Goal: Task Accomplishment & Management: Manage account settings

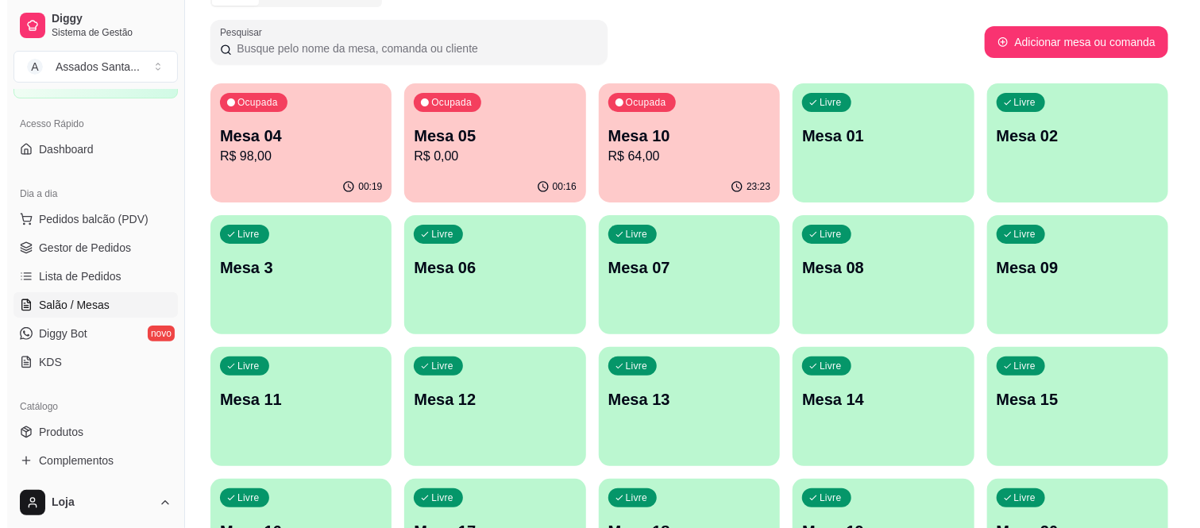
scroll to position [176, 0]
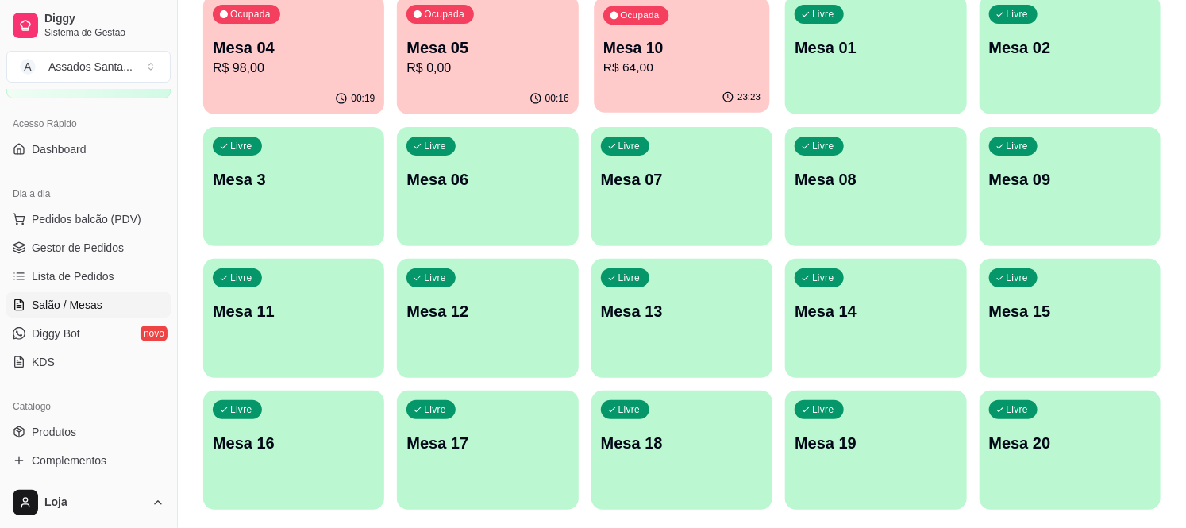
click at [715, 59] on p "R$ 64,00" at bounding box center [681, 68] width 157 height 18
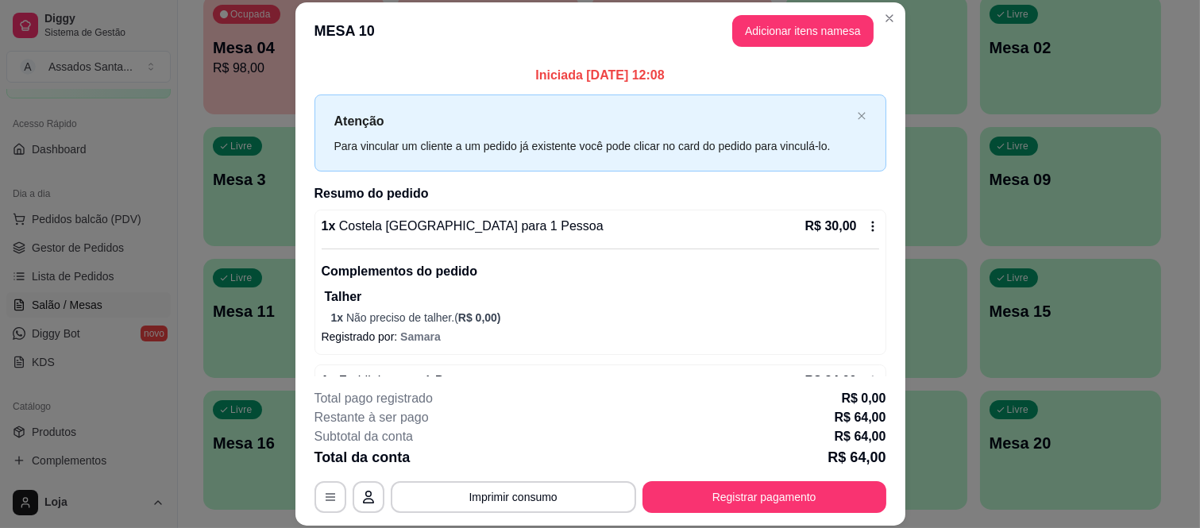
click at [866, 225] on icon at bounding box center [872, 226] width 13 height 13
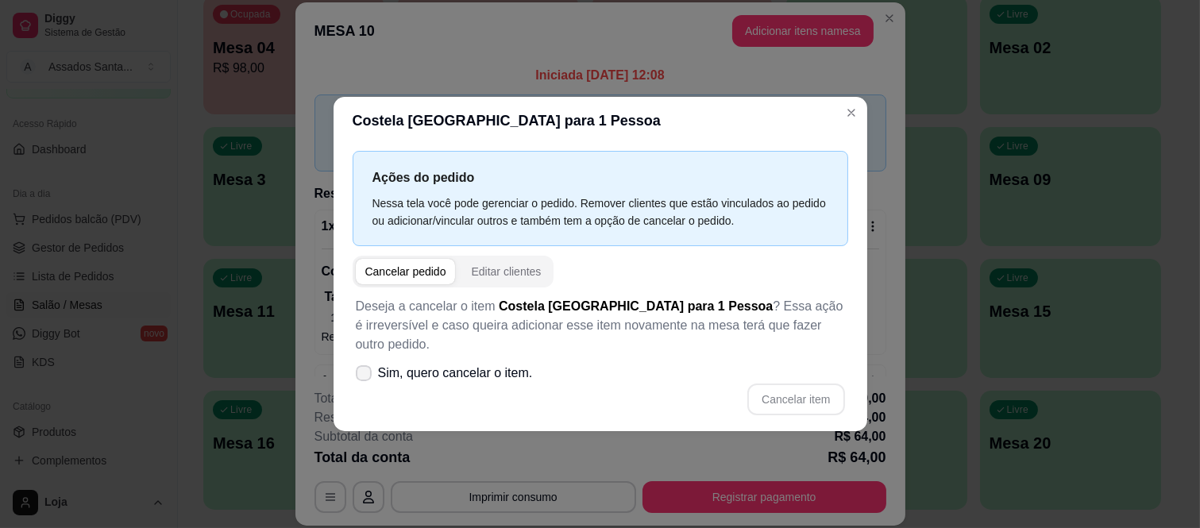
click at [457, 364] on span "Sim, quero cancelar o item." at bounding box center [455, 373] width 155 height 19
click at [365, 376] on input "Sim, quero cancelar o item." at bounding box center [360, 381] width 10 height 10
checkbox input "true"
click at [796, 389] on button "Cancelar item" at bounding box center [795, 399] width 97 height 32
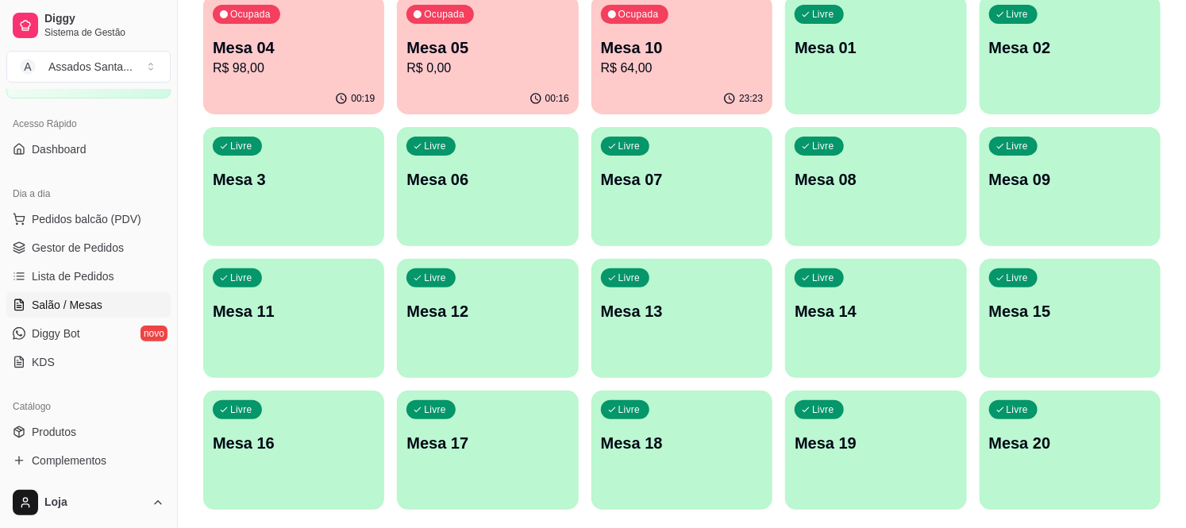
click at [687, 41] on p "Mesa 10" at bounding box center [682, 48] width 162 height 22
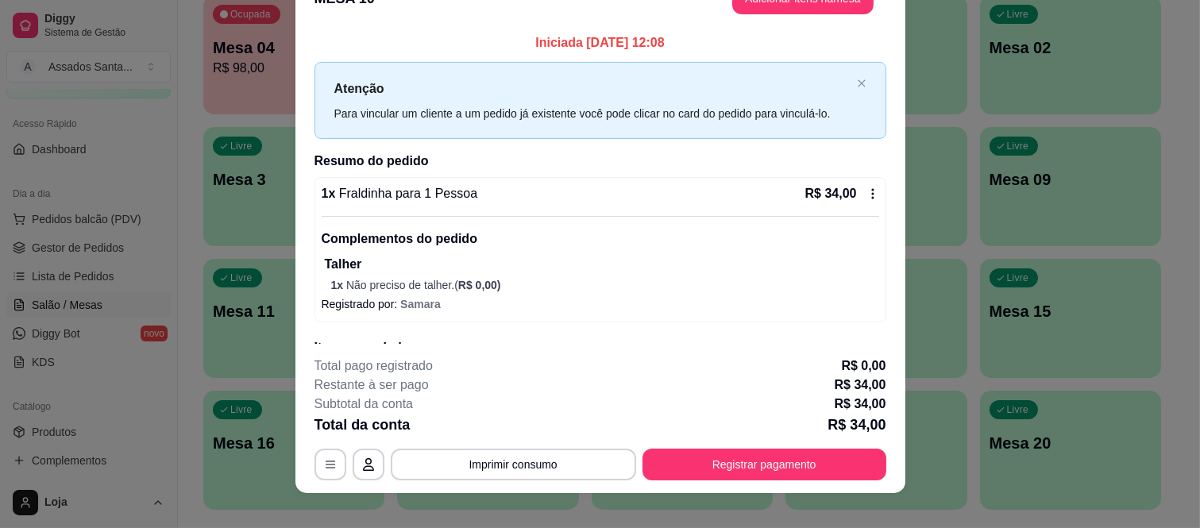
scroll to position [48, 0]
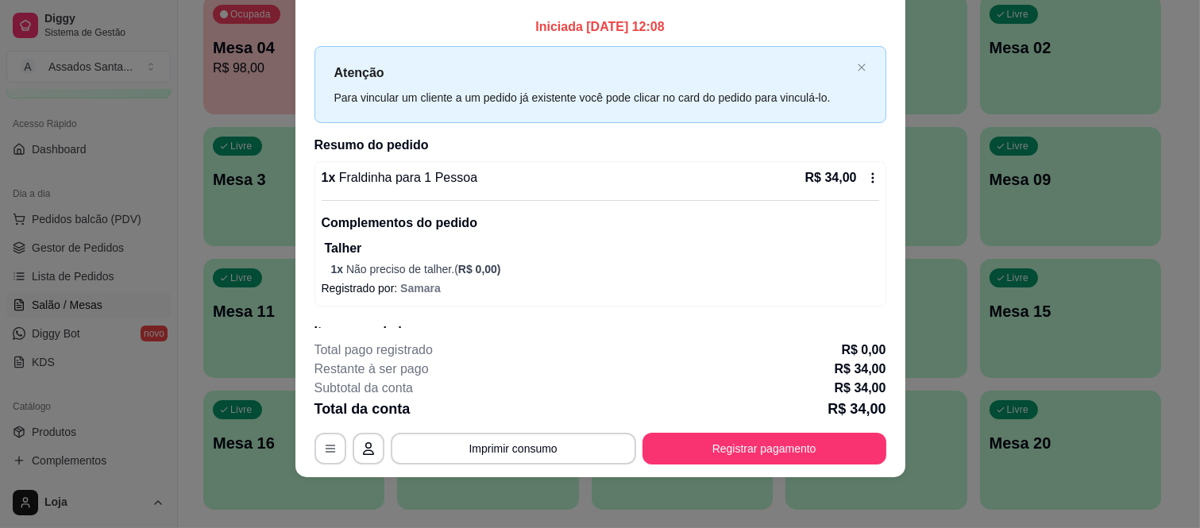
click at [866, 176] on icon at bounding box center [872, 178] width 13 height 13
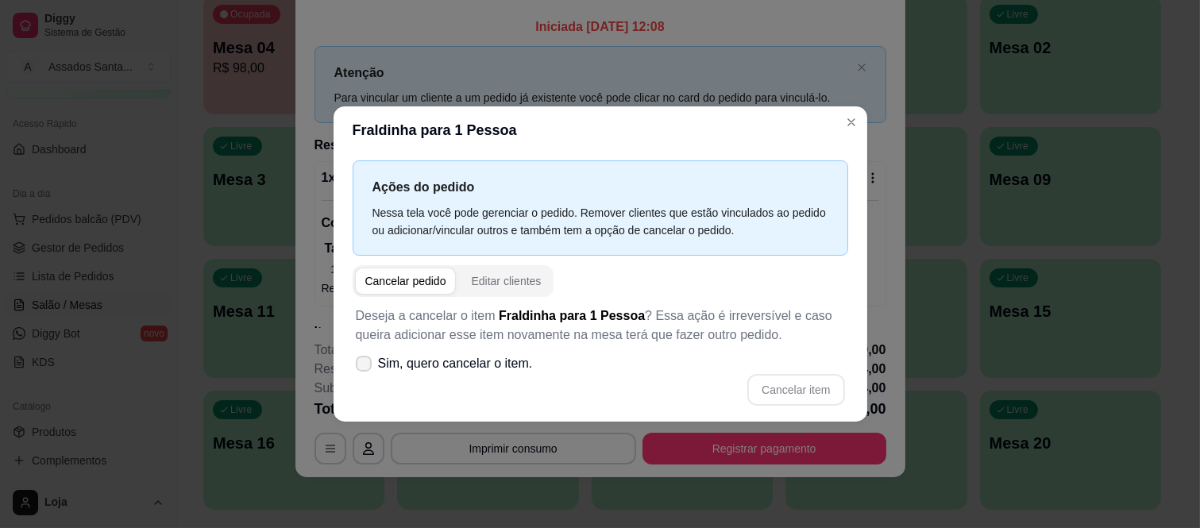
click at [407, 358] on span "Sim, quero cancelar o item." at bounding box center [455, 363] width 155 height 19
click at [365, 366] on input "Sim, quero cancelar o item." at bounding box center [360, 371] width 10 height 10
checkbox input "true"
click at [794, 376] on button "Cancelar item" at bounding box center [795, 390] width 97 height 32
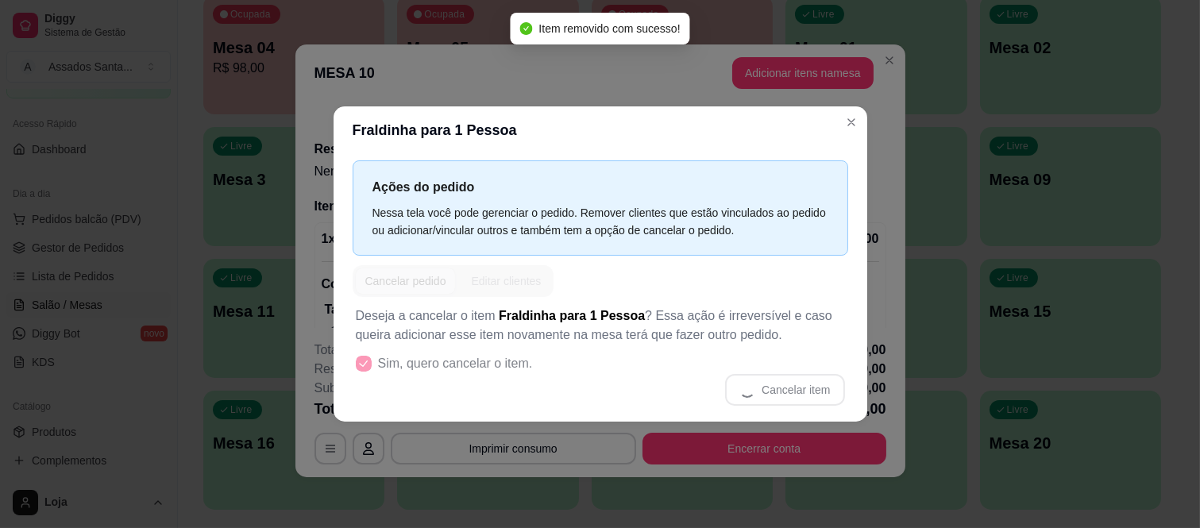
scroll to position [3, 0]
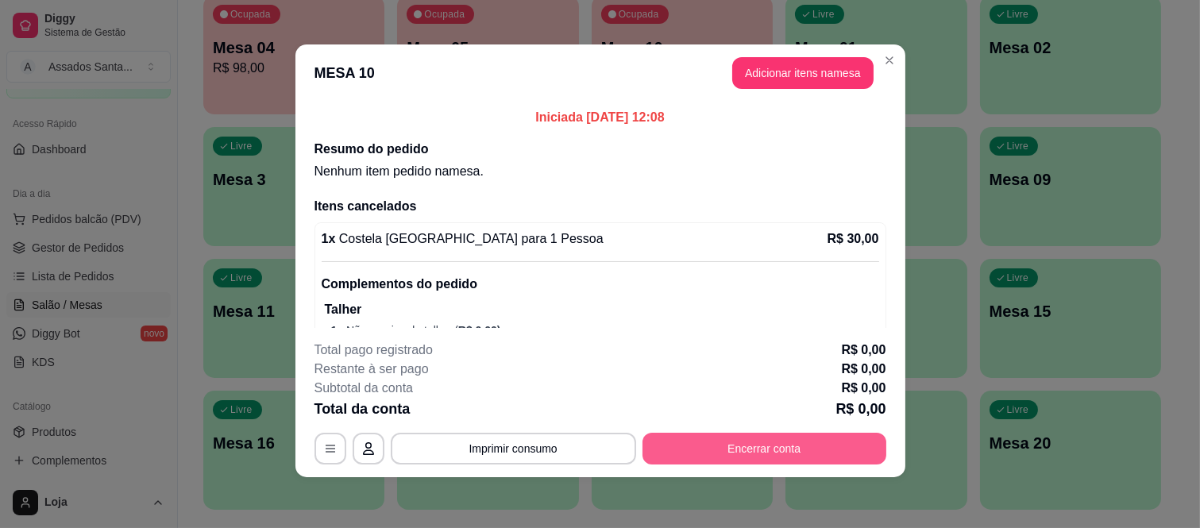
click at [724, 435] on button "Encerrar conta" at bounding box center [764, 449] width 244 height 32
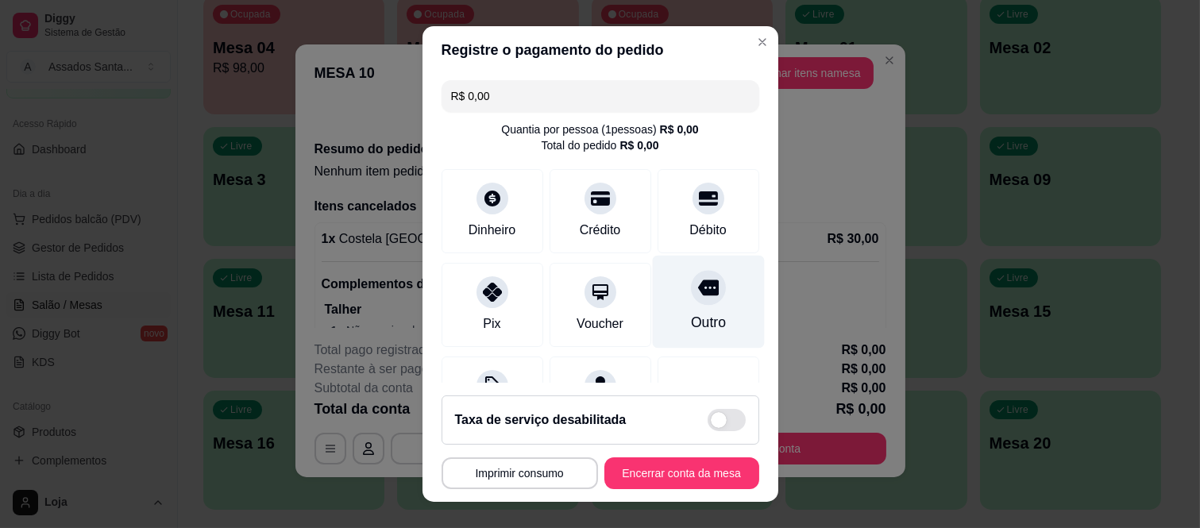
click at [691, 302] on div at bounding box center [708, 288] width 35 height 35
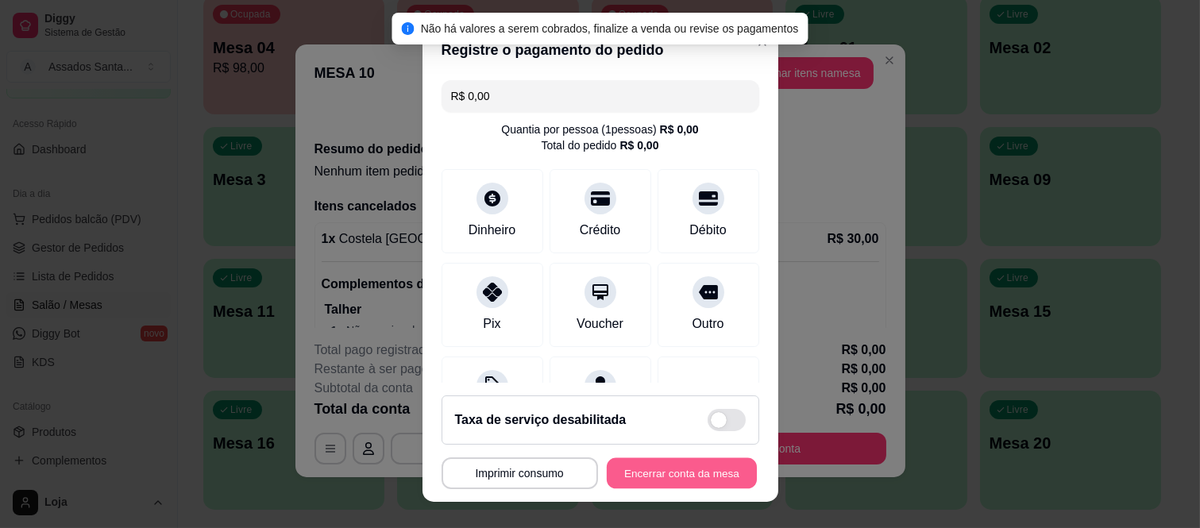
click at [691, 458] on button "Encerrar conta da mesa" at bounding box center [682, 472] width 150 height 31
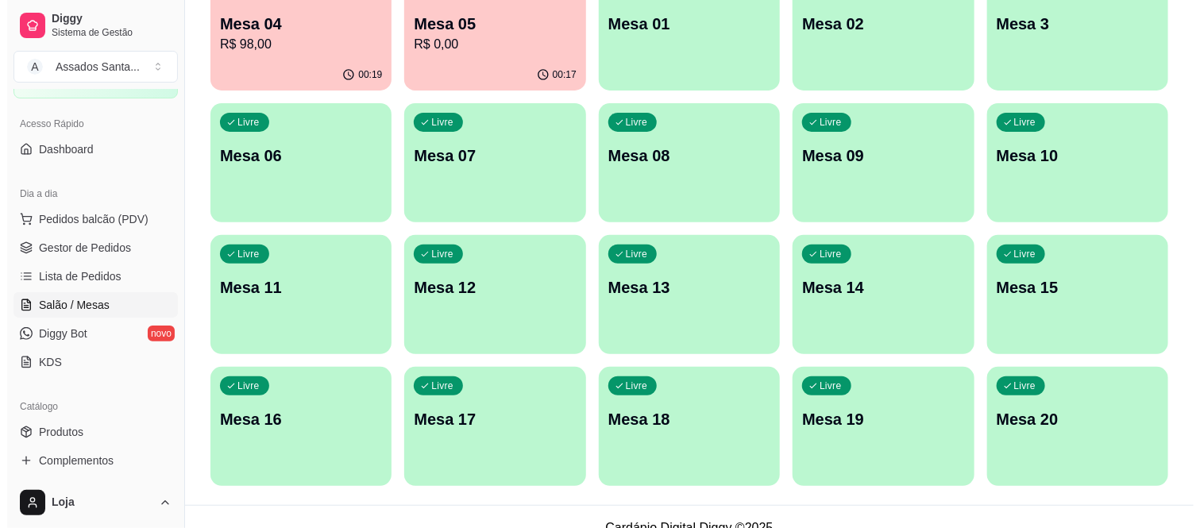
scroll to position [222, 0]
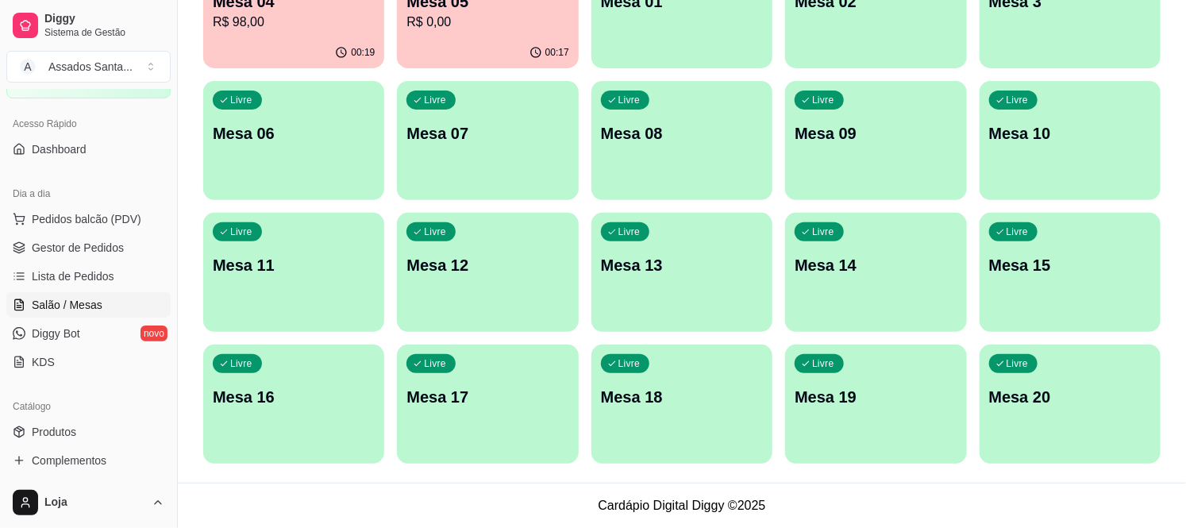
click at [977, 155] on div "Ocupada Mesa 04 R$ 98,00 00:19 Ocupada Mesa 05 R$ 0,00 00:17 Livre Mesa 01 Livr…" at bounding box center [682, 206] width 958 height 515
click at [1017, 144] on p "Mesa 10" at bounding box center [1070, 133] width 157 height 21
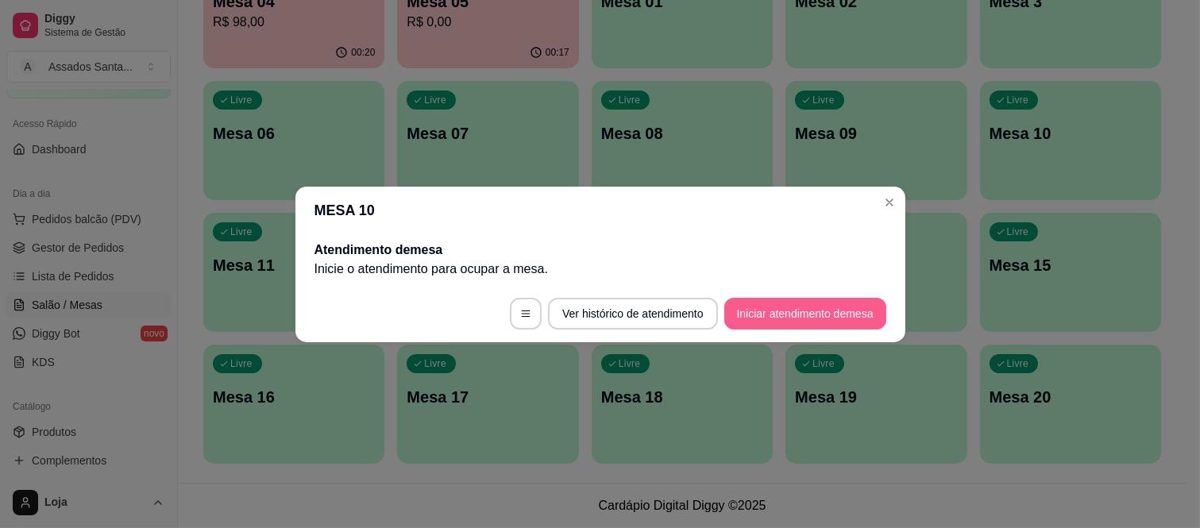
click at [778, 314] on button "Iniciar atendimento de mesa" at bounding box center [805, 314] width 162 height 32
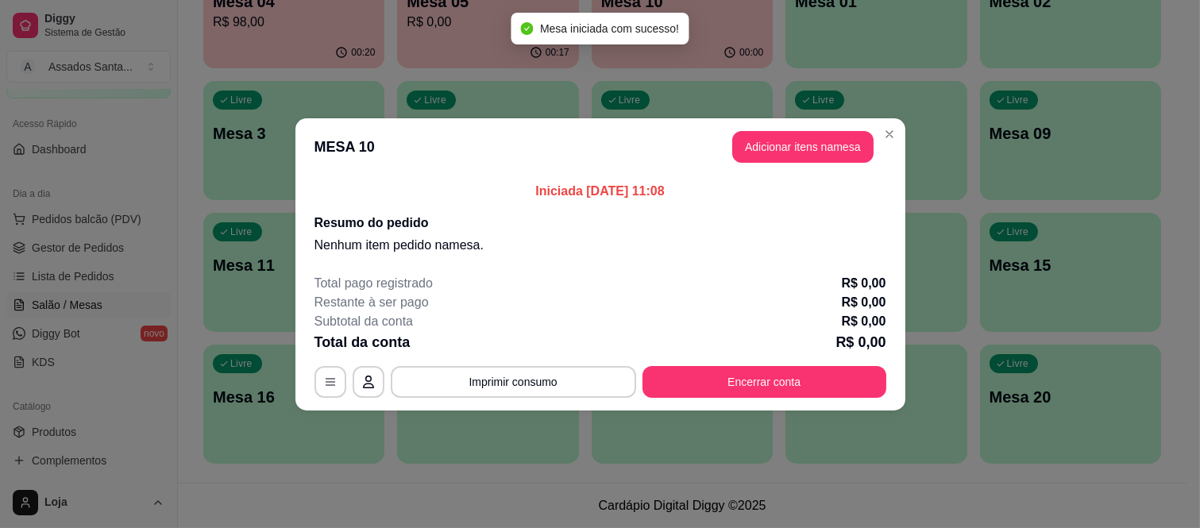
click at [804, 145] on button "Adicionar itens na mesa" at bounding box center [802, 147] width 141 height 32
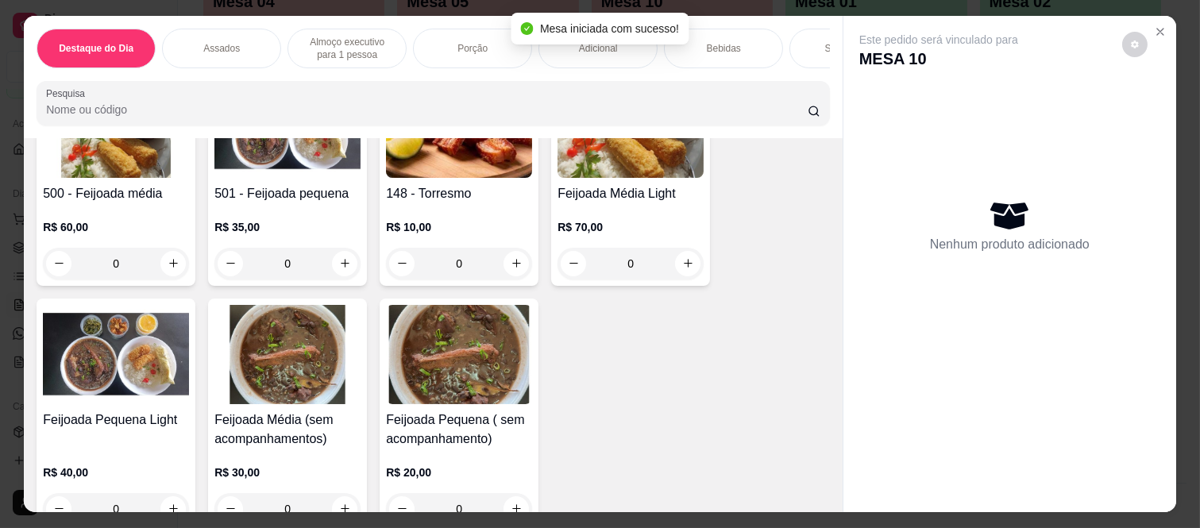
scroll to position [176, 0]
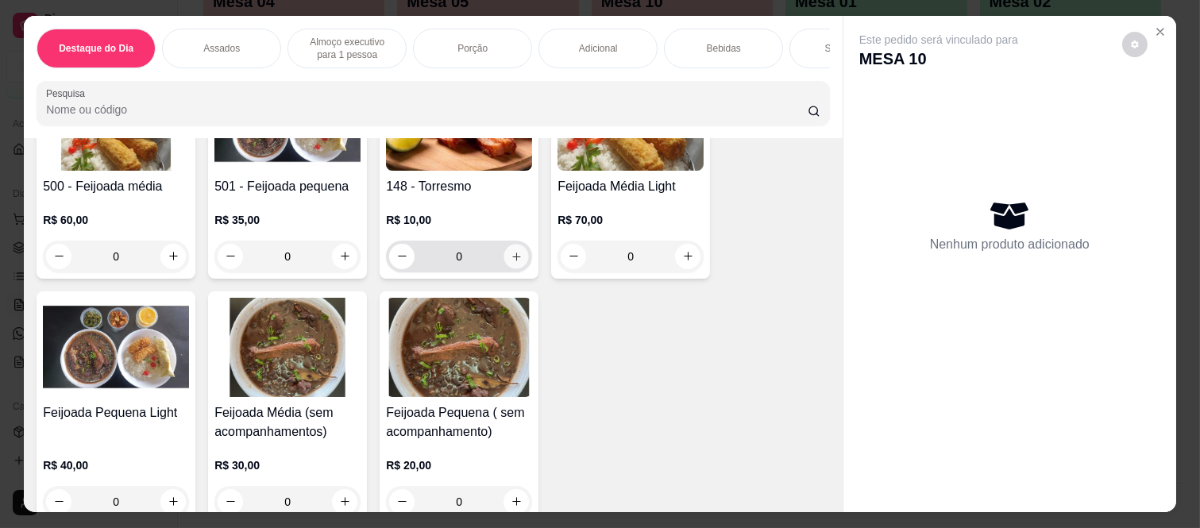
click at [515, 263] on icon "increase-product-quantity" at bounding box center [517, 257] width 12 height 12
type input "1"
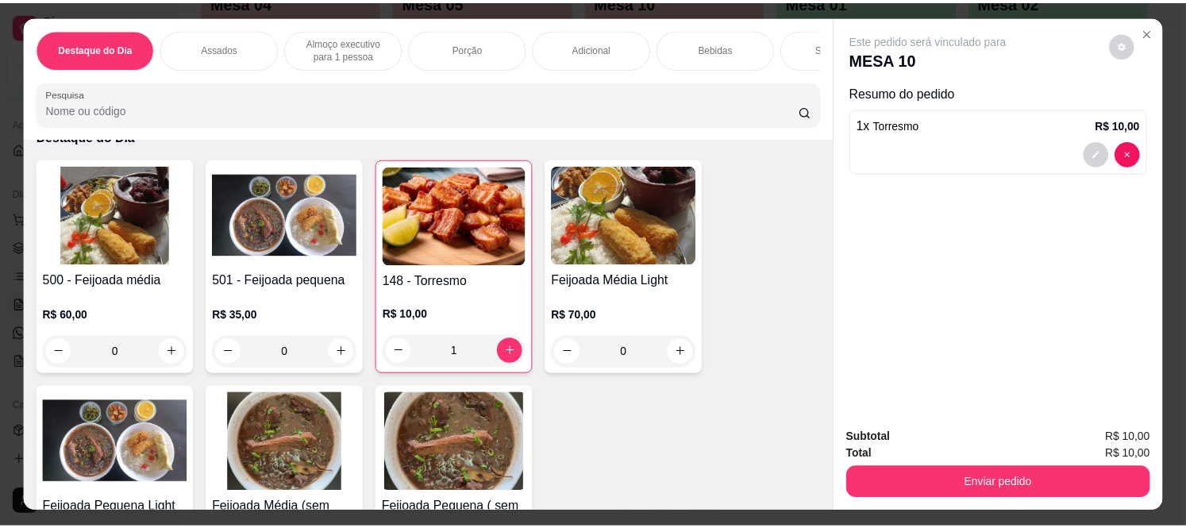
scroll to position [0, 0]
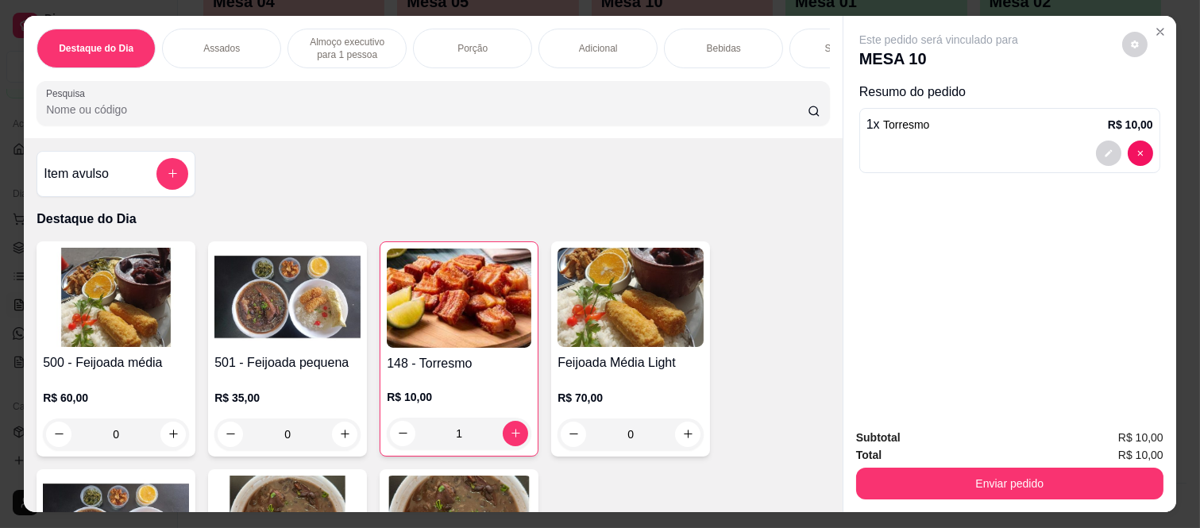
click at [138, 171] on div "Item avulso" at bounding box center [116, 174] width 145 height 32
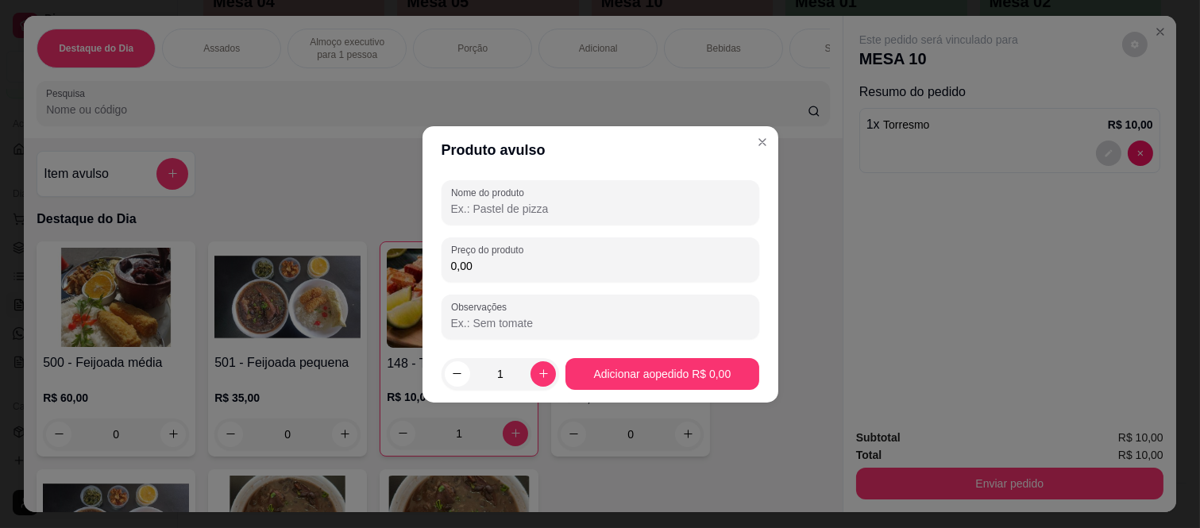
click at [549, 214] on input "Nome do produto" at bounding box center [600, 209] width 299 height 16
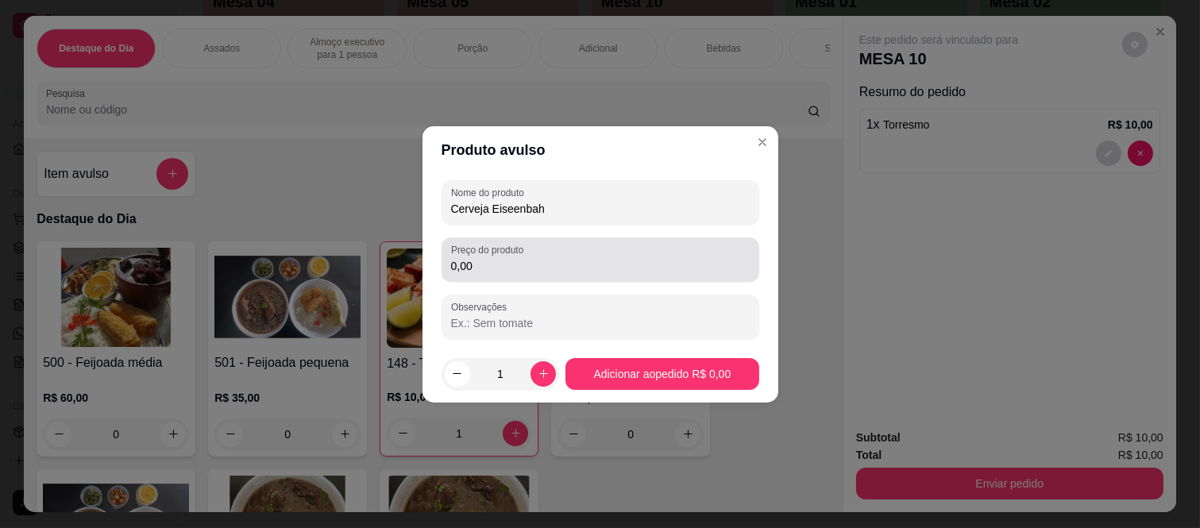
type input "Cerveja Eiseenbah"
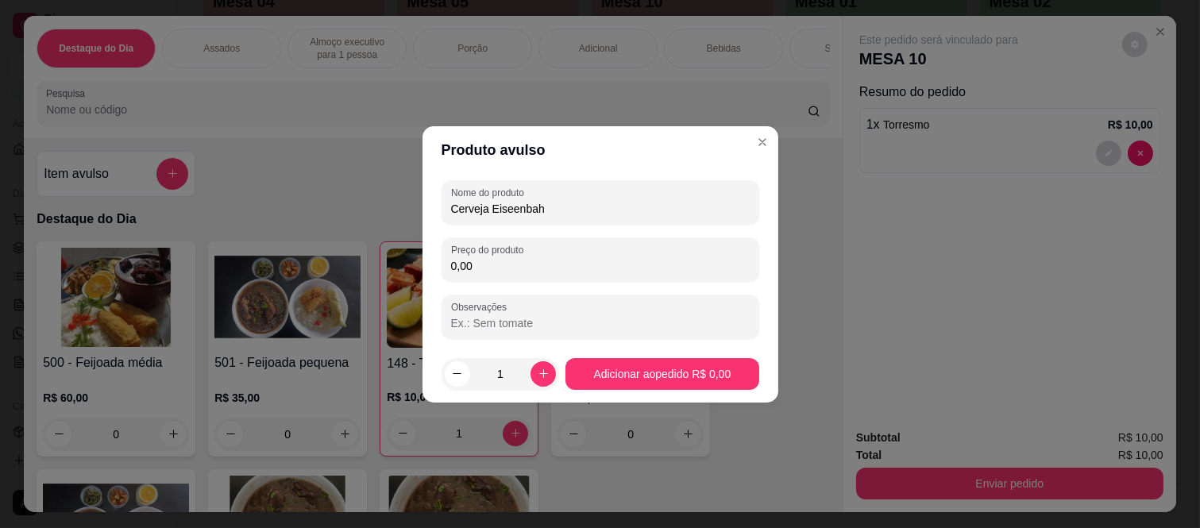
click at [519, 262] on input "0,00" at bounding box center [600, 266] width 299 height 16
type input "12,00"
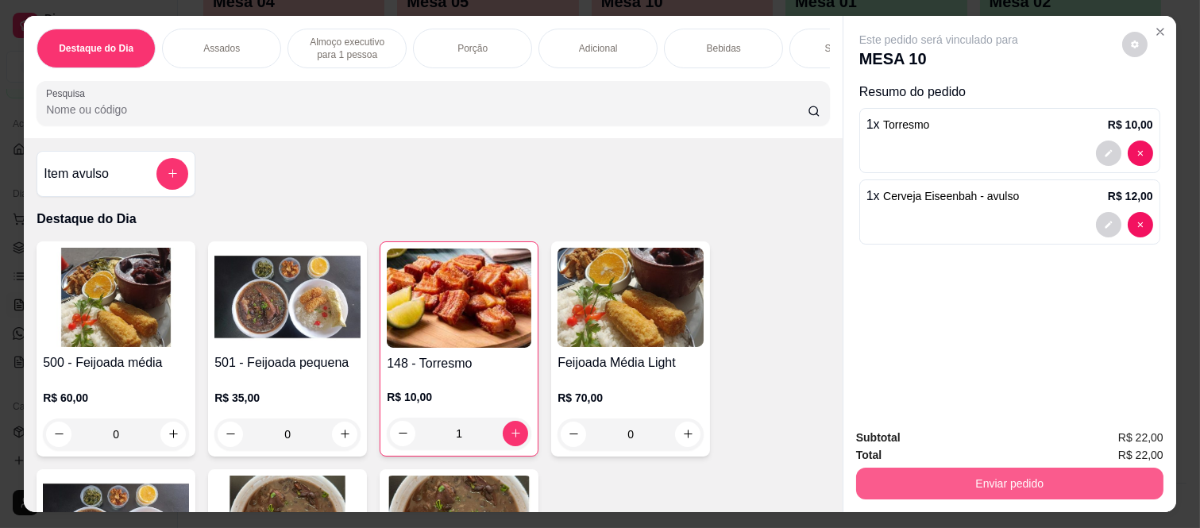
click at [962, 479] on button "Enviar pedido" at bounding box center [1009, 484] width 307 height 32
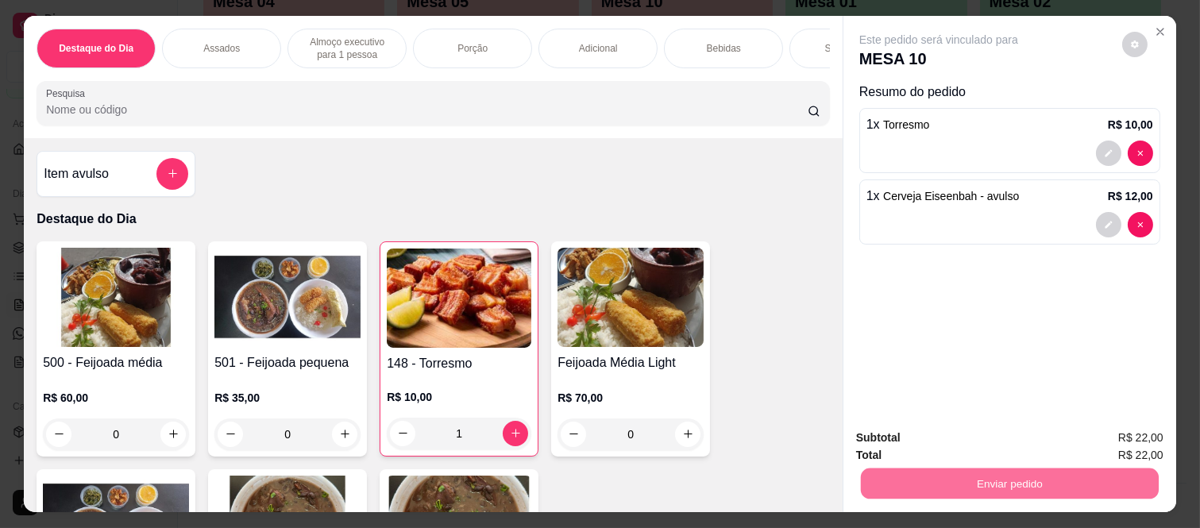
click at [988, 439] on button "Não registrar e enviar pedido" at bounding box center [957, 437] width 160 height 29
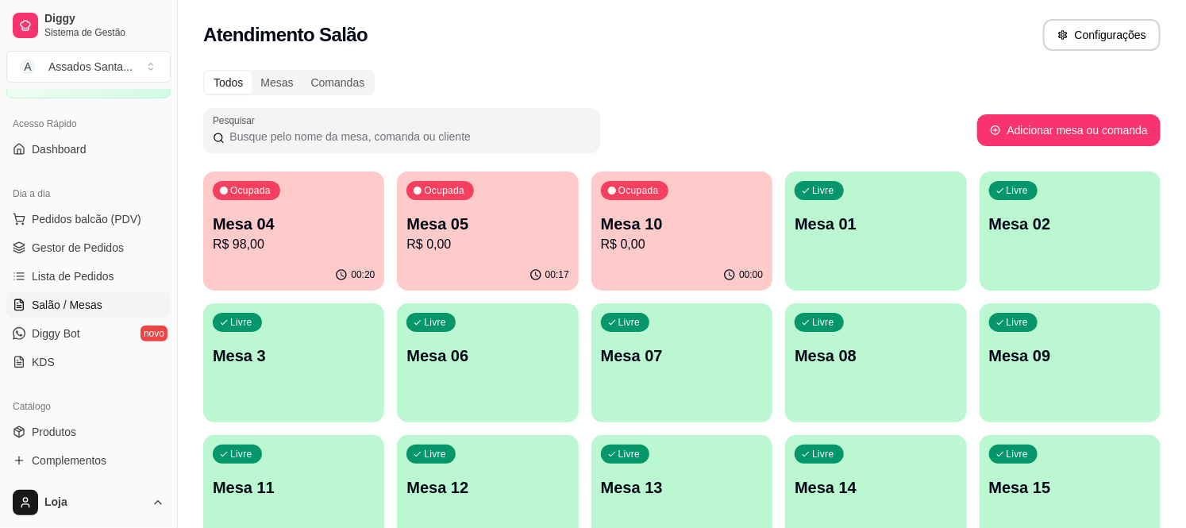
click at [526, 245] on p "R$ 0,00" at bounding box center [488, 244] width 162 height 19
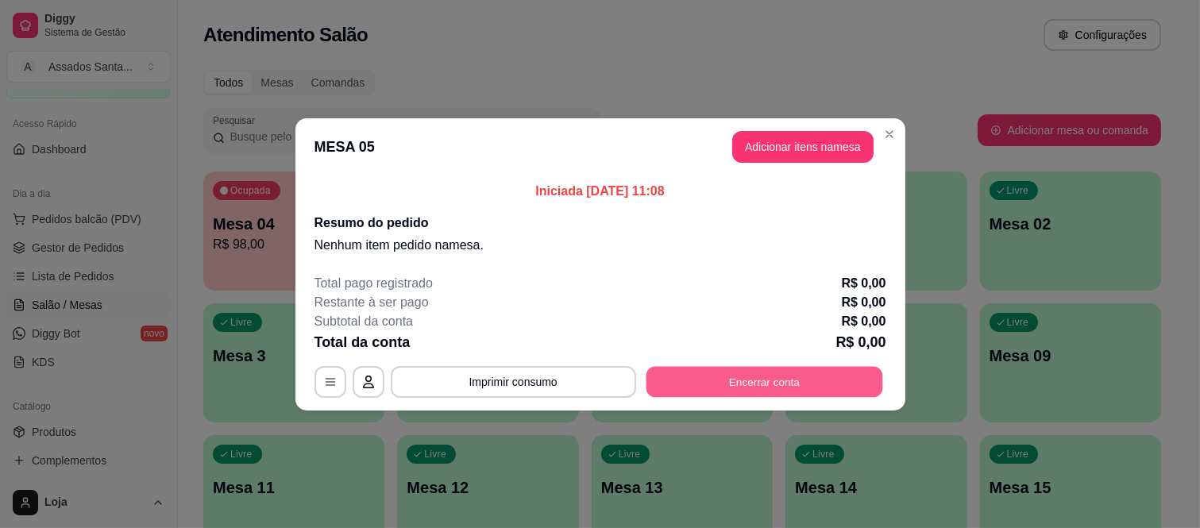
click at [780, 387] on button "Encerrar conta" at bounding box center [764, 381] width 237 height 31
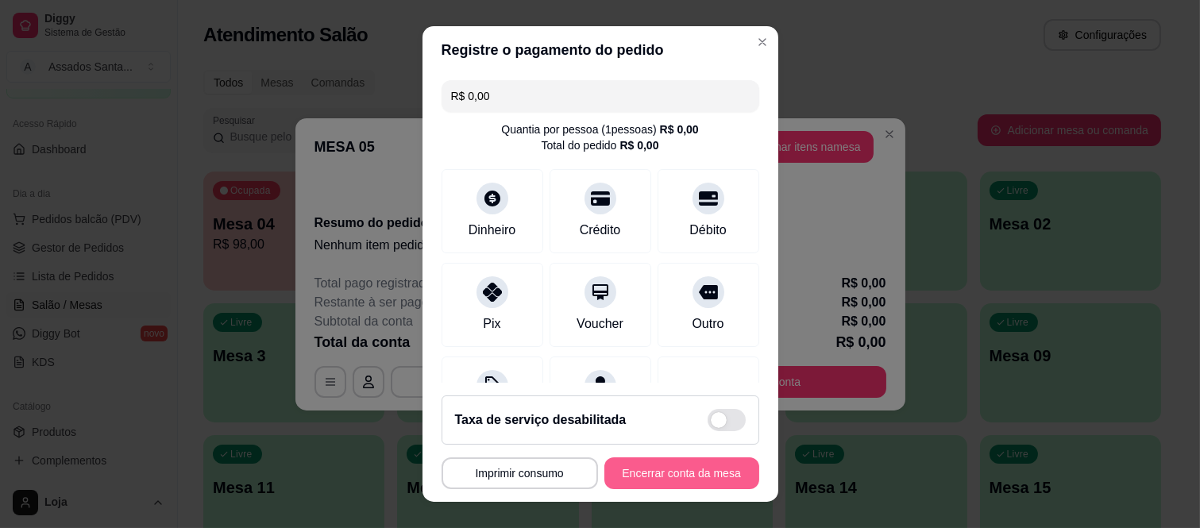
click at [672, 472] on button "Encerrar conta da mesa" at bounding box center [681, 473] width 155 height 32
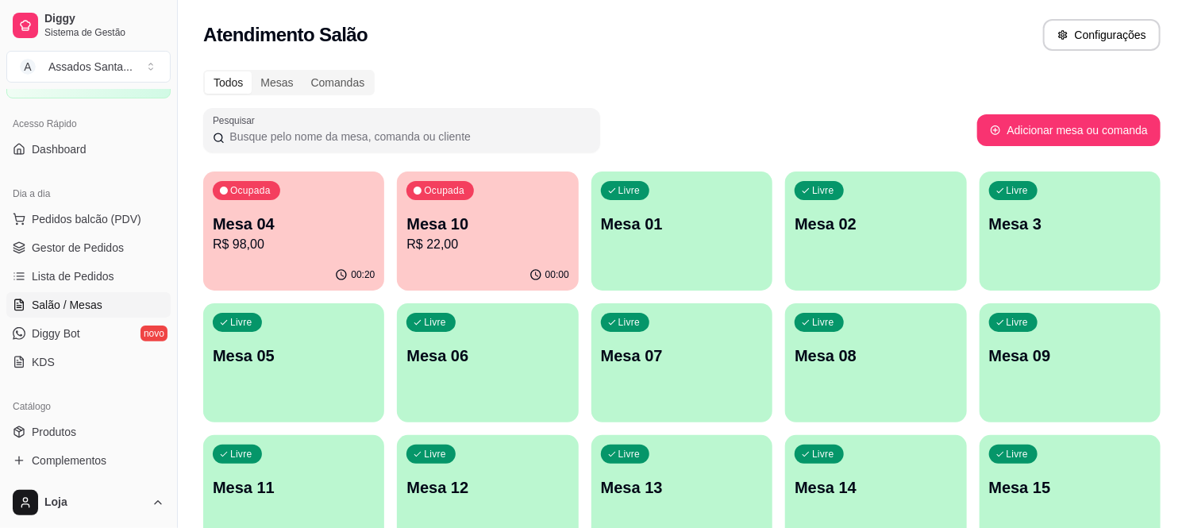
click at [267, 238] on p "R$ 98,00" at bounding box center [294, 244] width 162 height 19
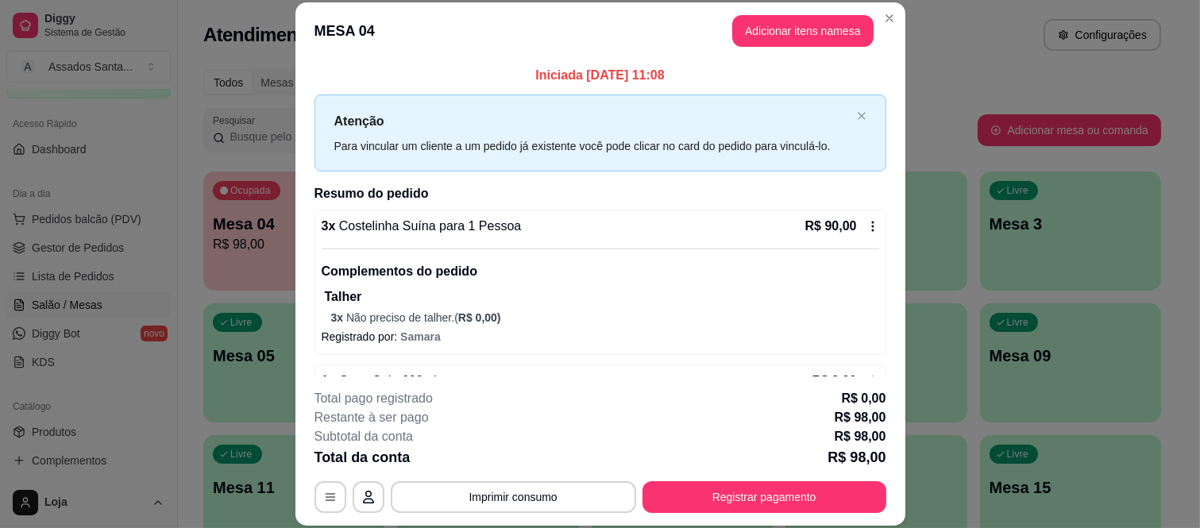
scroll to position [50, 0]
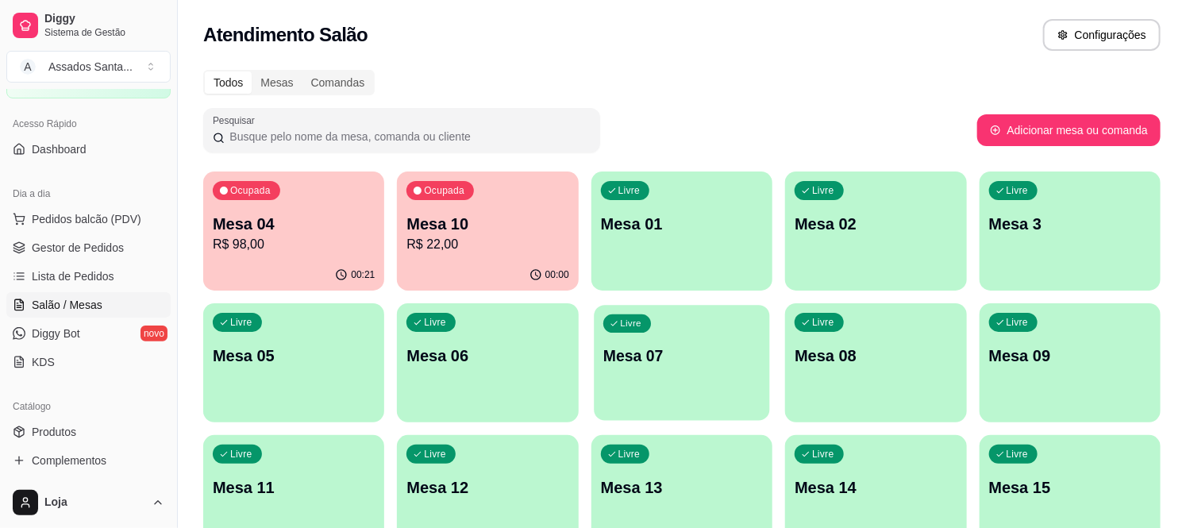
click at [665, 389] on div "Livre Mesa 07" at bounding box center [682, 353] width 176 height 97
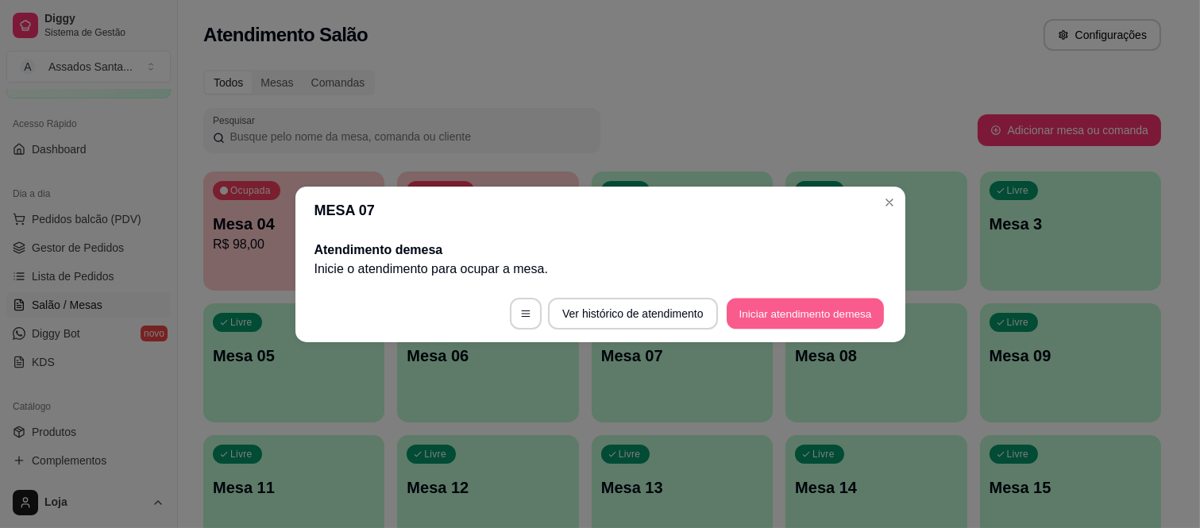
click at [762, 318] on button "Iniciar atendimento de mesa" at bounding box center [804, 313] width 157 height 31
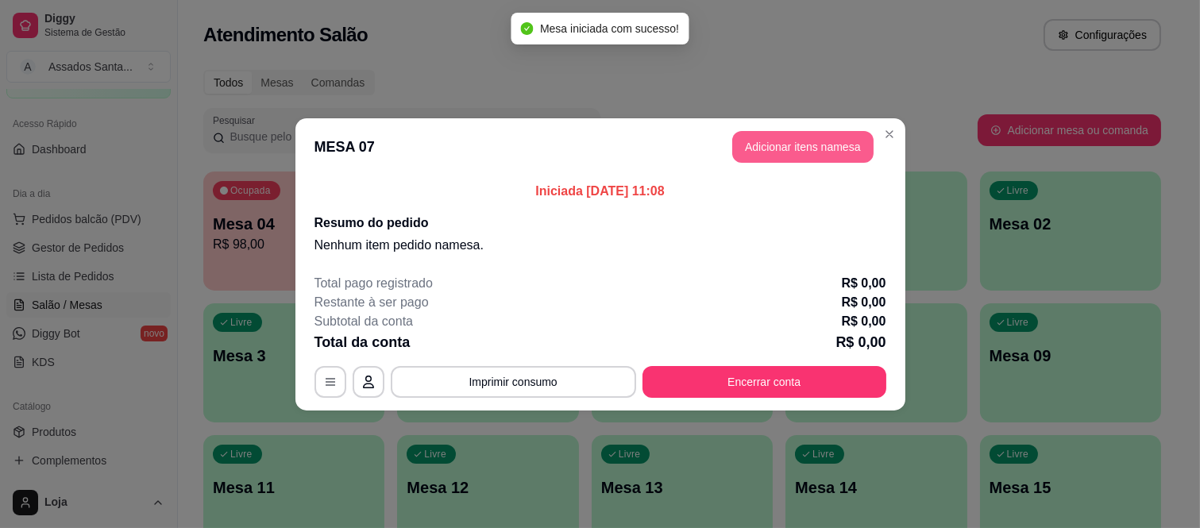
click at [807, 148] on button "Adicionar itens na mesa" at bounding box center [802, 147] width 141 height 32
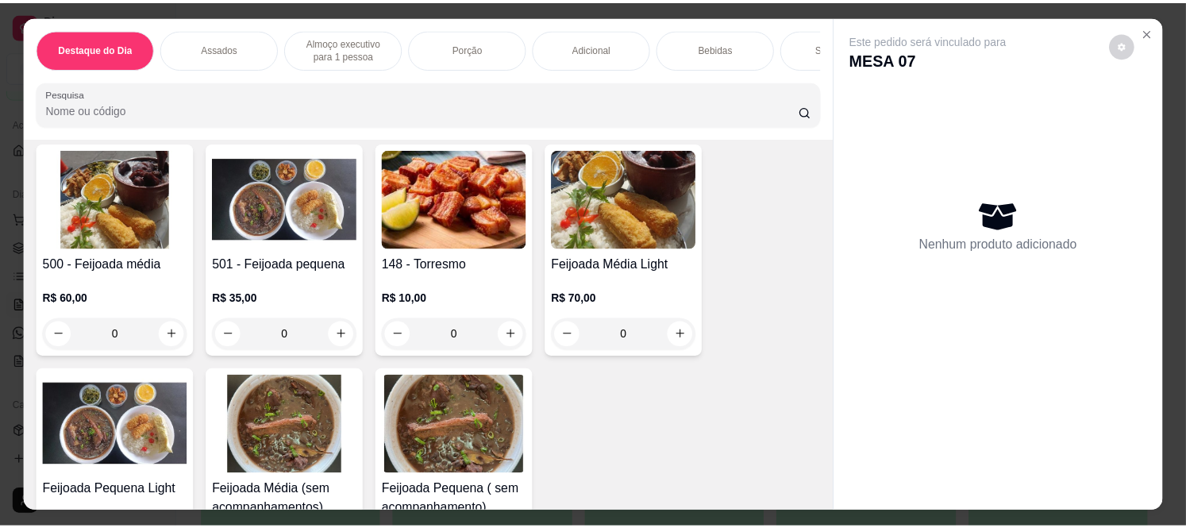
scroll to position [0, 0]
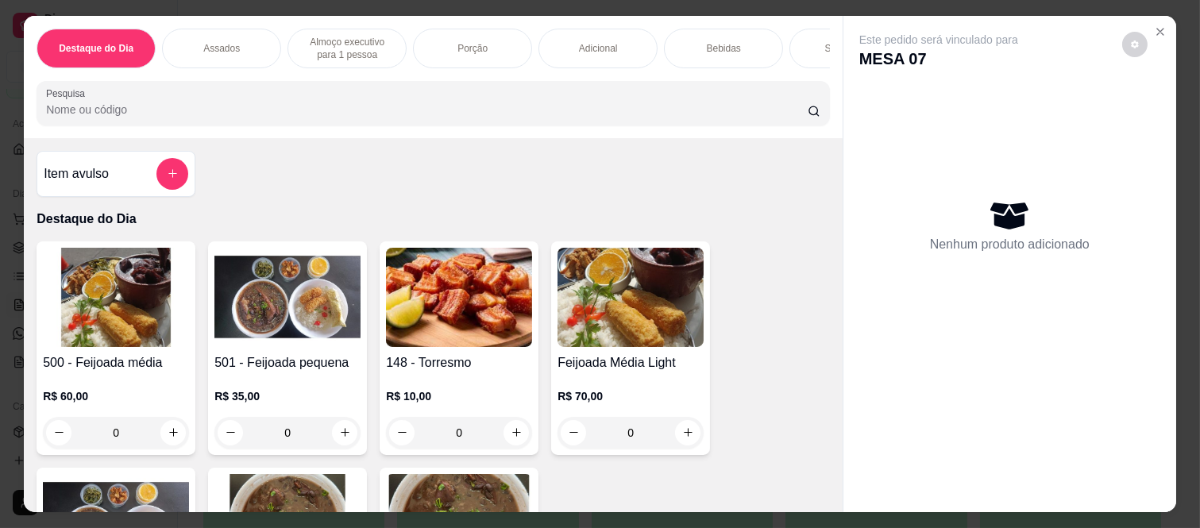
click at [130, 188] on div "Item avulso" at bounding box center [116, 174] width 145 height 32
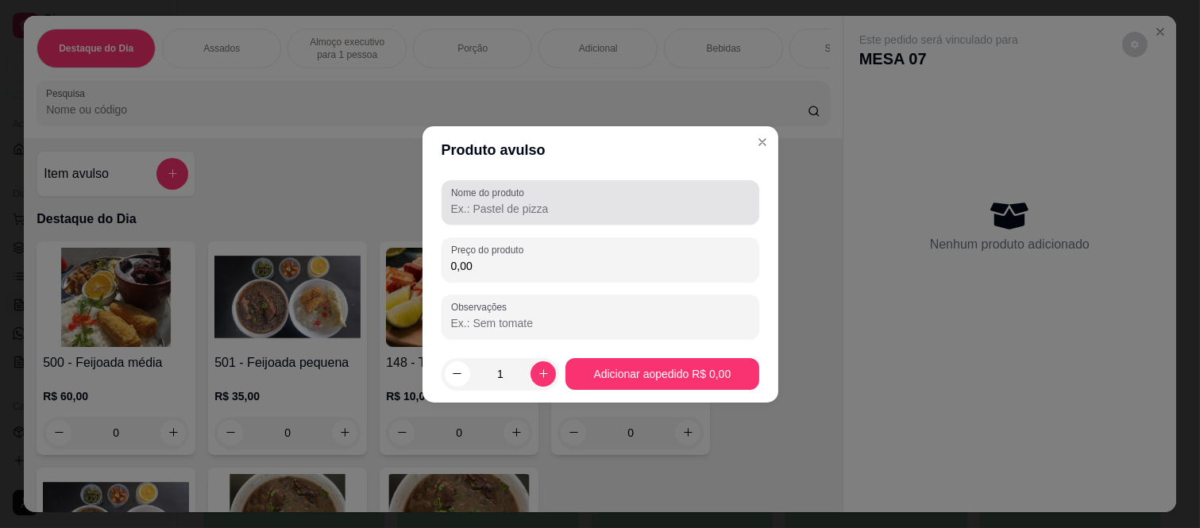
click at [578, 221] on div "Nome do produto" at bounding box center [600, 202] width 318 height 44
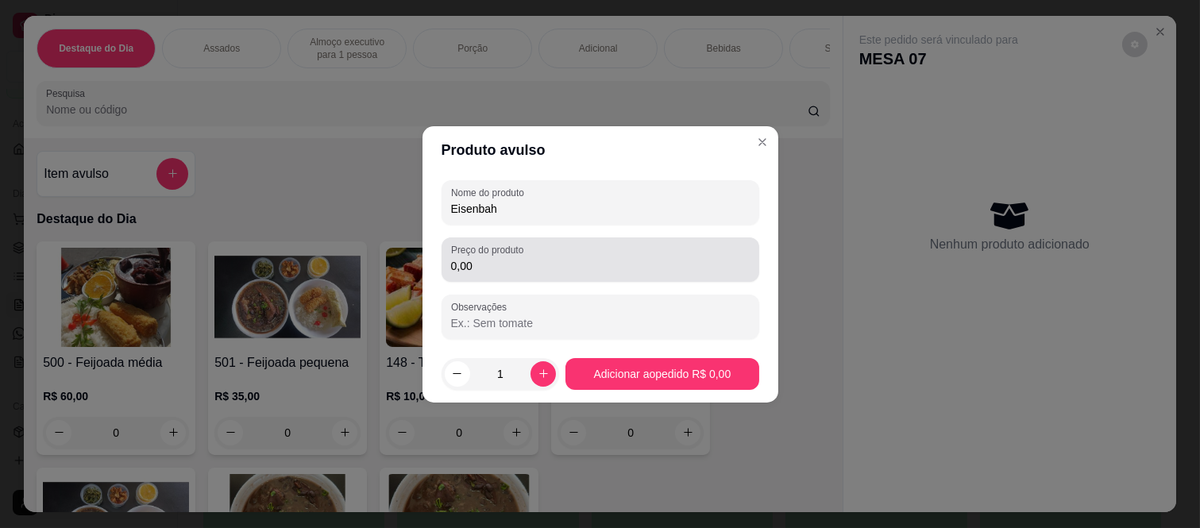
type input "Eisenbah"
click at [530, 276] on div "Preço do produto 0,00" at bounding box center [600, 259] width 318 height 44
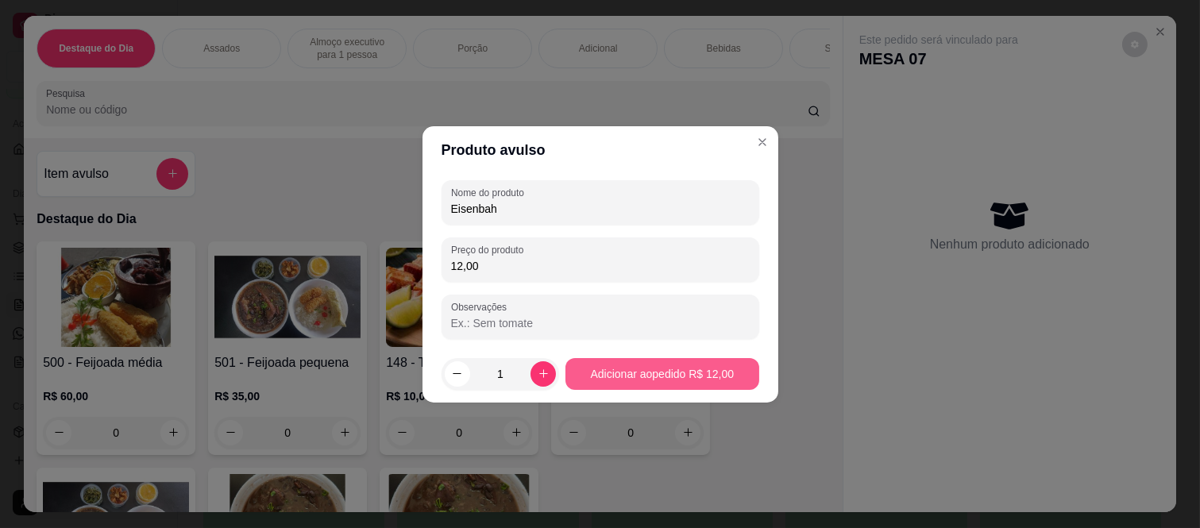
type input "12,00"
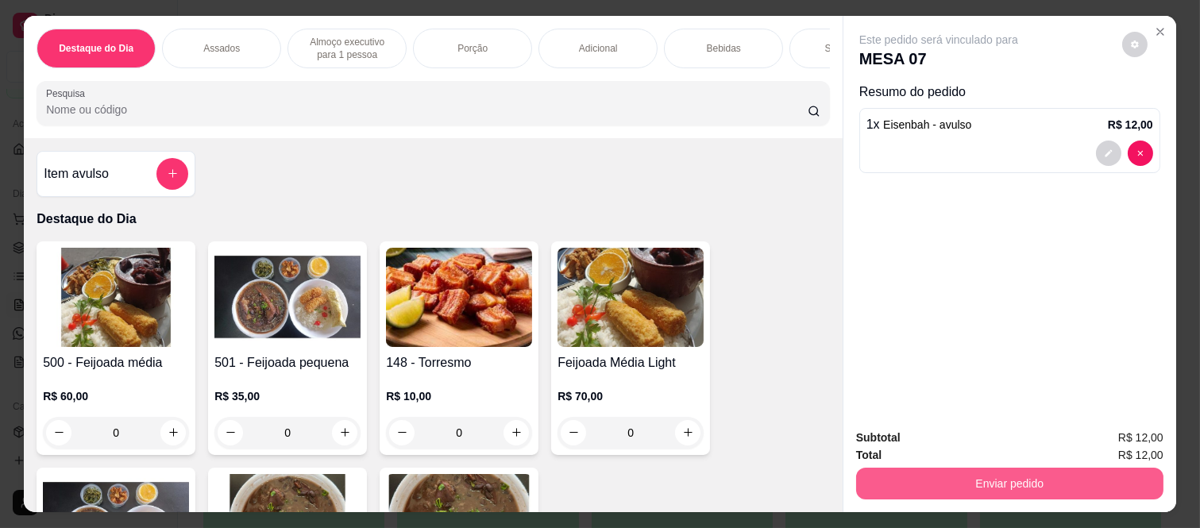
click at [962, 486] on button "Enviar pedido" at bounding box center [1009, 484] width 307 height 32
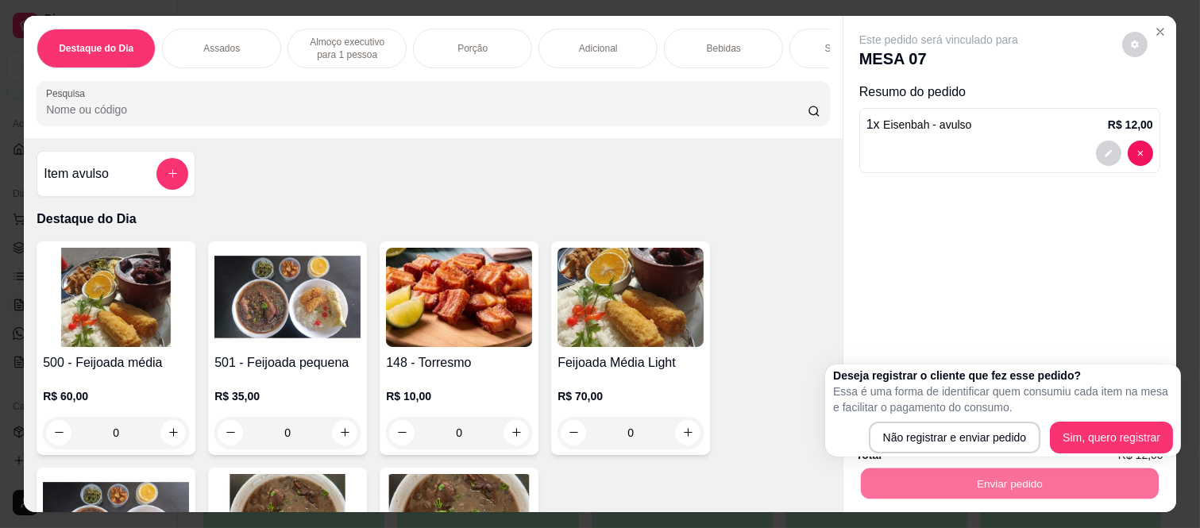
click at [498, 161] on div "Item avulso Destaque do Dia 500 - Feijoada média R$ 60,00 0 501 - Feijoada pequ…" at bounding box center [433, 325] width 819 height 374
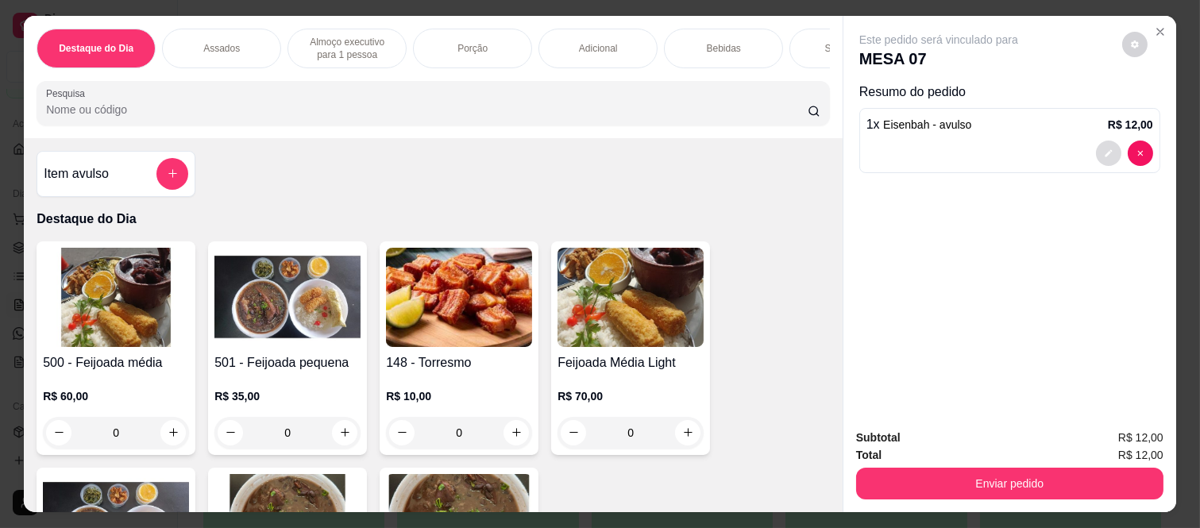
click at [1104, 148] on icon "decrease-product-quantity" at bounding box center [1109, 153] width 10 height 10
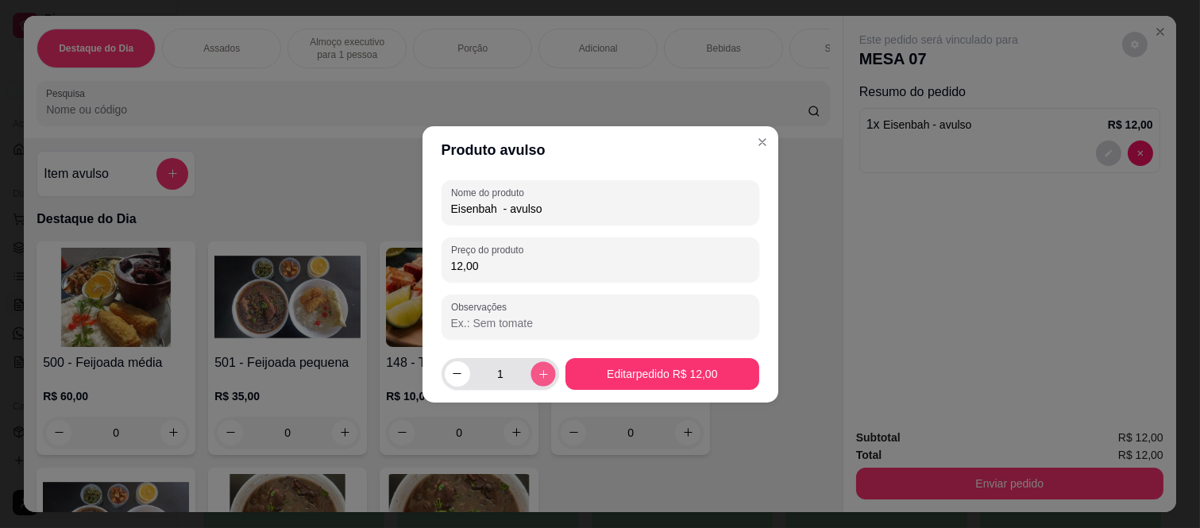
click at [549, 381] on button "increase-product-quantity" at bounding box center [543, 373] width 25 height 25
type input "2"
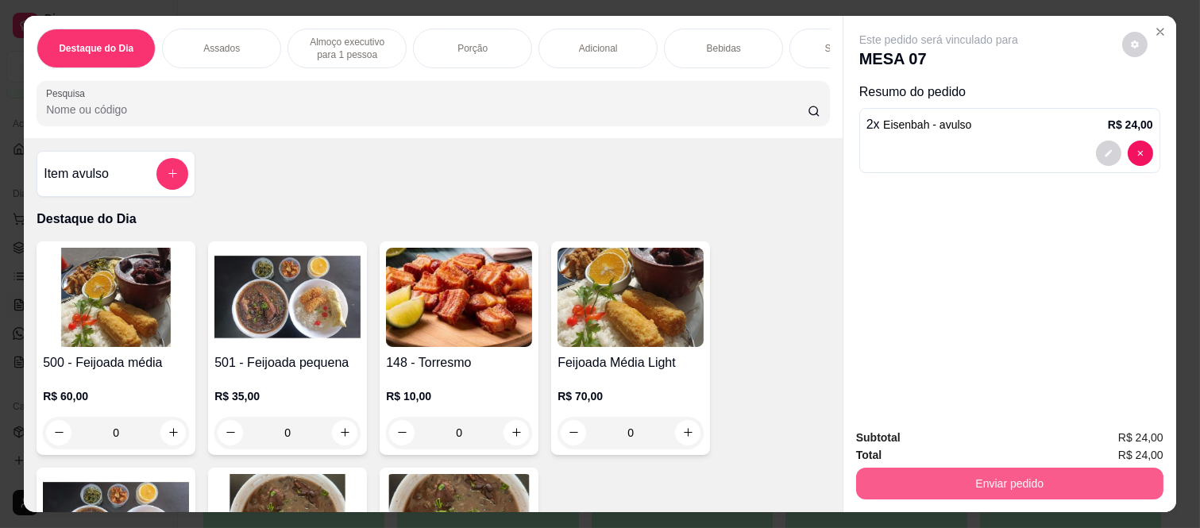
click at [919, 486] on button "Enviar pedido" at bounding box center [1009, 484] width 307 height 32
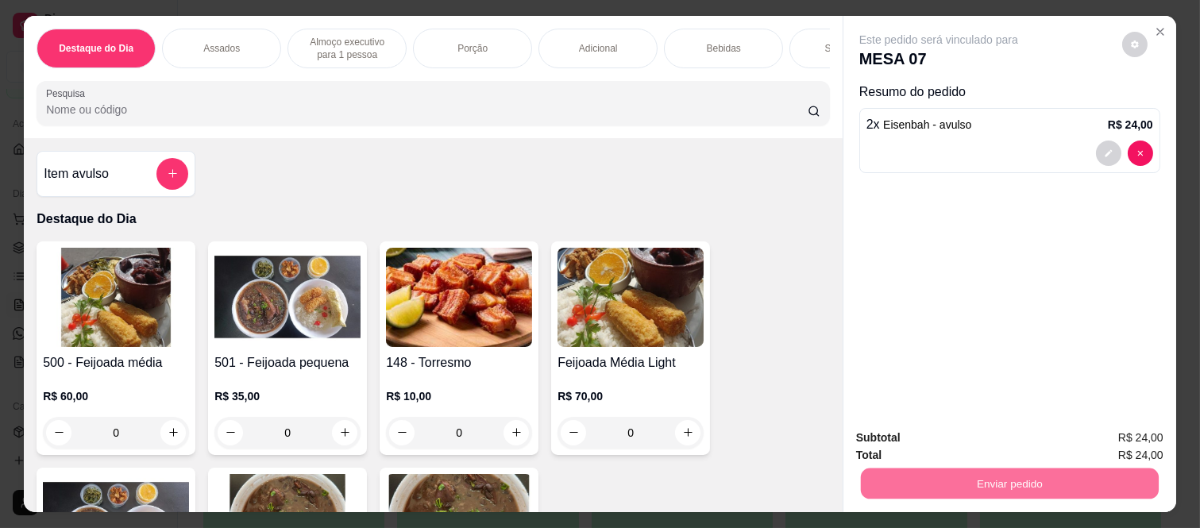
click at [883, 434] on button "Não registrar e enviar pedido" at bounding box center [955, 438] width 165 height 30
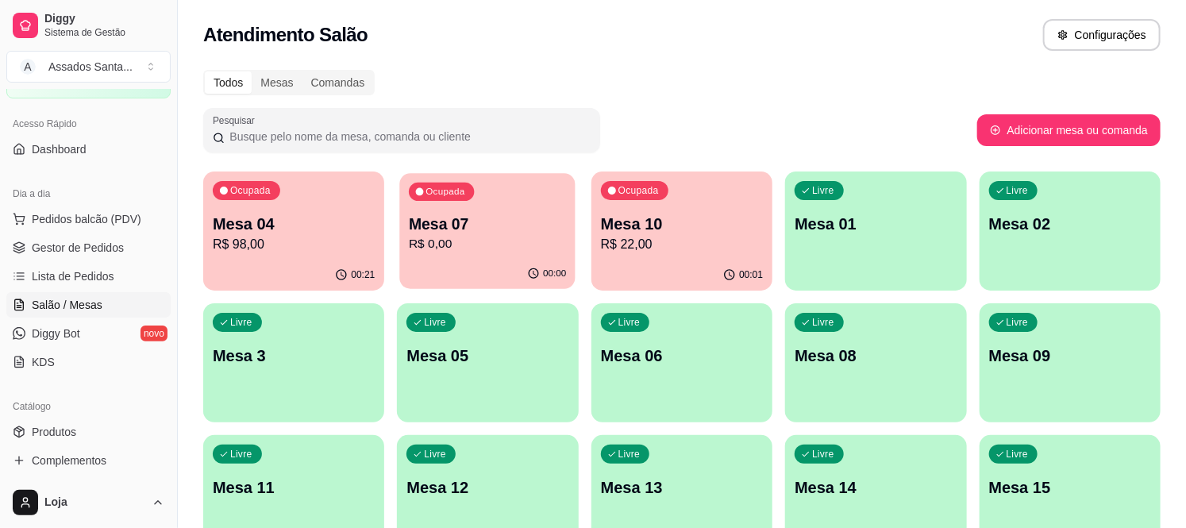
click at [507, 215] on p "Mesa 07" at bounding box center [487, 224] width 157 height 21
click at [638, 225] on p "Mesa 10" at bounding box center [681, 224] width 157 height 21
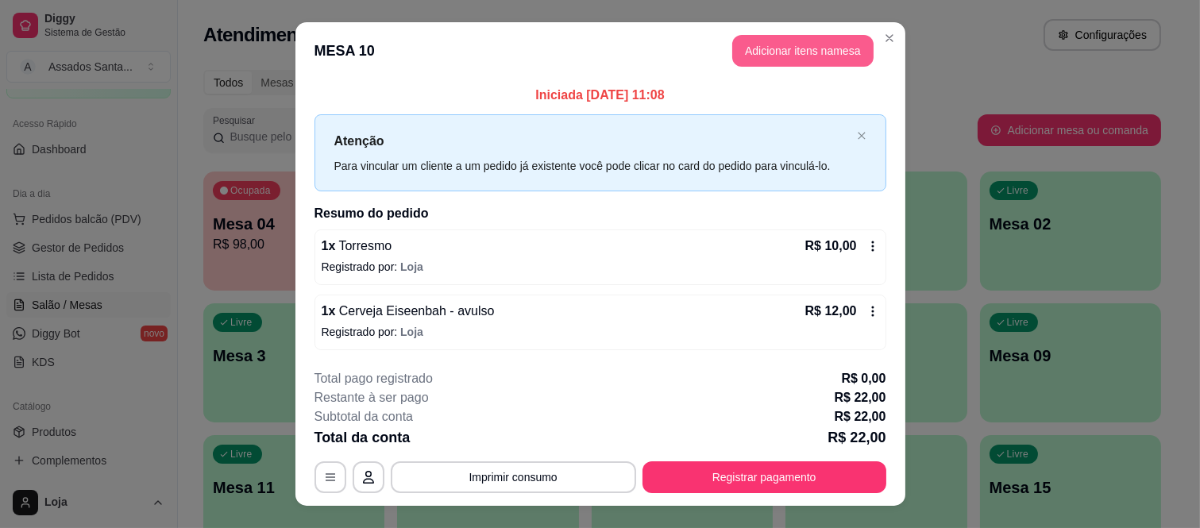
click at [769, 53] on button "Adicionar itens na mesa" at bounding box center [802, 51] width 141 height 32
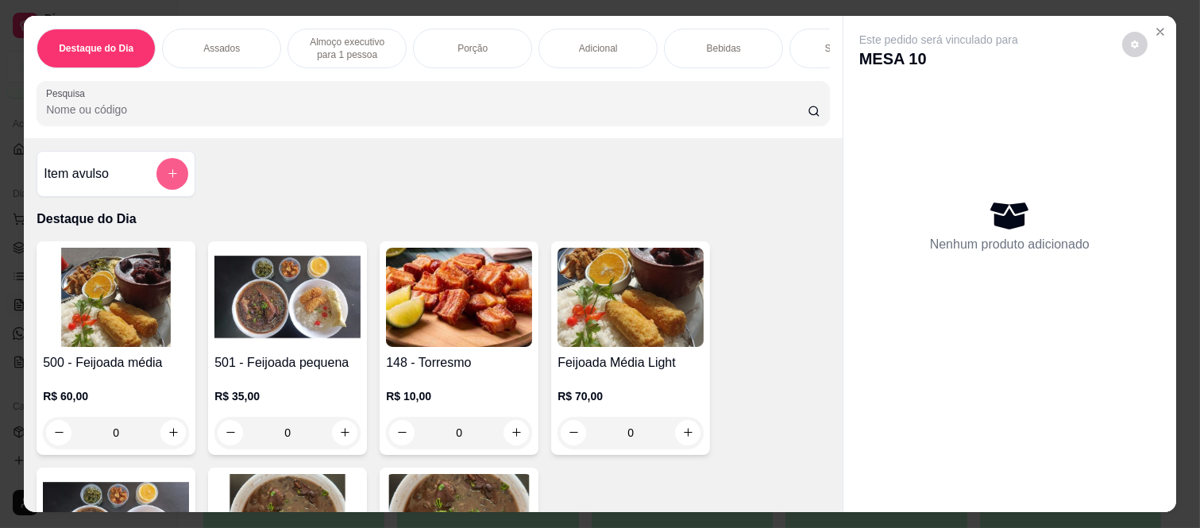
click at [156, 188] on button "add-separate-item" at bounding box center [172, 174] width 32 height 32
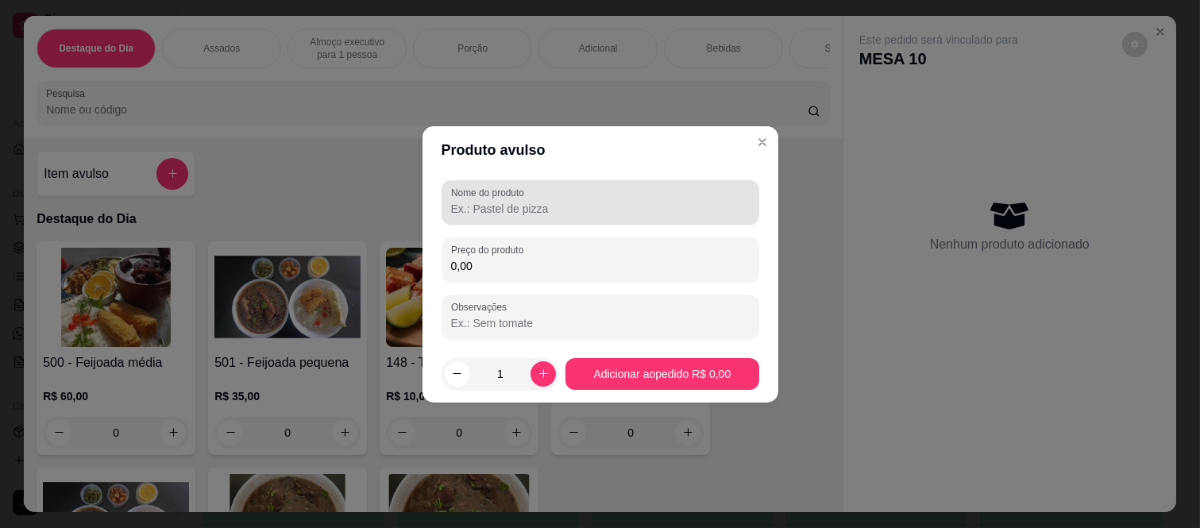
click at [496, 199] on div at bounding box center [600, 203] width 299 height 32
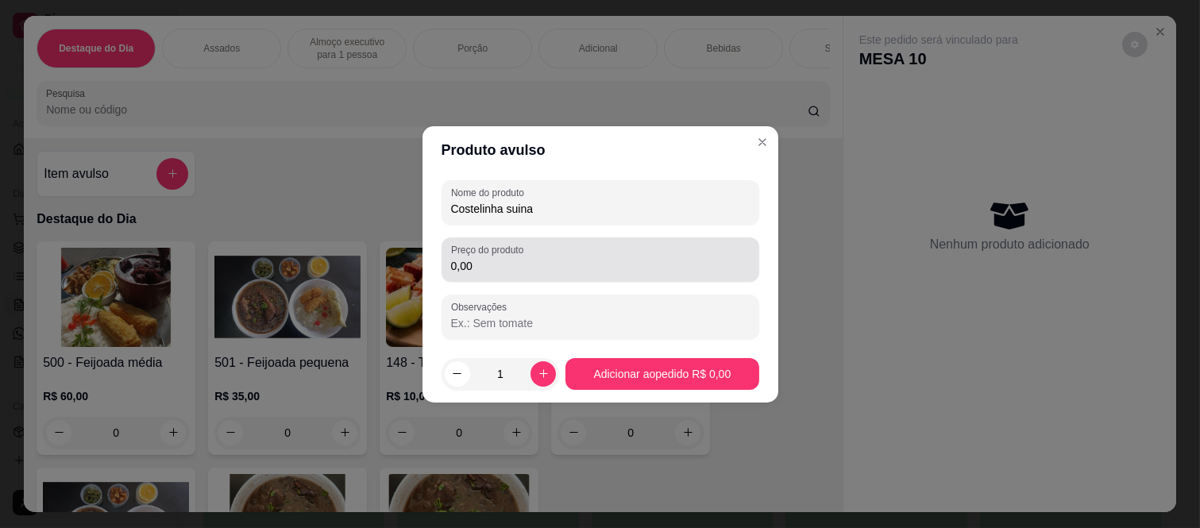
type input "Costelinha suina"
click at [473, 265] on input "0,00" at bounding box center [600, 266] width 299 height 16
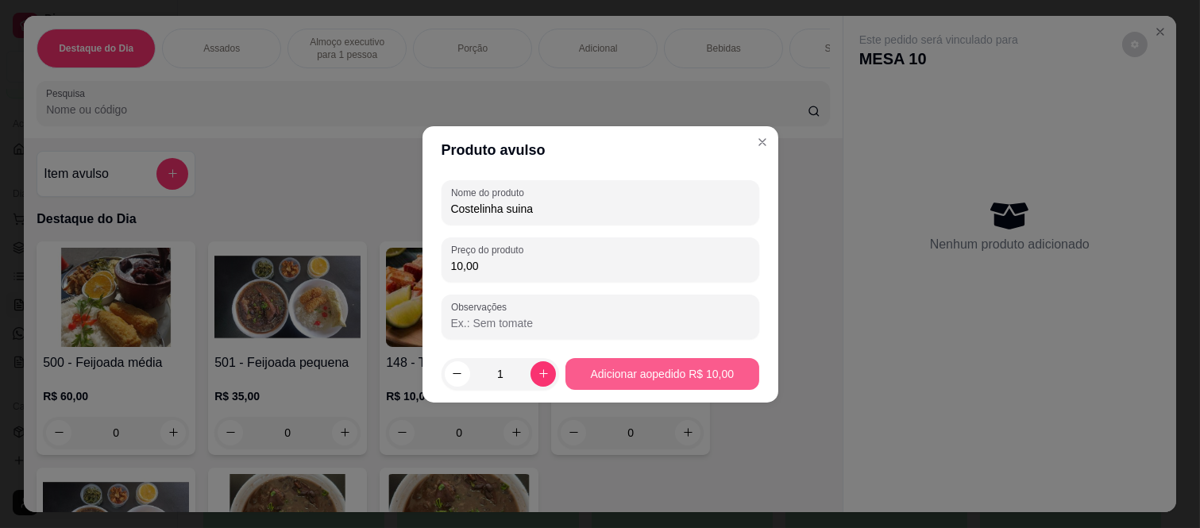
type input "10,00"
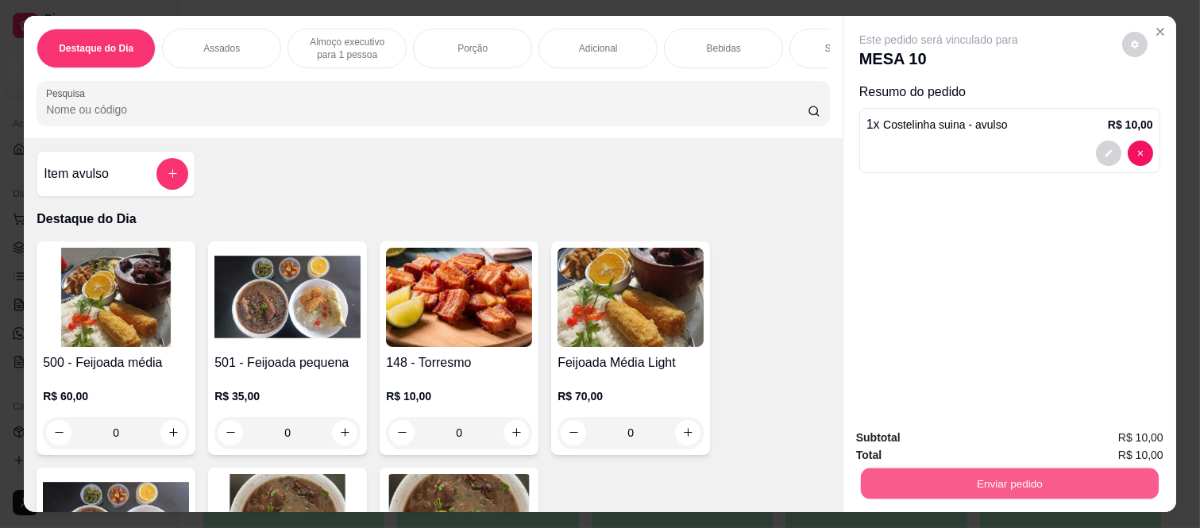
click at [965, 483] on button "Enviar pedido" at bounding box center [1010, 483] width 298 height 31
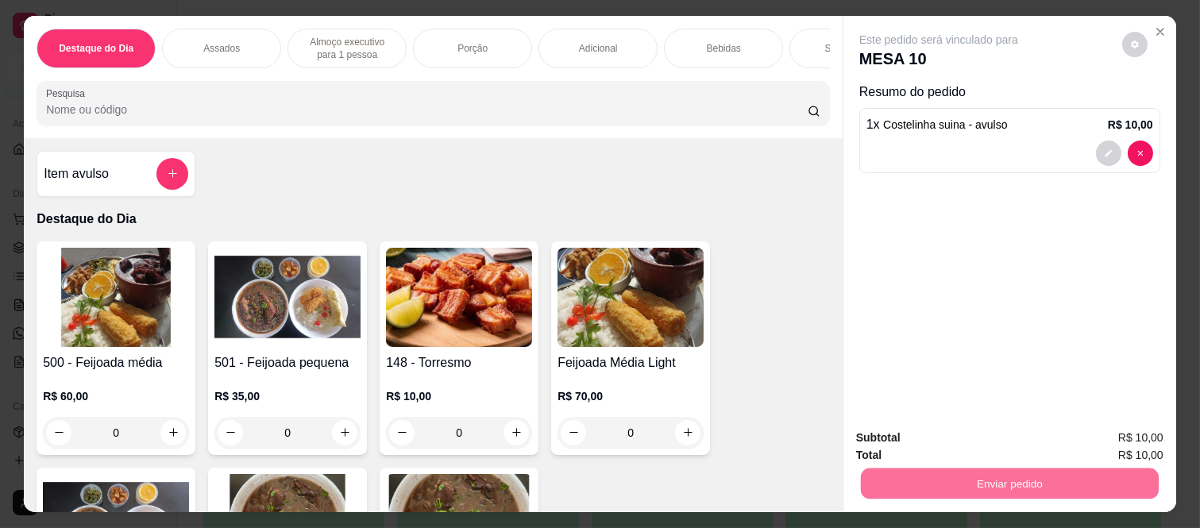
click at [994, 425] on button "Não registrar e enviar pedido" at bounding box center [957, 437] width 160 height 29
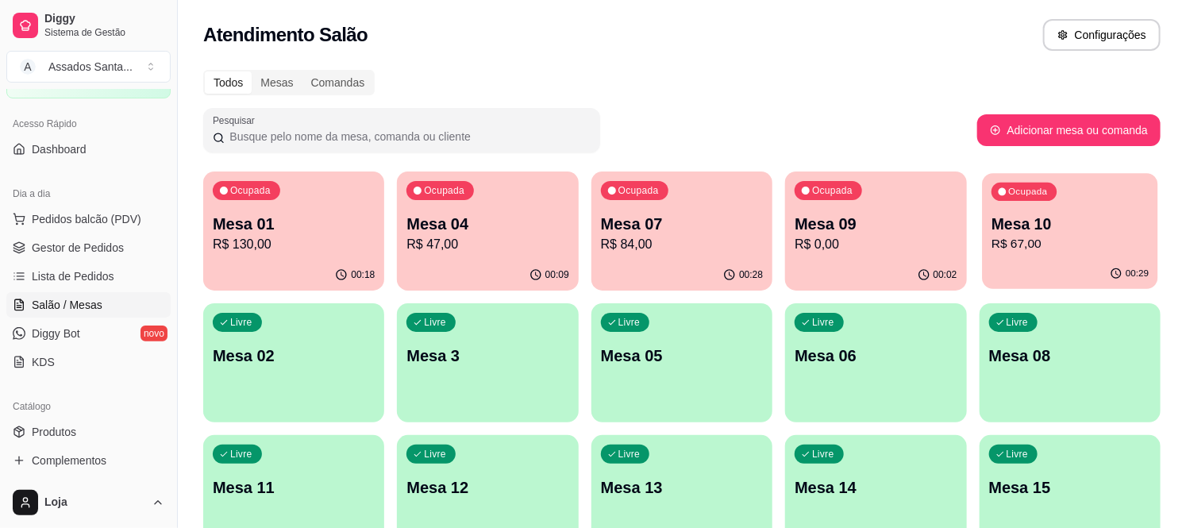
click at [1037, 240] on p "R$ 67,00" at bounding box center [1070, 244] width 157 height 18
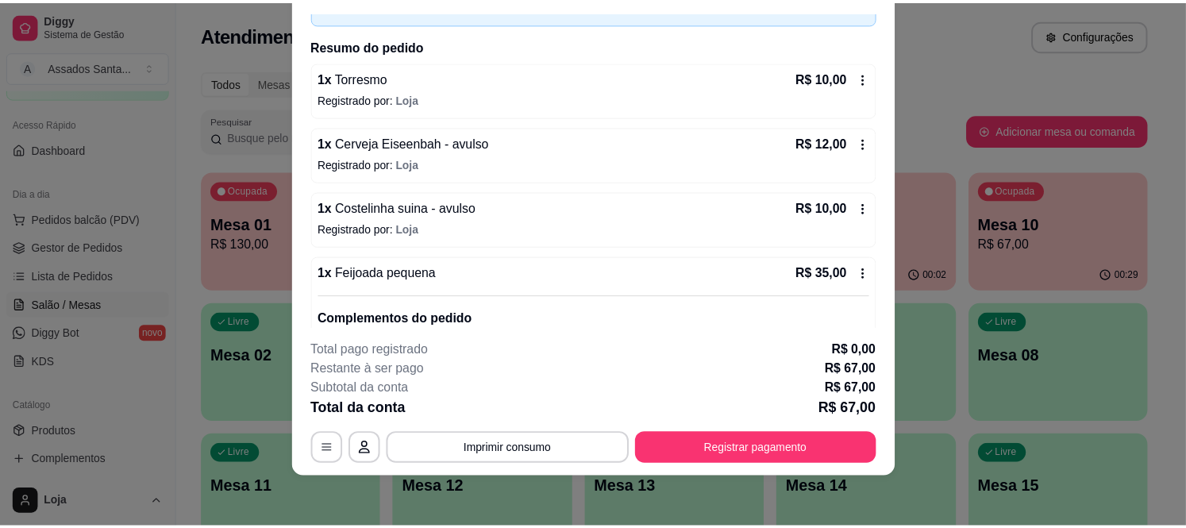
scroll to position [180, 0]
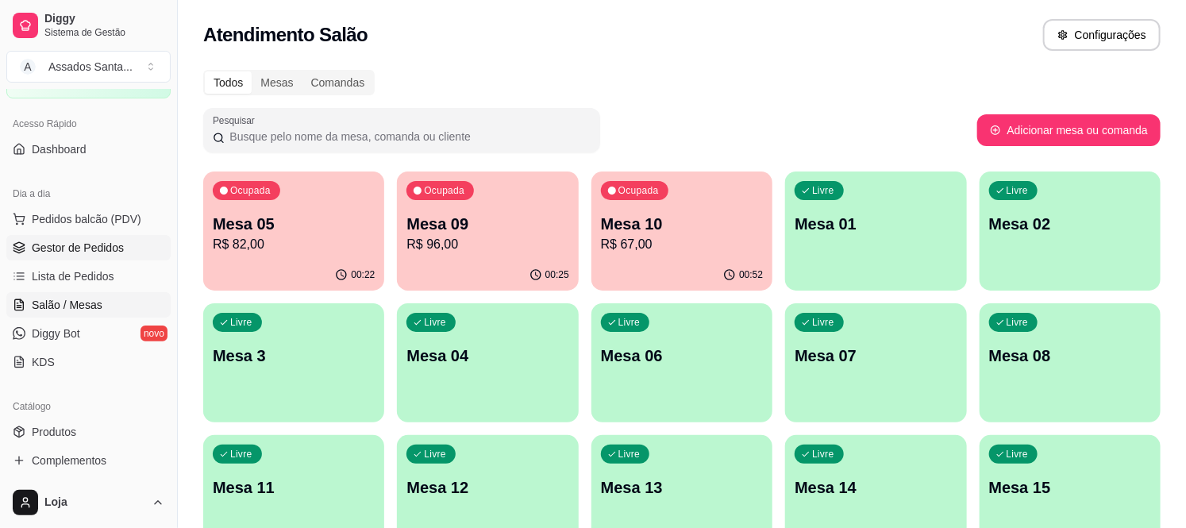
click at [108, 248] on span "Gestor de Pedidos" at bounding box center [78, 248] width 92 height 16
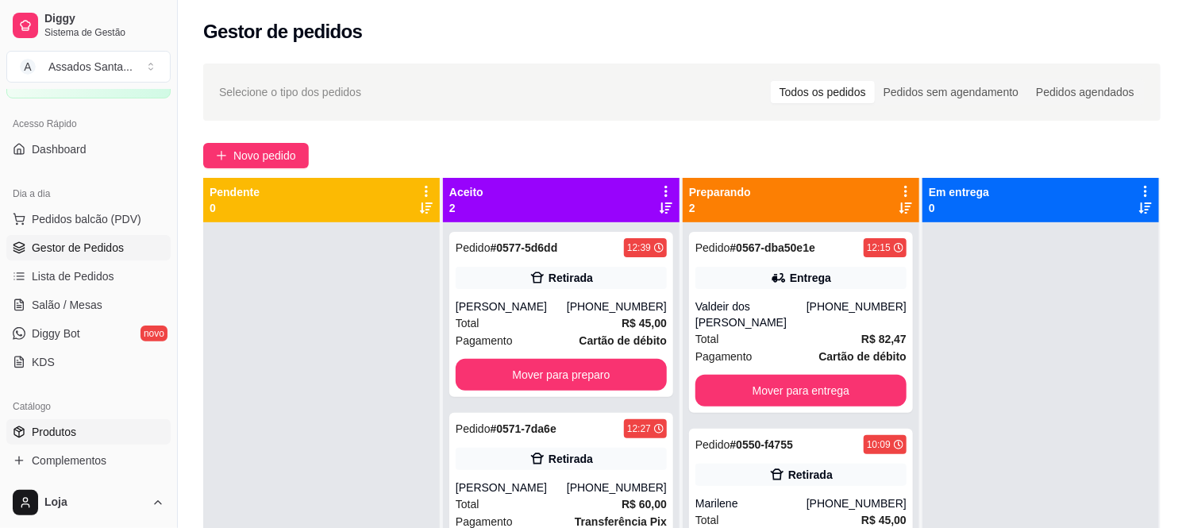
click at [45, 426] on span "Produtos" at bounding box center [54, 432] width 44 height 16
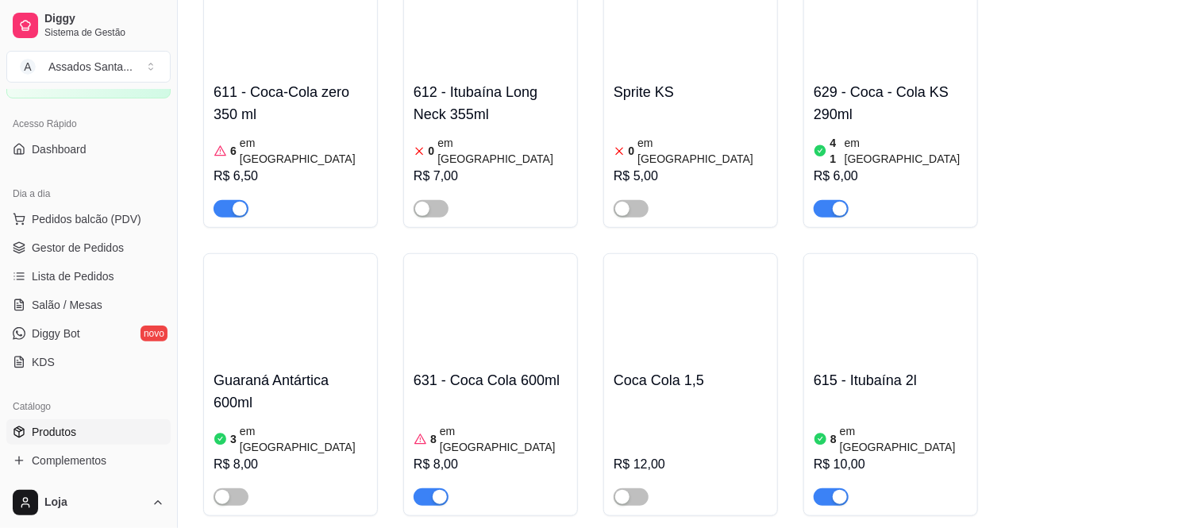
scroll to position [8578, 0]
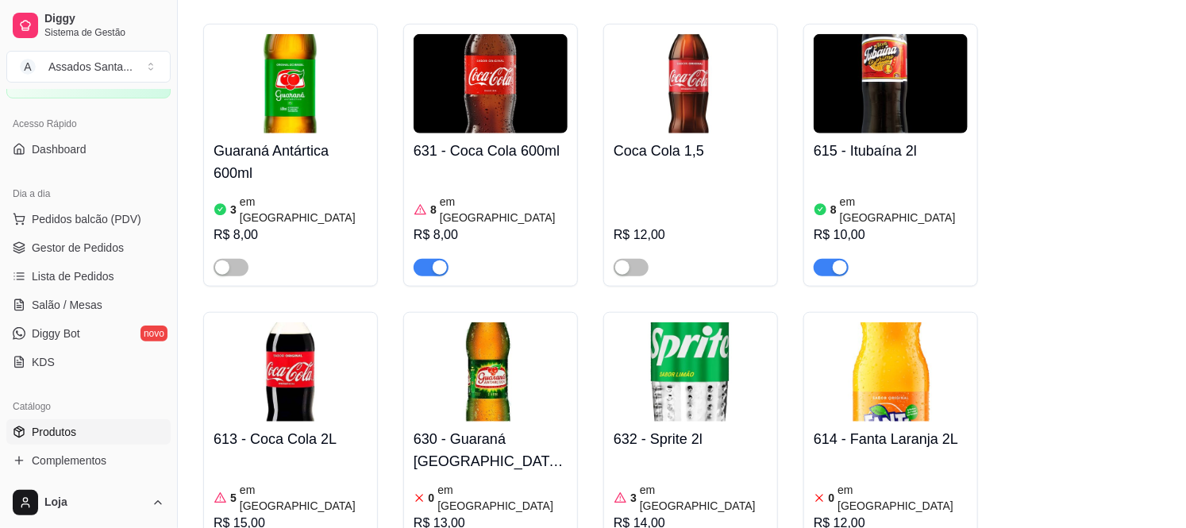
click at [122, 262] on ul "Pedidos balcão (PDV) Gestor de Pedidos Lista de Pedidos Salão / Mesas Diggy Bot…" at bounding box center [88, 290] width 164 height 168
click at [113, 244] on span "Gestor de Pedidos" at bounding box center [78, 248] width 92 height 16
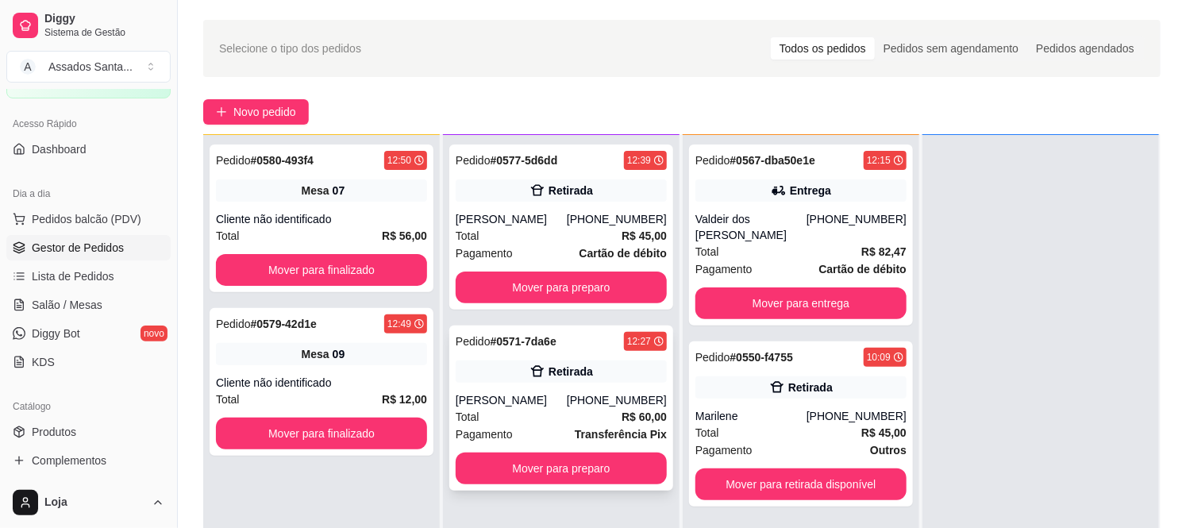
scroll to position [88, 0]
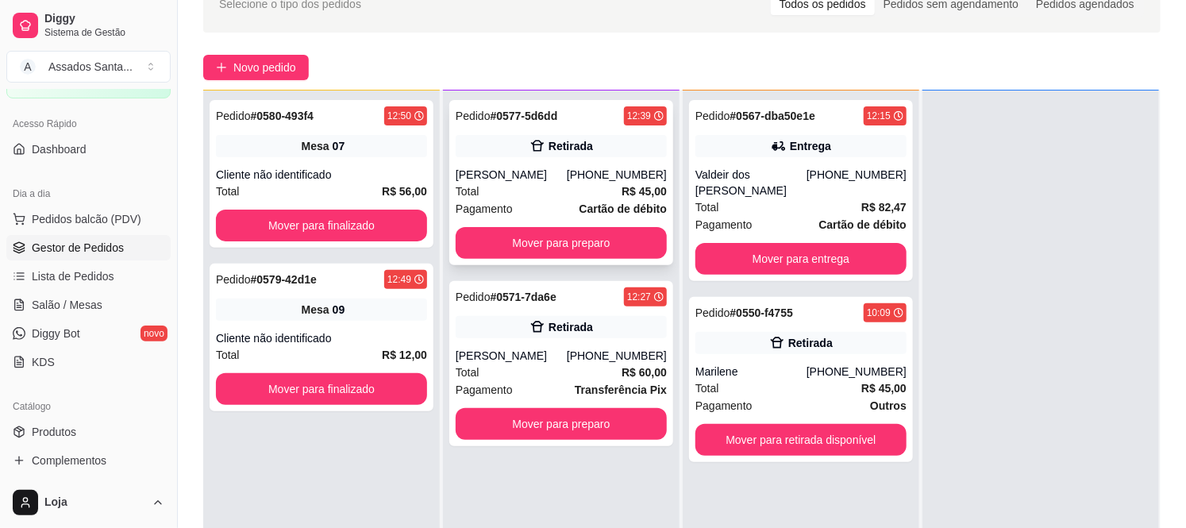
click at [567, 172] on div "[PERSON_NAME]" at bounding box center [511, 175] width 111 height 16
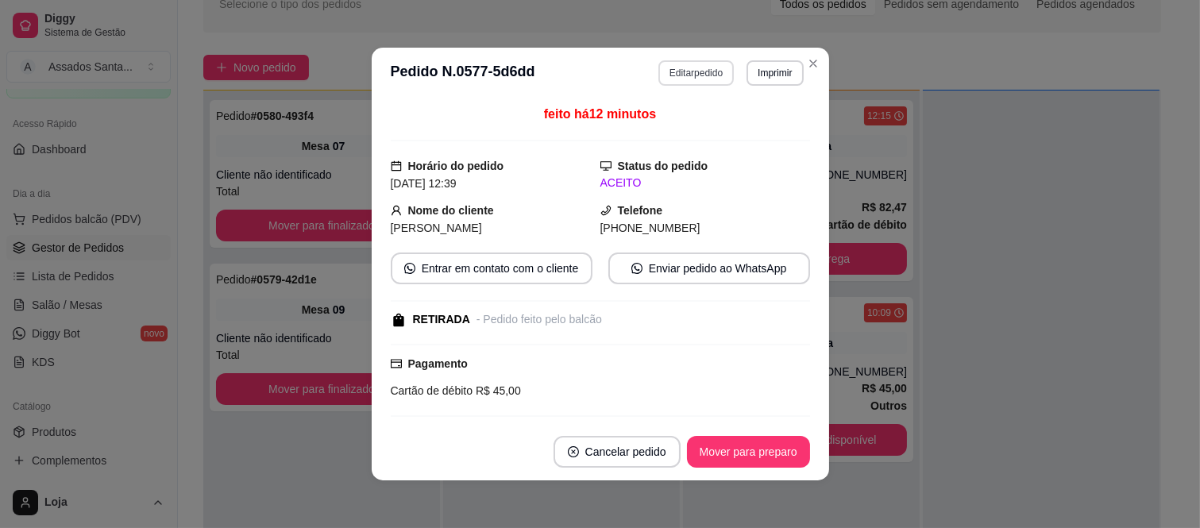
click at [708, 71] on button "Editar pedido" at bounding box center [695, 72] width 75 height 25
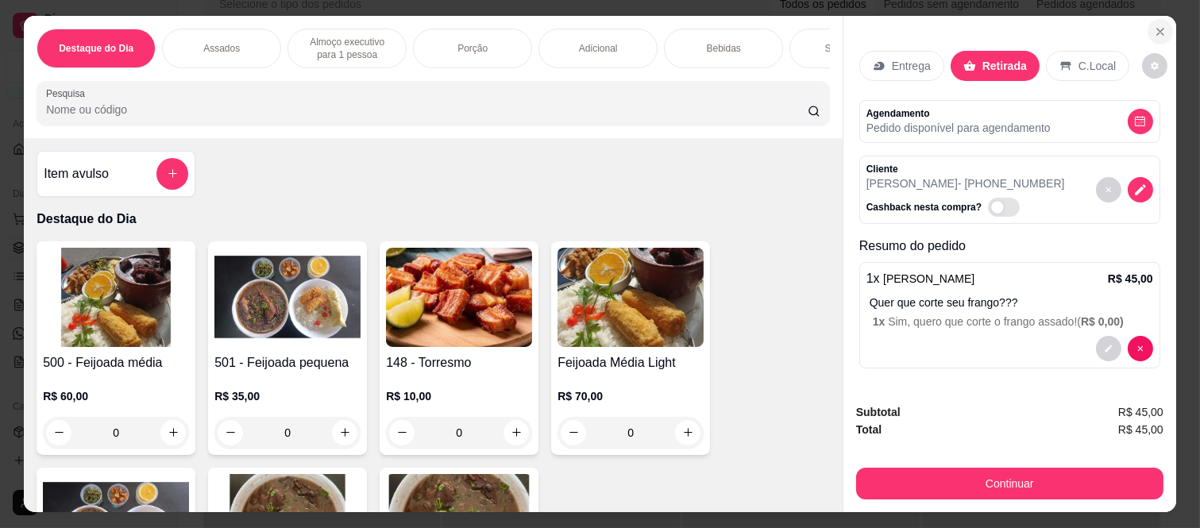
click at [1154, 25] on icon "Close" at bounding box center [1160, 31] width 13 height 13
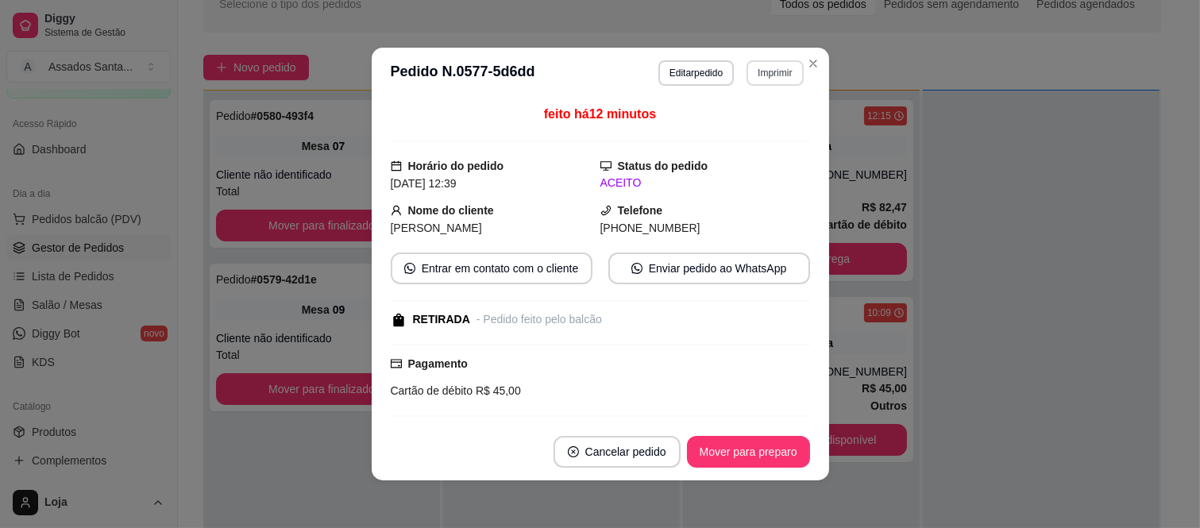
click at [758, 70] on button "Imprimir" at bounding box center [774, 72] width 56 height 25
click at [750, 128] on button "IMPRESSORA caixa" at bounding box center [740, 129] width 115 height 25
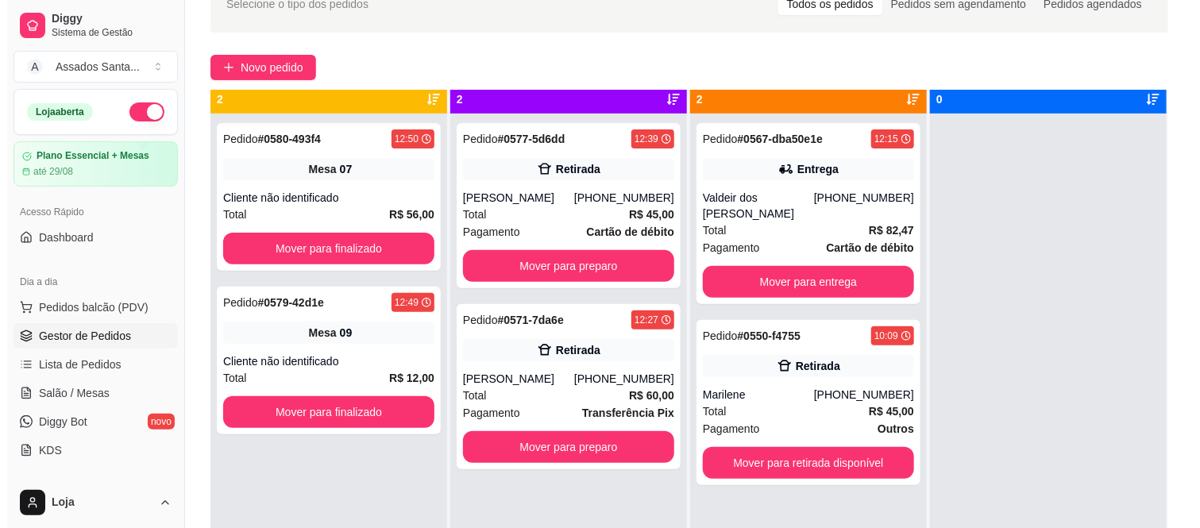
scroll to position [0, 0]
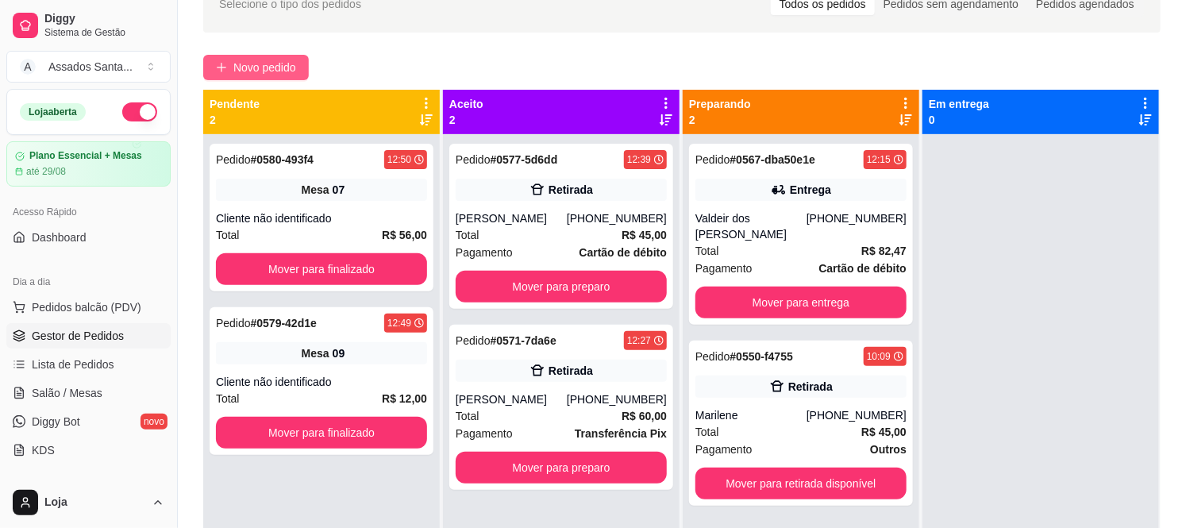
click at [282, 67] on span "Novo pedido" at bounding box center [264, 67] width 63 height 17
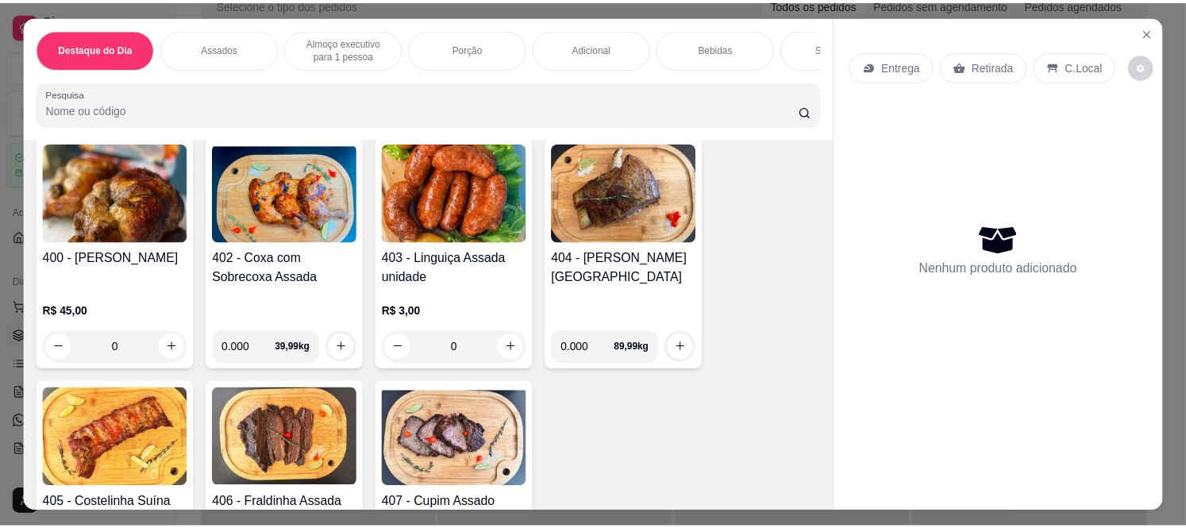
scroll to position [705, 0]
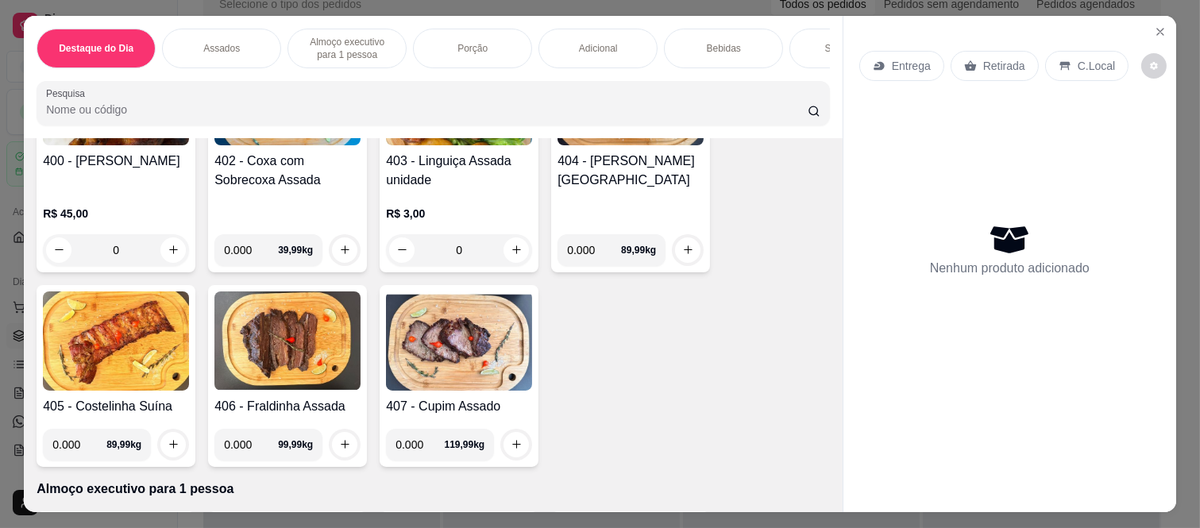
click at [248, 260] on input "0.000" at bounding box center [251, 250] width 54 height 32
type input "1.000"
click at [339, 249] on icon "increase-product-quantity" at bounding box center [345, 251] width 12 height 12
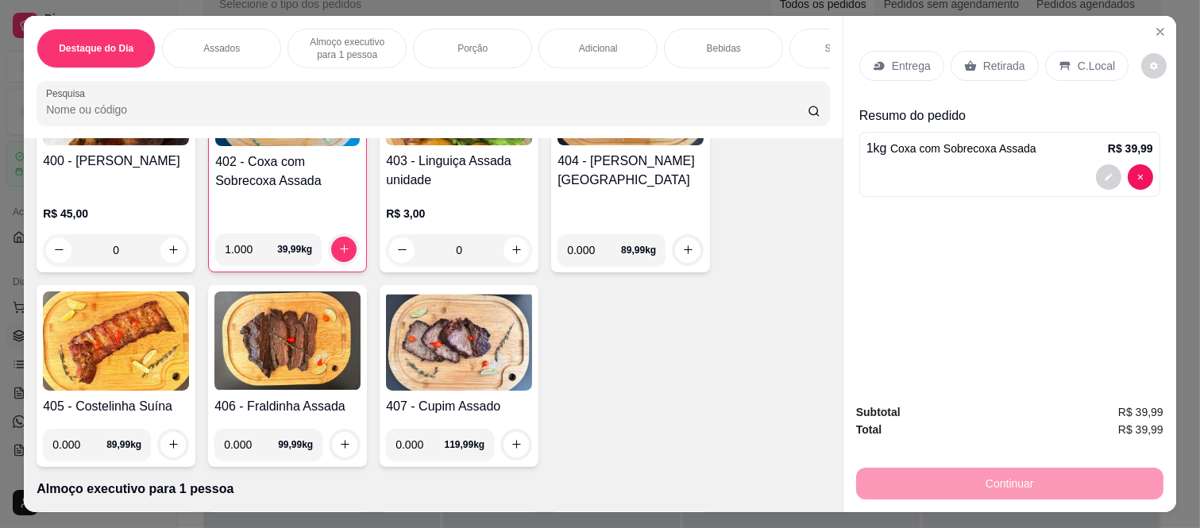
click at [989, 58] on p "Retirada" at bounding box center [1004, 66] width 42 height 16
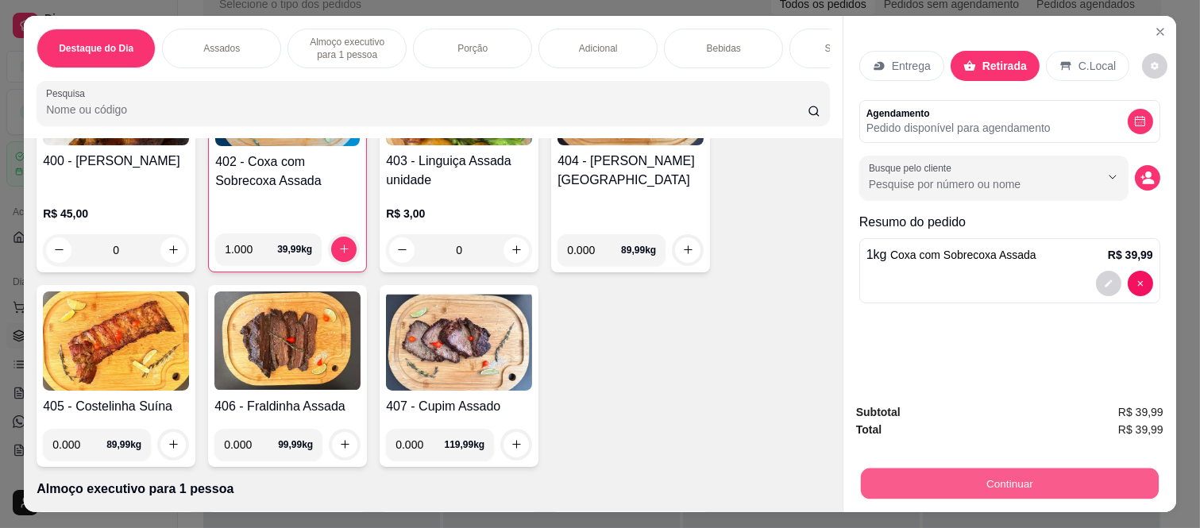
click at [886, 468] on button "Continuar" at bounding box center [1010, 483] width 298 height 31
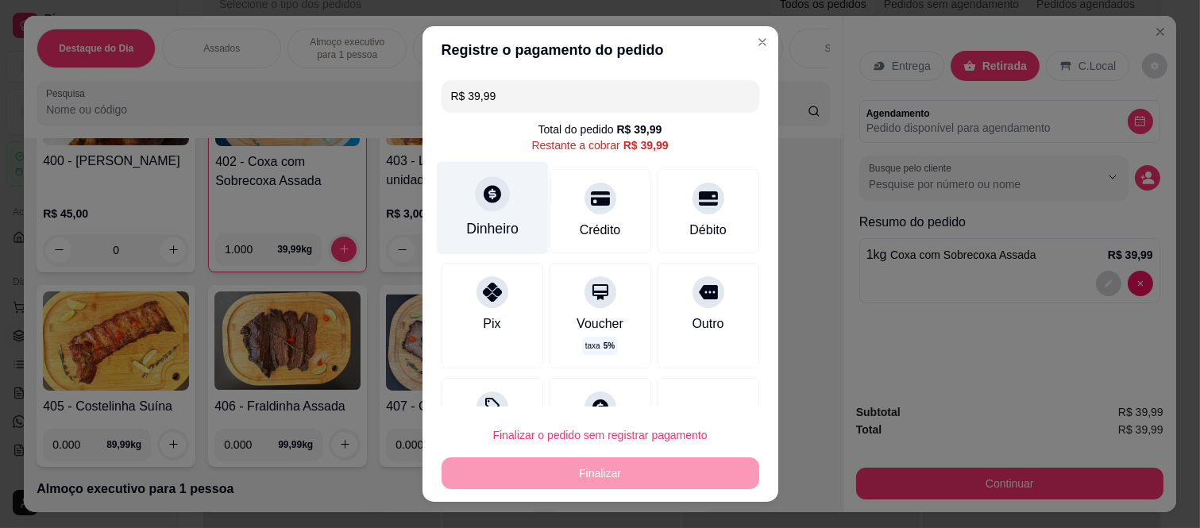
click at [481, 214] on div "Dinheiro" at bounding box center [492, 208] width 112 height 93
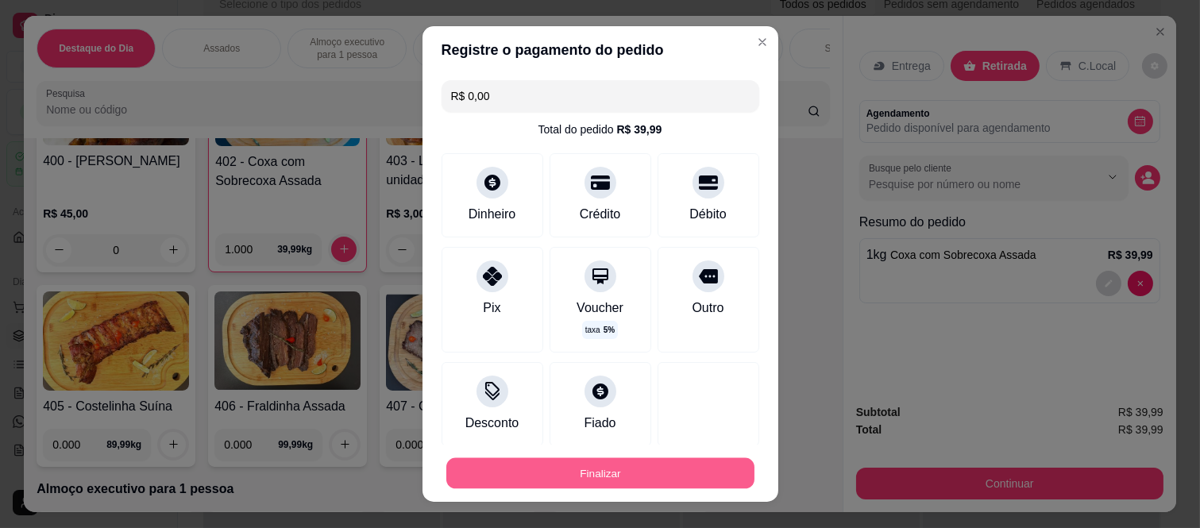
click at [631, 481] on button "Finalizar" at bounding box center [600, 472] width 308 height 31
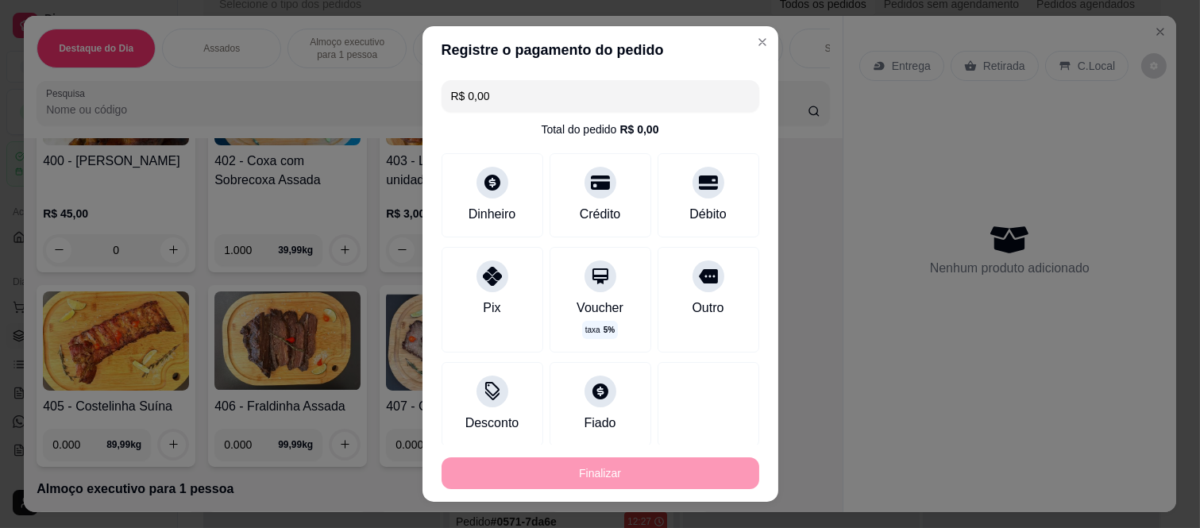
type input "-R$ 39,99"
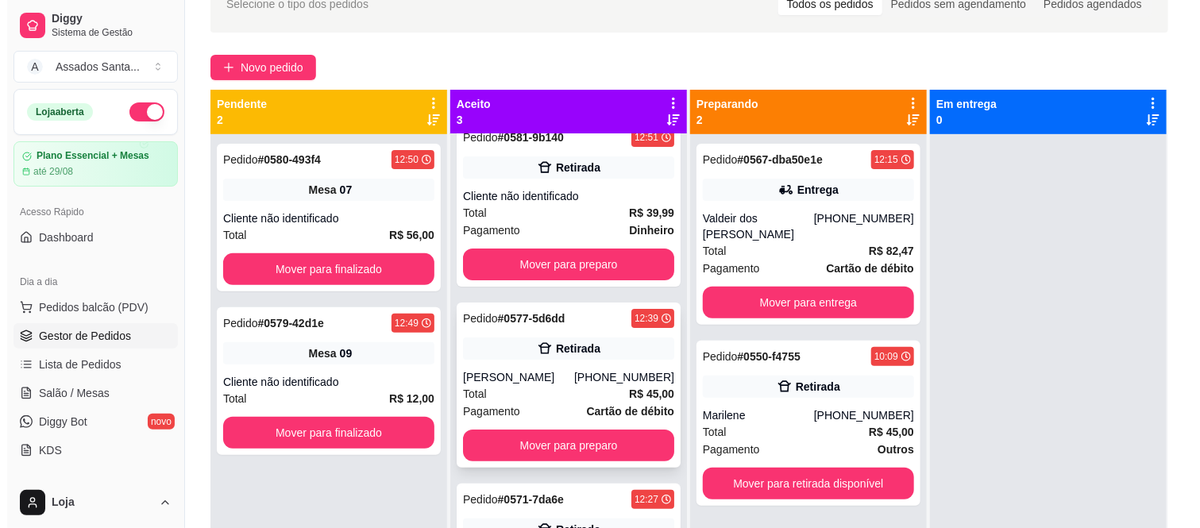
scroll to position [29, 0]
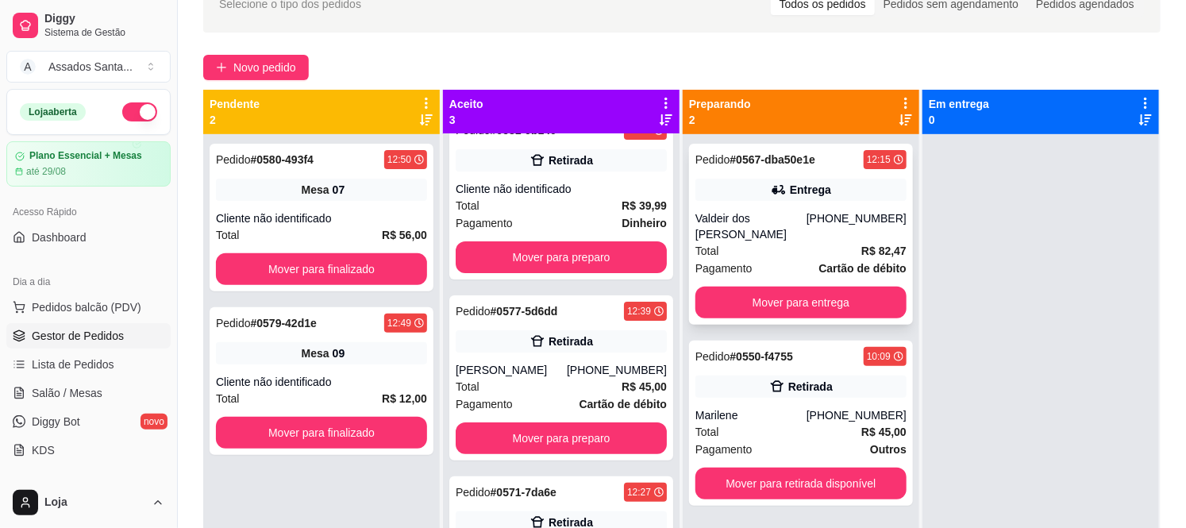
click at [783, 242] on div "Total R$ 82,47" at bounding box center [801, 250] width 211 height 17
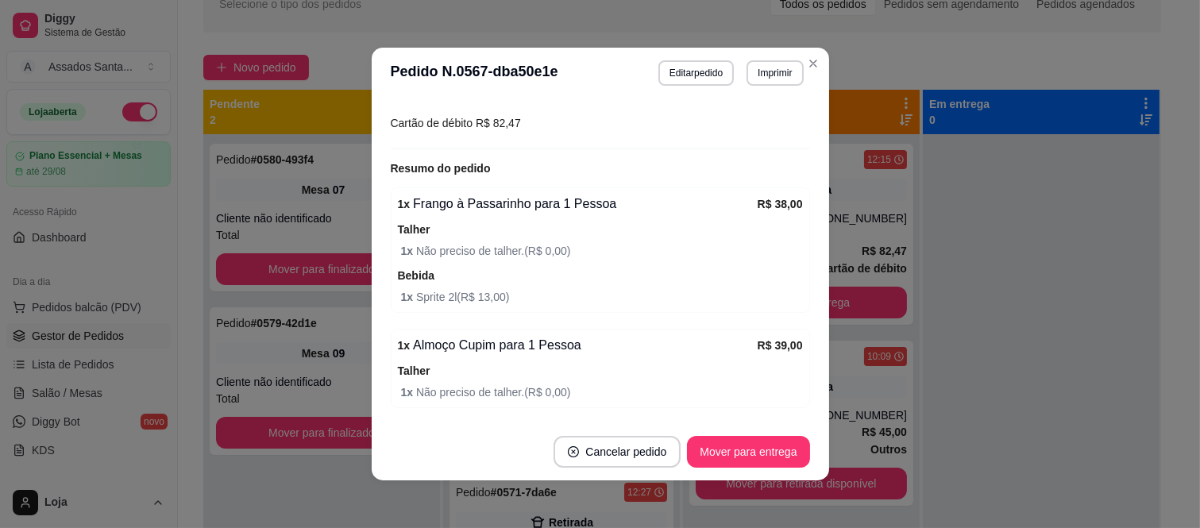
scroll to position [529, 0]
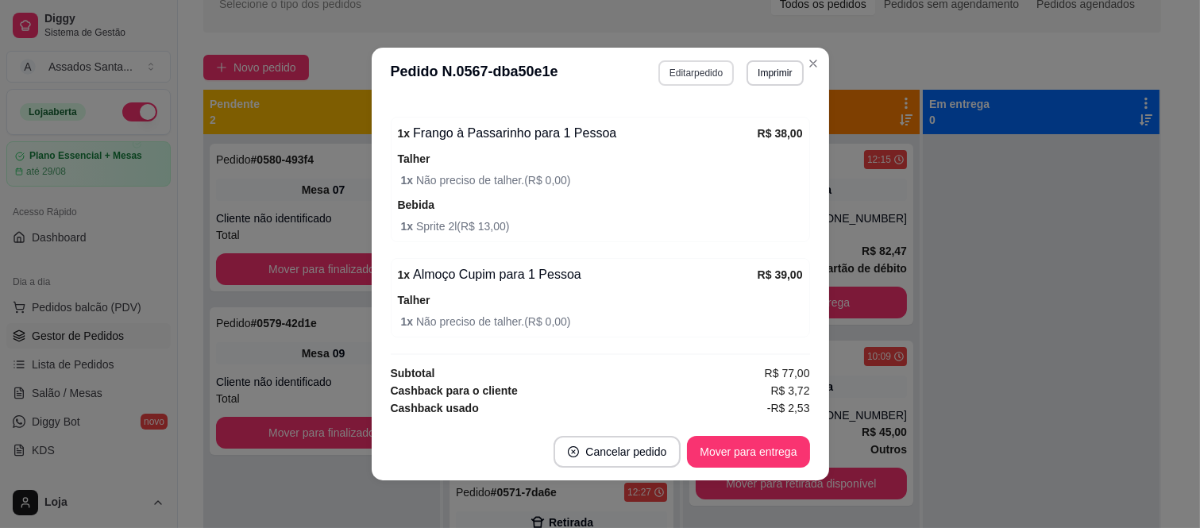
click at [684, 67] on button "Editar pedido" at bounding box center [695, 72] width 75 height 25
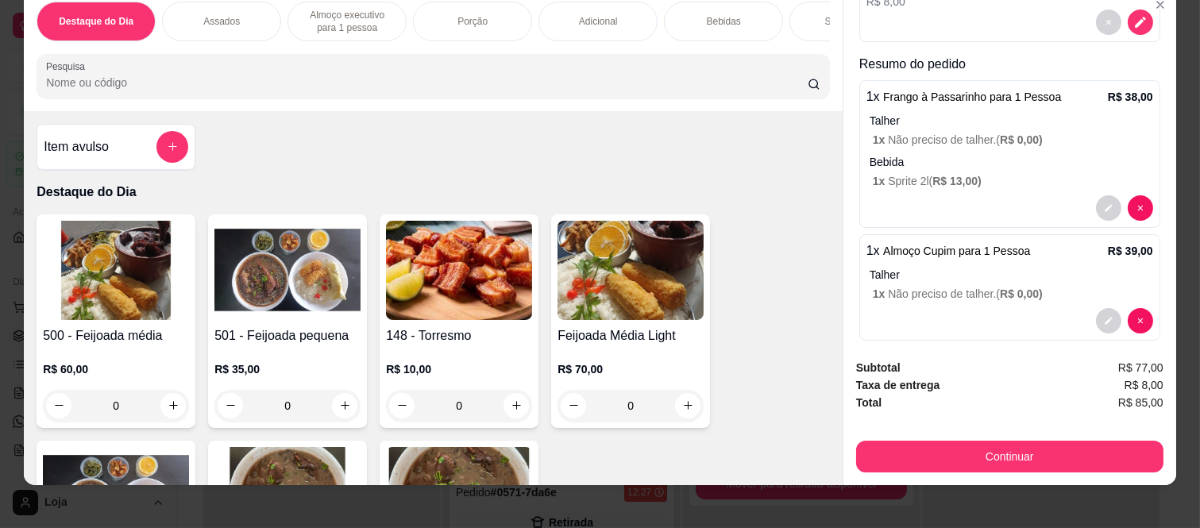
scroll to position [41, 0]
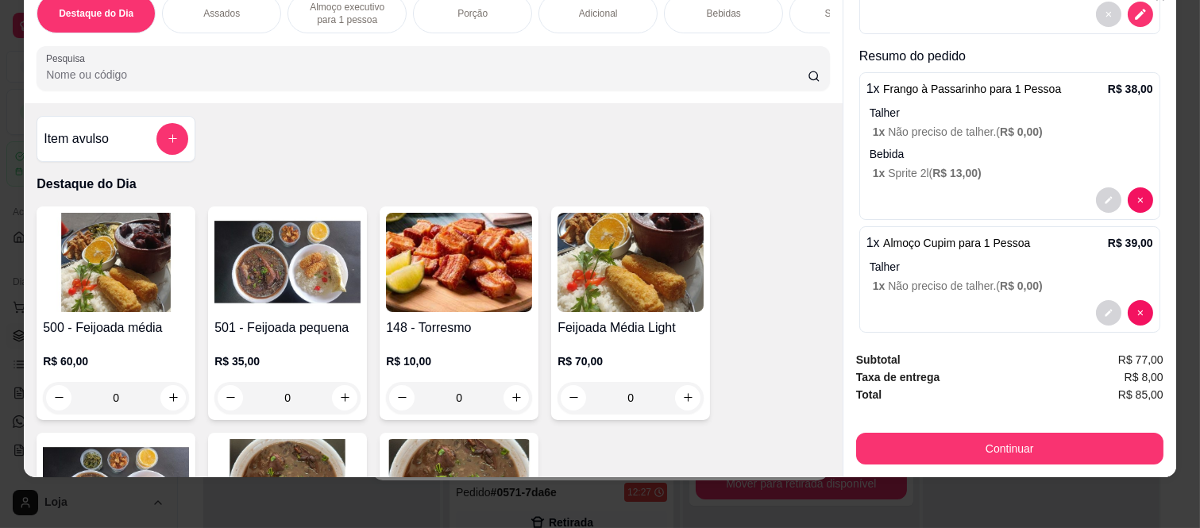
click at [883, 72] on div "1 x Frango à Passarinho para 1 Pessoa R$ 38,00 Talher 1 x Não preciso de talher…" at bounding box center [1009, 146] width 301 height 148
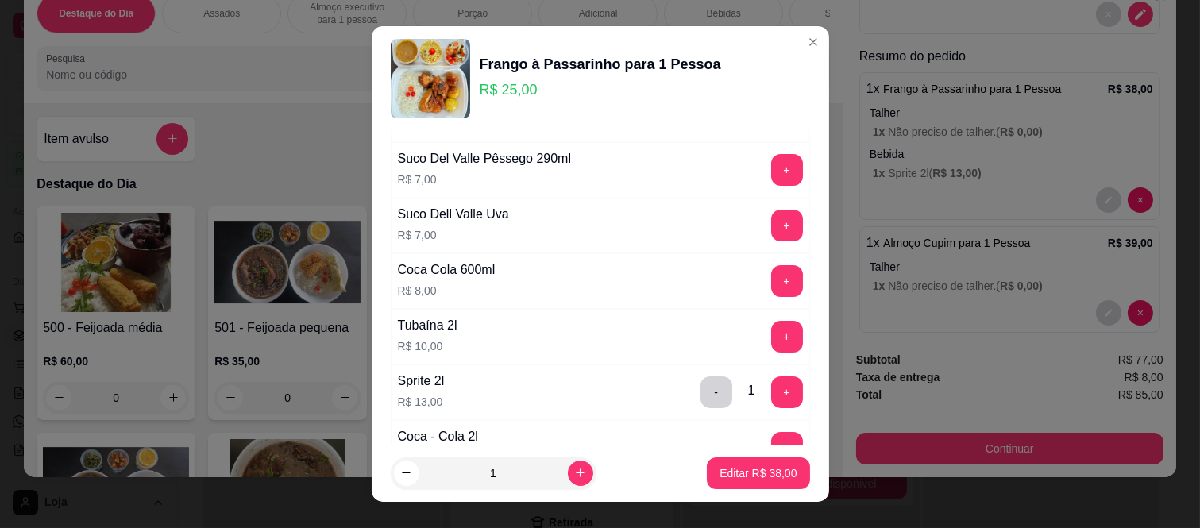
scroll to position [1076, 0]
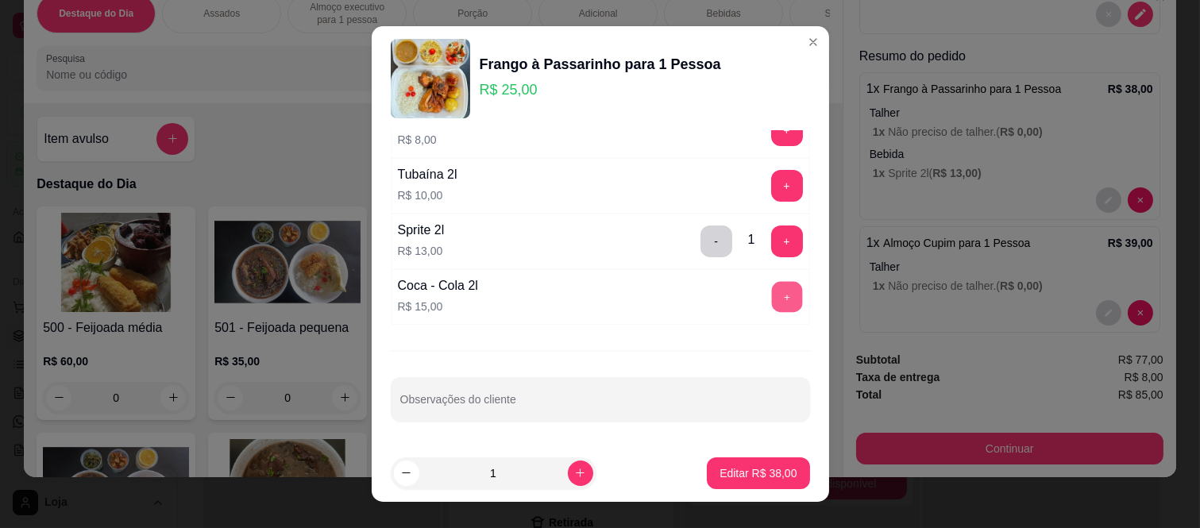
click at [771, 289] on button "+" at bounding box center [786, 297] width 31 height 31
click at [700, 241] on button "-" at bounding box center [716, 241] width 32 height 32
click at [733, 480] on p "Editar R$ 40,00" at bounding box center [757, 473] width 77 height 16
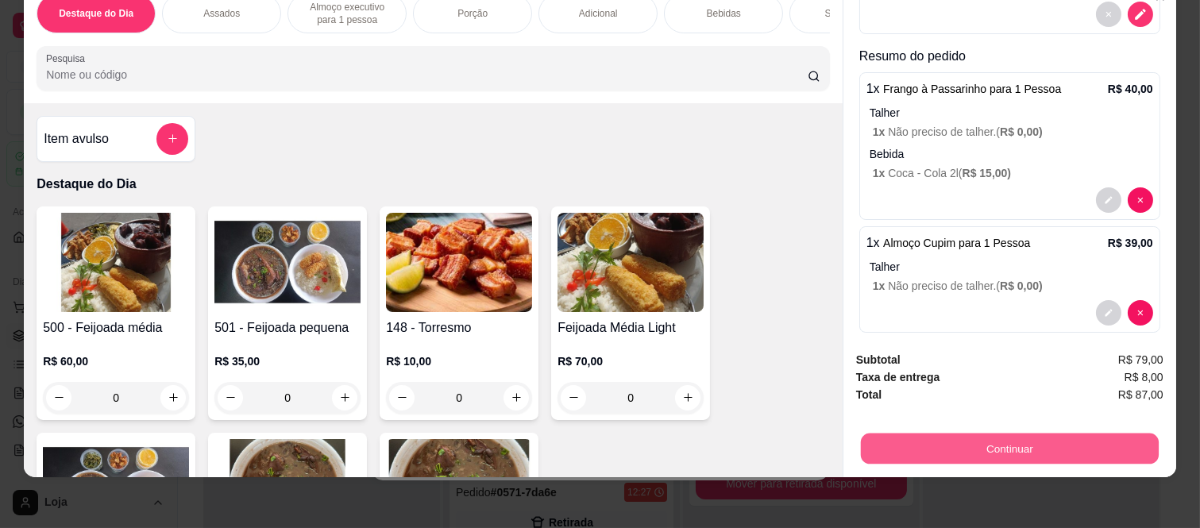
click at [969, 441] on button "Continuar" at bounding box center [1010, 449] width 298 height 31
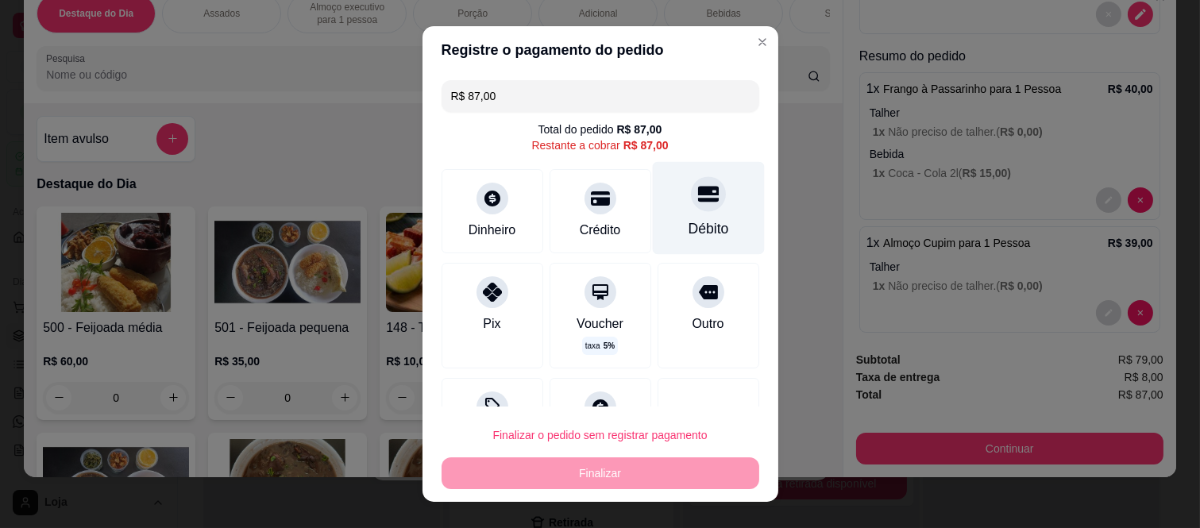
click at [691, 206] on div at bounding box center [708, 194] width 35 height 35
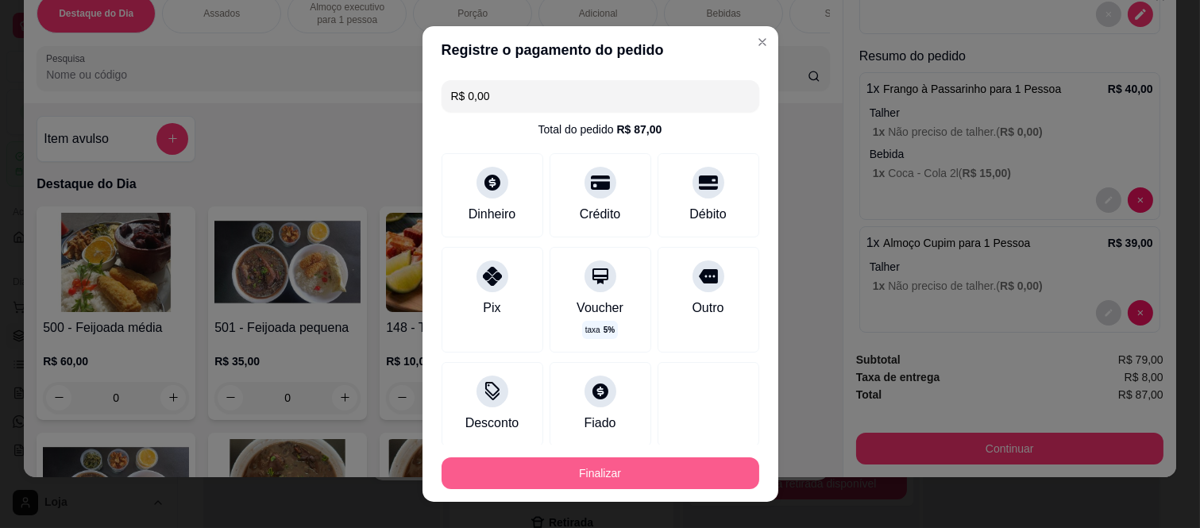
click at [678, 468] on button "Finalizar" at bounding box center [600, 473] width 318 height 32
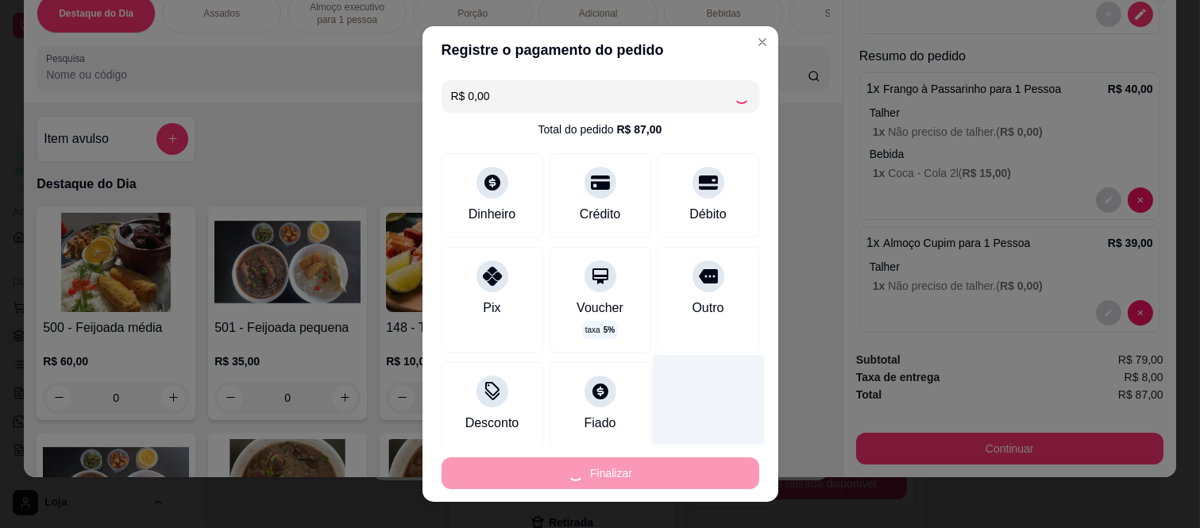
type input "-R$ 87,00"
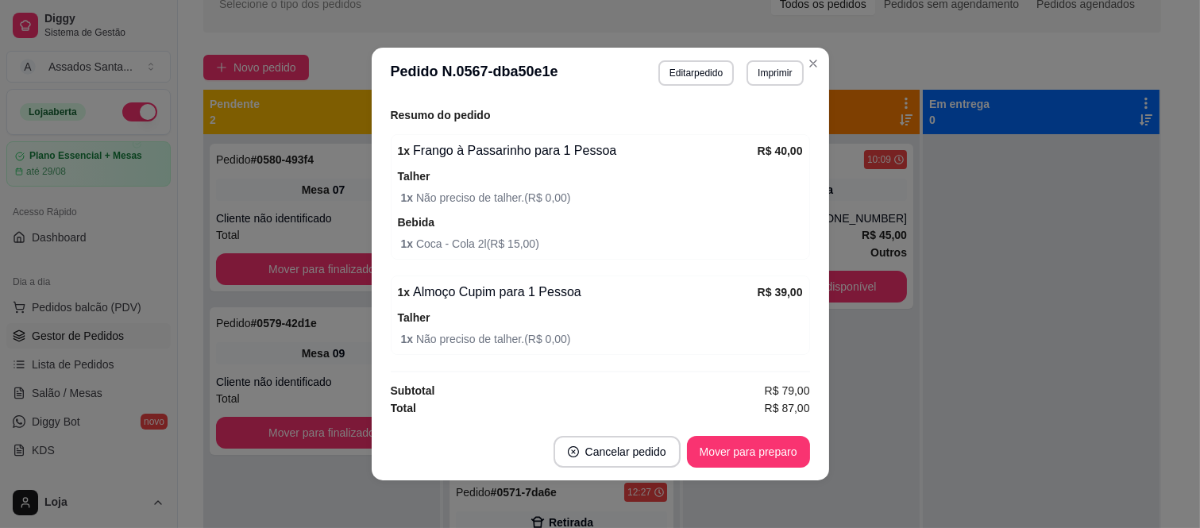
scroll to position [501, 0]
click at [756, 459] on button "Mover para preparo" at bounding box center [747, 452] width 119 height 31
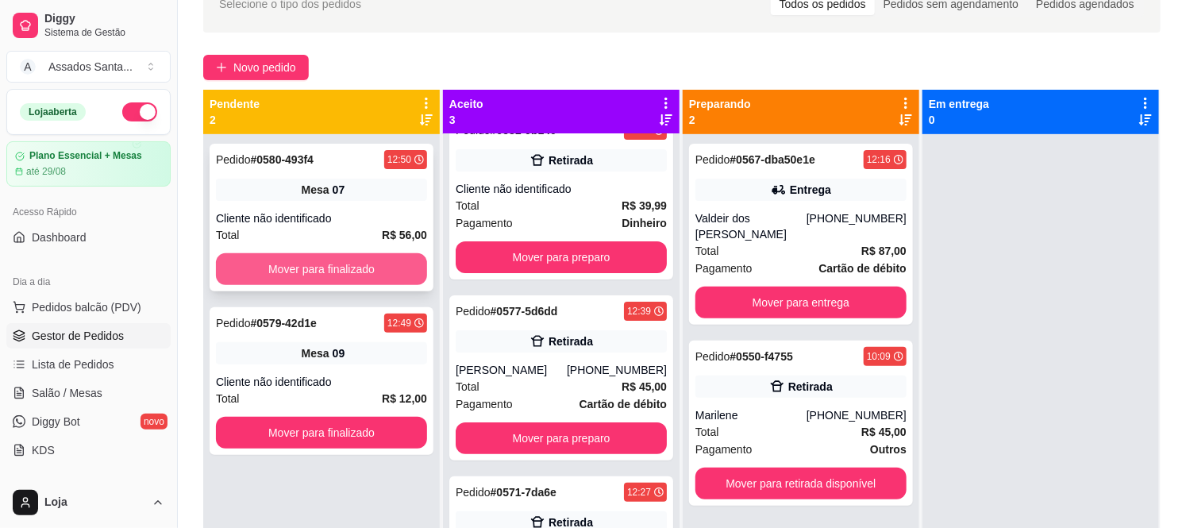
click at [246, 282] on button "Mover para finalizado" at bounding box center [321, 269] width 211 height 32
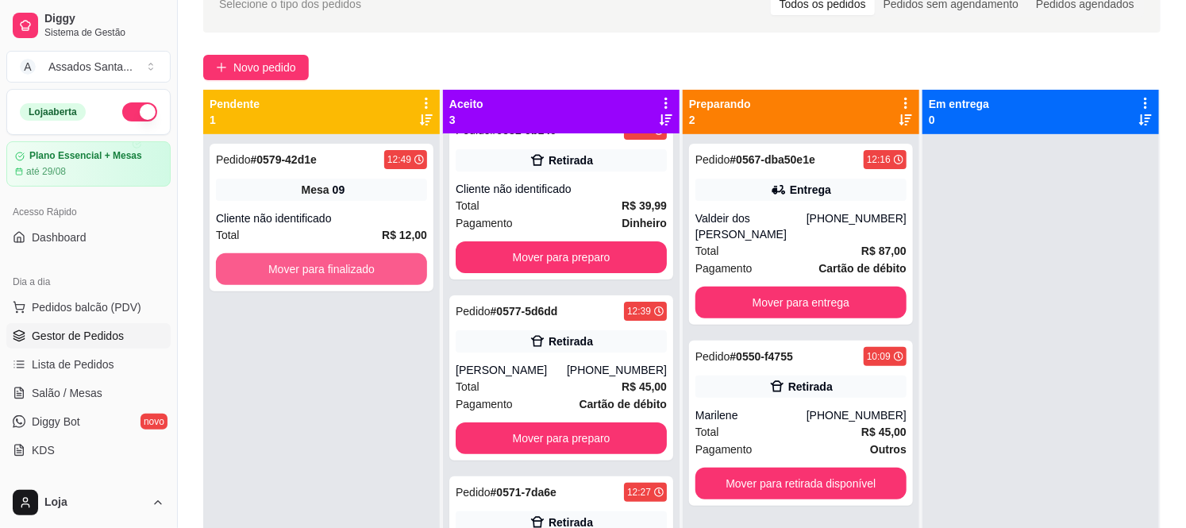
click at [246, 282] on button "Mover para finalizado" at bounding box center [321, 269] width 211 height 32
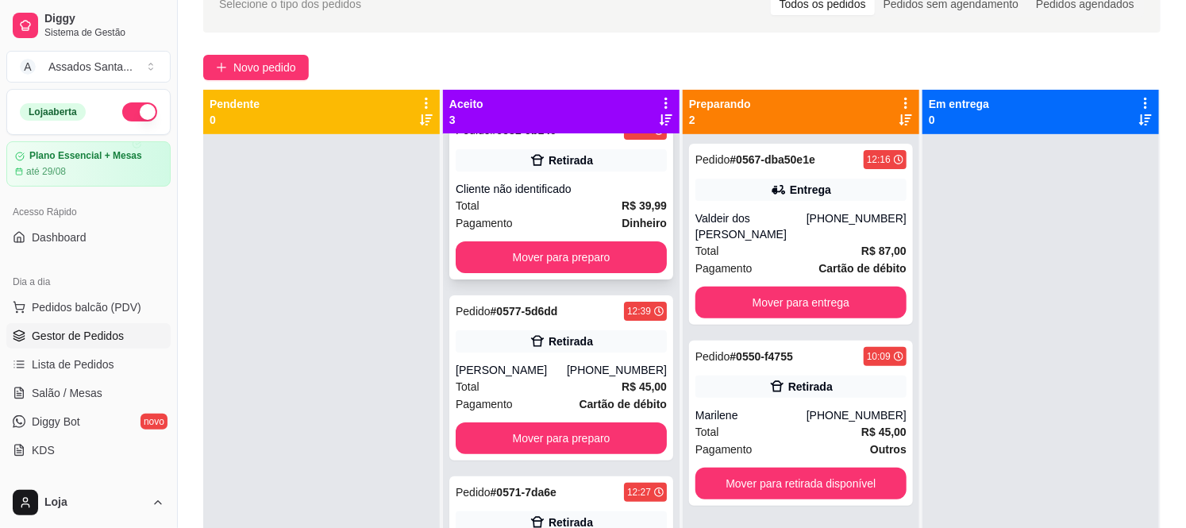
click at [499, 191] on div "Cliente não identificado" at bounding box center [561, 189] width 211 height 16
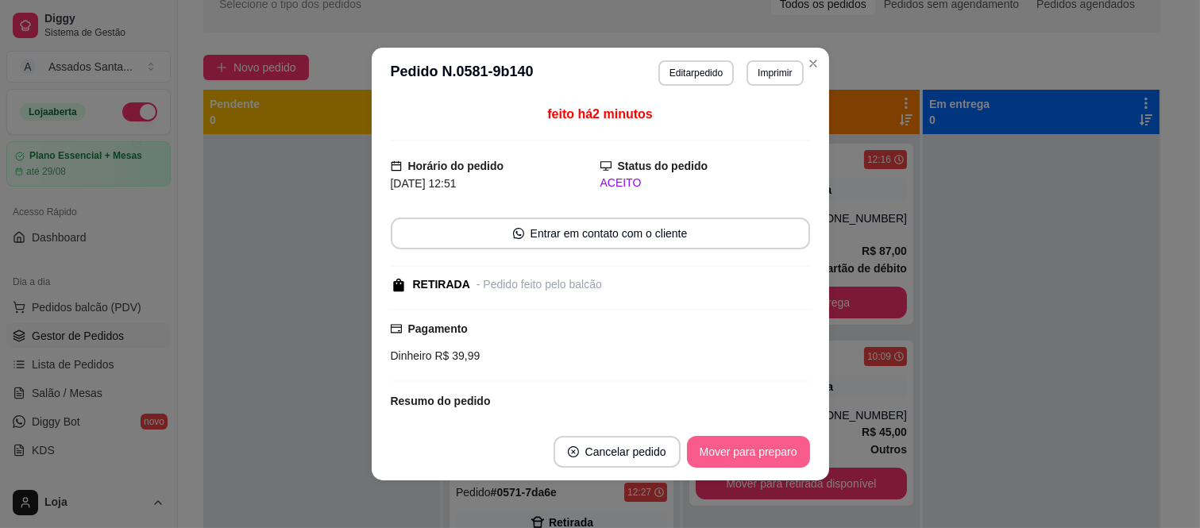
click at [769, 461] on button "Mover para preparo" at bounding box center [748, 452] width 123 height 32
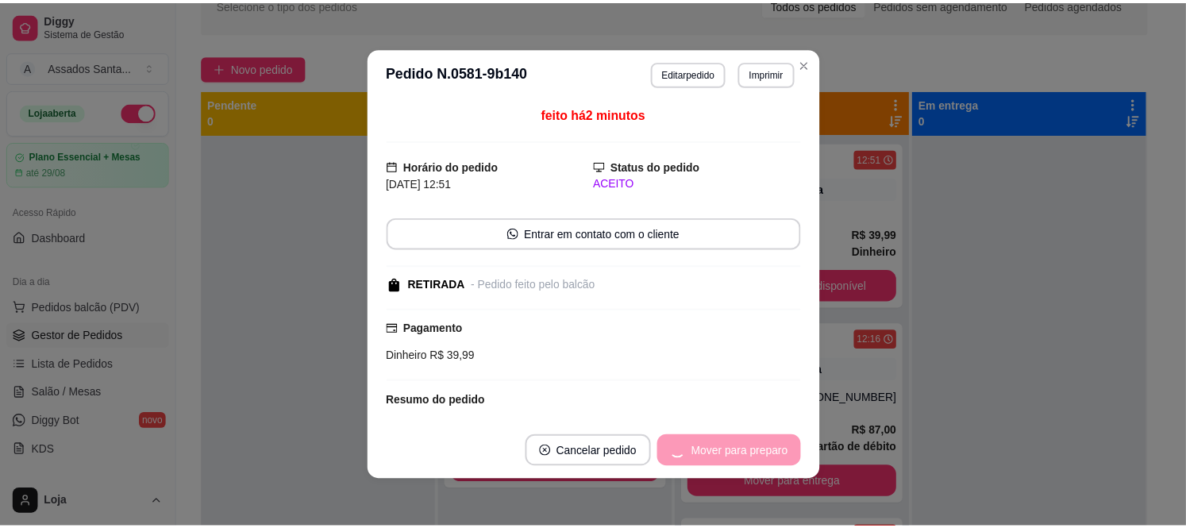
scroll to position [0, 0]
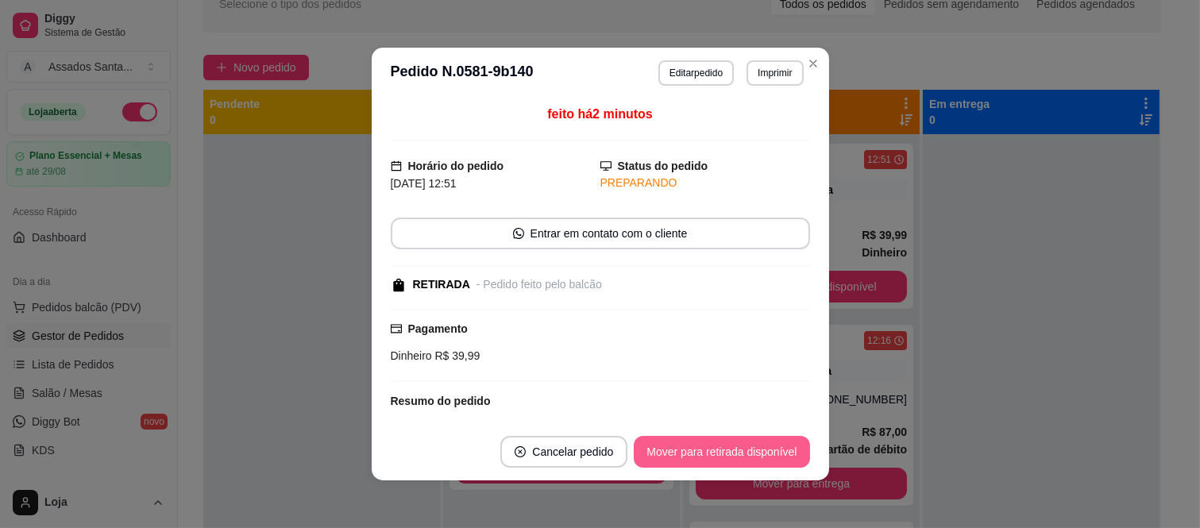
click at [769, 461] on button "Mover para retirada disponível" at bounding box center [721, 452] width 175 height 32
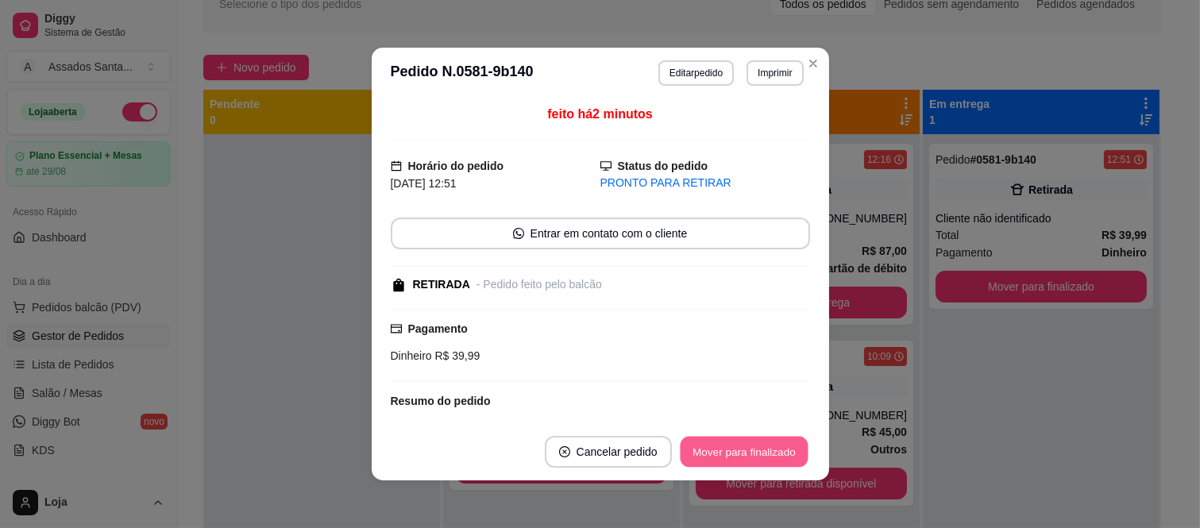
click at [769, 456] on button "Mover para finalizado" at bounding box center [744, 452] width 128 height 31
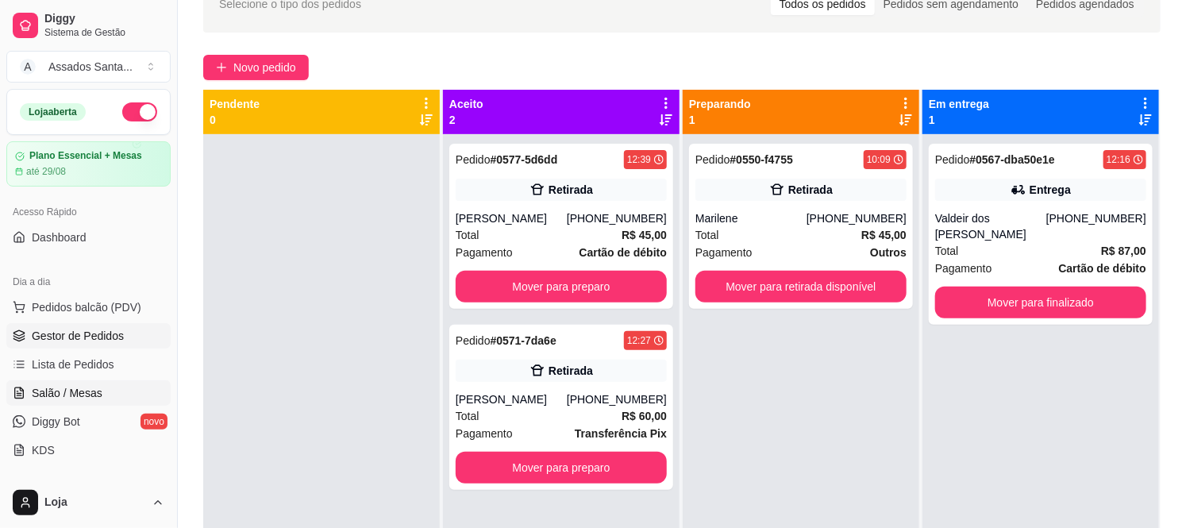
click at [91, 390] on span "Salão / Mesas" at bounding box center [67, 393] width 71 height 16
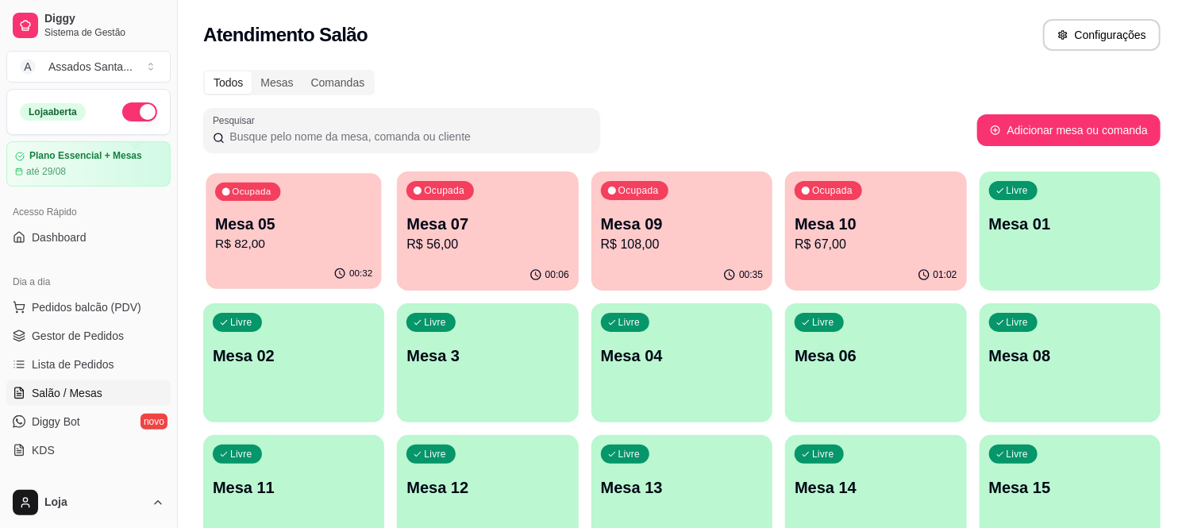
click at [303, 255] on div "Ocupada Mesa 05 R$ 82,00" at bounding box center [294, 216] width 176 height 86
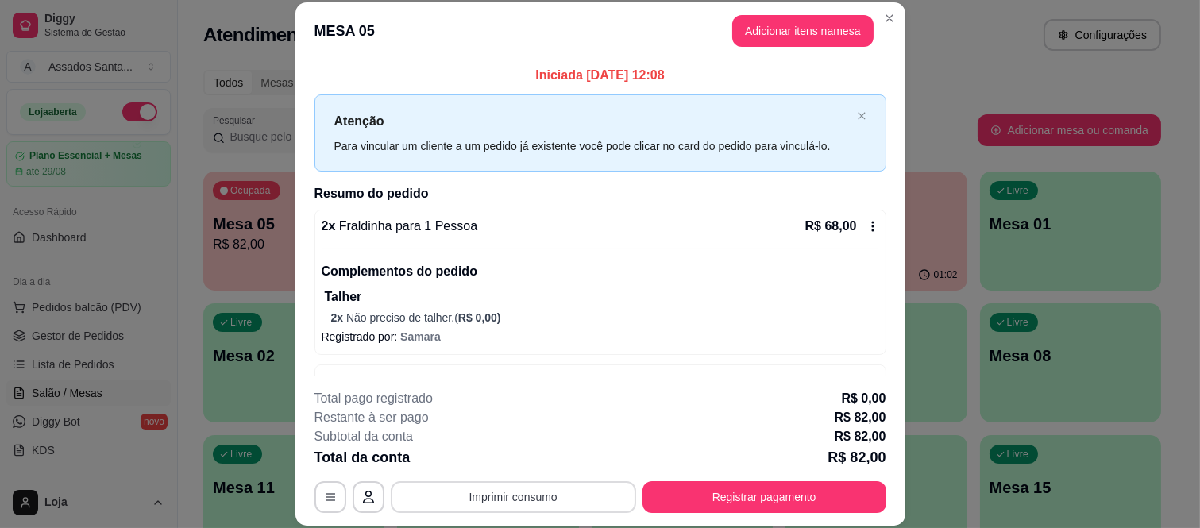
click at [545, 495] on button "Imprimir consumo" at bounding box center [513, 497] width 245 height 32
click at [524, 461] on button "IMPRESSORA caixa" at bounding box center [511, 460] width 111 height 25
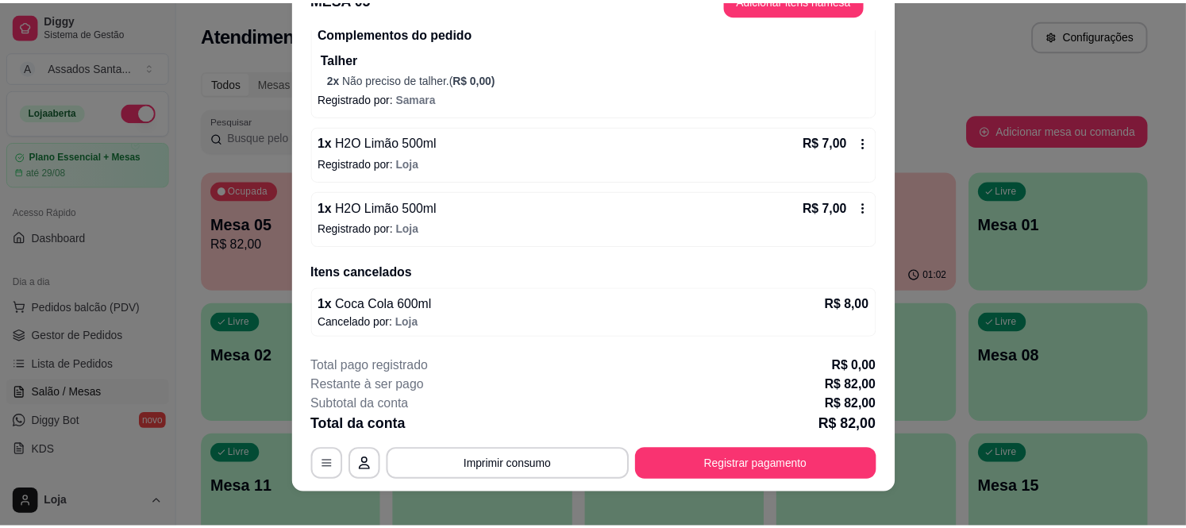
scroll to position [48, 0]
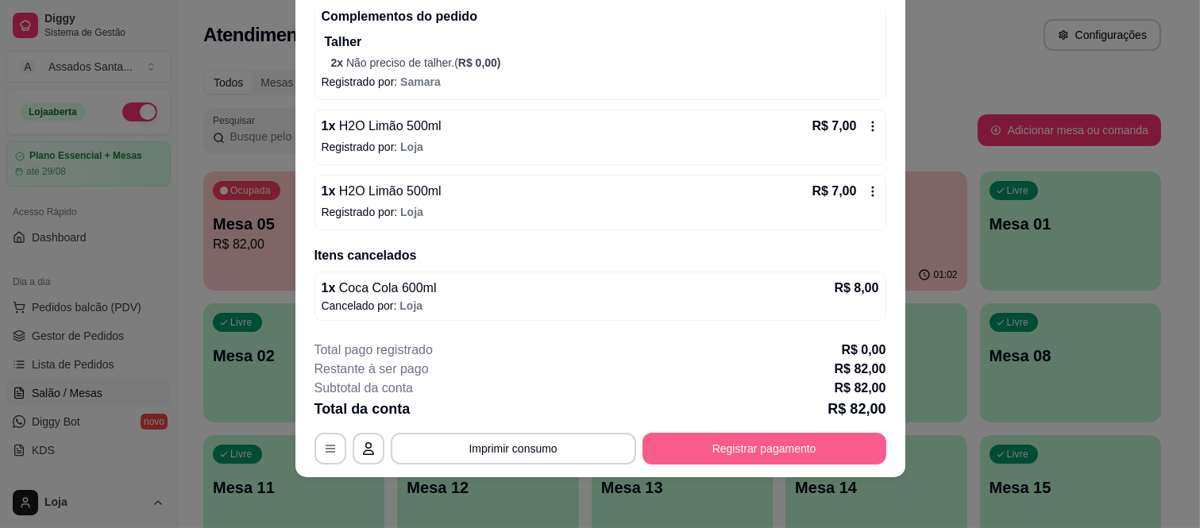
click at [763, 434] on button "Registrar pagamento" at bounding box center [764, 449] width 244 height 32
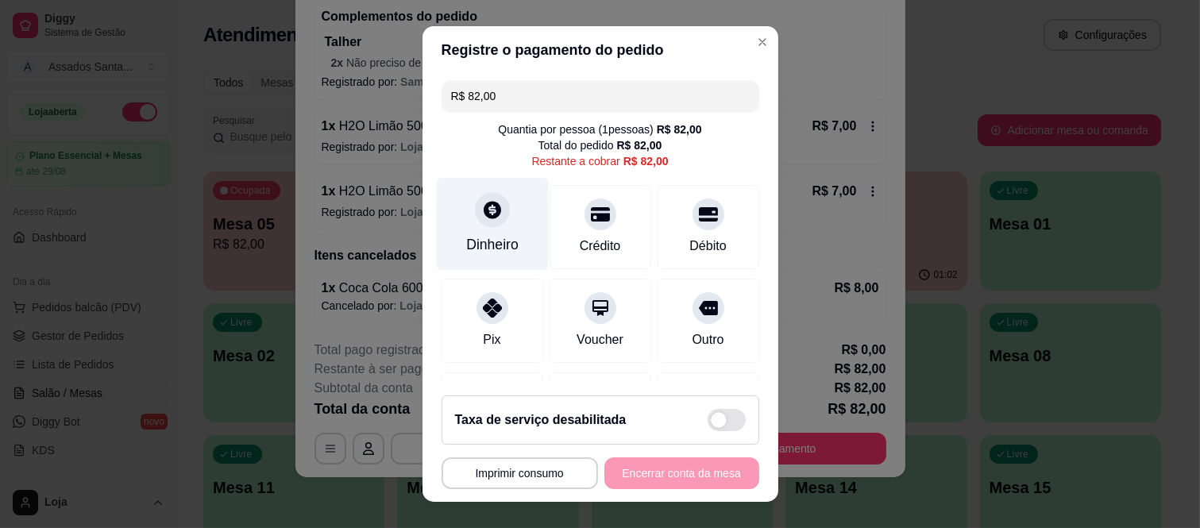
click at [481, 215] on icon at bounding box center [491, 209] width 21 height 21
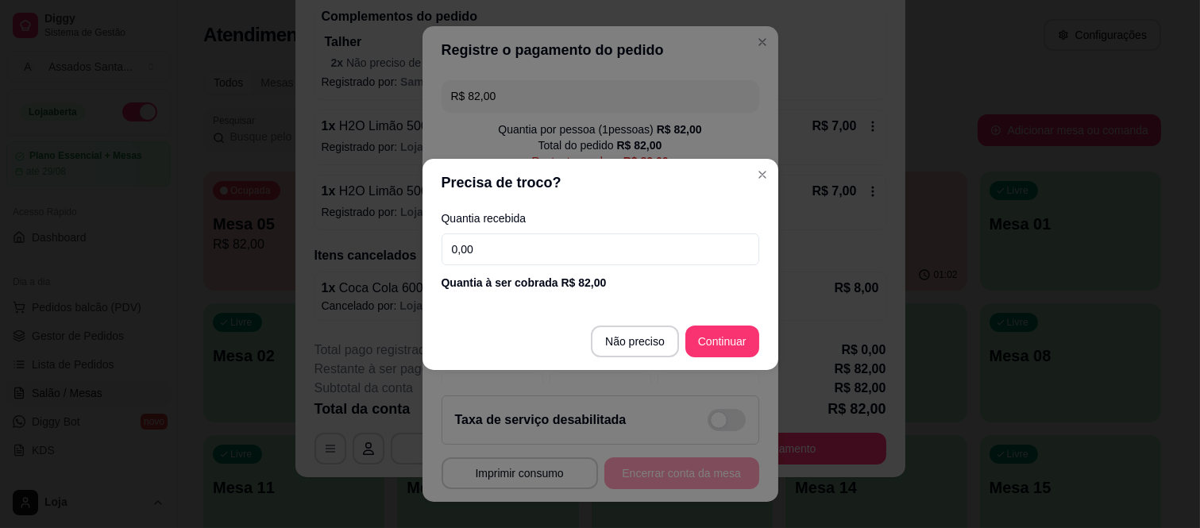
click at [534, 252] on input "0,00" at bounding box center [600, 249] width 318 height 32
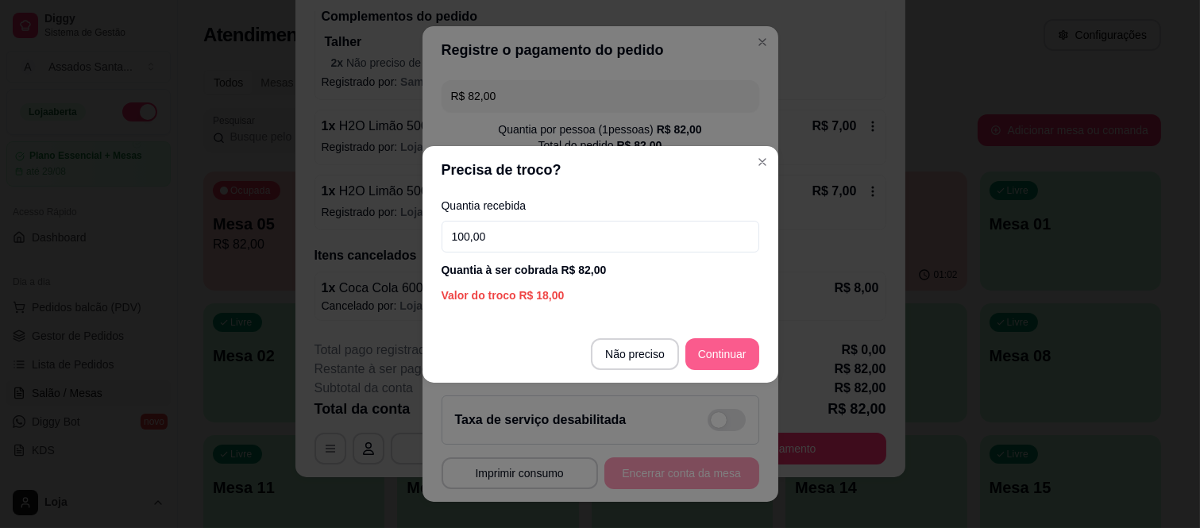
type input "100,00"
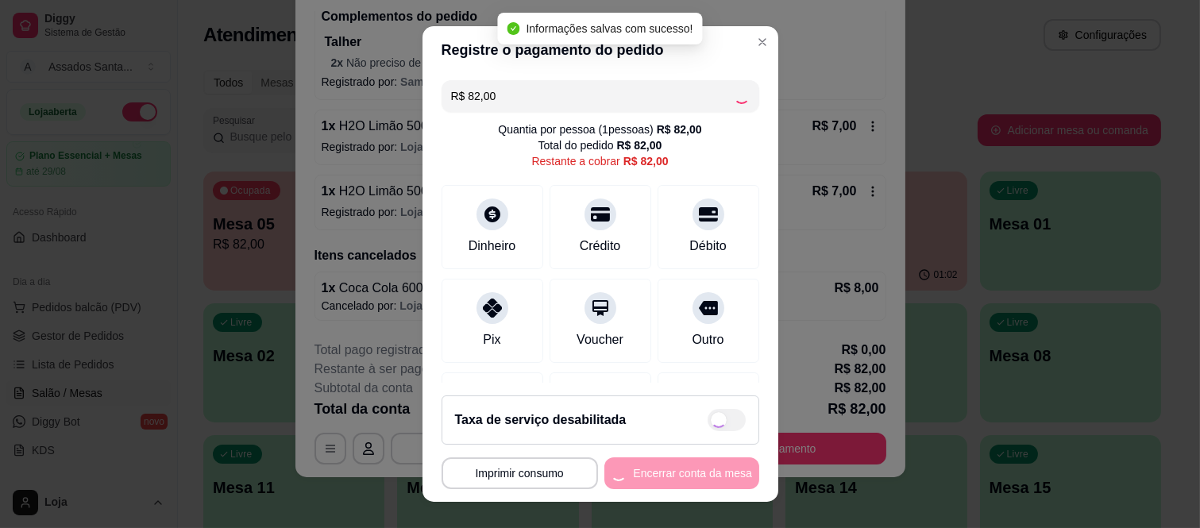
type input "R$ 0,00"
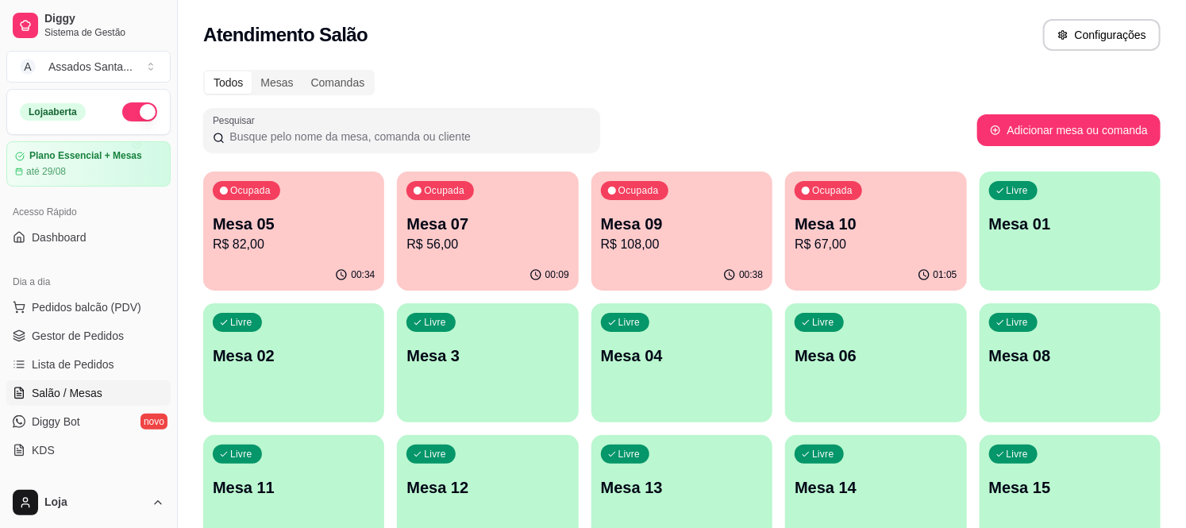
click at [215, 217] on p "Mesa 05" at bounding box center [294, 224] width 162 height 22
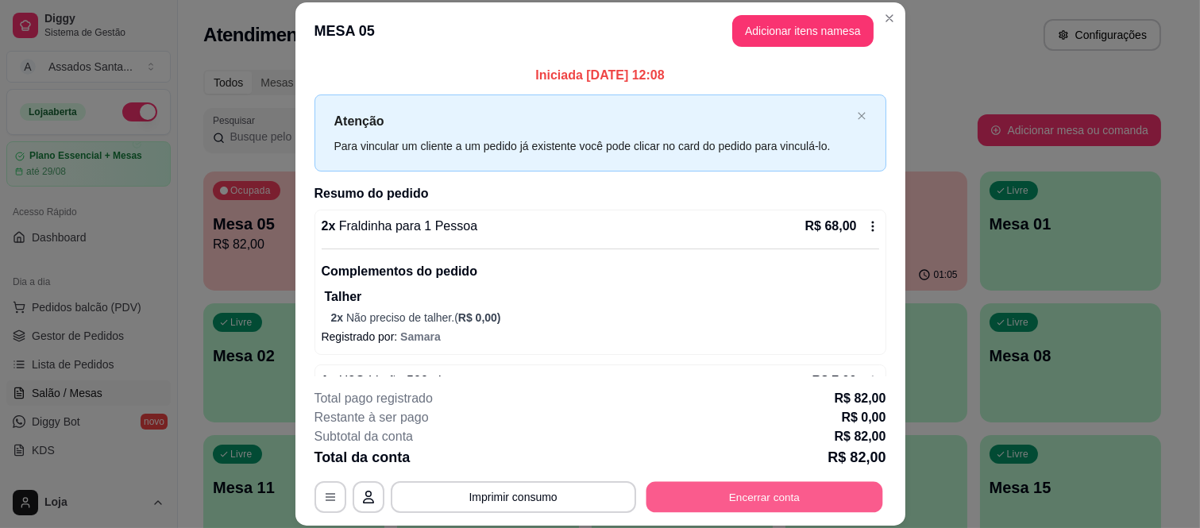
click at [646, 503] on button "Encerrar conta" at bounding box center [764, 496] width 237 height 31
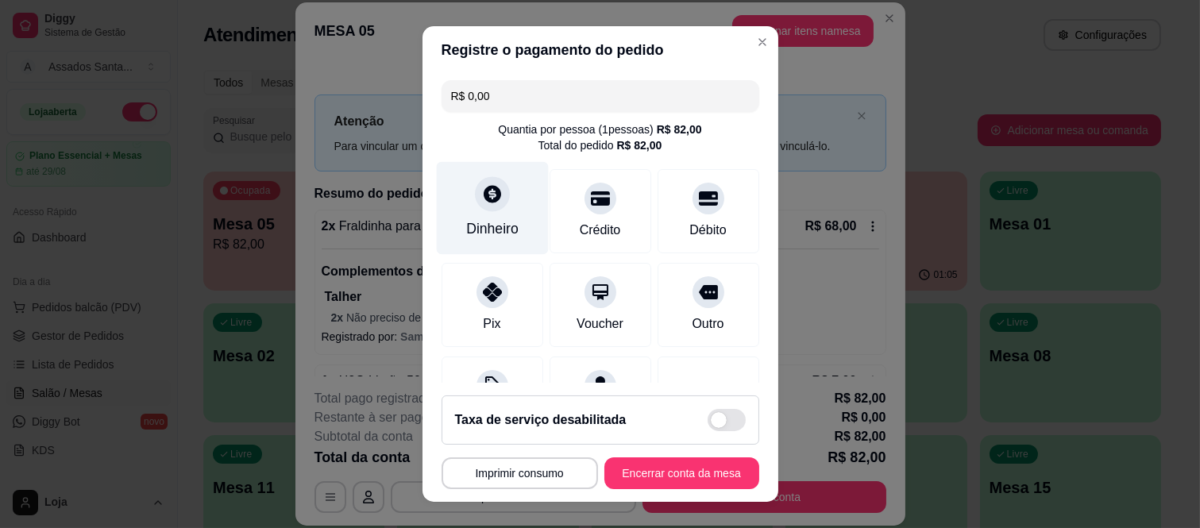
click at [488, 225] on div "Dinheiro" at bounding box center [492, 228] width 52 height 21
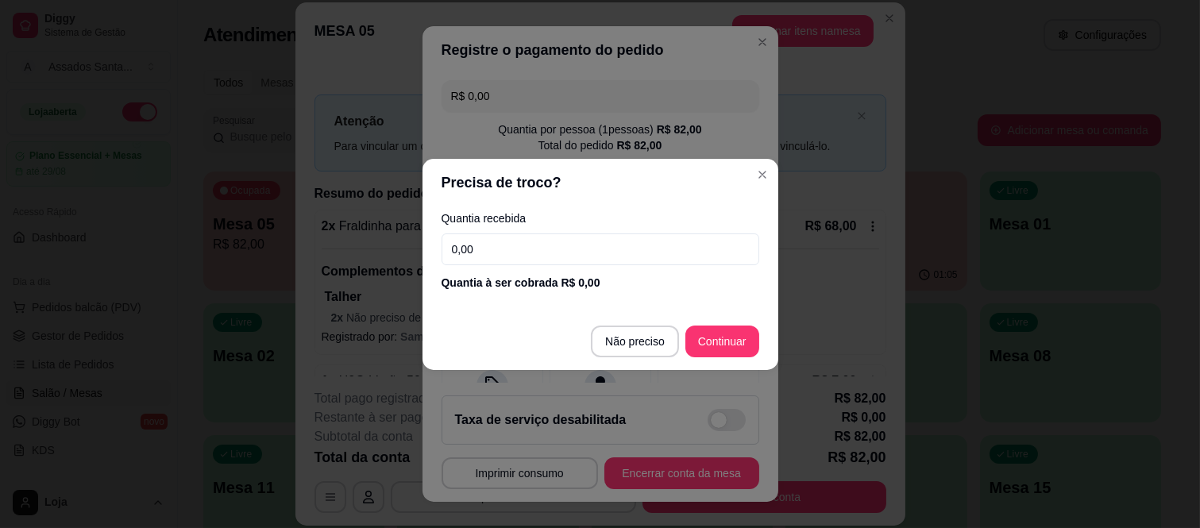
click at [558, 250] on input "0,00" at bounding box center [600, 249] width 318 height 32
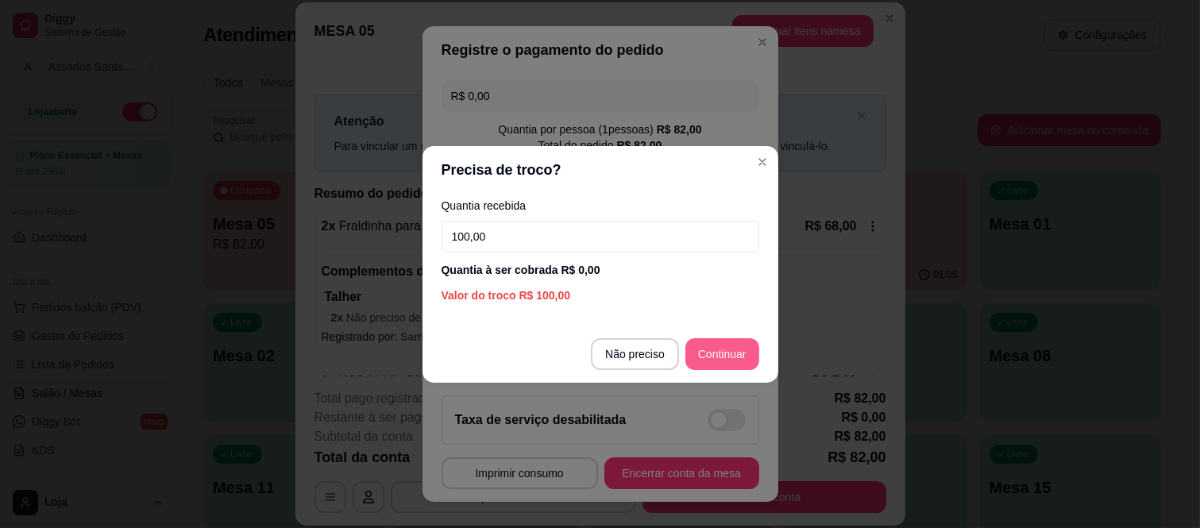
type input "100,00"
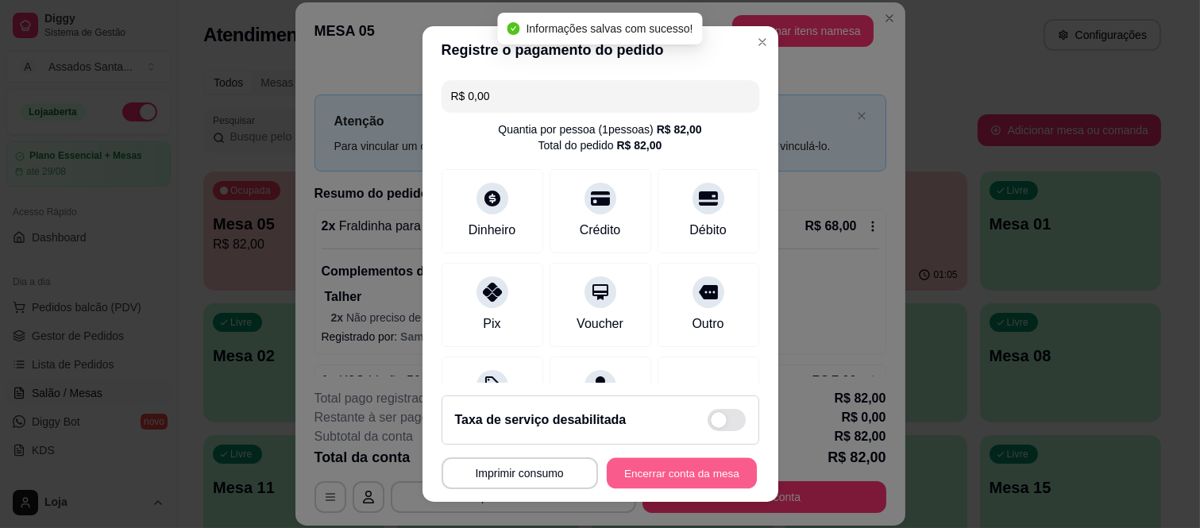
click at [670, 470] on button "Encerrar conta da mesa" at bounding box center [682, 472] width 150 height 31
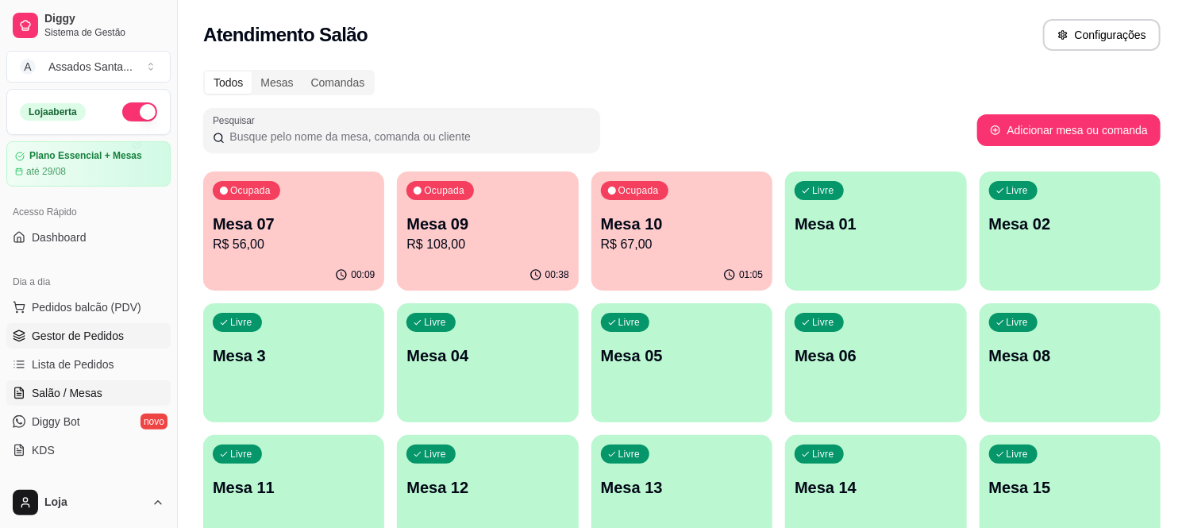
click at [114, 342] on span "Gestor de Pedidos" at bounding box center [78, 336] width 92 height 16
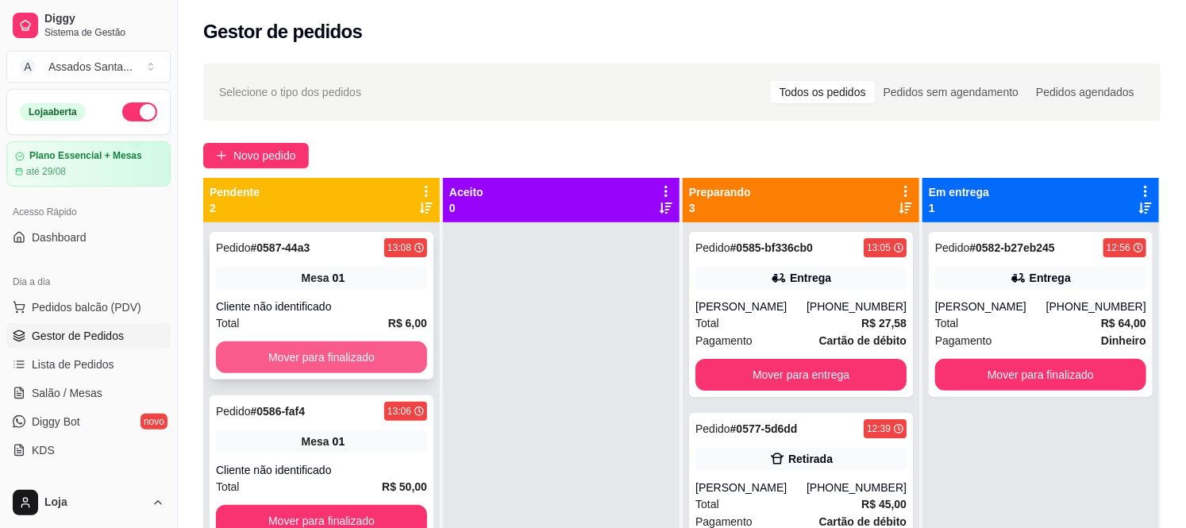
click at [329, 360] on button "Mover para finalizado" at bounding box center [321, 357] width 211 height 32
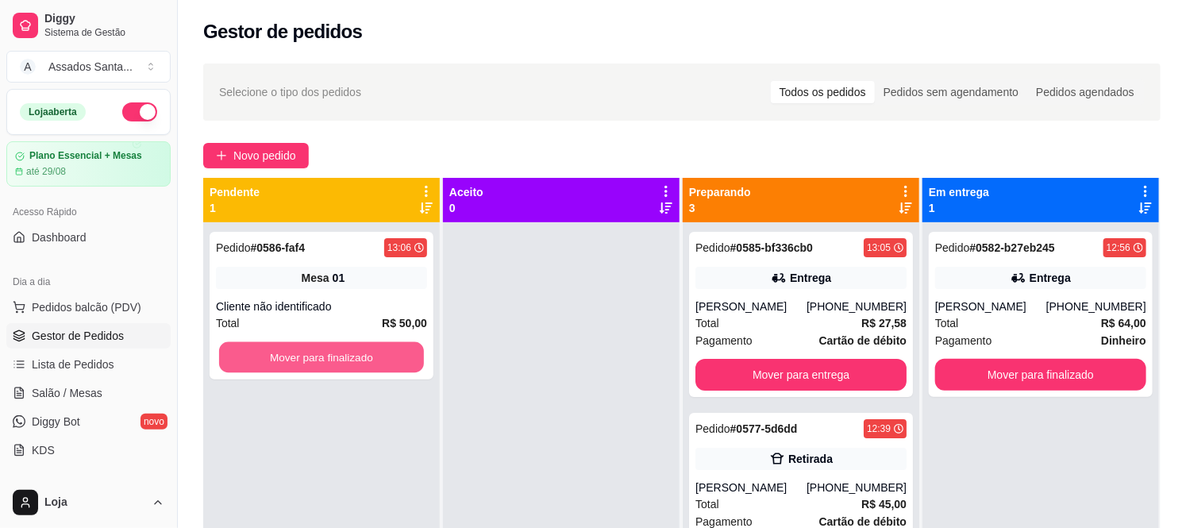
click at [329, 360] on button "Mover para finalizado" at bounding box center [321, 357] width 205 height 31
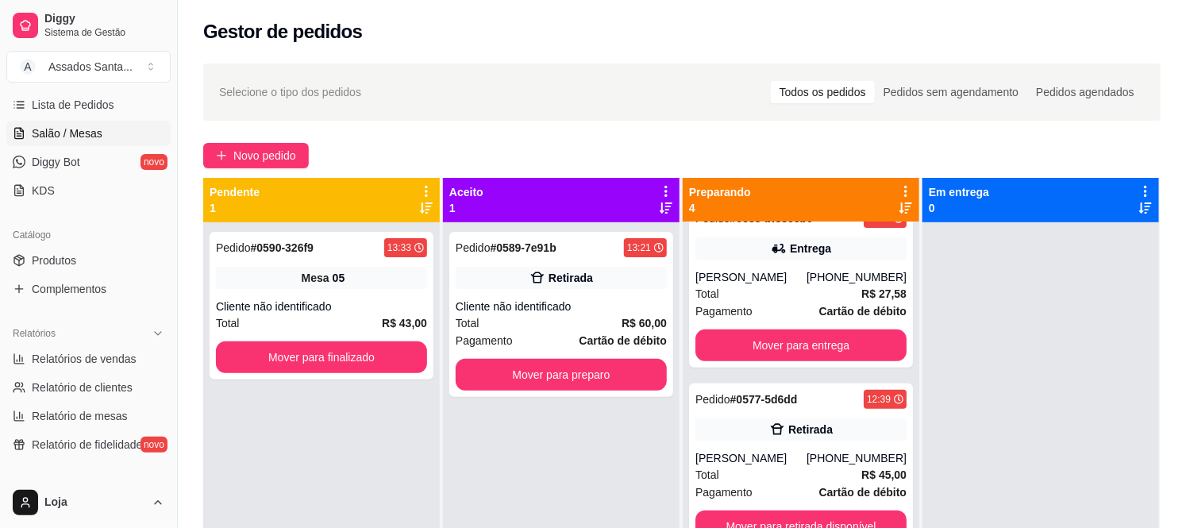
scroll to position [264, 0]
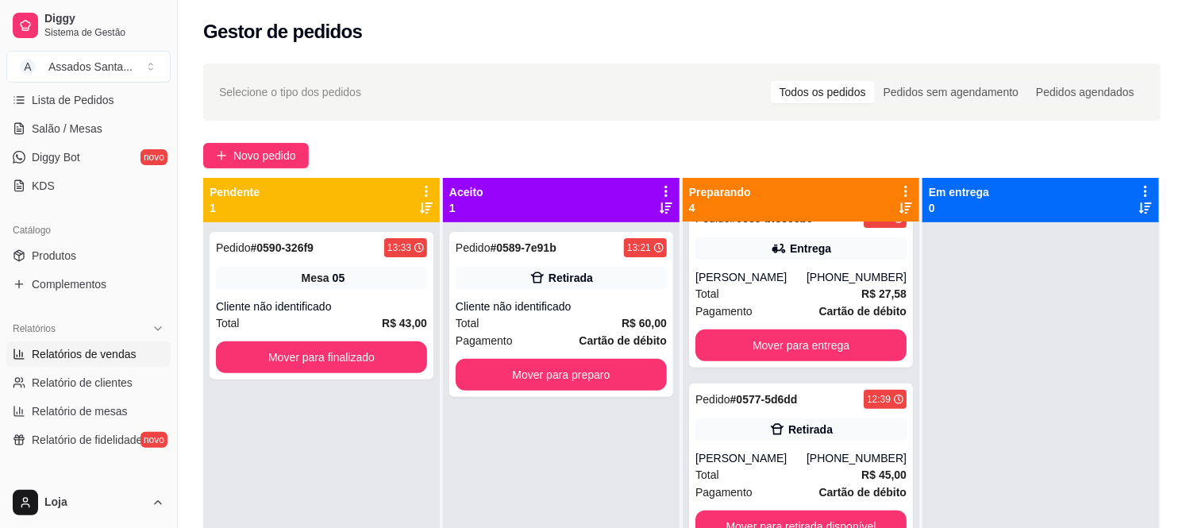
click at [83, 360] on span "Relatórios de vendas" at bounding box center [84, 354] width 105 height 16
select select "ALL"
select select "0"
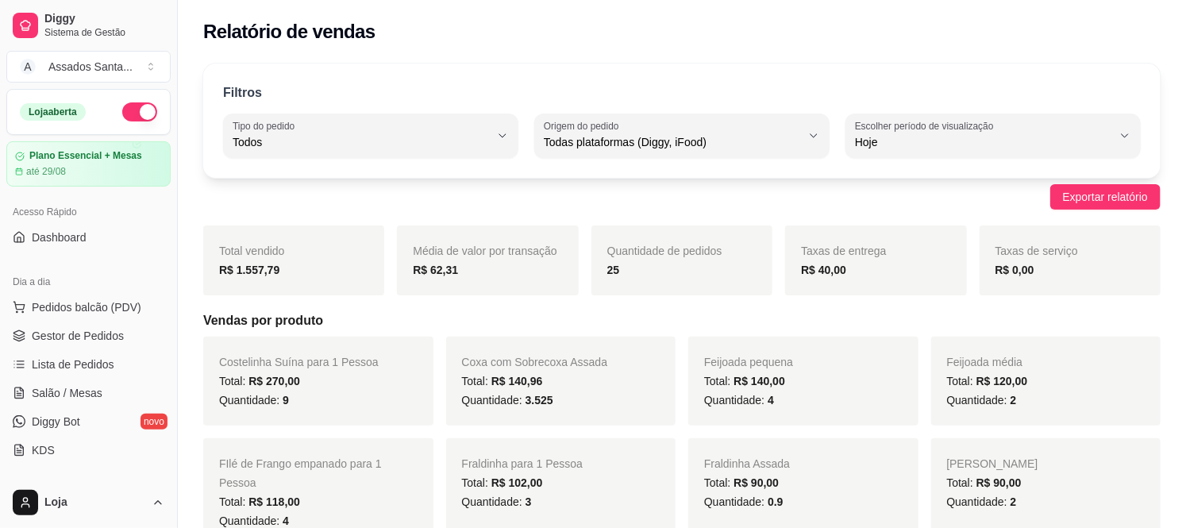
click at [89, 350] on ul "Pedidos balcão (PDV) Gestor de Pedidos Lista de Pedidos Salão / Mesas Diggy Bot…" at bounding box center [88, 379] width 164 height 168
click at [91, 343] on span "Gestor de Pedidos" at bounding box center [78, 336] width 92 height 16
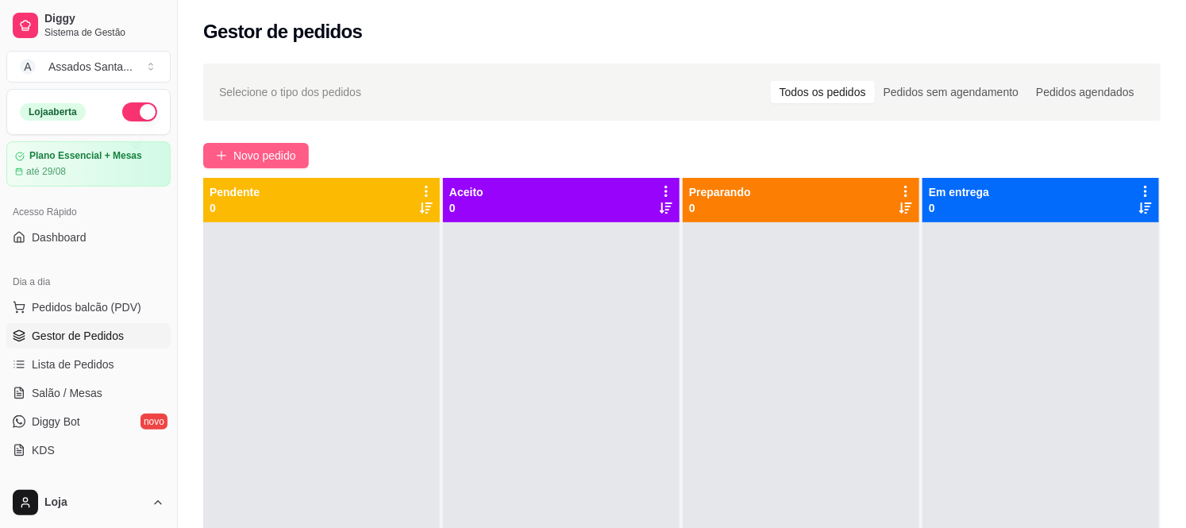
click at [245, 153] on span "Novo pedido" at bounding box center [264, 155] width 63 height 17
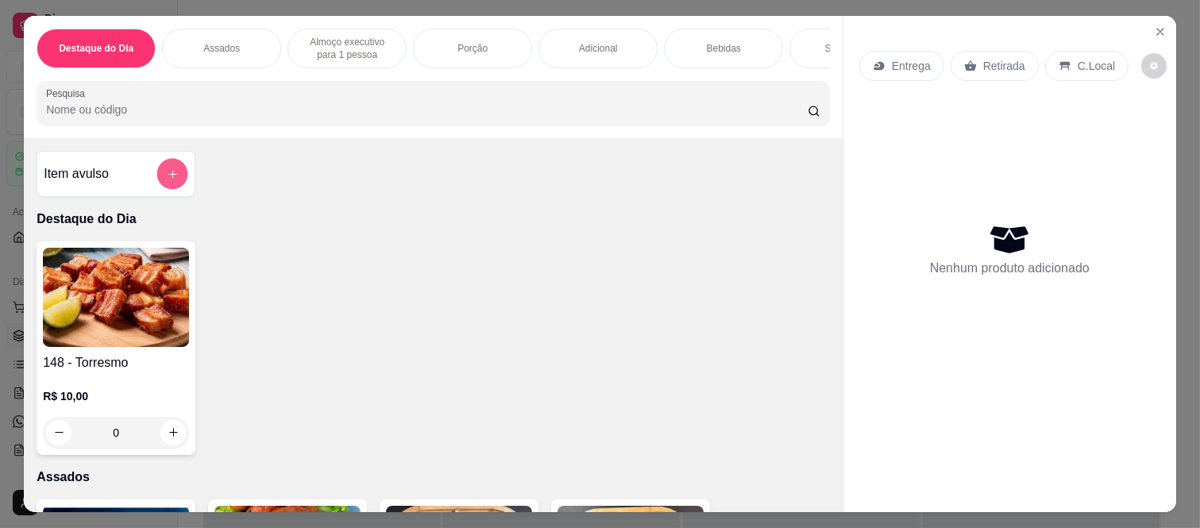
click at [157, 178] on button "add-separate-item" at bounding box center [172, 174] width 31 height 31
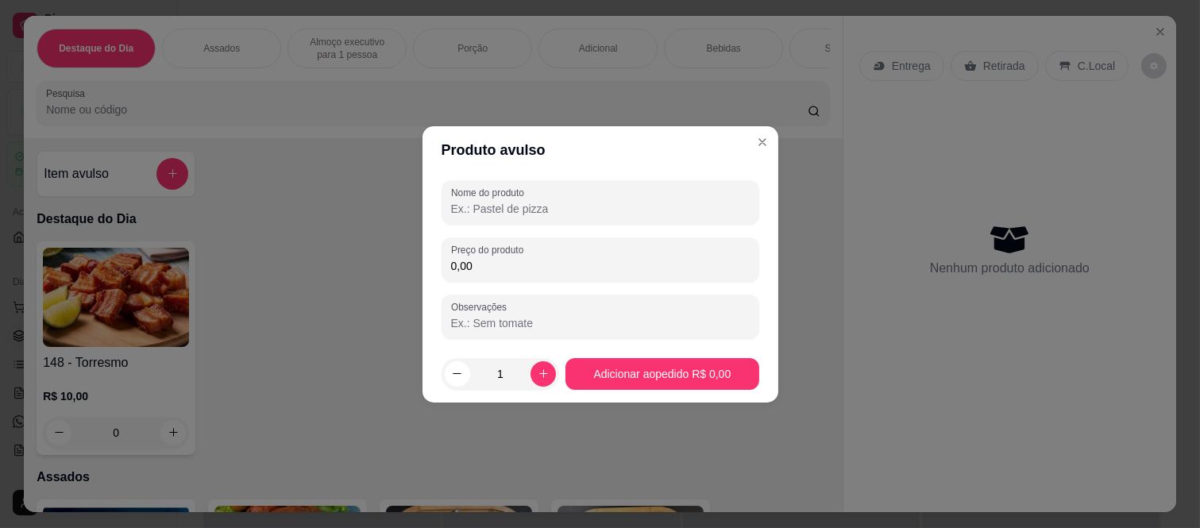
click at [468, 202] on input "Nome do produto" at bounding box center [600, 209] width 299 height 16
type input "feijoada grande"
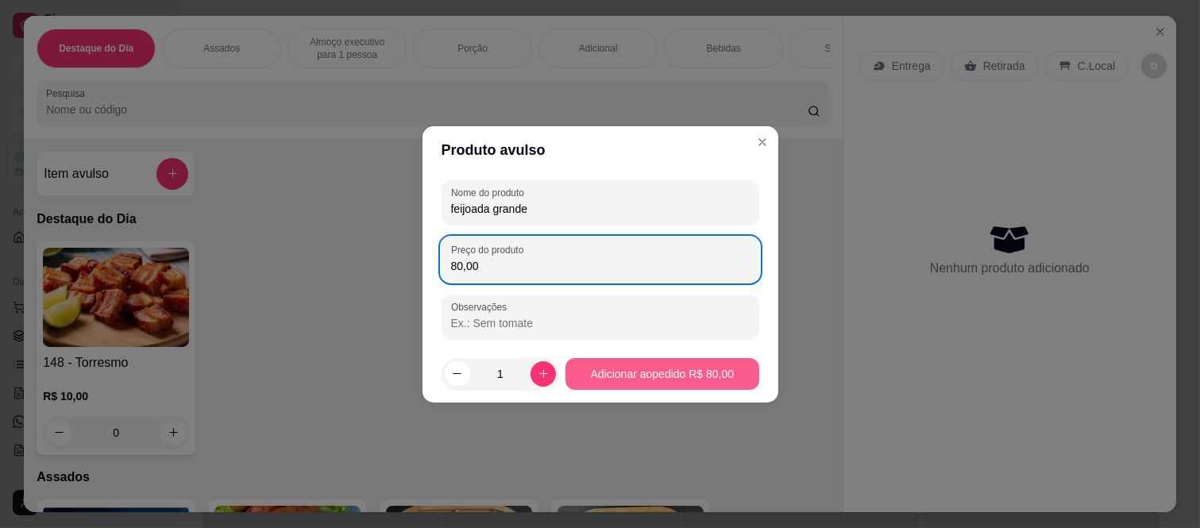
type input "80,00"
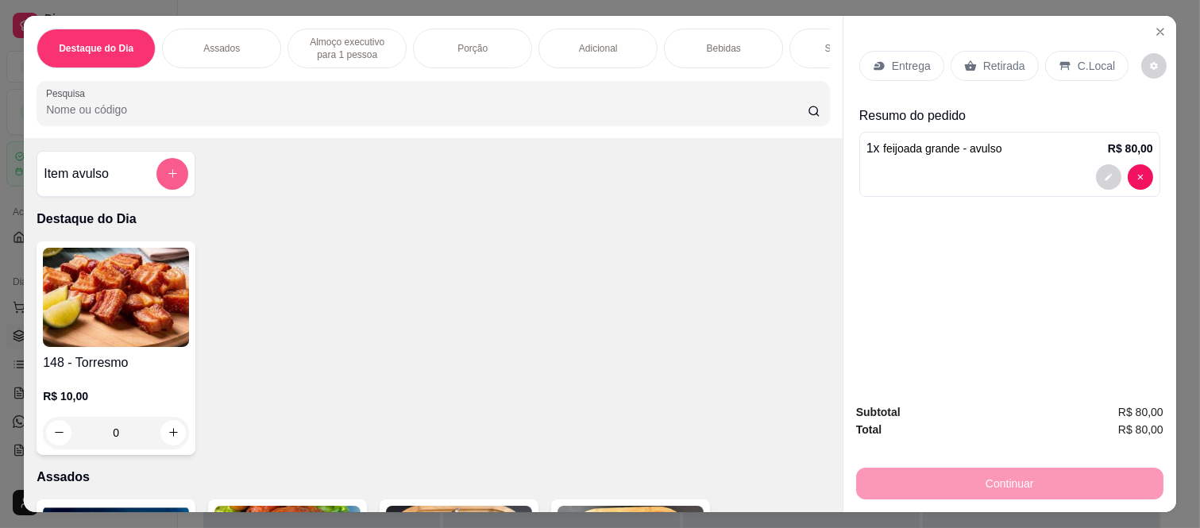
click at [156, 177] on button "add-separate-item" at bounding box center [172, 174] width 32 height 32
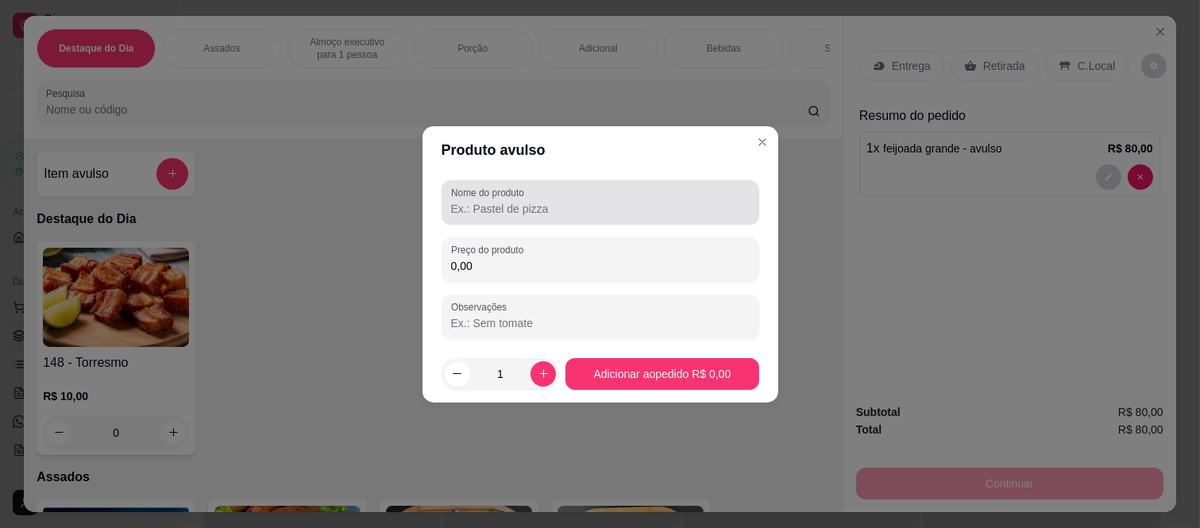
click at [451, 206] on input "Nome do produto" at bounding box center [600, 209] width 299 height 16
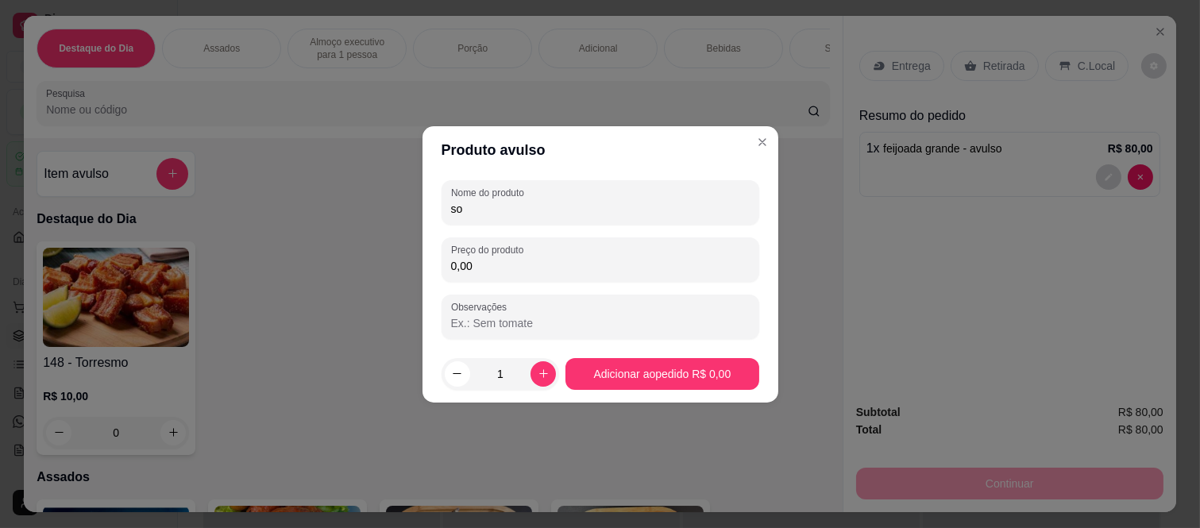
type input "s"
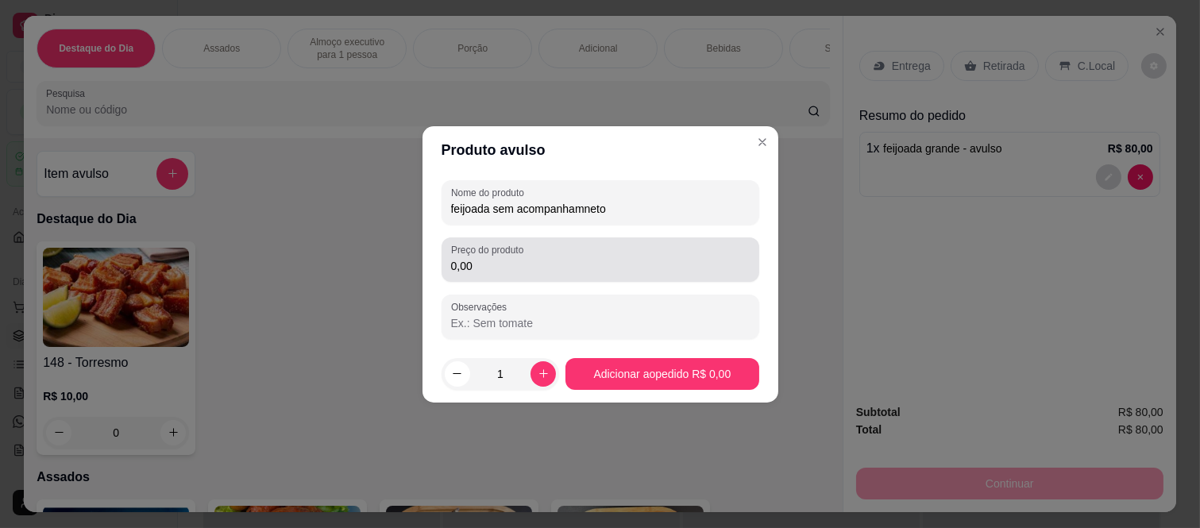
type input "feijoada sem acompanhamneto"
click at [481, 276] on div "Preço do produto 0,00" at bounding box center [600, 259] width 318 height 44
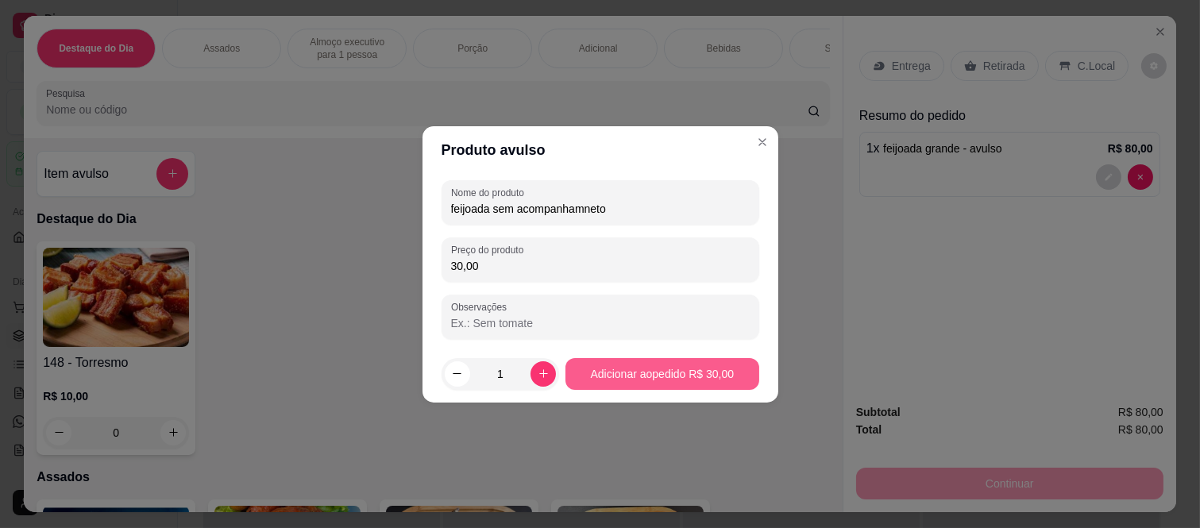
type input "30,00"
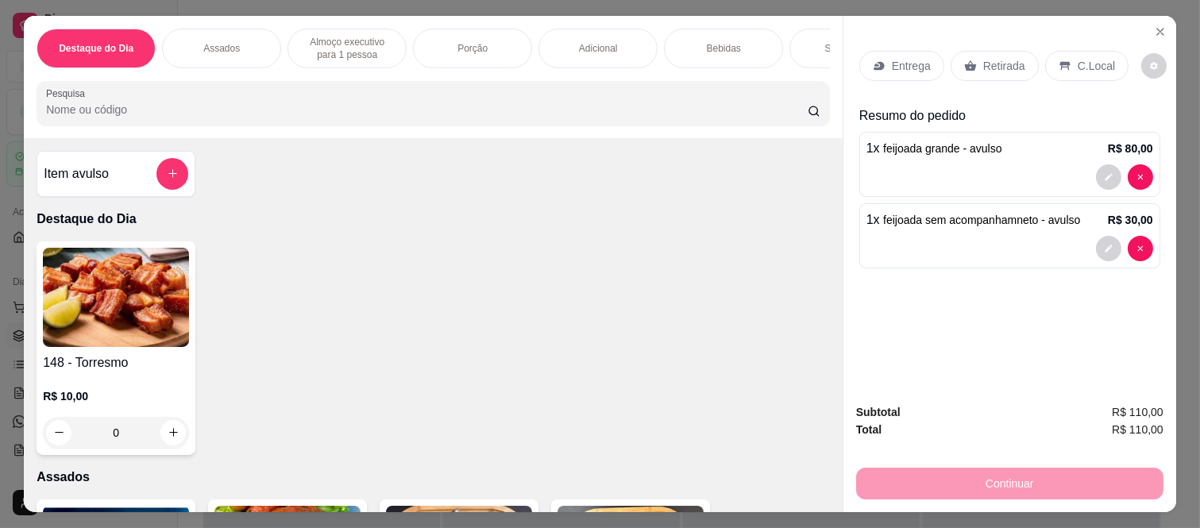
click at [699, 32] on div "Bebidas" at bounding box center [723, 49] width 119 height 40
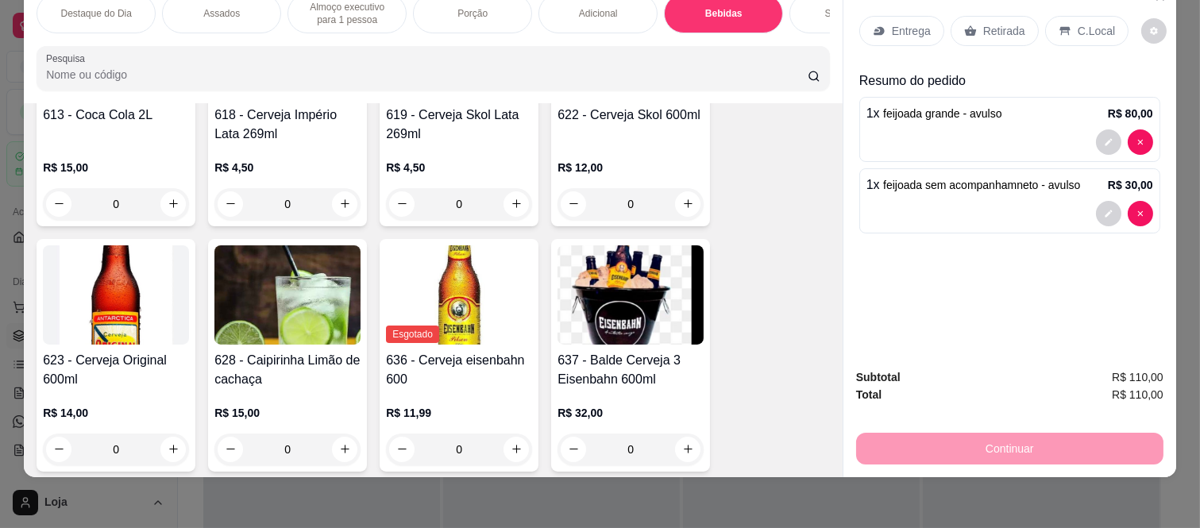
scroll to position [3967, 0]
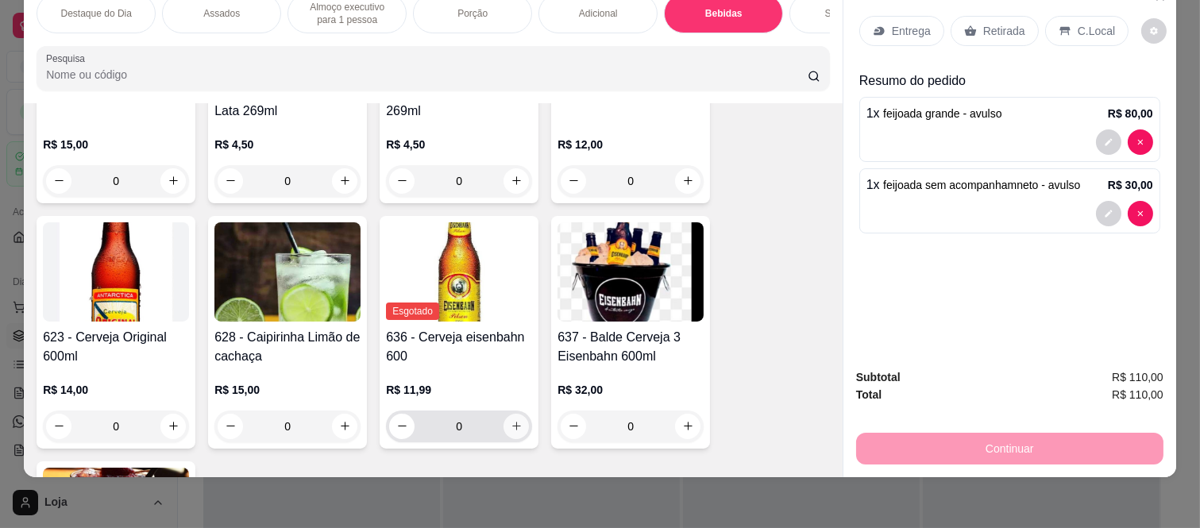
click at [515, 421] on icon "increase-product-quantity" at bounding box center [517, 426] width 12 height 12
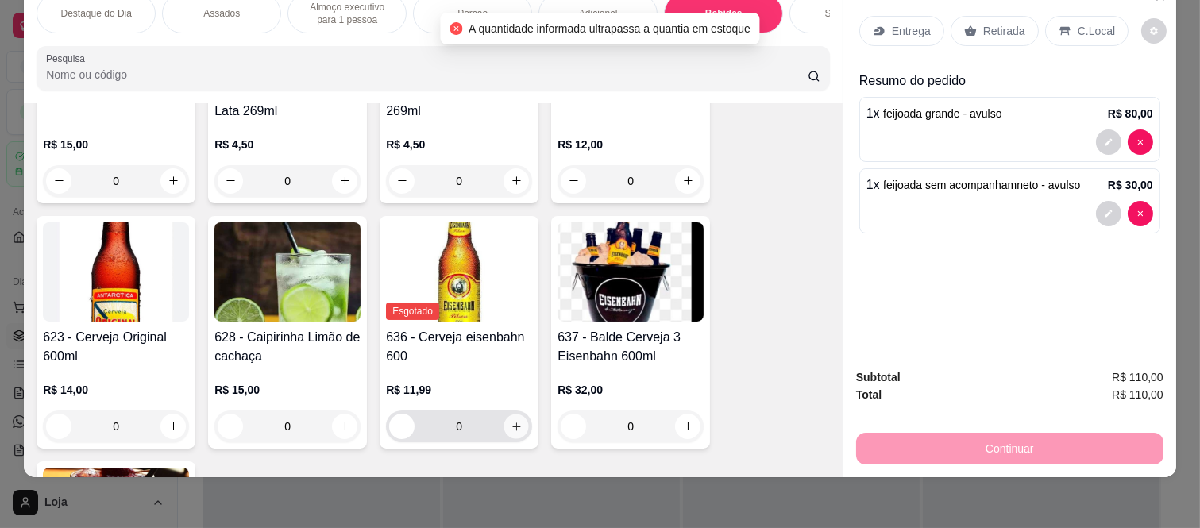
click at [515, 421] on button "increase-product-quantity" at bounding box center [516, 426] width 25 height 25
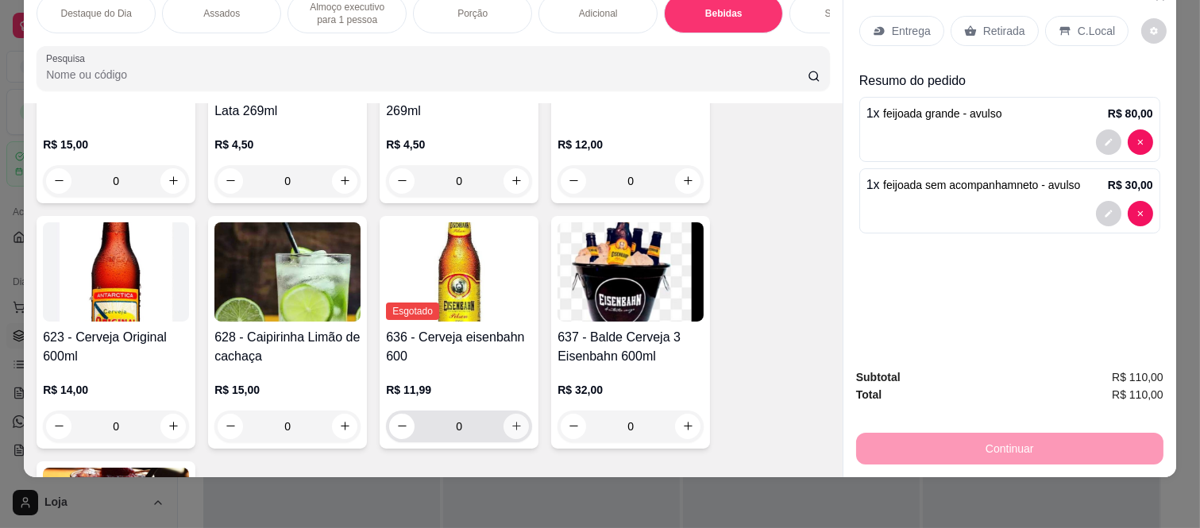
click at [512, 425] on icon "increase-product-quantity" at bounding box center [516, 426] width 9 height 9
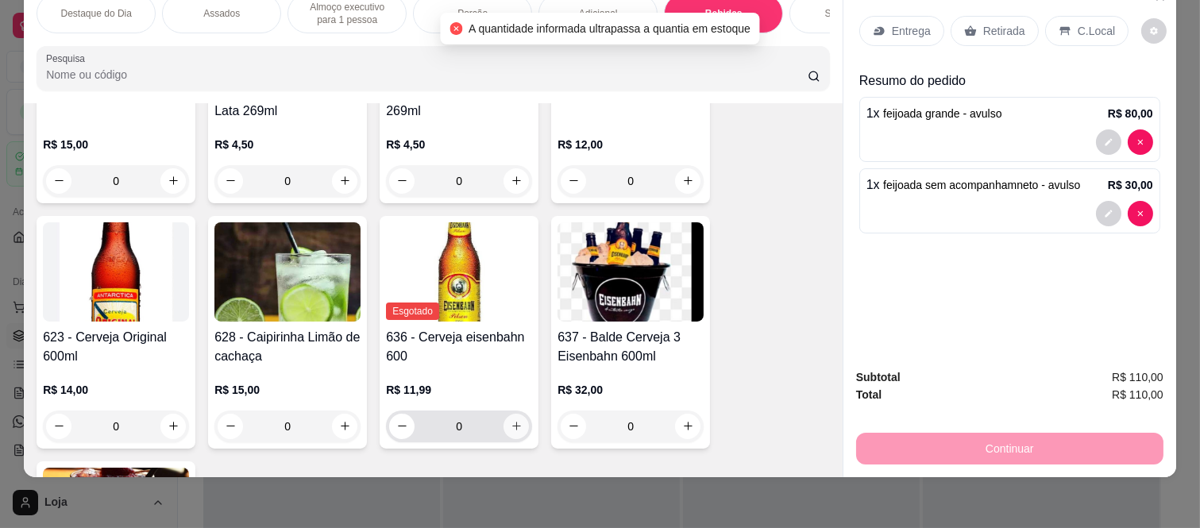
click at [512, 425] on icon "increase-product-quantity" at bounding box center [516, 426] width 9 height 9
click at [447, 331] on h4 "636 - Cerveja eisenbahn 600" at bounding box center [459, 347] width 146 height 38
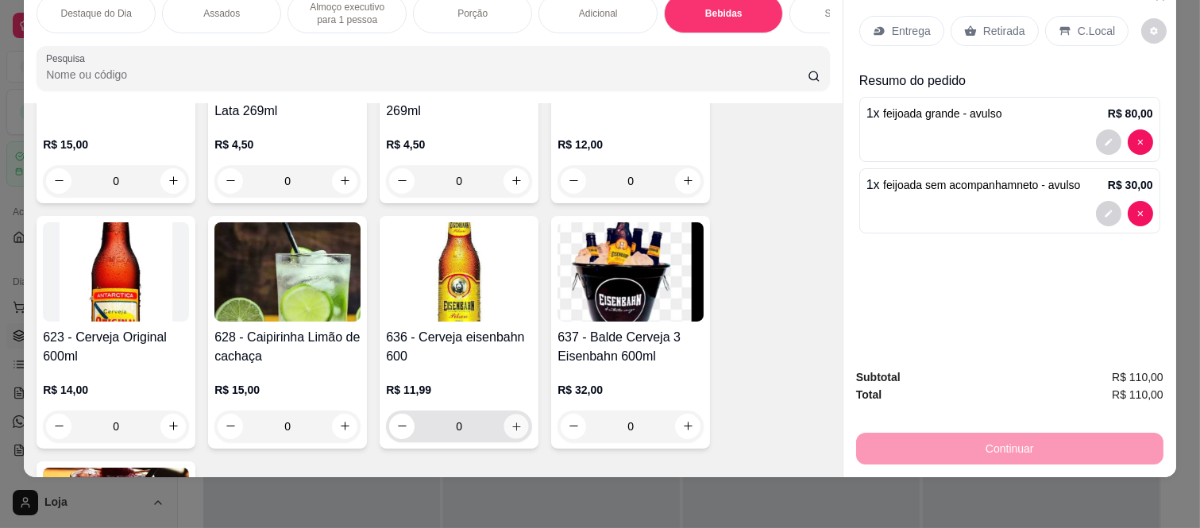
click at [511, 422] on icon "increase-product-quantity" at bounding box center [517, 427] width 12 height 12
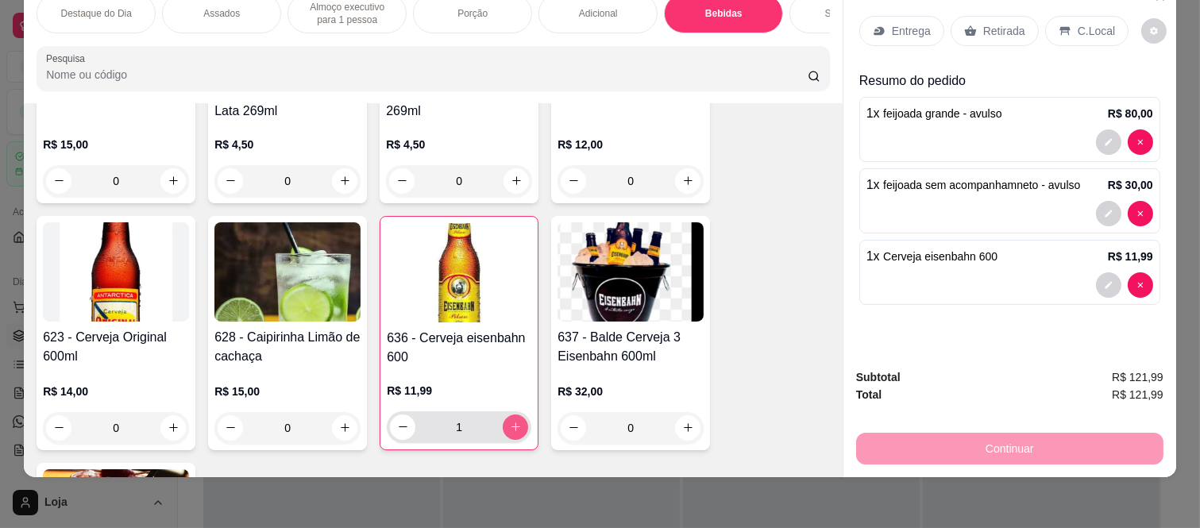
click at [510, 422] on icon "increase-product-quantity" at bounding box center [516, 427] width 12 height 12
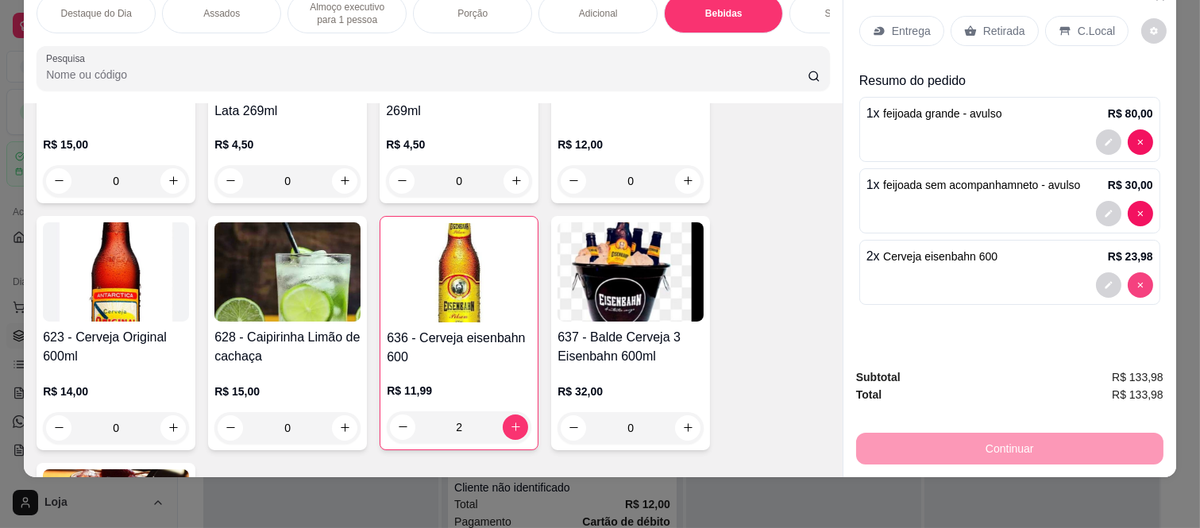
type input "0"
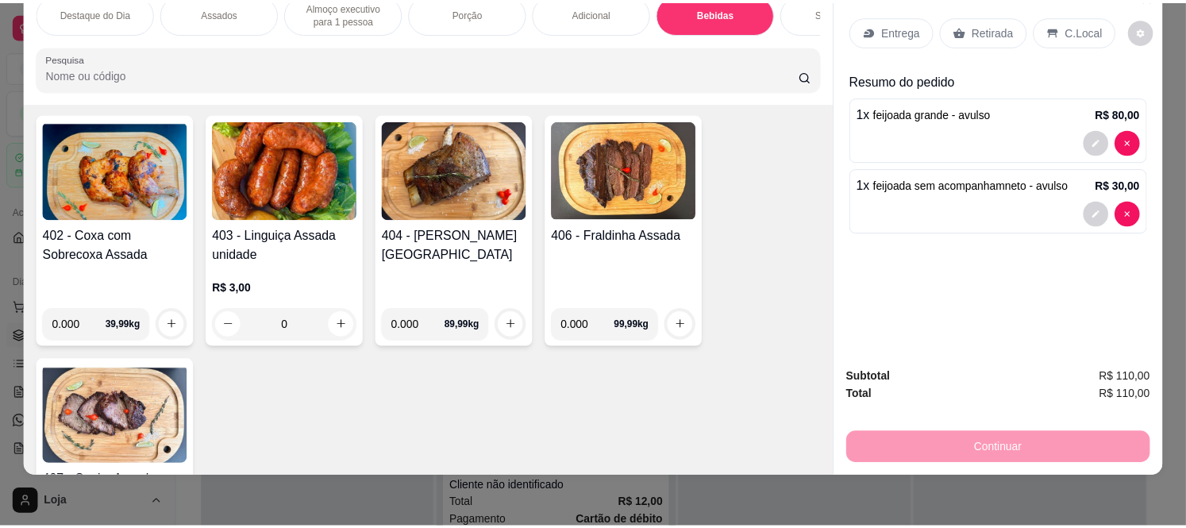
scroll to position [0, 0]
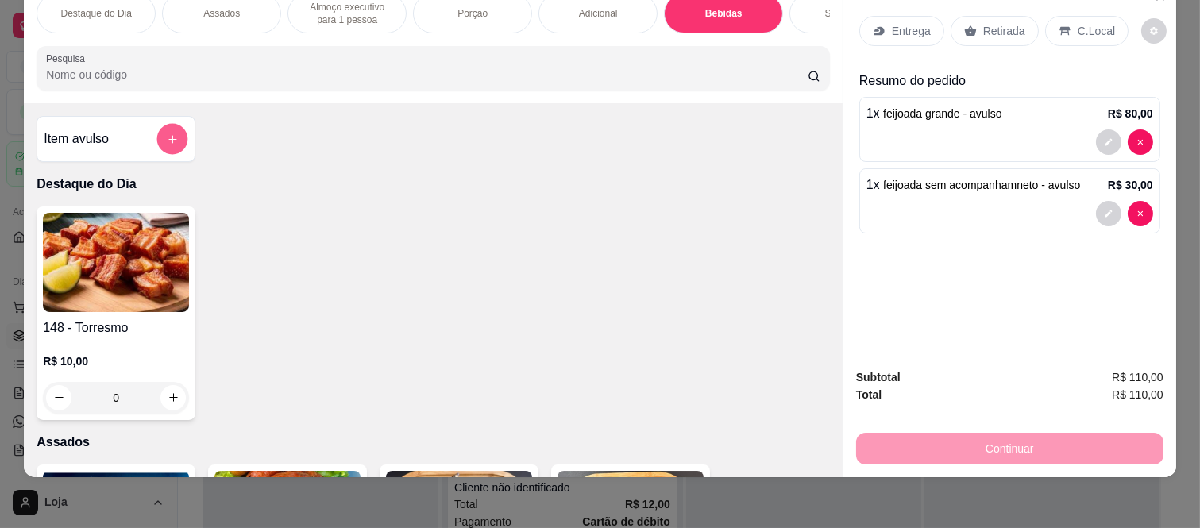
click at [173, 133] on button "add-separate-item" at bounding box center [172, 139] width 31 height 31
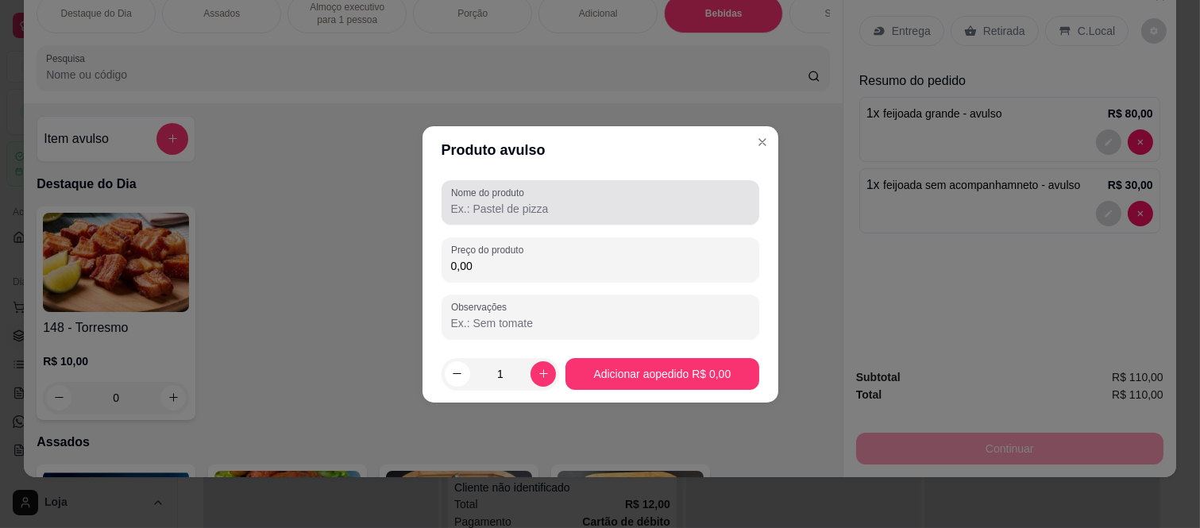
click at [583, 195] on div at bounding box center [600, 203] width 299 height 32
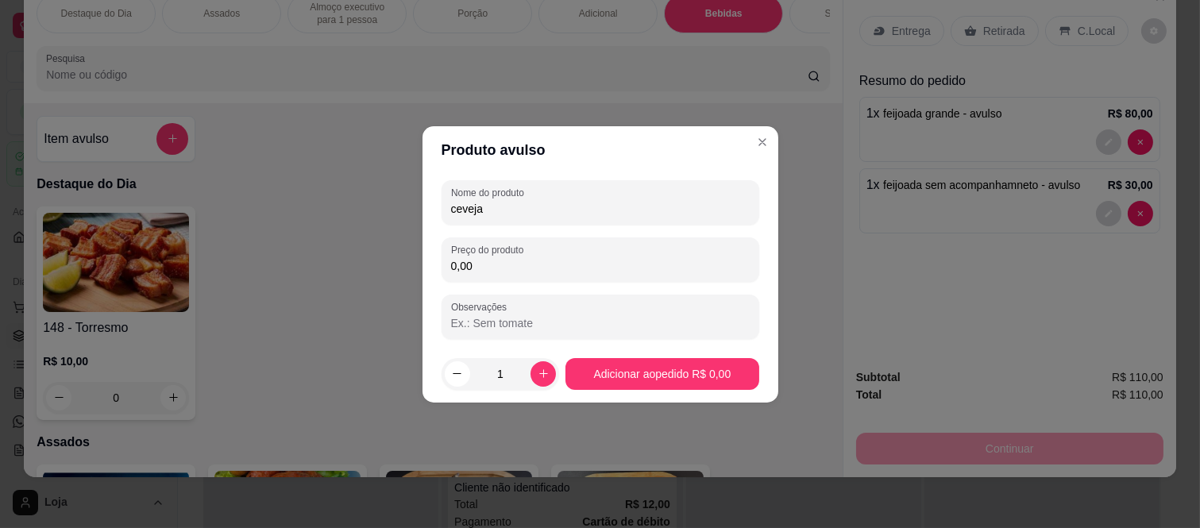
type input "ceveja"
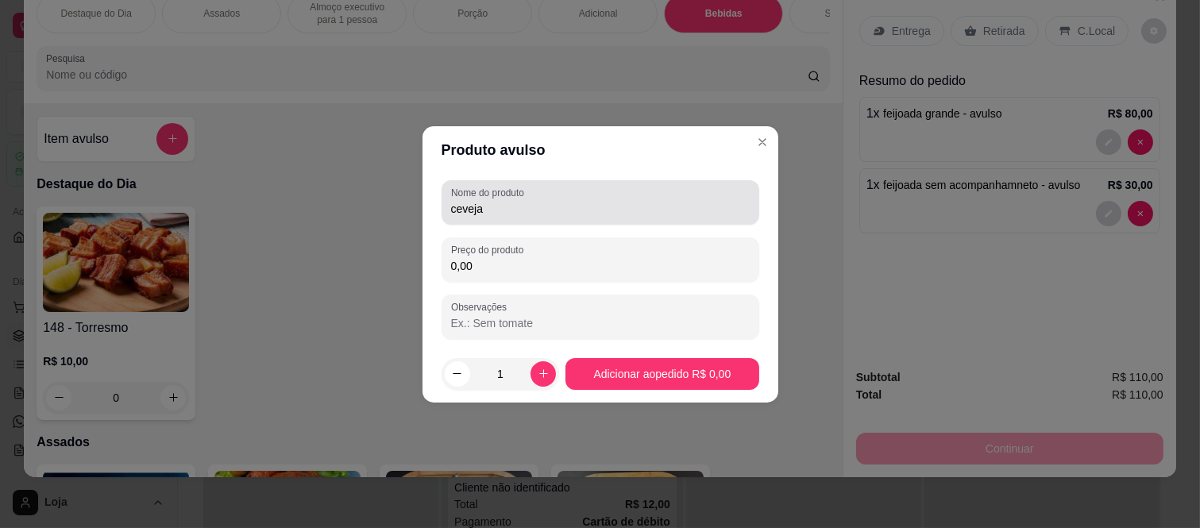
select select "ALL"
select select "0"
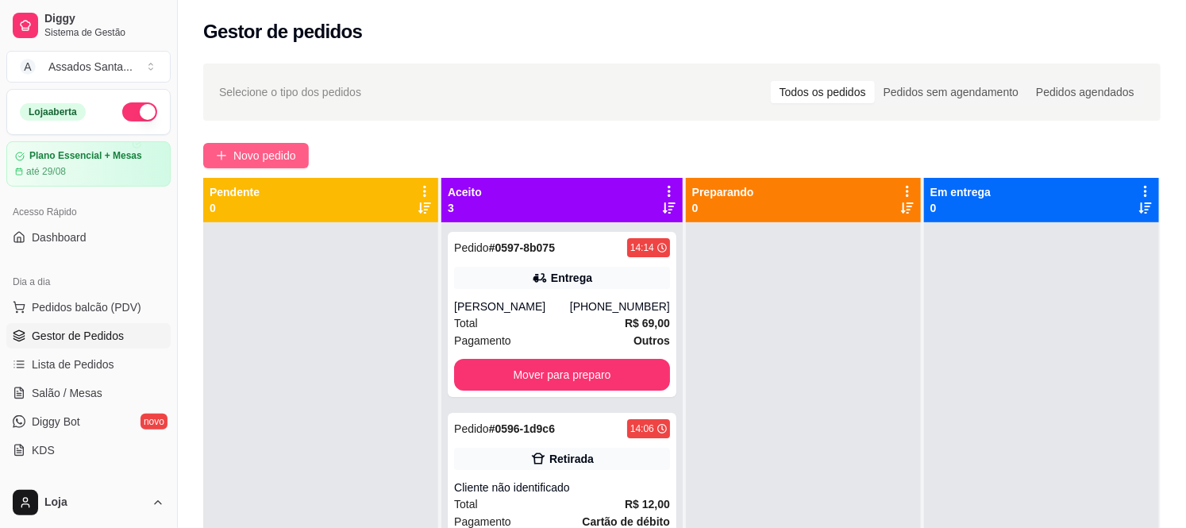
click at [283, 153] on span "Novo pedido" at bounding box center [264, 155] width 63 height 17
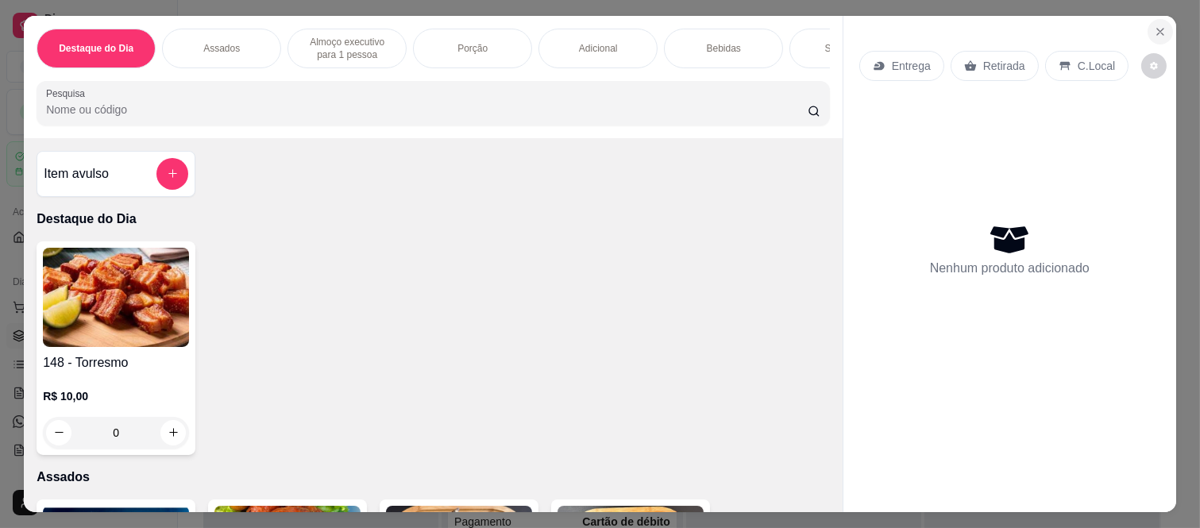
click at [1154, 25] on icon "Close" at bounding box center [1160, 31] width 13 height 13
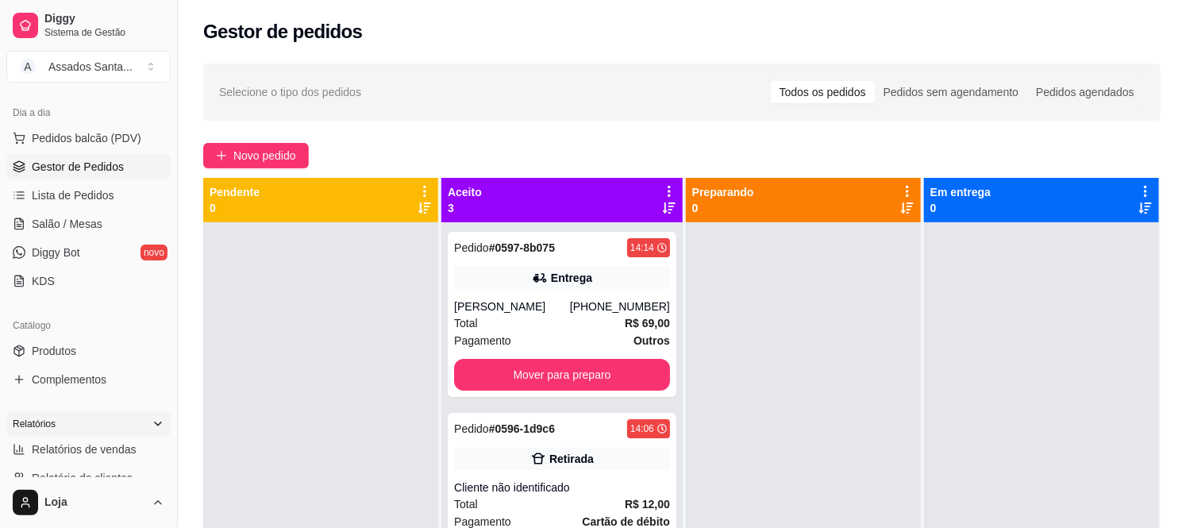
scroll to position [264, 0]
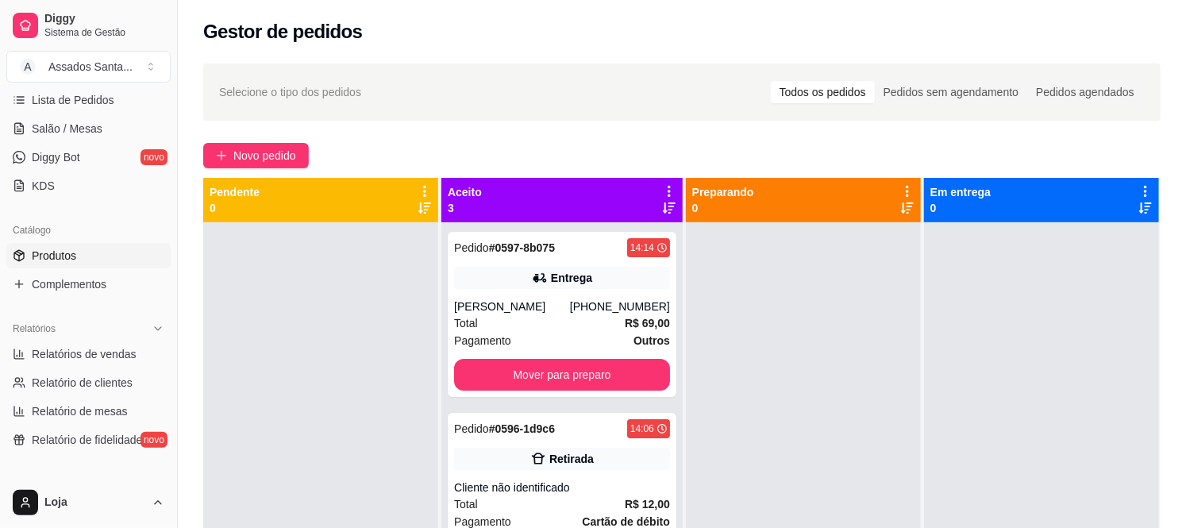
click at [60, 252] on span "Produtos" at bounding box center [54, 256] width 44 height 16
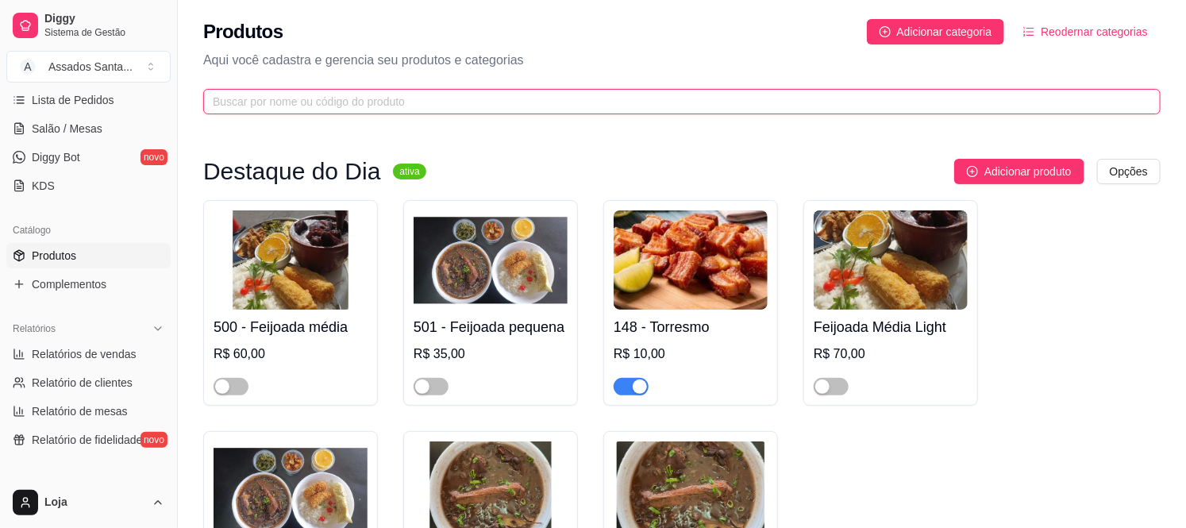
click at [580, 96] on input "text" at bounding box center [676, 101] width 926 height 17
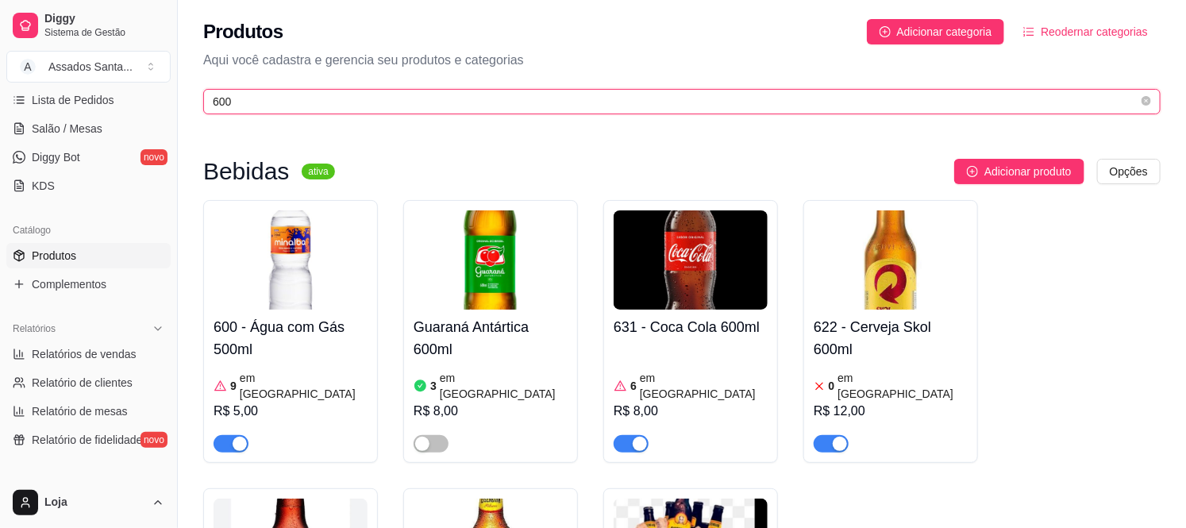
type input "600"
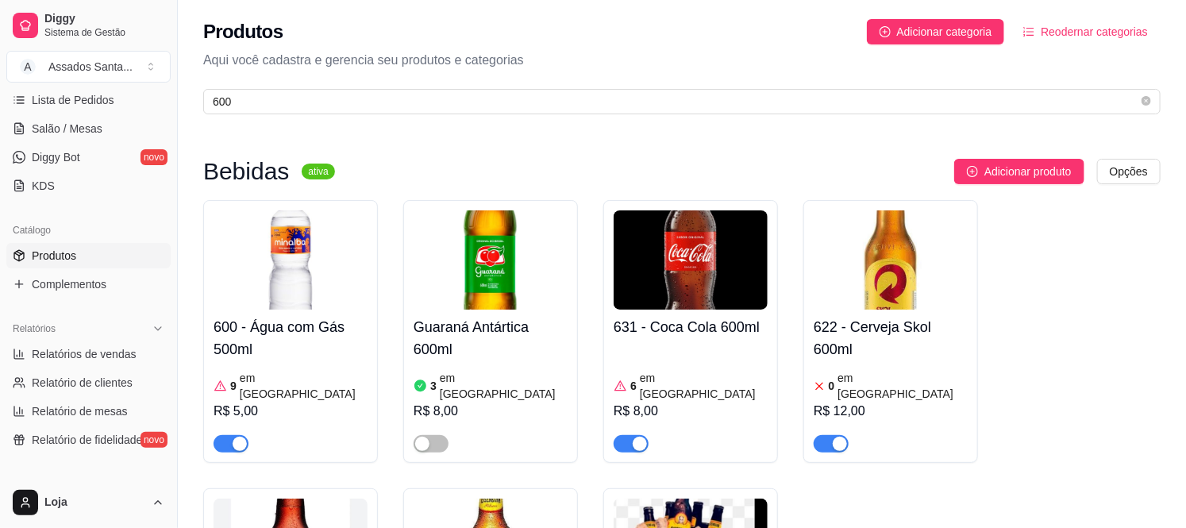
click at [886, 376] on article "em estoque" at bounding box center [903, 386] width 130 height 32
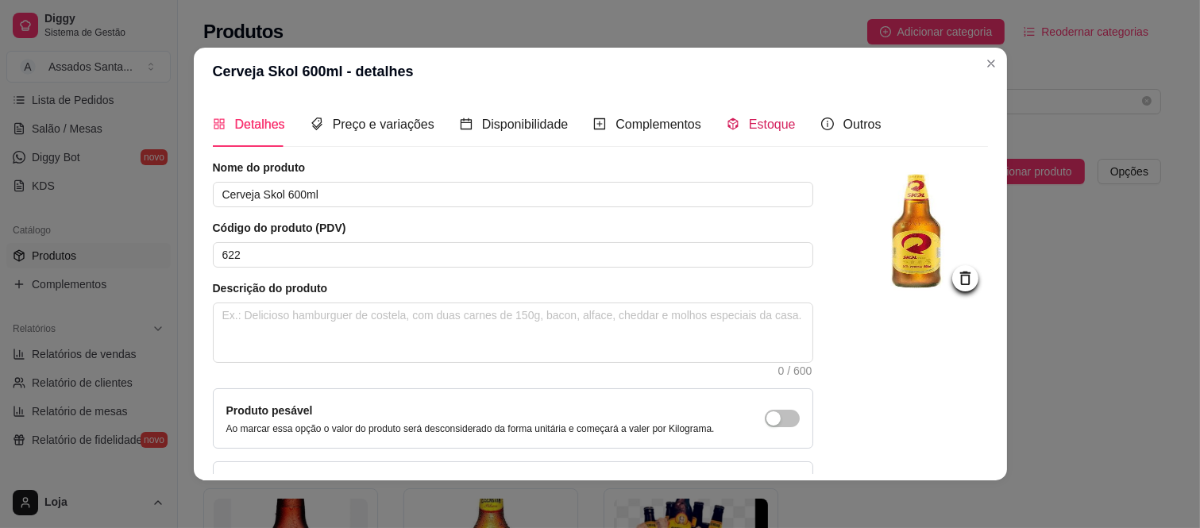
click at [757, 120] on span "Estoque" at bounding box center [772, 124] width 47 height 13
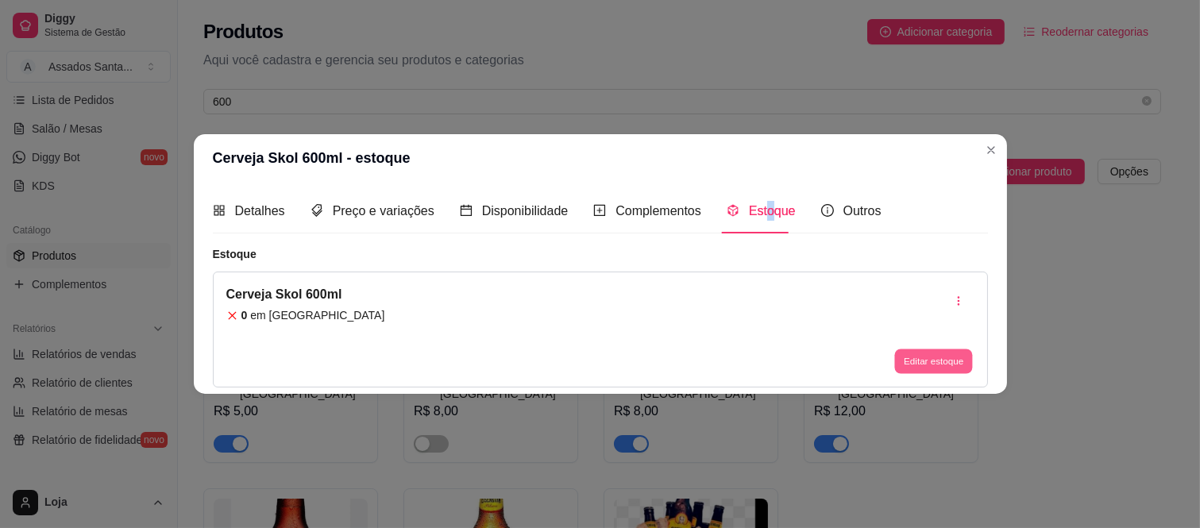
click at [933, 363] on button "Editar estoque" at bounding box center [934, 361] width 78 height 25
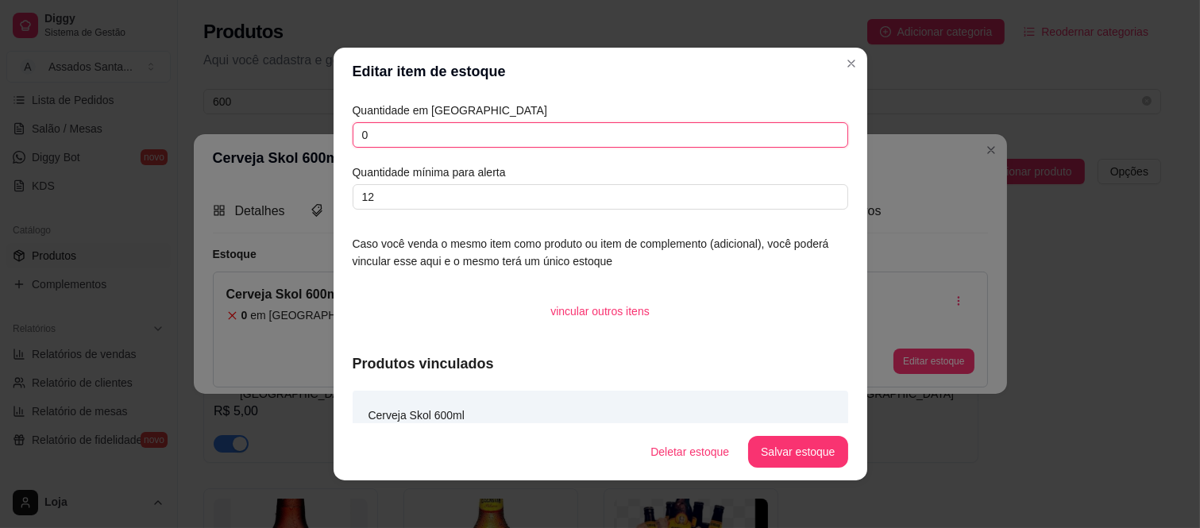
click at [391, 145] on input "0" at bounding box center [600, 134] width 495 height 25
type input "0"
type input "13"
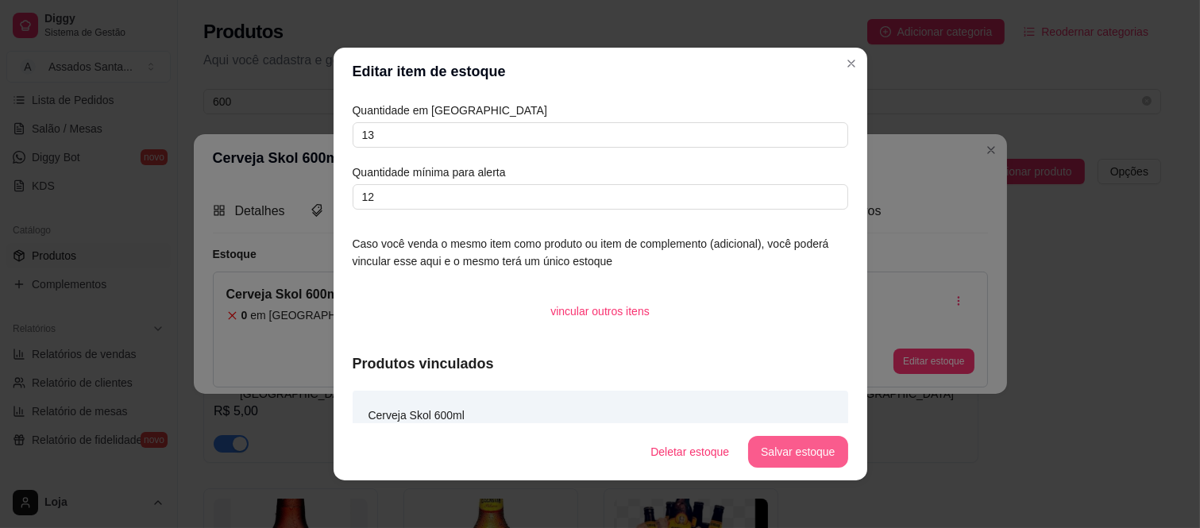
click at [795, 458] on button "Salvar estoque" at bounding box center [797, 452] width 99 height 32
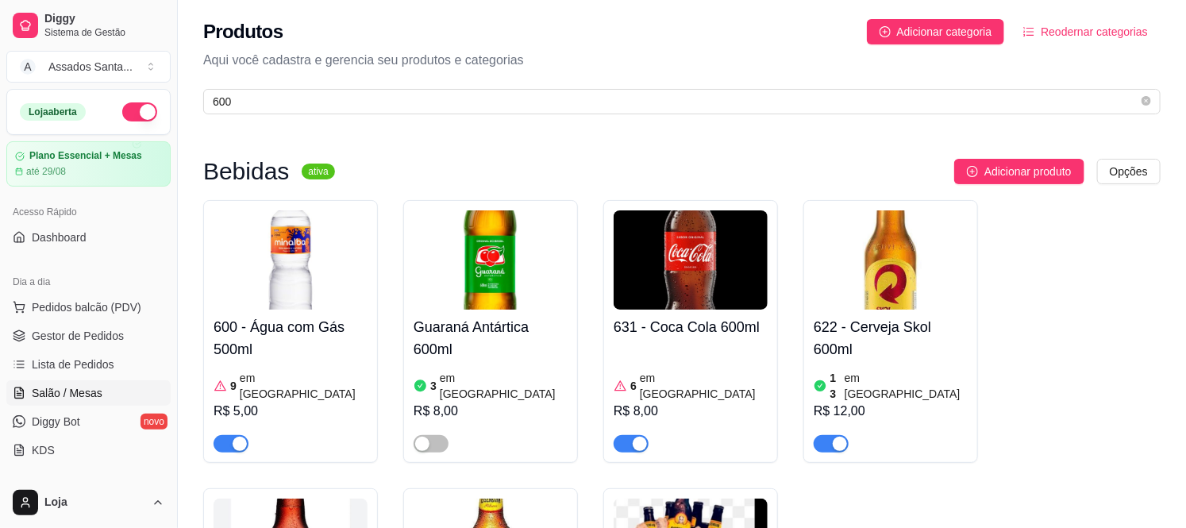
click at [67, 391] on span "Salão / Mesas" at bounding box center [67, 393] width 71 height 16
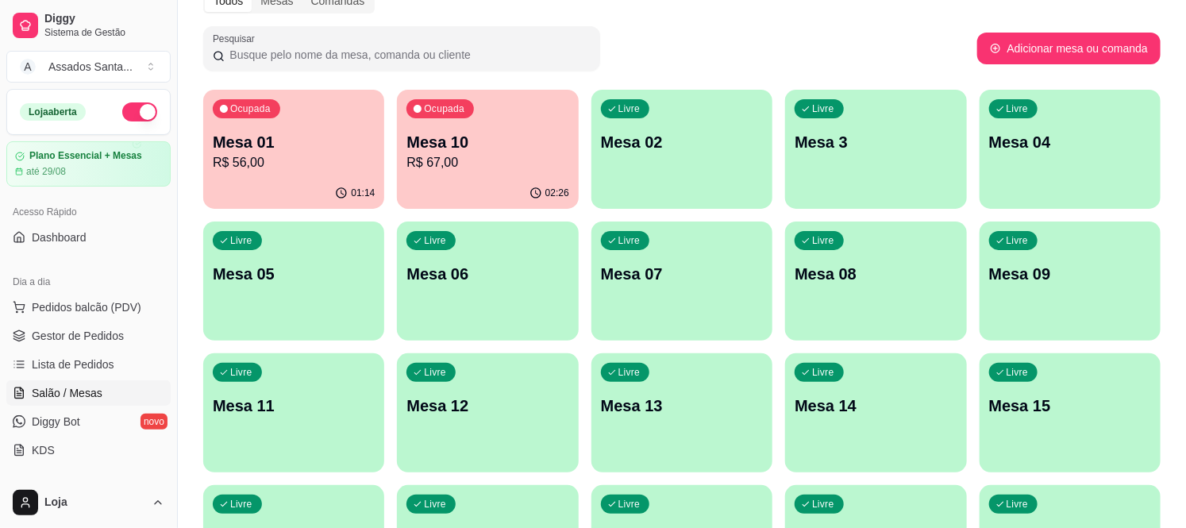
scroll to position [222, 0]
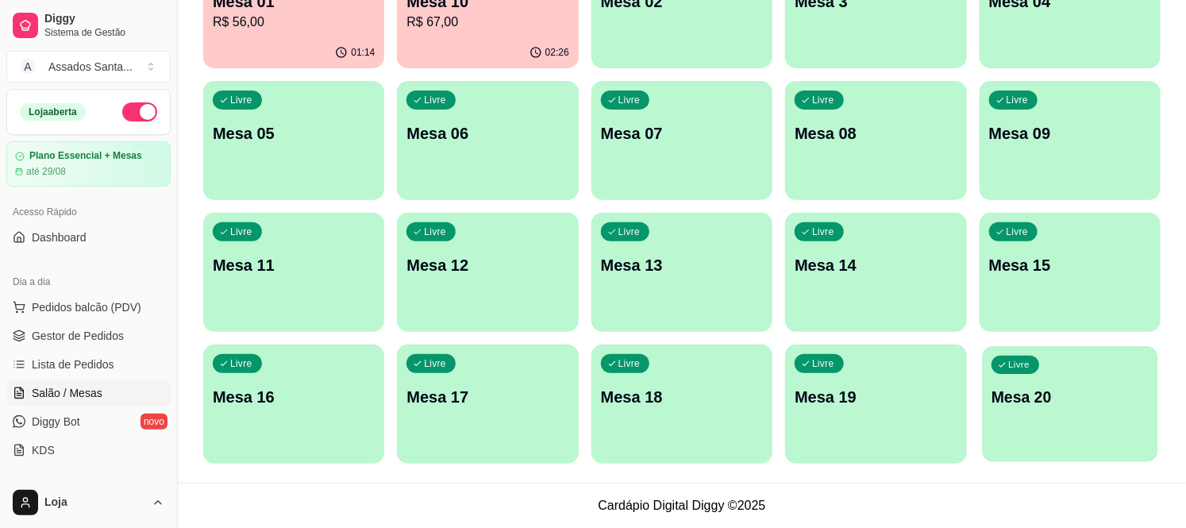
click at [1093, 387] on p "Mesa 20" at bounding box center [1070, 397] width 157 height 21
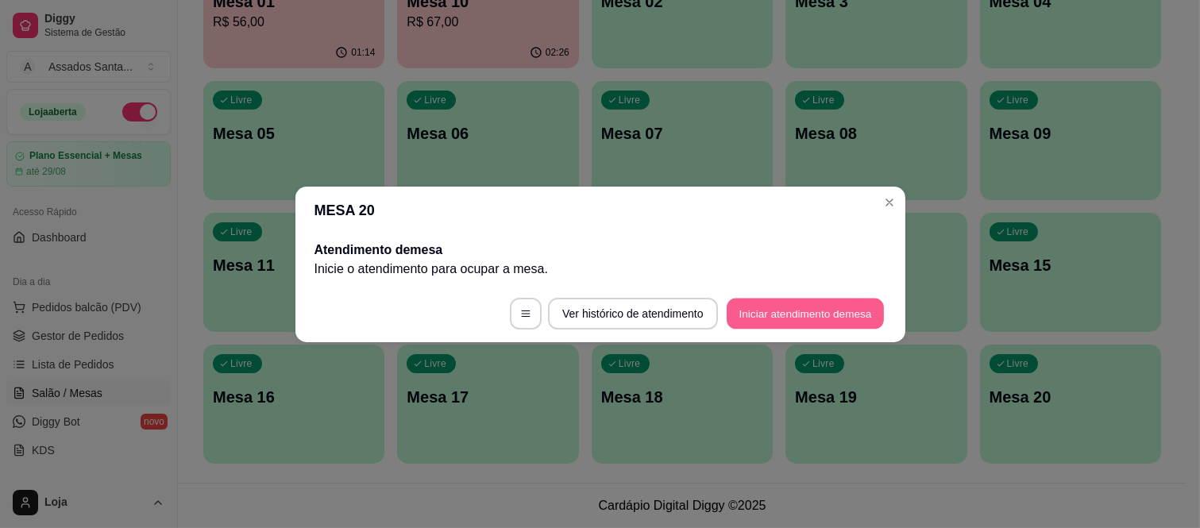
click at [788, 300] on button "Iniciar atendimento de mesa" at bounding box center [804, 313] width 157 height 31
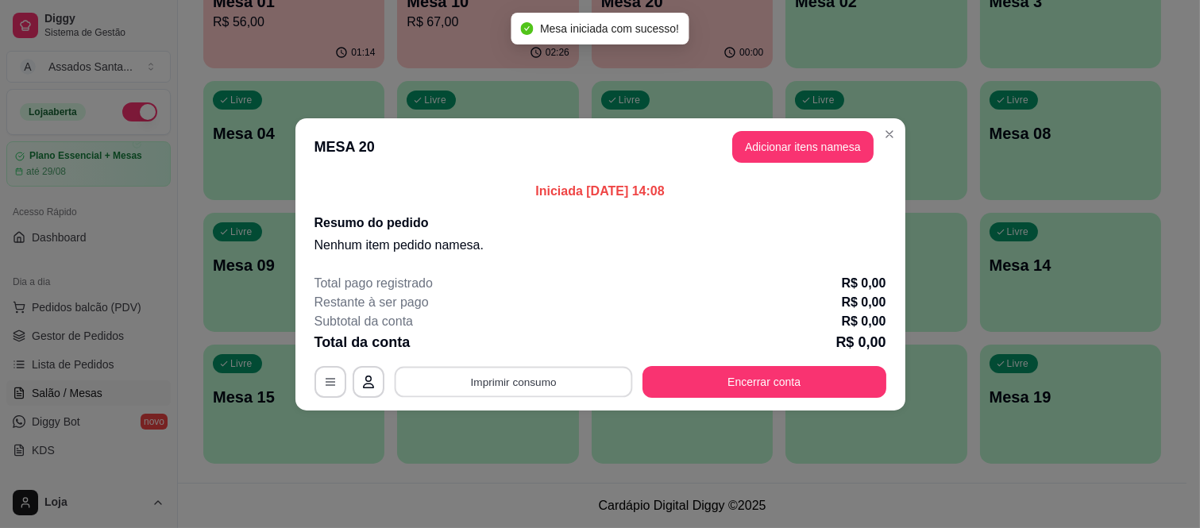
click at [568, 372] on button "Imprimir consumo" at bounding box center [513, 381] width 238 height 31
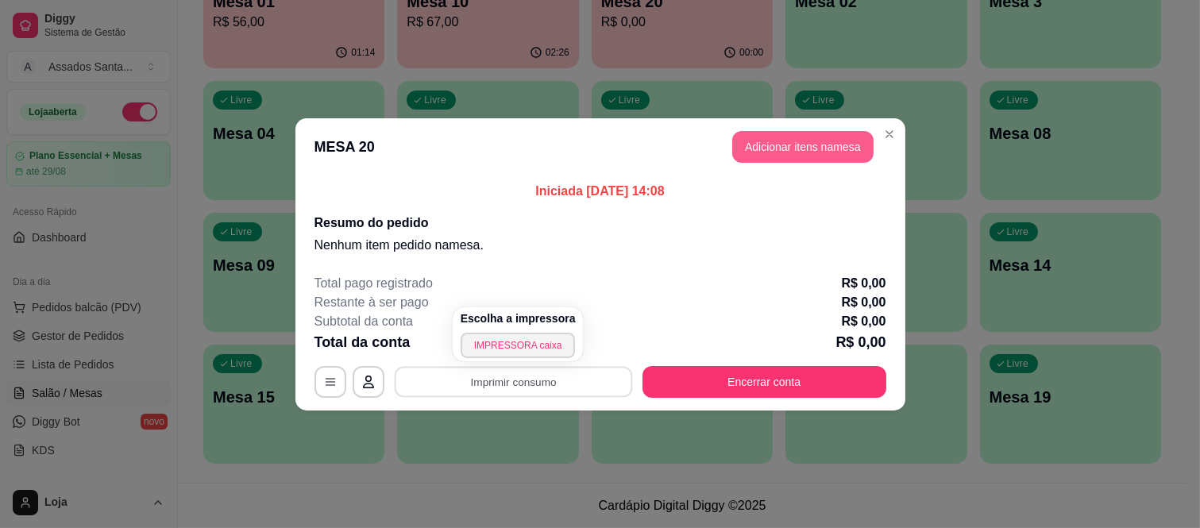
click at [762, 145] on button "Adicionar itens na mesa" at bounding box center [802, 147] width 141 height 32
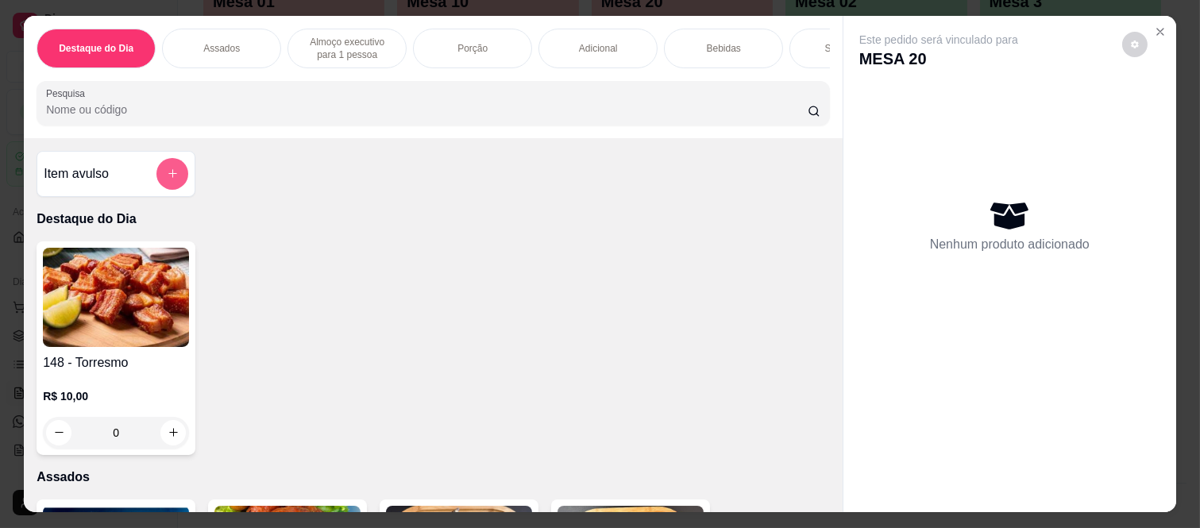
click at [167, 175] on icon "add-separate-item" at bounding box center [173, 174] width 12 height 12
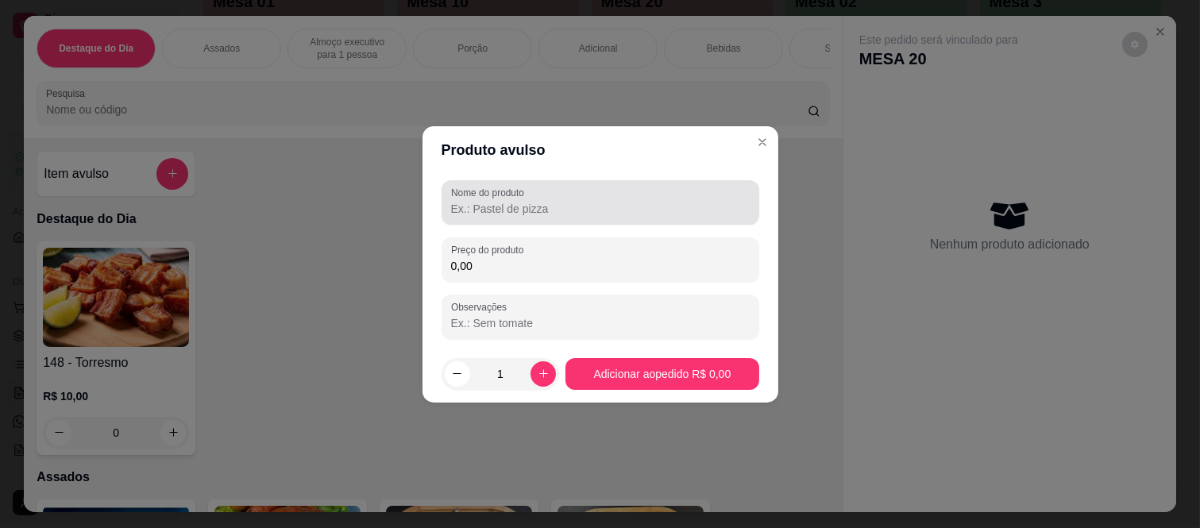
click at [499, 193] on label "Nome do produto" at bounding box center [490, 192] width 79 height 13
click at [499, 201] on input "Nome do produto" at bounding box center [600, 209] width 299 height 16
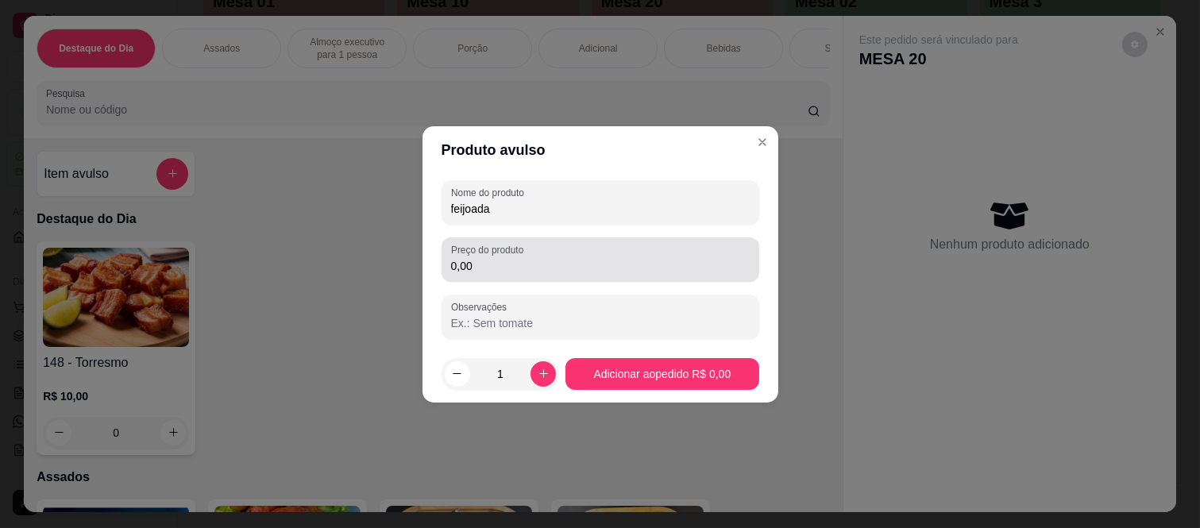
type input "feijoada"
click at [526, 268] on input "0,00" at bounding box center [600, 266] width 299 height 16
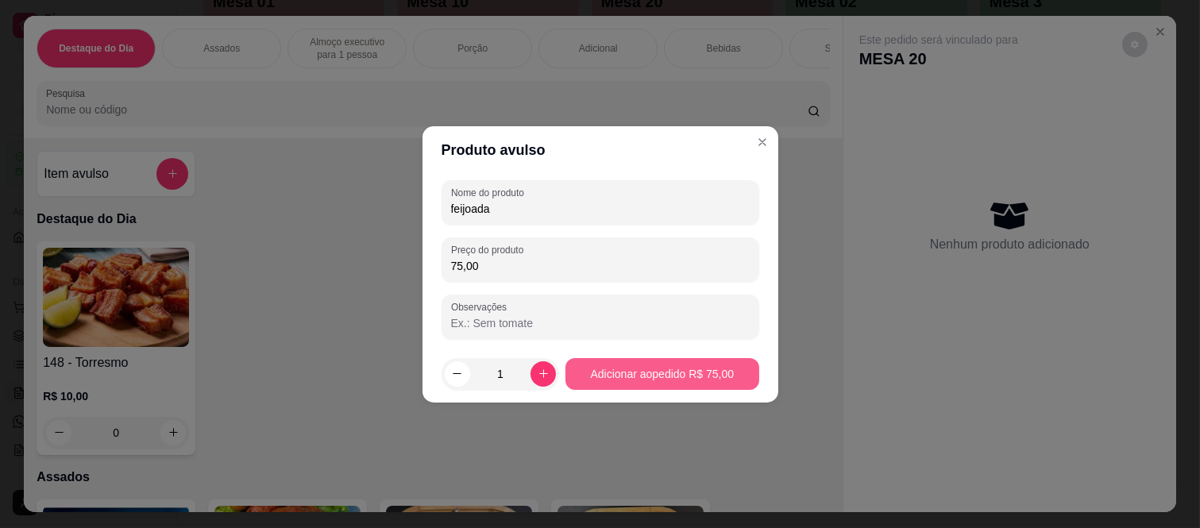
type input "75,00"
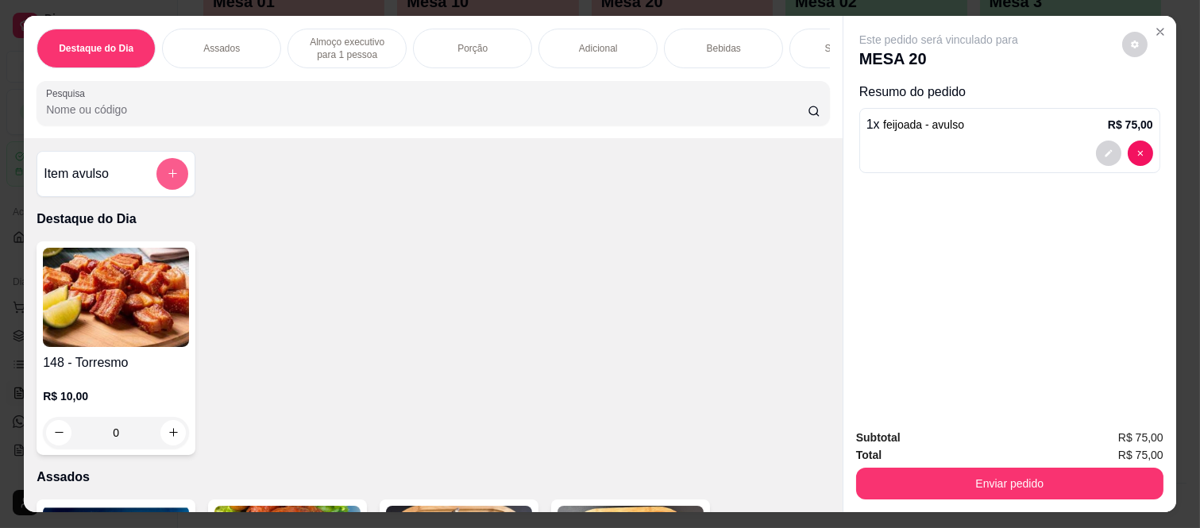
click at [171, 187] on button "add-separate-item" at bounding box center [172, 174] width 32 height 32
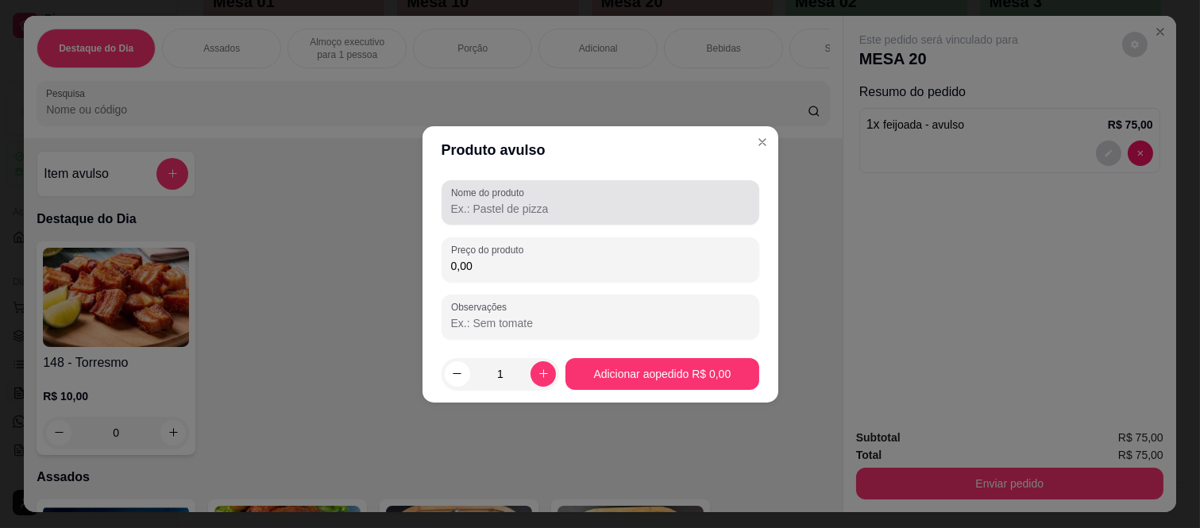
click at [491, 189] on label "Nome do produto" at bounding box center [490, 192] width 79 height 13
click at [491, 201] on input "Nome do produto" at bounding box center [600, 209] width 299 height 16
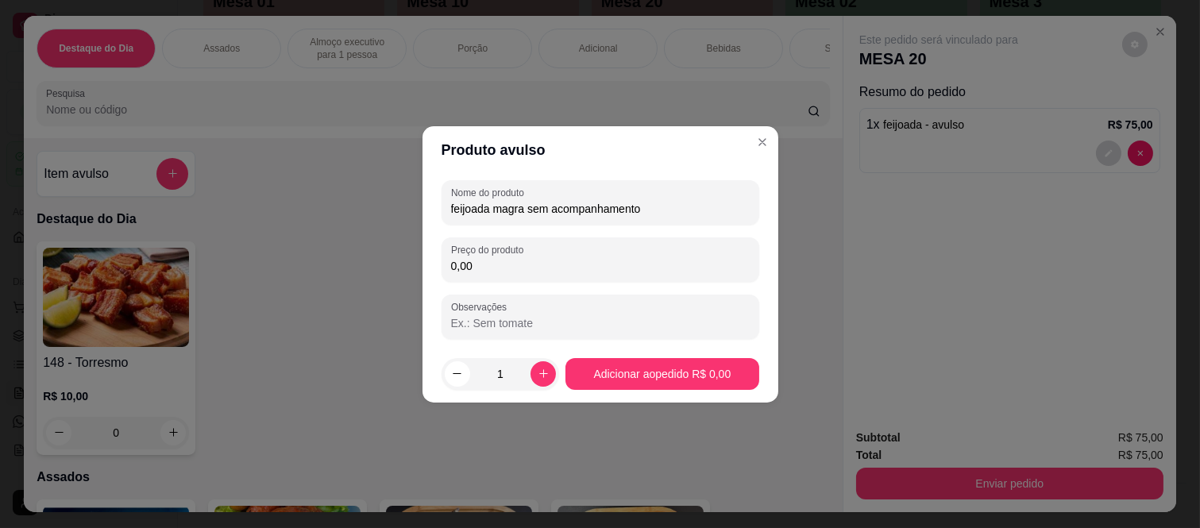
type input "feijoada magra sem acompanhamento"
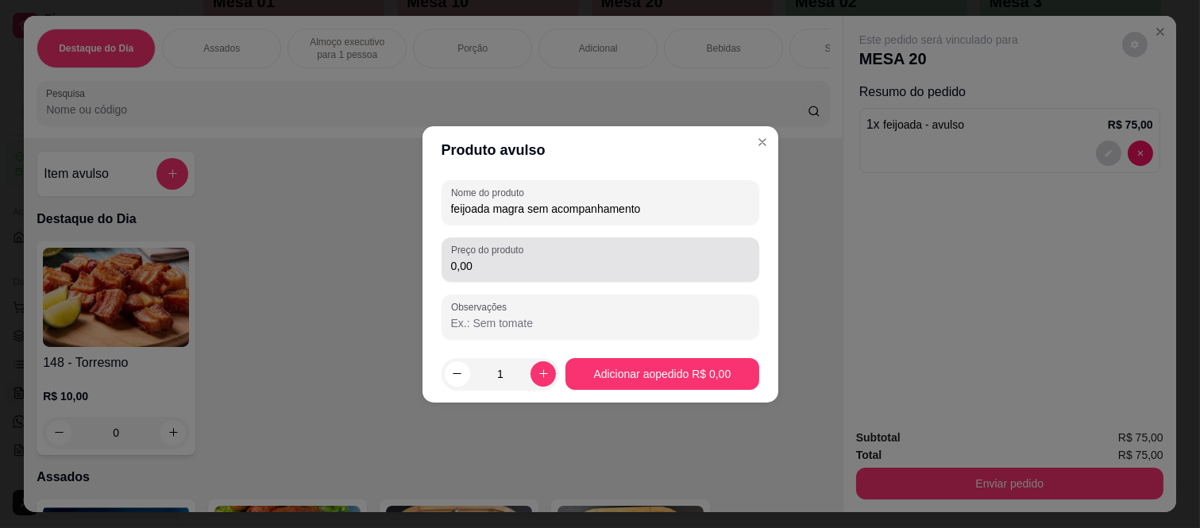
click at [484, 281] on div "Preço do produto 0,00" at bounding box center [600, 259] width 318 height 44
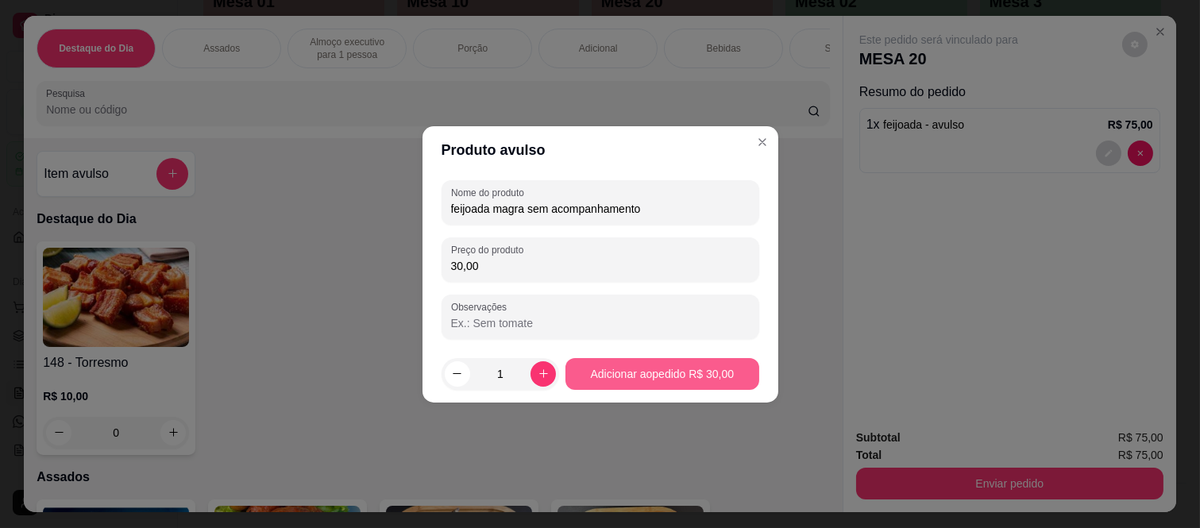
type input "30,00"
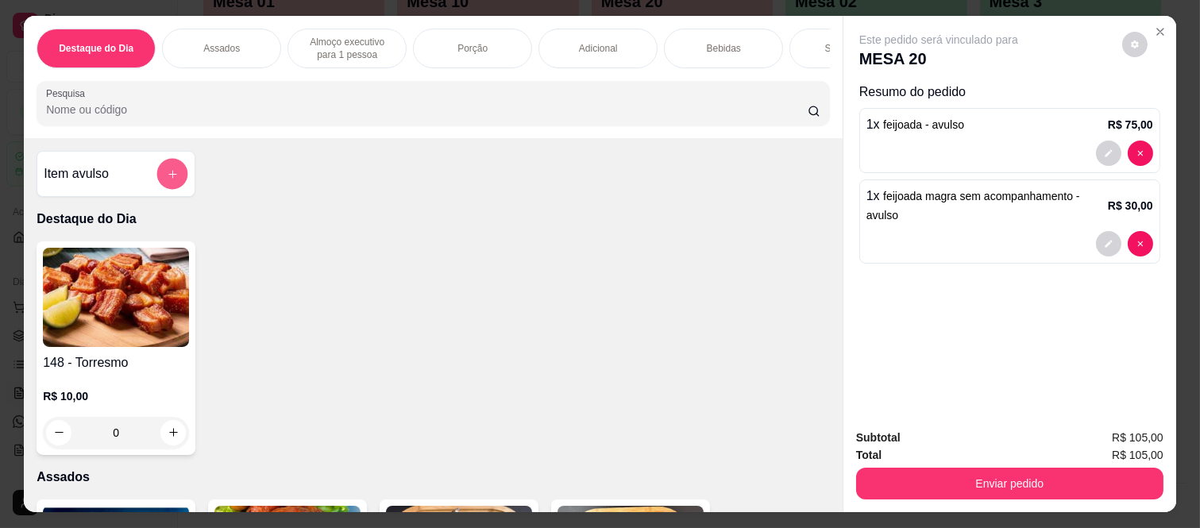
click at [167, 176] on icon "add-separate-item" at bounding box center [173, 174] width 12 height 12
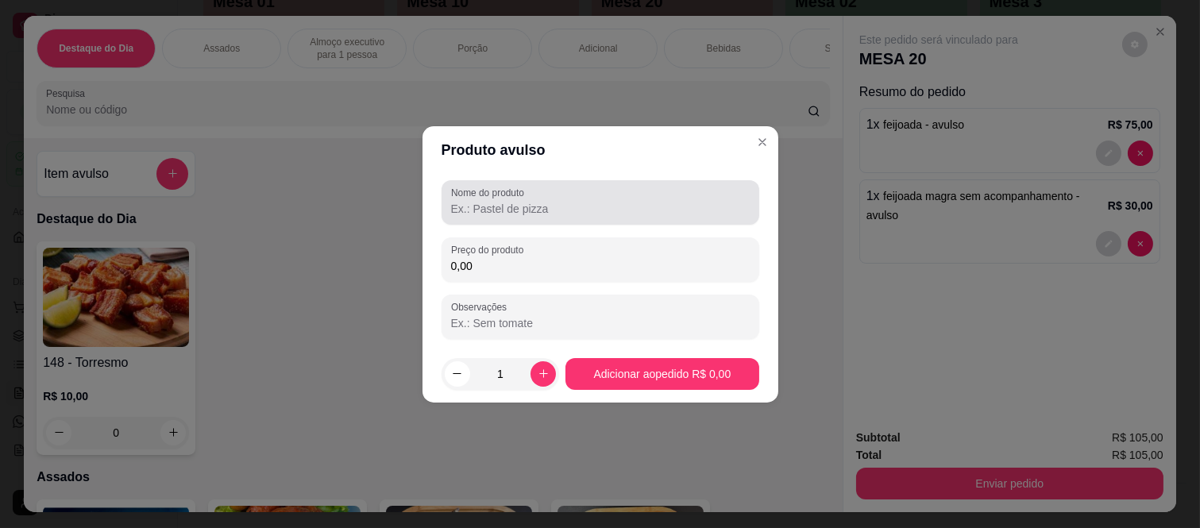
click at [577, 208] on input "Nome do produto" at bounding box center [600, 209] width 299 height 16
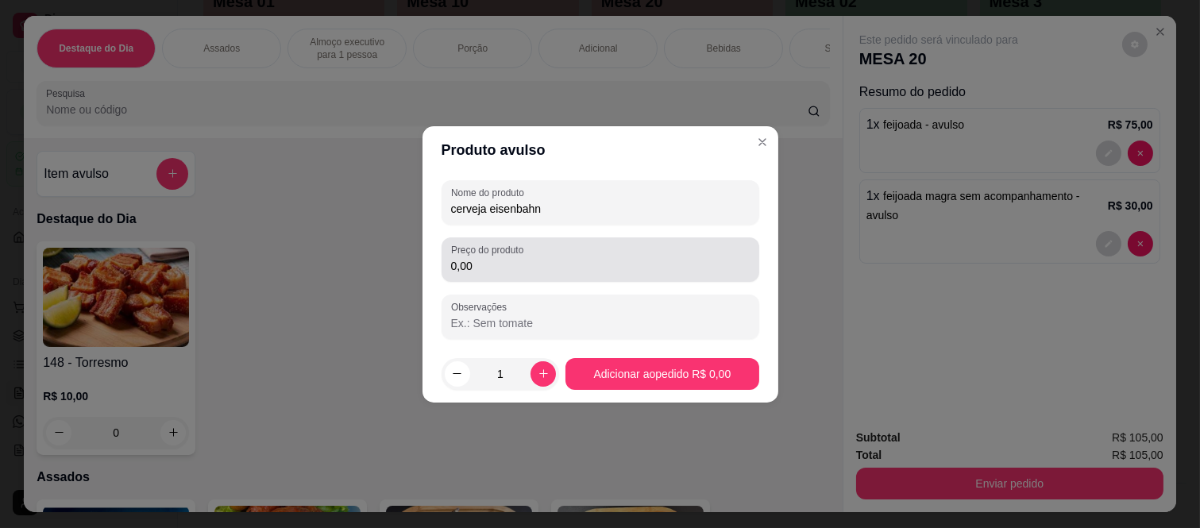
type input "cerveja eisenbahn"
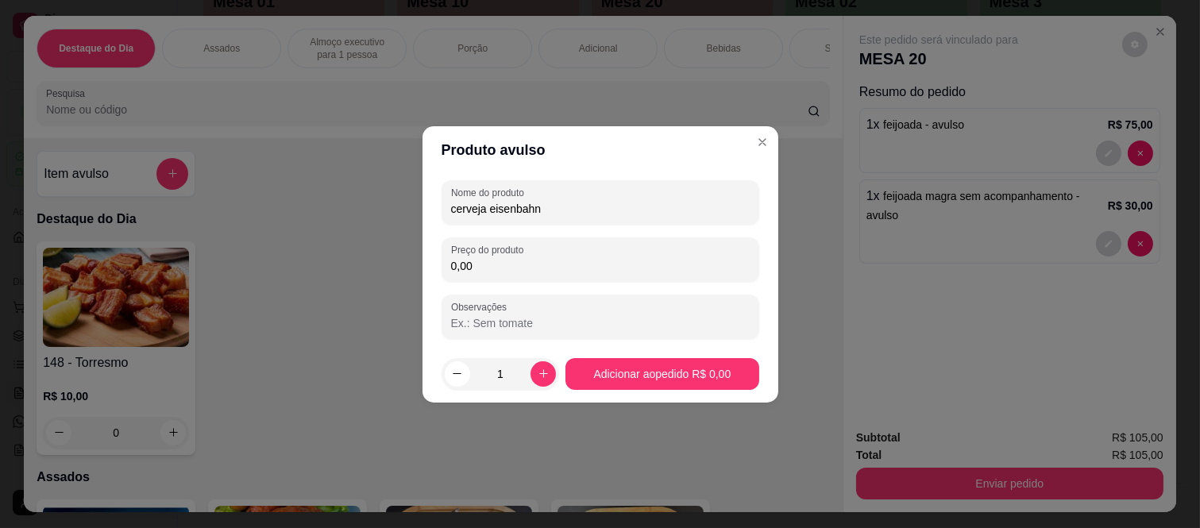
click at [503, 258] on input "0,00" at bounding box center [600, 266] width 299 height 16
type input "30,00"
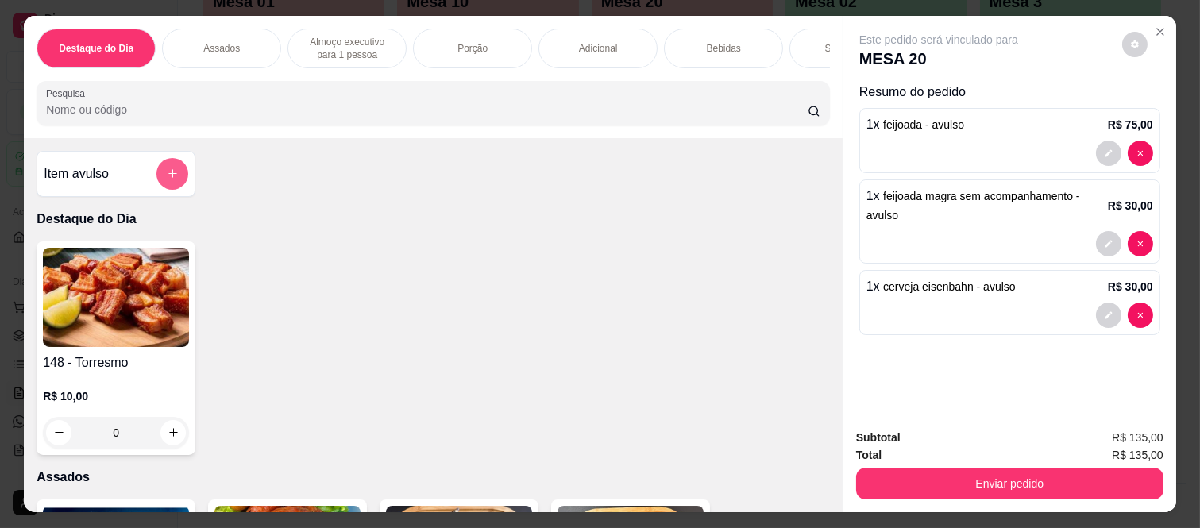
click at [167, 176] on icon "add-separate-item" at bounding box center [173, 174] width 12 height 12
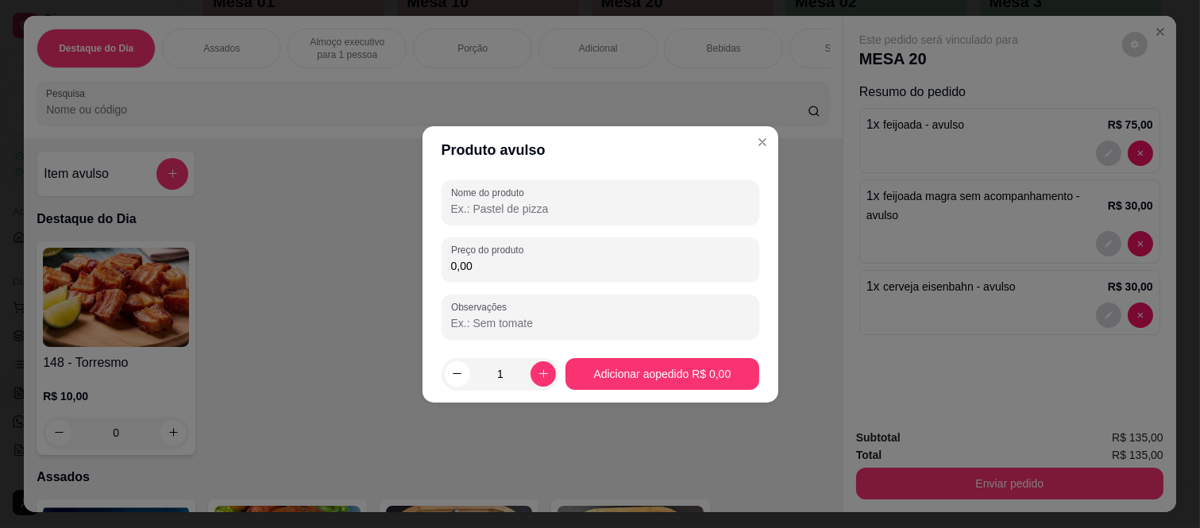
click at [504, 208] on input "Nome do produto" at bounding box center [600, 209] width 299 height 16
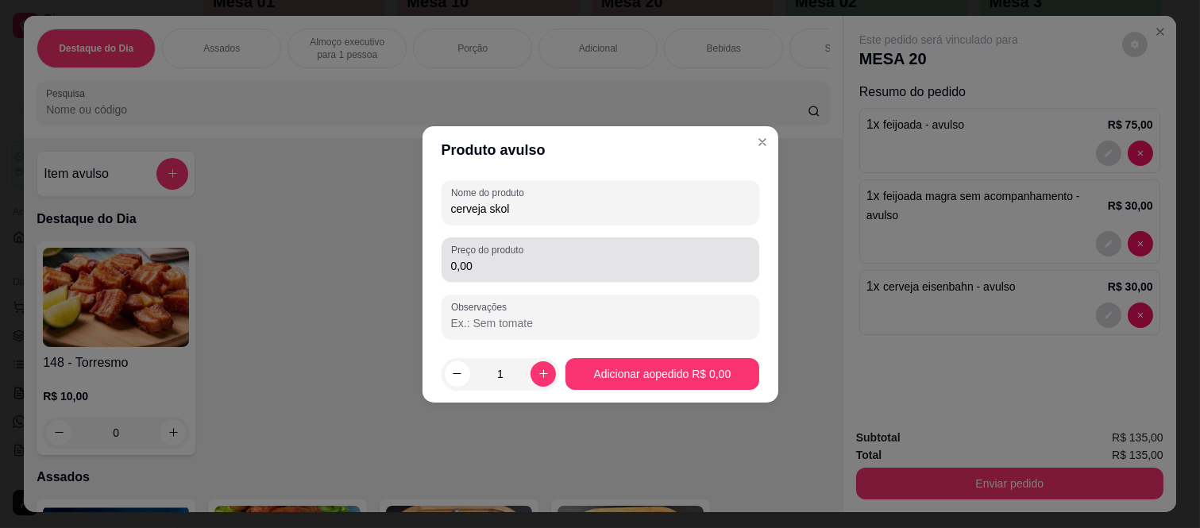
type input "cerveja skol"
click at [511, 263] on input "0,00" at bounding box center [600, 266] width 299 height 16
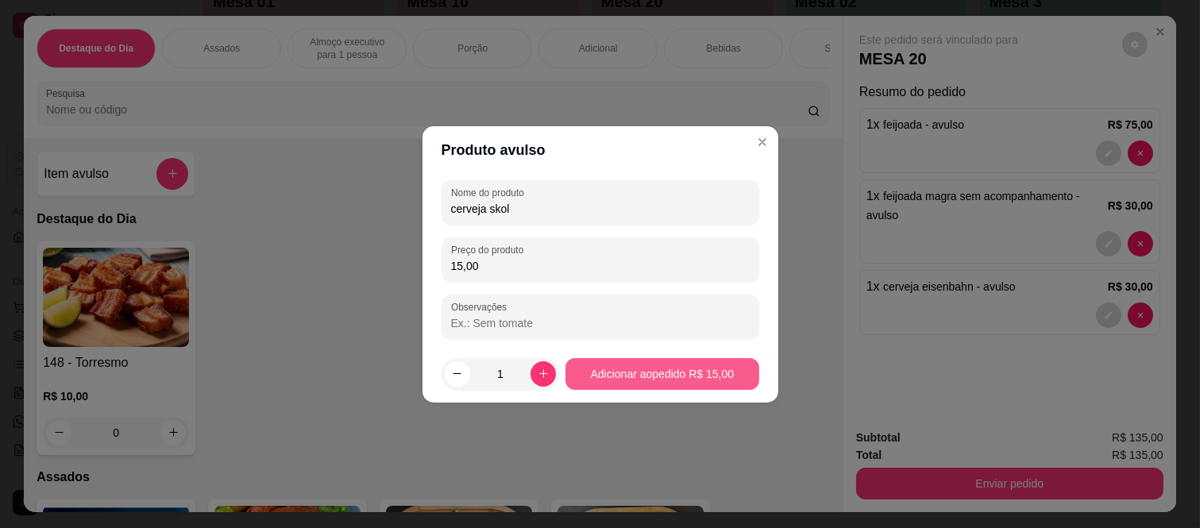
type input "15,00"
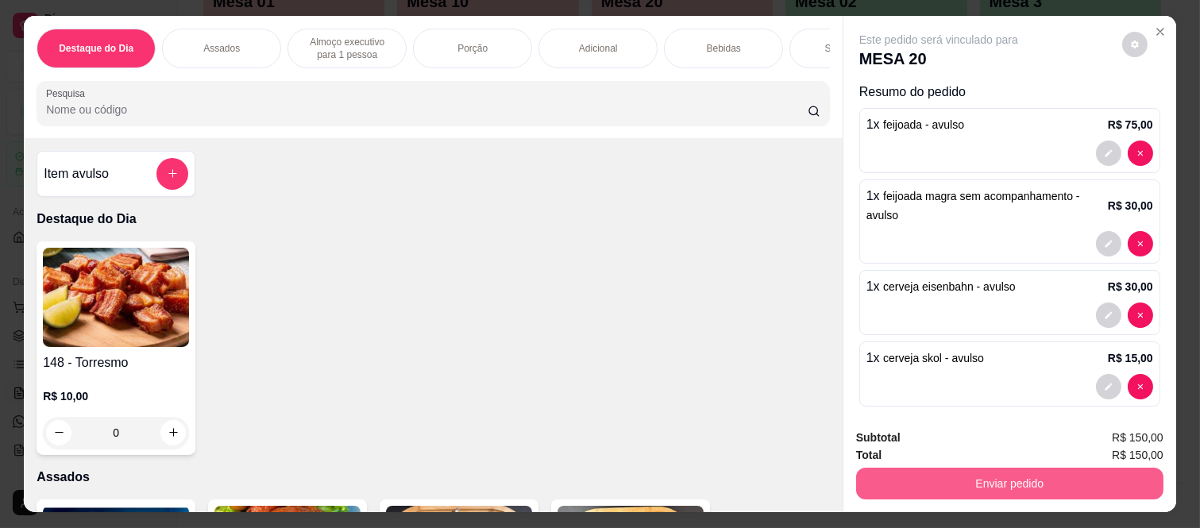
click at [1013, 478] on button "Enviar pedido" at bounding box center [1009, 484] width 307 height 32
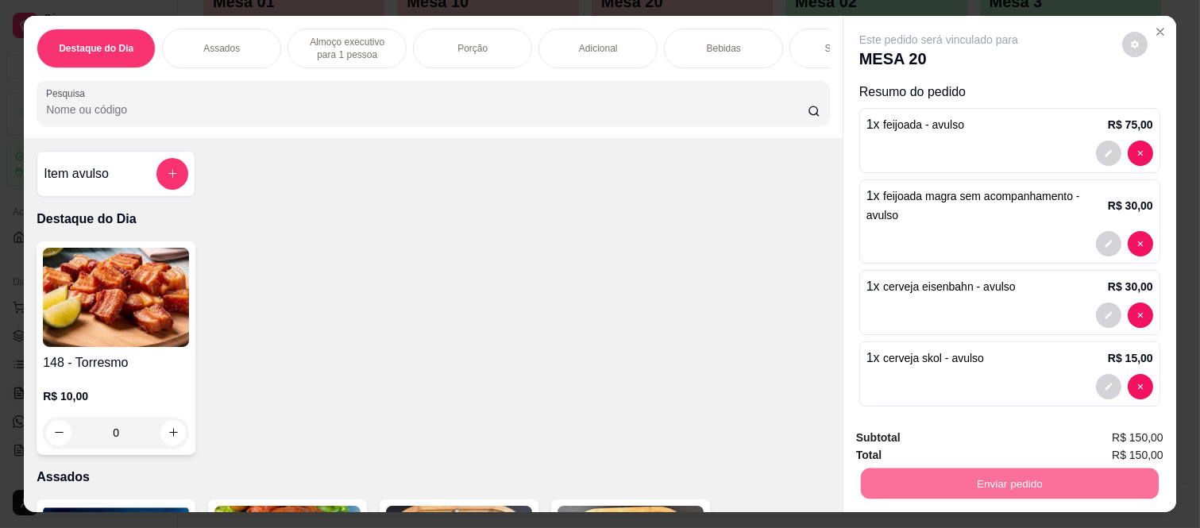
click at [938, 438] on button "Não registrar e enviar pedido" at bounding box center [957, 437] width 160 height 29
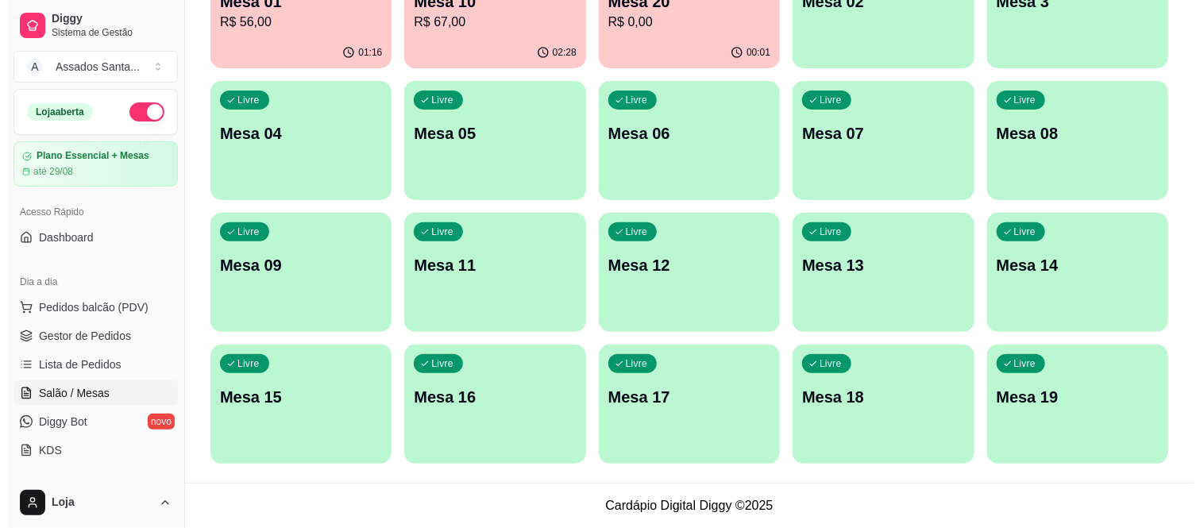
scroll to position [0, 0]
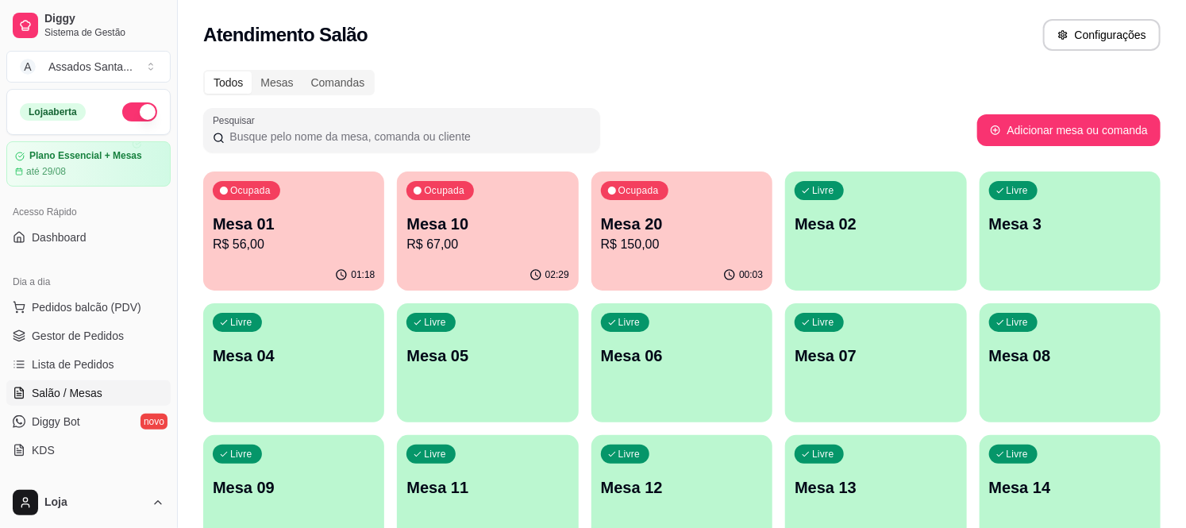
click at [686, 264] on div "00:03" at bounding box center [682, 275] width 181 height 31
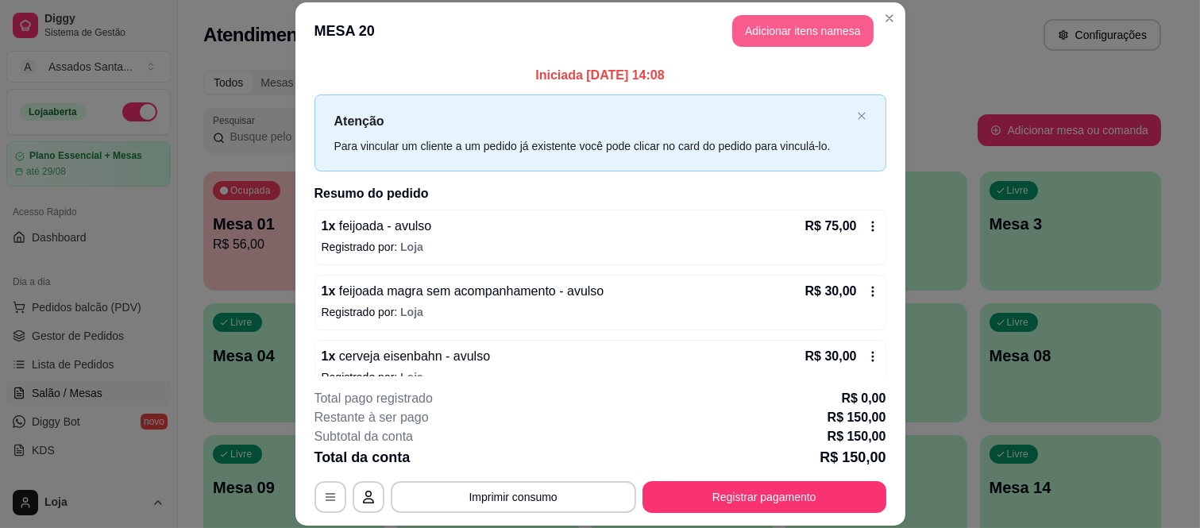
click at [773, 27] on button "Adicionar itens na mesa" at bounding box center [802, 31] width 141 height 32
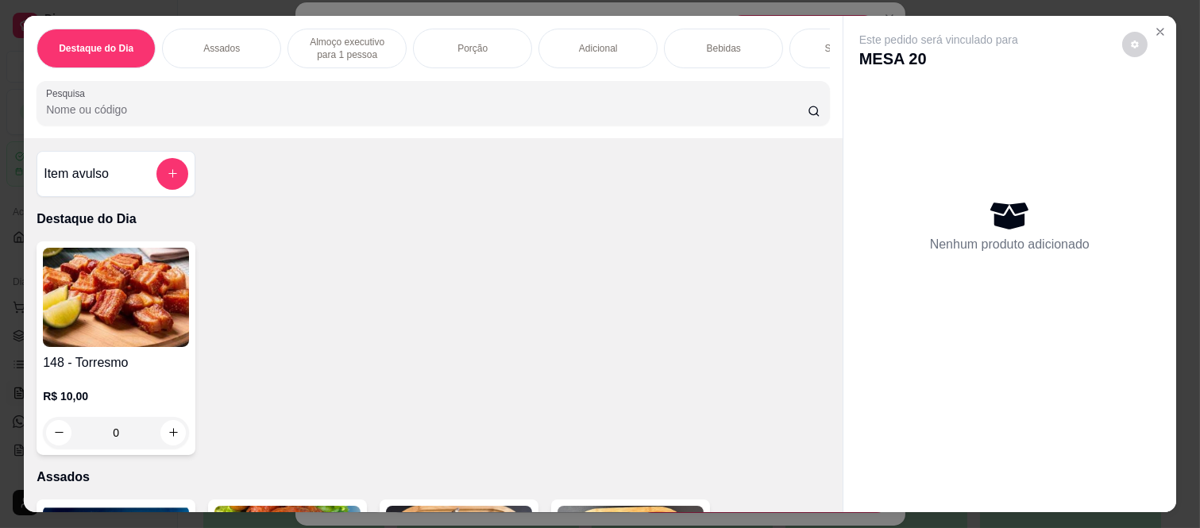
click at [791, 46] on div "Sobremesa" at bounding box center [848, 49] width 119 height 40
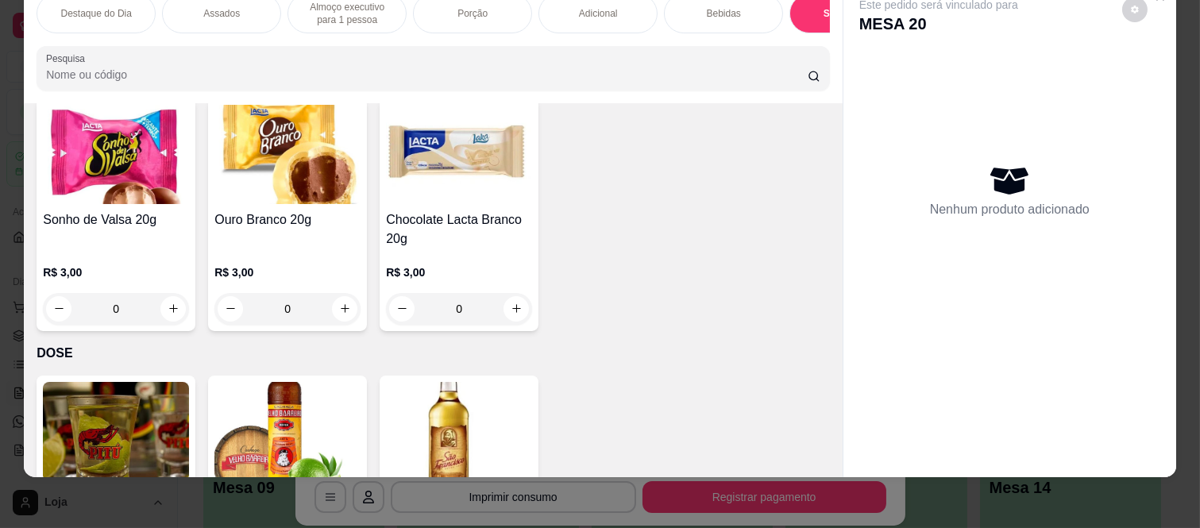
scroll to position [4815, 0]
click at [340, 303] on icon "increase-product-quantity" at bounding box center [345, 309] width 12 height 12
type input "1"
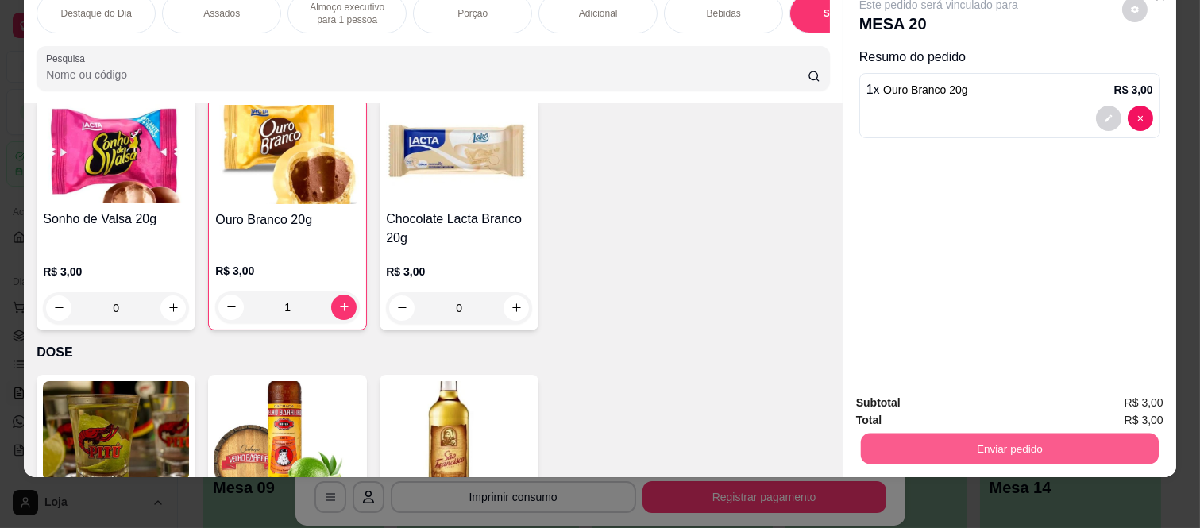
click at [861, 440] on button "Enviar pedido" at bounding box center [1010, 449] width 298 height 31
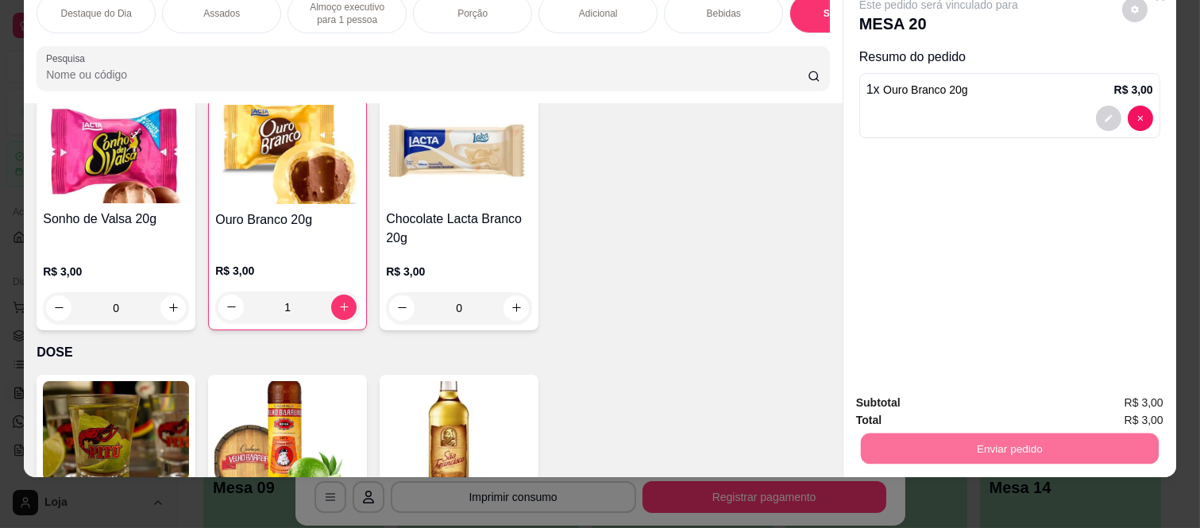
click at [897, 387] on button "Não registrar e enviar pedido" at bounding box center [955, 396] width 172 height 32
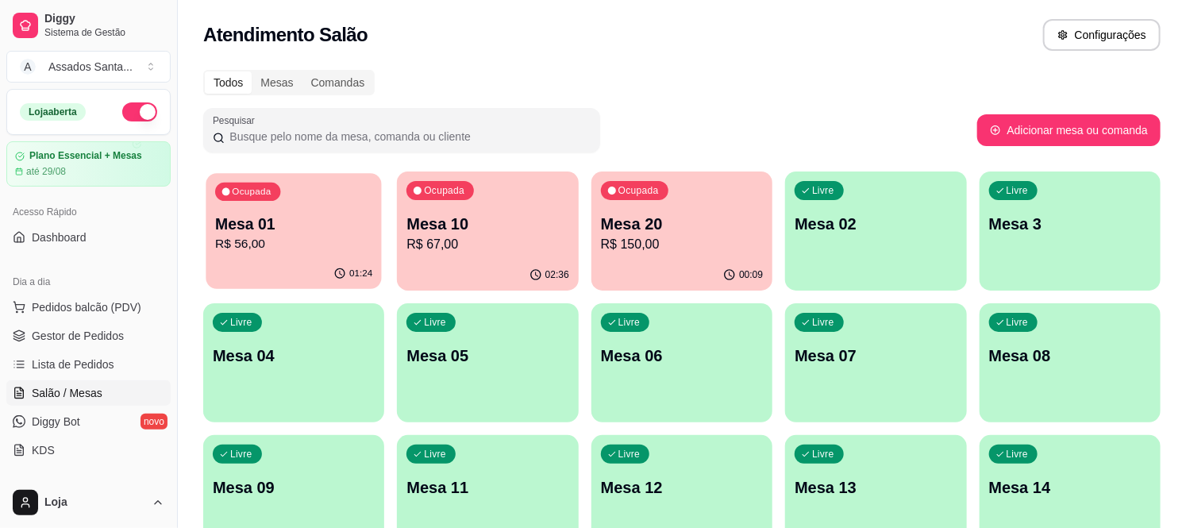
click at [272, 254] on div "Ocupada Mesa 01 R$ 56,00" at bounding box center [294, 216] width 176 height 86
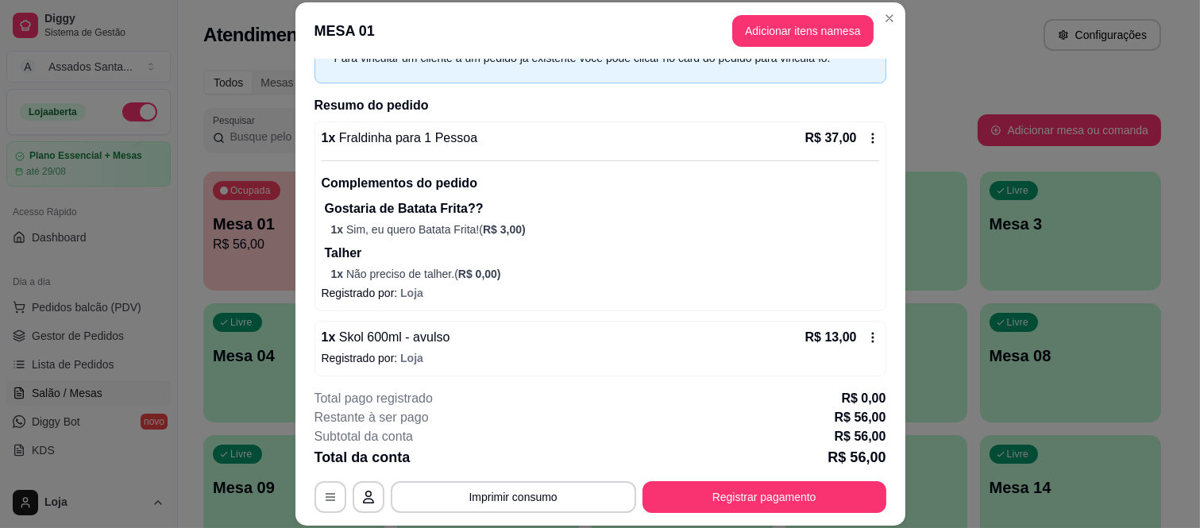
scroll to position [160, 0]
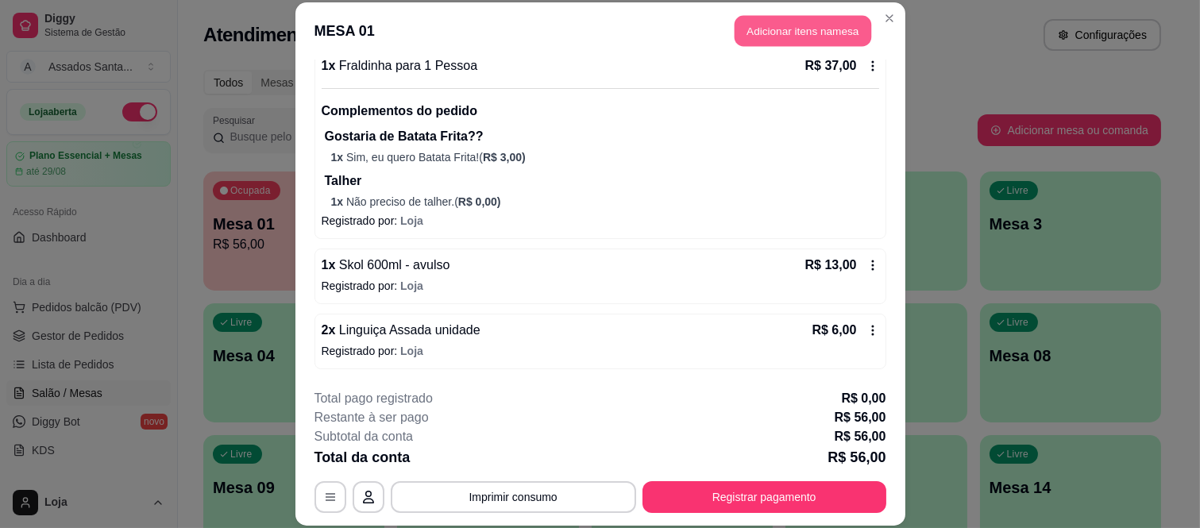
click at [784, 33] on button "Adicionar itens na mesa" at bounding box center [802, 31] width 137 height 31
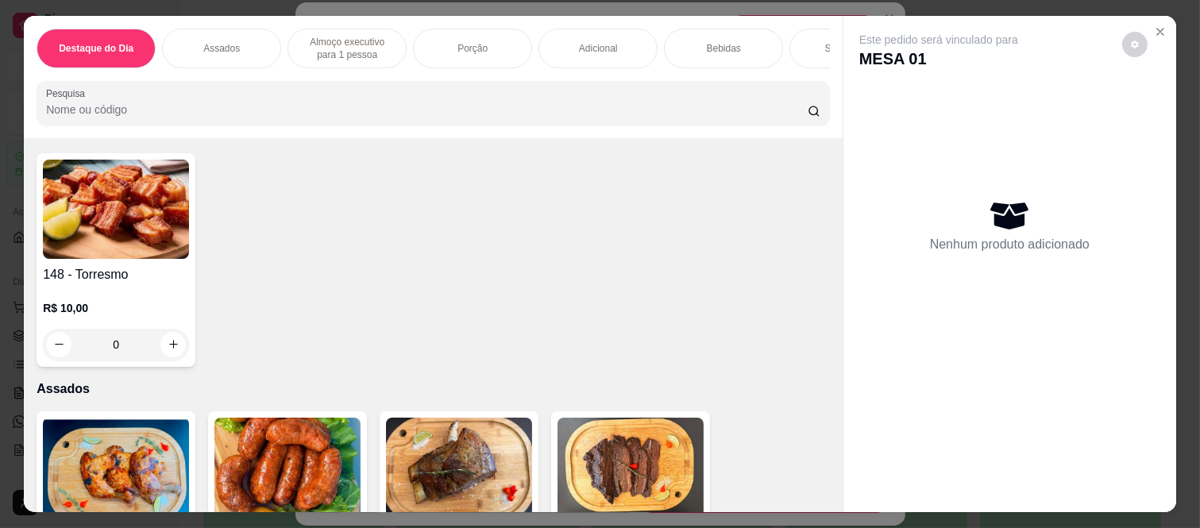
click at [796, 48] on div "Sobremesa" at bounding box center [848, 49] width 119 height 40
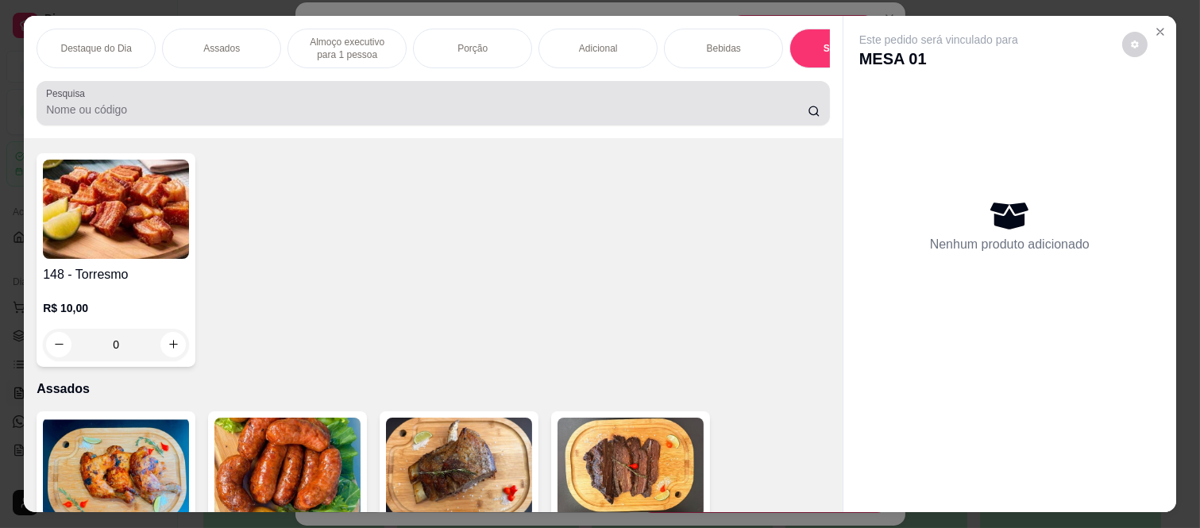
scroll to position [41, 0]
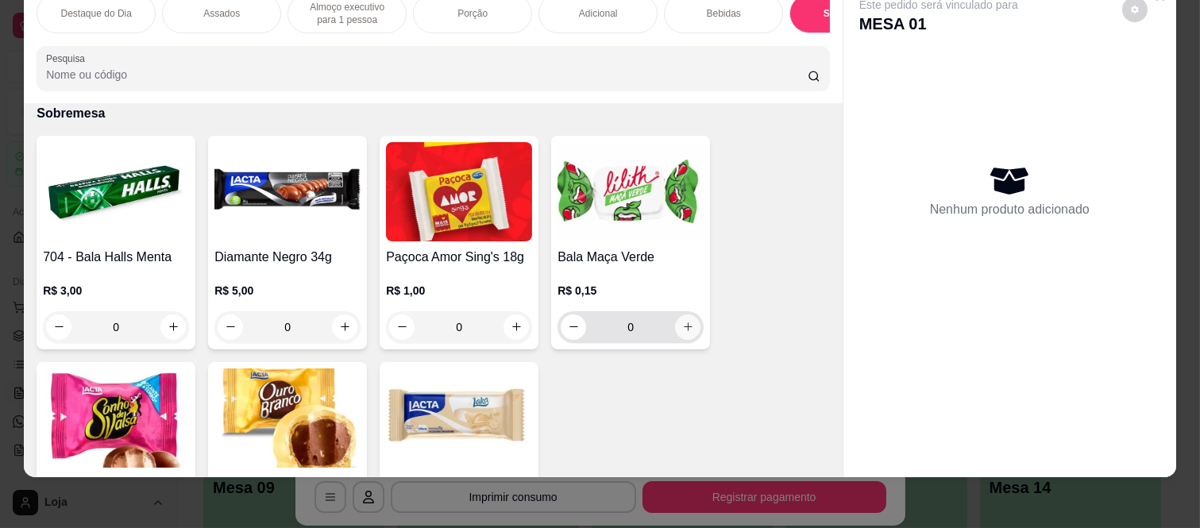
click at [676, 334] on button "increase-product-quantity" at bounding box center [687, 326] width 25 height 25
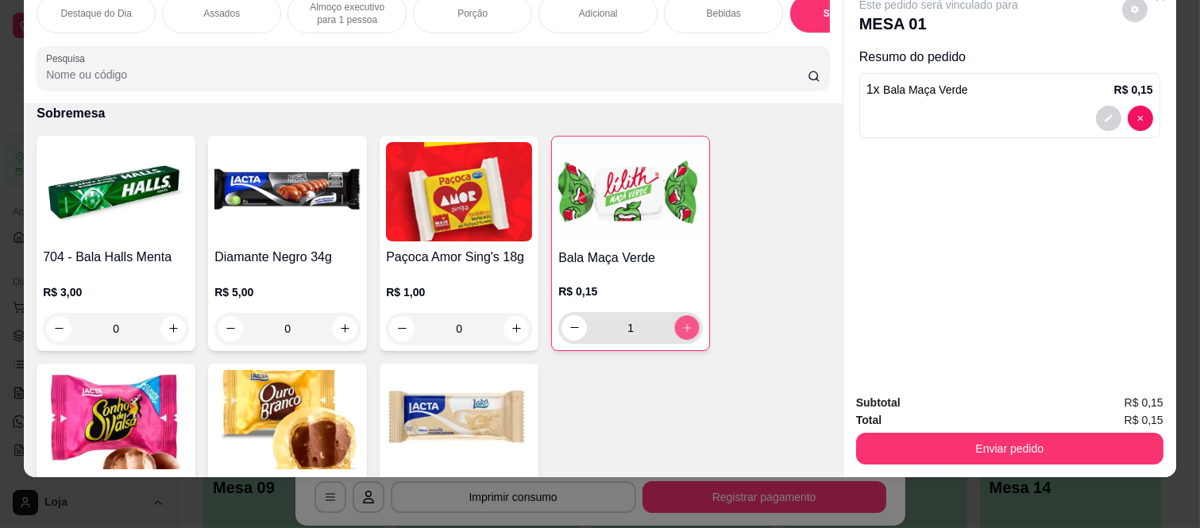
click at [676, 334] on button "increase-product-quantity" at bounding box center [687, 327] width 25 height 25
type input "2"
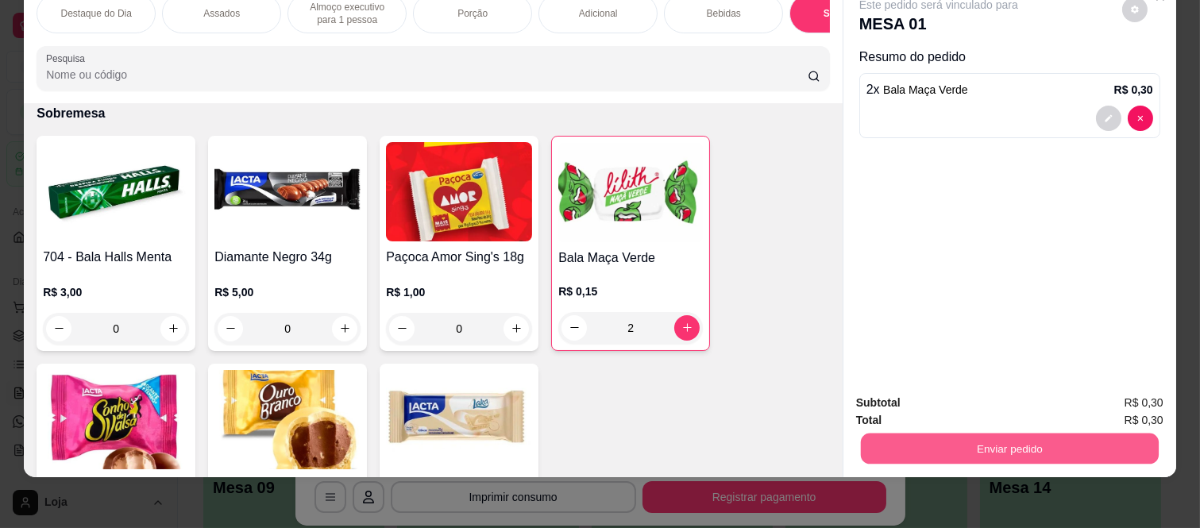
click at [910, 449] on button "Enviar pedido" at bounding box center [1010, 449] width 298 height 31
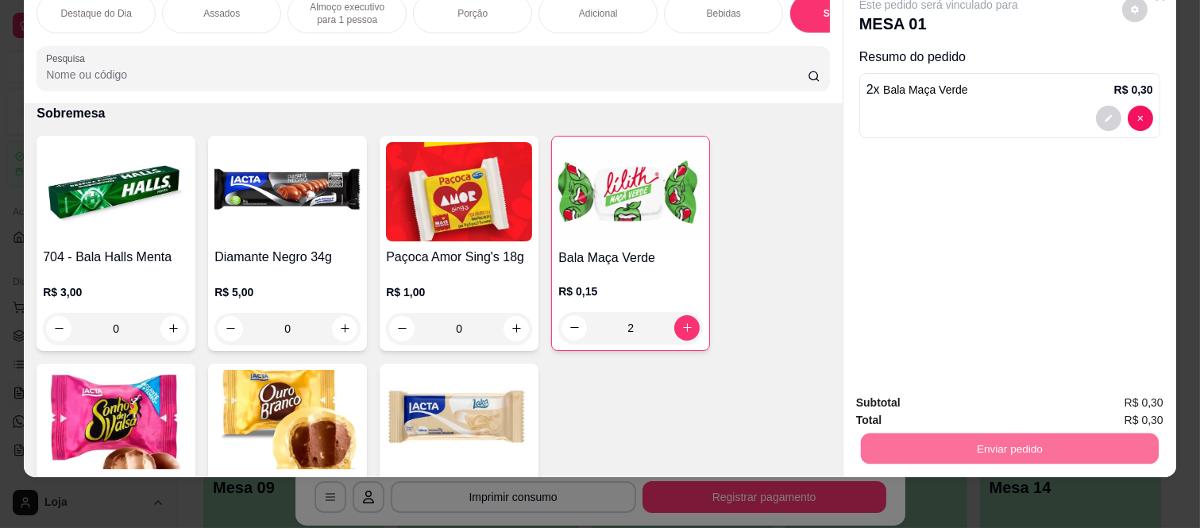
click at [890, 401] on button "Não registrar e enviar pedido" at bounding box center [957, 396] width 160 height 29
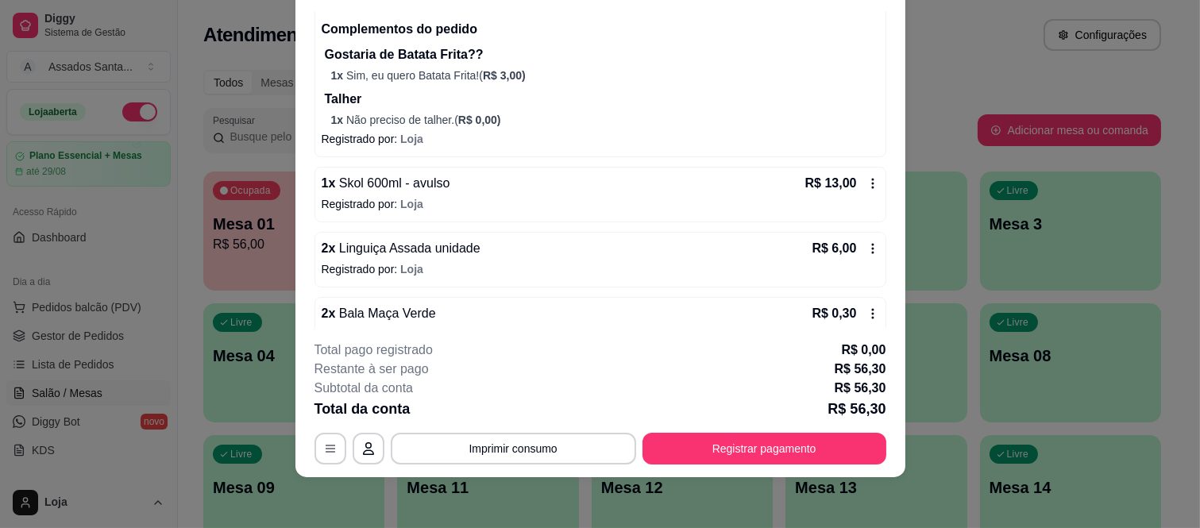
scroll to position [225, 0]
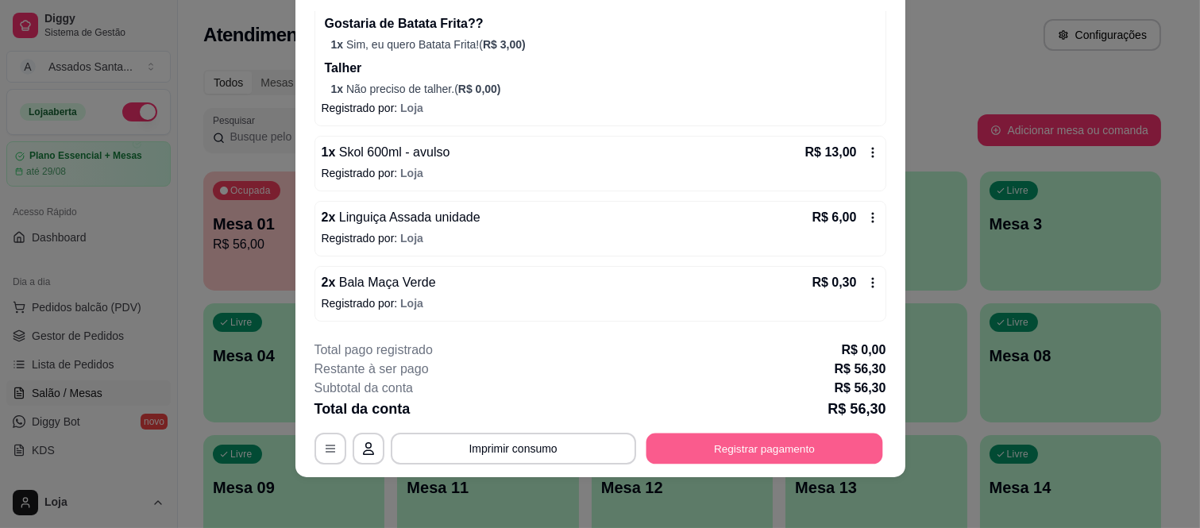
click at [734, 439] on button "Registrar pagamento" at bounding box center [764, 448] width 237 height 31
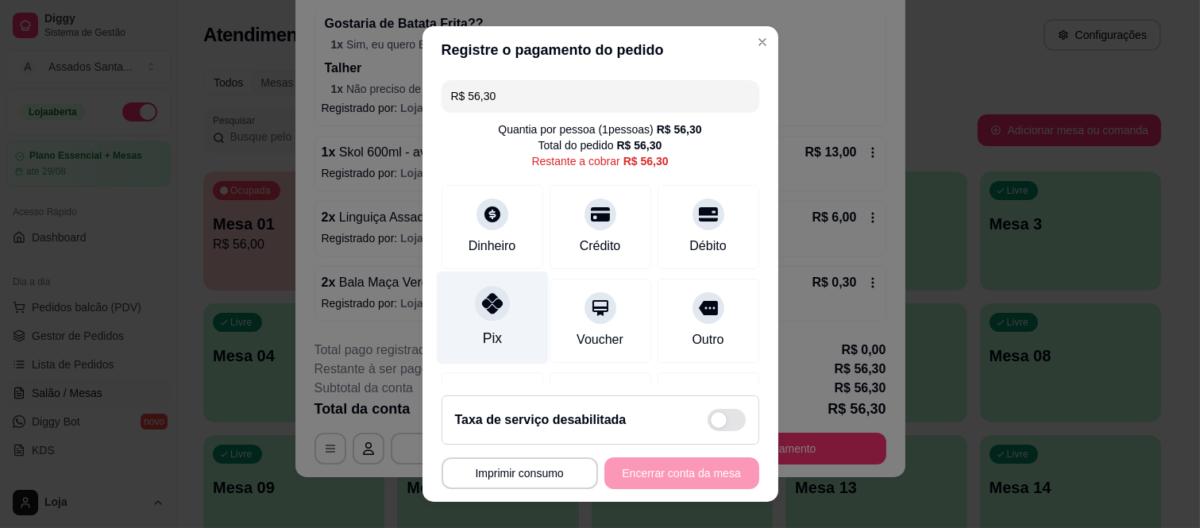
click at [480, 323] on div "Pix" at bounding box center [492, 318] width 112 height 93
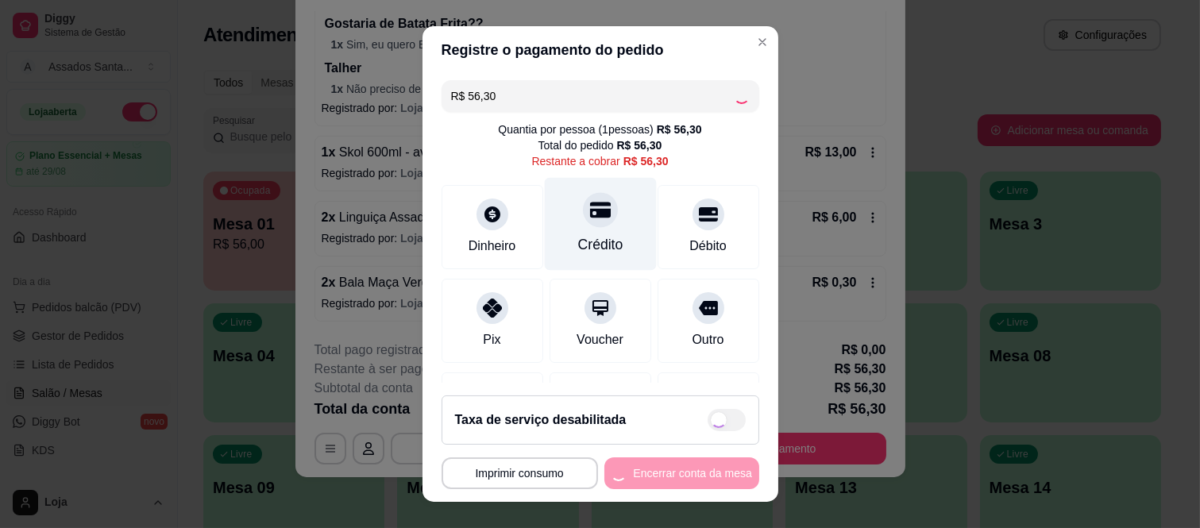
type input "R$ 0,00"
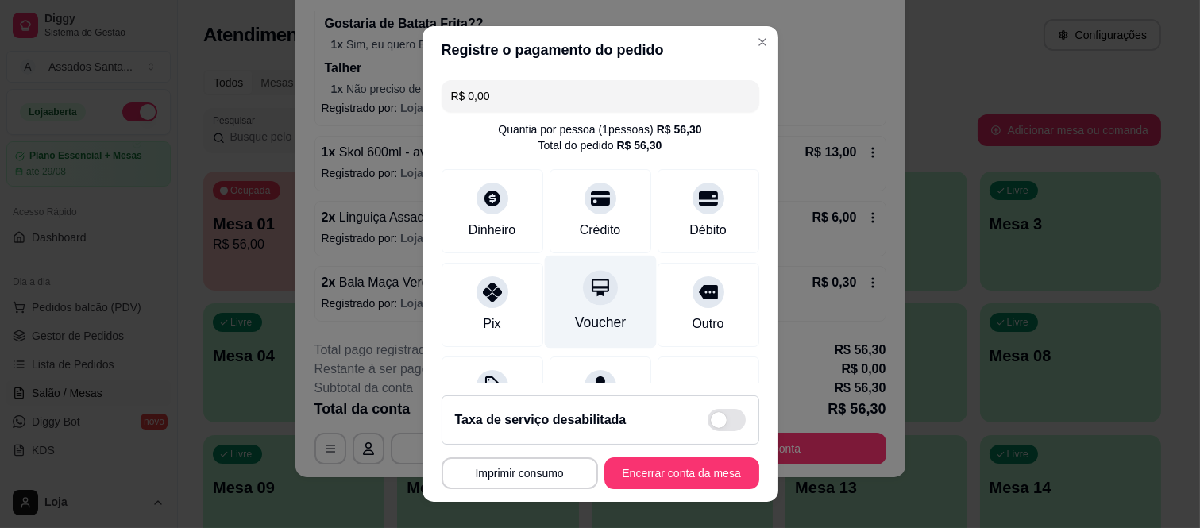
scroll to position [167, 0]
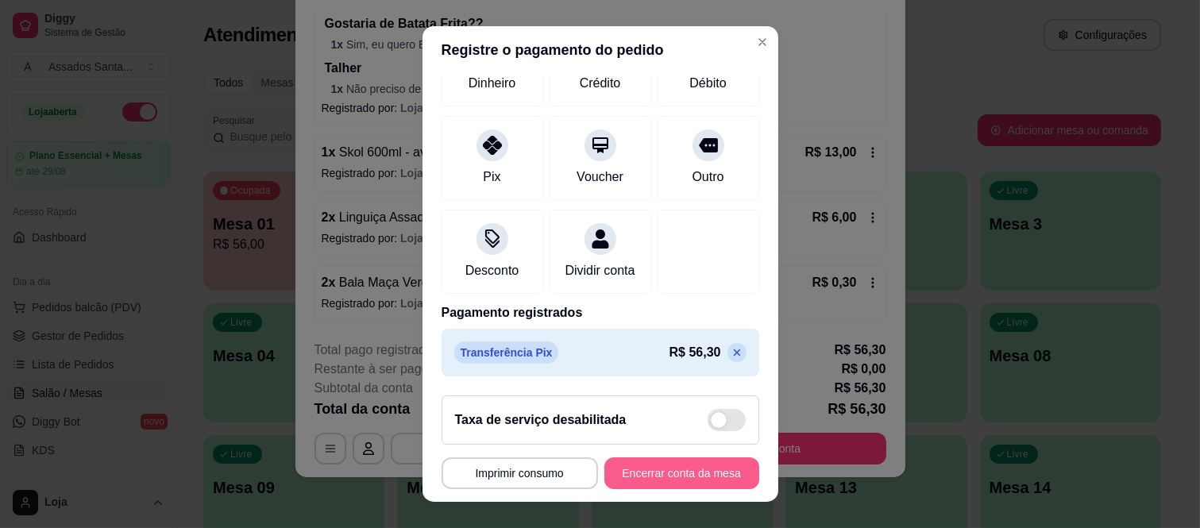
click at [641, 472] on button "Encerrar conta da mesa" at bounding box center [681, 473] width 155 height 32
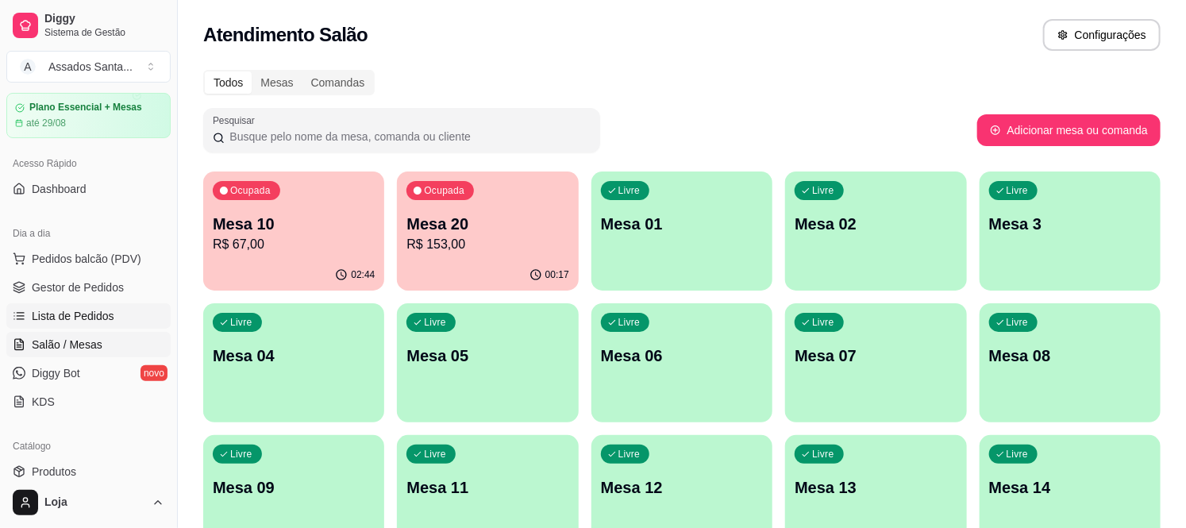
scroll to position [88, 0]
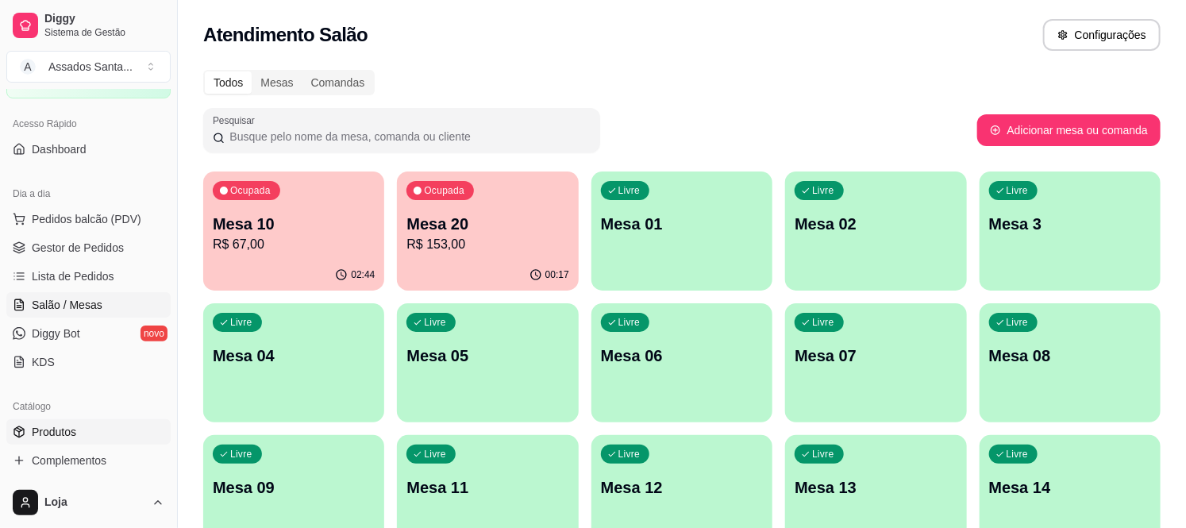
click at [82, 427] on link "Produtos" at bounding box center [88, 431] width 164 height 25
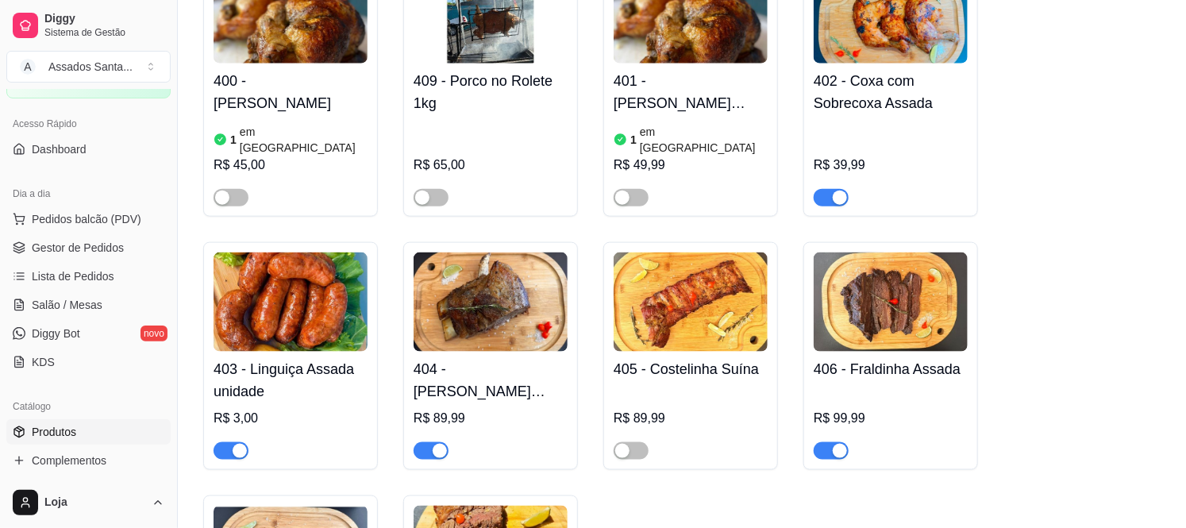
scroll to position [882, 0]
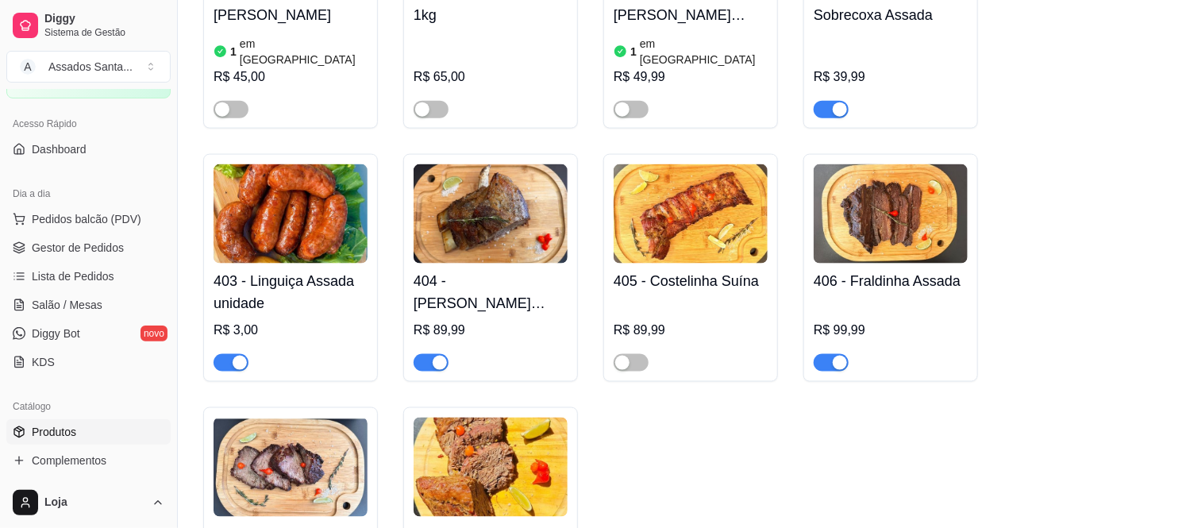
click at [836, 356] on div "button" at bounding box center [840, 363] width 14 height 14
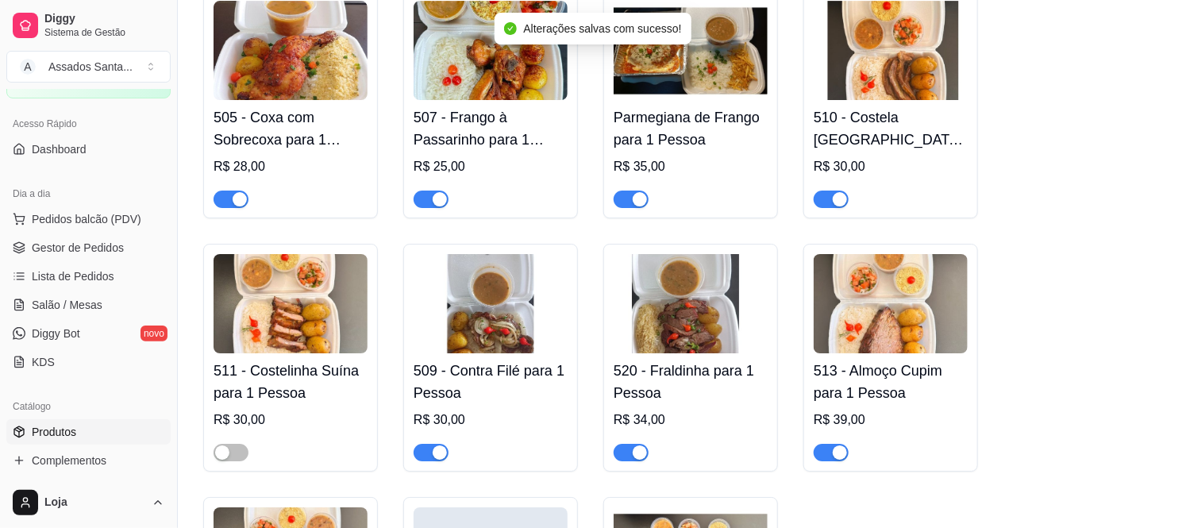
scroll to position [2470, 0]
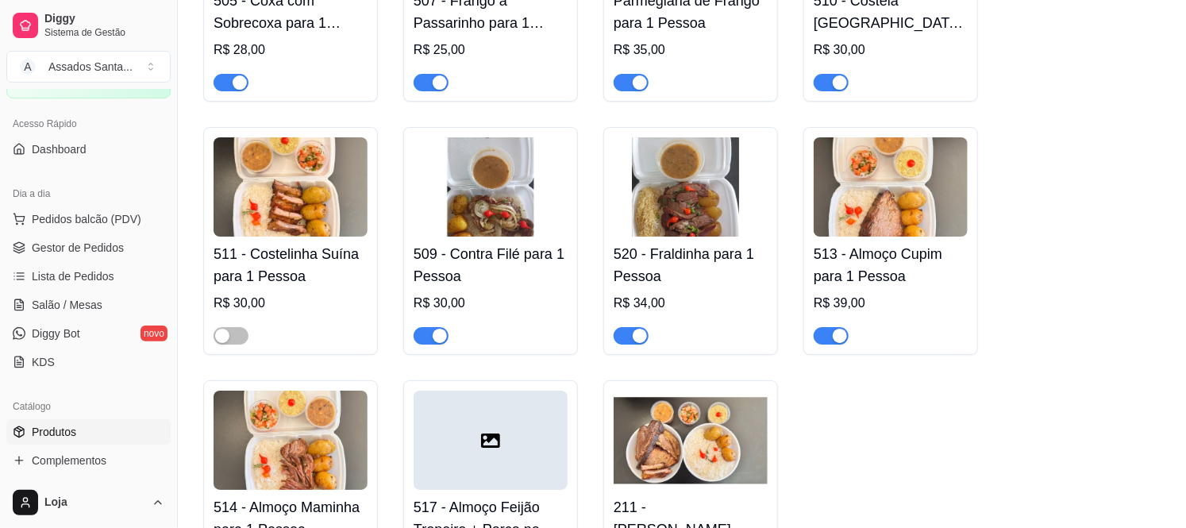
click at [634, 329] on div "button" at bounding box center [640, 336] width 14 height 14
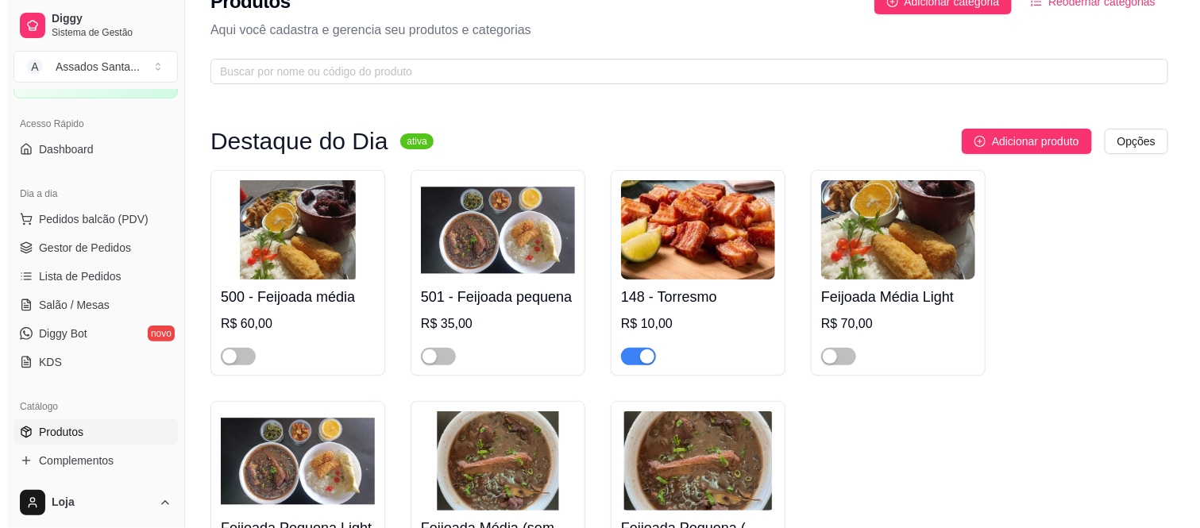
scroll to position [0, 0]
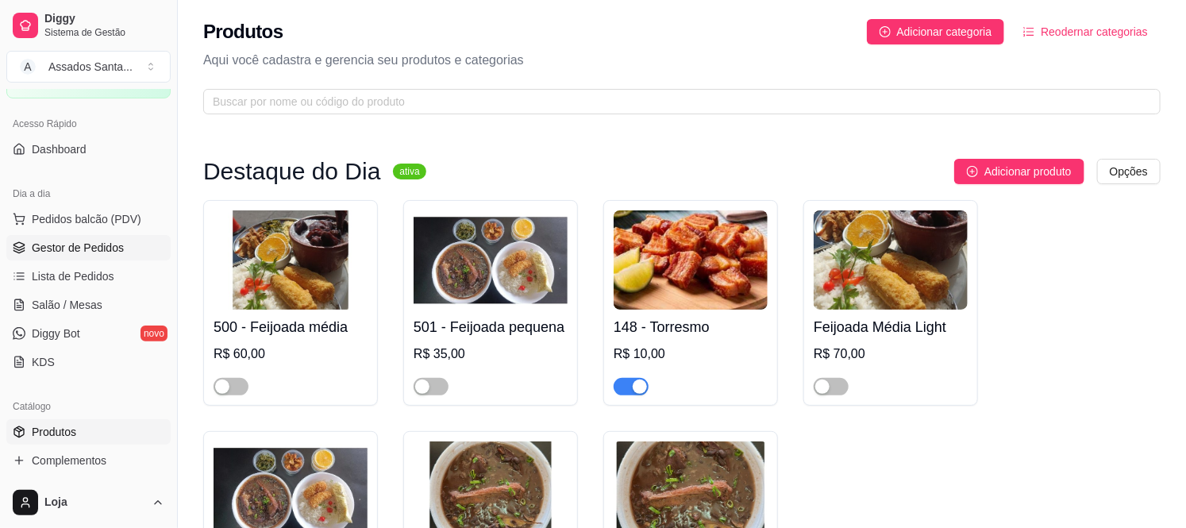
click at [106, 242] on span "Gestor de Pedidos" at bounding box center [78, 248] width 92 height 16
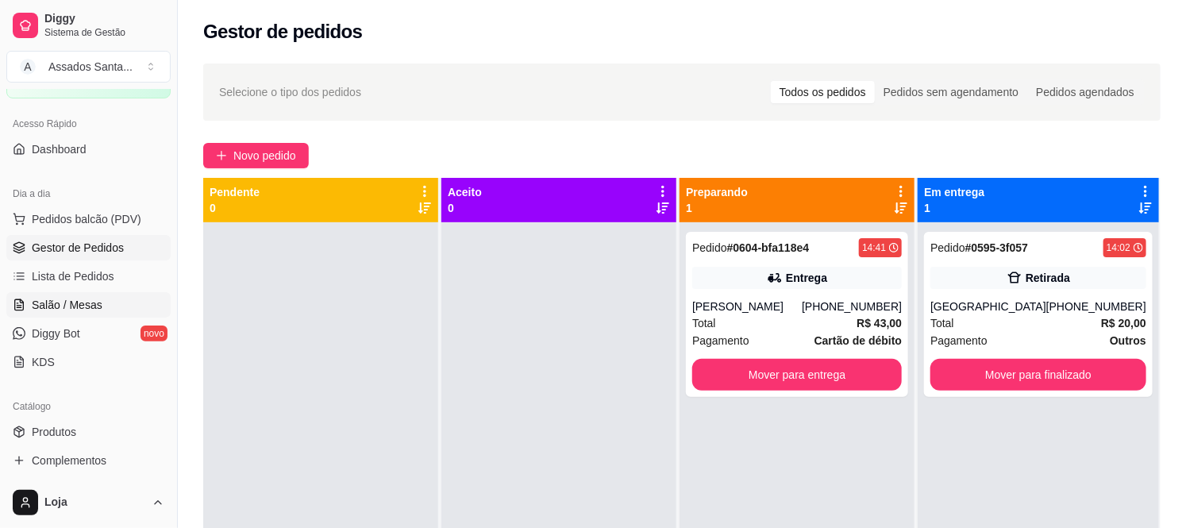
click at [77, 299] on span "Salão / Mesas" at bounding box center [67, 305] width 71 height 16
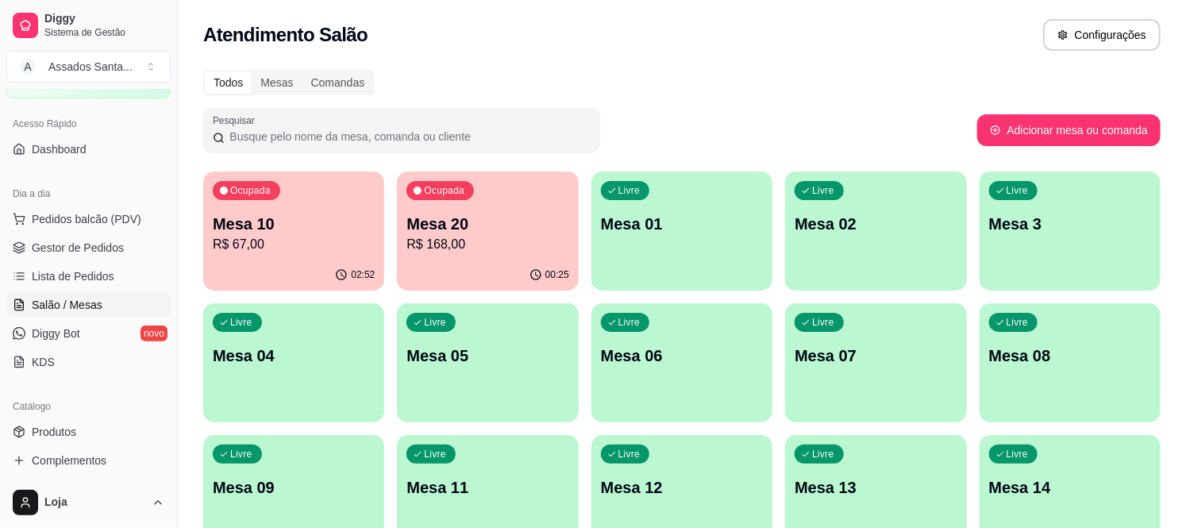
click at [457, 231] on p "Mesa 20" at bounding box center [488, 224] width 162 height 22
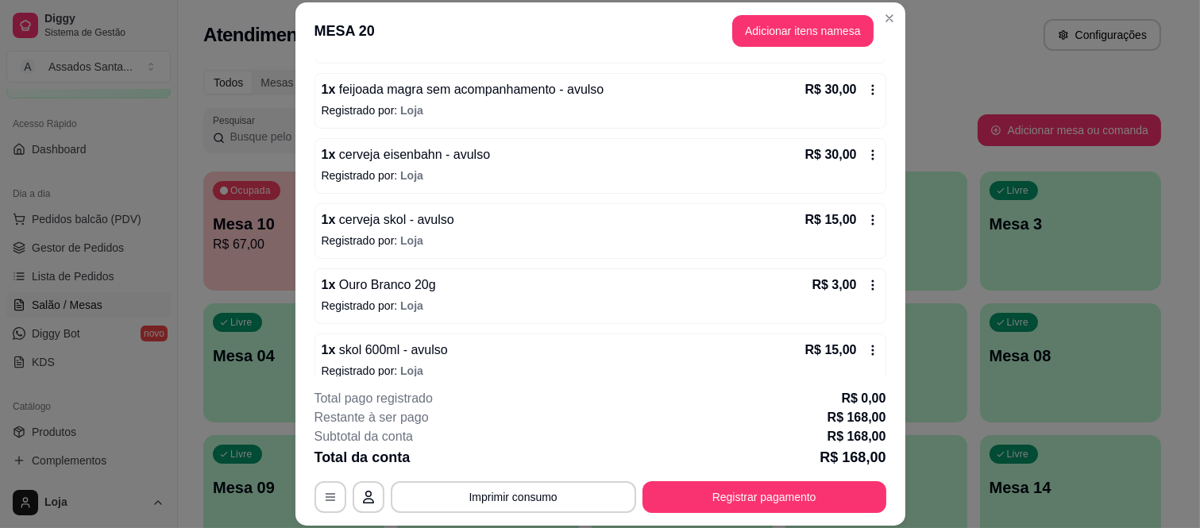
scroll to position [221, 0]
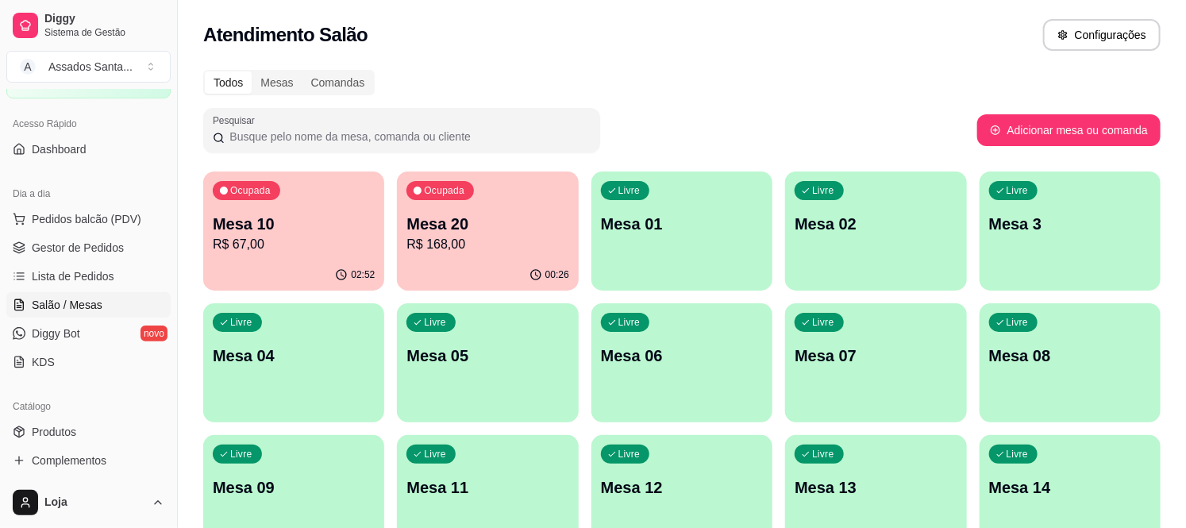
click at [328, 237] on p "R$ 67,00" at bounding box center [294, 244] width 162 height 19
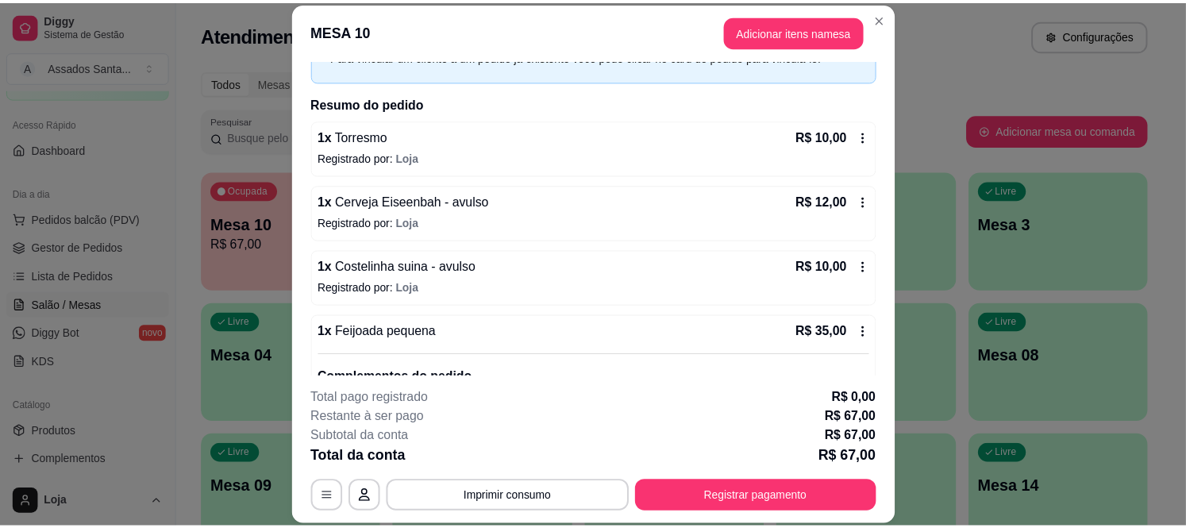
scroll to position [176, 0]
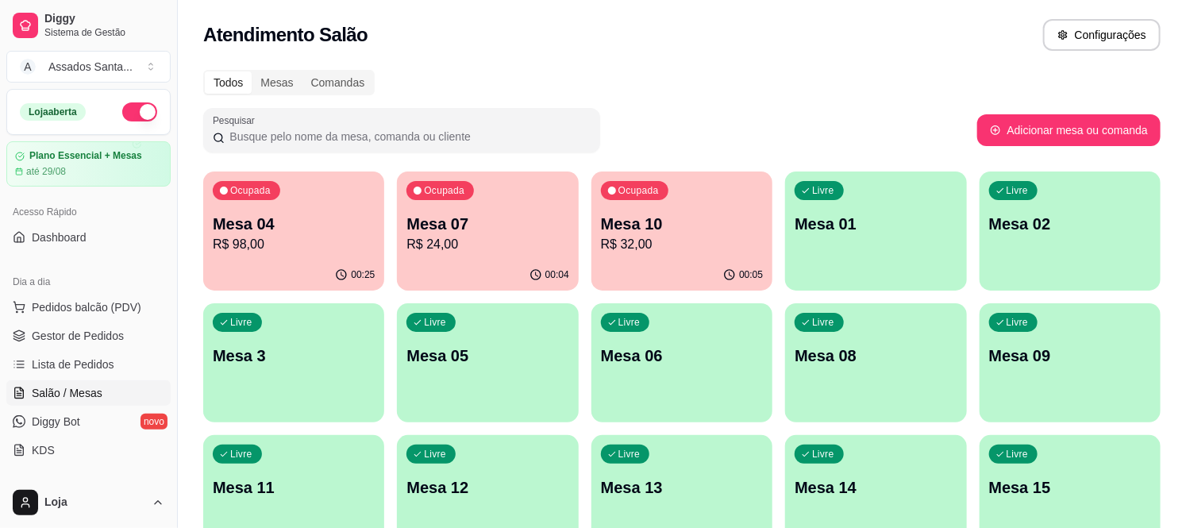
click at [445, 236] on p "R$ 24,00" at bounding box center [488, 244] width 162 height 19
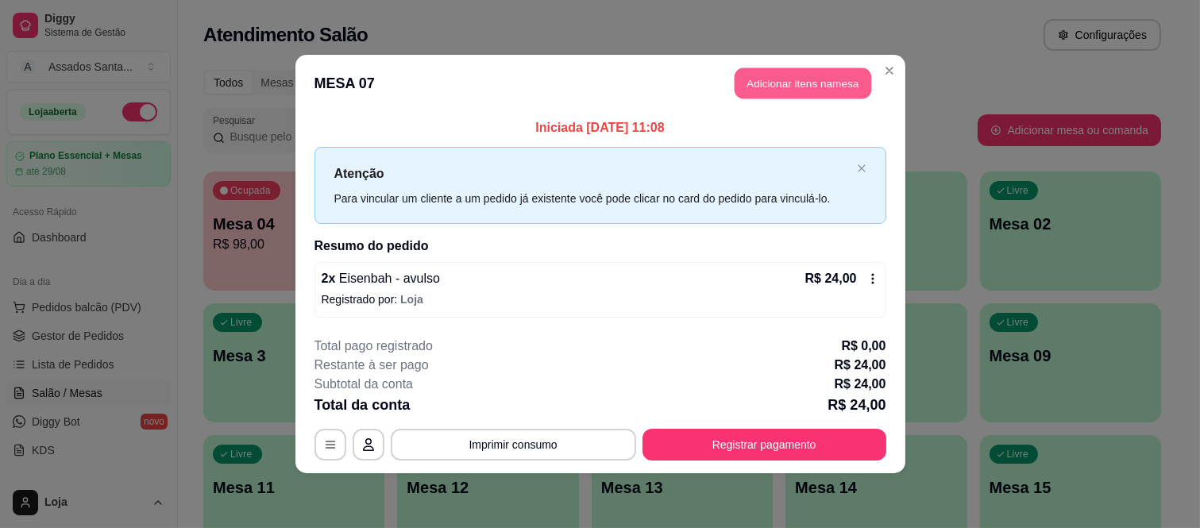
click at [837, 83] on button "Adicionar itens na mesa" at bounding box center [802, 83] width 137 height 31
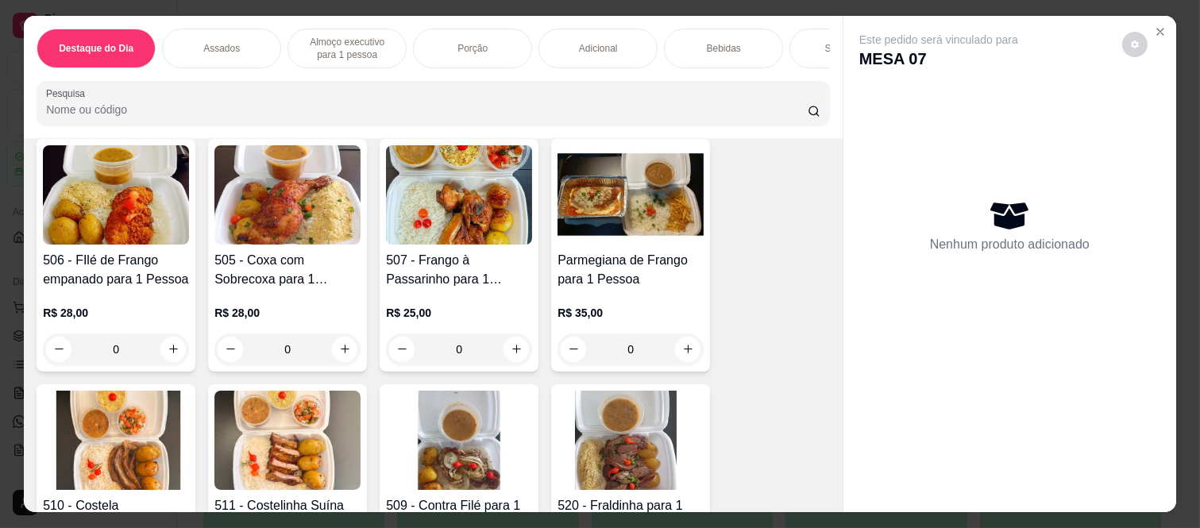
scroll to position [1499, 0]
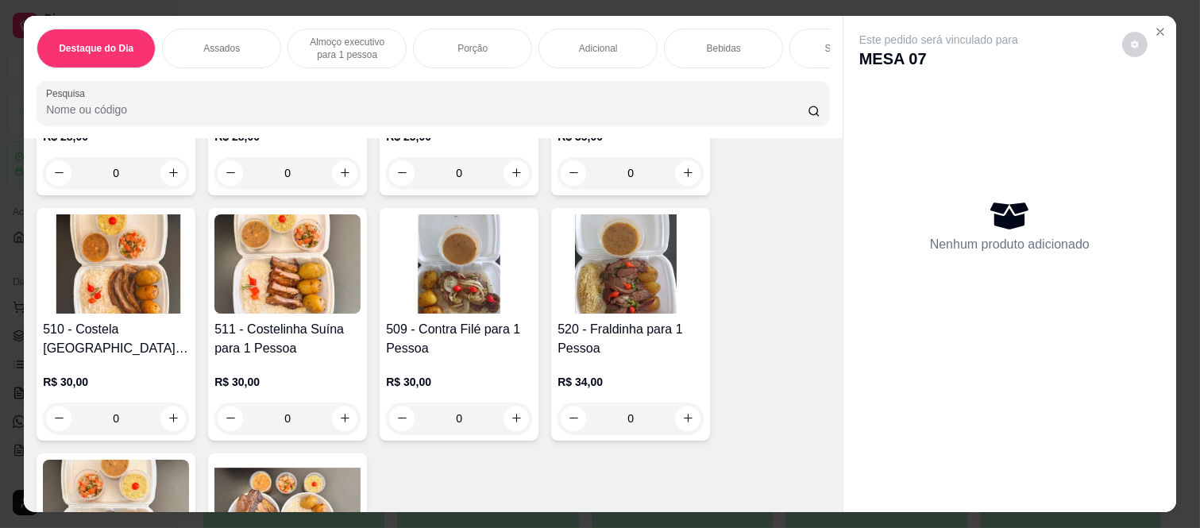
click at [344, 419] on div "0" at bounding box center [287, 419] width 146 height 32
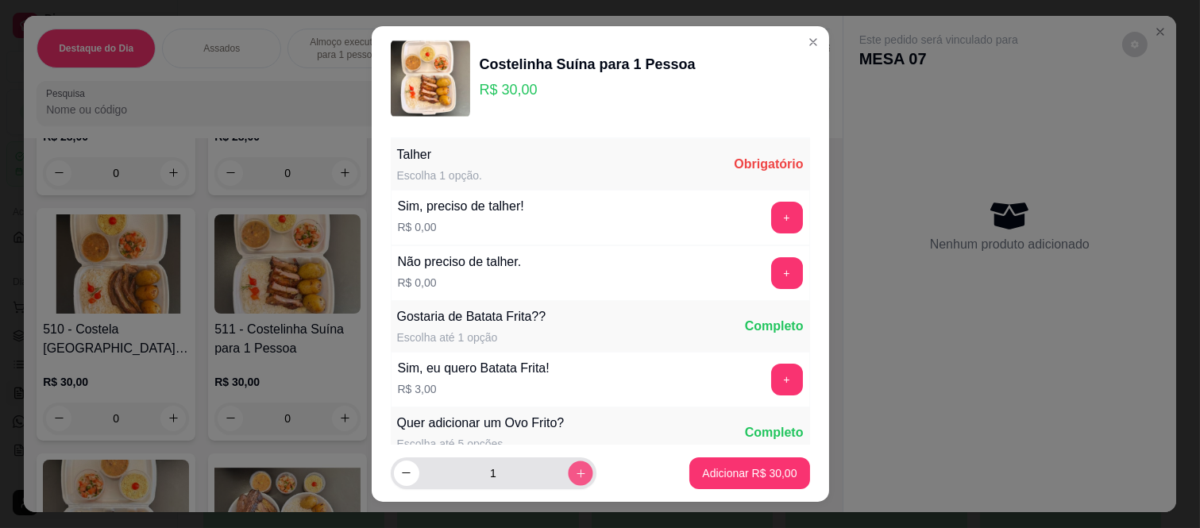
click at [570, 482] on button "increase-product-quantity" at bounding box center [580, 473] width 25 height 25
type input "2"
click at [771, 284] on button "+" at bounding box center [786, 273] width 31 height 31
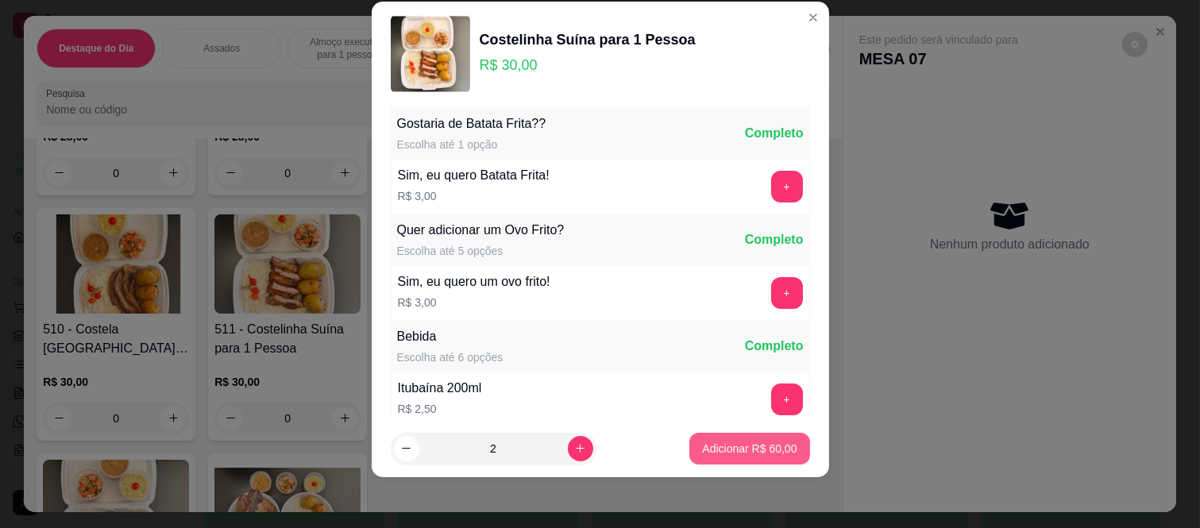
scroll to position [170, 0]
click at [749, 453] on p "Adicionar R$ 60,00" at bounding box center [749, 448] width 92 height 15
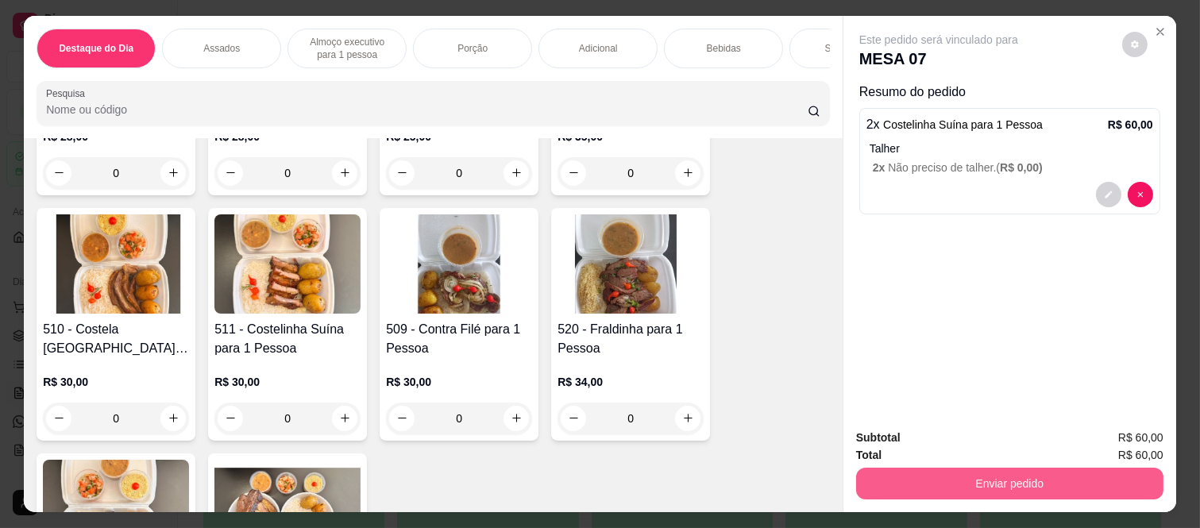
click at [955, 472] on button "Enviar pedido" at bounding box center [1009, 484] width 307 height 32
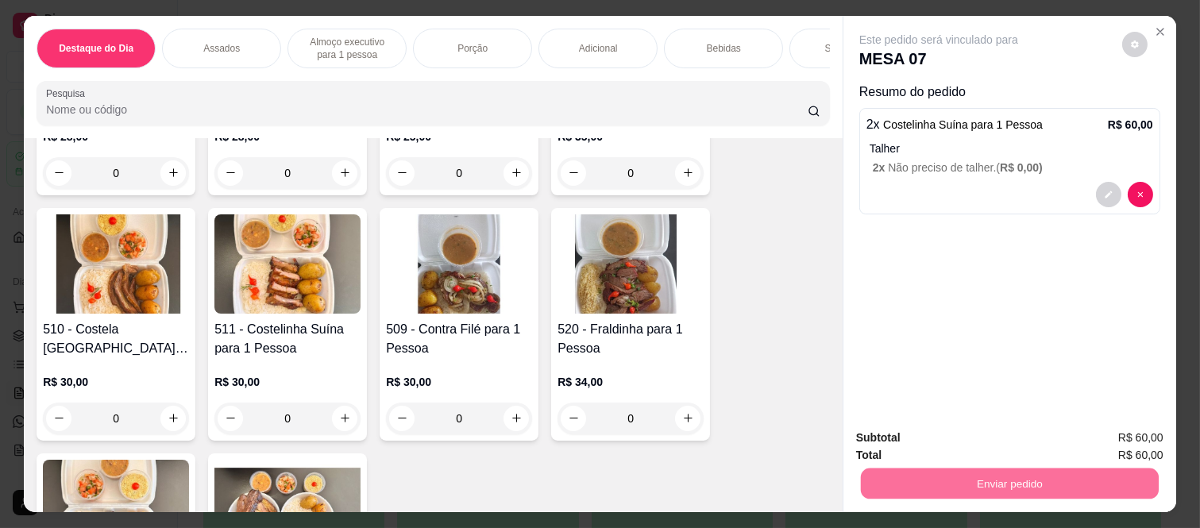
click at [914, 440] on button "Não registrar e enviar pedido" at bounding box center [955, 438] width 165 height 30
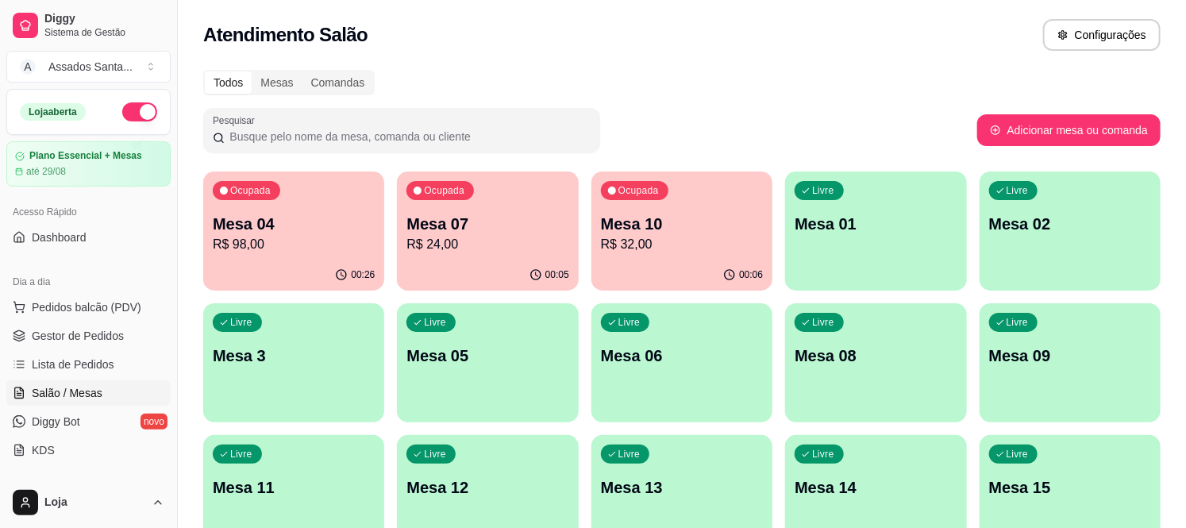
click at [349, 227] on p "Mesa 04" at bounding box center [294, 224] width 162 height 22
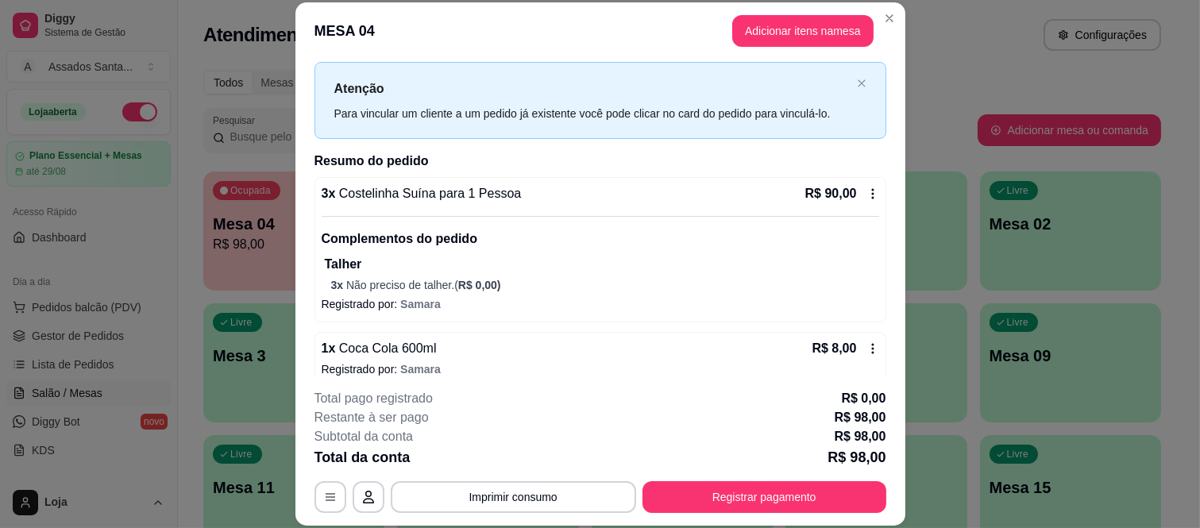
scroll to position [50, 0]
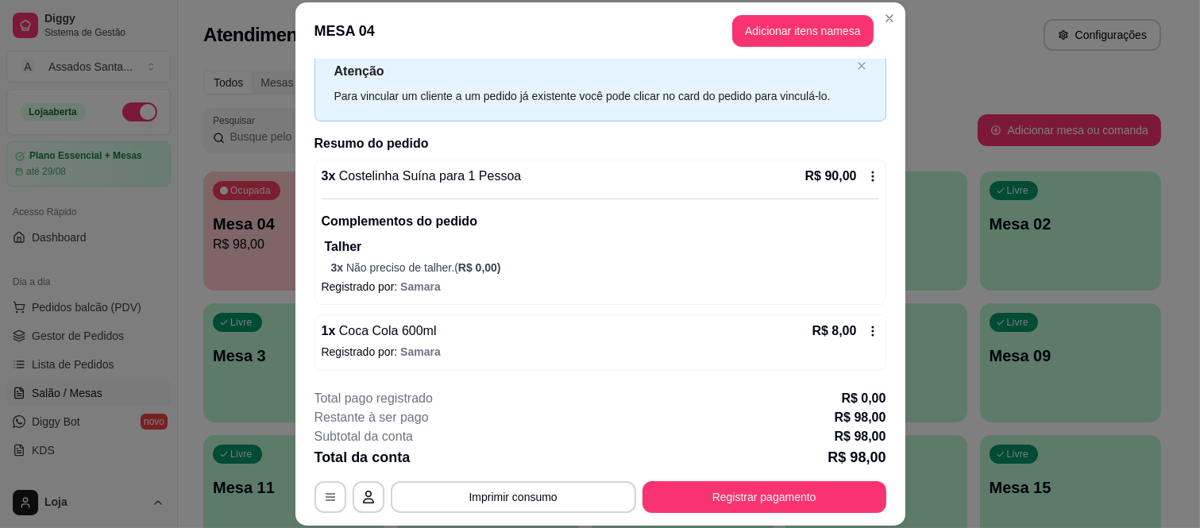
click at [866, 173] on icon at bounding box center [872, 176] width 13 height 13
click at [716, 502] on button "Registrar pagamento" at bounding box center [764, 497] width 244 height 32
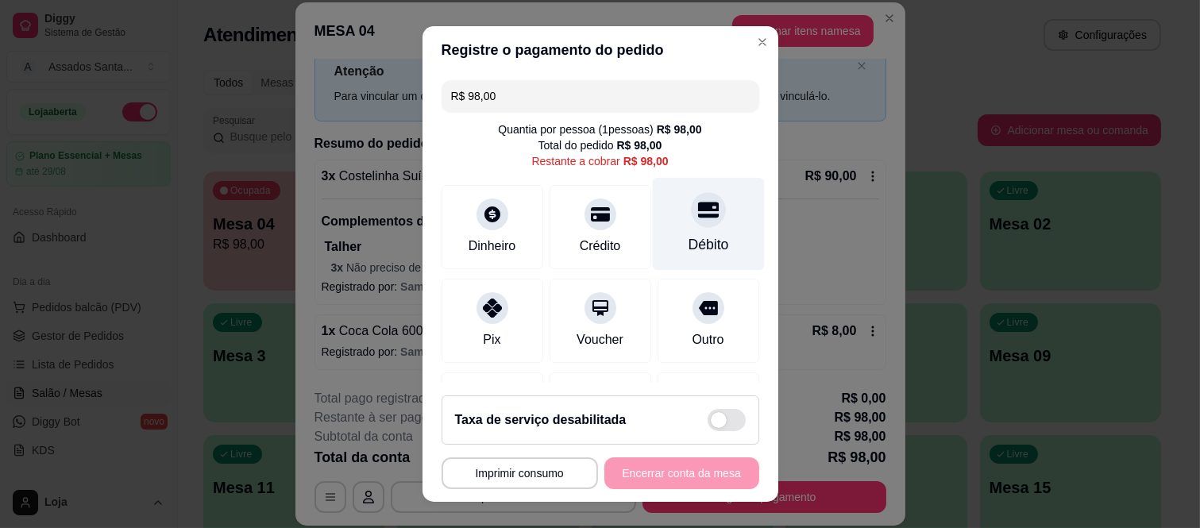
click at [691, 193] on div at bounding box center [708, 210] width 35 height 35
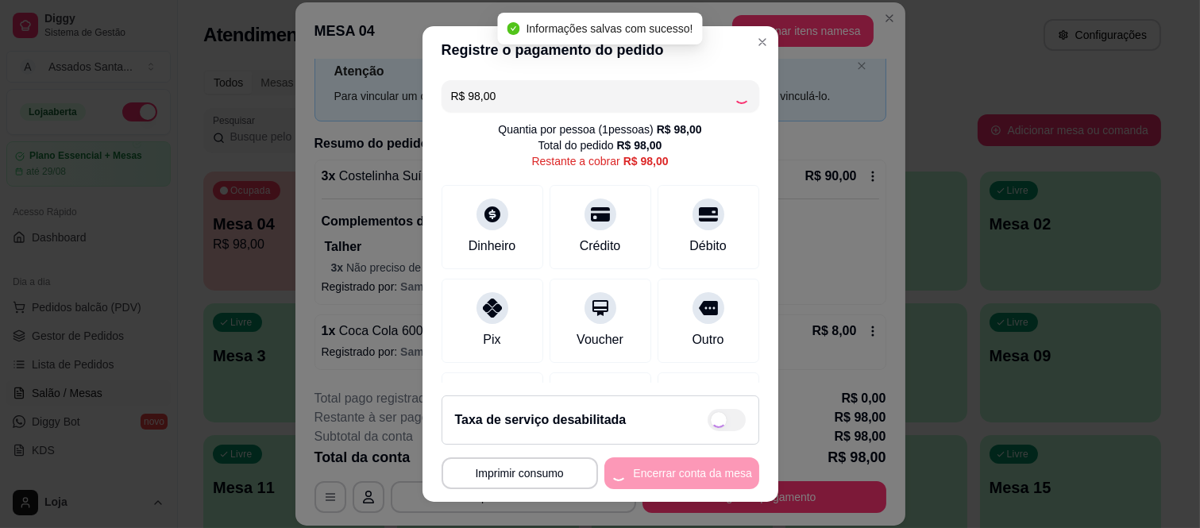
type input "R$ 0,00"
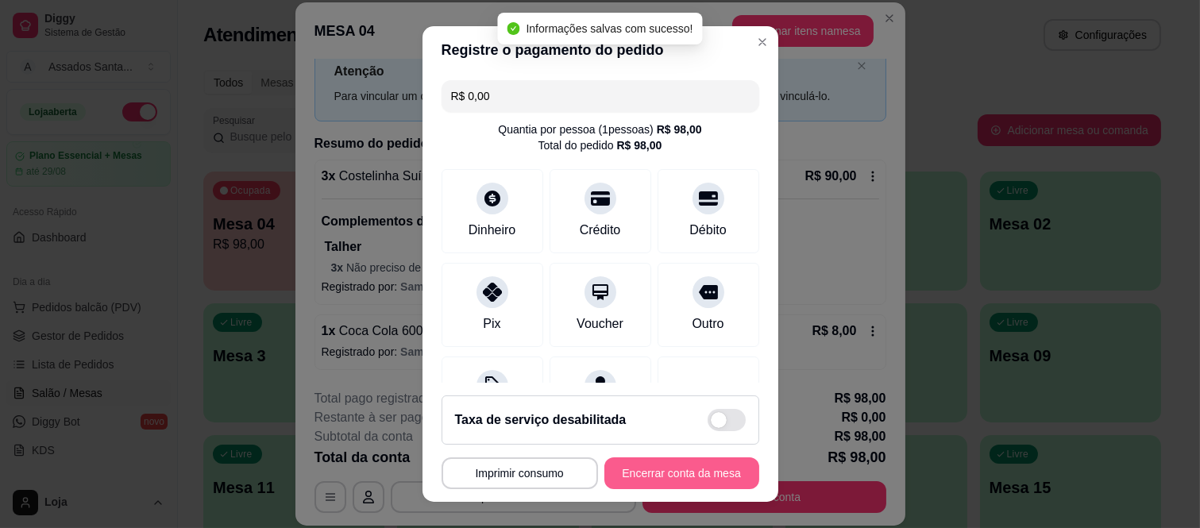
click at [685, 473] on button "Encerrar conta da mesa" at bounding box center [681, 473] width 155 height 32
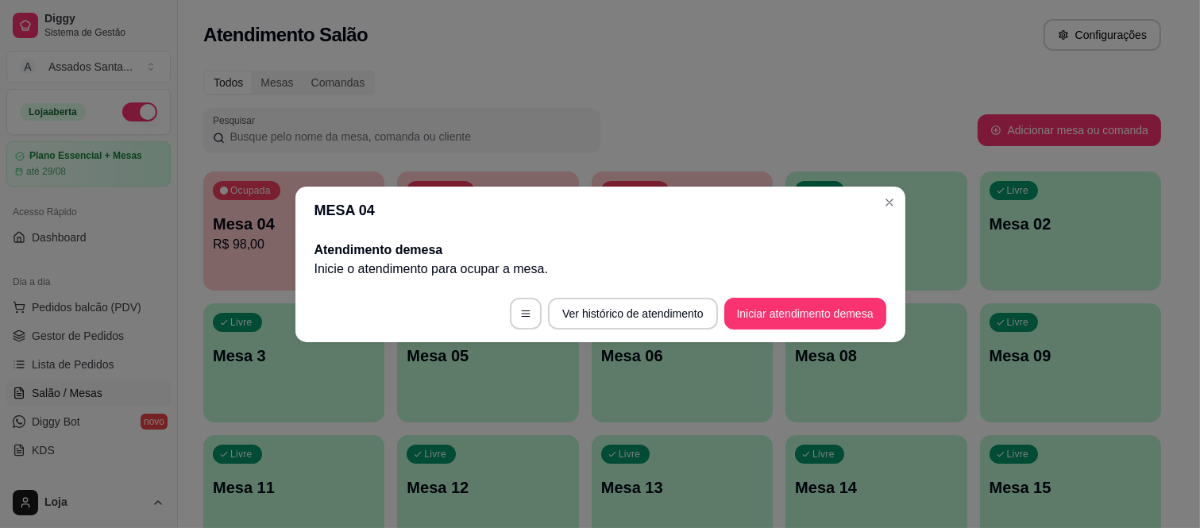
scroll to position [0, 0]
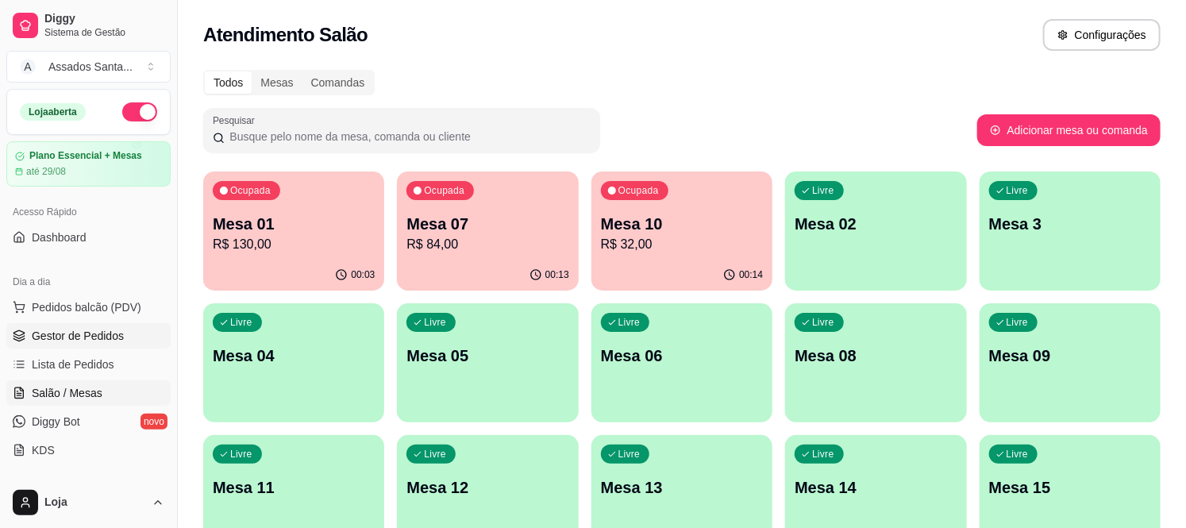
click at [73, 326] on link "Gestor de Pedidos" at bounding box center [88, 335] width 164 height 25
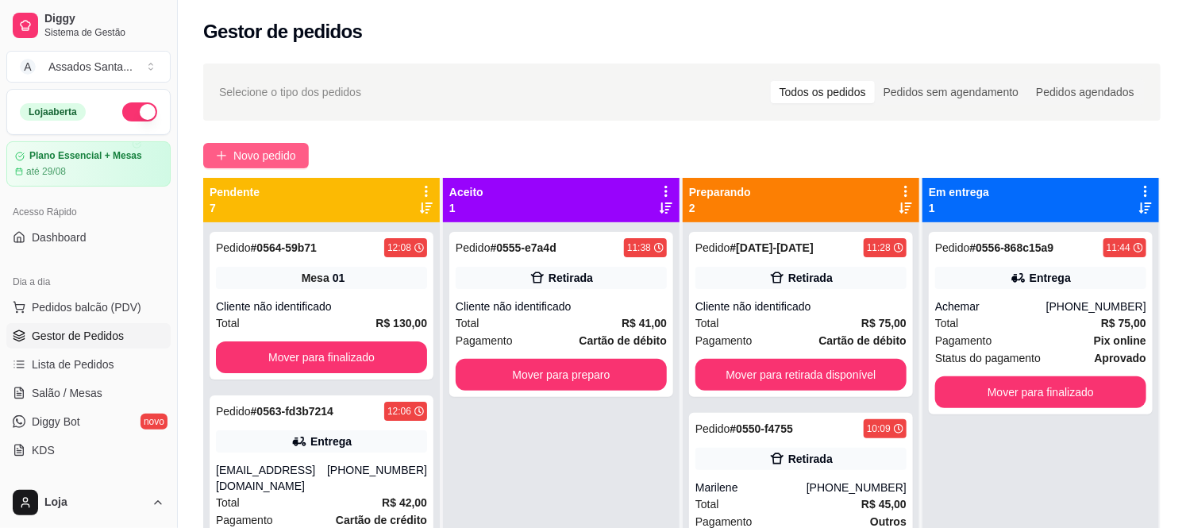
click at [233, 147] on span "Novo pedido" at bounding box center [264, 155] width 63 height 17
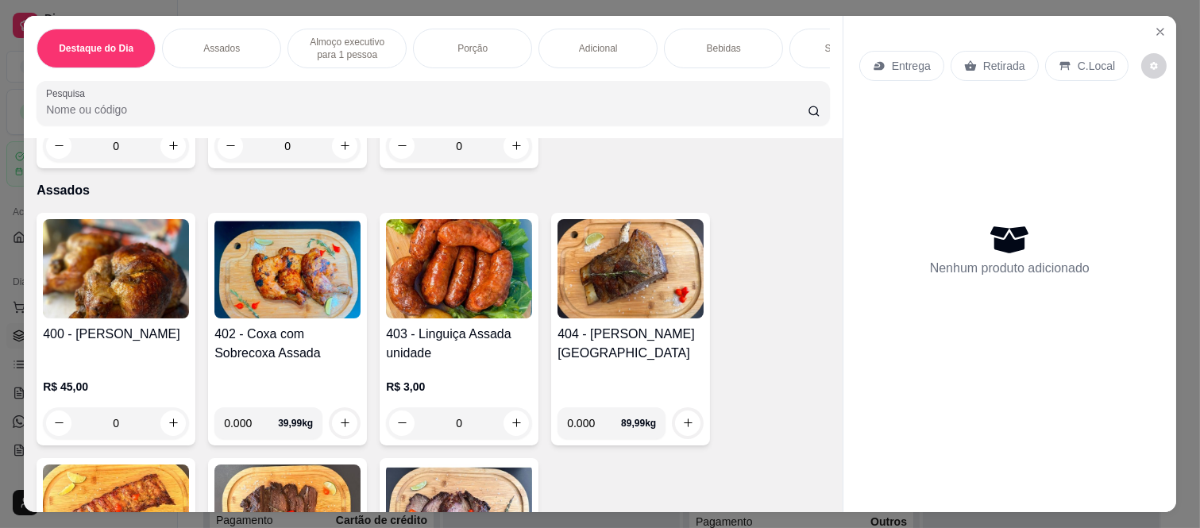
scroll to position [529, 0]
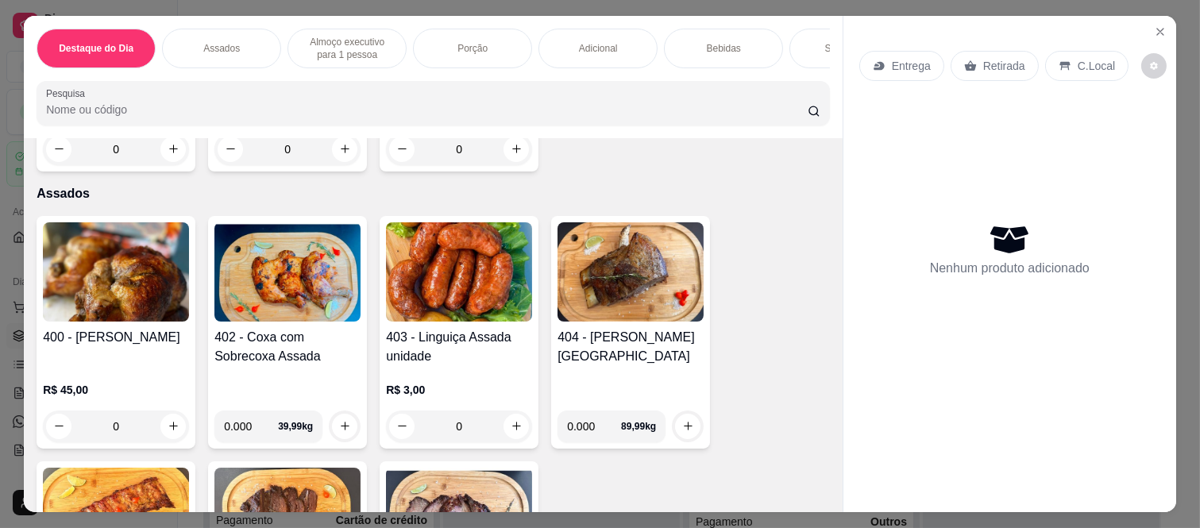
click at [252, 434] on input "0.000" at bounding box center [251, 426] width 54 height 32
type input "0.970"
click at [335, 425] on button "increase-product-quantity" at bounding box center [344, 426] width 25 height 25
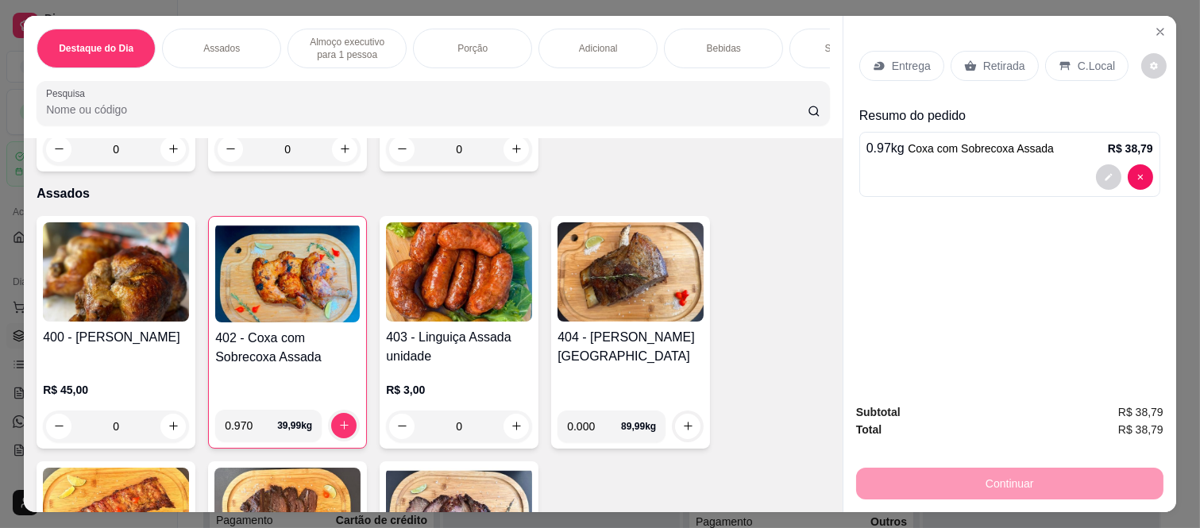
click at [966, 60] on icon at bounding box center [970, 65] width 12 height 10
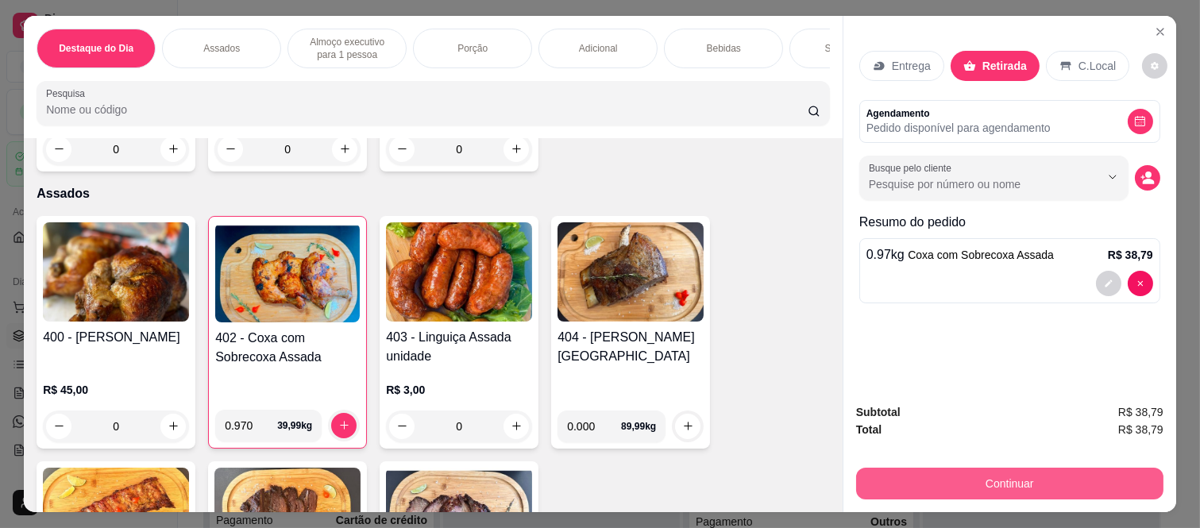
click at [1012, 486] on button "Continuar" at bounding box center [1009, 484] width 307 height 32
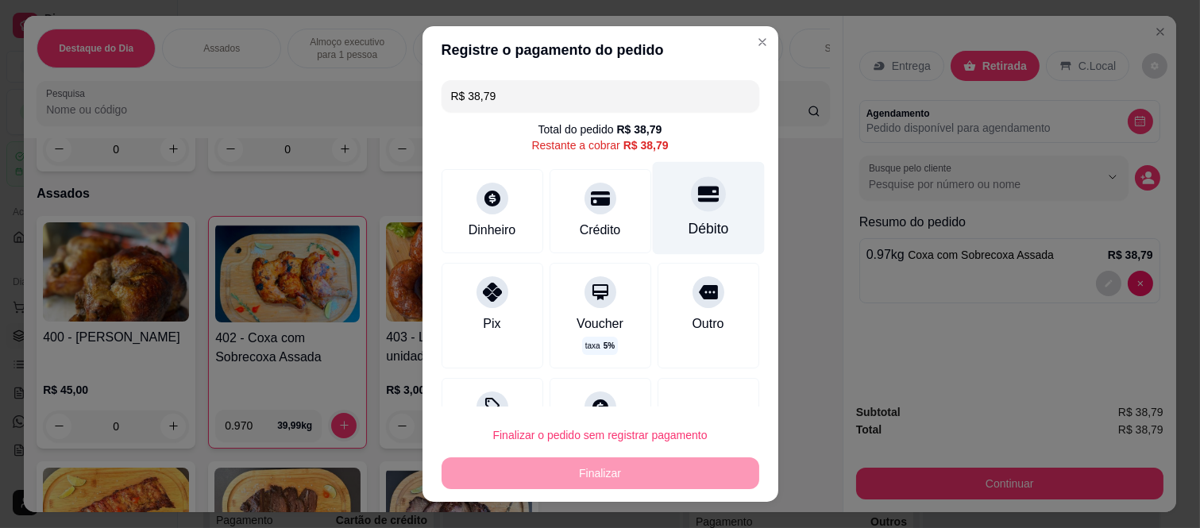
click at [691, 210] on div at bounding box center [708, 194] width 35 height 35
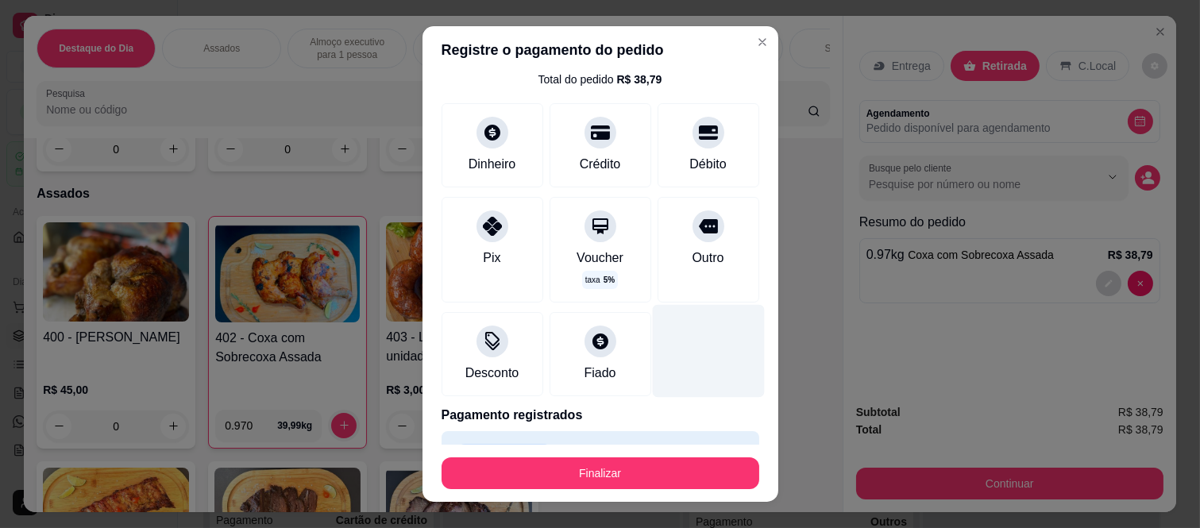
scroll to position [91, 0]
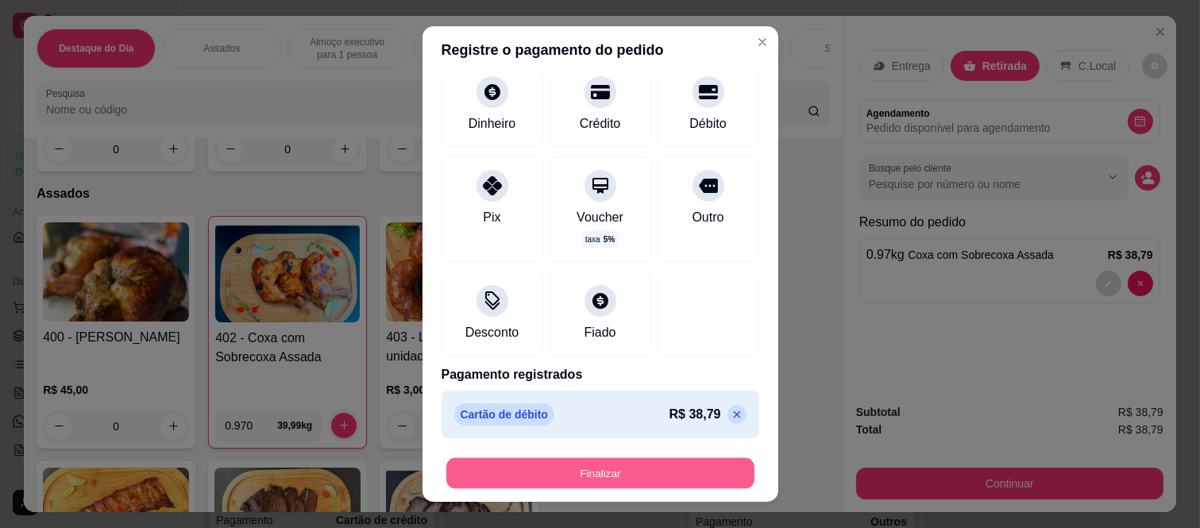
click at [648, 477] on button "Finalizar" at bounding box center [600, 472] width 308 height 31
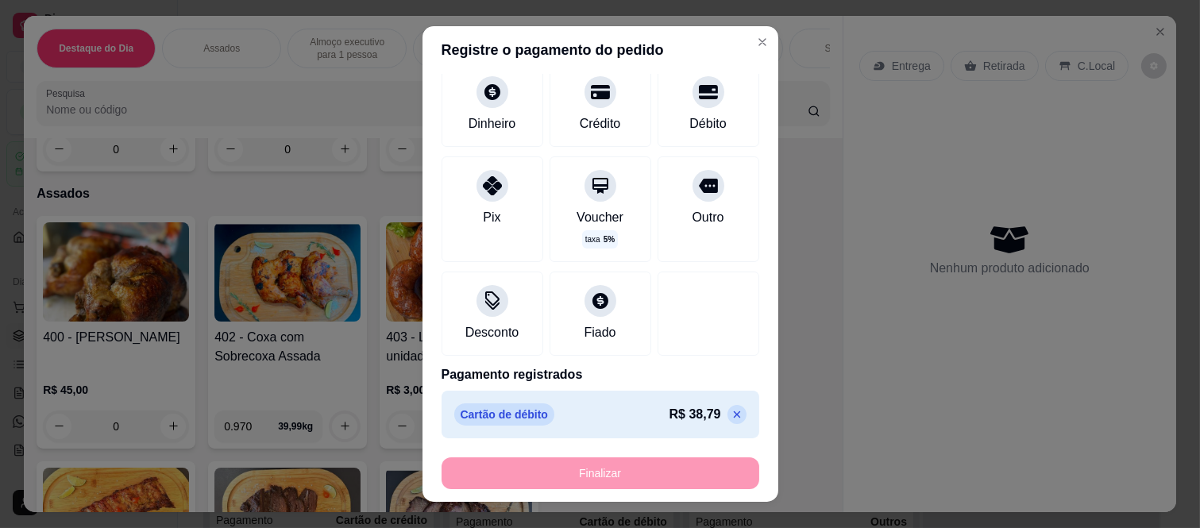
type input "-R$ 38,79"
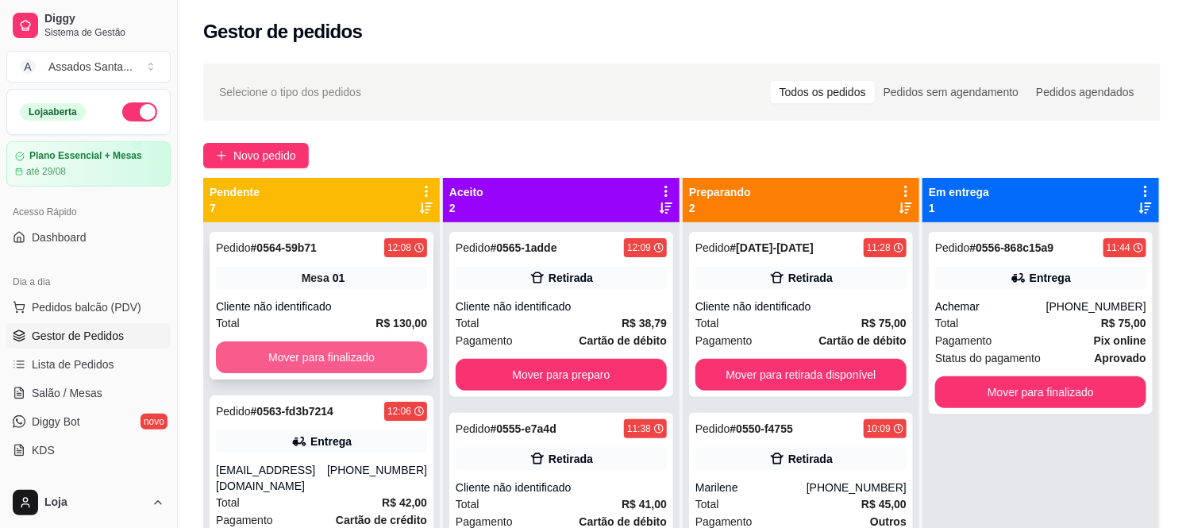
click at [379, 353] on button "Mover para finalizado" at bounding box center [321, 357] width 211 height 32
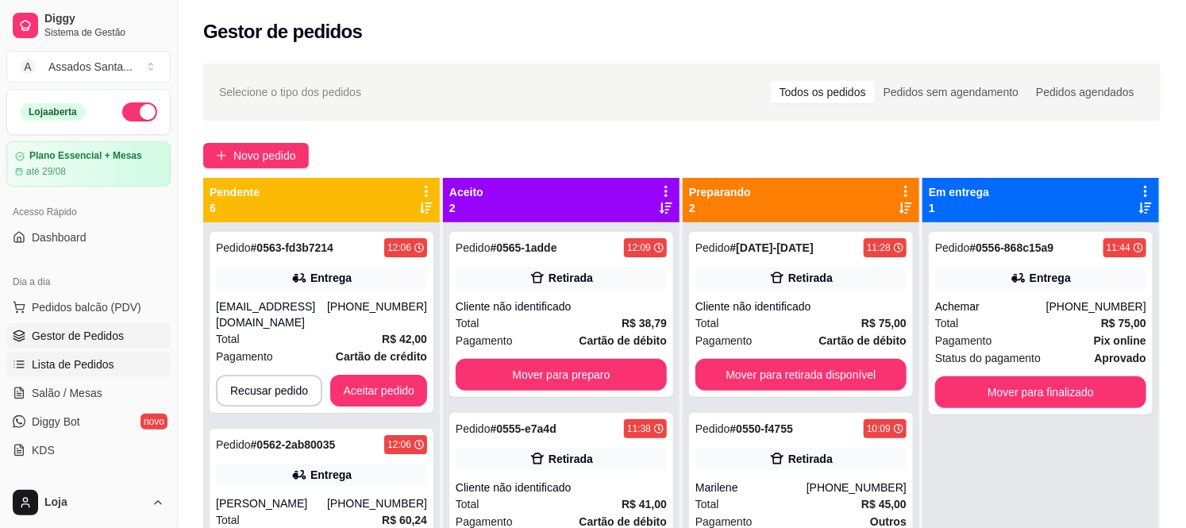
click at [98, 362] on span "Lista de Pedidos" at bounding box center [73, 365] width 83 height 16
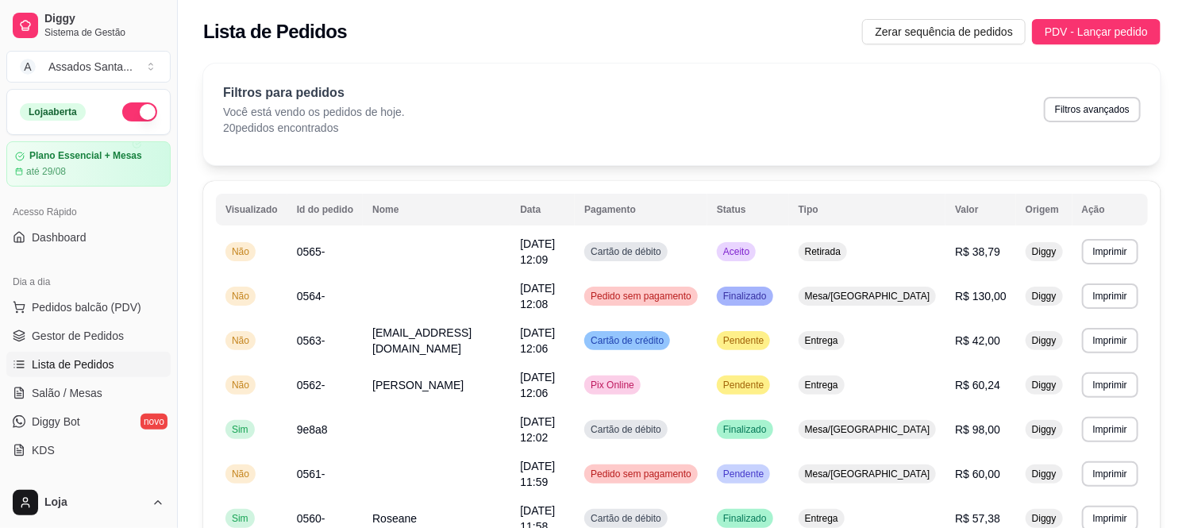
click at [83, 350] on ul "Pedidos balcão (PDV) Gestor de Pedidos Lista de Pedidos Salão / Mesas Diggy Bot…" at bounding box center [88, 379] width 164 height 168
click at [83, 341] on span "Gestor de Pedidos" at bounding box center [78, 336] width 92 height 16
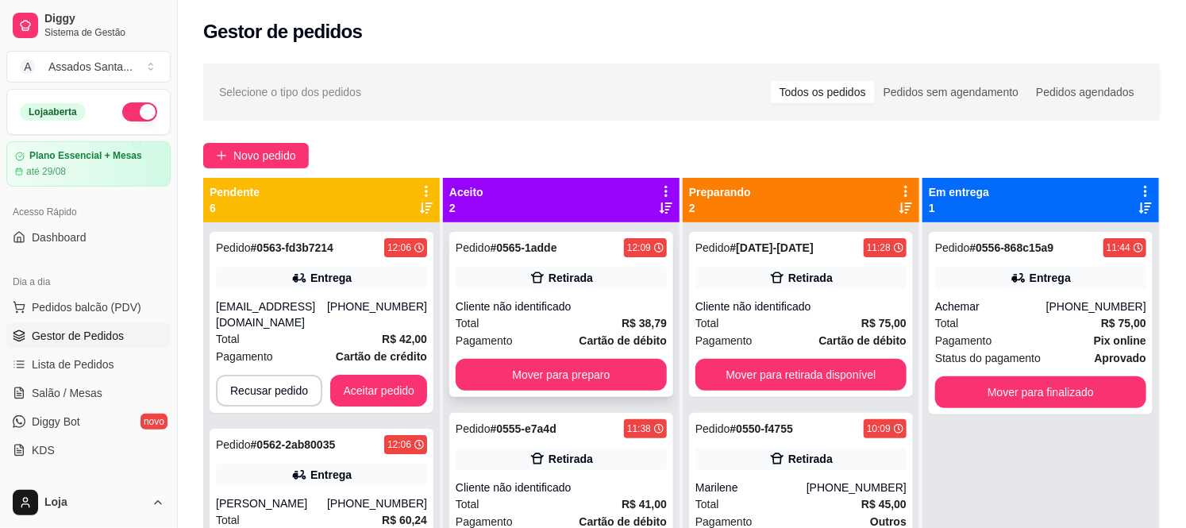
click at [502, 321] on div "Total R$ 38,79" at bounding box center [561, 322] width 211 height 17
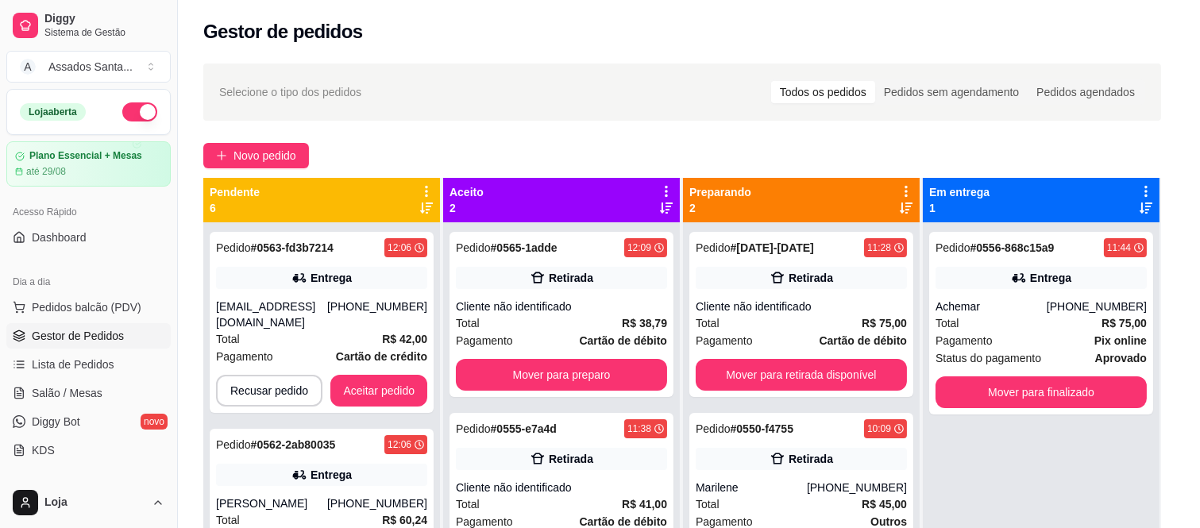
scroll to position [99, 0]
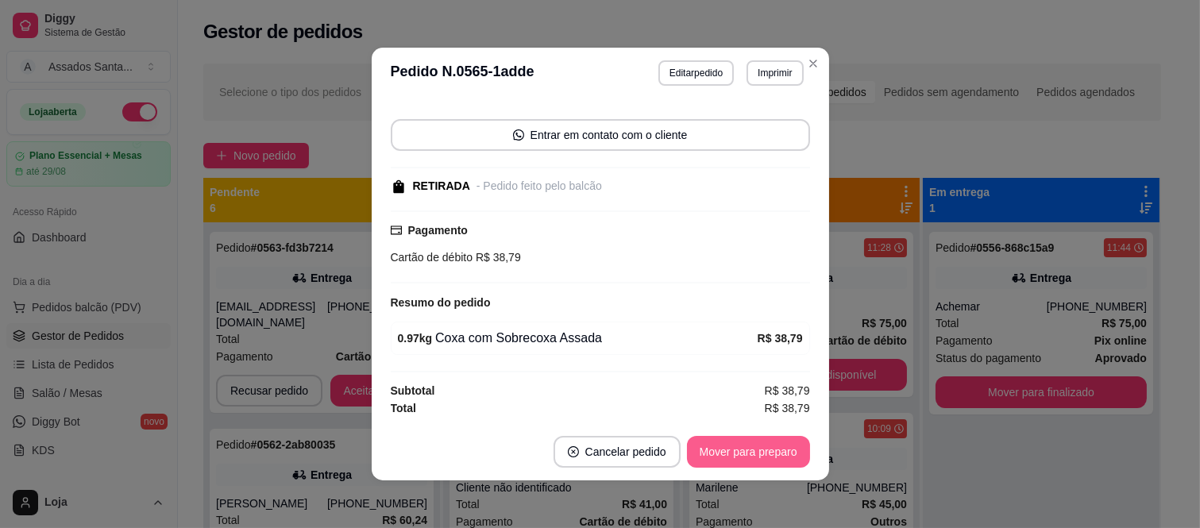
click at [725, 459] on button "Mover para preparo" at bounding box center [748, 452] width 123 height 32
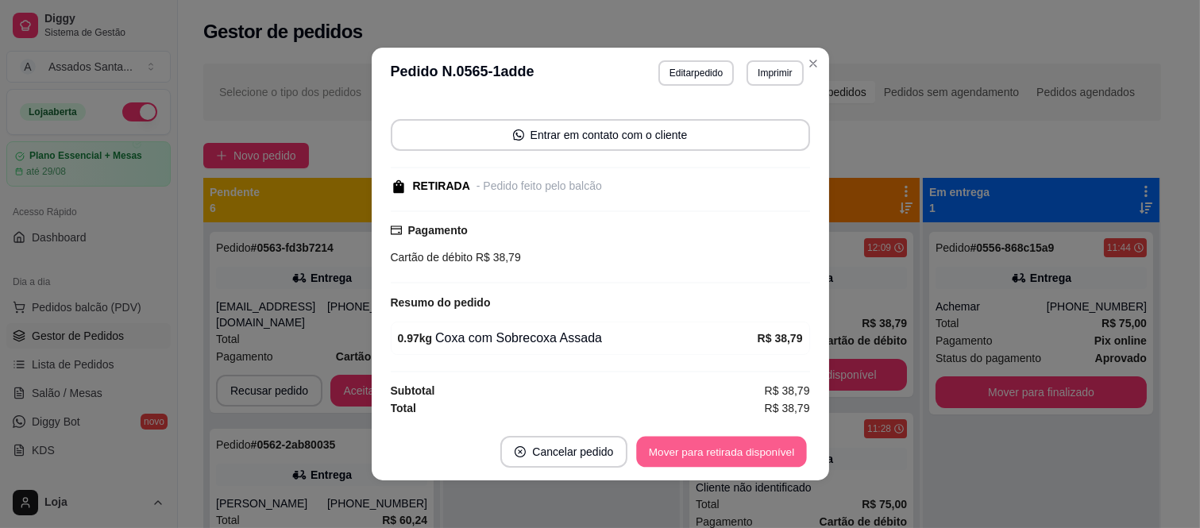
click at [725, 459] on button "Mover para retirada disponível" at bounding box center [722, 452] width 170 height 31
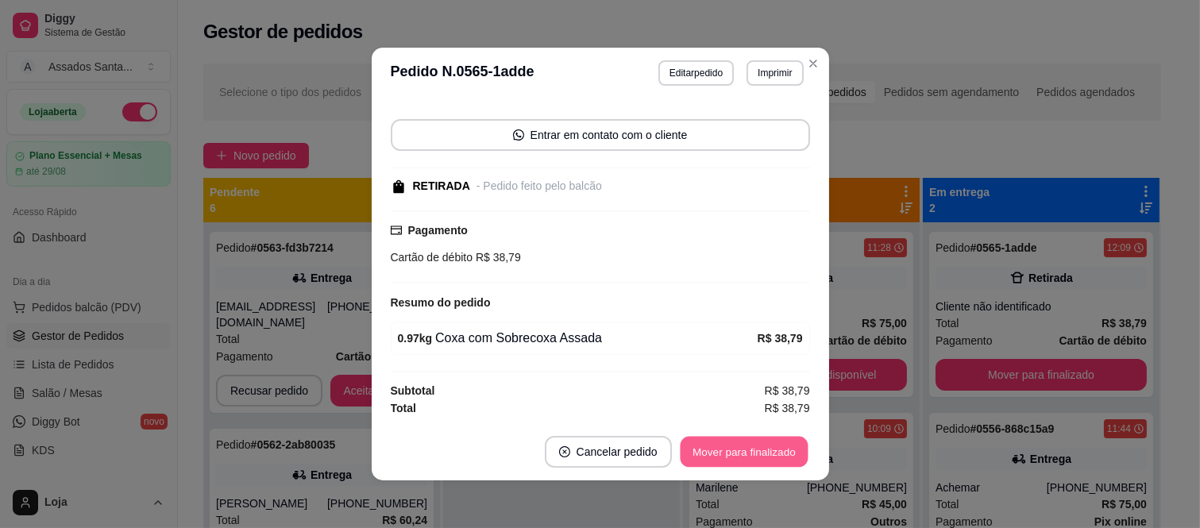
click at [725, 459] on button "Mover para finalizado" at bounding box center [744, 452] width 128 height 31
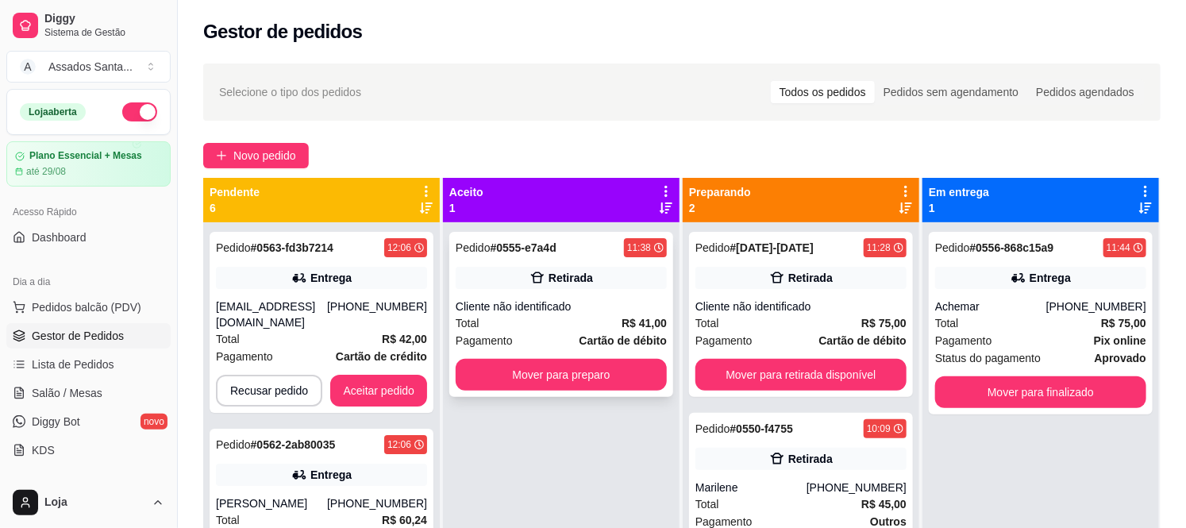
click at [562, 264] on div "Pedido # 0555-e7a4d 11:38 Retirada Cliente não identificado Total R$ 41,00 Paga…" at bounding box center [561, 314] width 224 height 165
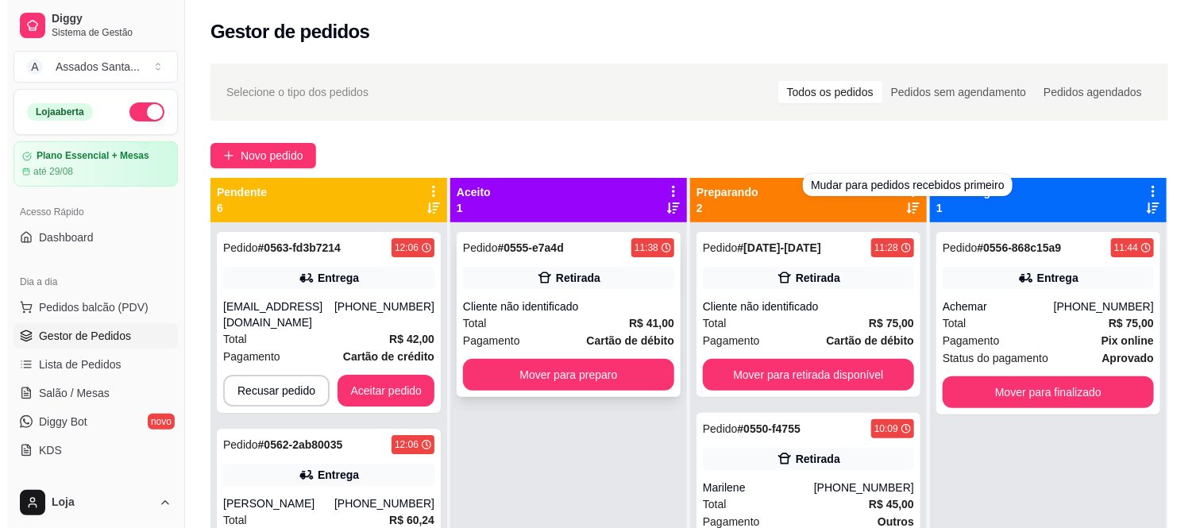
scroll to position [44, 0]
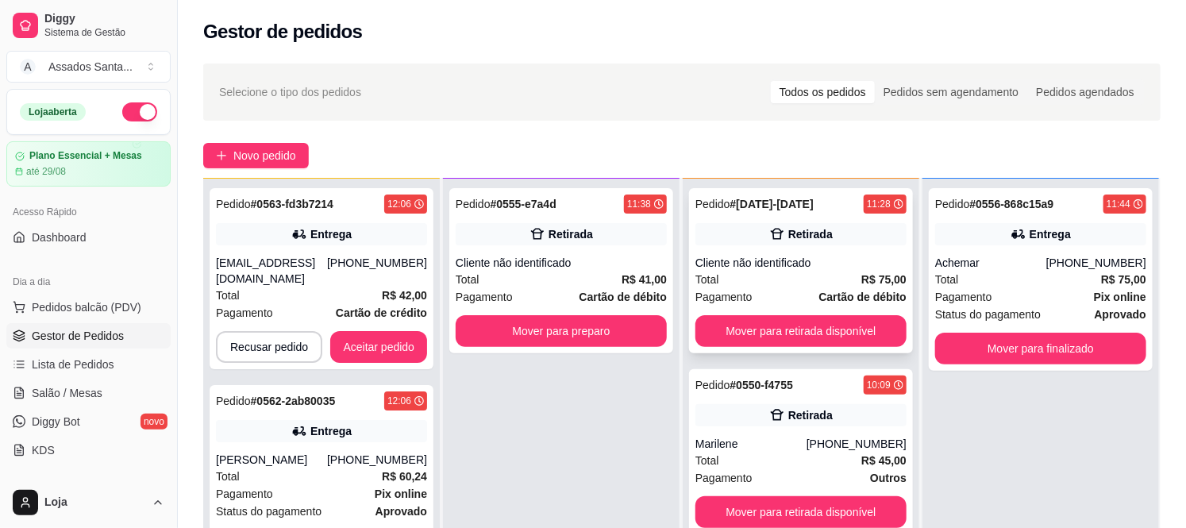
click at [726, 237] on div "Retirada" at bounding box center [801, 234] width 211 height 22
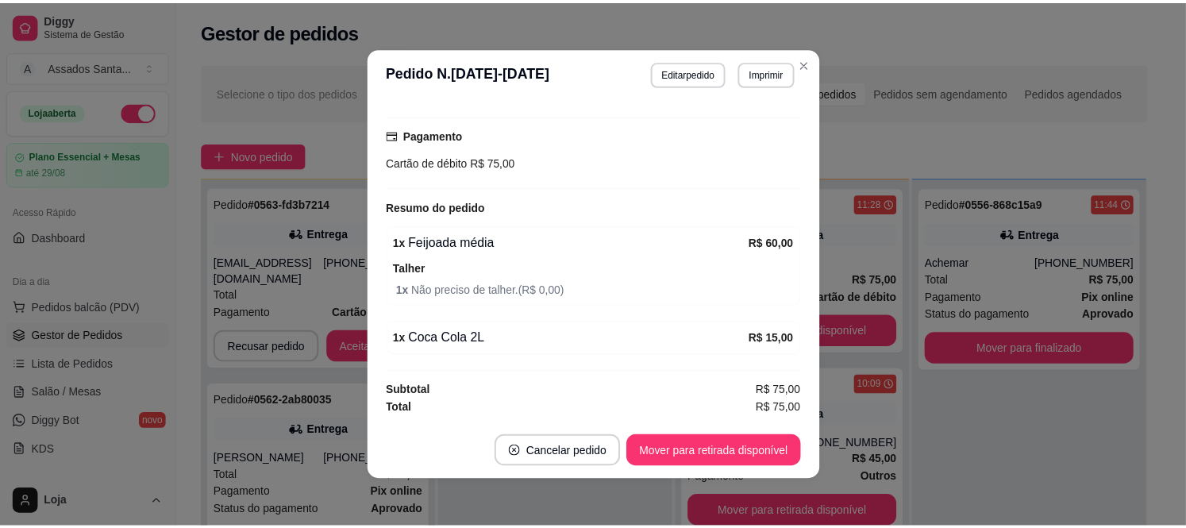
scroll to position [0, 0]
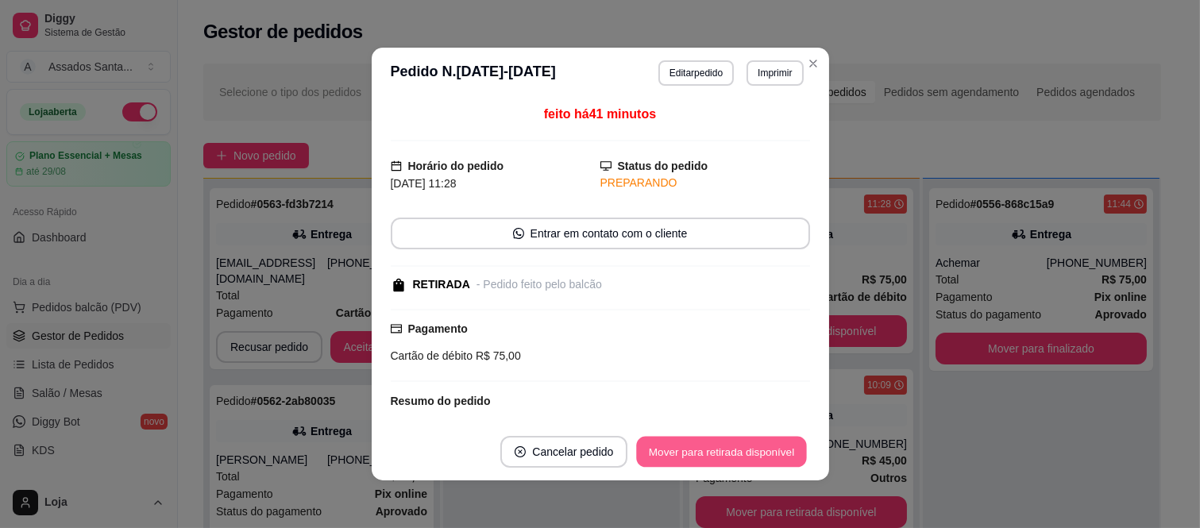
click at [713, 457] on button "Mover para retirada disponível" at bounding box center [722, 452] width 170 height 31
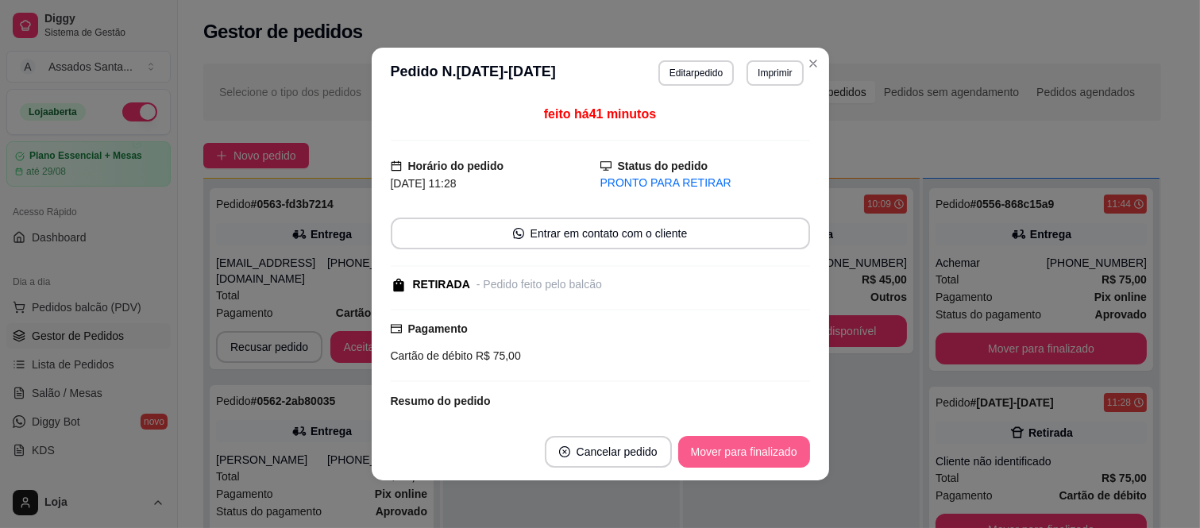
click at [713, 457] on button "Mover para finalizado" at bounding box center [744, 452] width 132 height 32
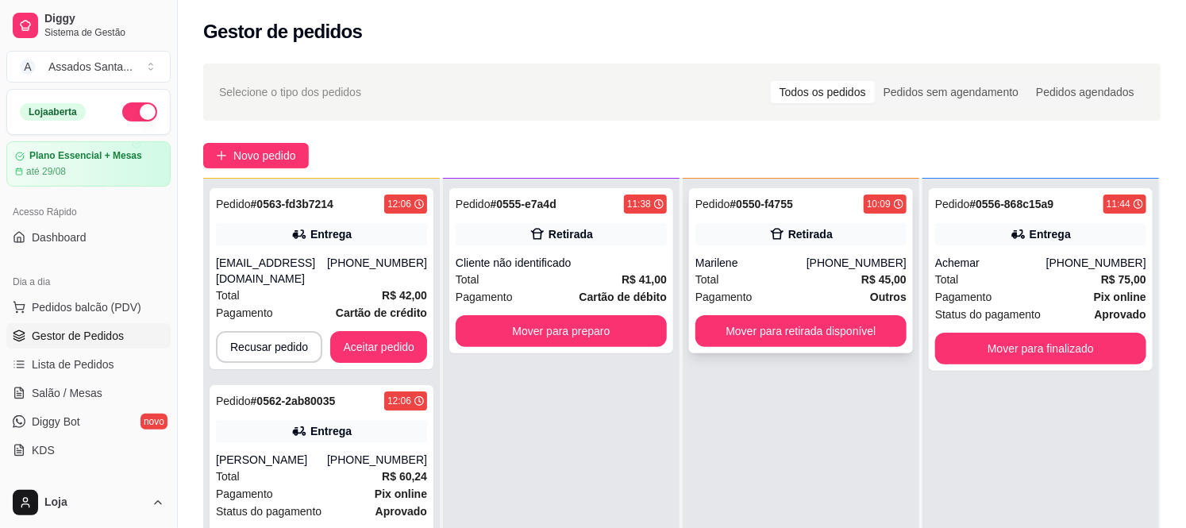
click at [726, 231] on div "Retirada" at bounding box center [801, 234] width 211 height 22
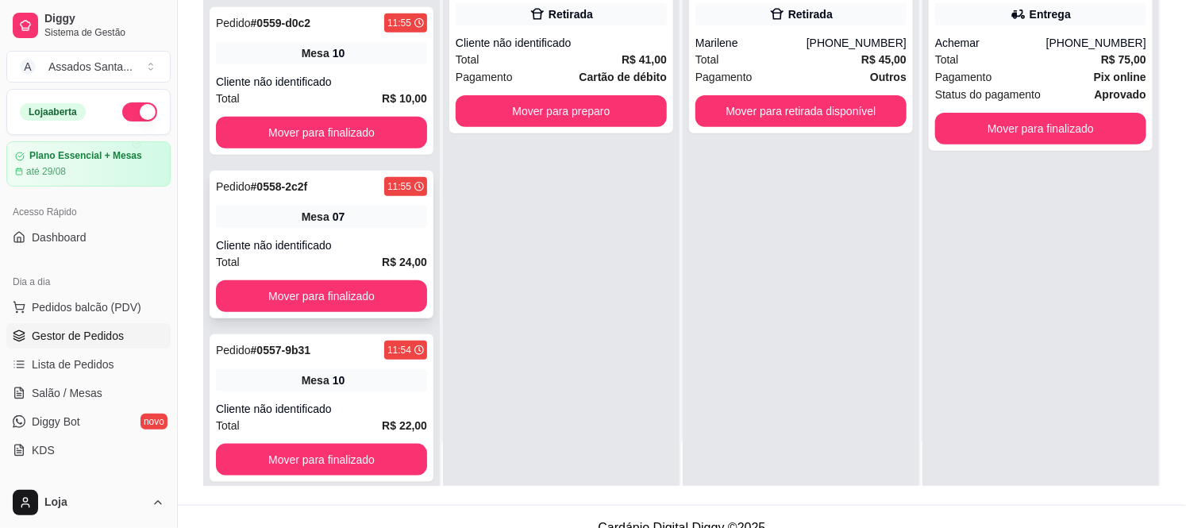
scroll to position [242, 0]
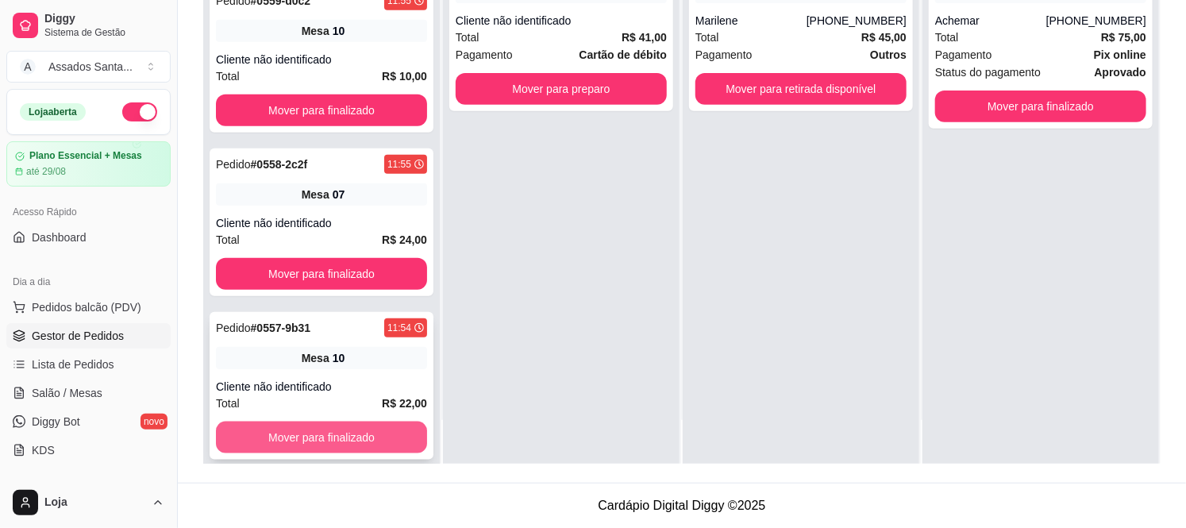
click at [260, 427] on button "Mover para finalizado" at bounding box center [321, 438] width 211 height 32
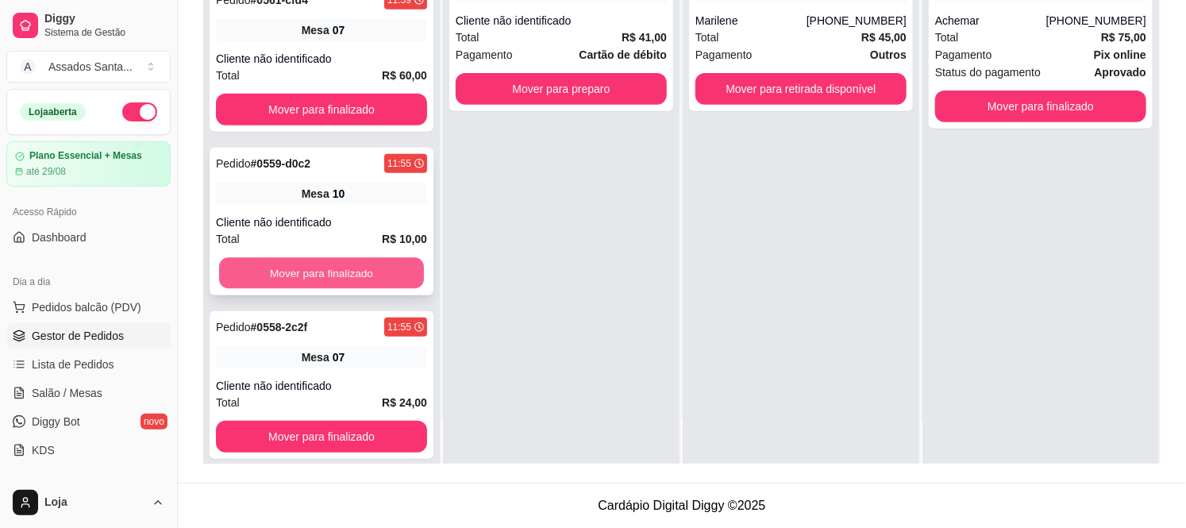
click at [313, 262] on button "Mover para finalizado" at bounding box center [321, 273] width 205 height 31
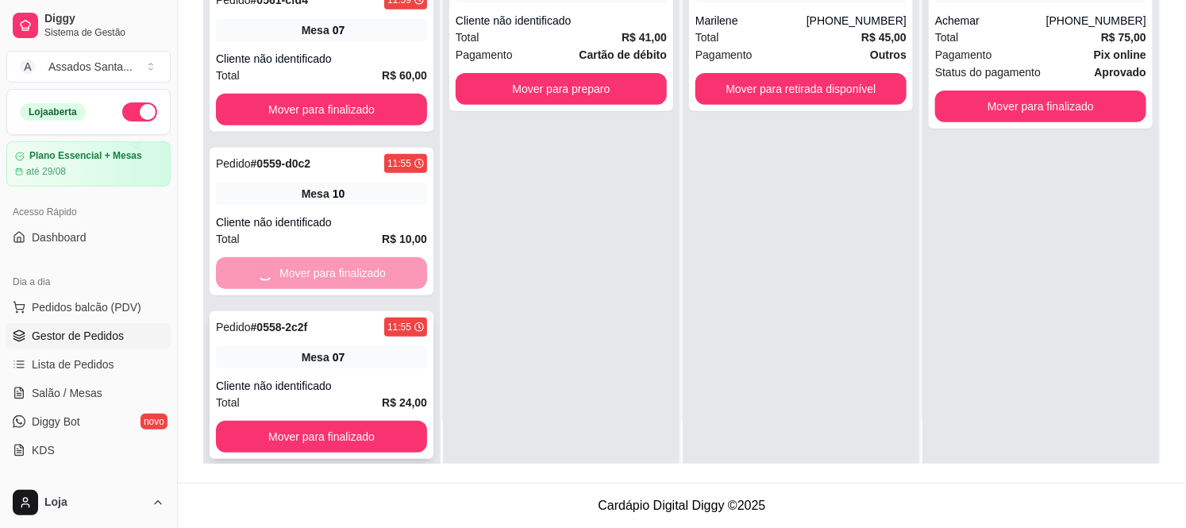
scroll to position [194, 0]
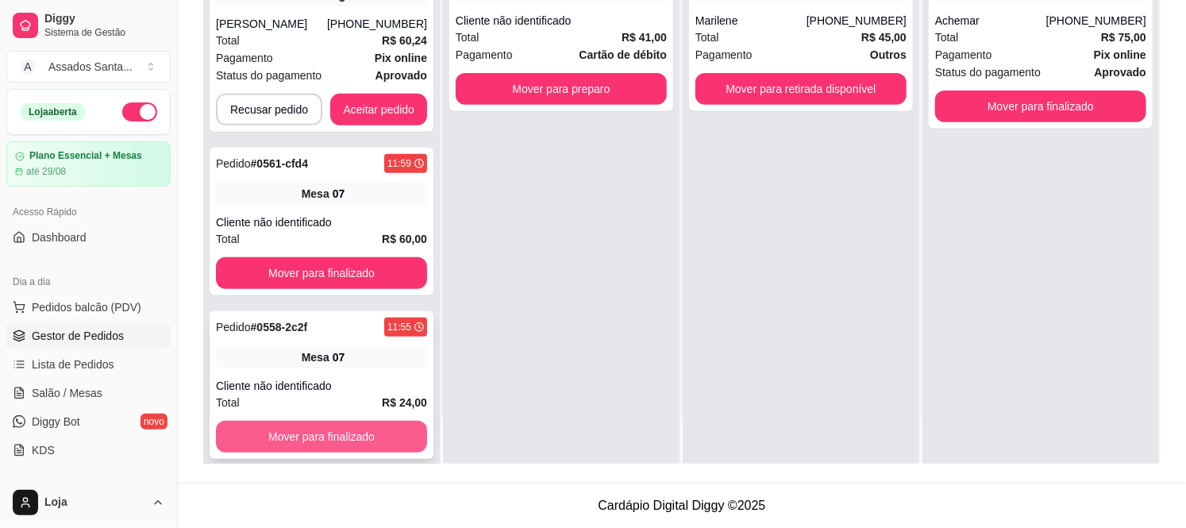
click at [292, 421] on button "Mover para finalizado" at bounding box center [321, 437] width 211 height 32
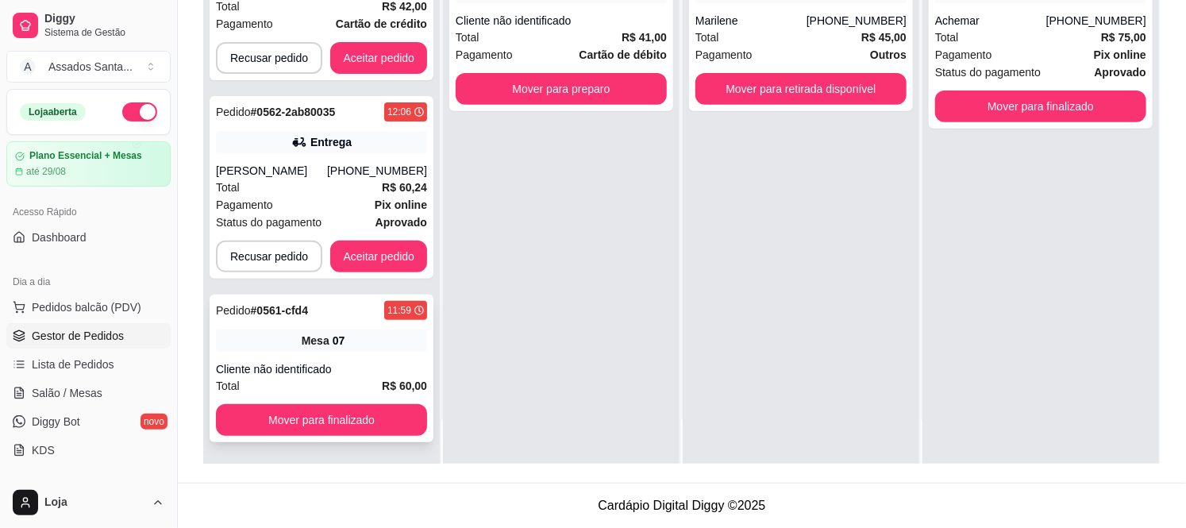
scroll to position [29, 0]
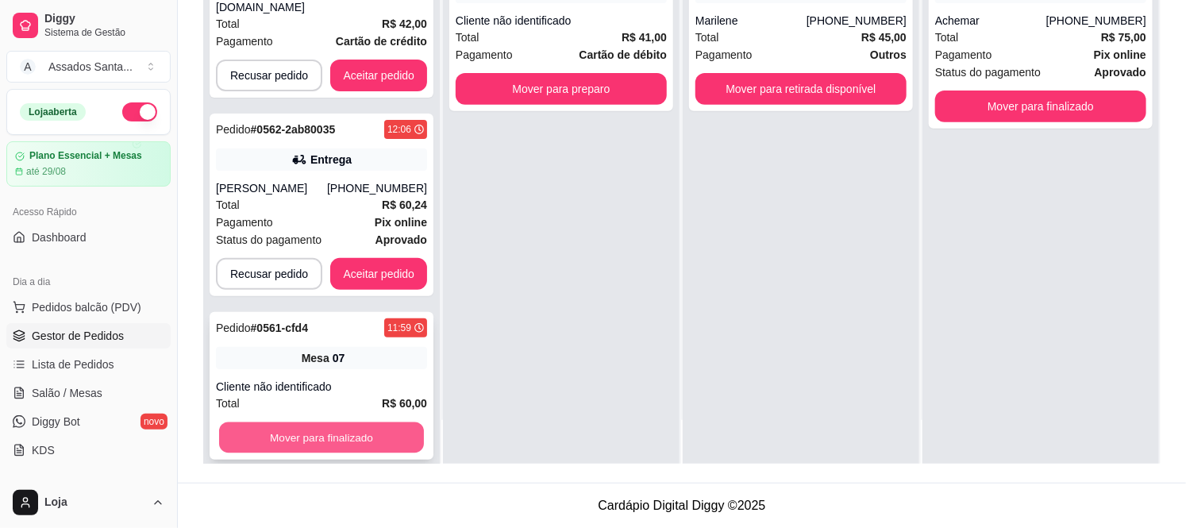
click at [278, 422] on button "Mover para finalizado" at bounding box center [321, 437] width 205 height 31
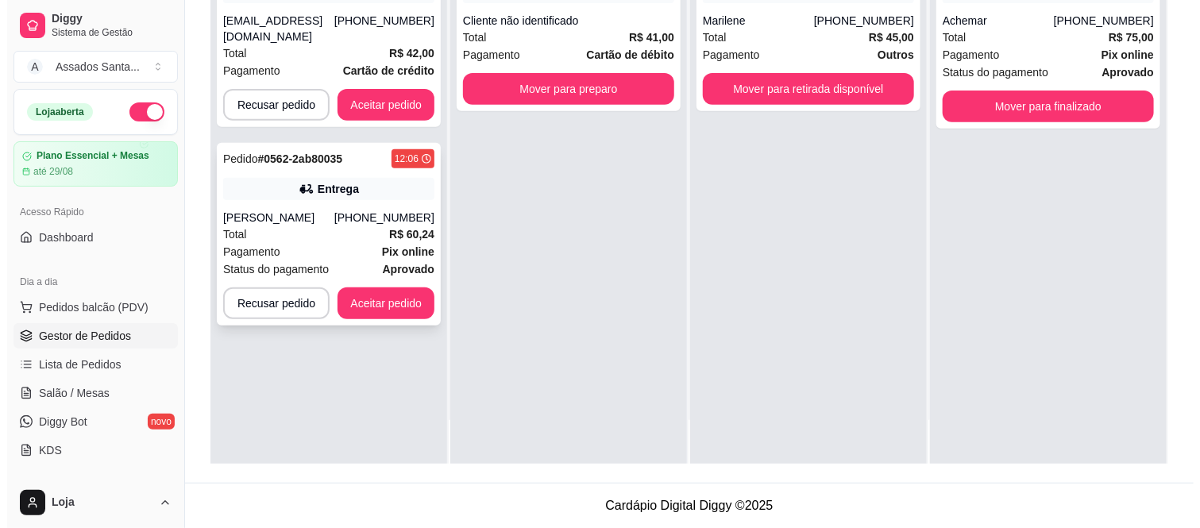
scroll to position [0, 0]
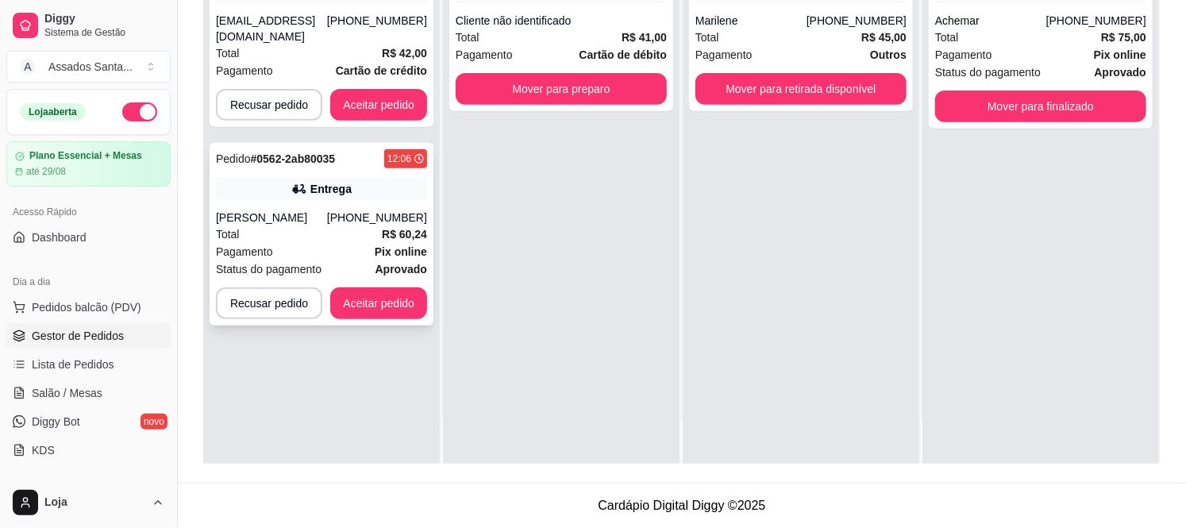
click at [402, 245] on strong "Pix online" at bounding box center [401, 251] width 52 height 13
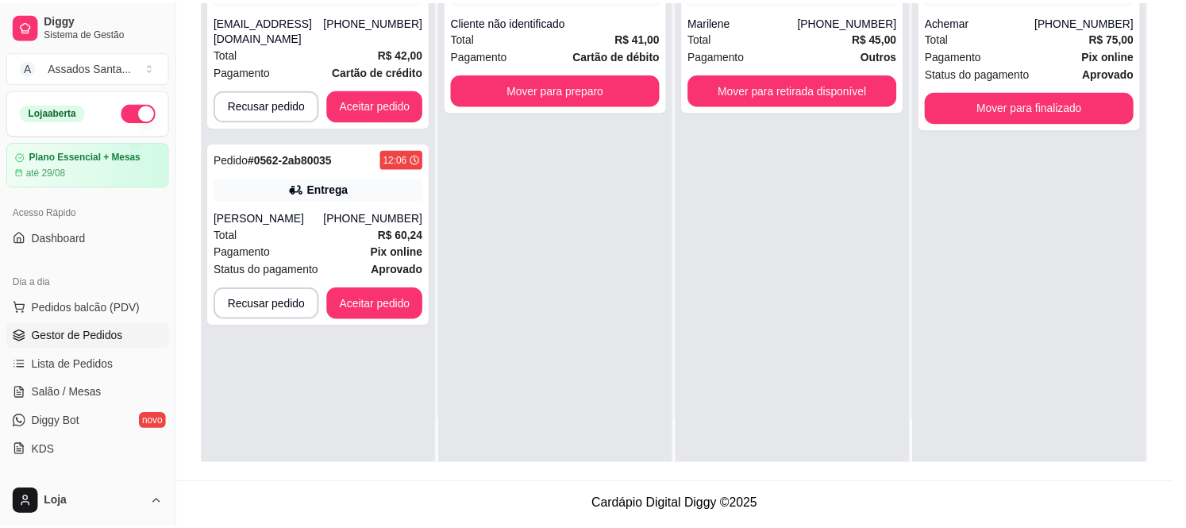
scroll to position [529, 0]
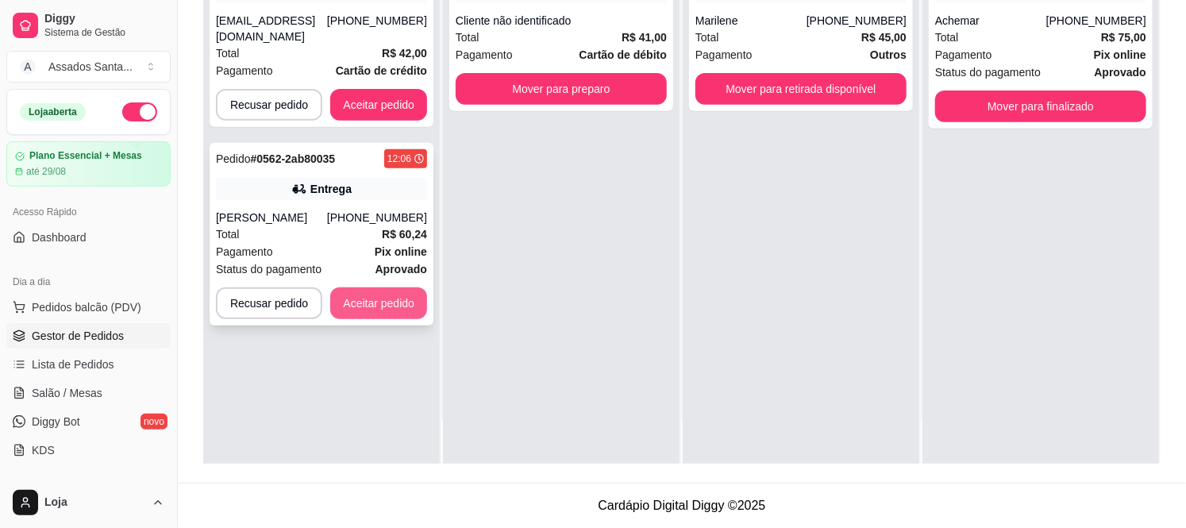
click at [416, 287] on button "Aceitar pedido" at bounding box center [378, 303] width 97 height 32
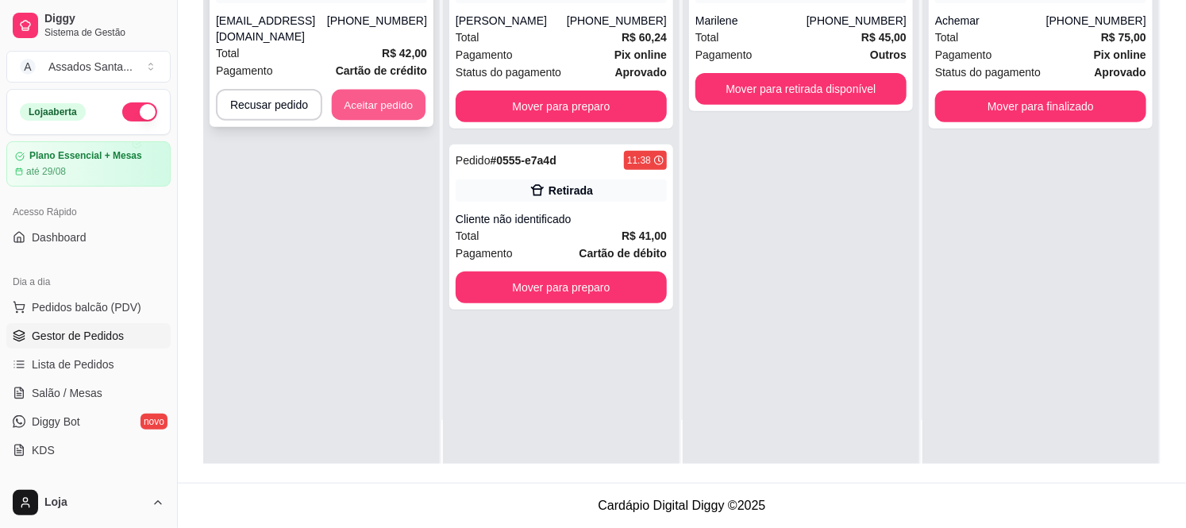
click at [367, 91] on button "Aceitar pedido" at bounding box center [379, 105] width 94 height 31
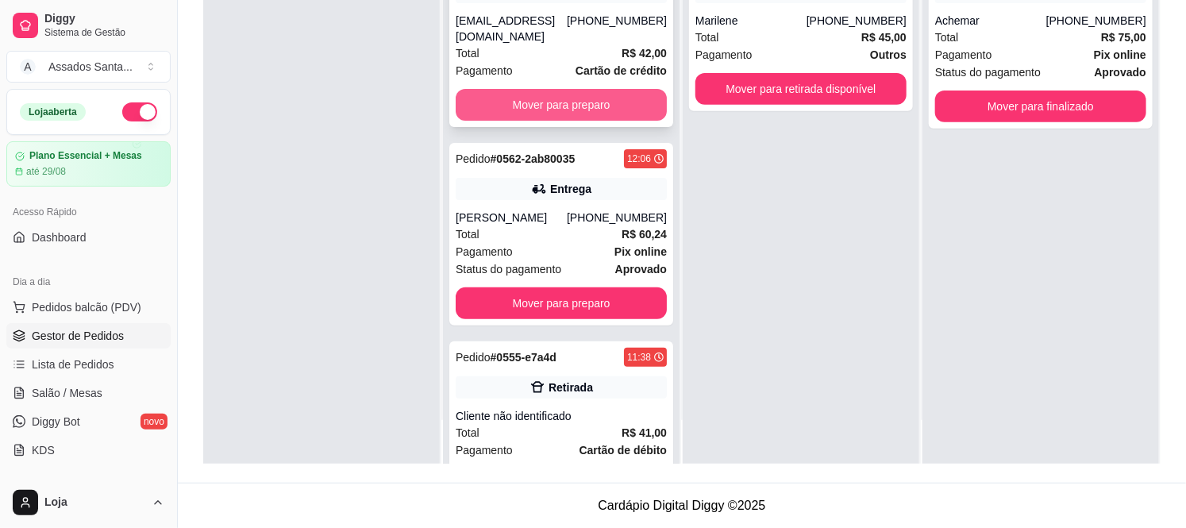
click at [509, 108] on button "Mover para preparo" at bounding box center [561, 105] width 211 height 32
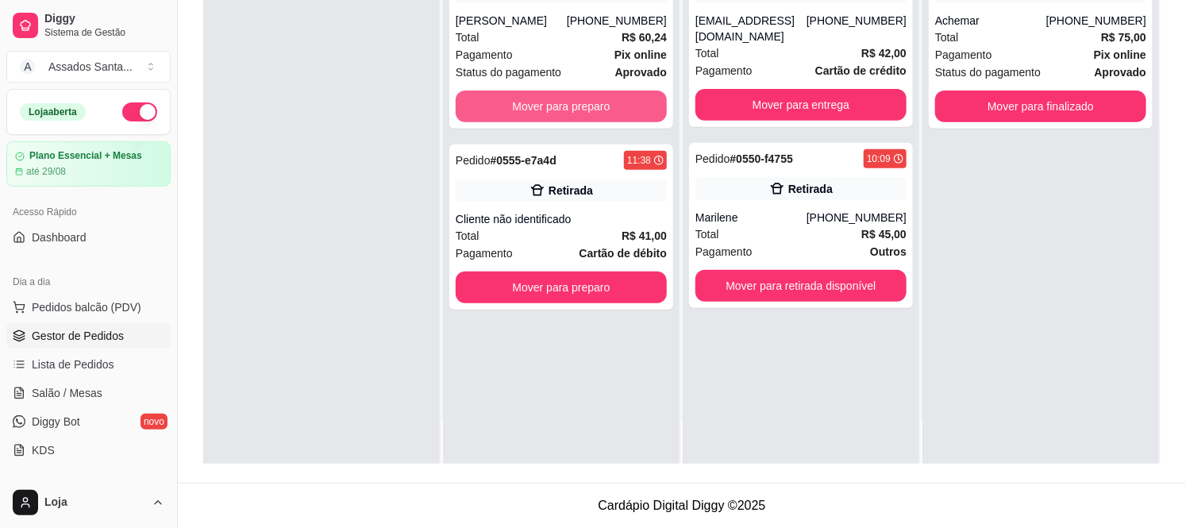
click at [509, 107] on button "Mover para preparo" at bounding box center [561, 107] width 211 height 32
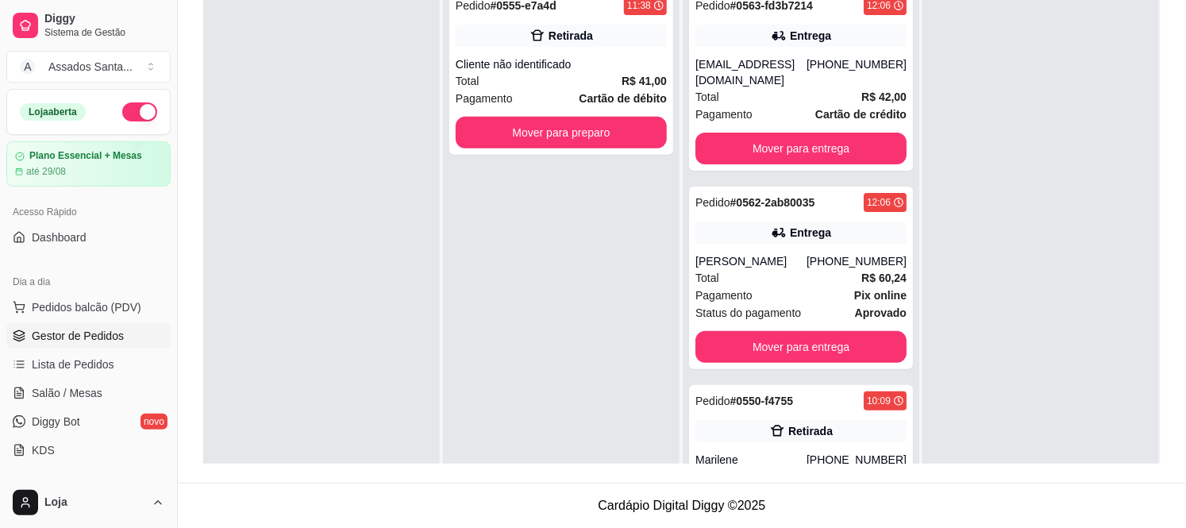
scroll to position [0, 0]
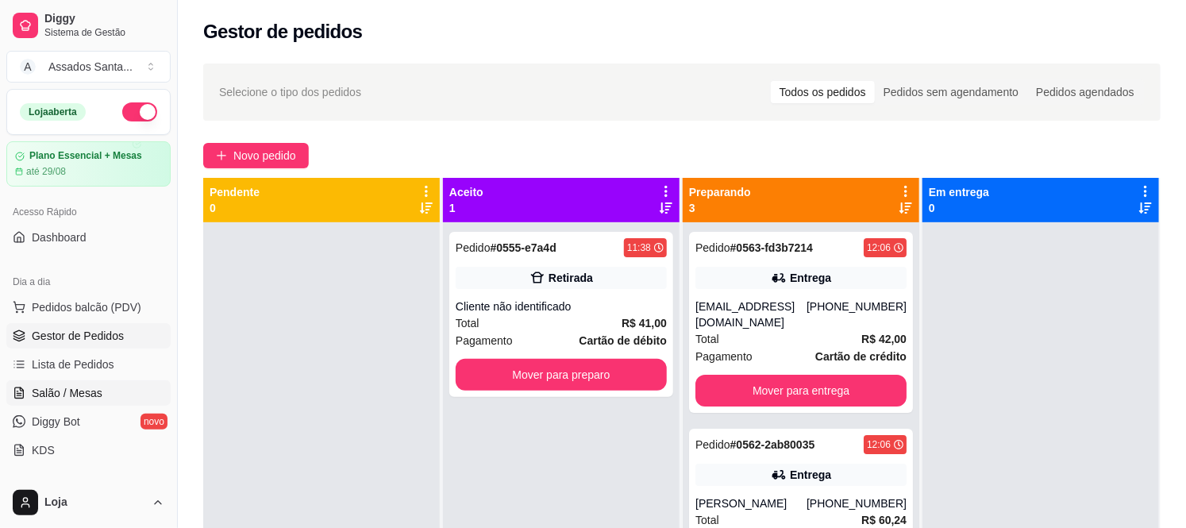
click at [79, 400] on span "Salão / Mesas" at bounding box center [67, 393] width 71 height 16
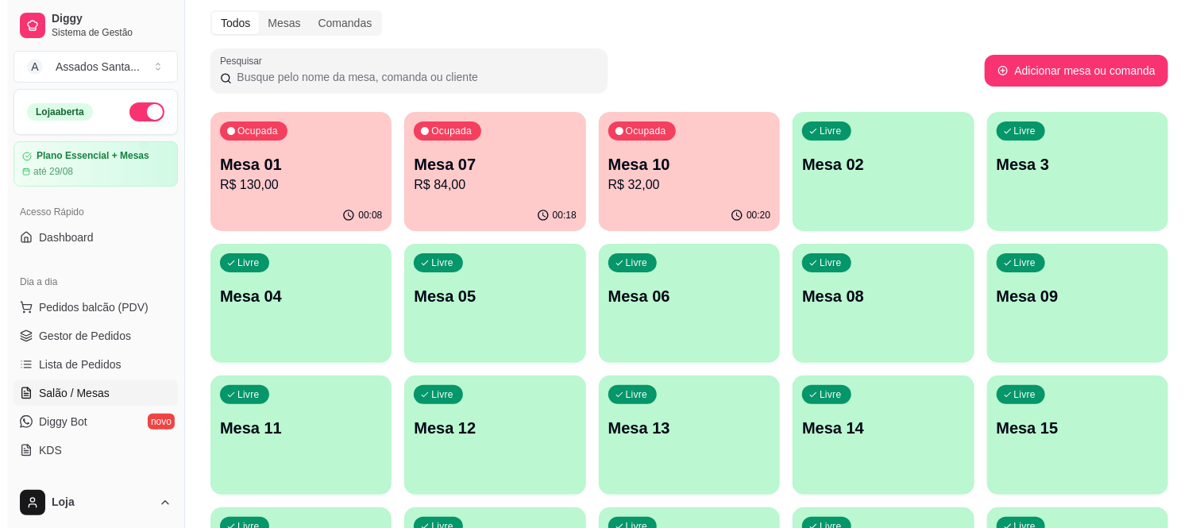
scroll to position [88, 0]
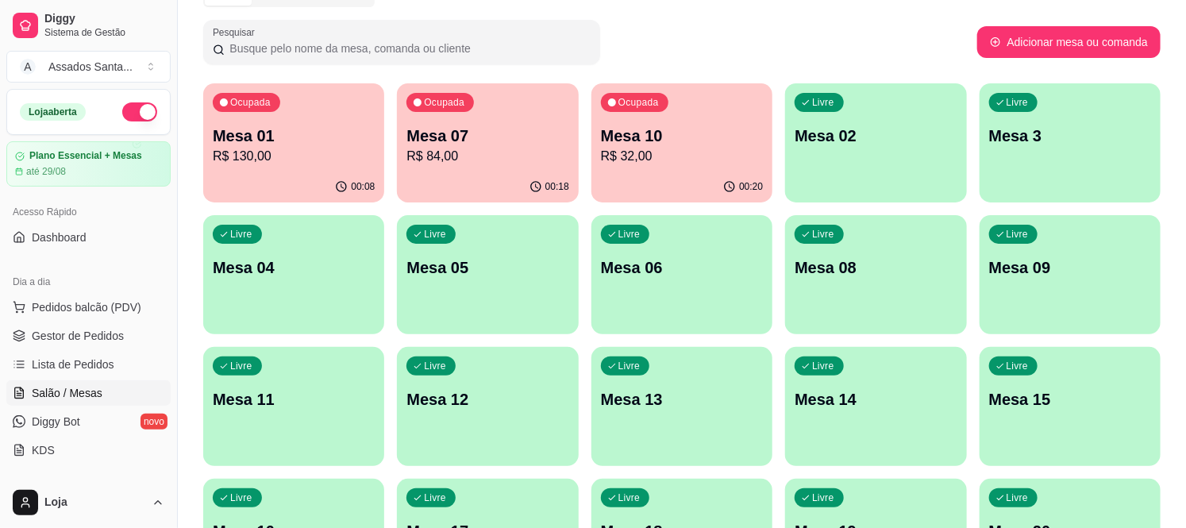
click at [292, 244] on div "Livre Mesa 04" at bounding box center [293, 265] width 181 height 100
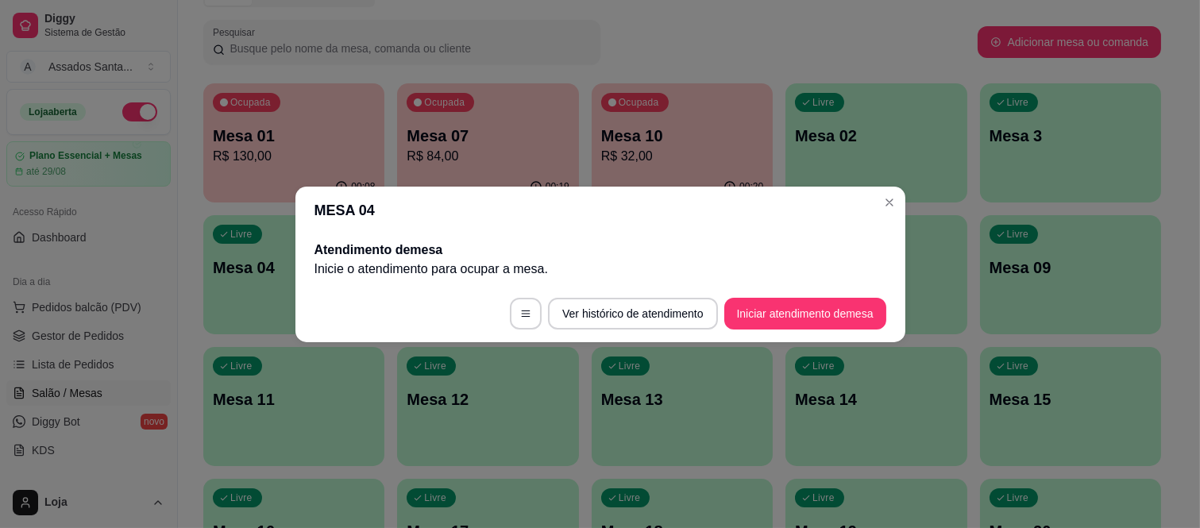
click at [752, 318] on button "Iniciar atendimento de mesa" at bounding box center [805, 314] width 162 height 32
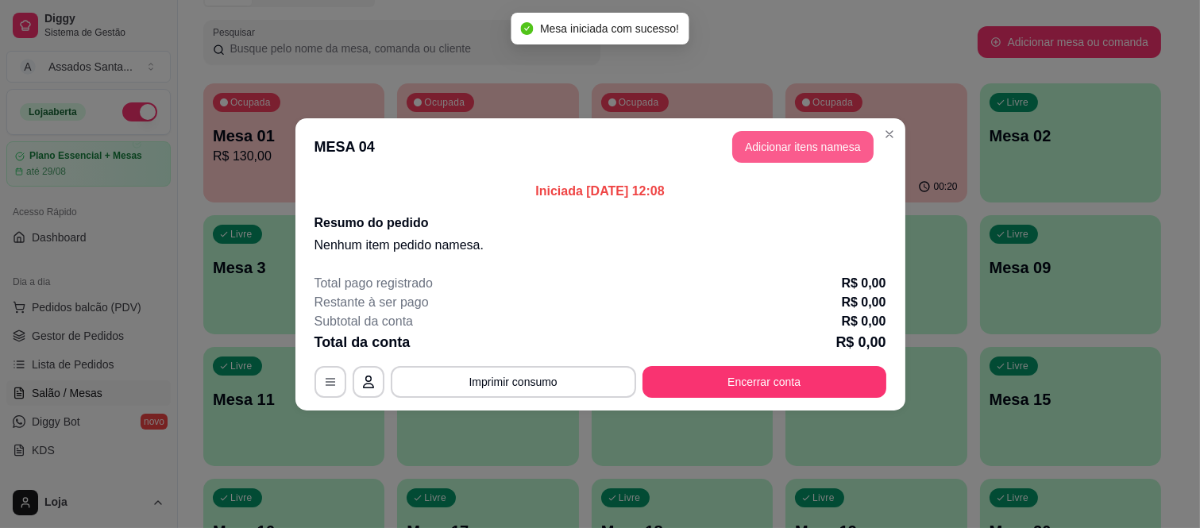
click at [786, 148] on button "Adicionar itens na mesa" at bounding box center [802, 147] width 141 height 32
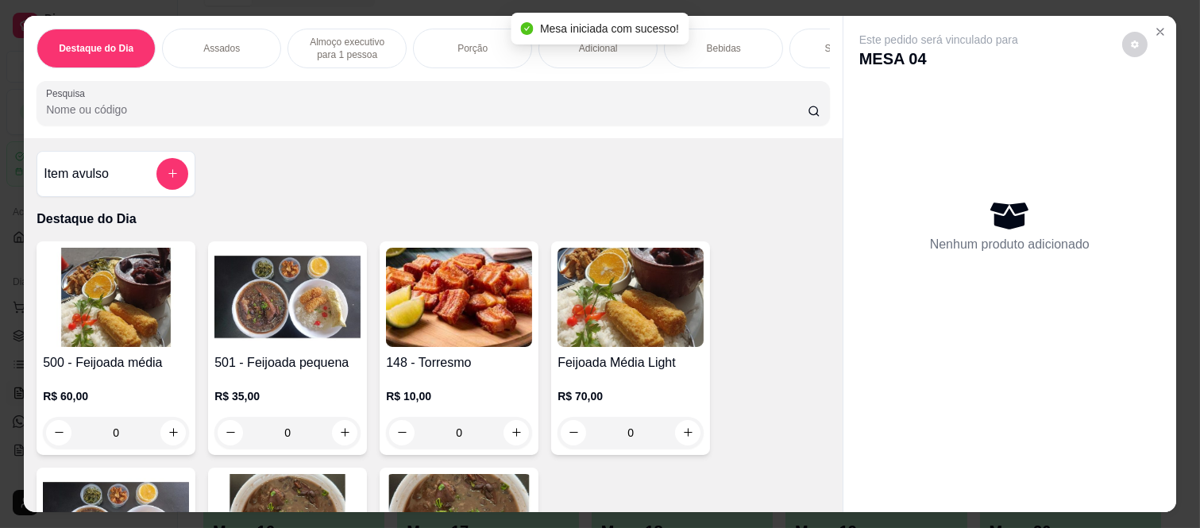
click at [341, 434] on div "0" at bounding box center [287, 433] width 146 height 32
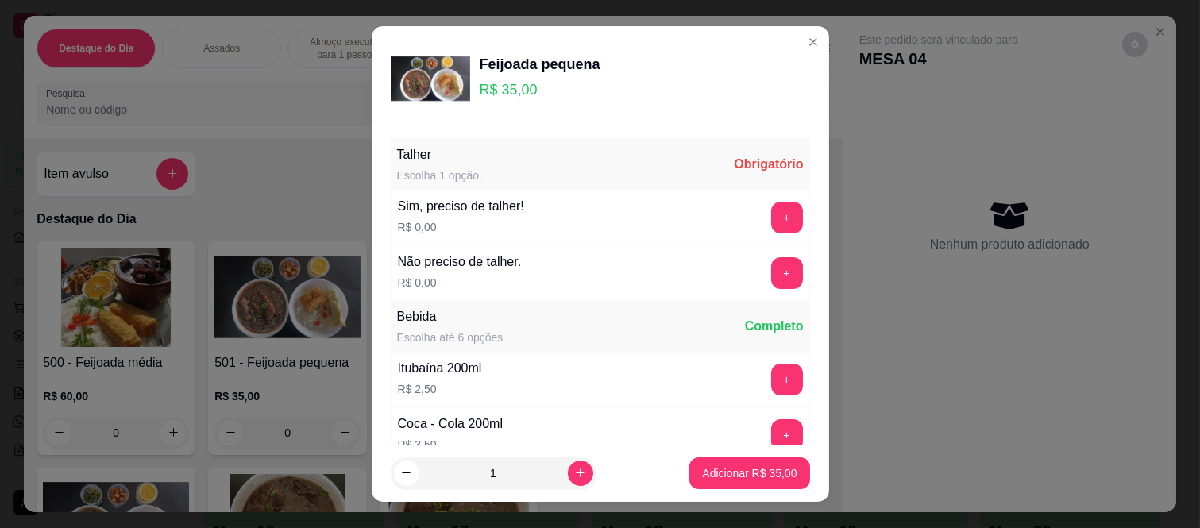
click at [743, 255] on div "Não preciso de talher. R$ 0,00 +" at bounding box center [600, 273] width 419 height 56
click at [771, 283] on button "+" at bounding box center [787, 273] width 32 height 32
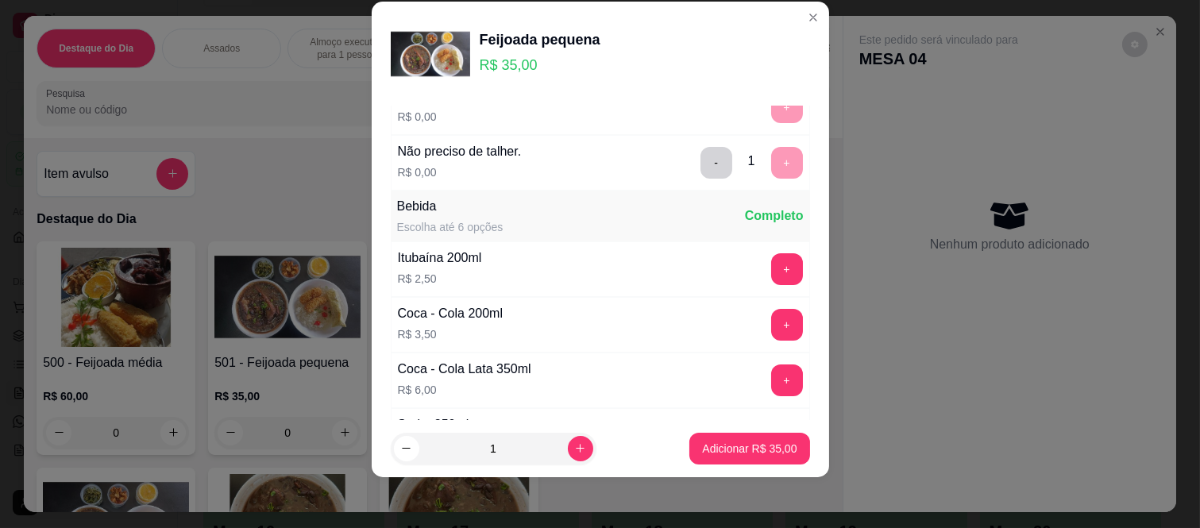
scroll to position [170, 0]
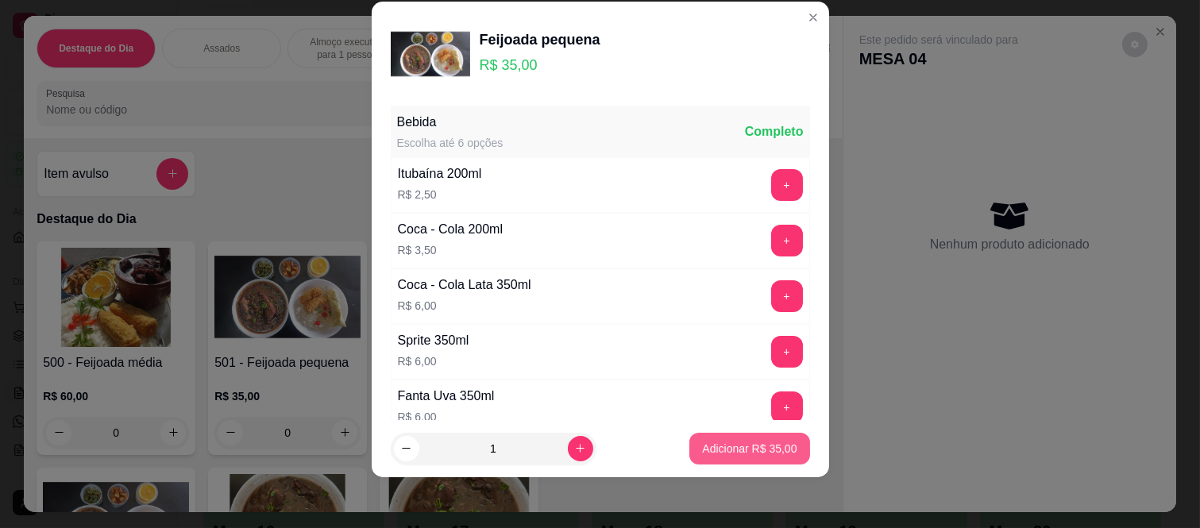
click at [704, 442] on p "Adicionar R$ 35,00" at bounding box center [749, 449] width 94 height 16
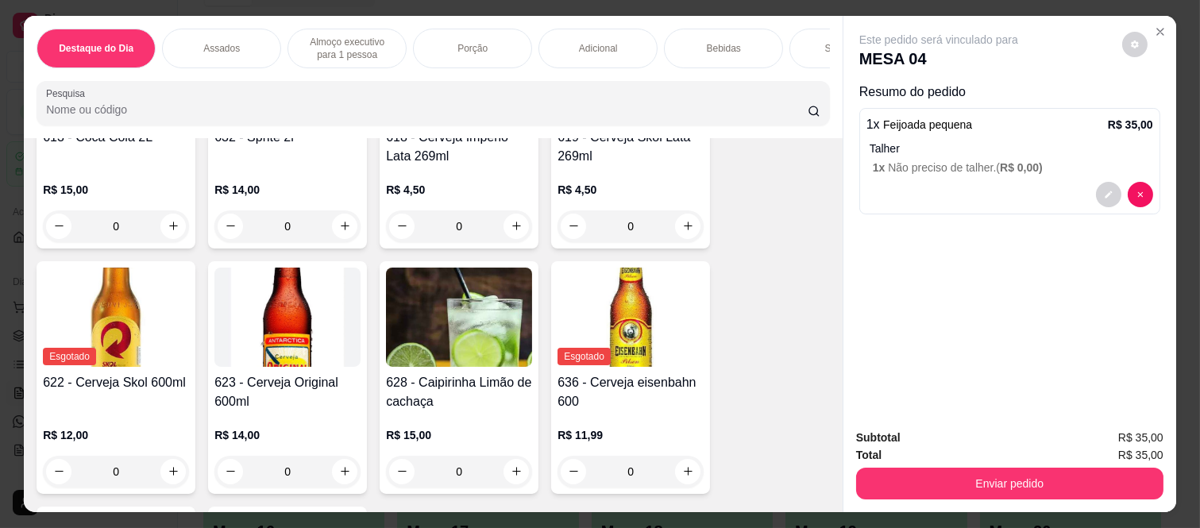
scroll to position [4234, 0]
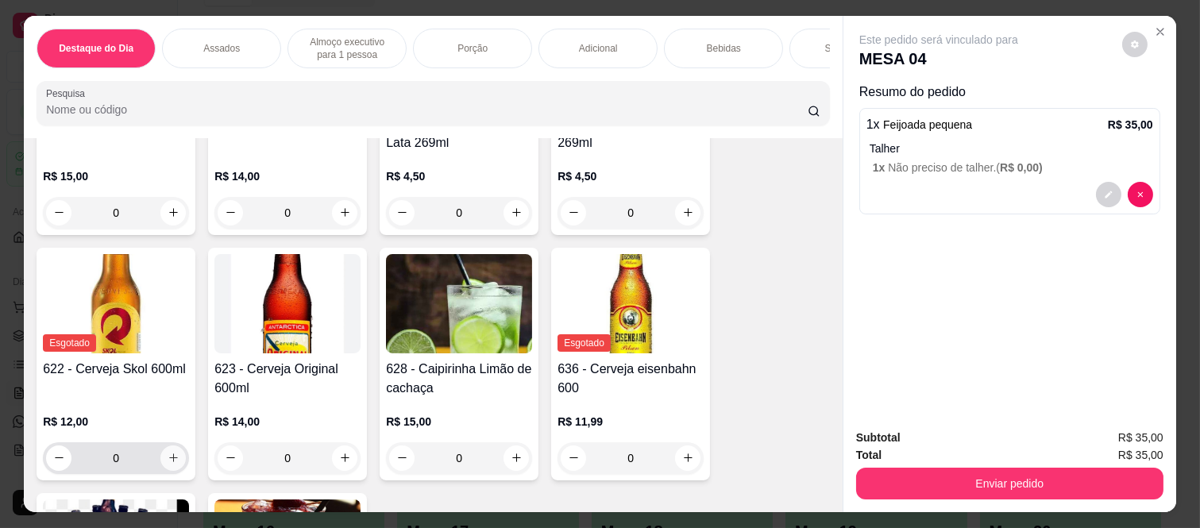
click at [168, 457] on icon "increase-product-quantity" at bounding box center [174, 458] width 12 height 12
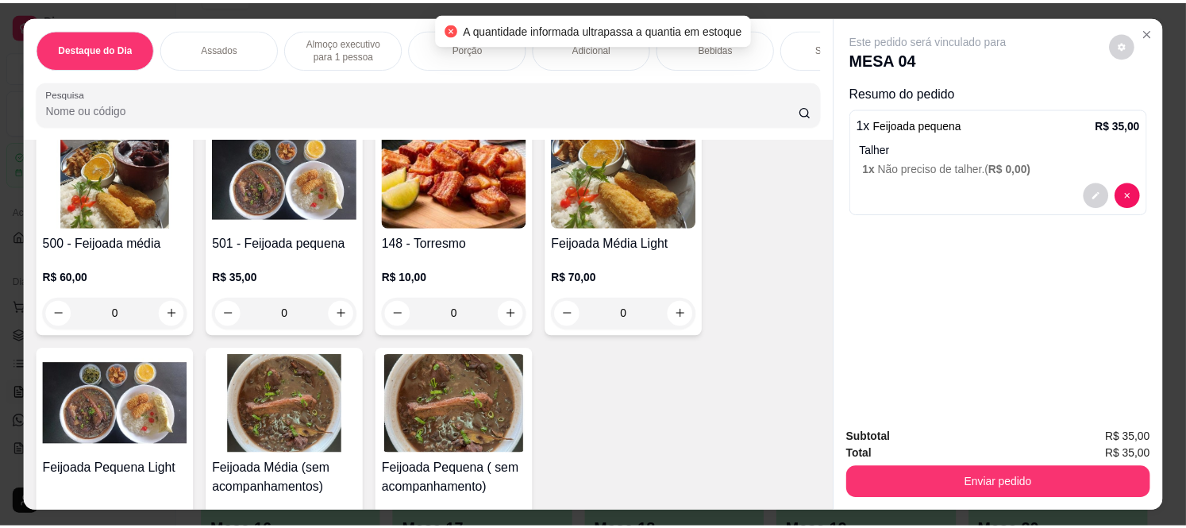
scroll to position [0, 0]
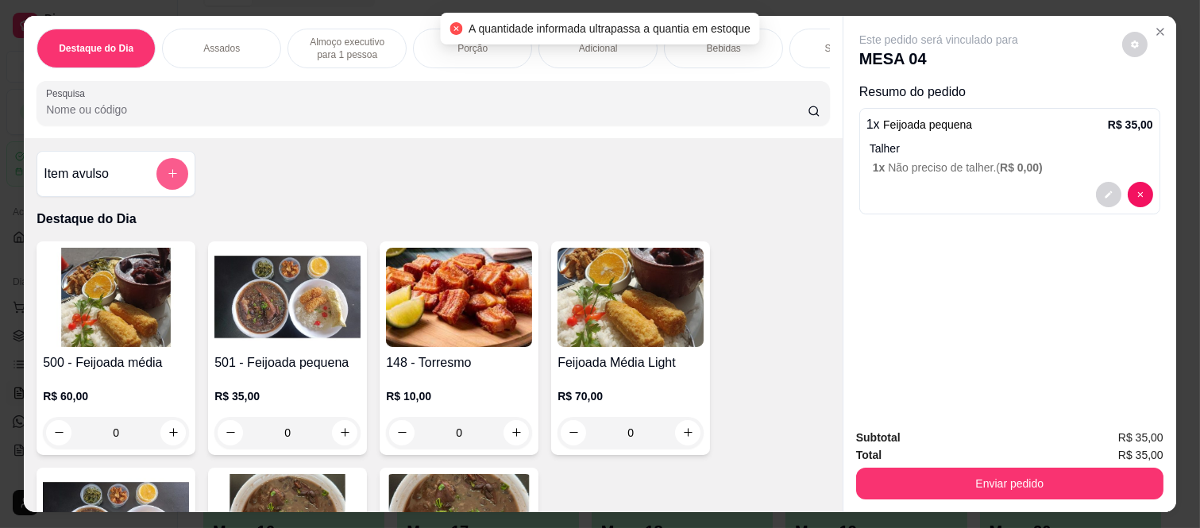
click at [156, 190] on button "add-separate-item" at bounding box center [172, 174] width 32 height 32
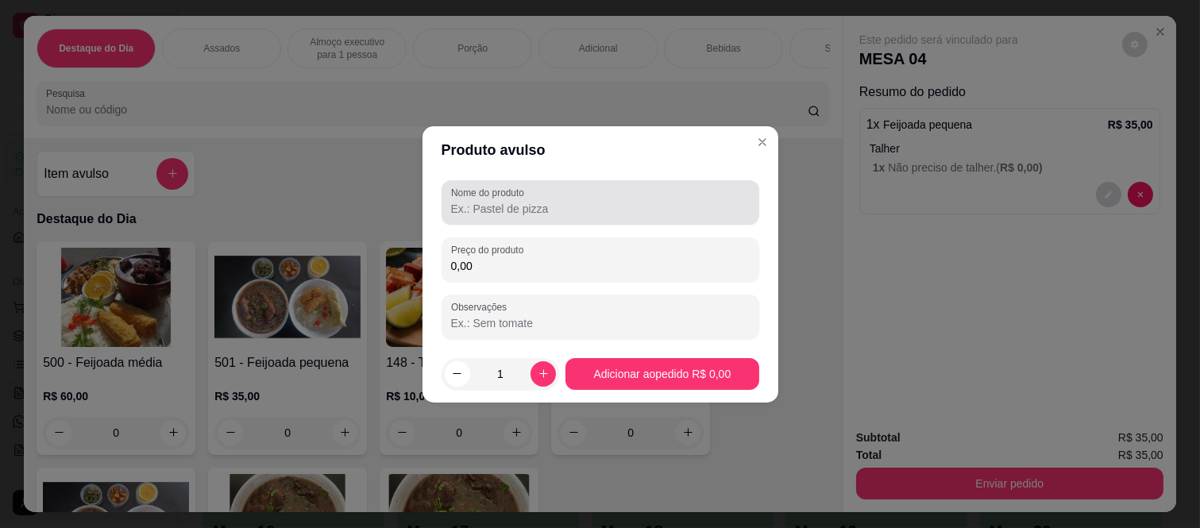
click at [542, 218] on div at bounding box center [600, 203] width 299 height 32
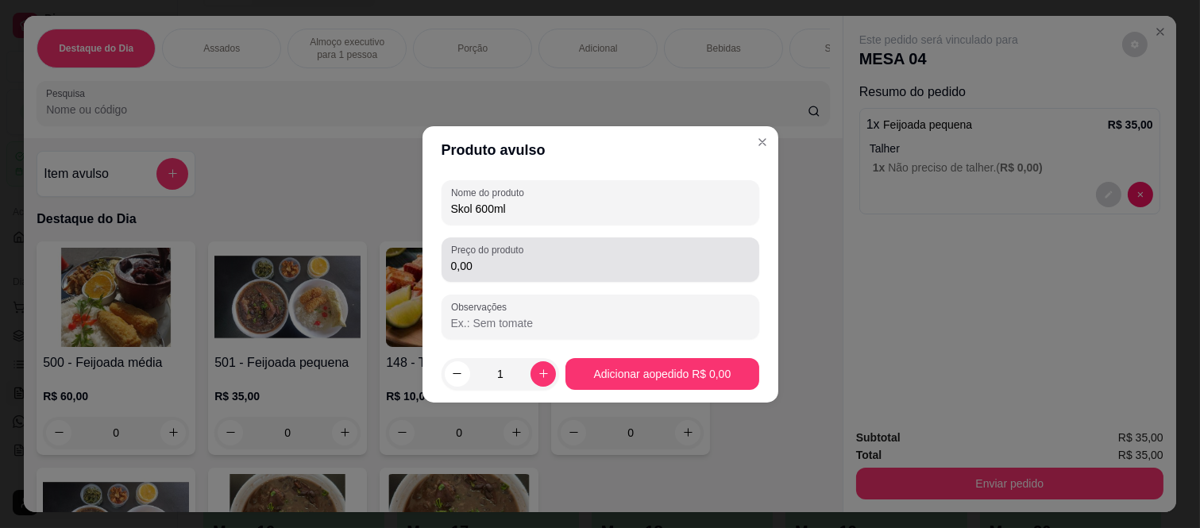
type input "Skol 600ml"
click at [521, 254] on label "Preço do produto" at bounding box center [490, 249] width 78 height 13
click at [521, 258] on input "0,00" at bounding box center [600, 266] width 299 height 16
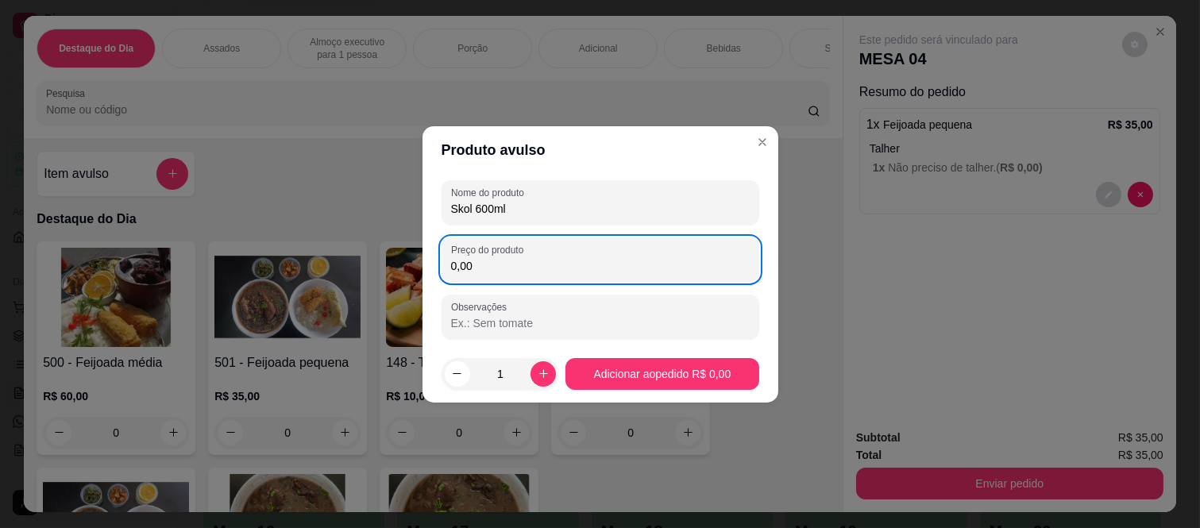
click at [521, 255] on label "Preço do produto" at bounding box center [490, 249] width 78 height 13
click at [521, 258] on input "0,00" at bounding box center [600, 266] width 299 height 16
type input "12,00"
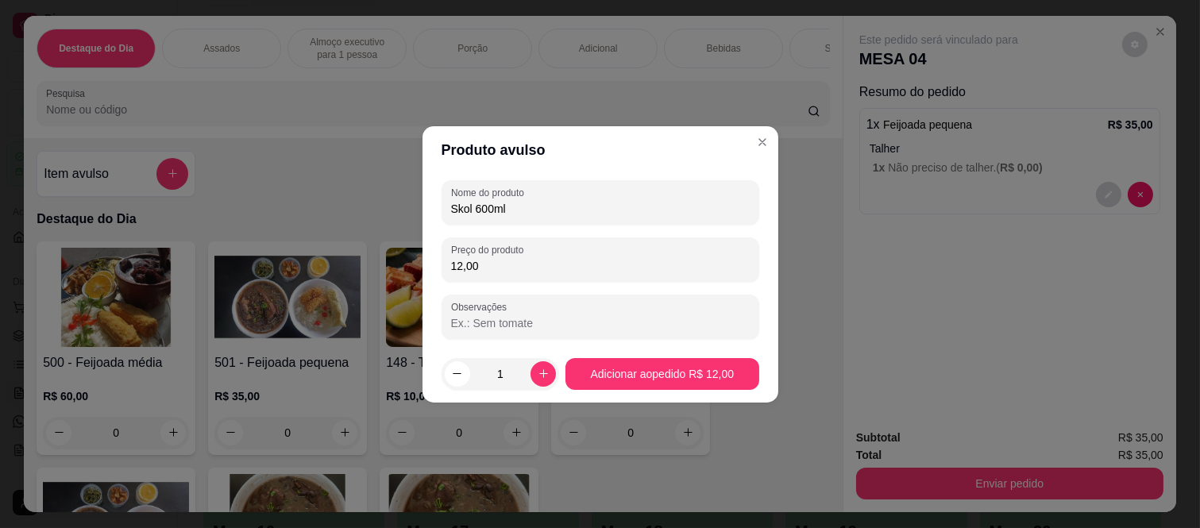
click at [657, 392] on footer "1 Adicionar ao pedido R$ 12,00" at bounding box center [600, 373] width 356 height 57
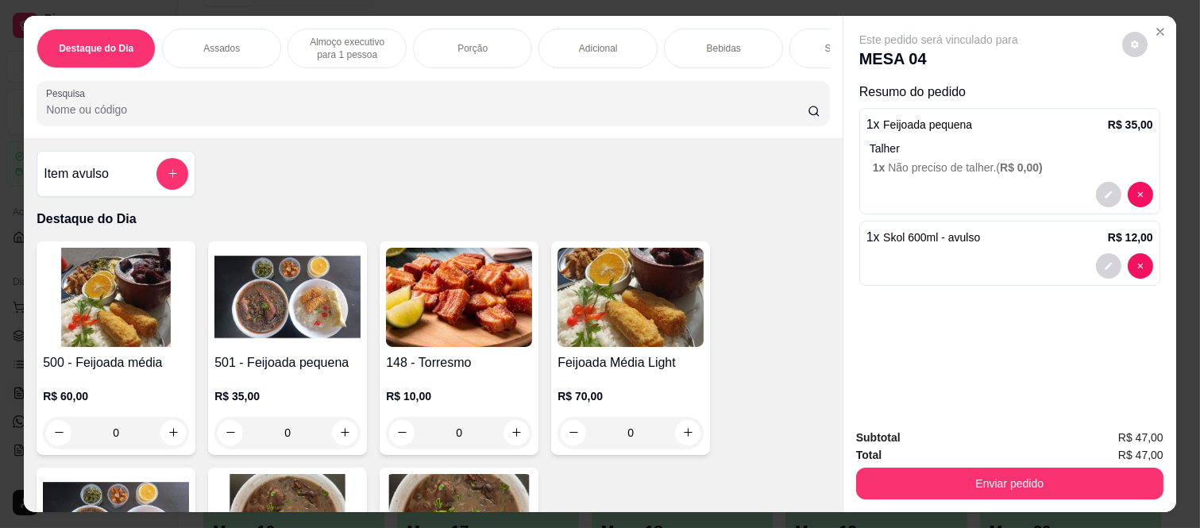
click at [1028, 488] on button "Enviar pedido" at bounding box center [1009, 484] width 307 height 32
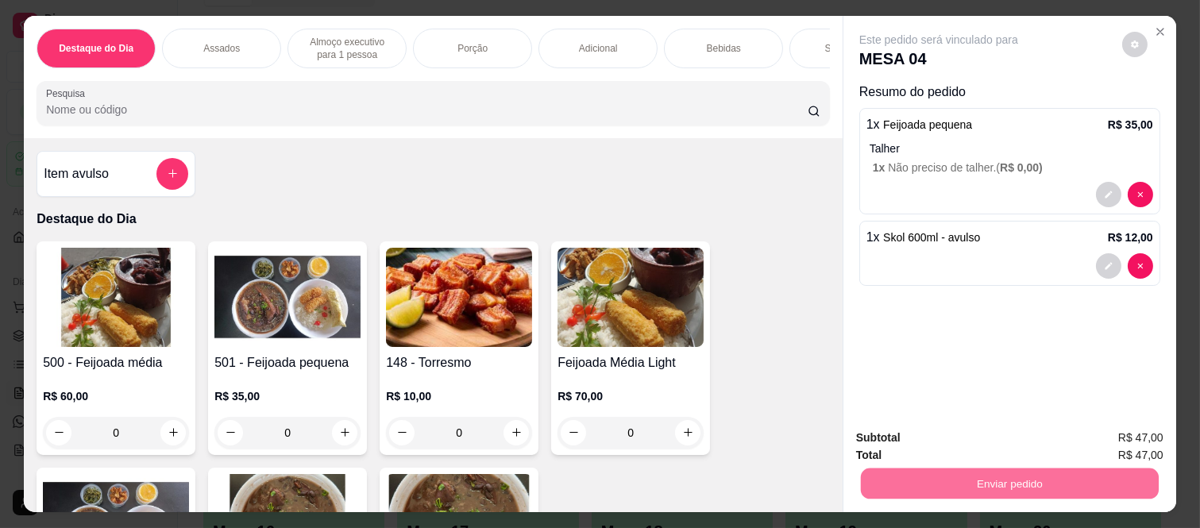
click at [955, 432] on button "Não registrar e enviar pedido" at bounding box center [955, 438] width 165 height 30
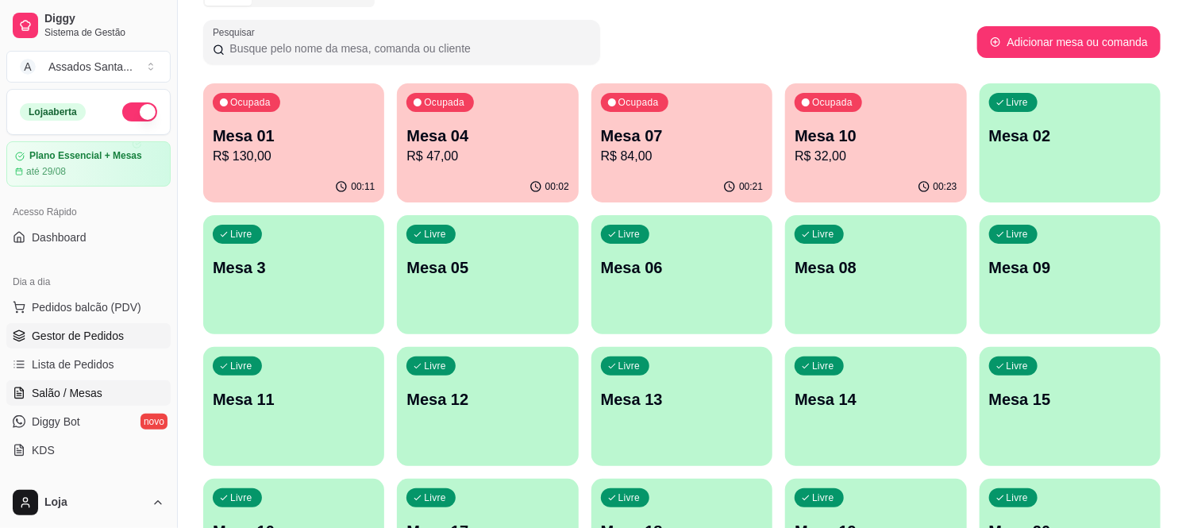
click at [62, 337] on span "Gestor de Pedidos" at bounding box center [78, 336] width 92 height 16
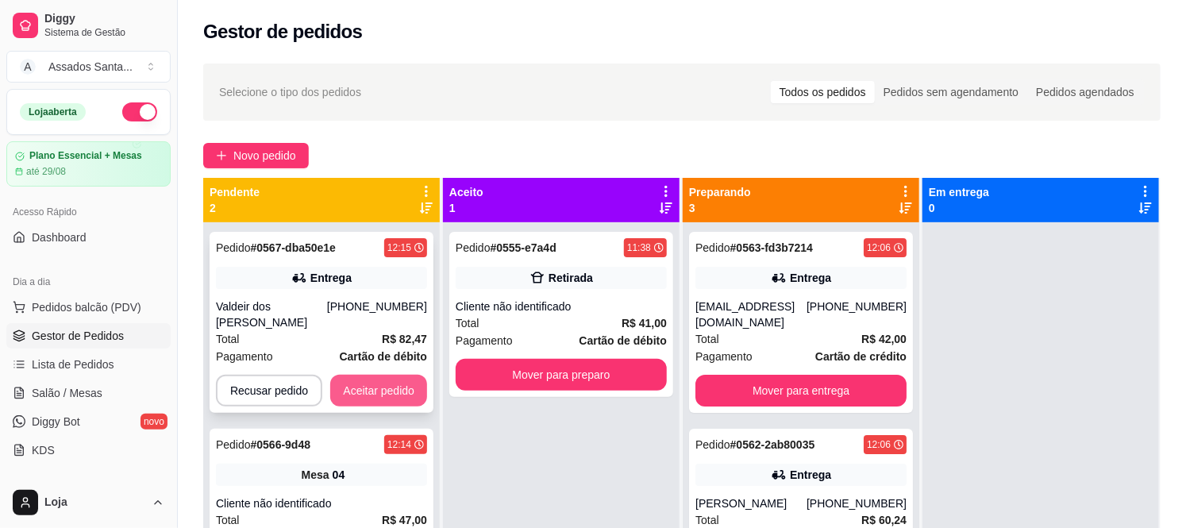
click at [397, 379] on button "Aceitar pedido" at bounding box center [378, 391] width 97 height 32
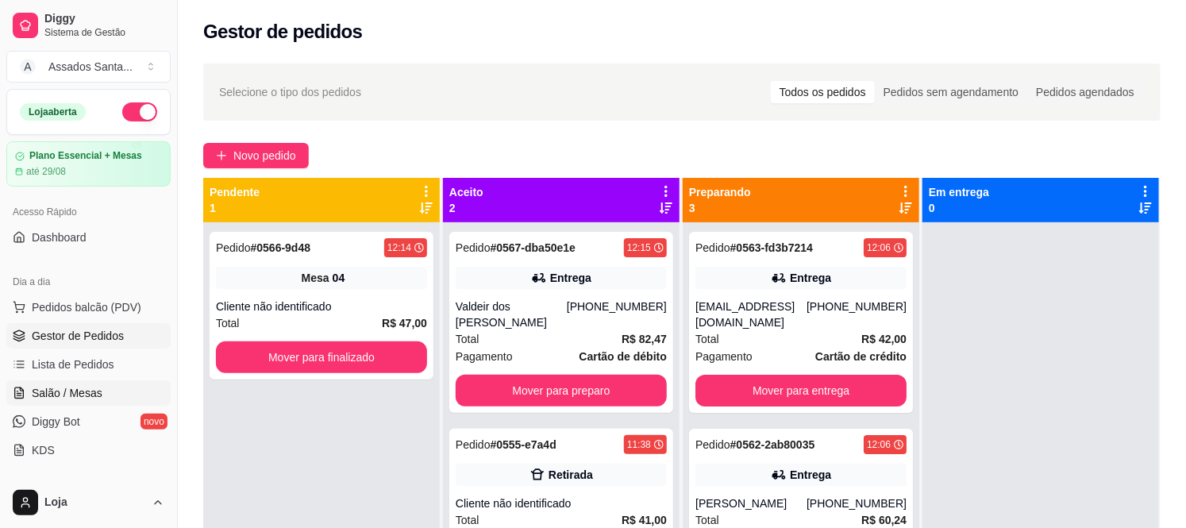
click at [99, 403] on link "Salão / Mesas" at bounding box center [88, 392] width 164 height 25
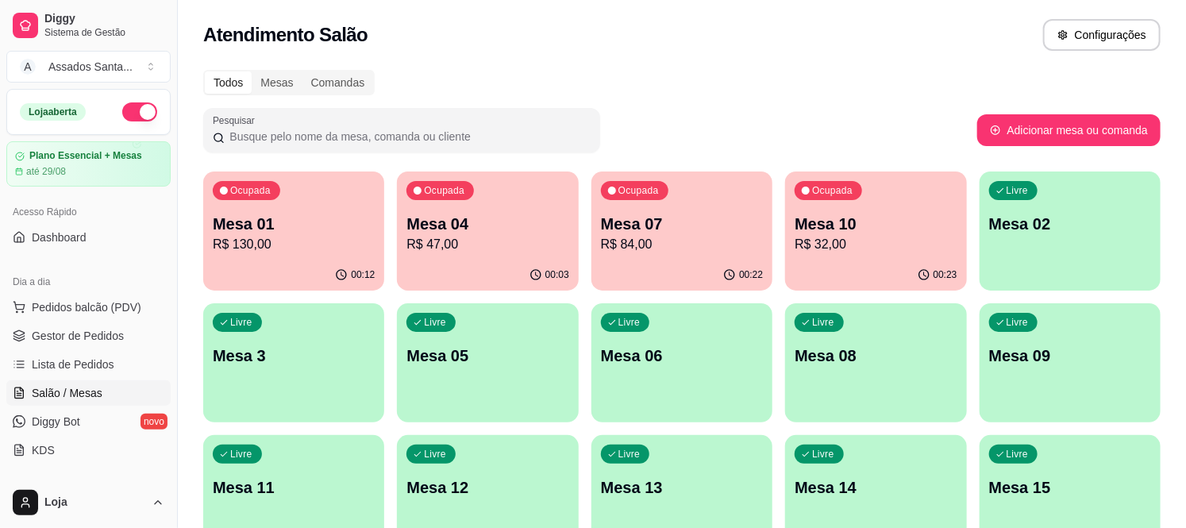
click at [885, 232] on p "Mesa 10" at bounding box center [876, 224] width 162 height 22
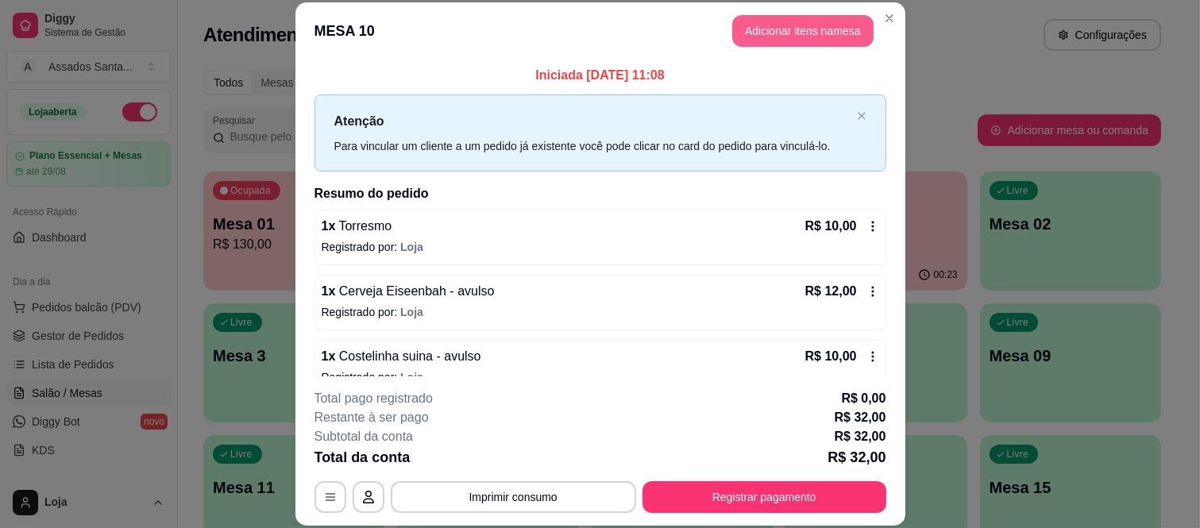
click at [811, 25] on button "Adicionar itens na mesa" at bounding box center [802, 31] width 141 height 32
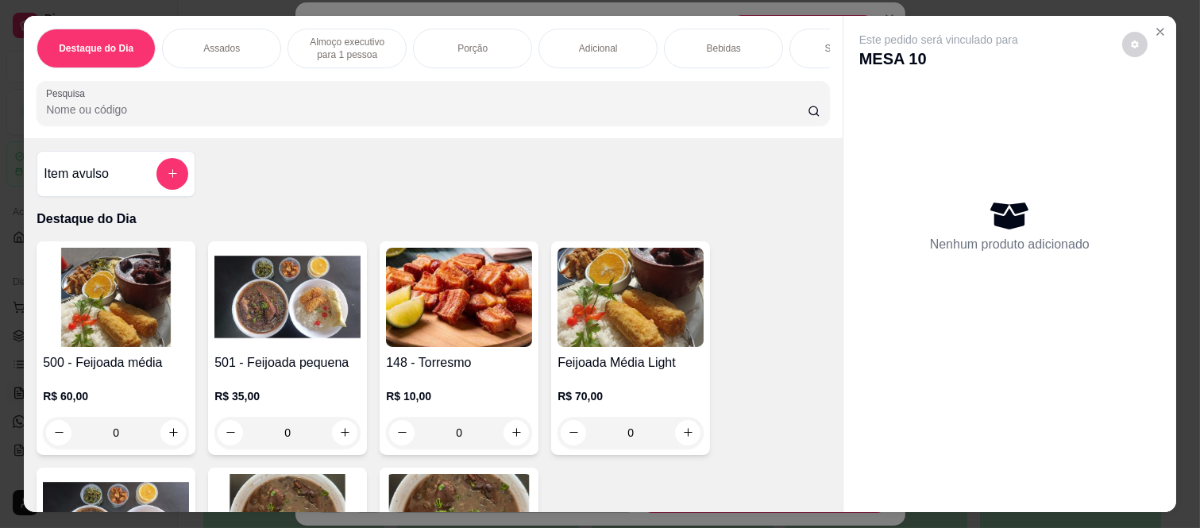
click at [340, 437] on div "0" at bounding box center [287, 433] width 146 height 32
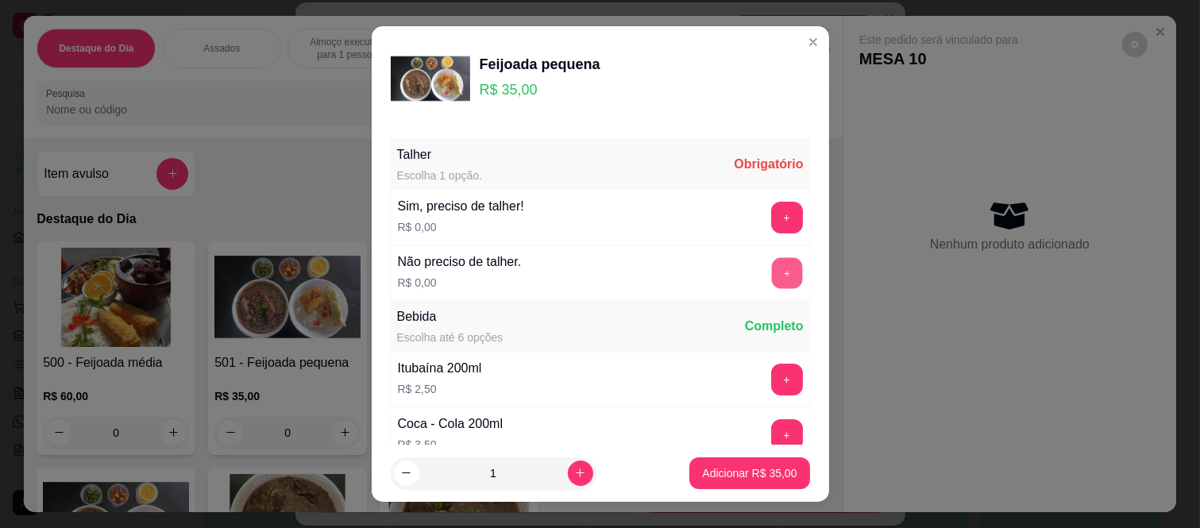
click at [771, 273] on button "+" at bounding box center [786, 273] width 31 height 31
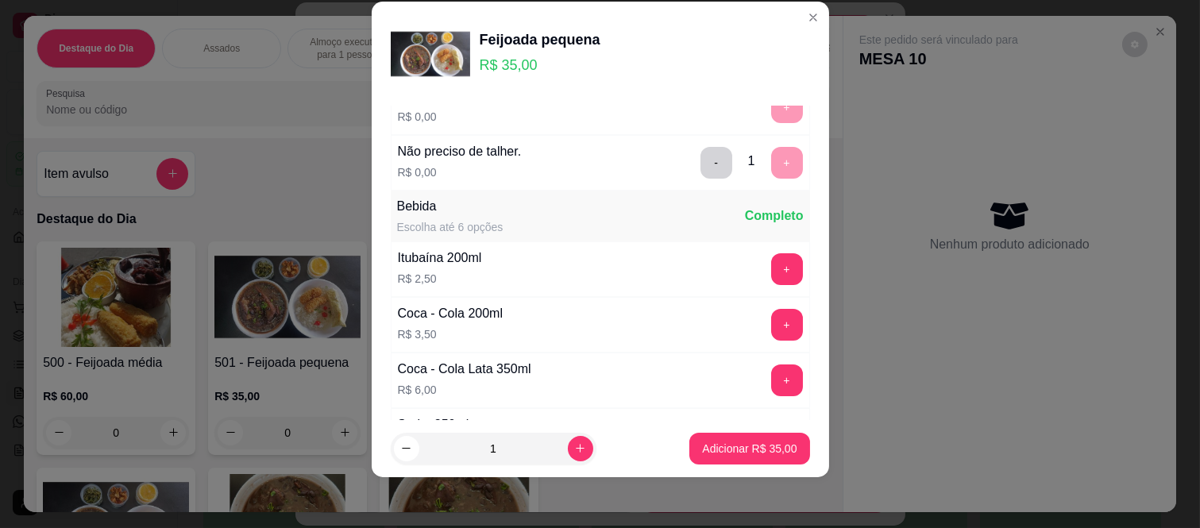
scroll to position [170, 0]
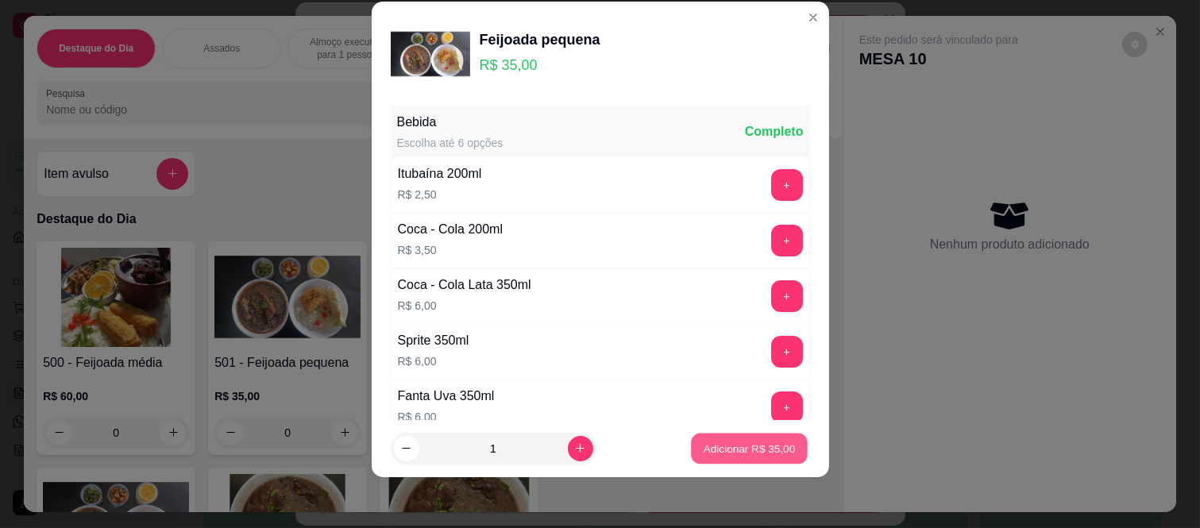
click at [728, 449] on p "Adicionar R$ 35,00" at bounding box center [749, 448] width 92 height 15
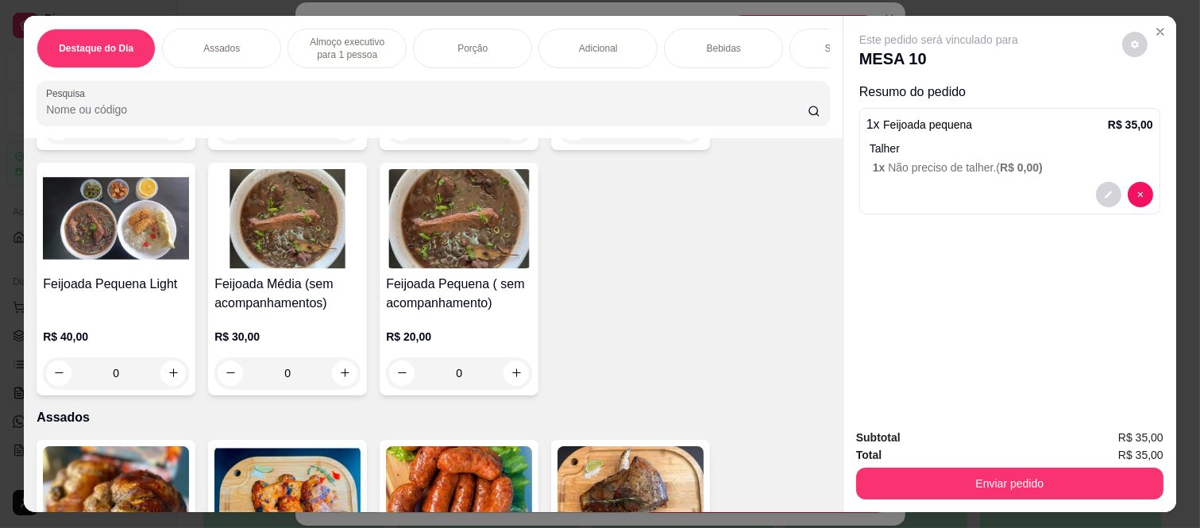
scroll to position [0, 0]
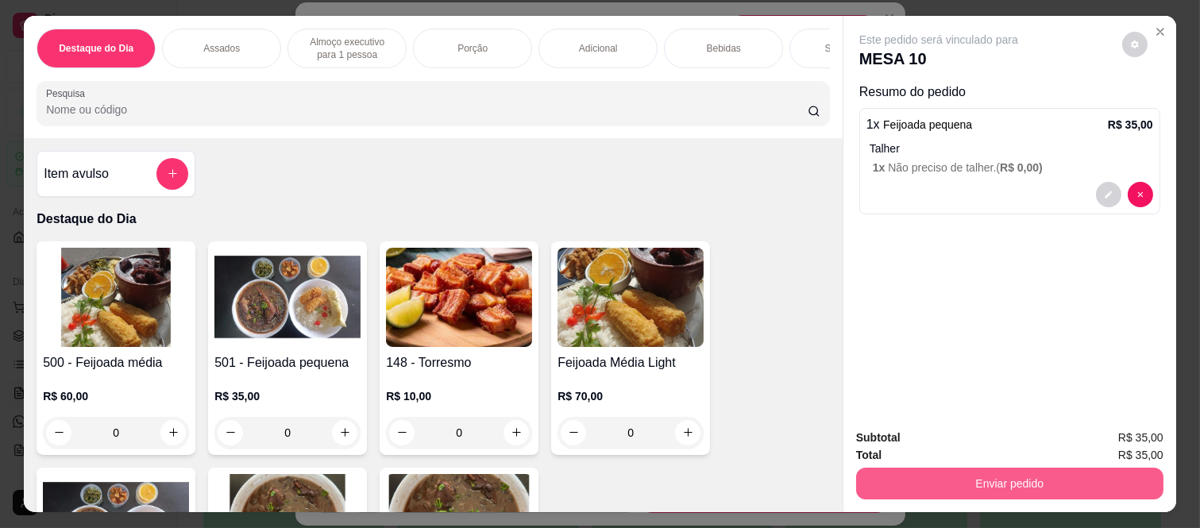
click at [975, 473] on button "Enviar pedido" at bounding box center [1009, 484] width 307 height 32
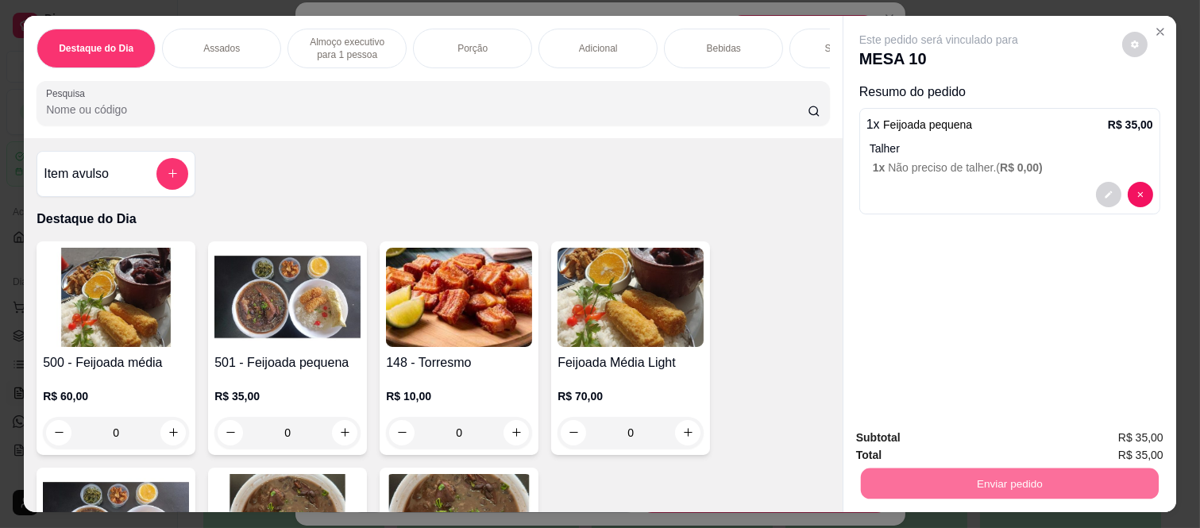
click at [954, 442] on button "Não registrar e enviar pedido" at bounding box center [955, 438] width 165 height 30
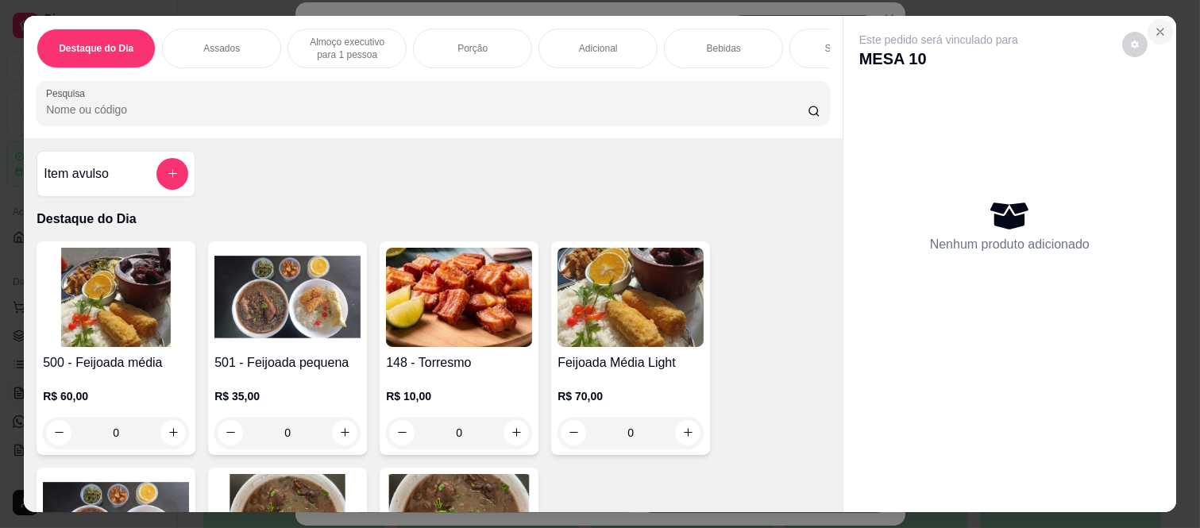
click at [1155, 19] on button "Close" at bounding box center [1159, 31] width 25 height 25
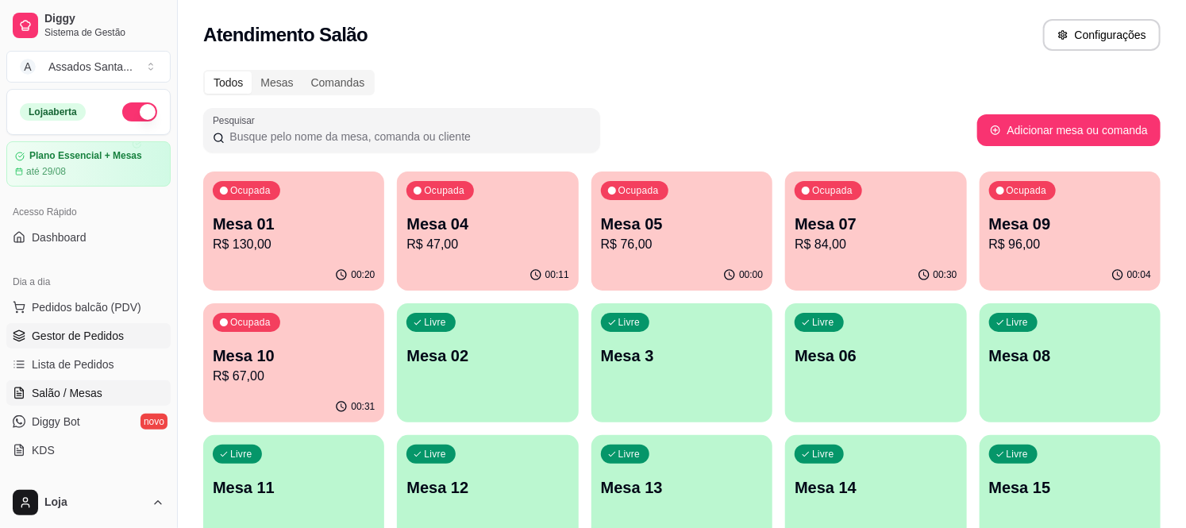
click at [86, 330] on span "Gestor de Pedidos" at bounding box center [78, 336] width 92 height 16
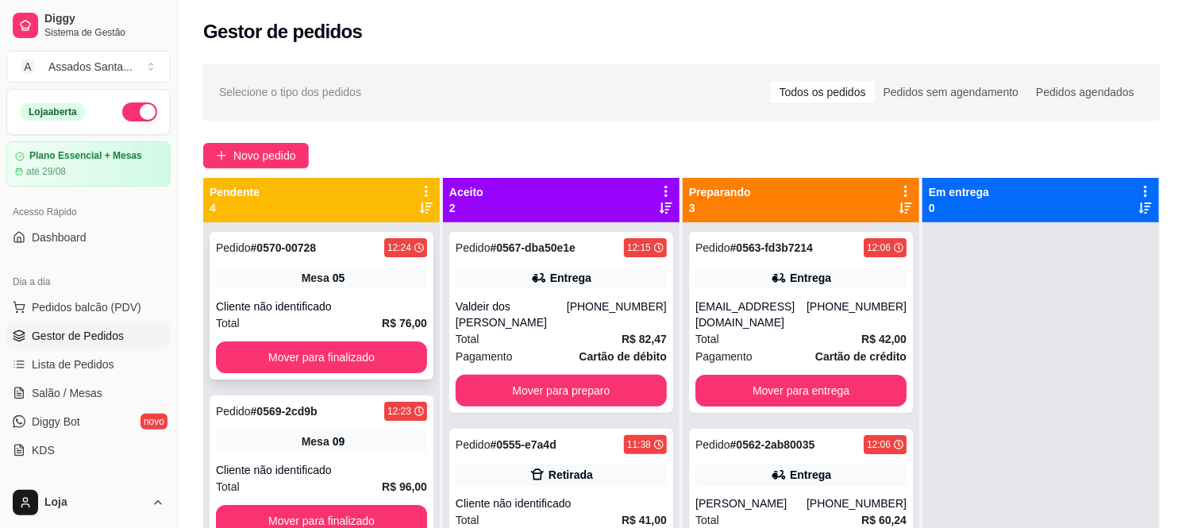
click at [333, 283] on div "05" at bounding box center [339, 278] width 13 height 16
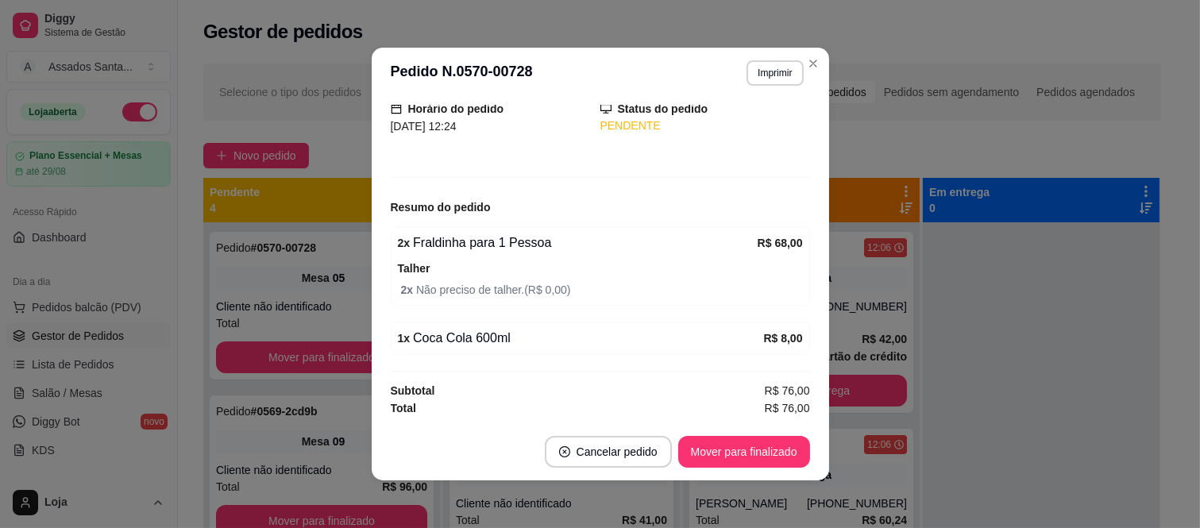
scroll to position [3, 0]
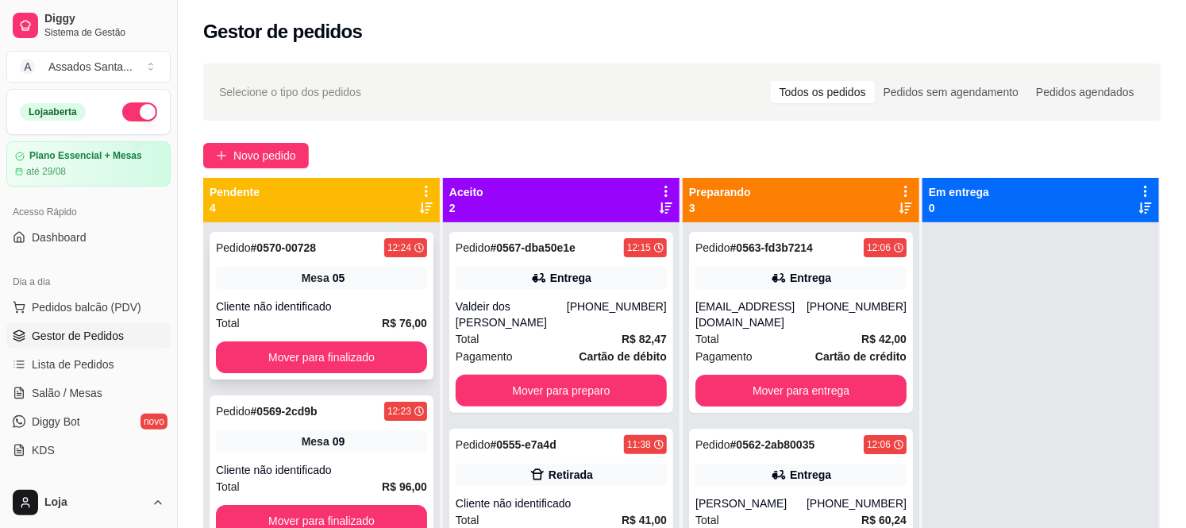
click at [275, 304] on div "Cliente não identificado" at bounding box center [321, 307] width 211 height 16
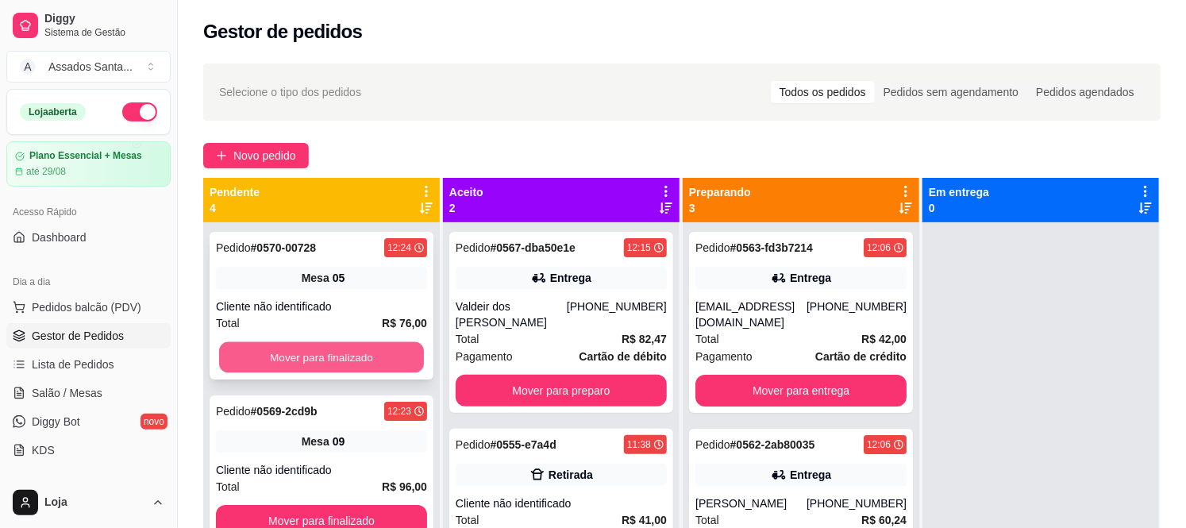
click at [307, 349] on button "Mover para finalizado" at bounding box center [321, 357] width 205 height 31
click at [307, 349] on button "Mover para finalizado" at bounding box center [321, 357] width 211 height 32
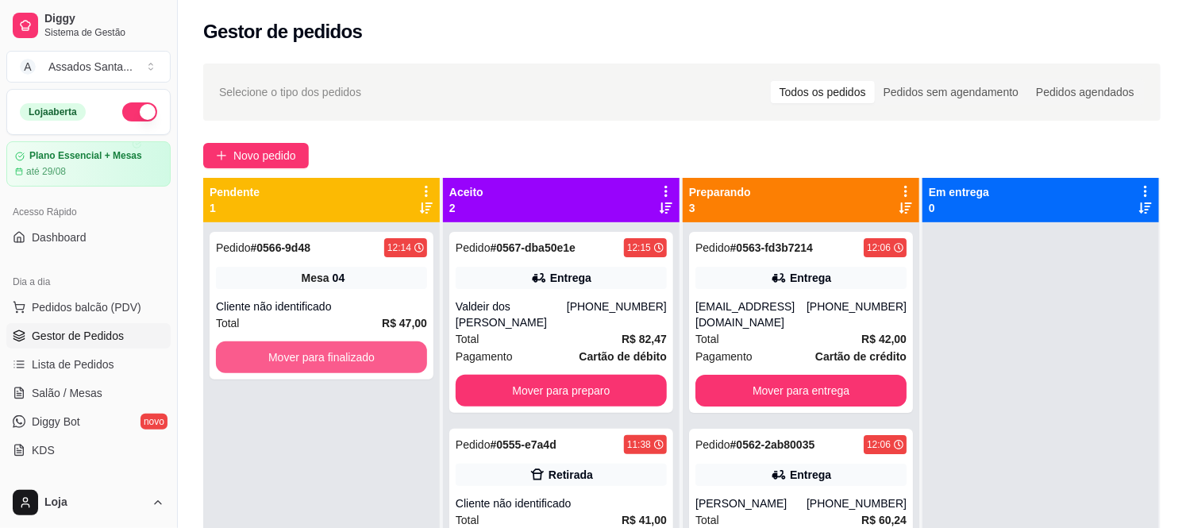
click at [307, 349] on button "Mover para finalizado" at bounding box center [321, 357] width 211 height 32
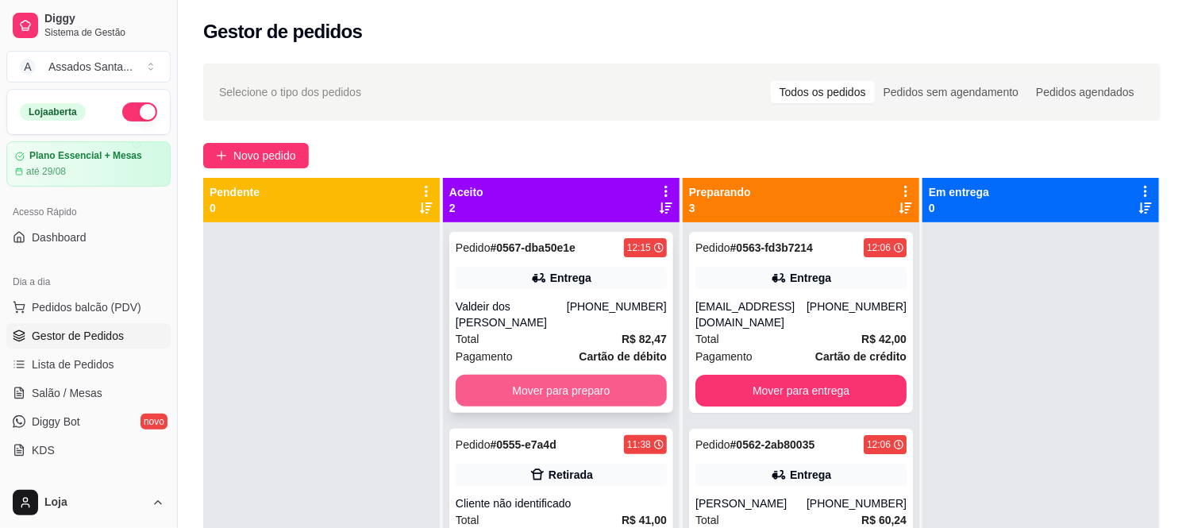
click at [538, 375] on button "Mover para preparo" at bounding box center [561, 391] width 211 height 32
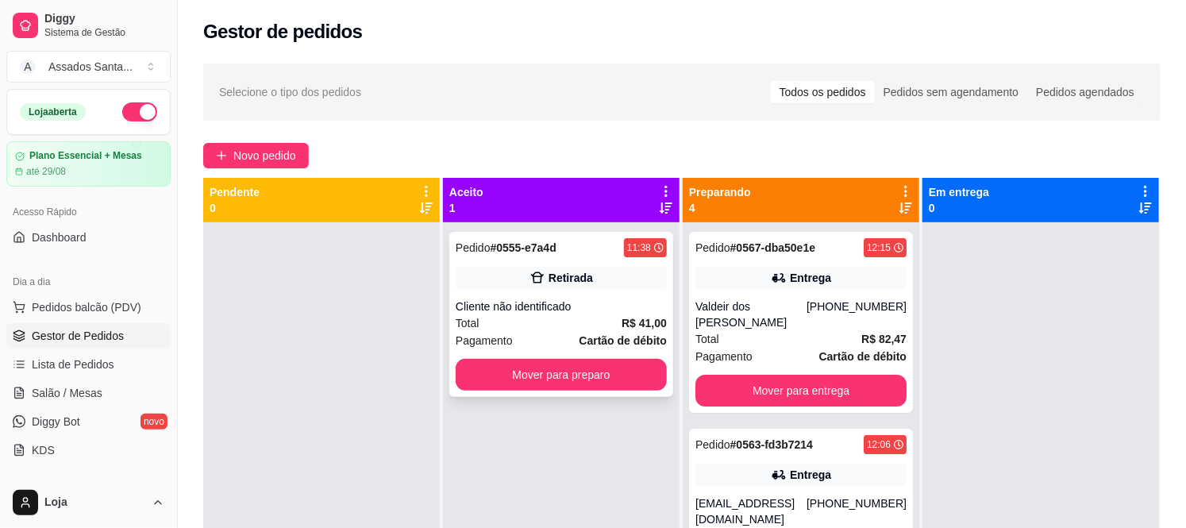
click at [532, 289] on div "Pedido # 0555-e7a4d 11:38 Retirada Cliente não identificado Total R$ 41,00 Paga…" at bounding box center [561, 314] width 224 height 165
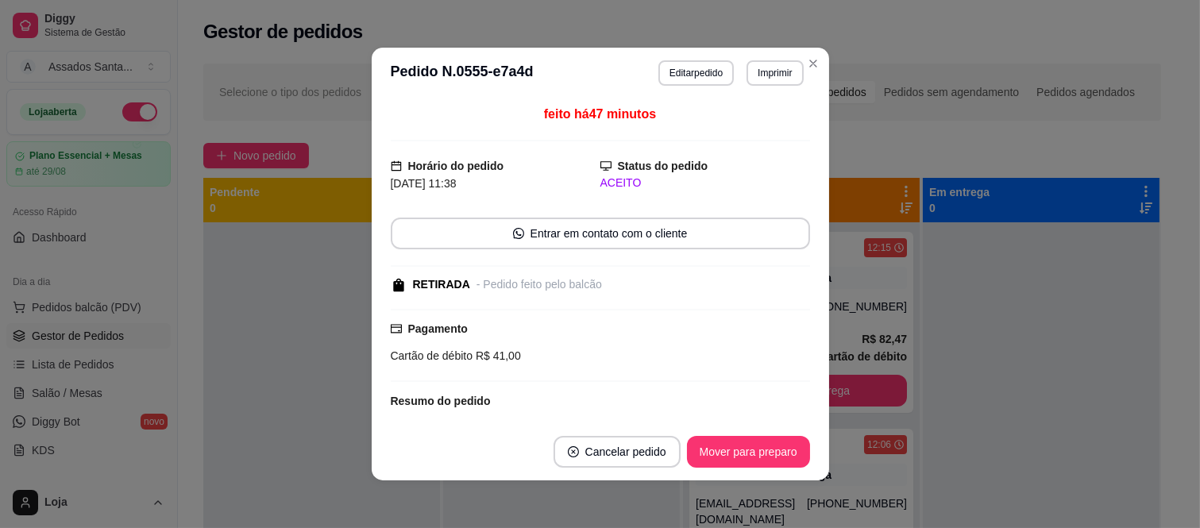
scroll to position [195, 0]
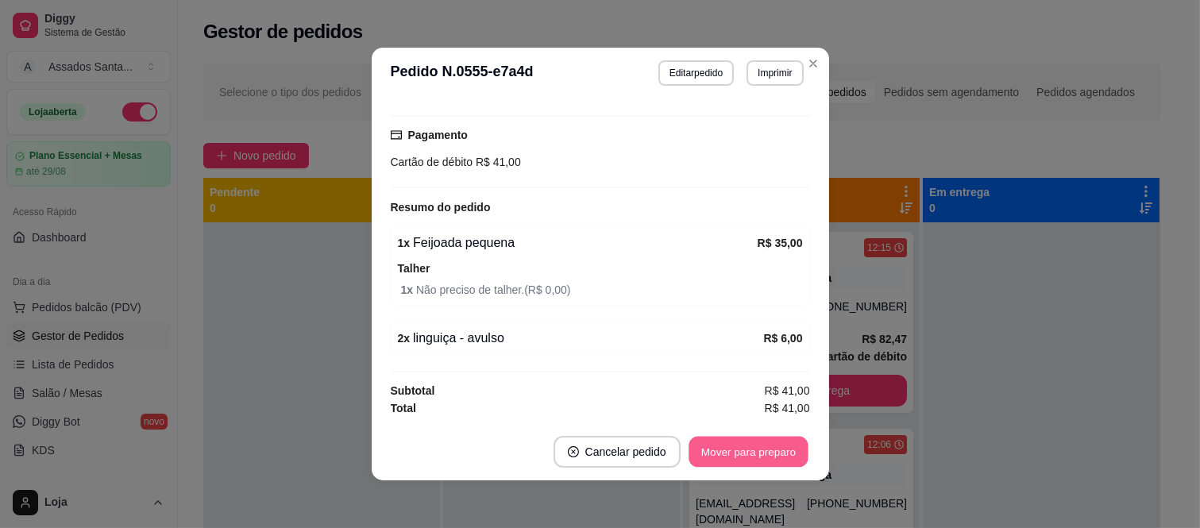
click at [707, 461] on button "Mover para preparo" at bounding box center [747, 452] width 119 height 31
click at [707, 447] on button "Mover para retirada disponível" at bounding box center [721, 452] width 175 height 32
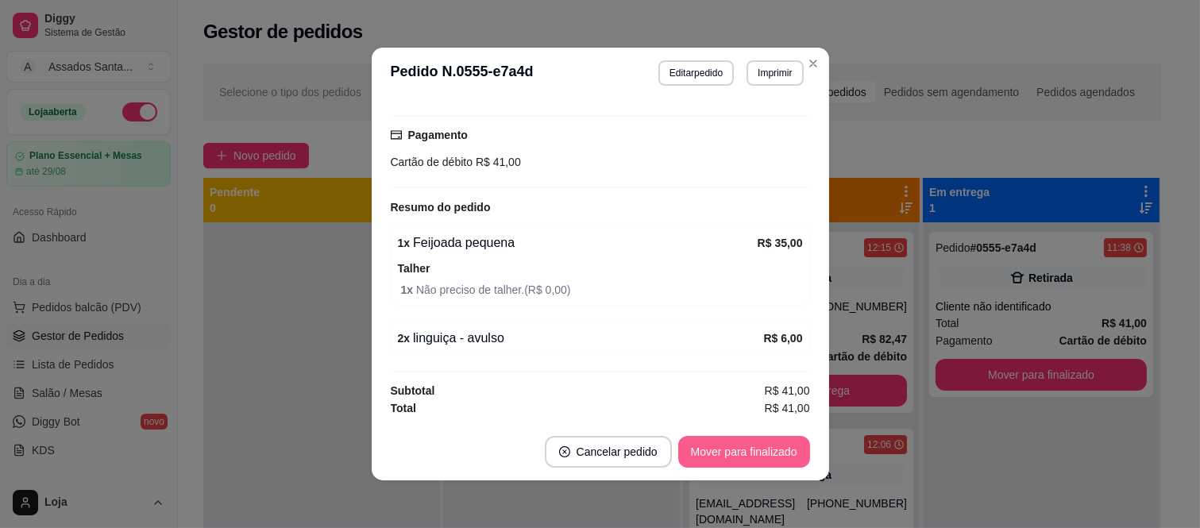
click at [707, 447] on button "Mover para finalizado" at bounding box center [744, 452] width 132 height 32
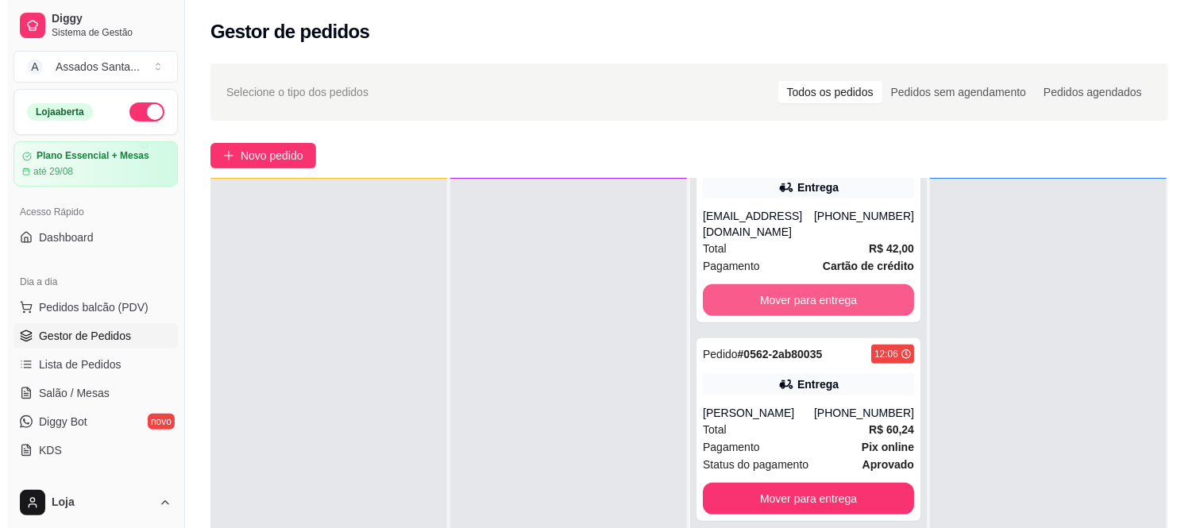
scroll to position [0, 0]
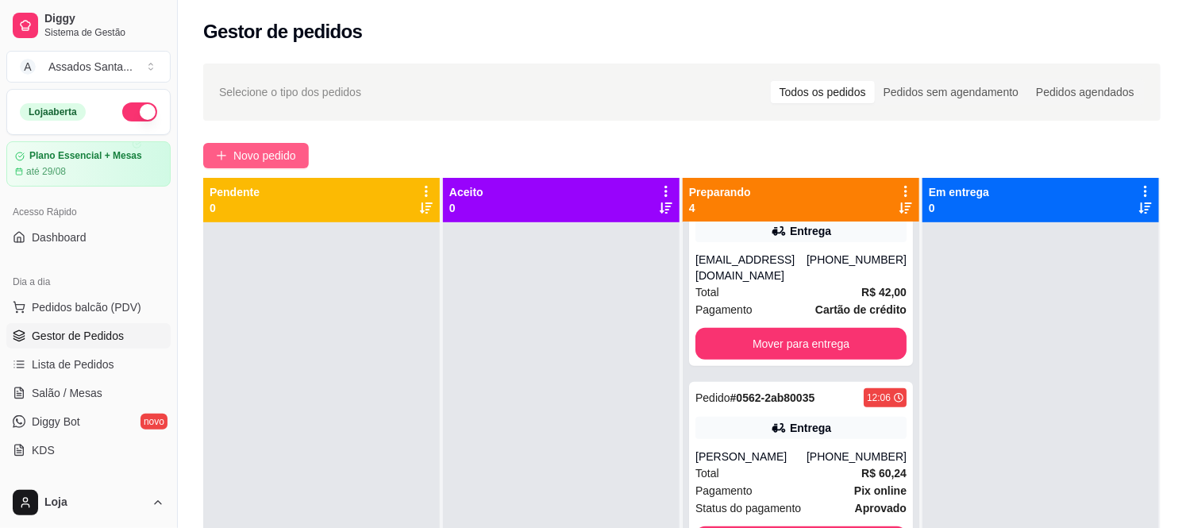
click at [279, 152] on span "Novo pedido" at bounding box center [264, 155] width 63 height 17
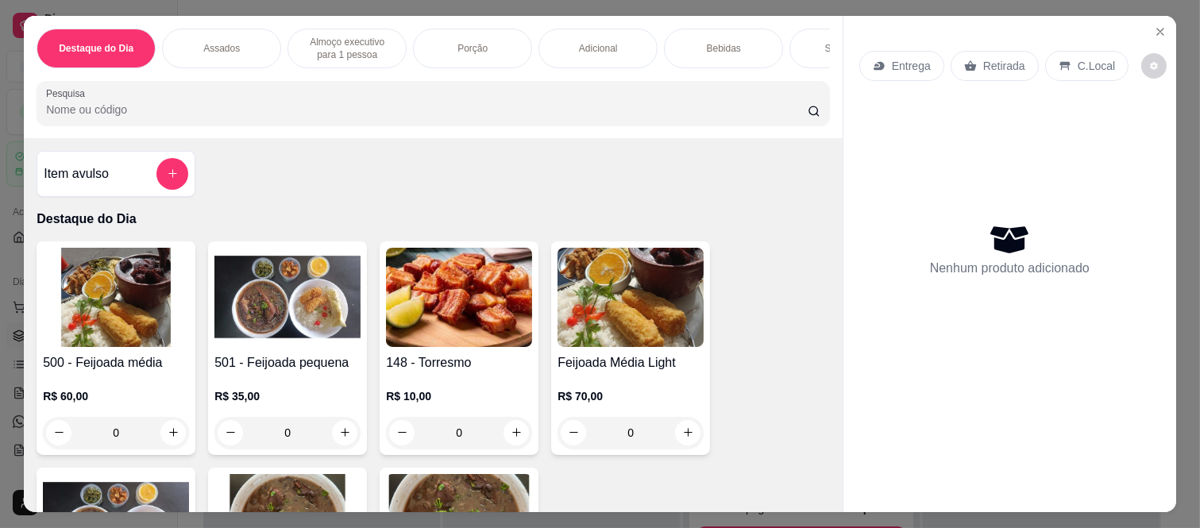
click at [160, 437] on div "0" at bounding box center [116, 433] width 146 height 32
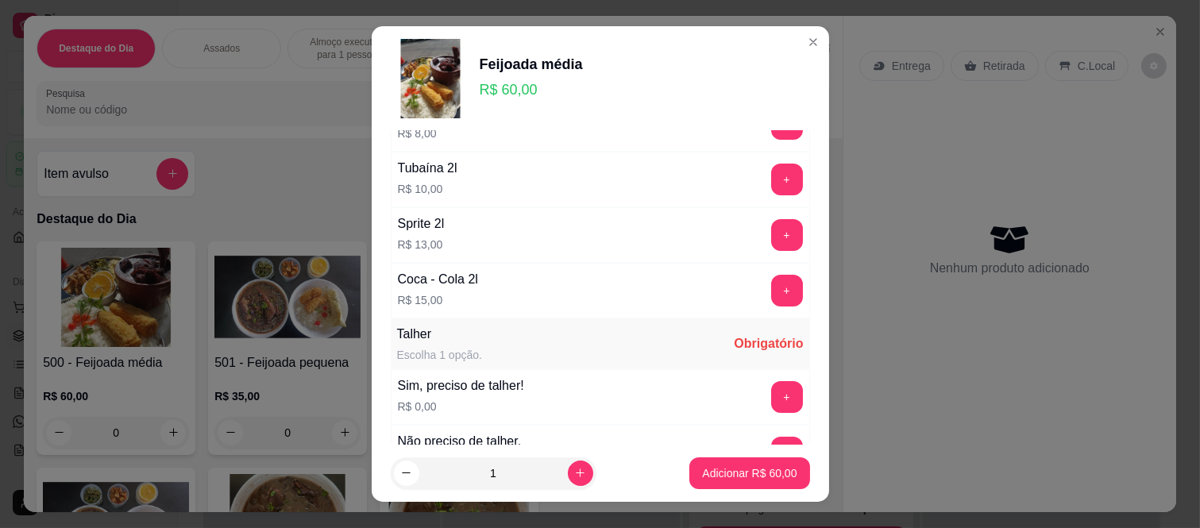
scroll to position [861, 0]
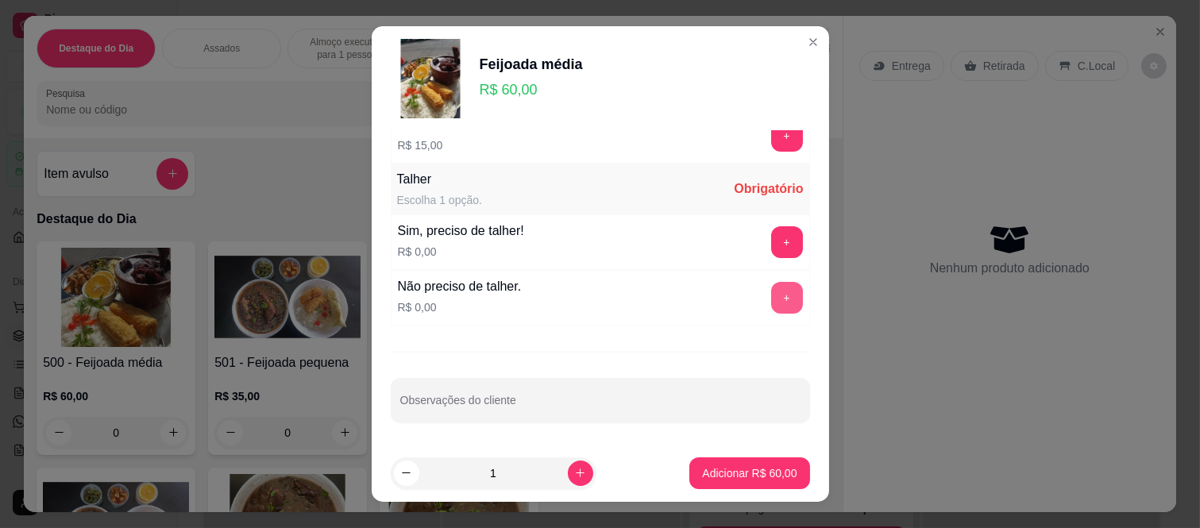
click at [771, 303] on button "+" at bounding box center [787, 298] width 32 height 32
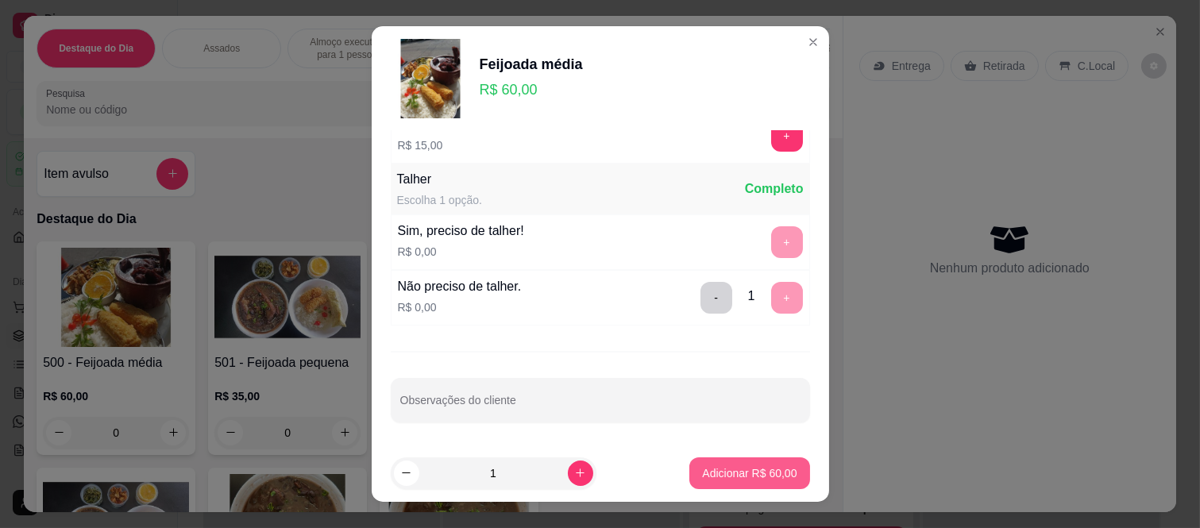
click at [702, 470] on p "Adicionar R$ 60,00" at bounding box center [749, 473] width 94 height 16
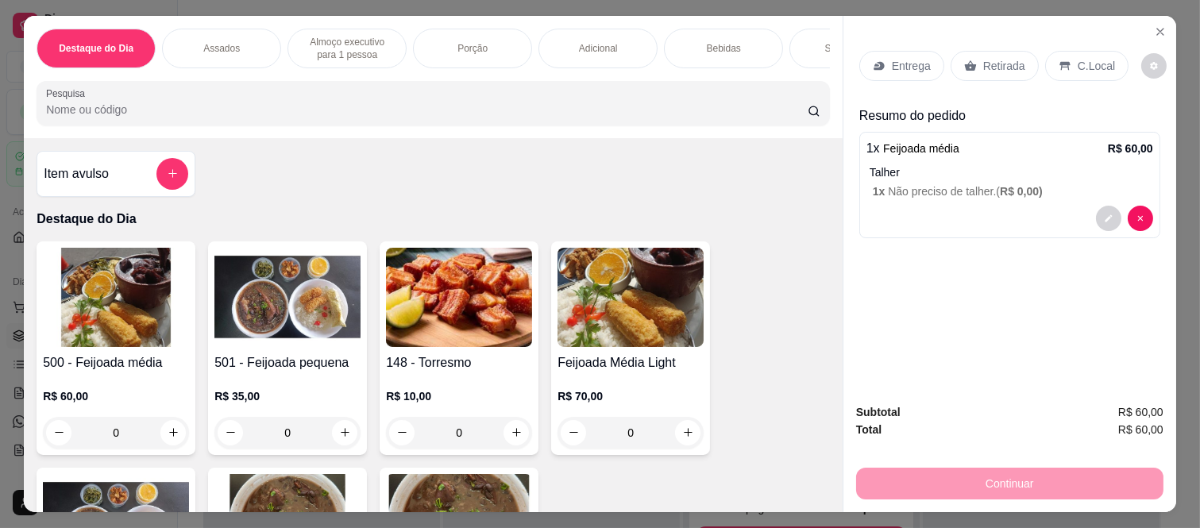
click at [997, 67] on p "Retirada" at bounding box center [1004, 66] width 42 height 16
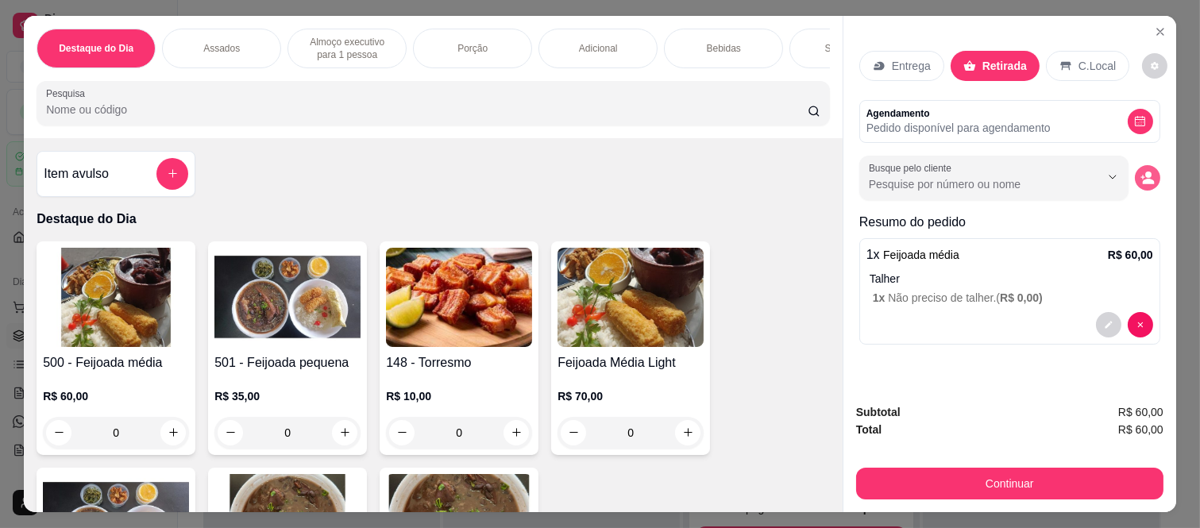
click at [1140, 171] on icon "decrease-product-quantity" at bounding box center [1147, 178] width 14 height 14
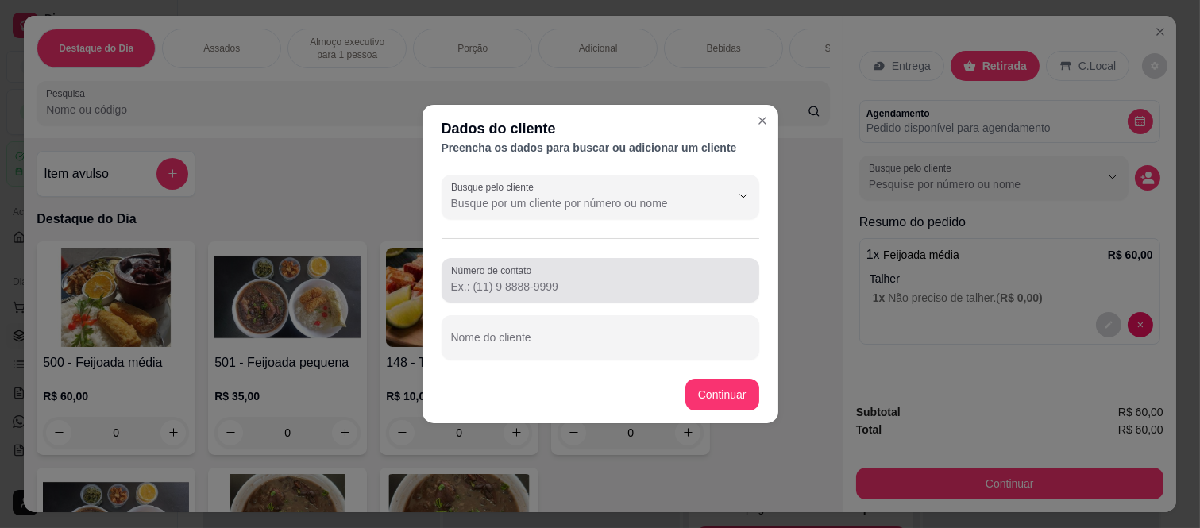
click at [541, 281] on input "Número de contato" at bounding box center [600, 287] width 299 height 16
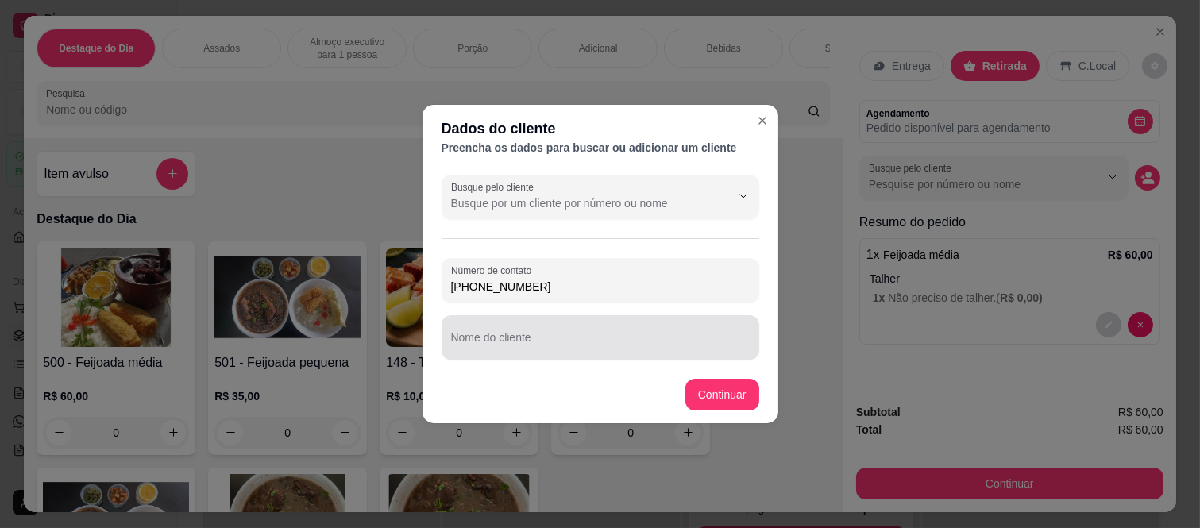
type input "[PHONE_NUMBER]"
click at [513, 343] on input "Nome do cliente" at bounding box center [600, 344] width 299 height 16
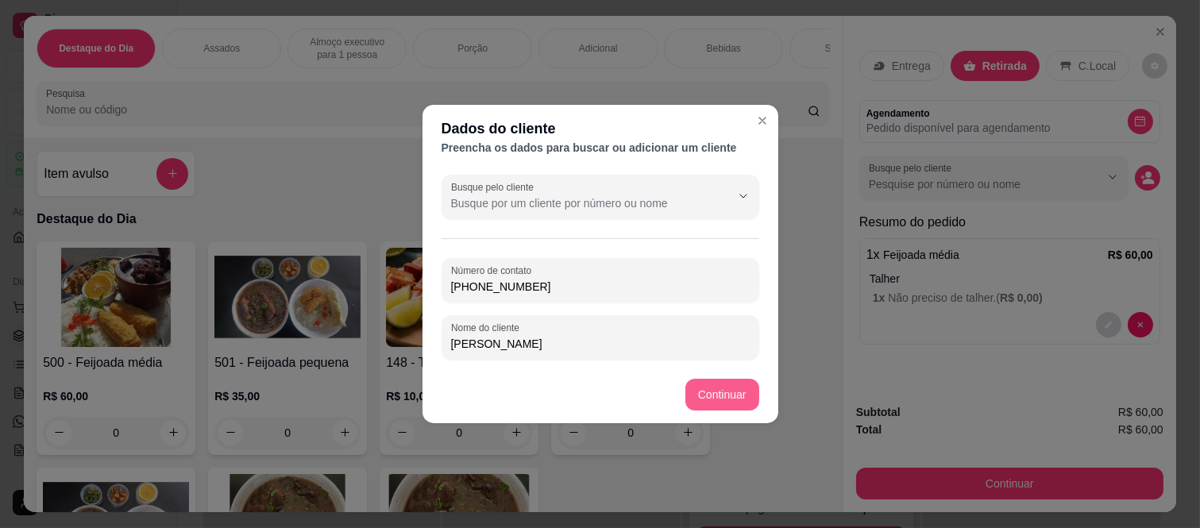
type input "[PERSON_NAME]"
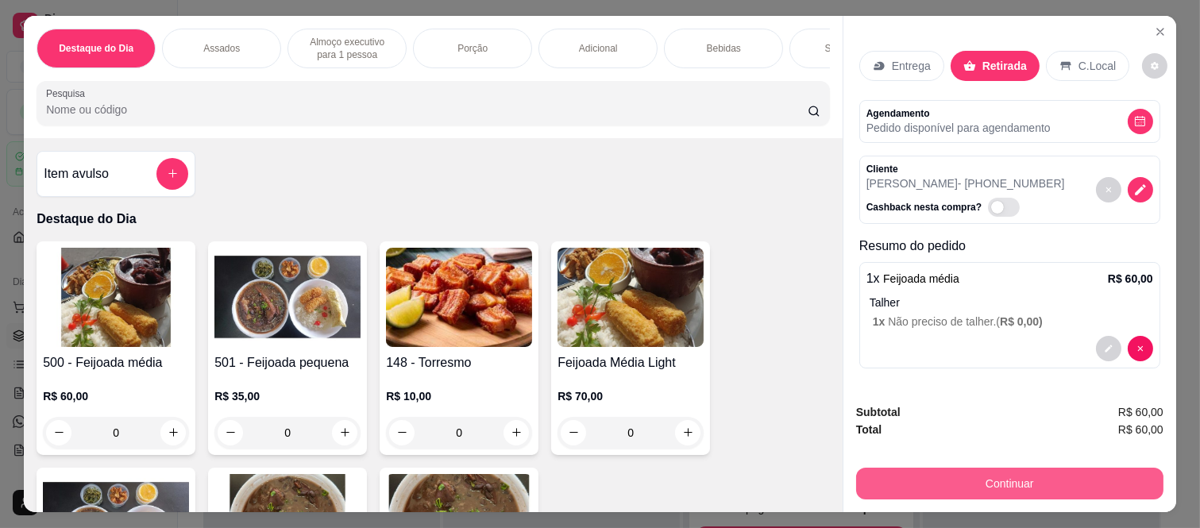
click at [981, 486] on button "Continuar" at bounding box center [1009, 484] width 307 height 32
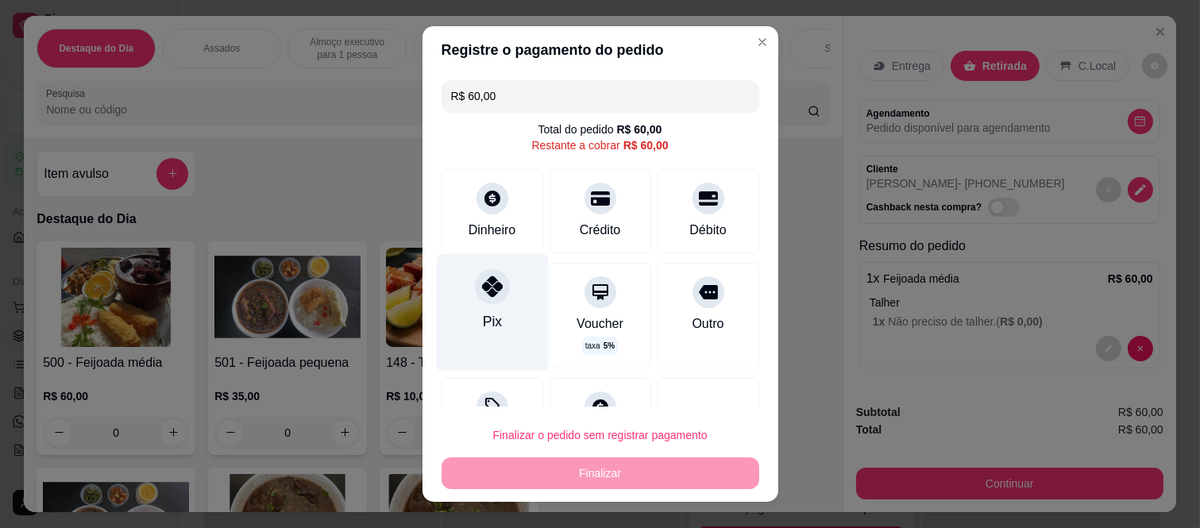
click at [475, 297] on div at bounding box center [492, 286] width 35 height 35
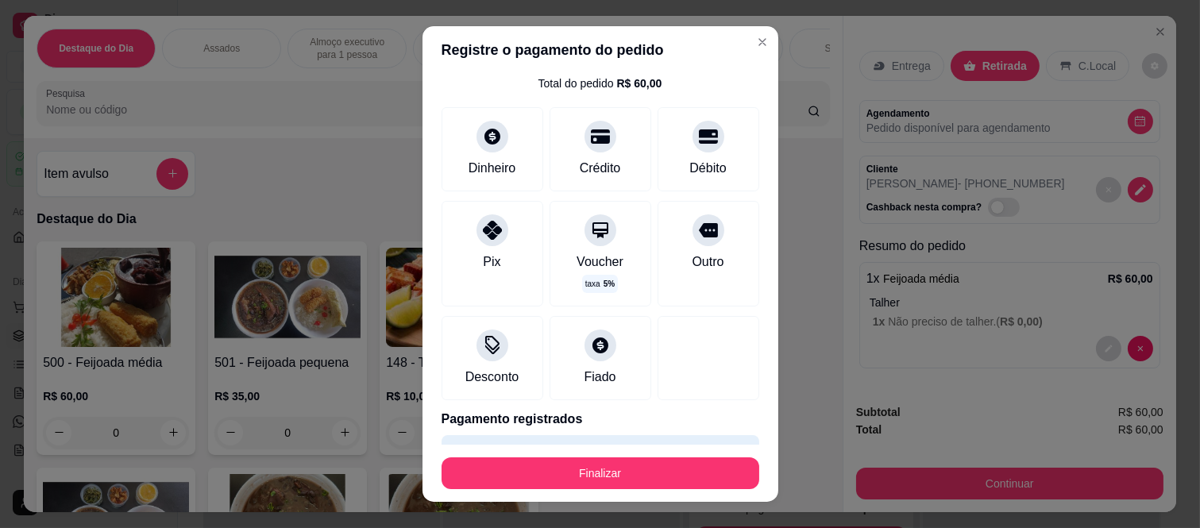
scroll to position [91, 0]
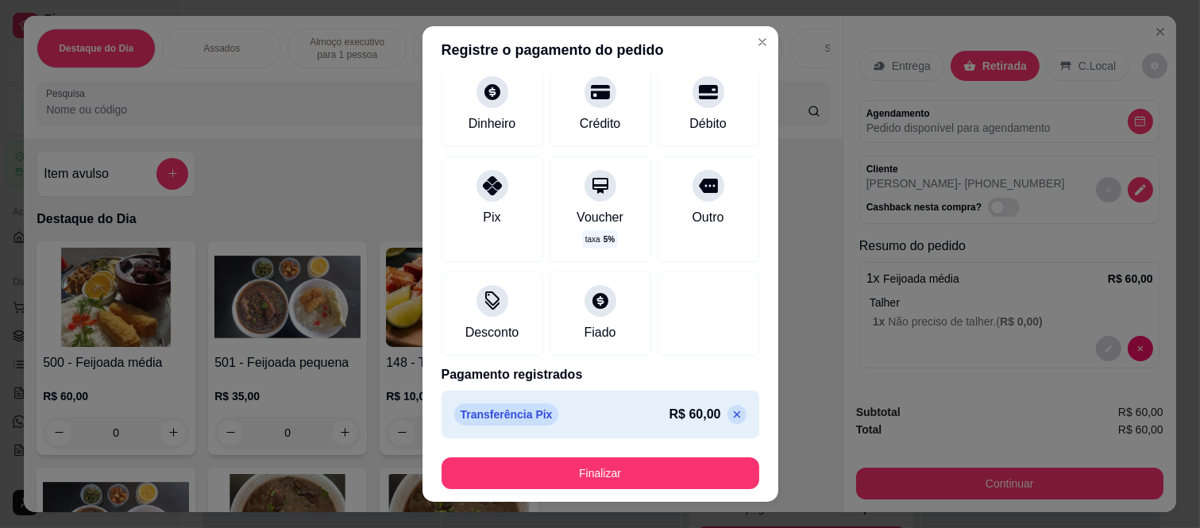
click at [561, 451] on footer "Finalizar" at bounding box center [600, 473] width 356 height 57
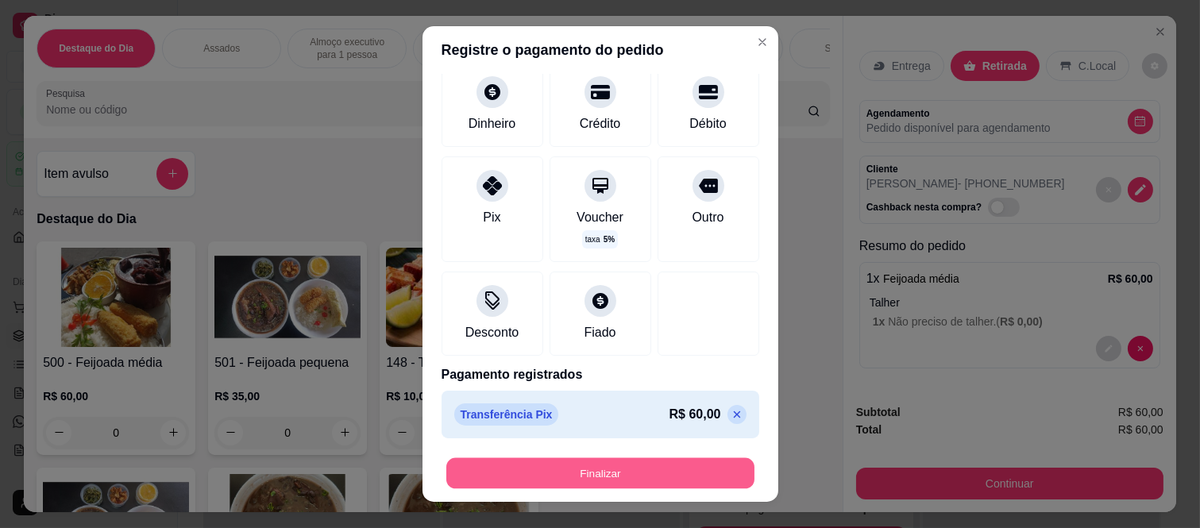
click at [565, 465] on button "Finalizar" at bounding box center [600, 472] width 308 height 31
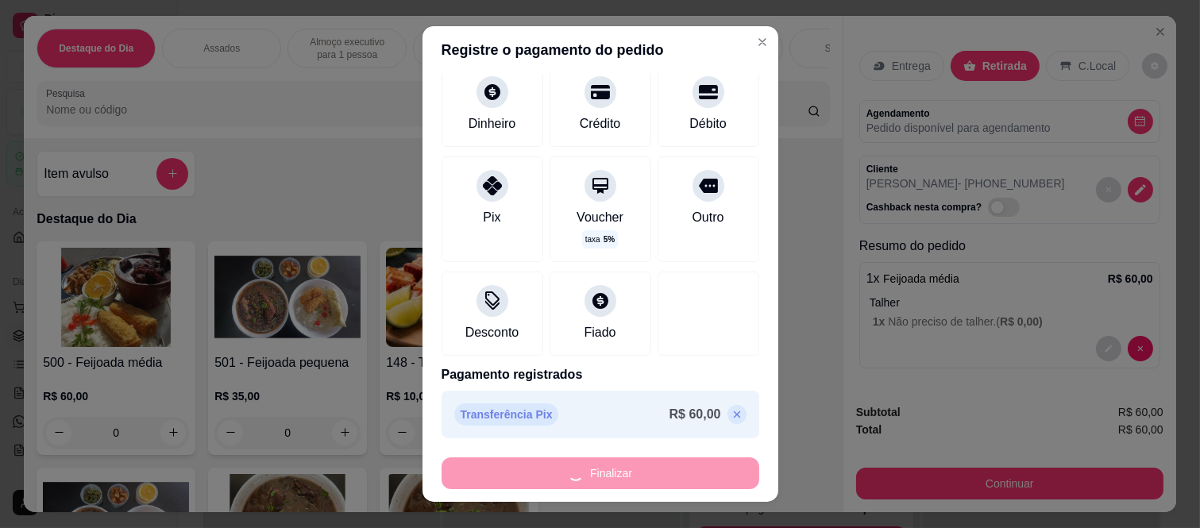
type input "-R$ 60,00"
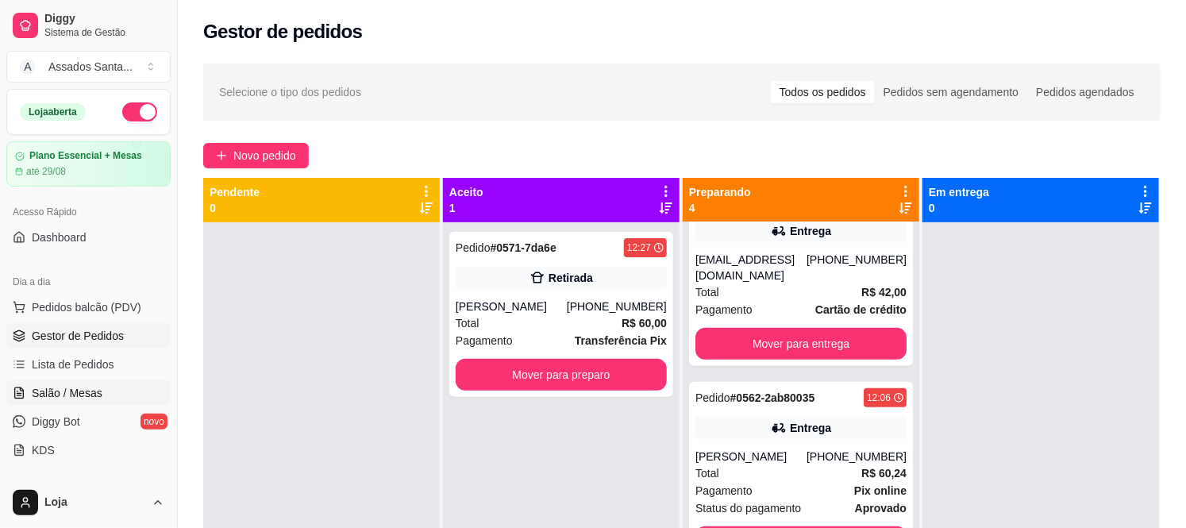
click at [66, 382] on link "Salão / Mesas" at bounding box center [88, 392] width 164 height 25
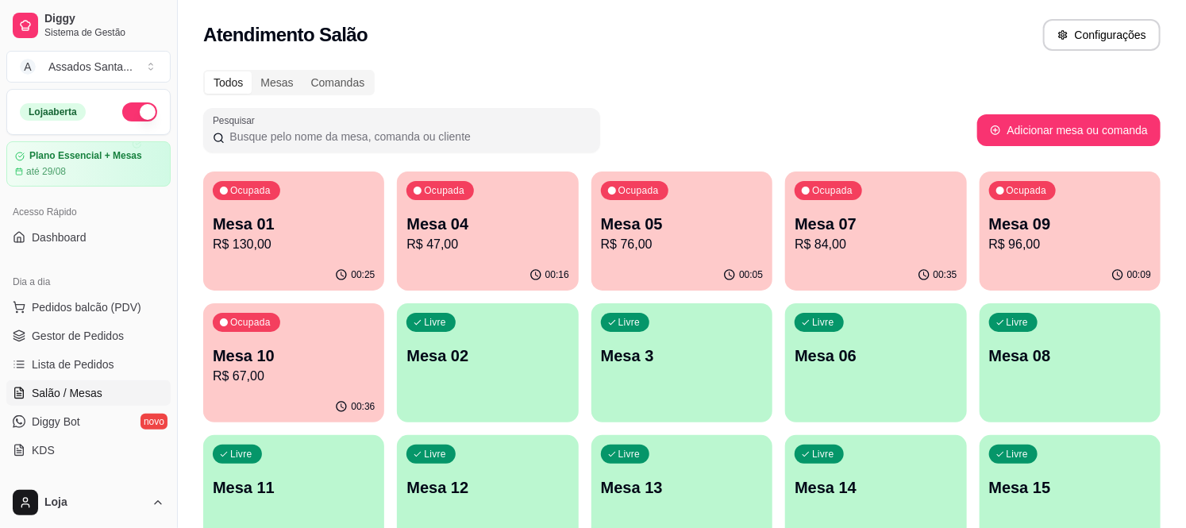
click at [653, 240] on p "R$ 76,00" at bounding box center [682, 244] width 162 height 19
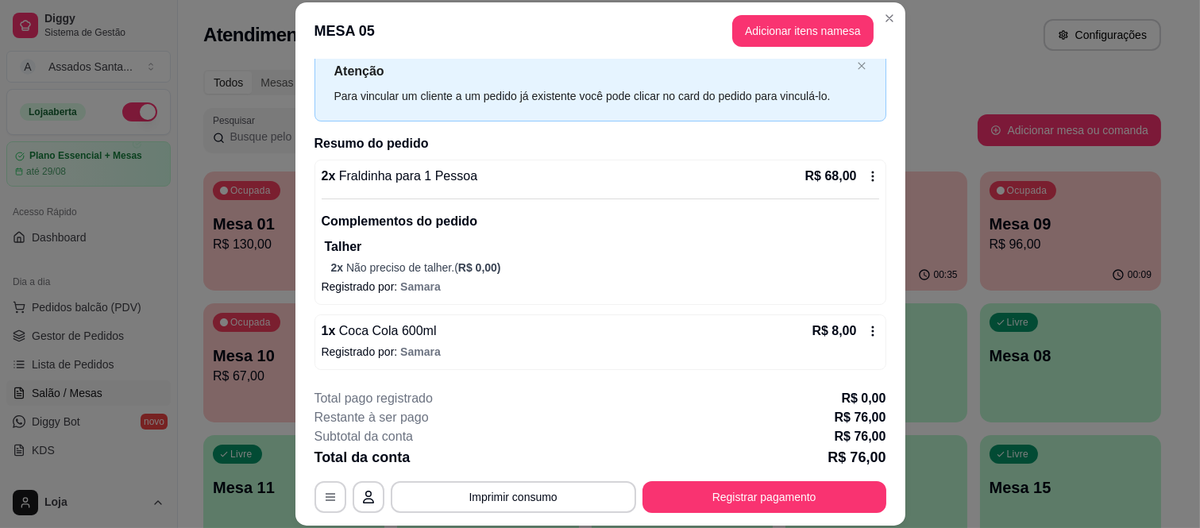
scroll to position [48, 0]
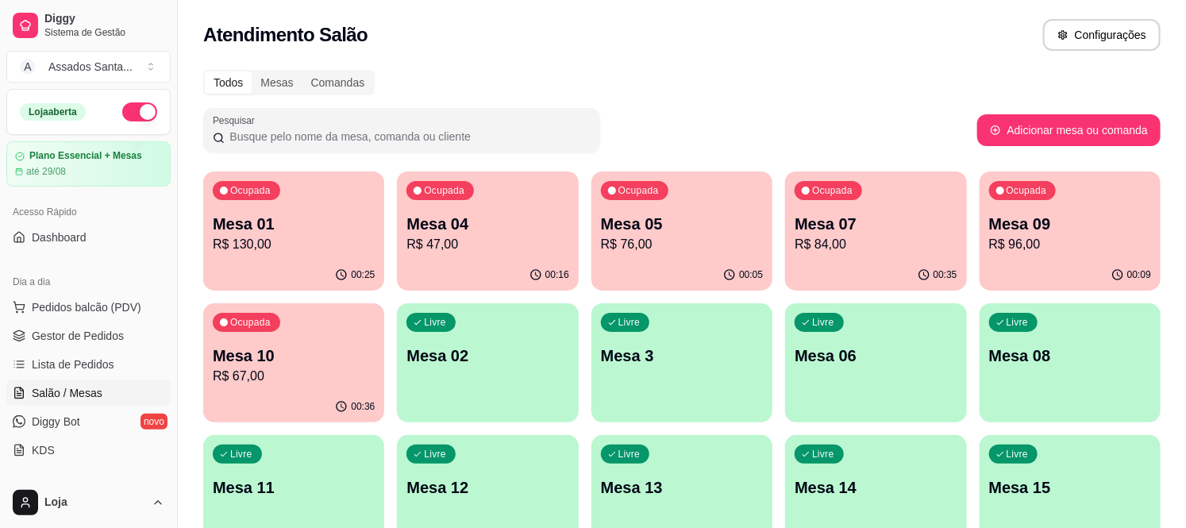
click at [856, 239] on p "R$ 84,00" at bounding box center [876, 244] width 162 height 19
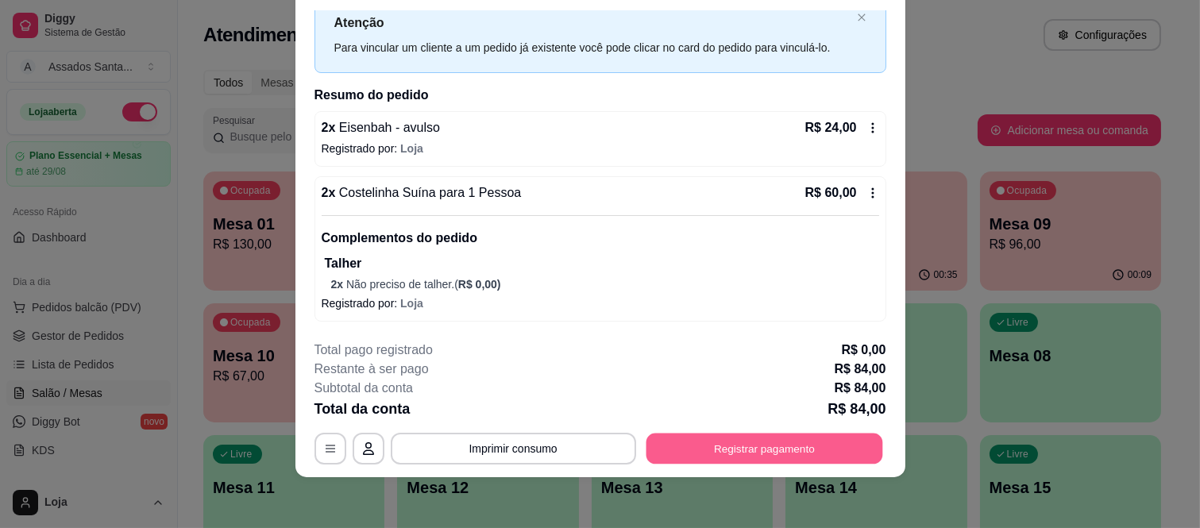
click at [694, 459] on button "Registrar pagamento" at bounding box center [764, 448] width 237 height 31
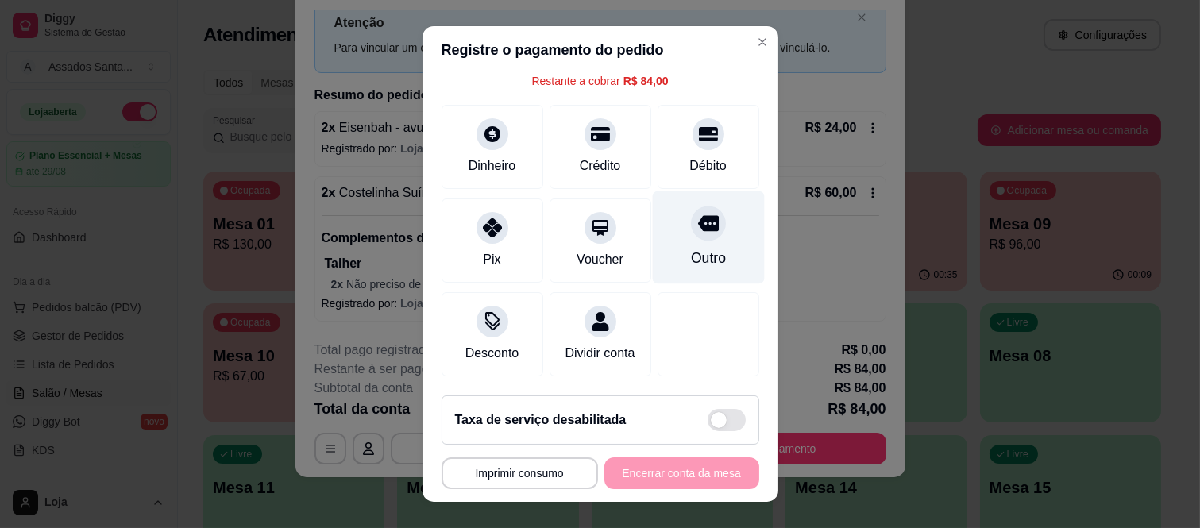
scroll to position [99, 0]
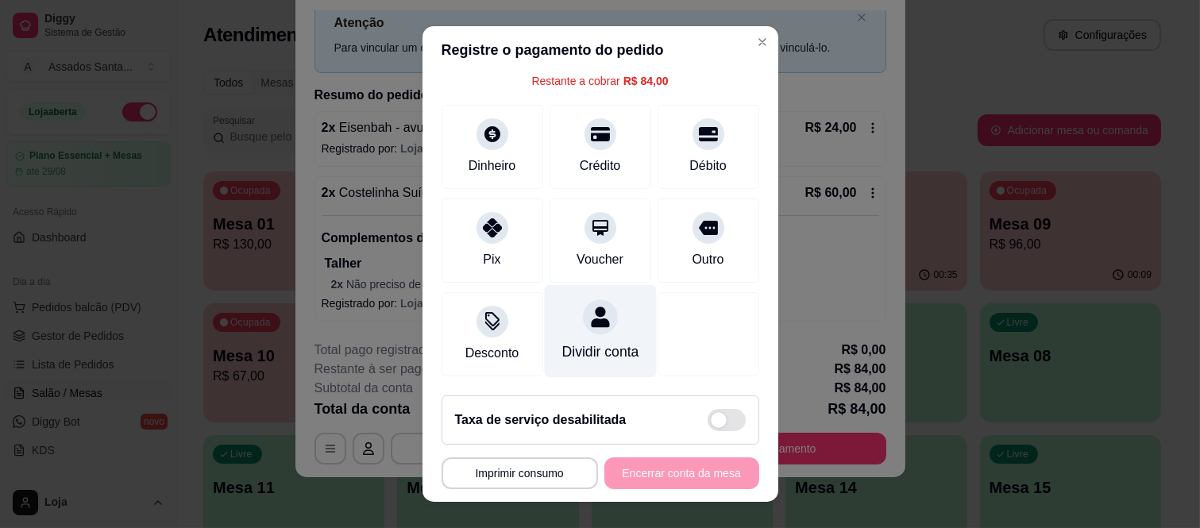
click at [591, 306] on icon at bounding box center [600, 316] width 18 height 21
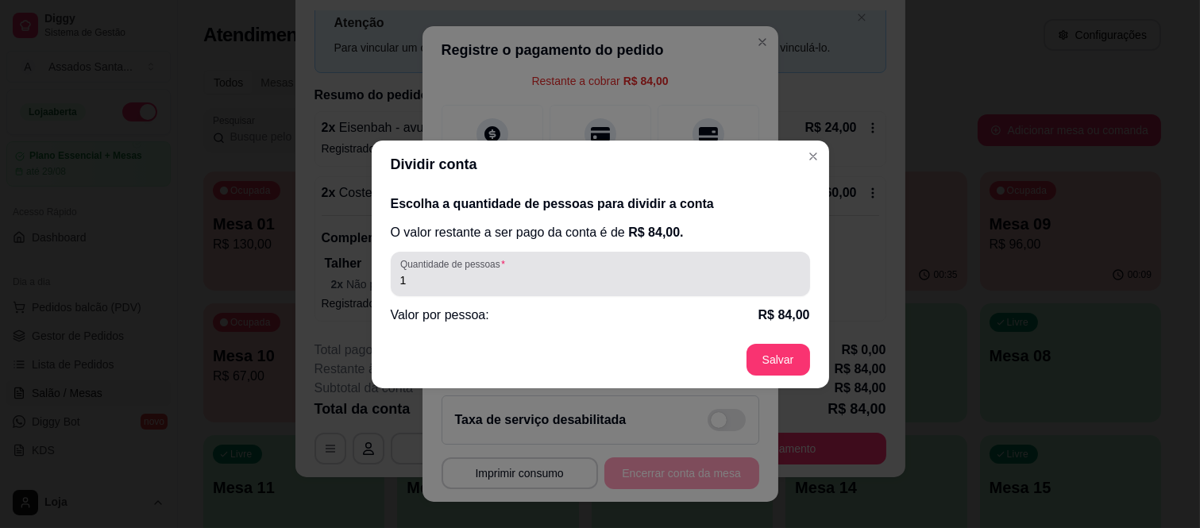
click at [616, 288] on div "1" at bounding box center [600, 274] width 400 height 32
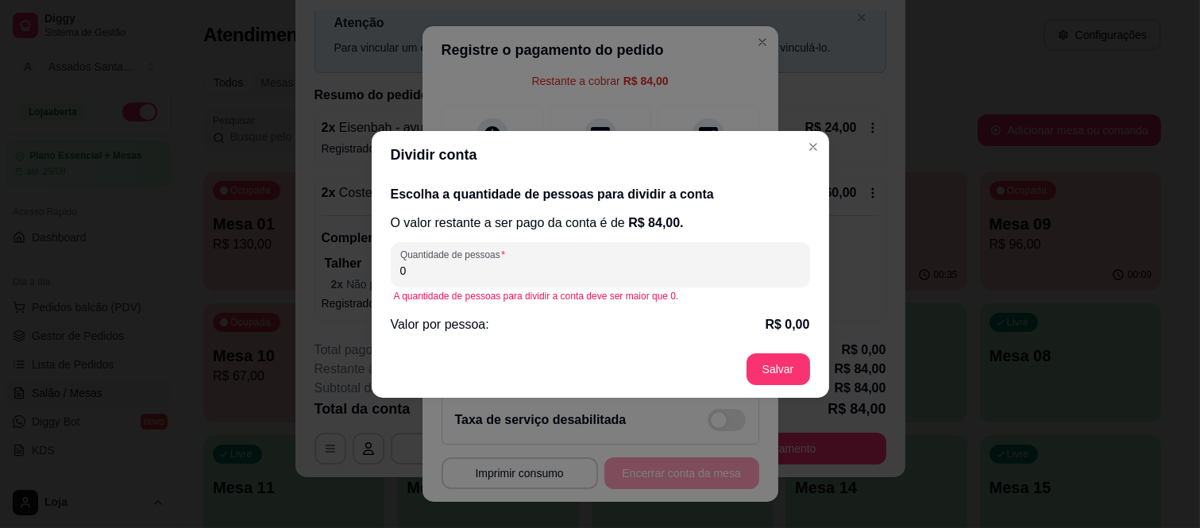
type input "2"
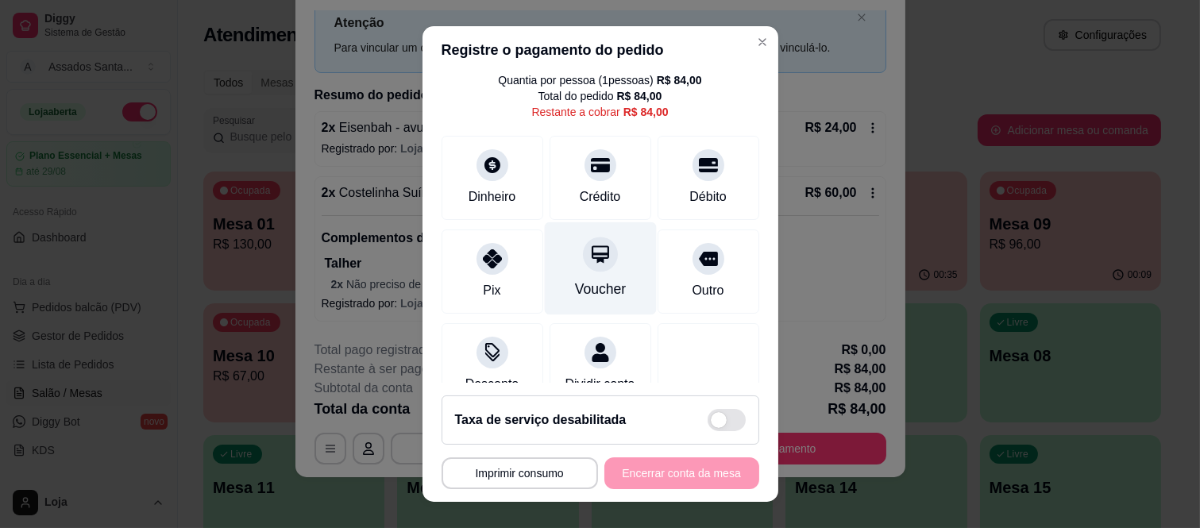
scroll to position [0, 0]
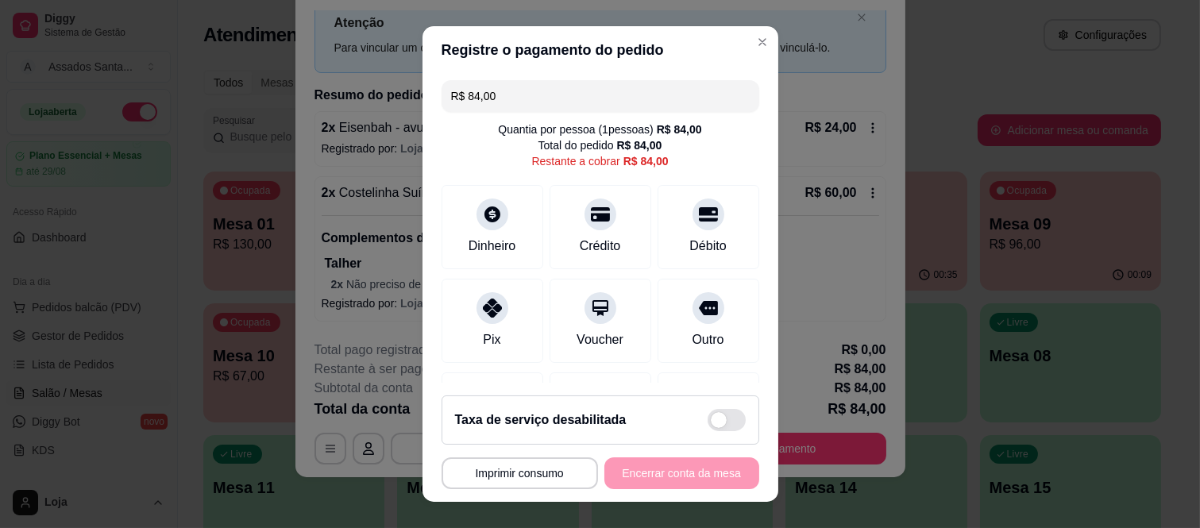
click at [572, 104] on input "R$ 84,00" at bounding box center [600, 96] width 299 height 32
click at [593, 214] on div at bounding box center [600, 210] width 35 height 35
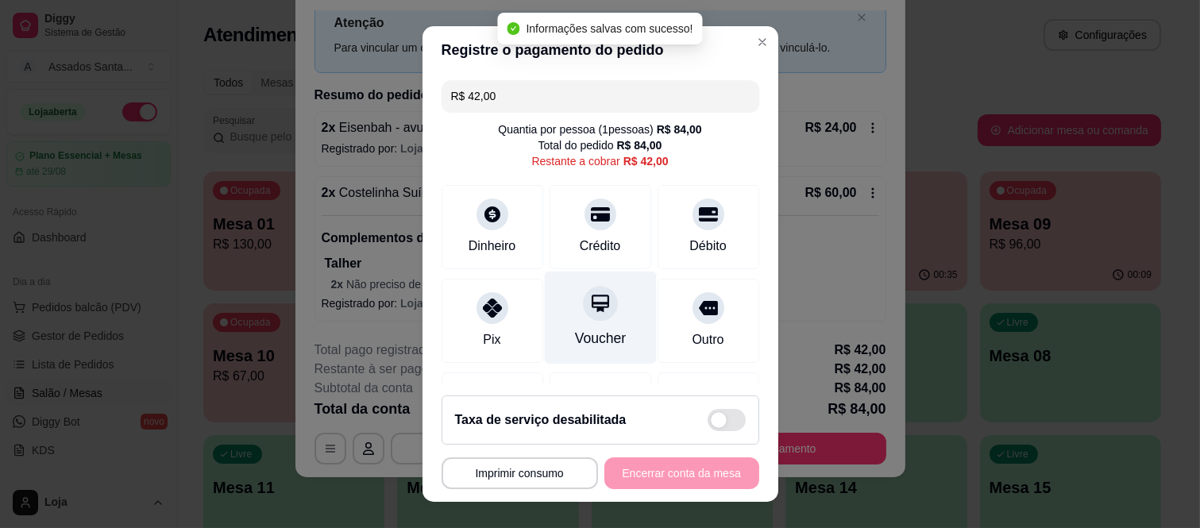
click at [589, 310] on icon at bounding box center [599, 303] width 21 height 21
type input "R$ 0,00"
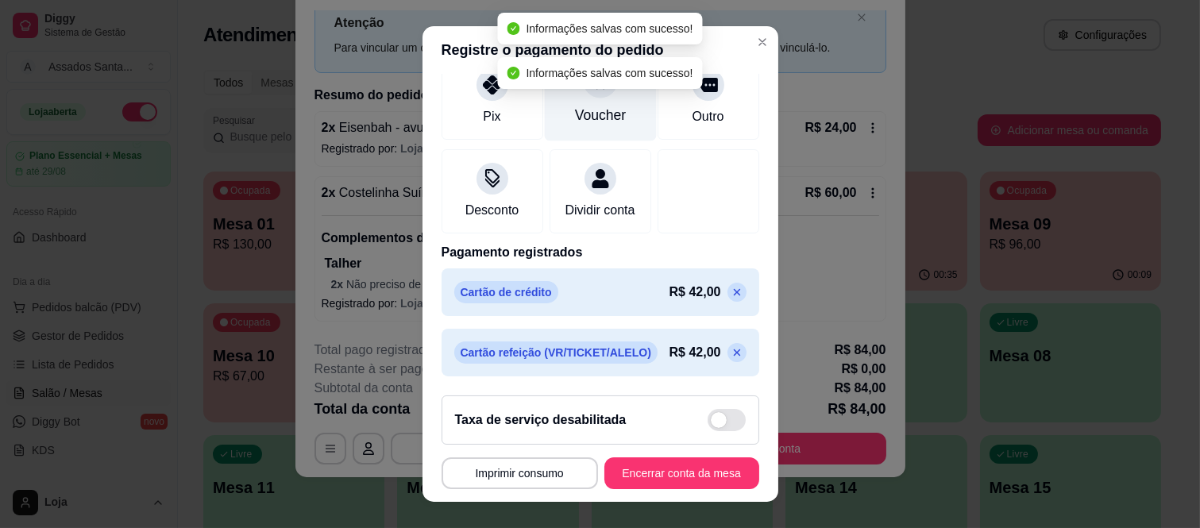
scroll to position [242, 0]
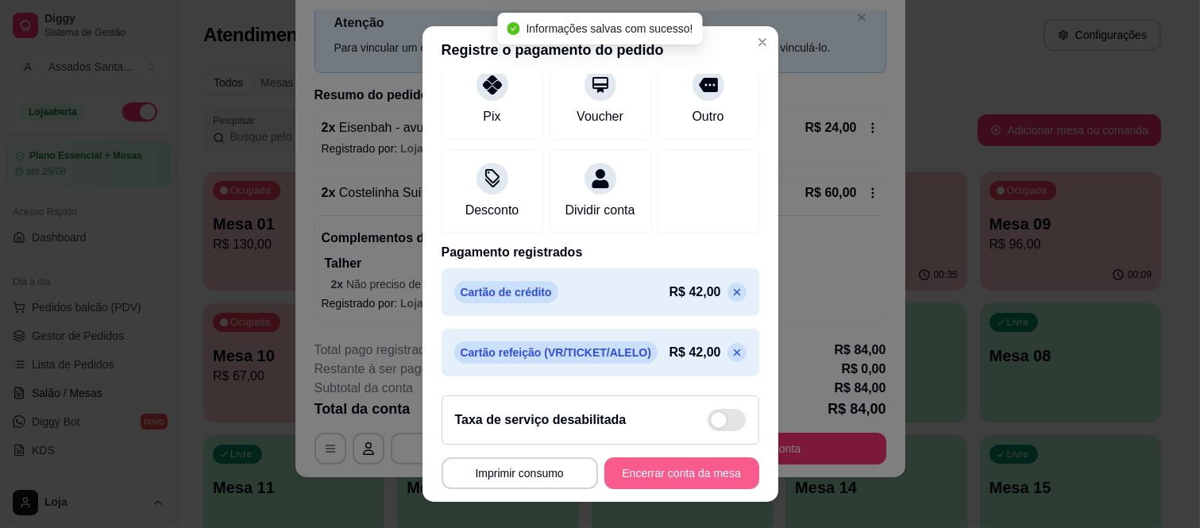
click at [681, 475] on button "Encerrar conta da mesa" at bounding box center [681, 473] width 155 height 32
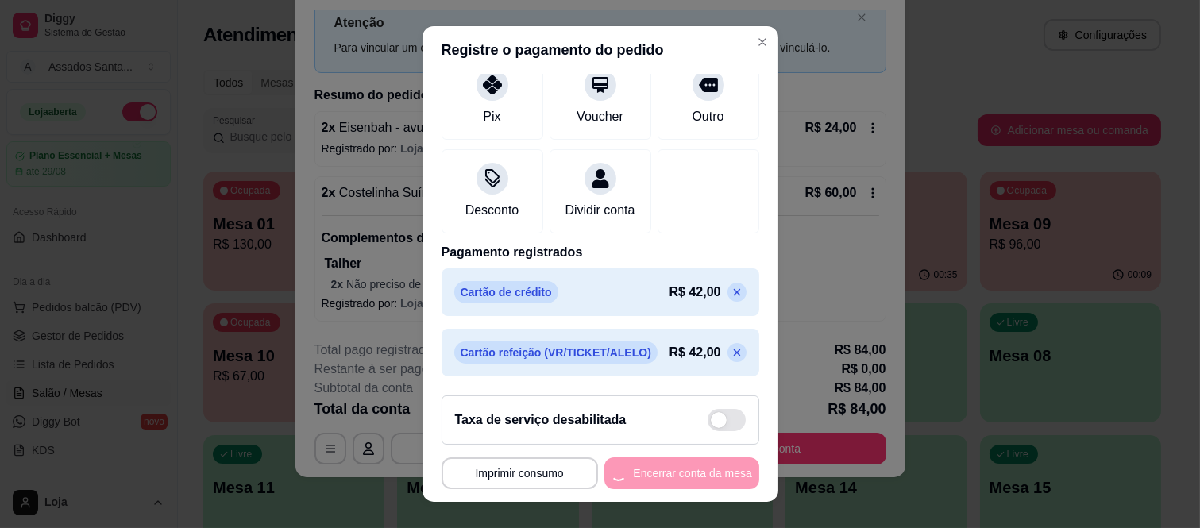
scroll to position [0, 0]
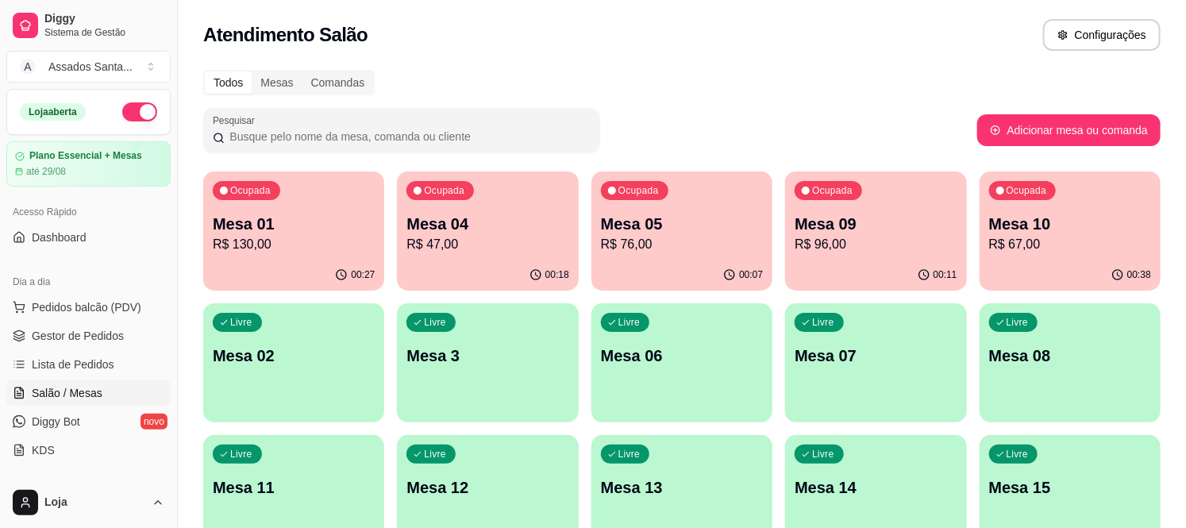
click at [326, 227] on p "Mesa 01" at bounding box center [294, 224] width 162 height 22
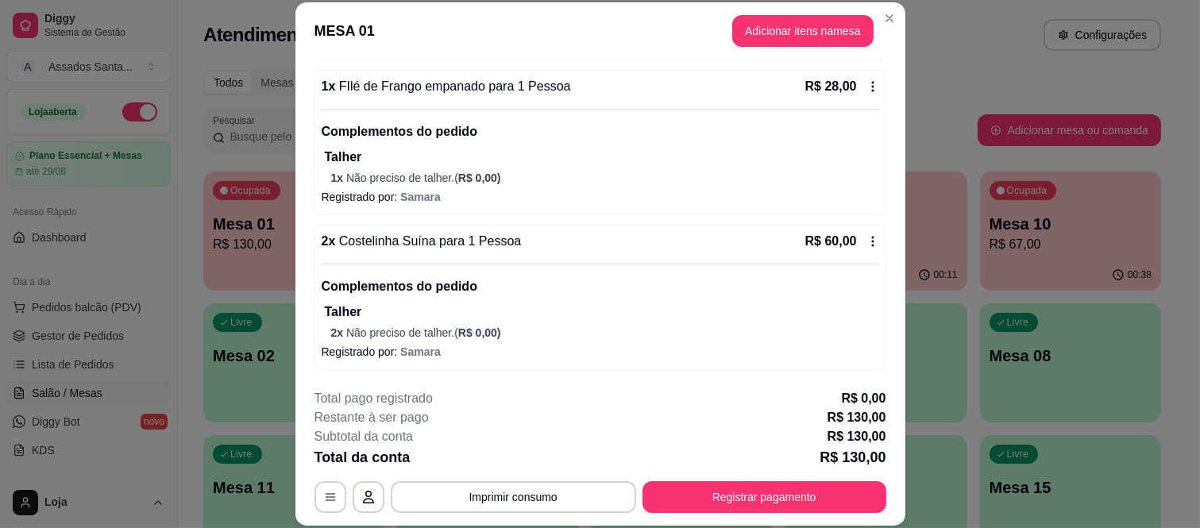
scroll to position [353, 0]
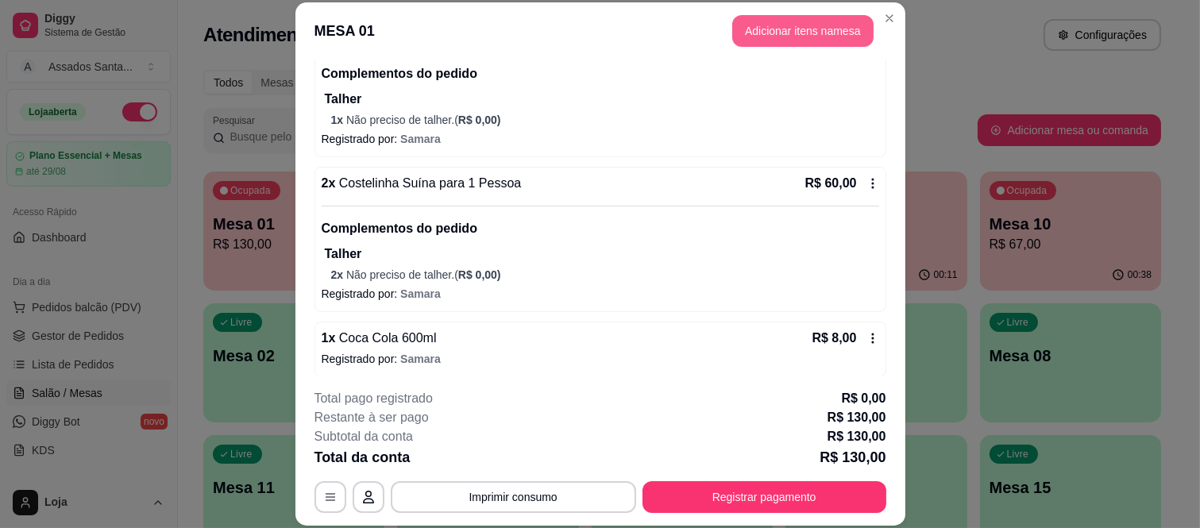
click at [762, 24] on button "Adicionar itens na mesa" at bounding box center [802, 31] width 141 height 32
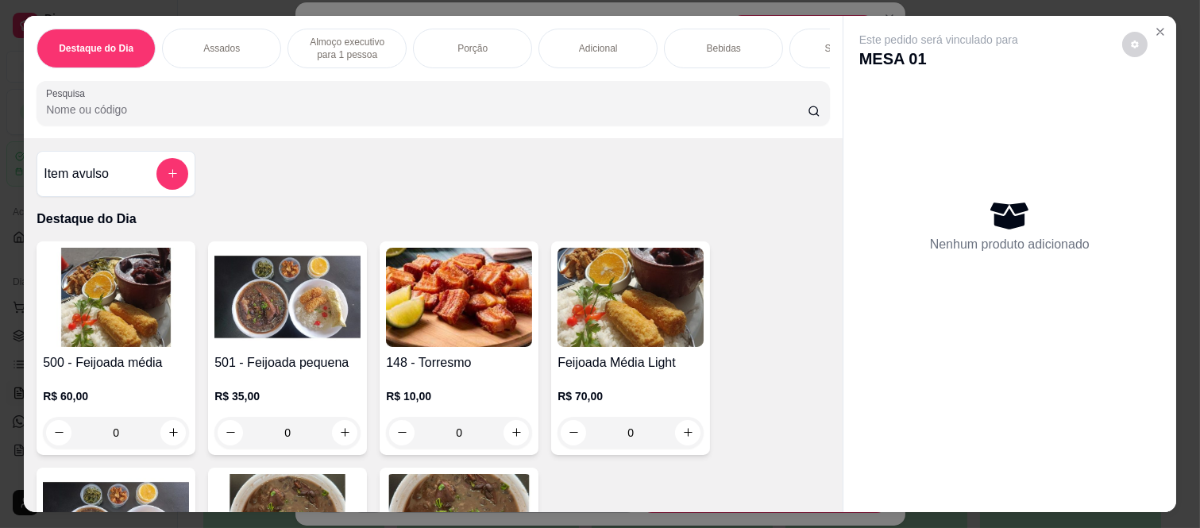
click at [669, 42] on div "Bebidas" at bounding box center [723, 49] width 119 height 40
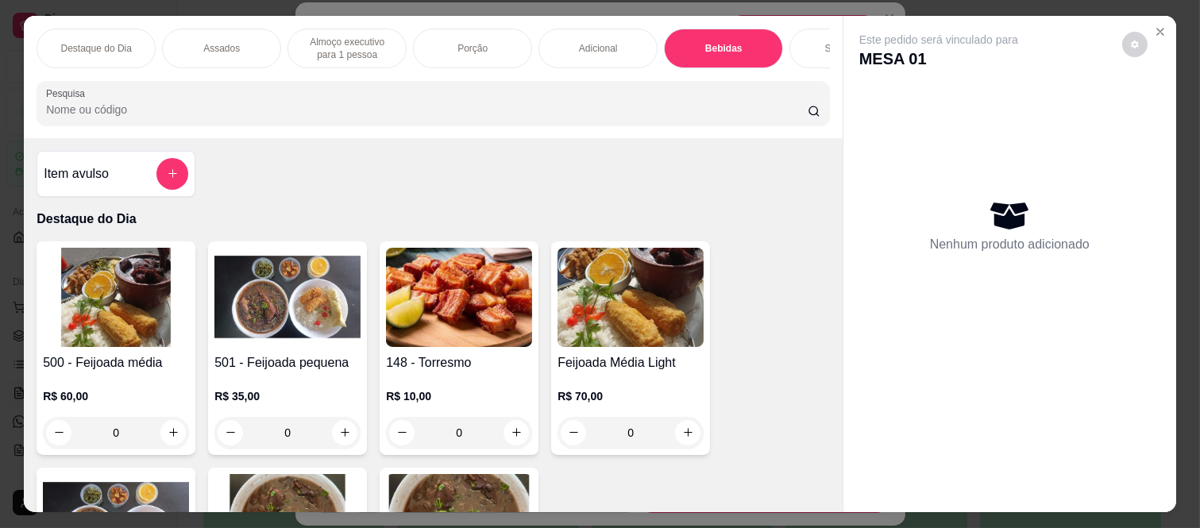
scroll to position [41, 0]
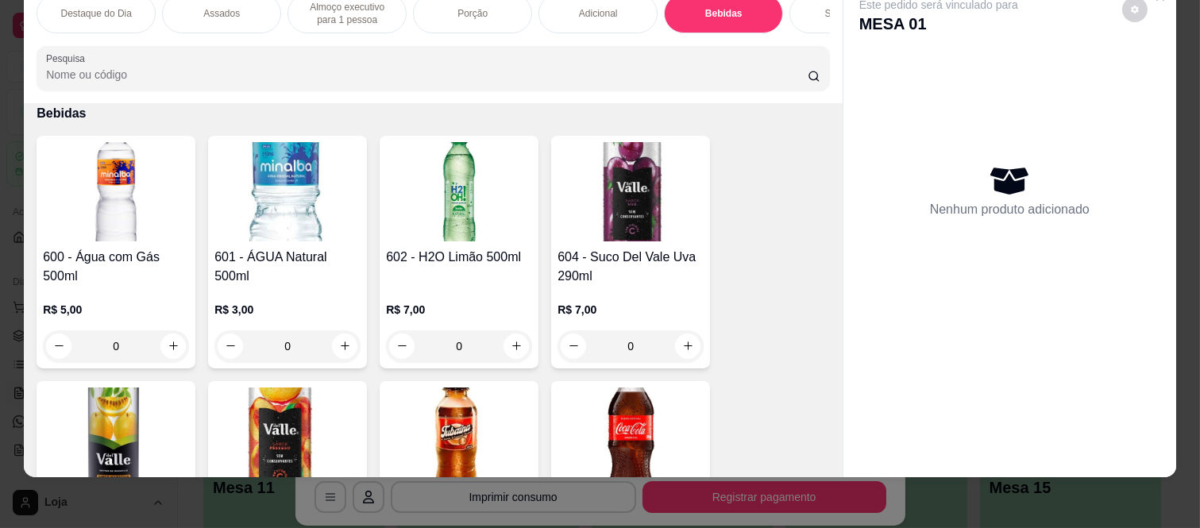
click at [495, 335] on input "0" at bounding box center [458, 346] width 89 height 32
click at [511, 340] on icon "increase-product-quantity" at bounding box center [517, 346] width 12 height 12
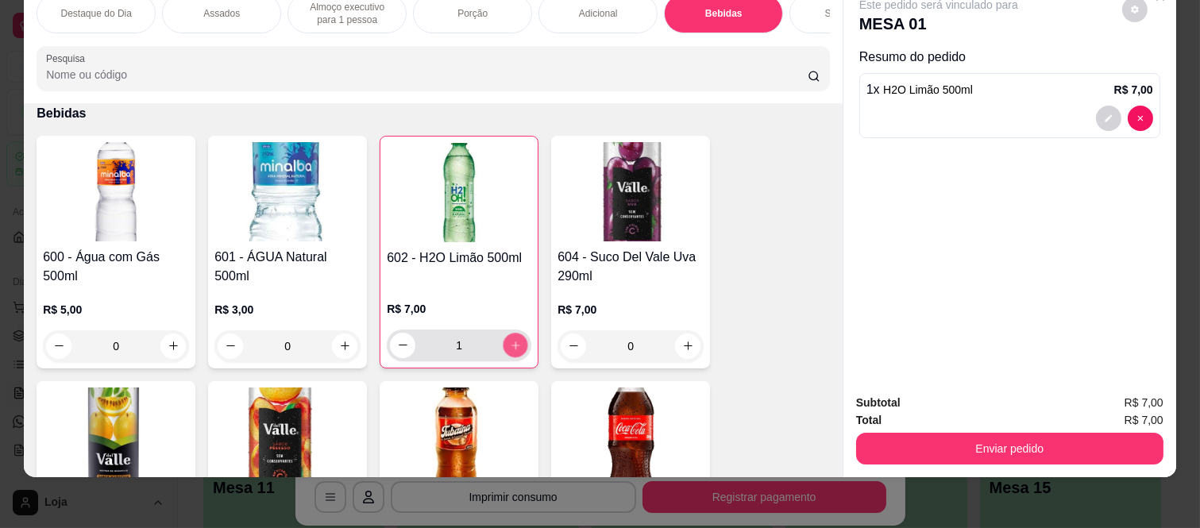
click at [510, 340] on icon "increase-product-quantity" at bounding box center [516, 346] width 12 height 12
type input "2"
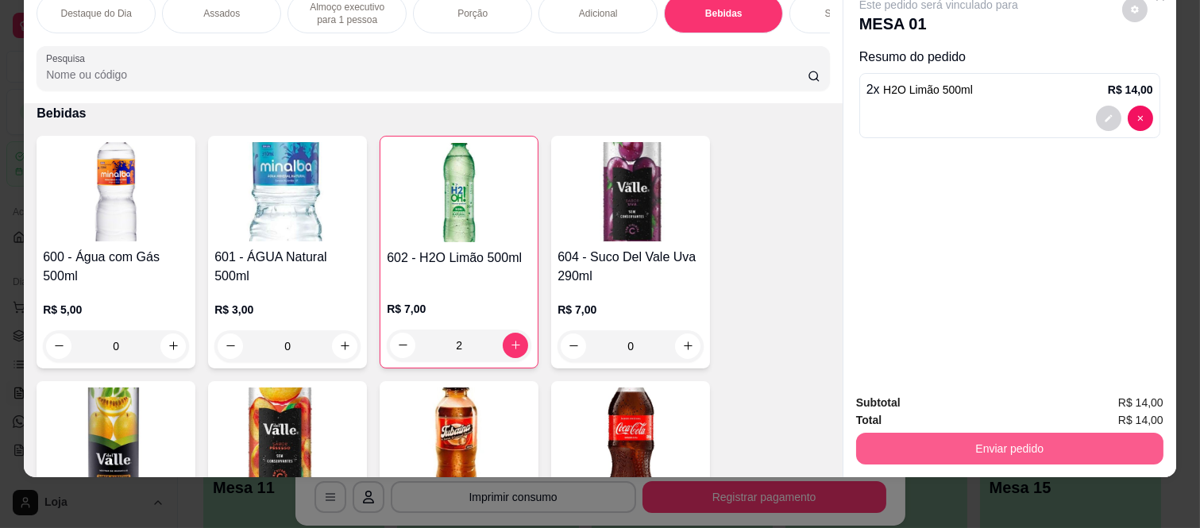
click at [860, 433] on button "Enviar pedido" at bounding box center [1009, 449] width 307 height 32
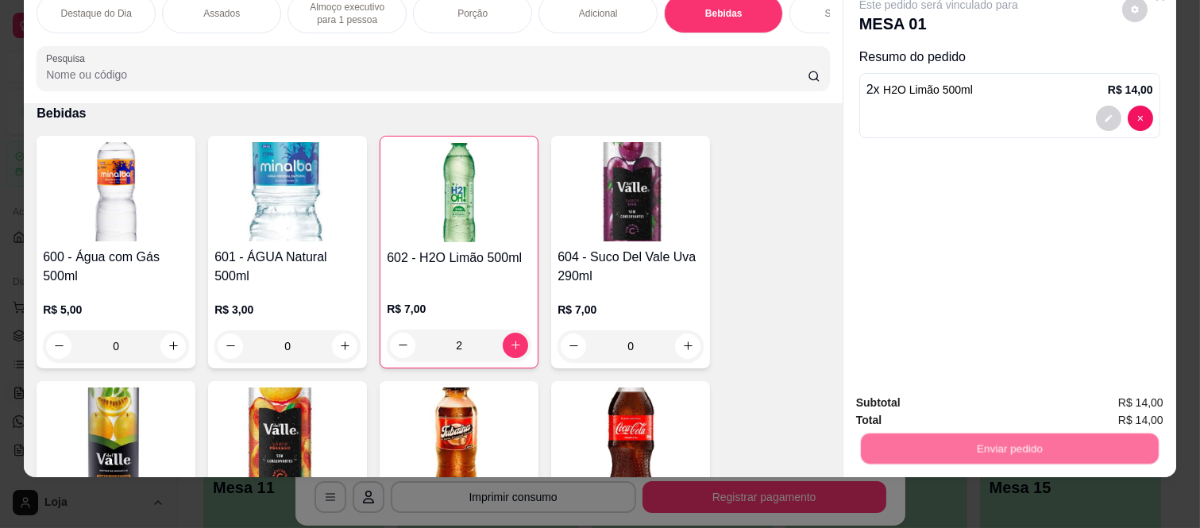
click at [895, 393] on button "Não registrar e enviar pedido" at bounding box center [955, 397] width 165 height 30
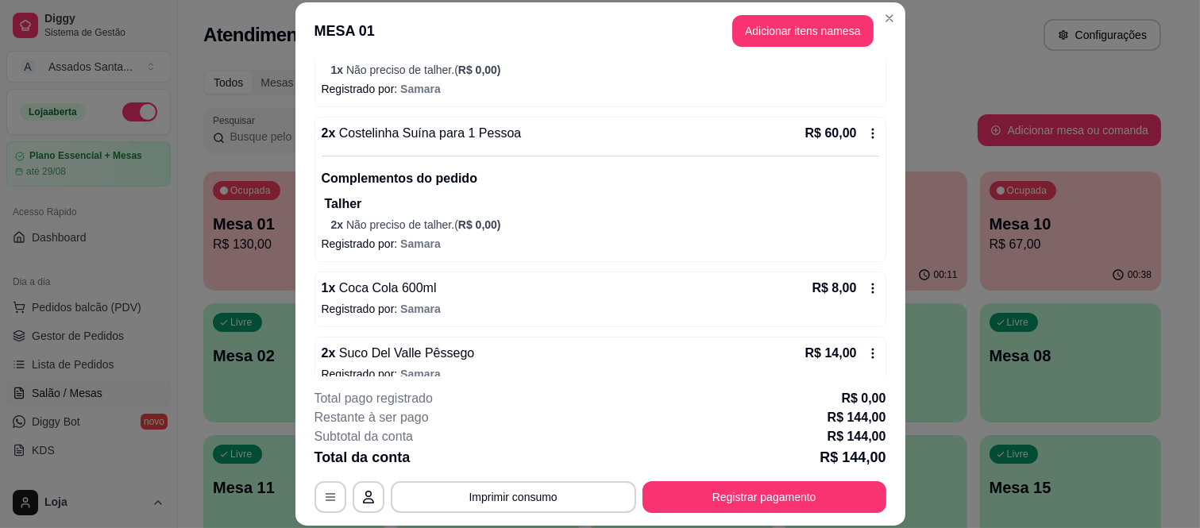
scroll to position [490, 0]
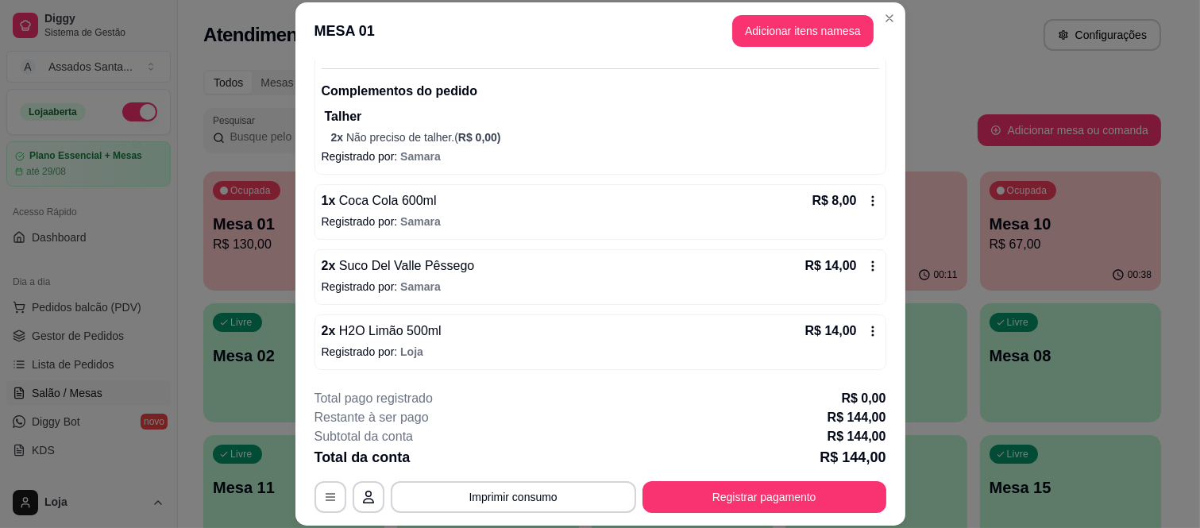
click at [477, 231] on div "1 x Coca Cola 600ml R$ 8,00 Registrado por: [GEOGRAPHIC_DATA]" at bounding box center [600, 212] width 572 height 56
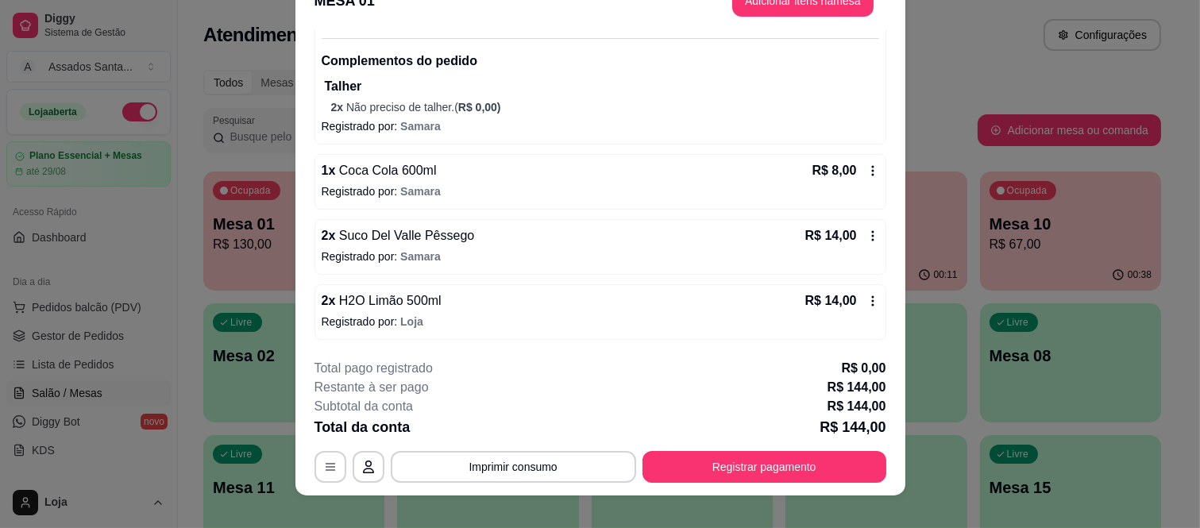
scroll to position [48, 0]
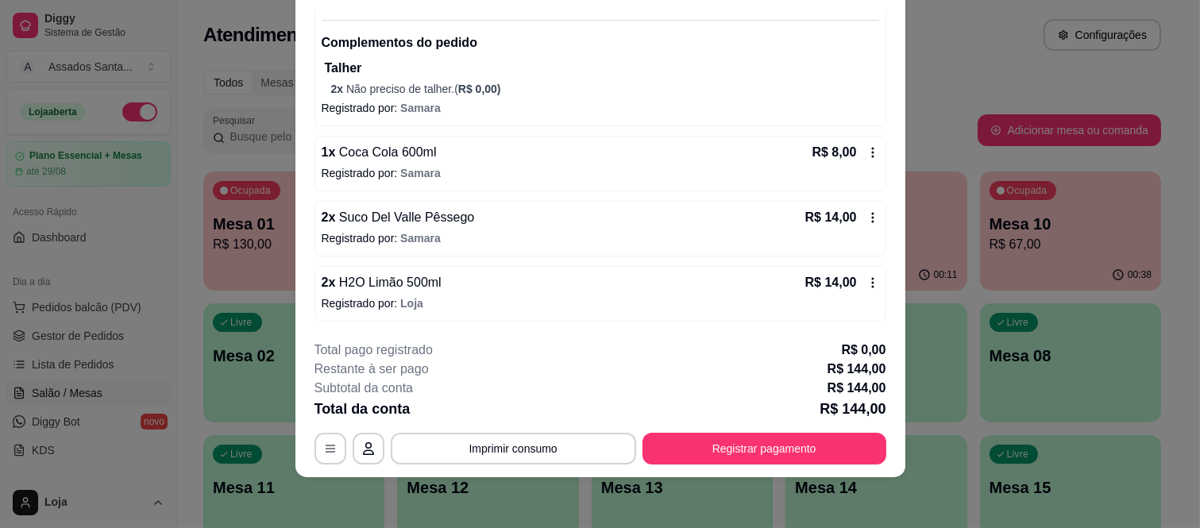
click at [390, 175] on p "Registrado por: [GEOGRAPHIC_DATA]" at bounding box center [600, 173] width 557 height 16
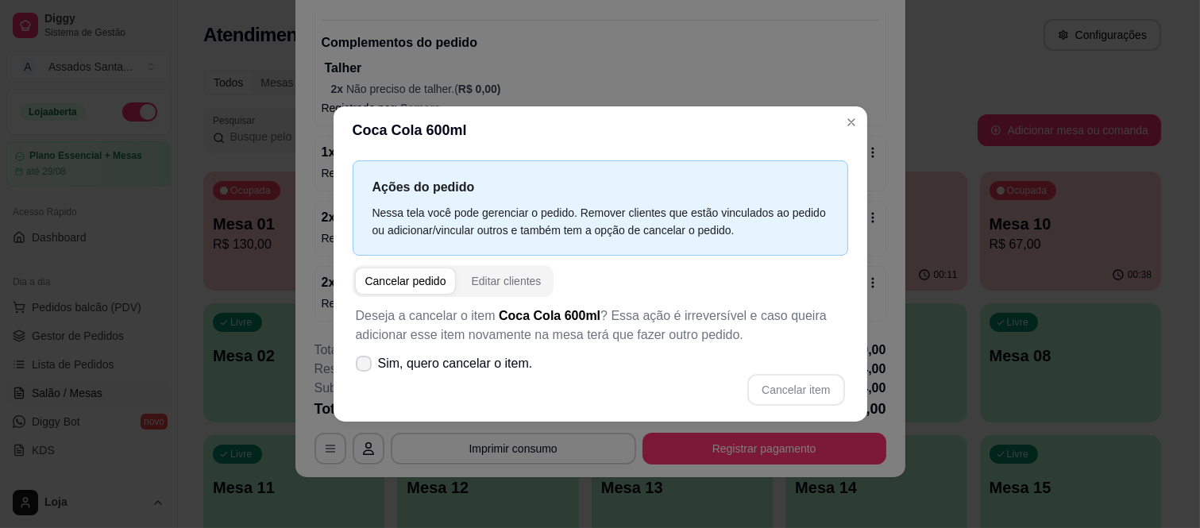
click at [360, 357] on span at bounding box center [364, 364] width 16 height 16
click at [360, 366] on input "Sim, quero cancelar o item." at bounding box center [360, 371] width 10 height 10
checkbox input "true"
click at [760, 386] on button "Cancelar item" at bounding box center [796, 389] width 94 height 31
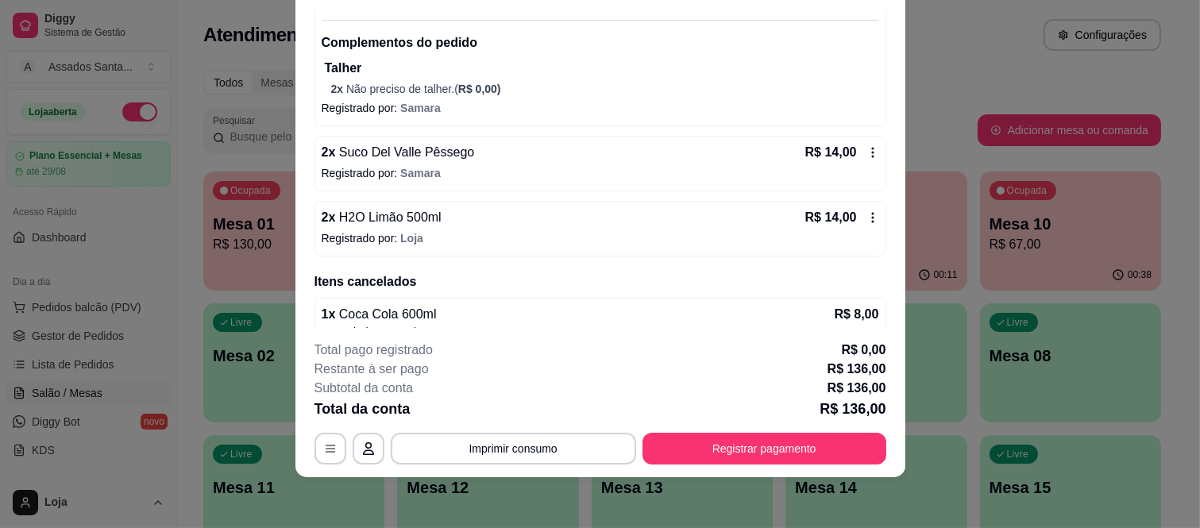
click at [521, 244] on p "Registrado por: [PERSON_NAME]" at bounding box center [600, 238] width 557 height 16
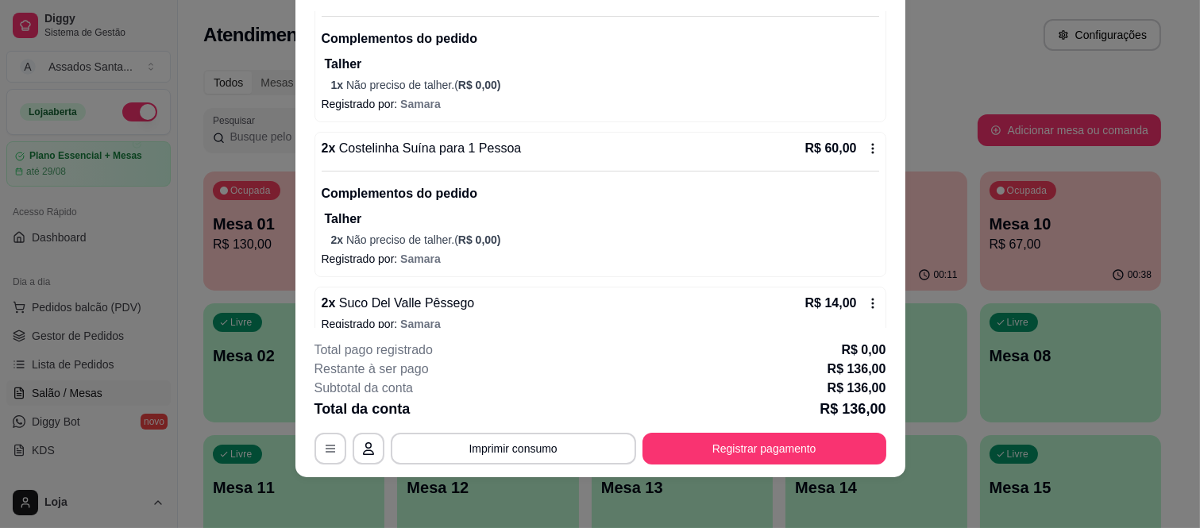
scroll to position [516, 0]
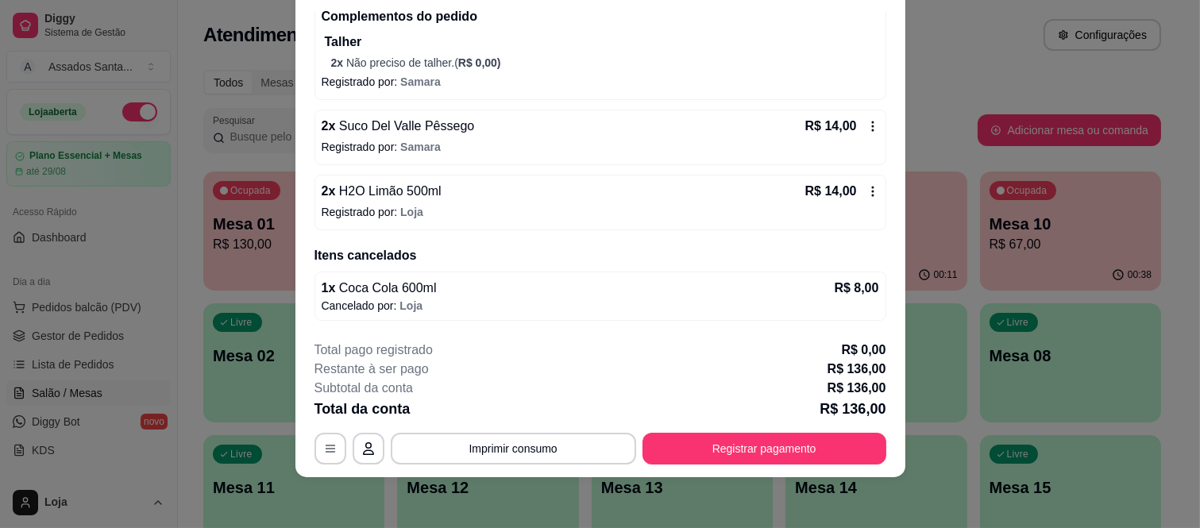
click at [422, 198] on span "H2O Limão 500ml" at bounding box center [388, 190] width 106 height 13
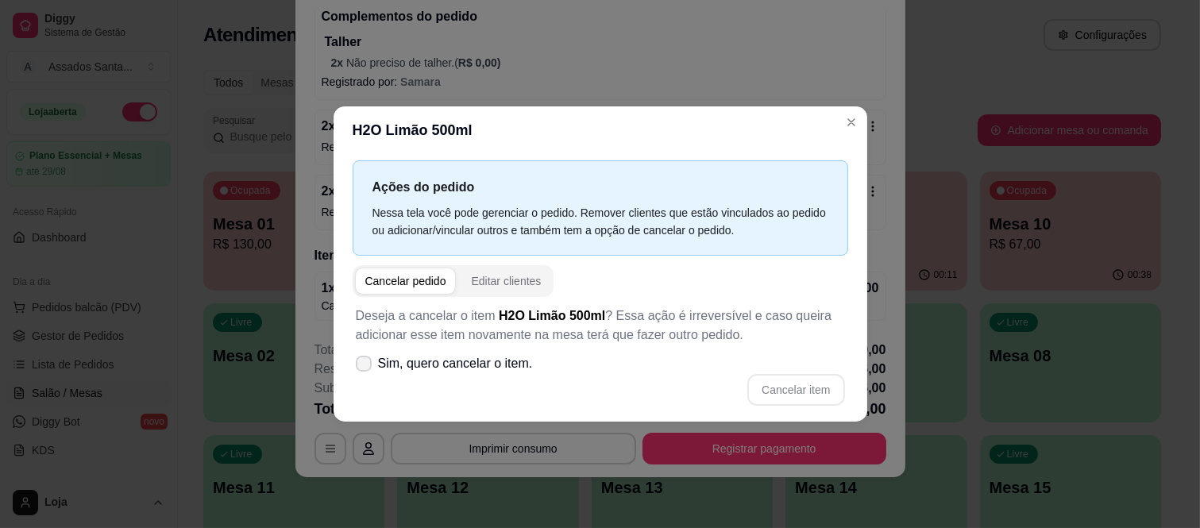
click at [360, 361] on icon at bounding box center [363, 364] width 13 height 10
click at [360, 366] on input "Sim, quero cancelar o item." at bounding box center [360, 371] width 10 height 10
checkbox input "true"
click at [798, 387] on button "Cancelar item" at bounding box center [795, 390] width 97 height 32
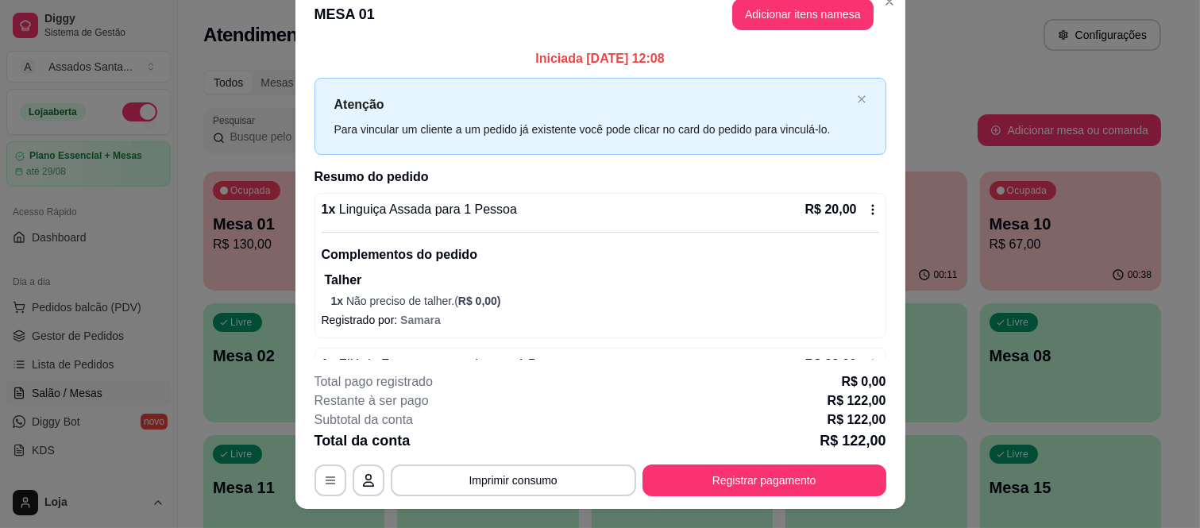
scroll to position [0, 0]
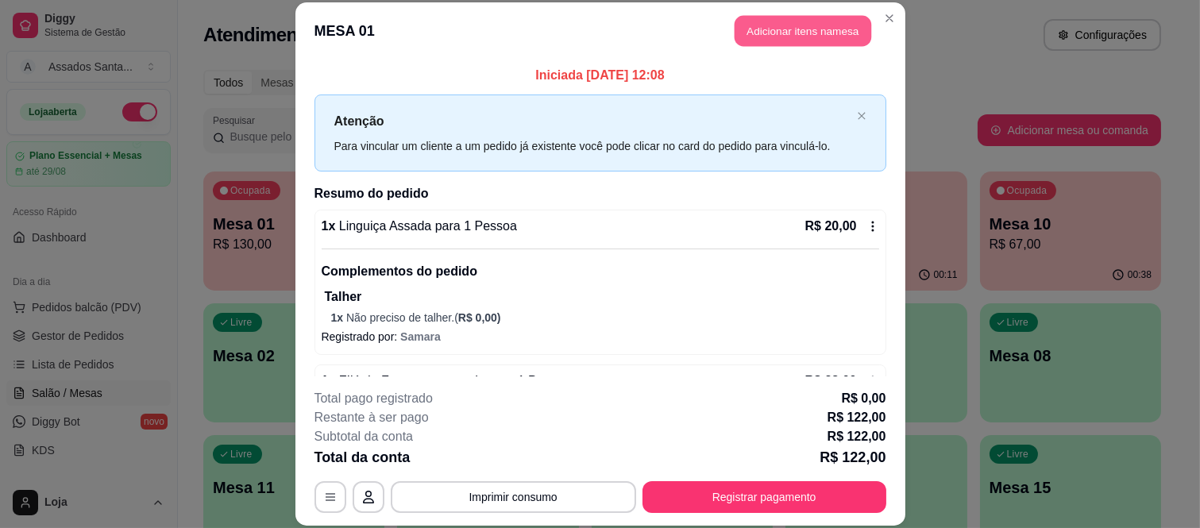
click at [799, 44] on button "Adicionar itens na mesa" at bounding box center [802, 31] width 137 height 31
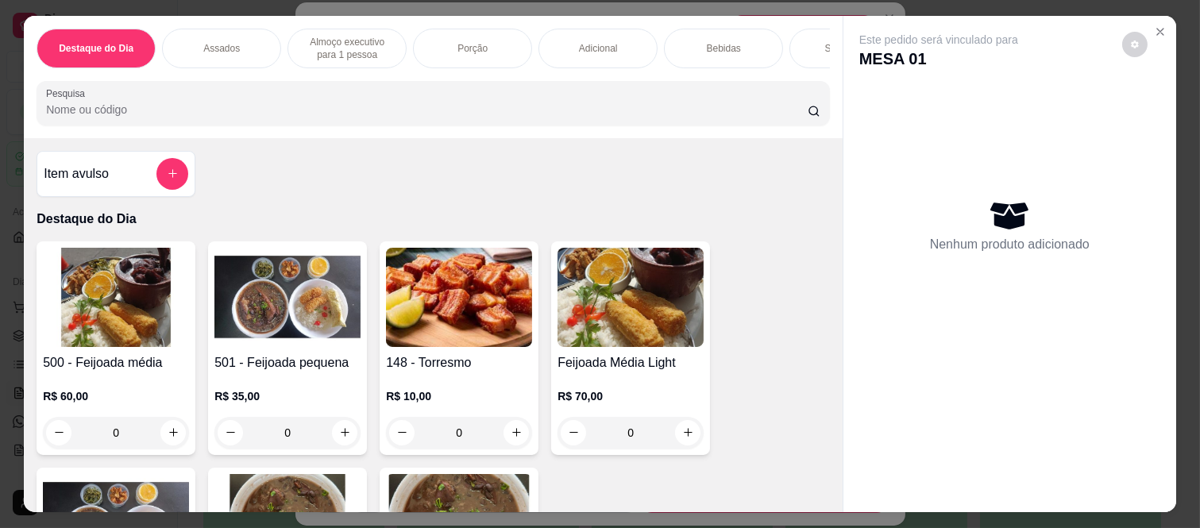
click at [715, 50] on div "Bebidas" at bounding box center [723, 49] width 119 height 40
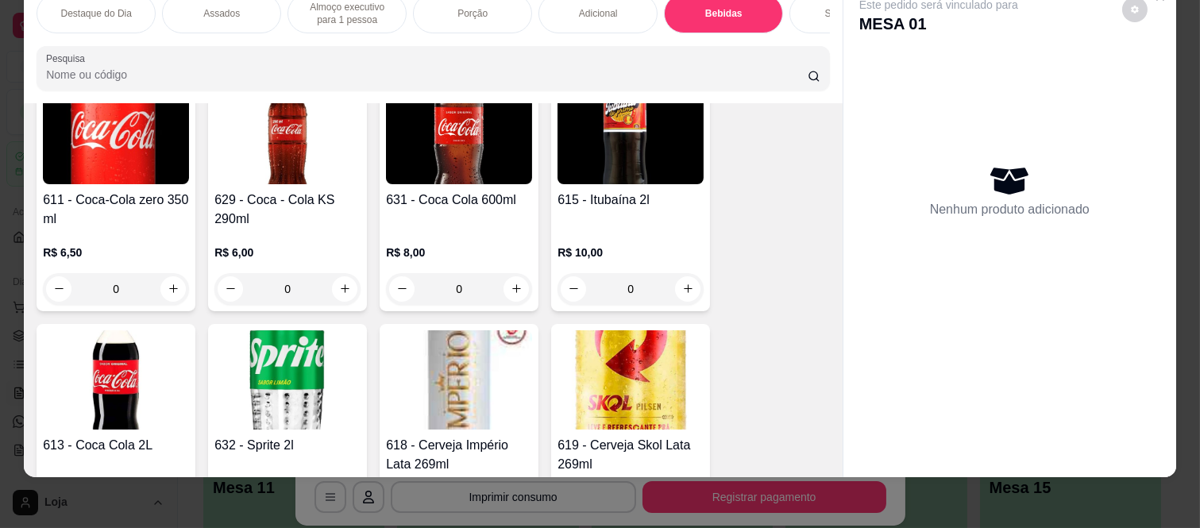
scroll to position [3879, 0]
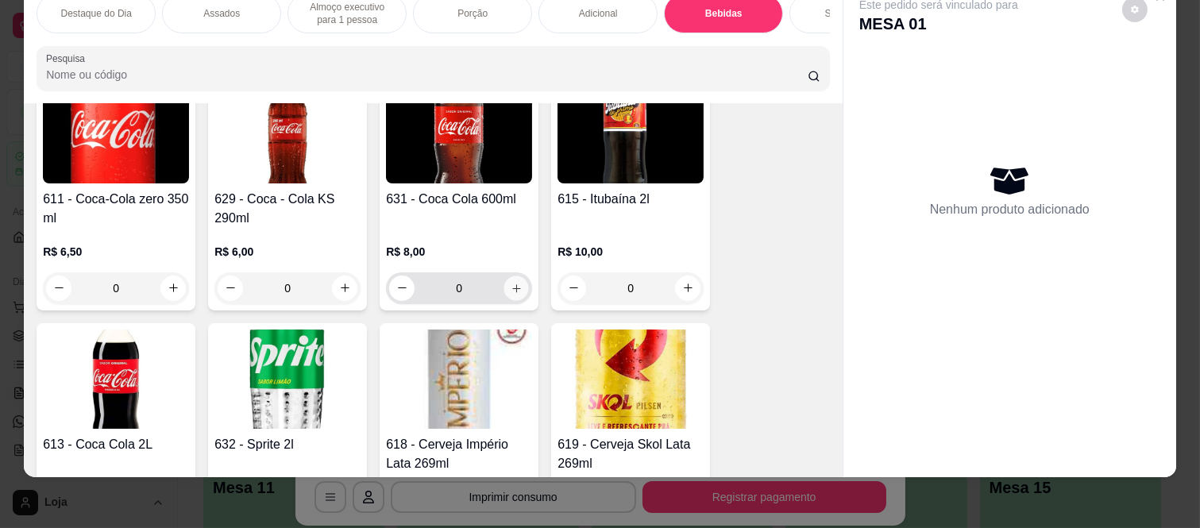
click at [511, 292] on icon "increase-product-quantity" at bounding box center [517, 289] width 12 height 12
type input "1"
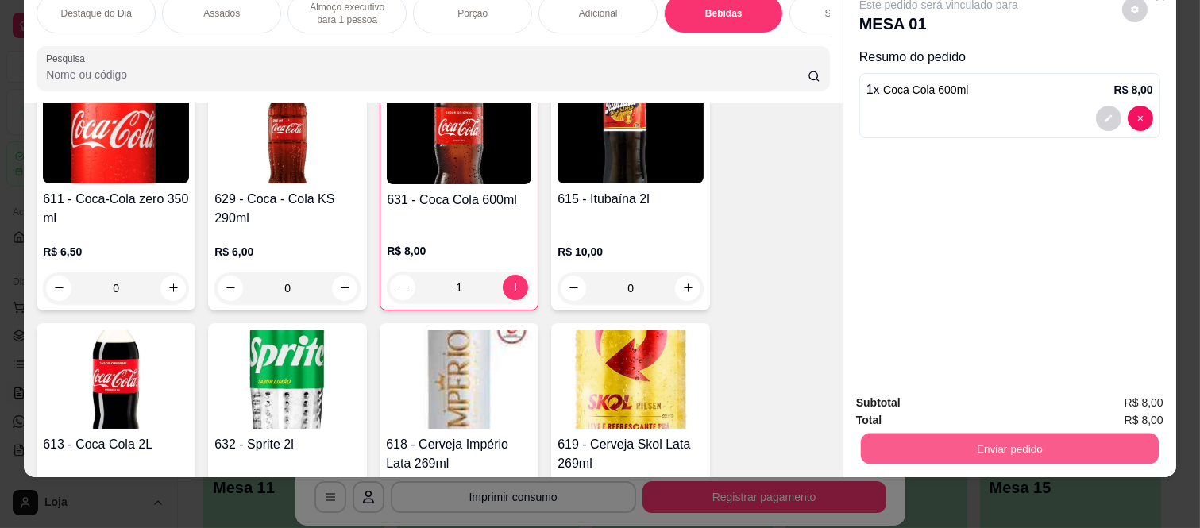
click at [938, 434] on button "Enviar pedido" at bounding box center [1010, 449] width 298 height 31
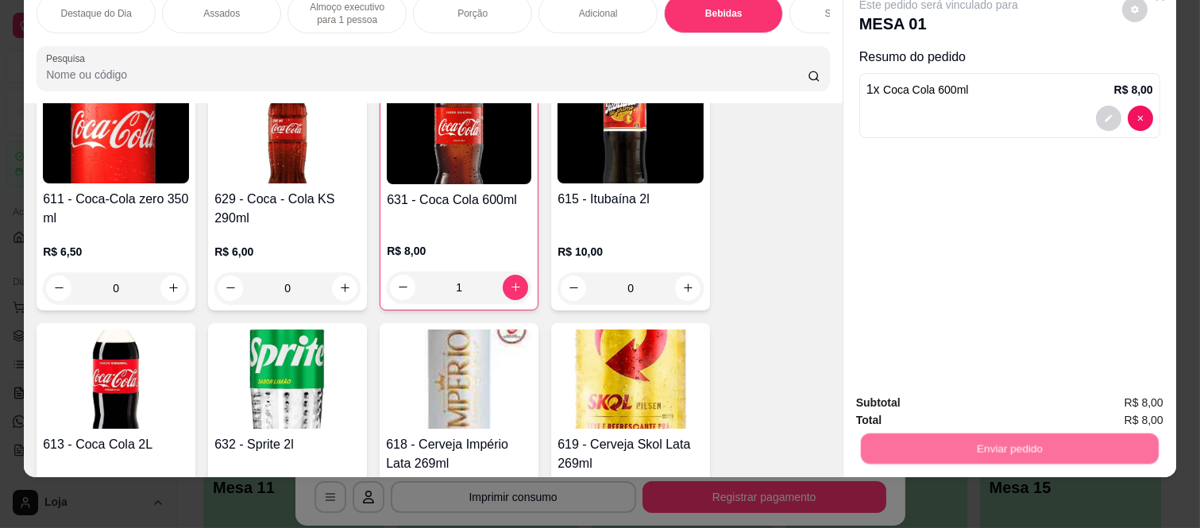
click at [915, 405] on button "Não registrar e enviar pedido" at bounding box center [957, 396] width 160 height 29
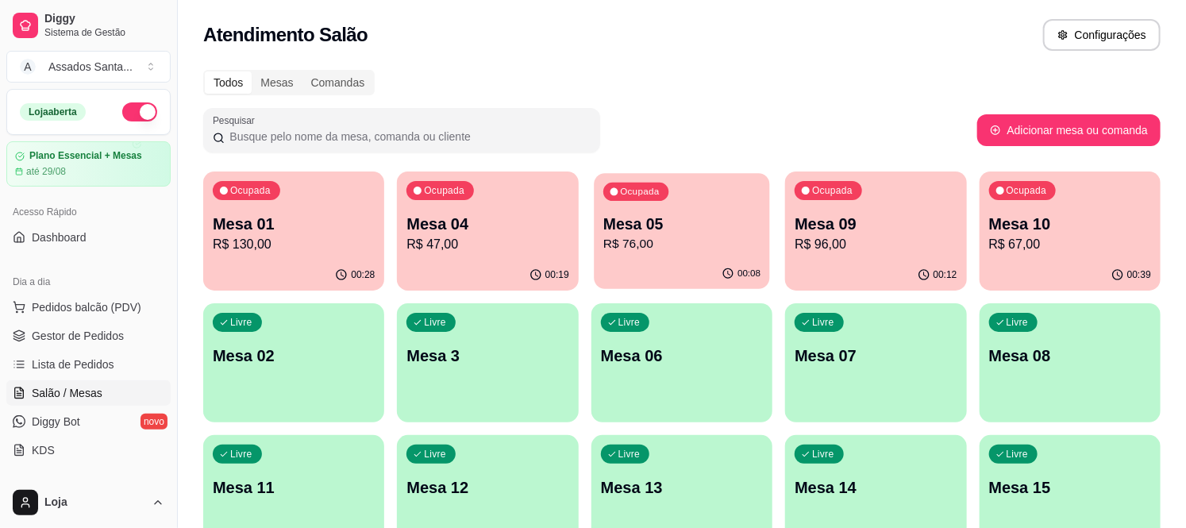
click at [717, 236] on p "R$ 76,00" at bounding box center [681, 244] width 157 height 18
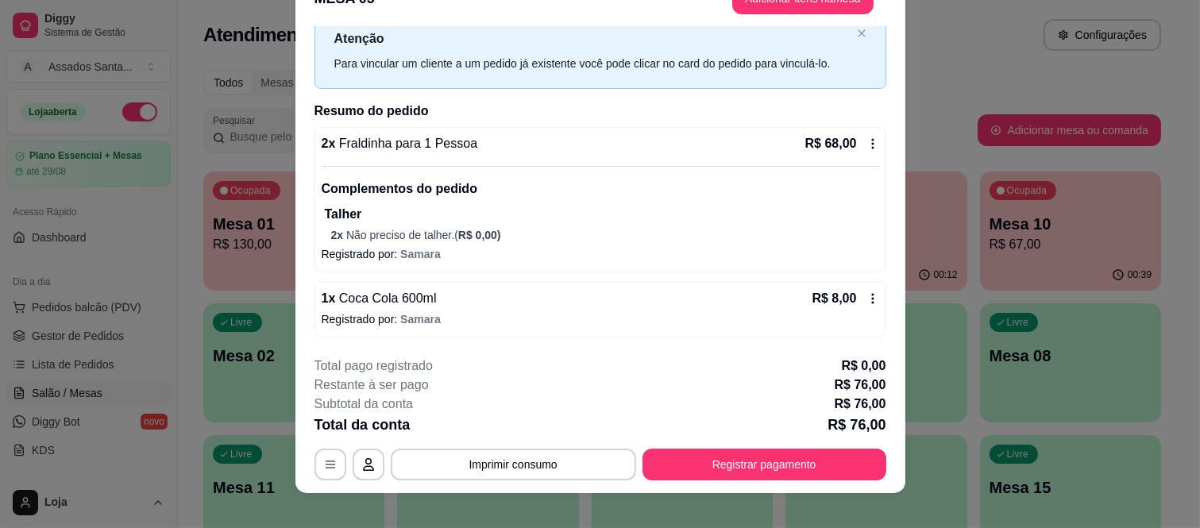
scroll to position [48, 0]
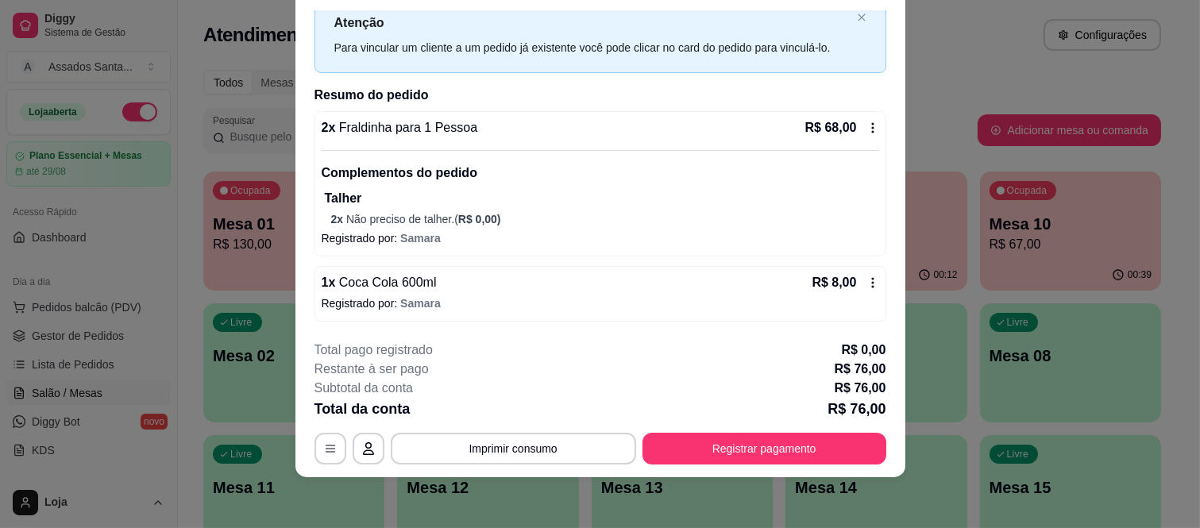
click at [866, 283] on icon at bounding box center [872, 282] width 13 height 13
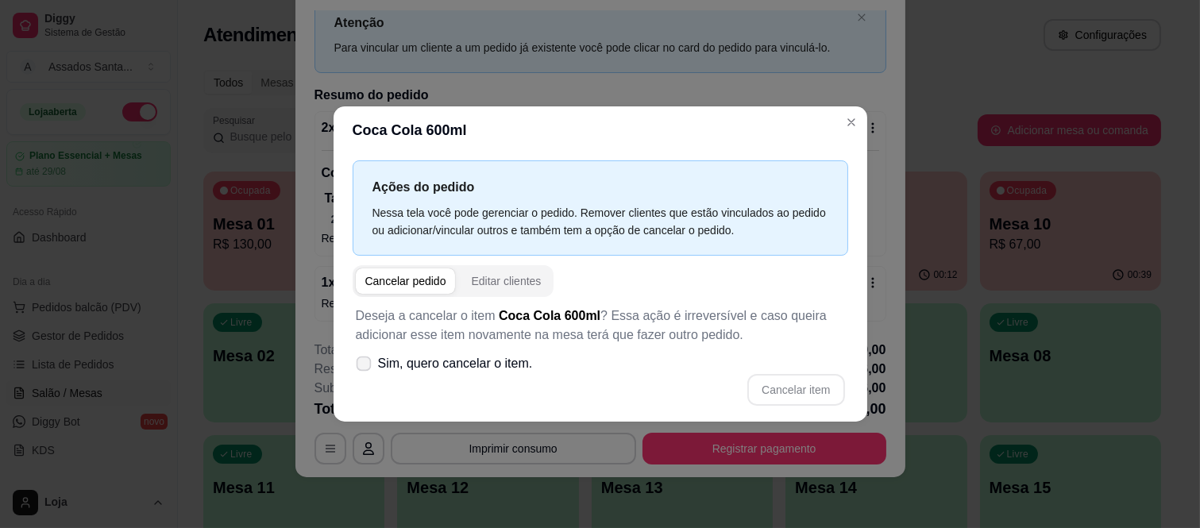
click at [465, 359] on span "Sim, quero cancelar o item." at bounding box center [455, 363] width 155 height 19
click at [365, 366] on input "Sim, quero cancelar o item." at bounding box center [360, 371] width 10 height 10
checkbox input "true"
click at [816, 383] on button "Cancelar item" at bounding box center [795, 390] width 97 height 32
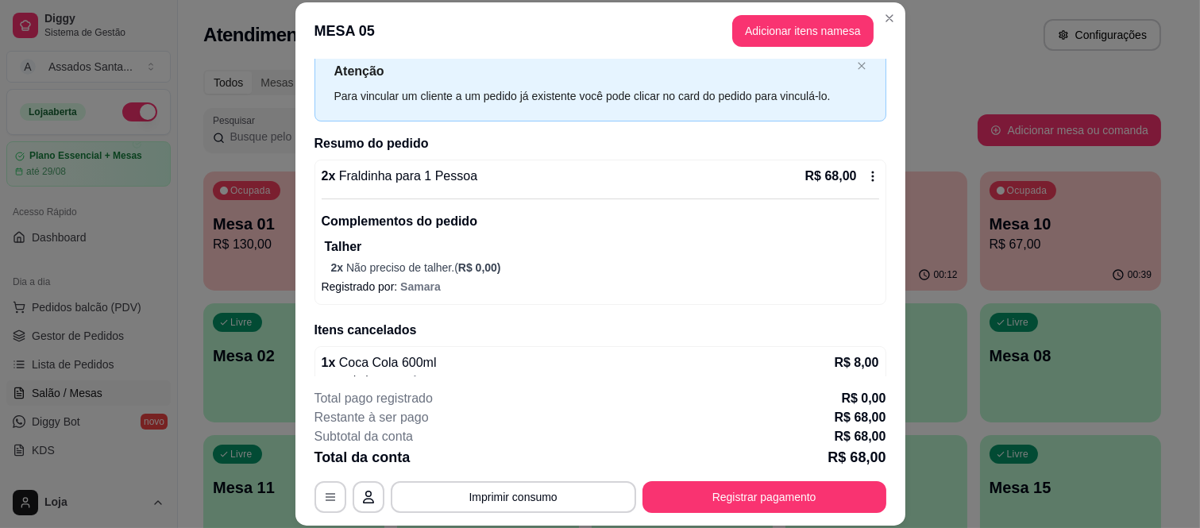
scroll to position [0, 0]
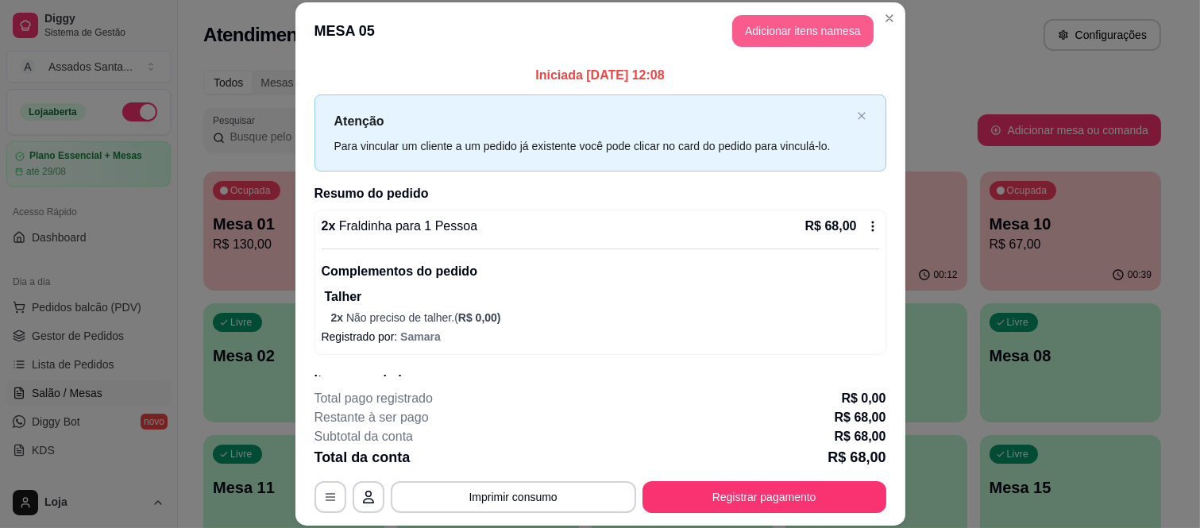
click at [766, 38] on button "Adicionar itens na mesa" at bounding box center [802, 31] width 141 height 32
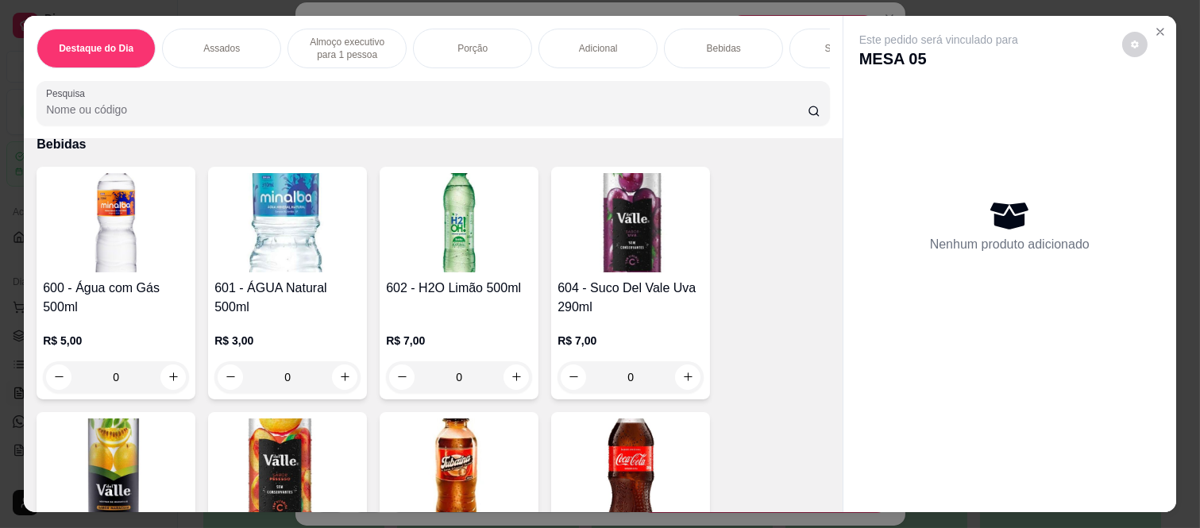
scroll to position [3087, 0]
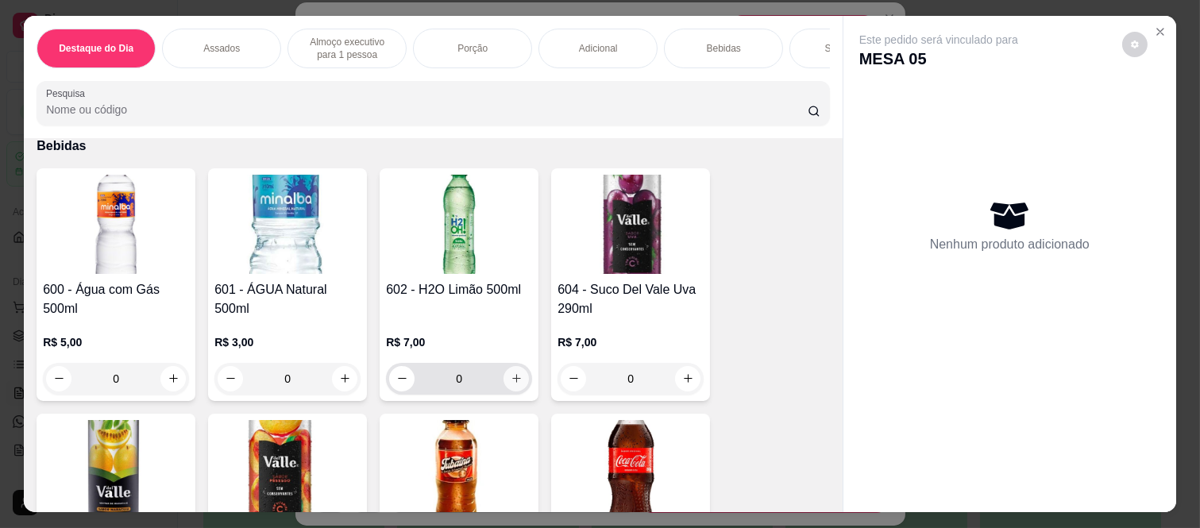
click at [514, 376] on button "increase-product-quantity" at bounding box center [515, 378] width 25 height 25
type input "1"
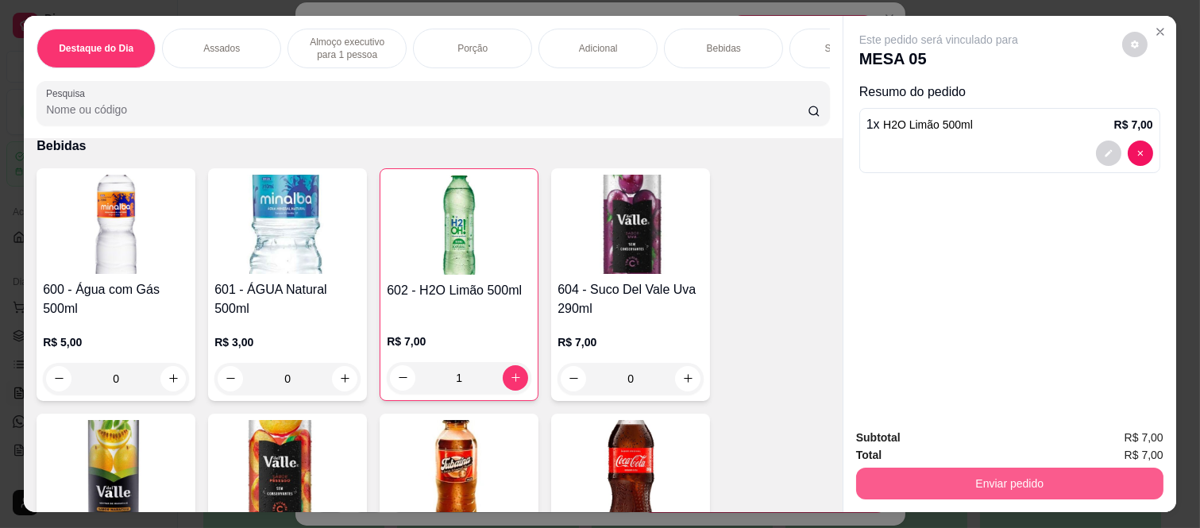
click at [903, 472] on button "Enviar pedido" at bounding box center [1009, 484] width 307 height 32
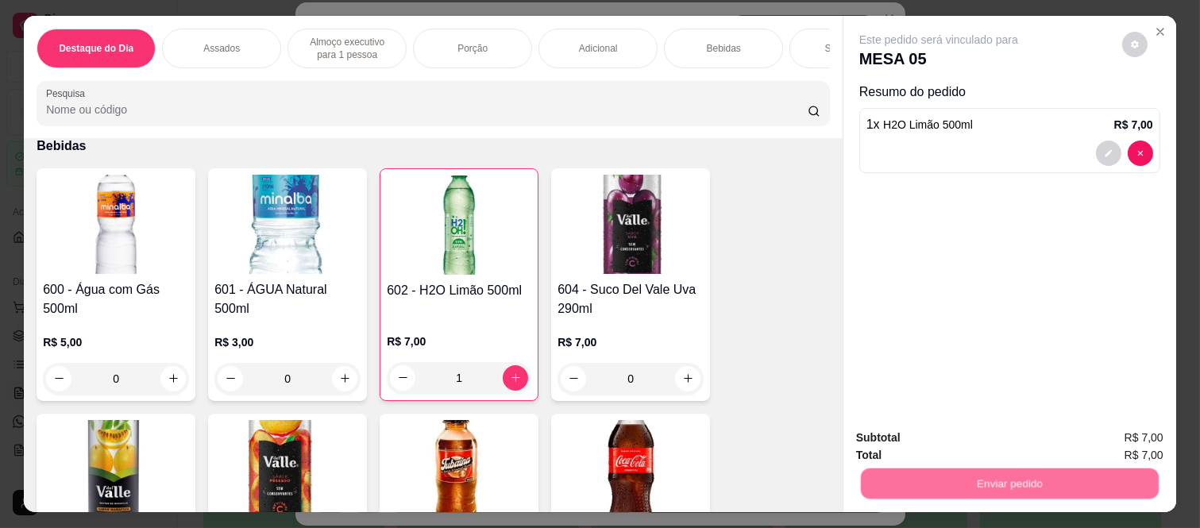
click at [919, 441] on button "Não registrar e enviar pedido" at bounding box center [957, 437] width 160 height 29
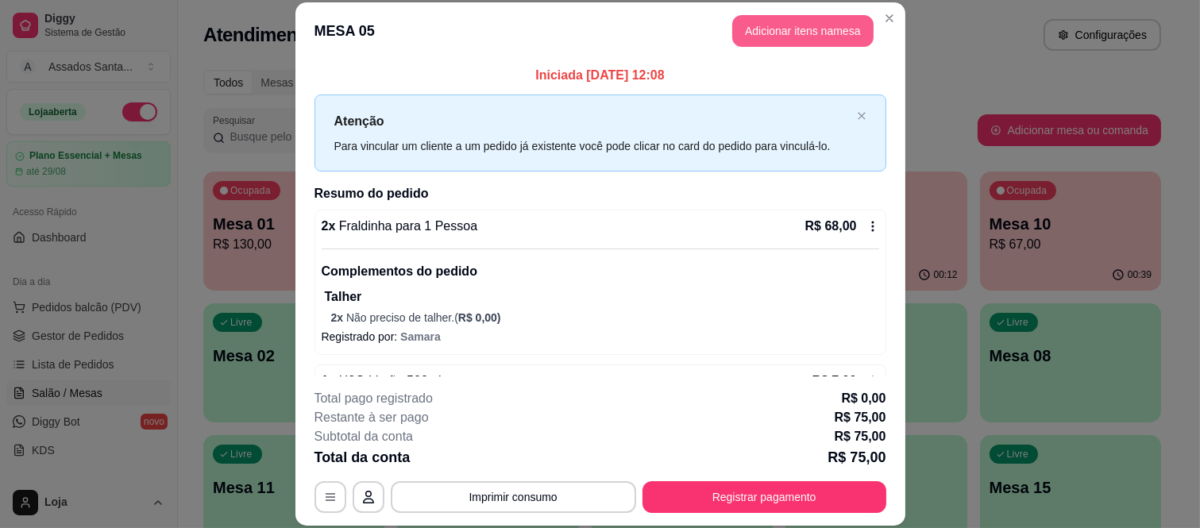
click at [814, 27] on button "Adicionar itens na mesa" at bounding box center [802, 31] width 141 height 32
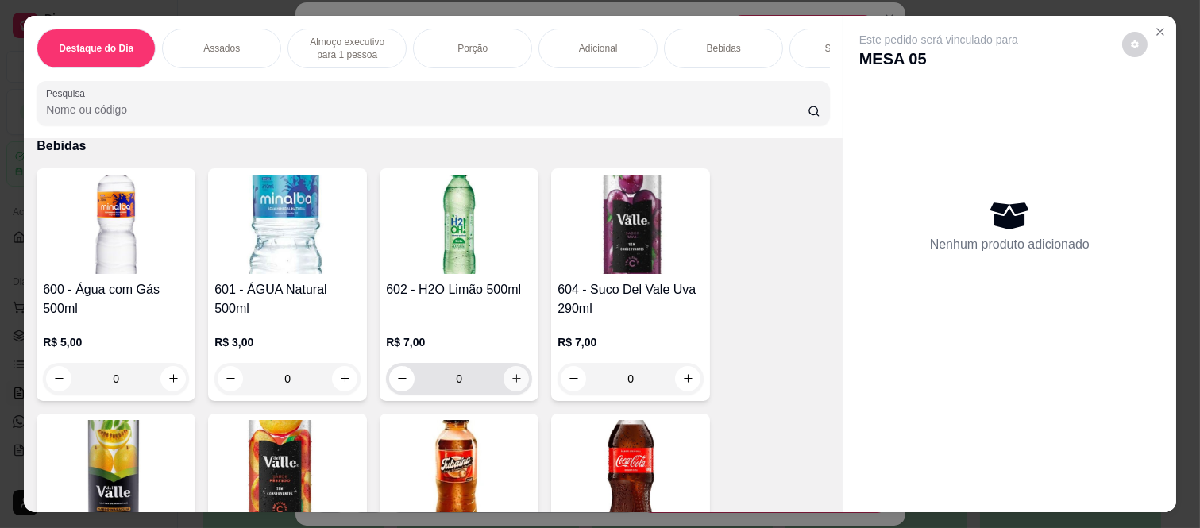
click at [512, 376] on button "increase-product-quantity" at bounding box center [515, 378] width 25 height 25
type input "1"
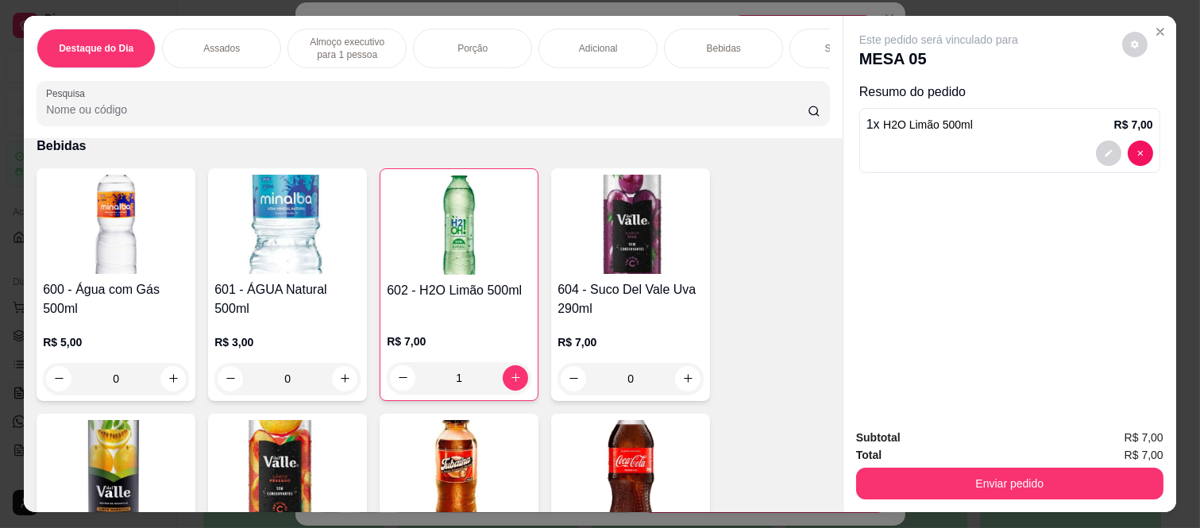
click at [869, 464] on div "Enviar pedido" at bounding box center [1009, 482] width 307 height 36
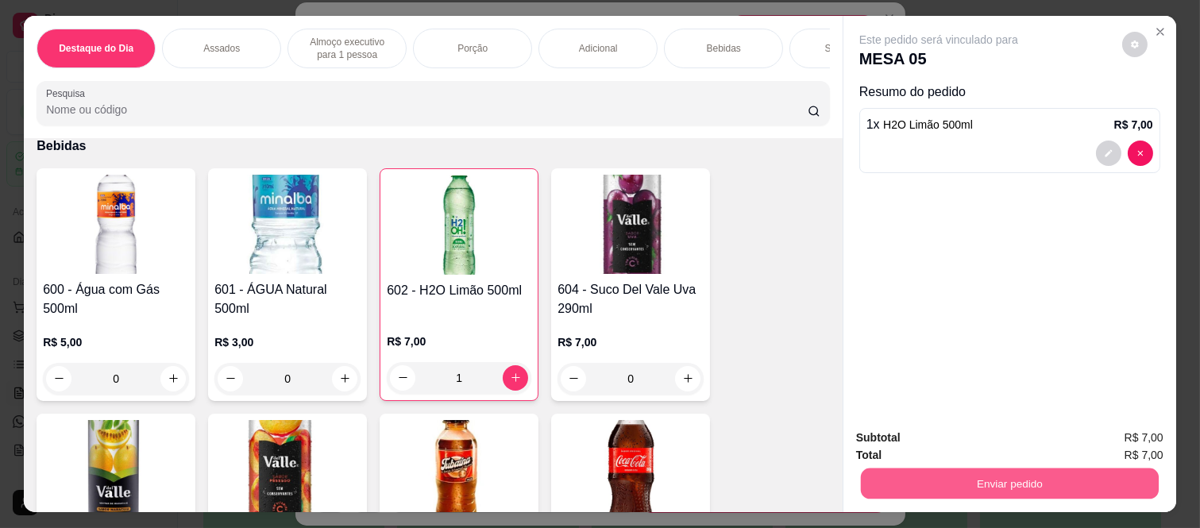
click at [877, 471] on button "Enviar pedido" at bounding box center [1010, 483] width 298 height 31
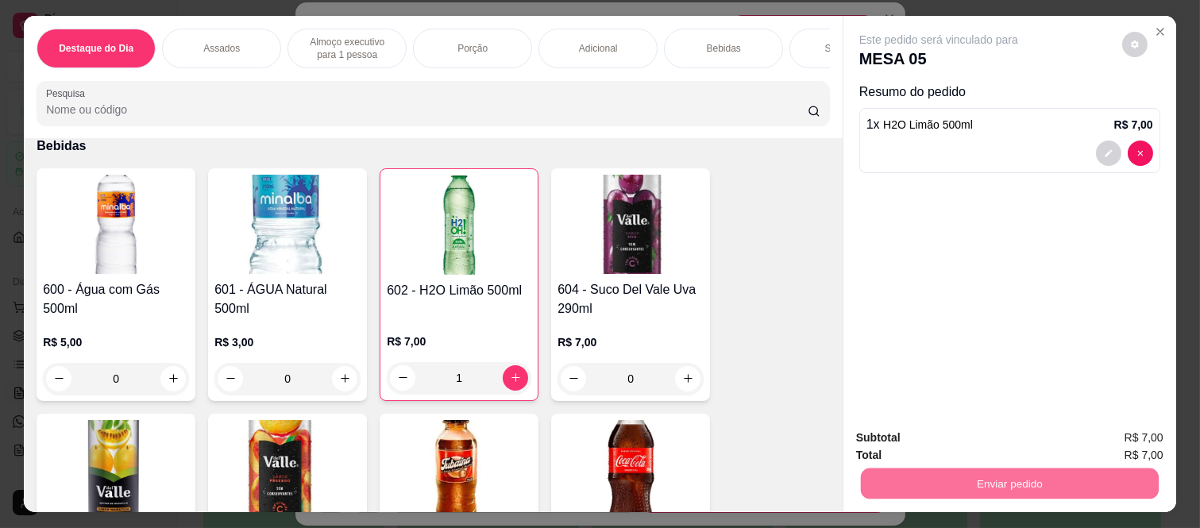
click at [903, 430] on button "Não registrar e enviar pedido" at bounding box center [957, 437] width 160 height 29
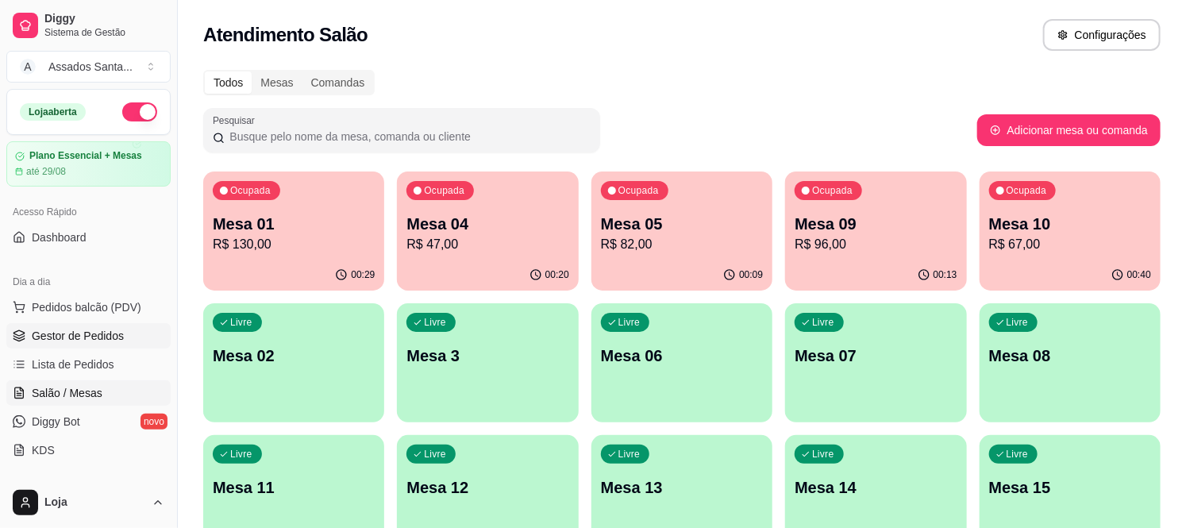
click at [73, 332] on span "Gestor de Pedidos" at bounding box center [78, 336] width 92 height 16
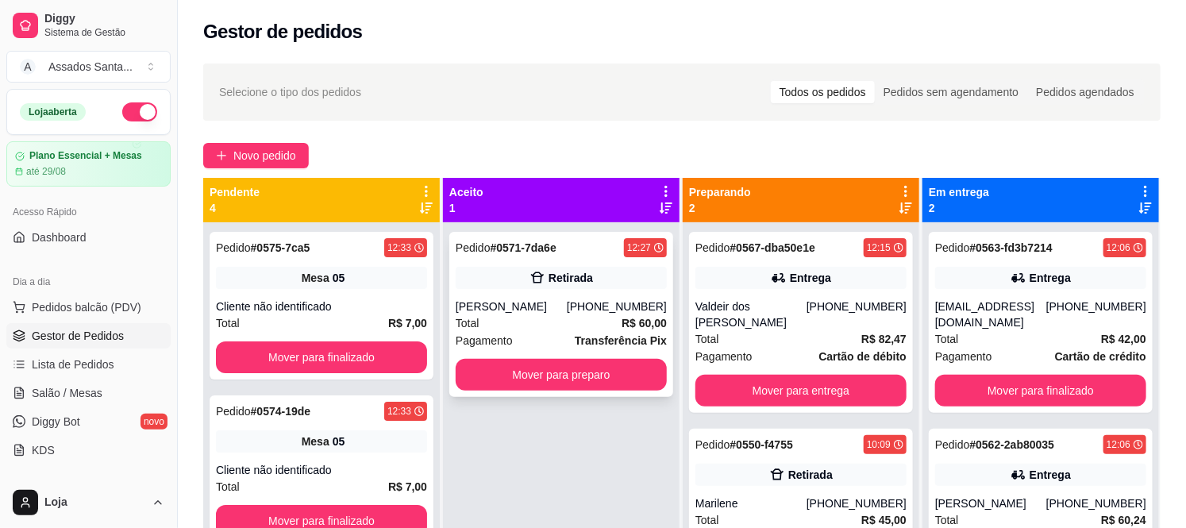
click at [526, 306] on div "[PERSON_NAME]" at bounding box center [511, 307] width 111 height 16
click at [326, 332] on div "Pedido # 0575-7ca5 12:33 Mesa 05 Cliente não identificado Total R$ 7,00 Mover p…" at bounding box center [322, 306] width 224 height 148
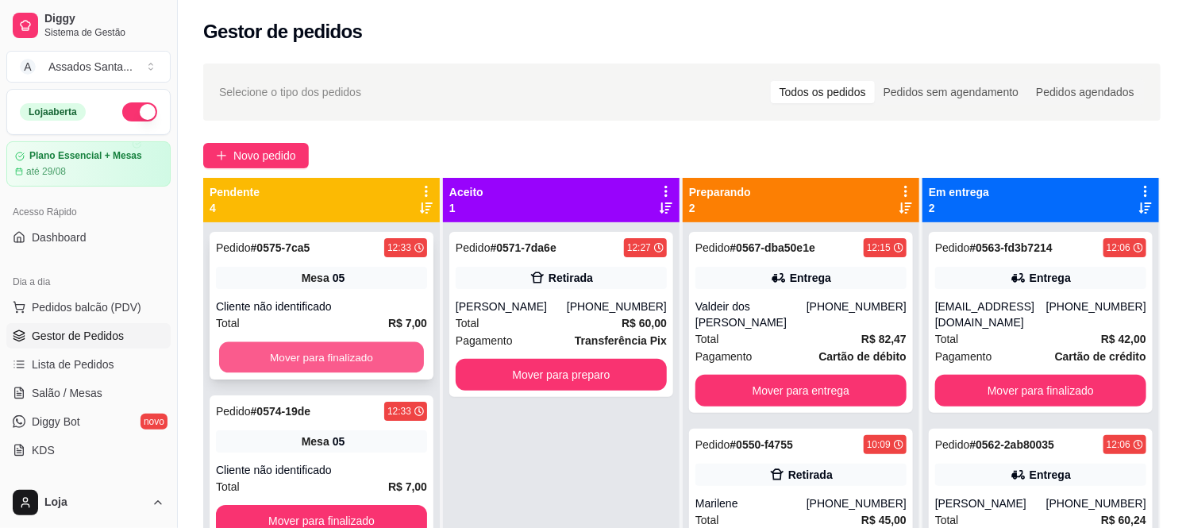
click at [322, 350] on button "Mover para finalizado" at bounding box center [321, 357] width 205 height 31
click at [327, 354] on button "Mover para finalizado" at bounding box center [321, 357] width 205 height 31
click at [327, 361] on button "Mover para finalizado" at bounding box center [321, 357] width 205 height 31
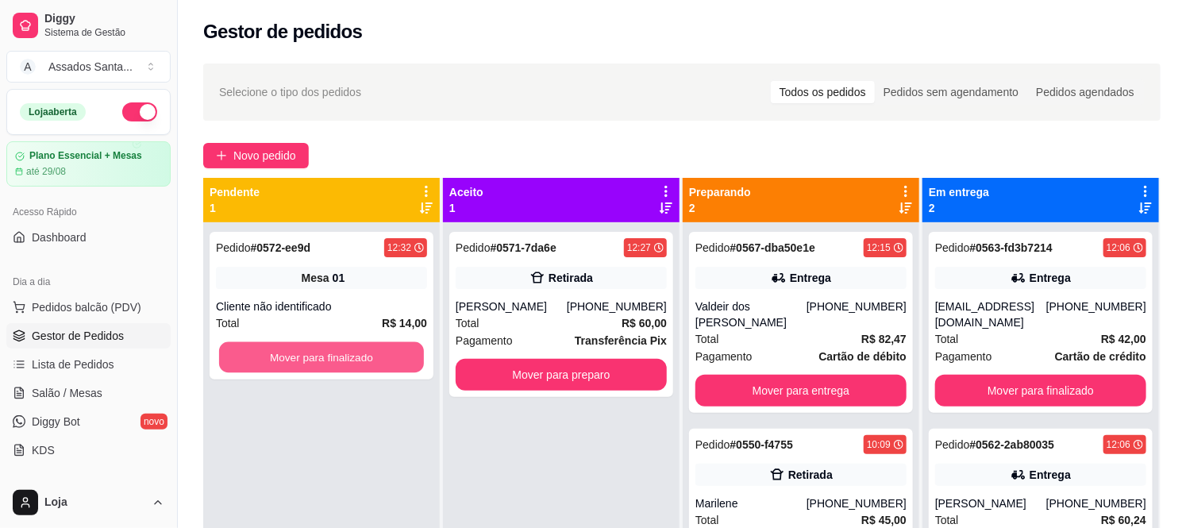
click at [327, 361] on button "Mover para finalizado" at bounding box center [321, 357] width 205 height 31
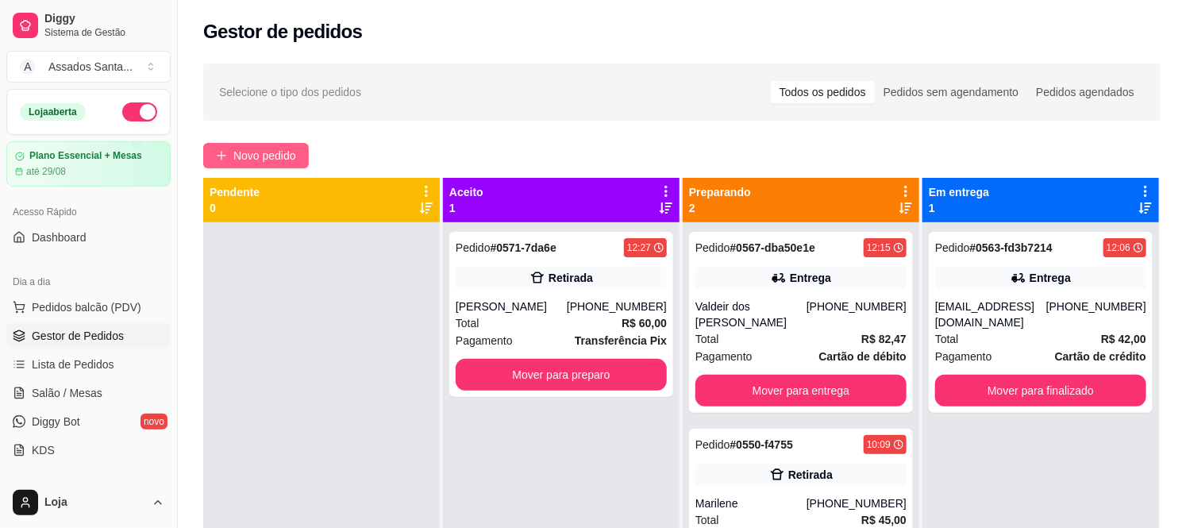
click at [217, 163] on button "Novo pedido" at bounding box center [256, 155] width 106 height 25
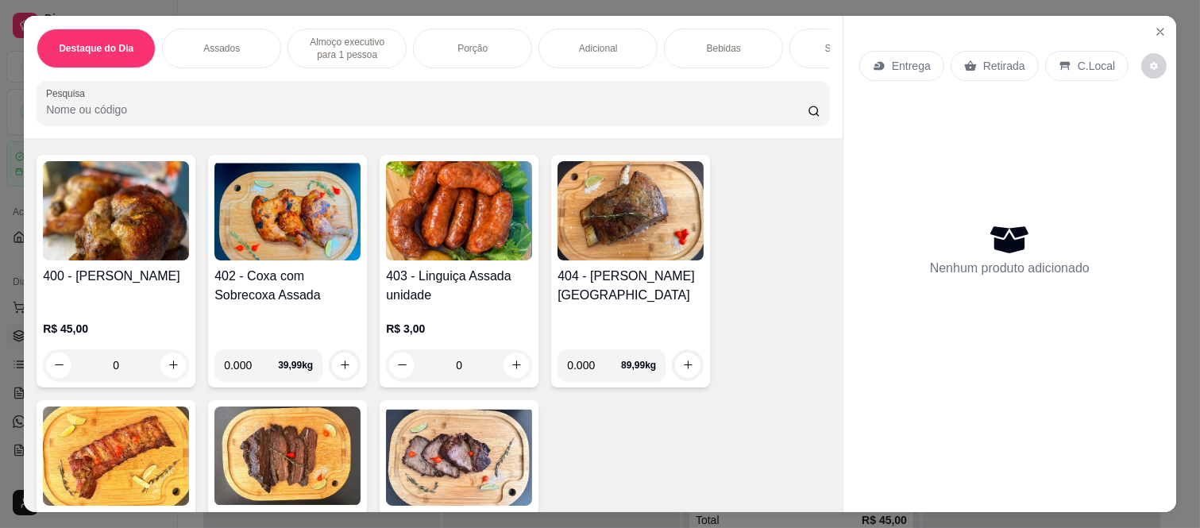
scroll to position [617, 0]
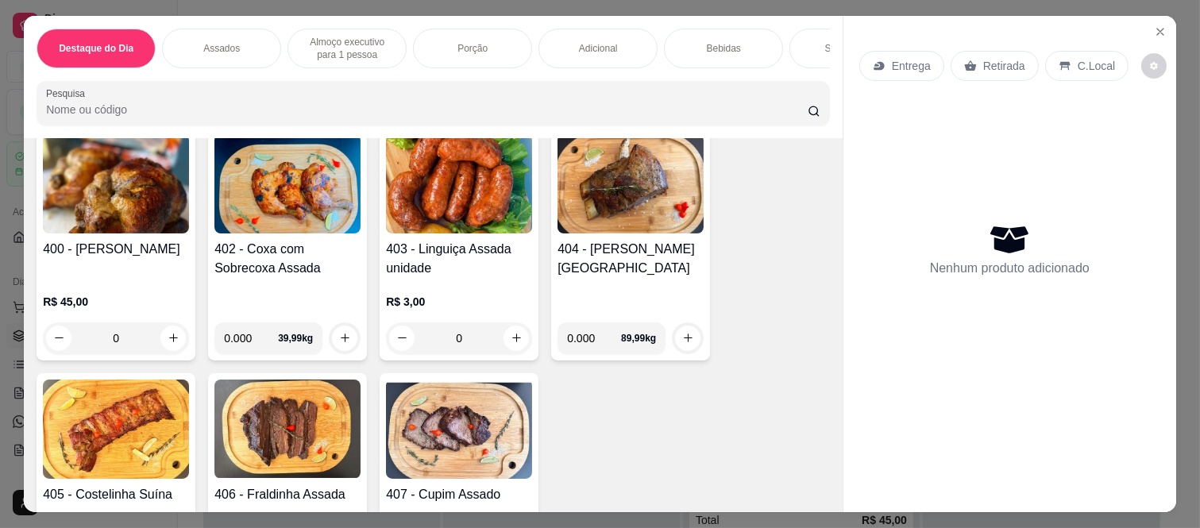
click at [153, 345] on div "0" at bounding box center [116, 338] width 146 height 32
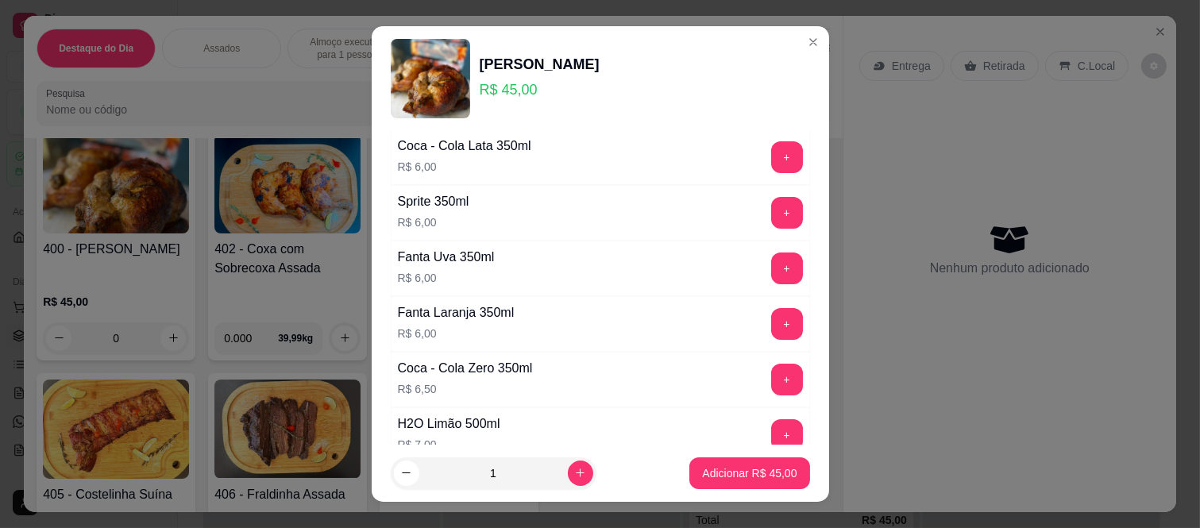
scroll to position [0, 0]
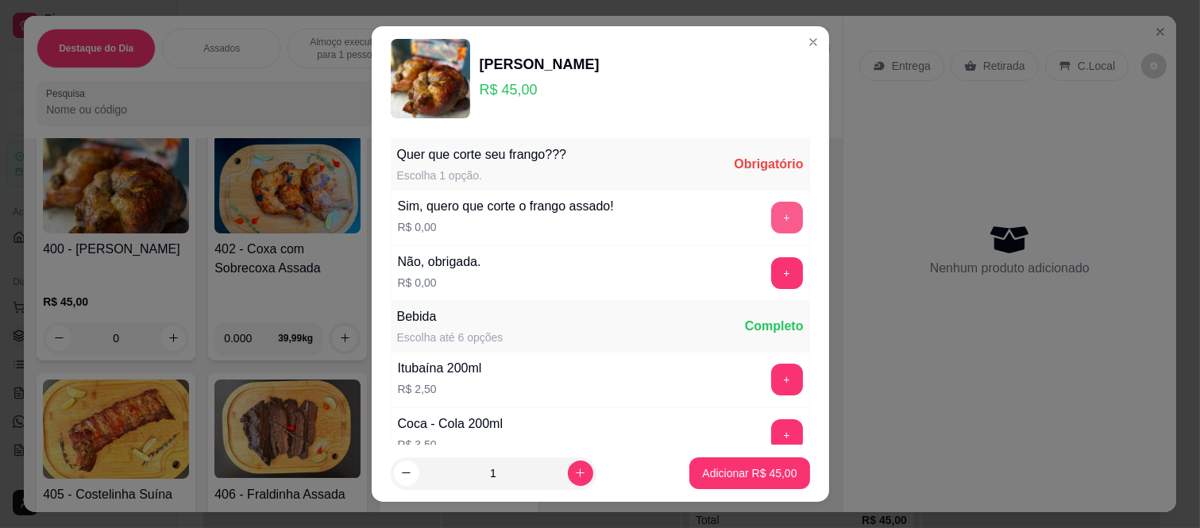
click at [771, 220] on button "+" at bounding box center [787, 218] width 32 height 32
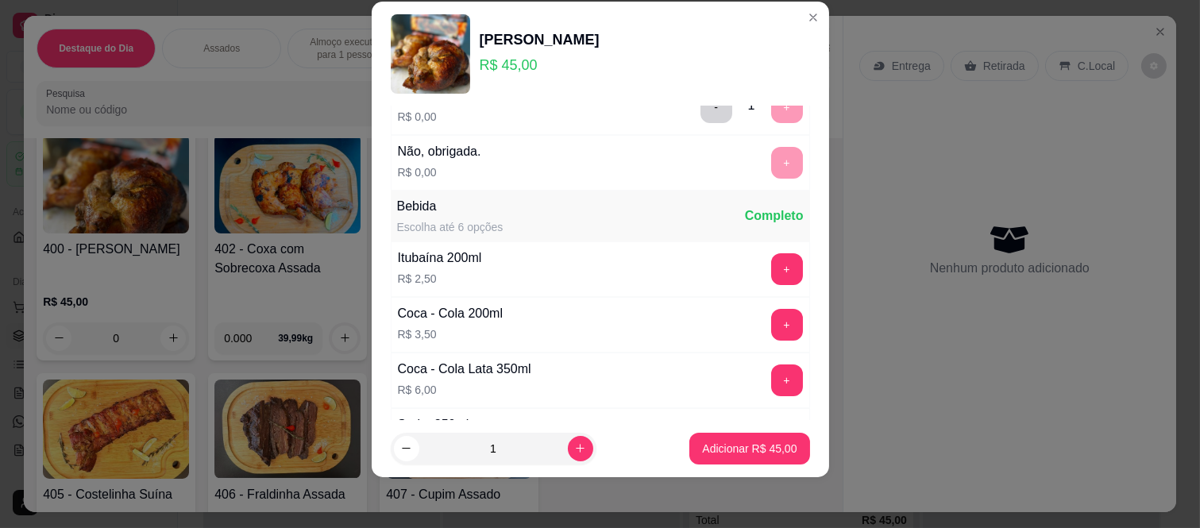
scroll to position [170, 0]
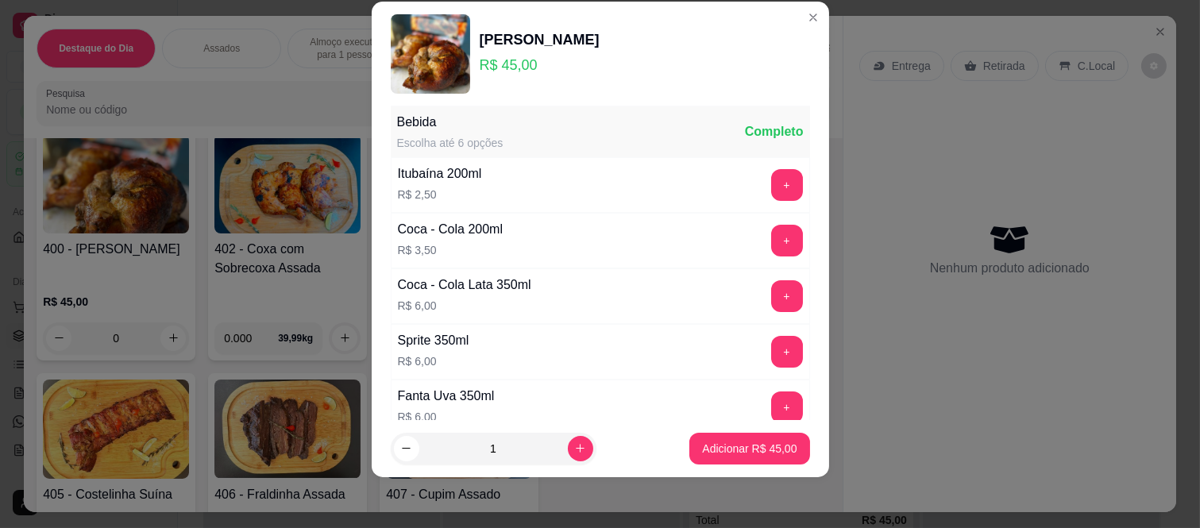
click at [748, 430] on footer "1 Adicionar R$ 45,00" at bounding box center [600, 448] width 457 height 57
click at [750, 451] on p "Adicionar R$ 45,00" at bounding box center [749, 449] width 94 height 16
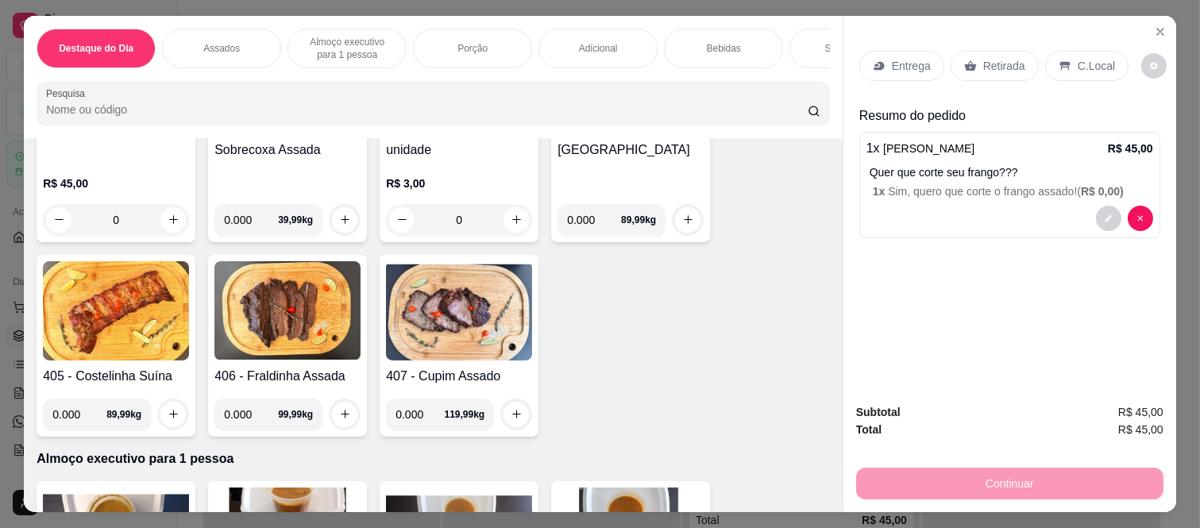
scroll to position [1058, 0]
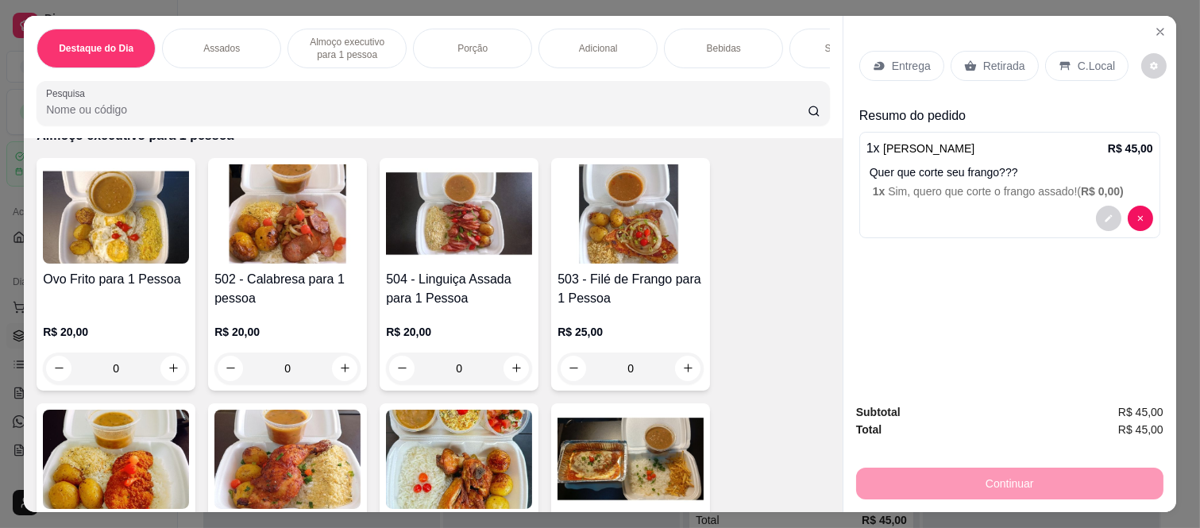
click at [964, 64] on icon at bounding box center [970, 66] width 13 height 13
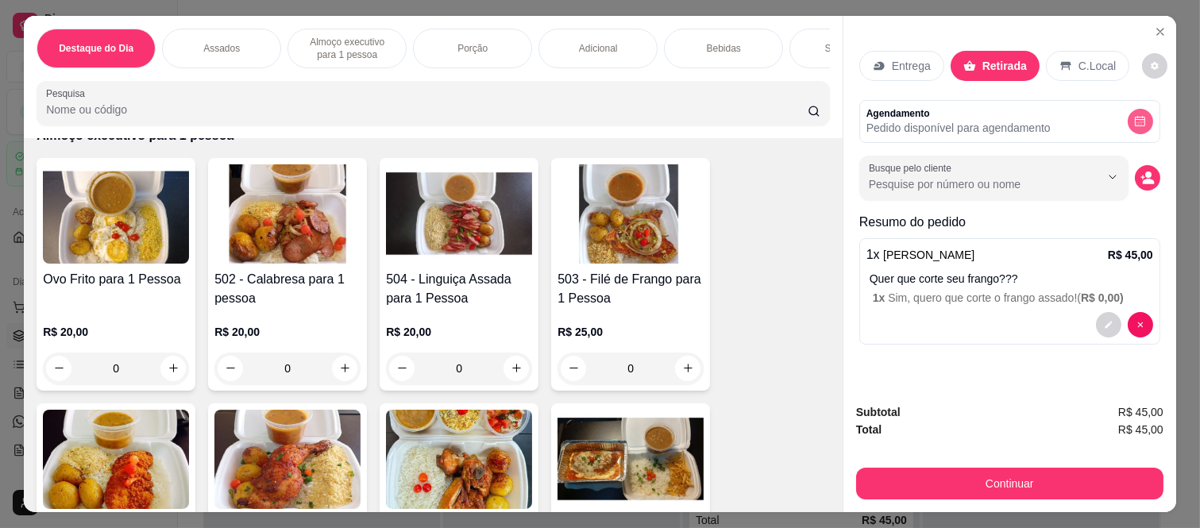
click at [1135, 124] on button "decrease-product-quantity" at bounding box center [1139, 121] width 25 height 25
click at [590, 46] on p "Adicional" at bounding box center [598, 48] width 39 height 13
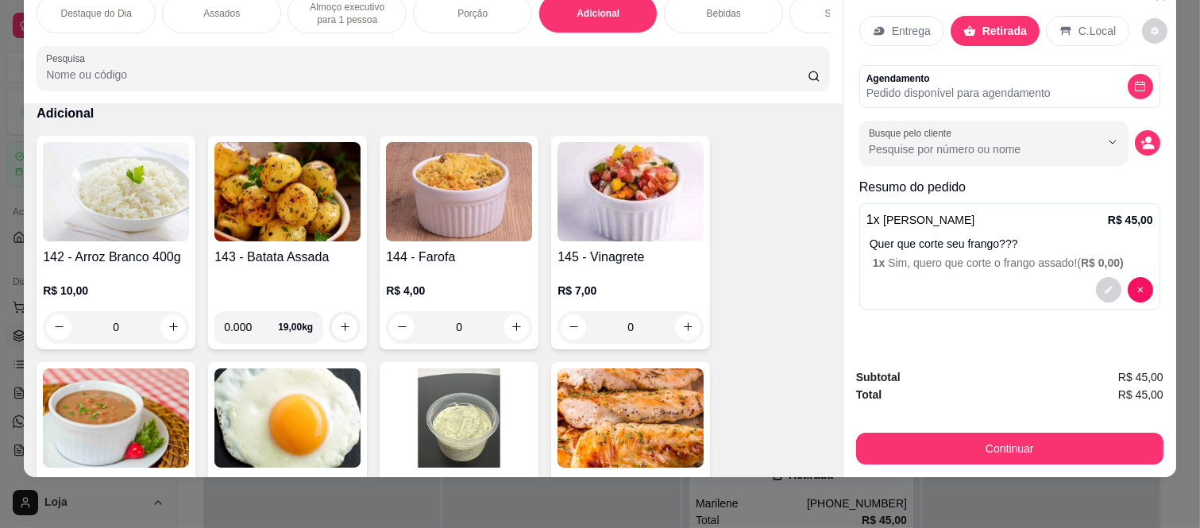
scroll to position [2424, 0]
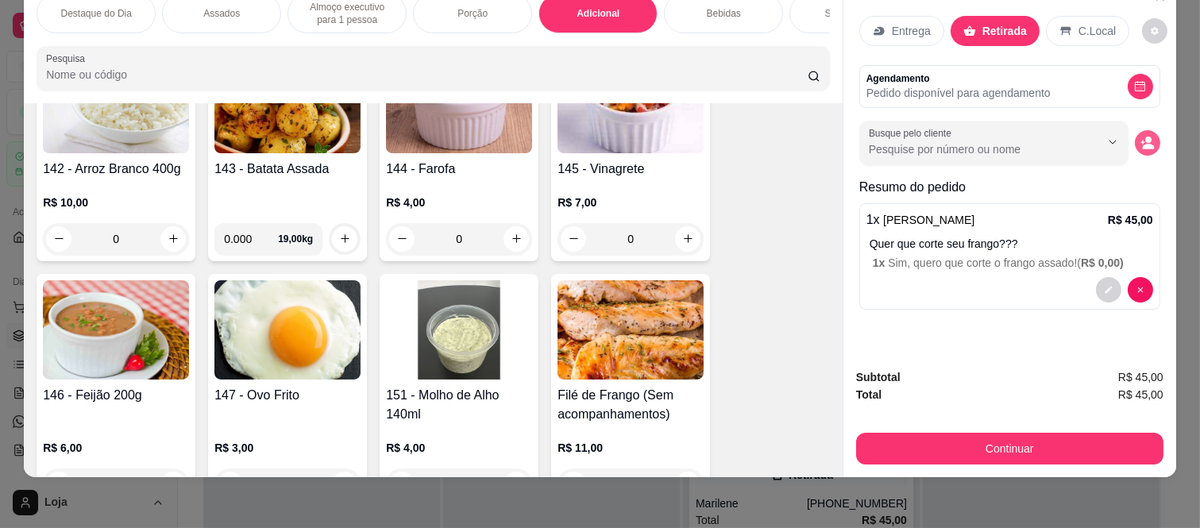
click at [1143, 144] on icon "decrease-product-quantity" at bounding box center [1149, 147] width 12 height 6
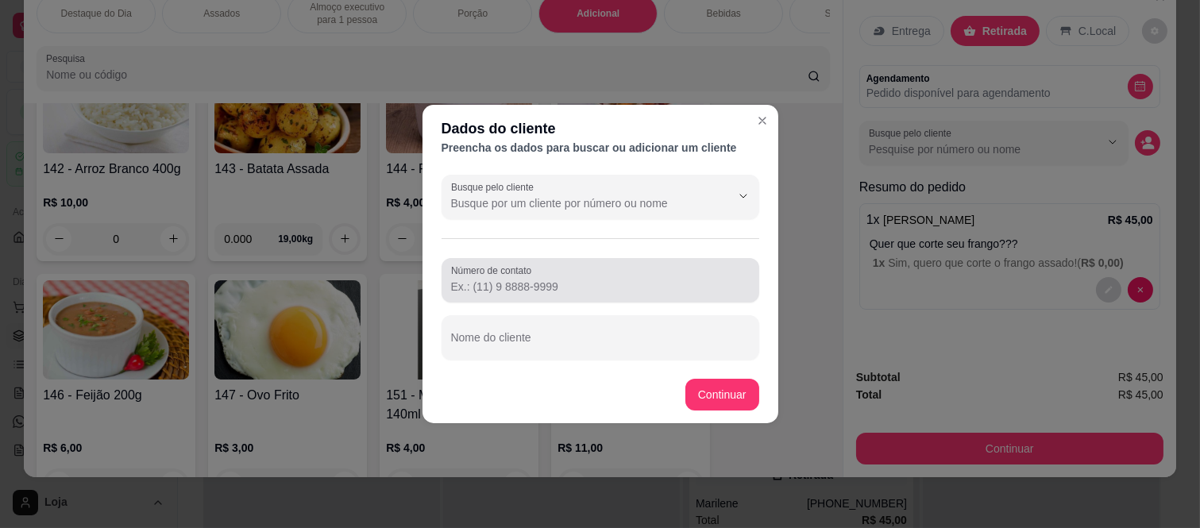
click at [639, 284] on input "Número de contato" at bounding box center [600, 287] width 299 height 16
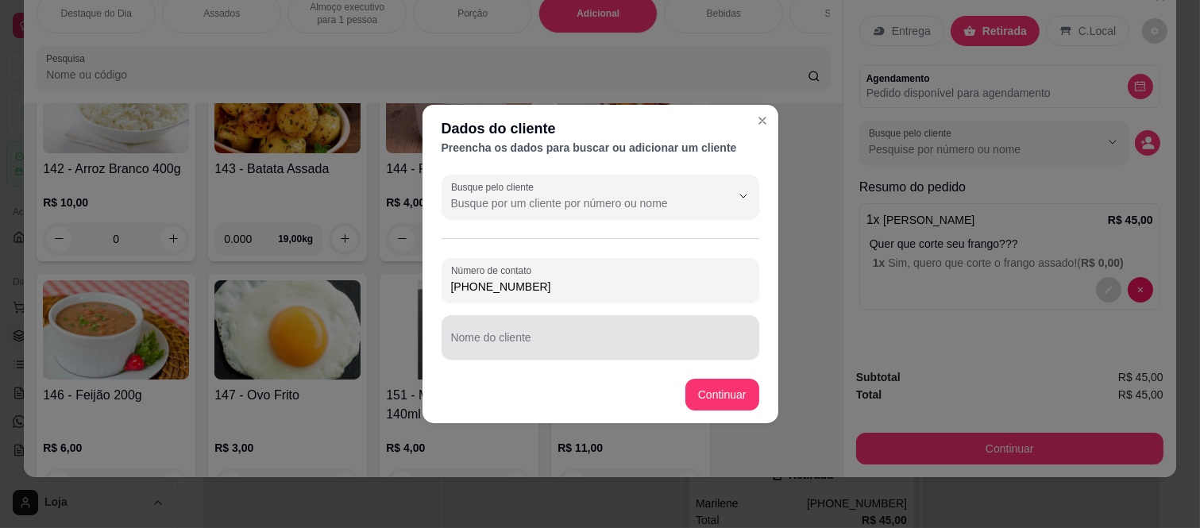
type input "[PHONE_NUMBER]"
click at [594, 346] on input "Nome do cliente" at bounding box center [600, 344] width 299 height 16
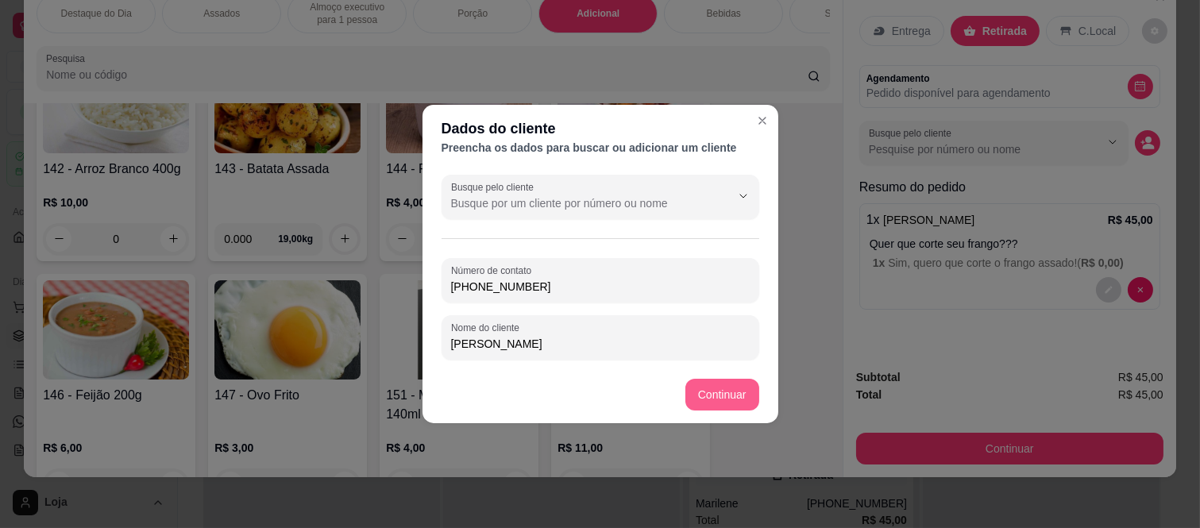
type input "[PERSON_NAME]"
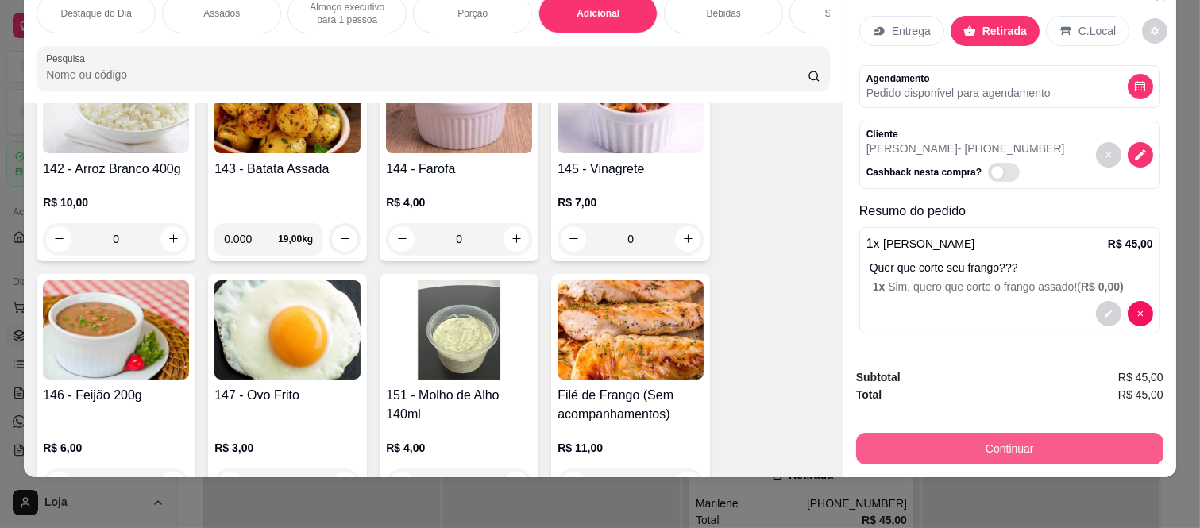
click at [942, 433] on button "Continuar" at bounding box center [1009, 449] width 307 height 32
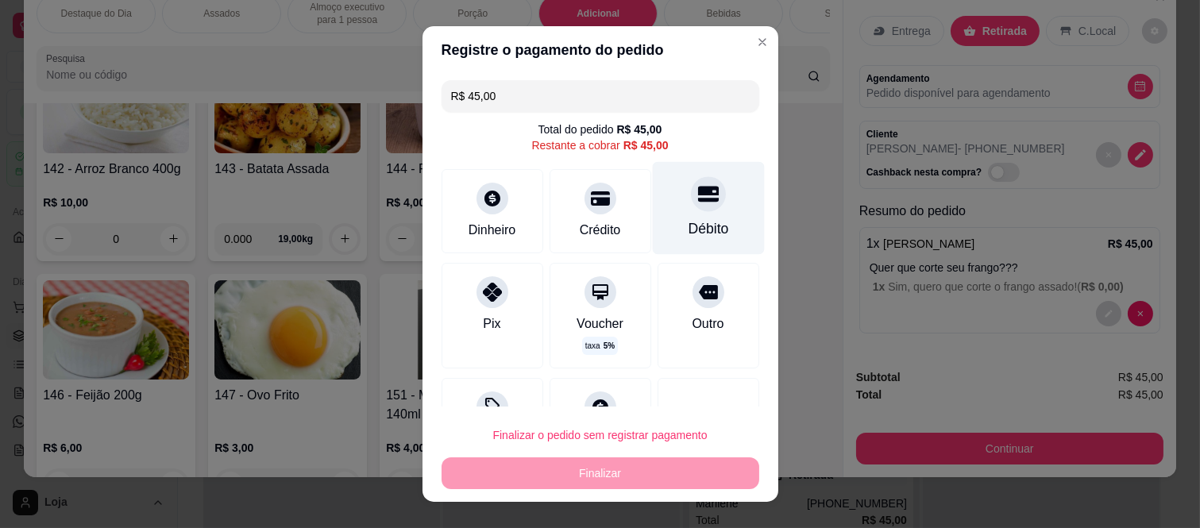
click at [661, 204] on div "Débito" at bounding box center [708, 208] width 112 height 93
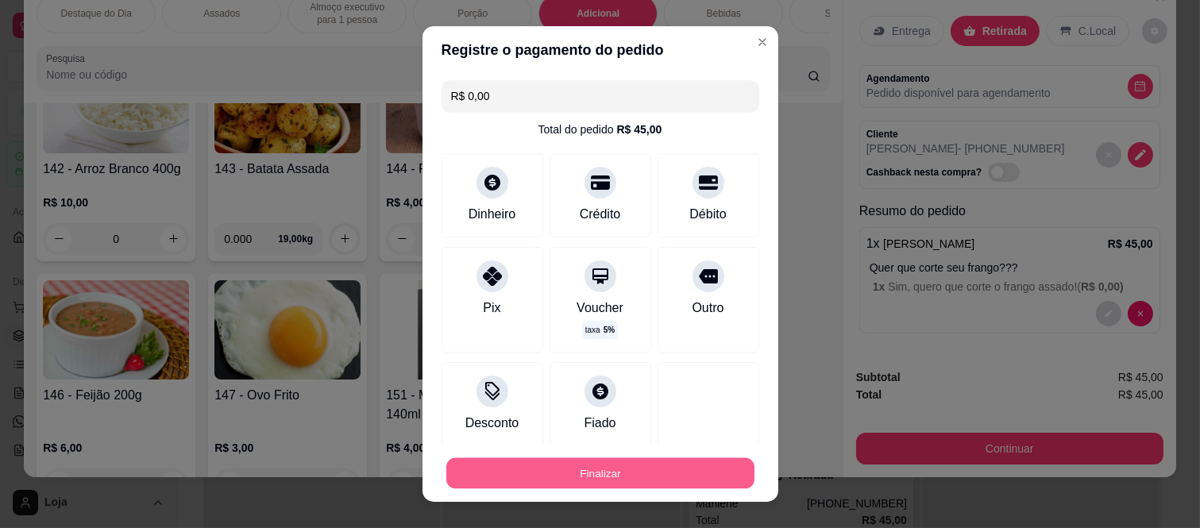
click at [657, 461] on button "Finalizar" at bounding box center [600, 472] width 308 height 31
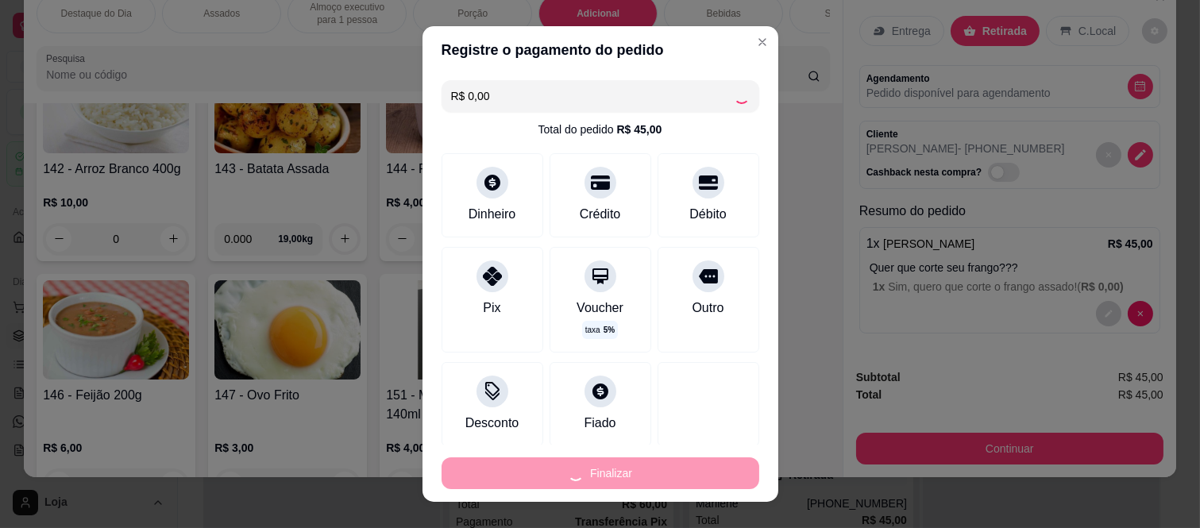
type input "-R$ 45,00"
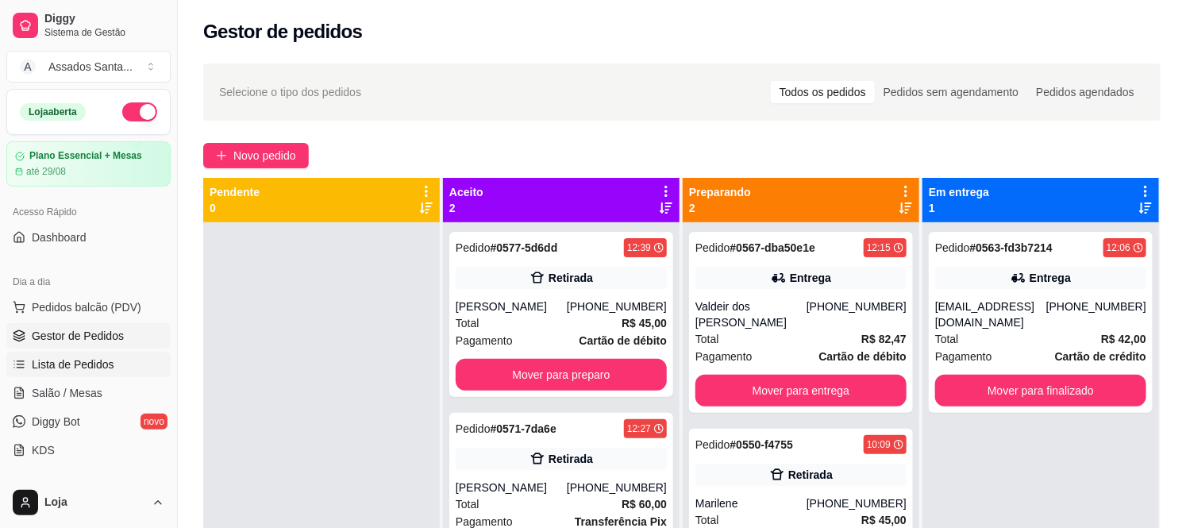
click at [67, 363] on span "Lista de Pedidos" at bounding box center [73, 365] width 83 height 16
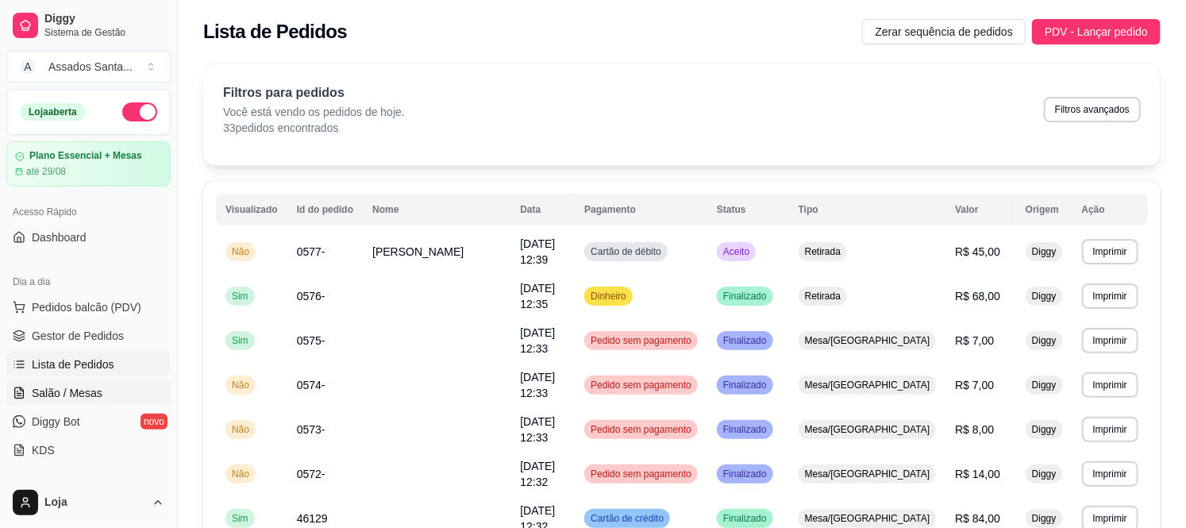
click at [79, 398] on span "Salão / Mesas" at bounding box center [67, 393] width 71 height 16
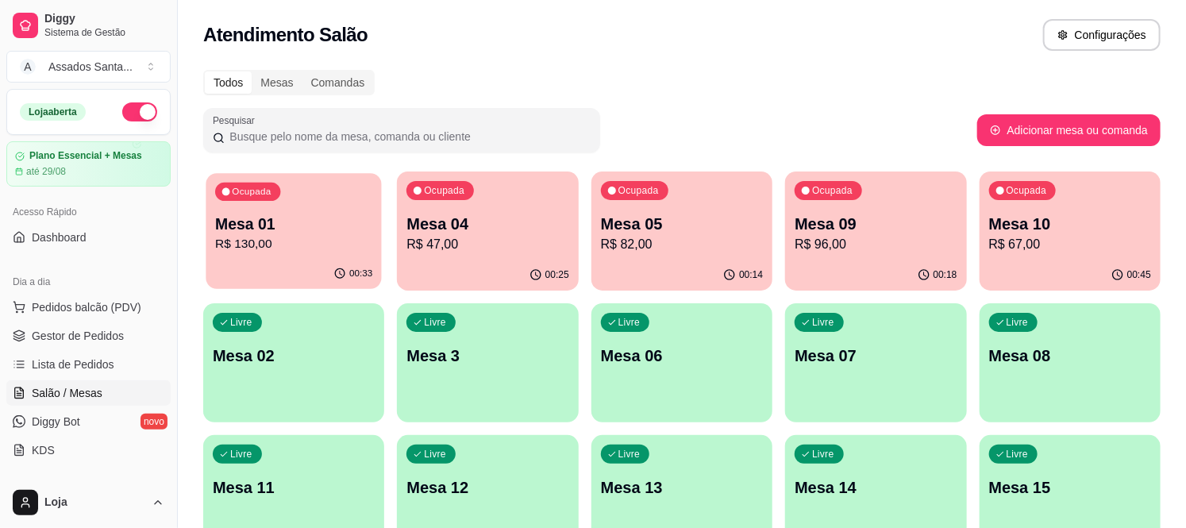
click at [268, 258] on div "Ocupada Mesa 01 R$ 130,00" at bounding box center [294, 216] width 176 height 86
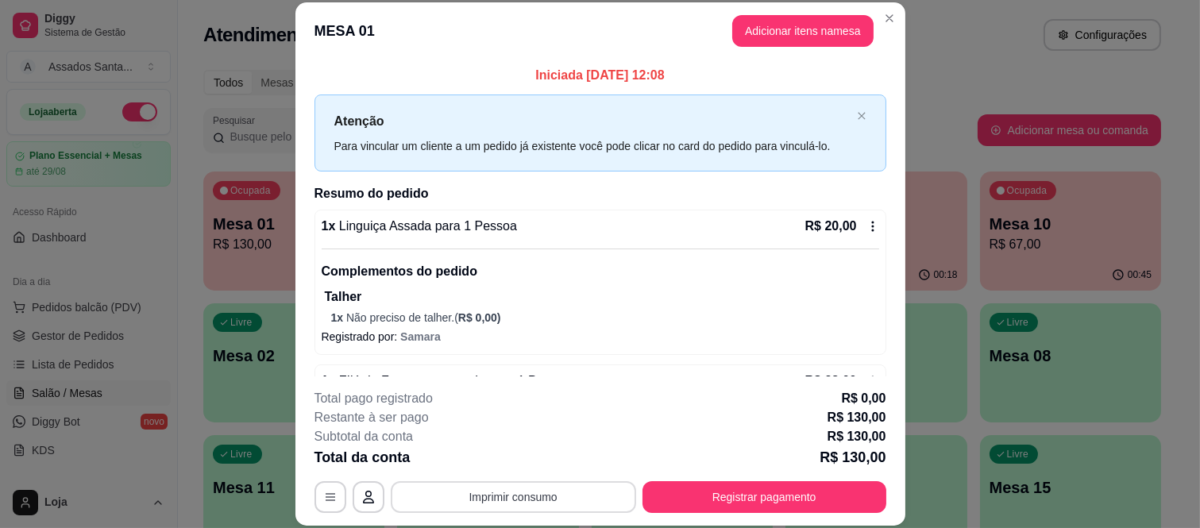
click at [461, 503] on button "Imprimir consumo" at bounding box center [513, 497] width 245 height 32
click at [472, 455] on button "IMPRESSORA caixa" at bounding box center [511, 460] width 111 height 25
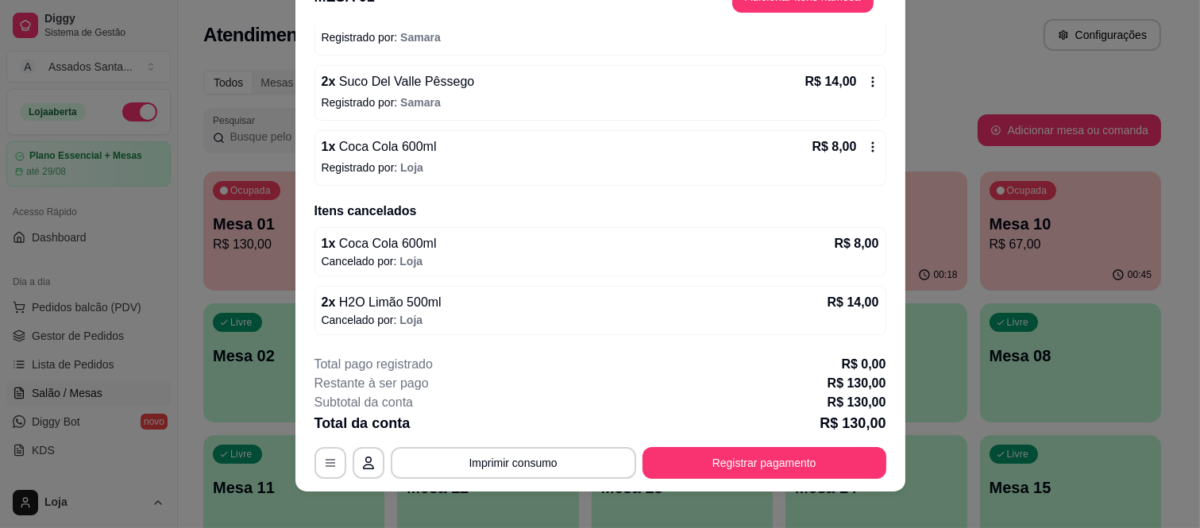
scroll to position [48, 0]
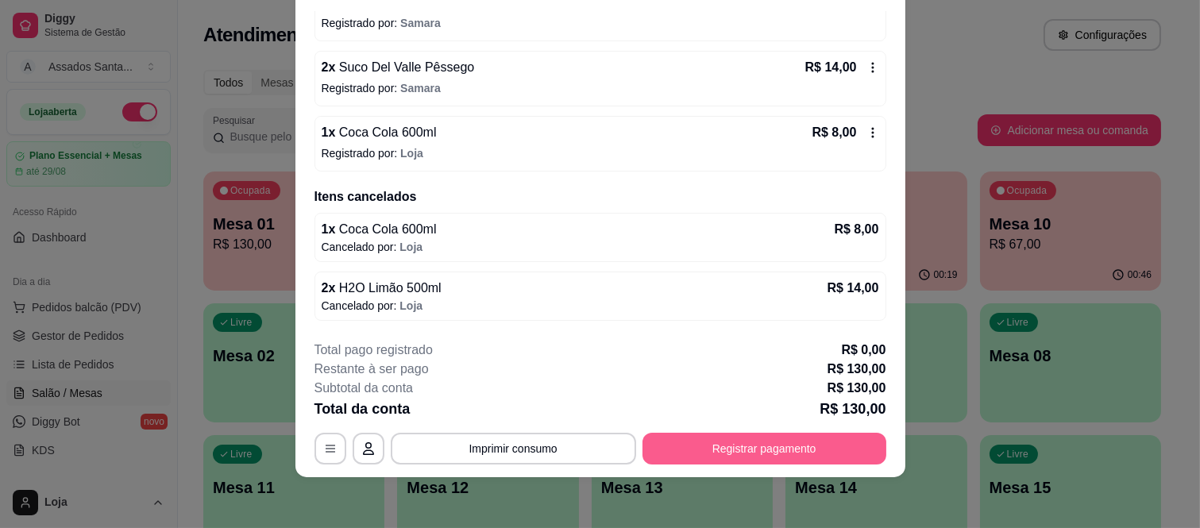
click at [728, 454] on button "Registrar pagamento" at bounding box center [764, 449] width 244 height 32
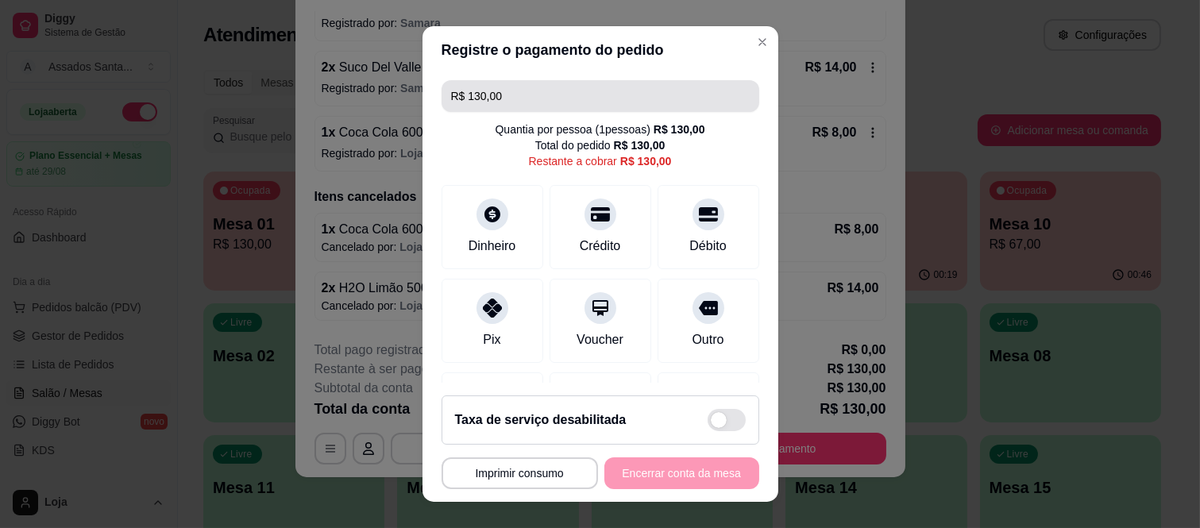
click at [503, 99] on input "R$ 130,00" at bounding box center [600, 96] width 299 height 32
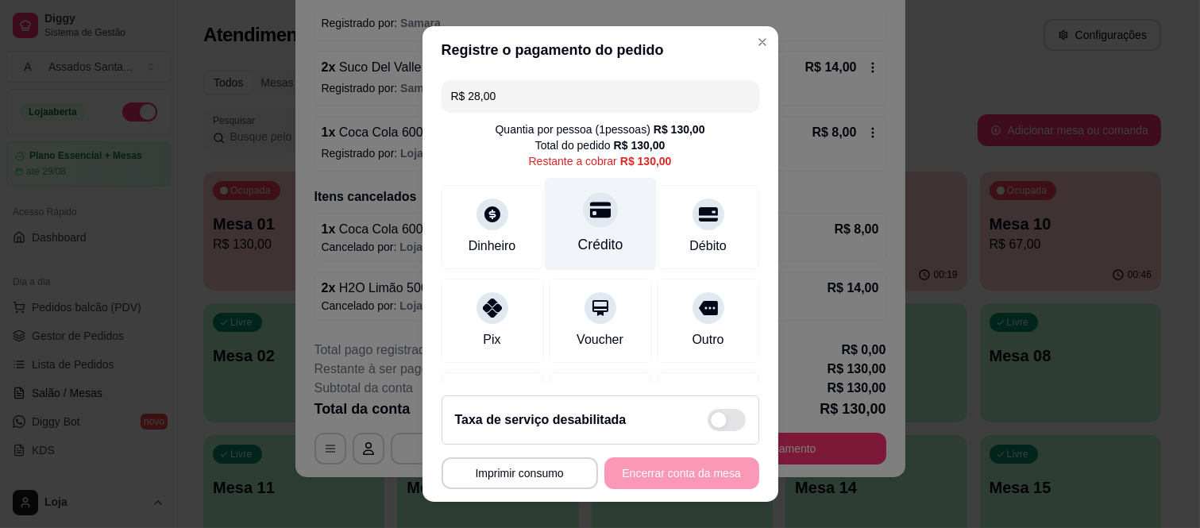
click at [583, 217] on div at bounding box center [600, 210] width 35 height 35
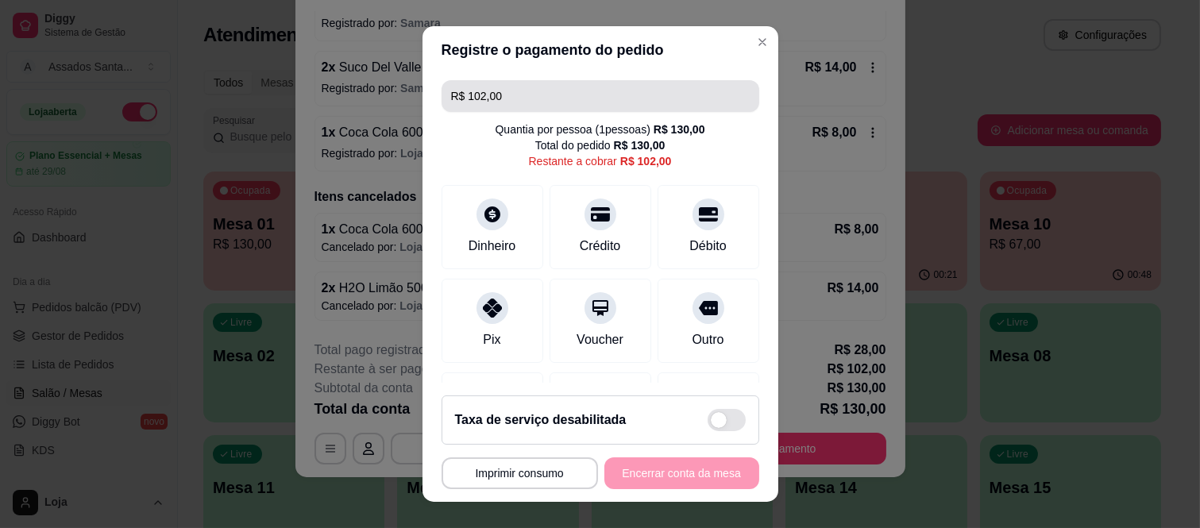
click at [541, 103] on input "R$ 102,00" at bounding box center [600, 96] width 299 height 32
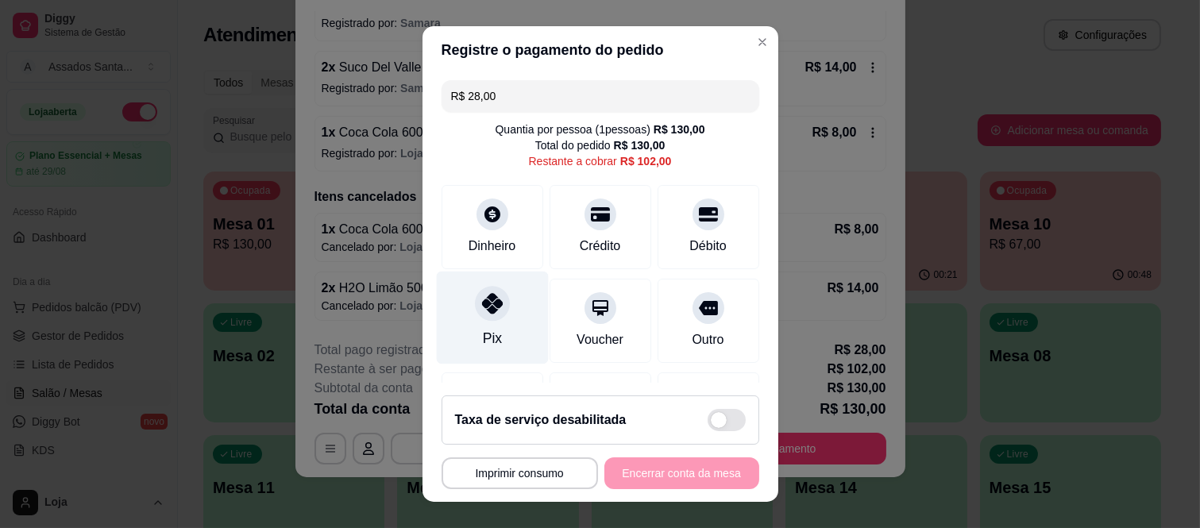
click at [492, 307] on div at bounding box center [492, 304] width 35 height 35
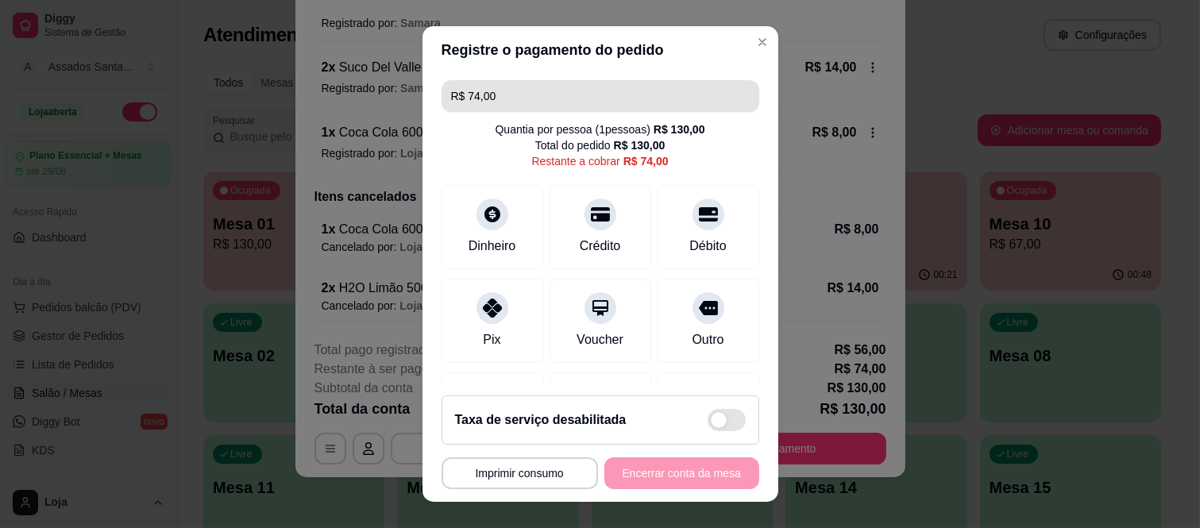
click at [530, 99] on input "R$ 74,00" at bounding box center [600, 96] width 299 height 32
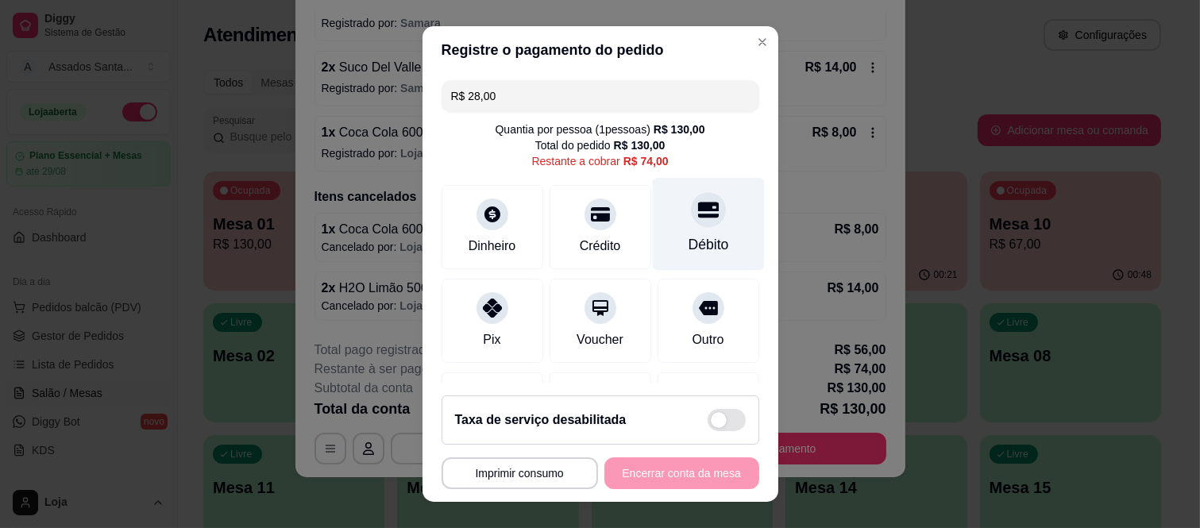
click at [661, 218] on div "Débito" at bounding box center [708, 224] width 112 height 93
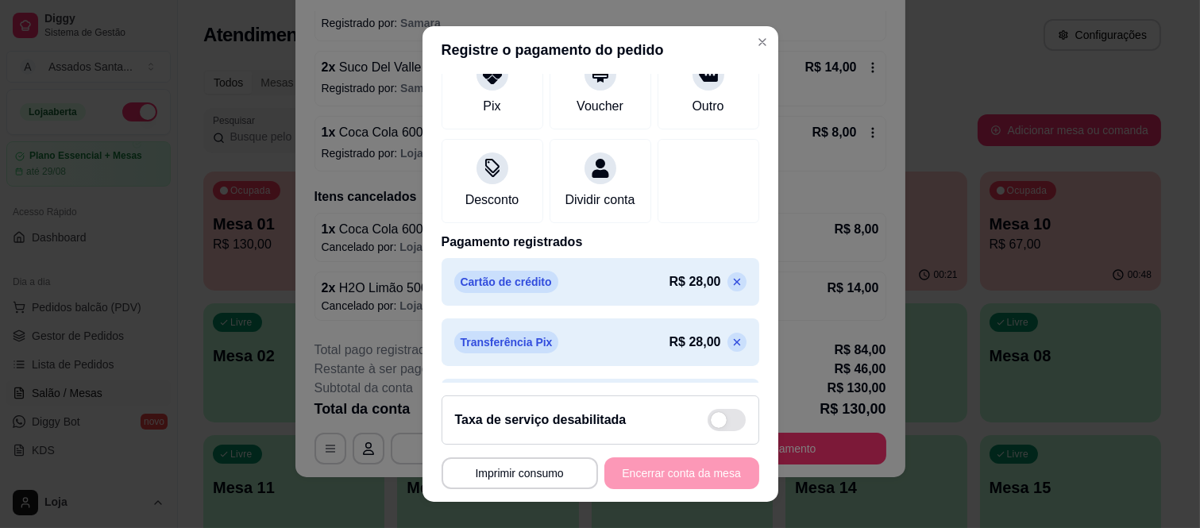
scroll to position [303, 0]
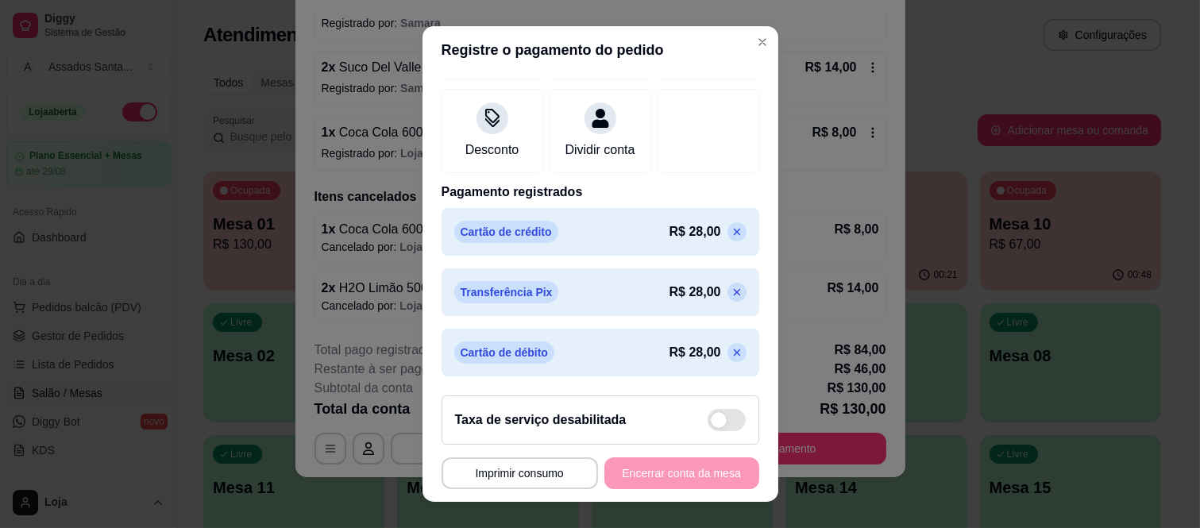
click at [730, 290] on icon at bounding box center [736, 292] width 13 height 13
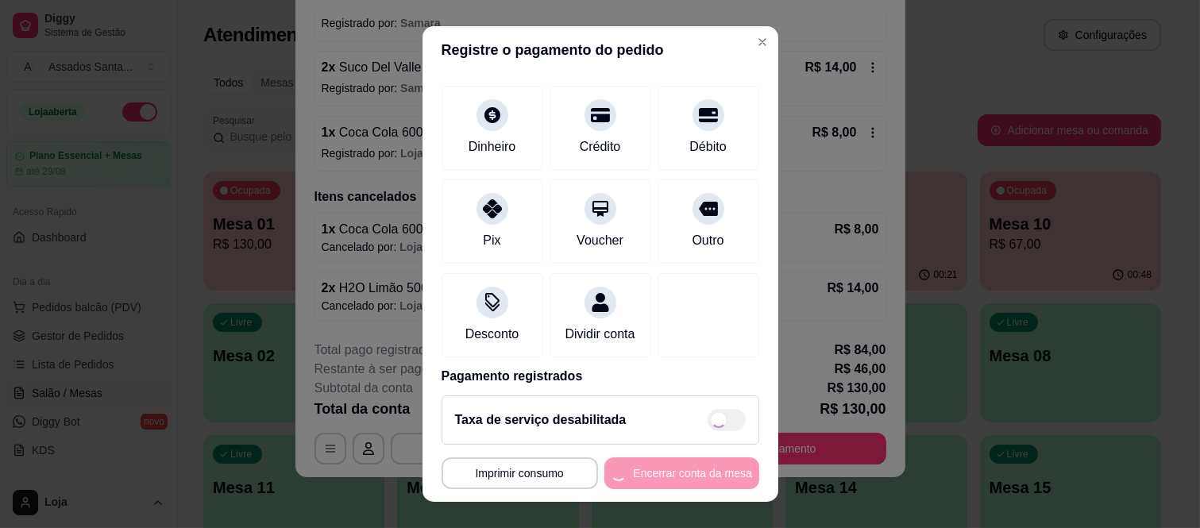
scroll to position [0, 0]
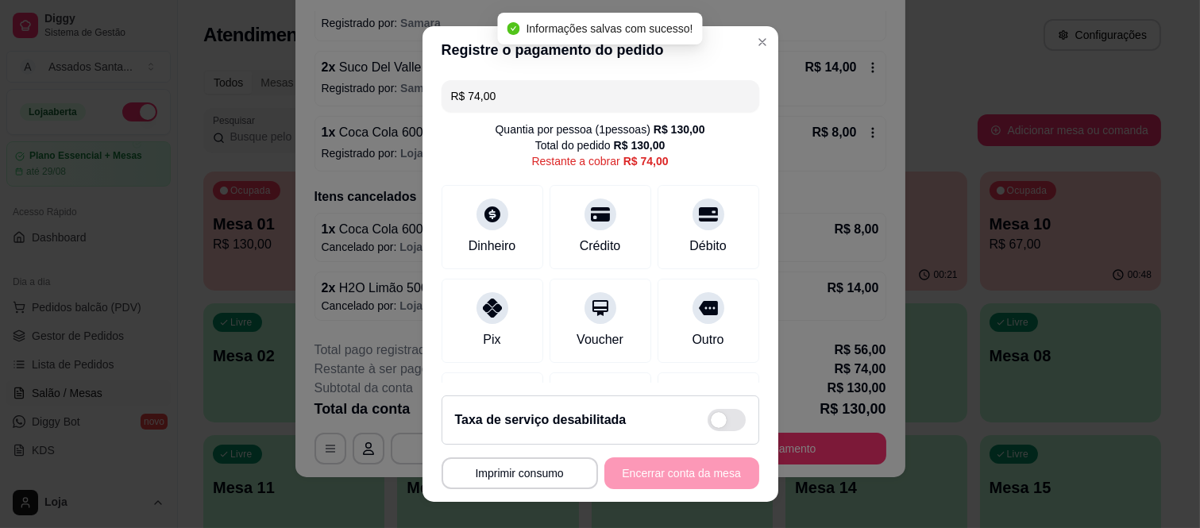
click at [570, 87] on input "R$ 74,00" at bounding box center [600, 96] width 299 height 32
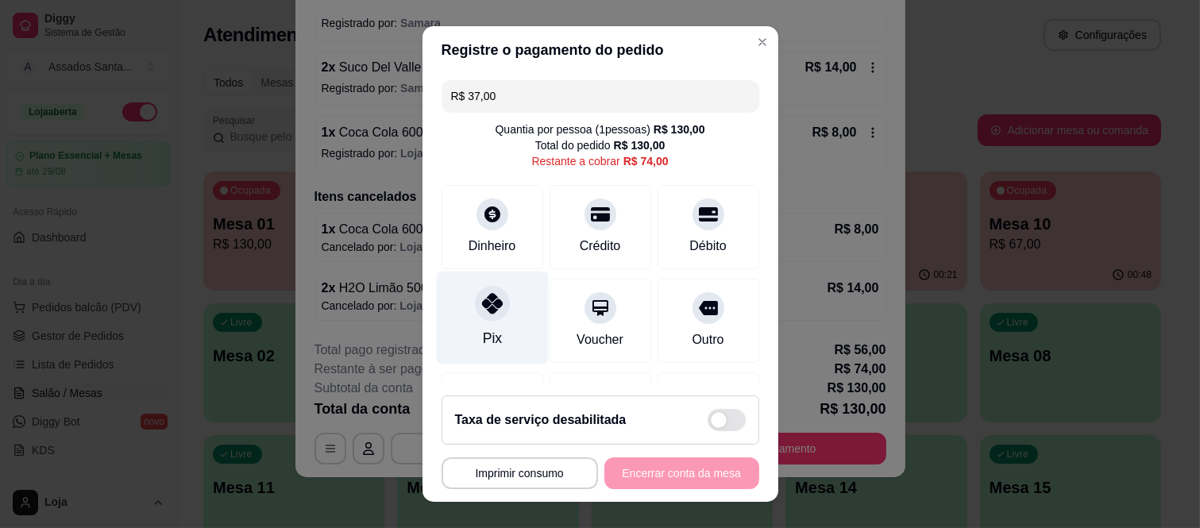
click at [481, 300] on icon at bounding box center [491, 303] width 21 height 21
click at [487, 320] on div "Pix" at bounding box center [492, 318] width 112 height 93
type input "R$ 0,00"
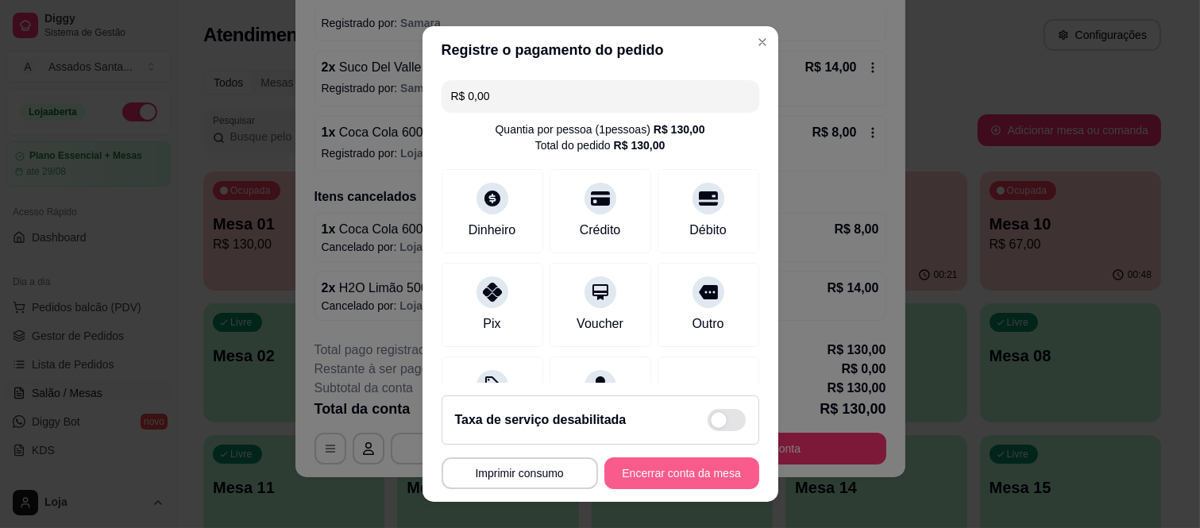
click at [638, 484] on button "Encerrar conta da mesa" at bounding box center [681, 473] width 155 height 32
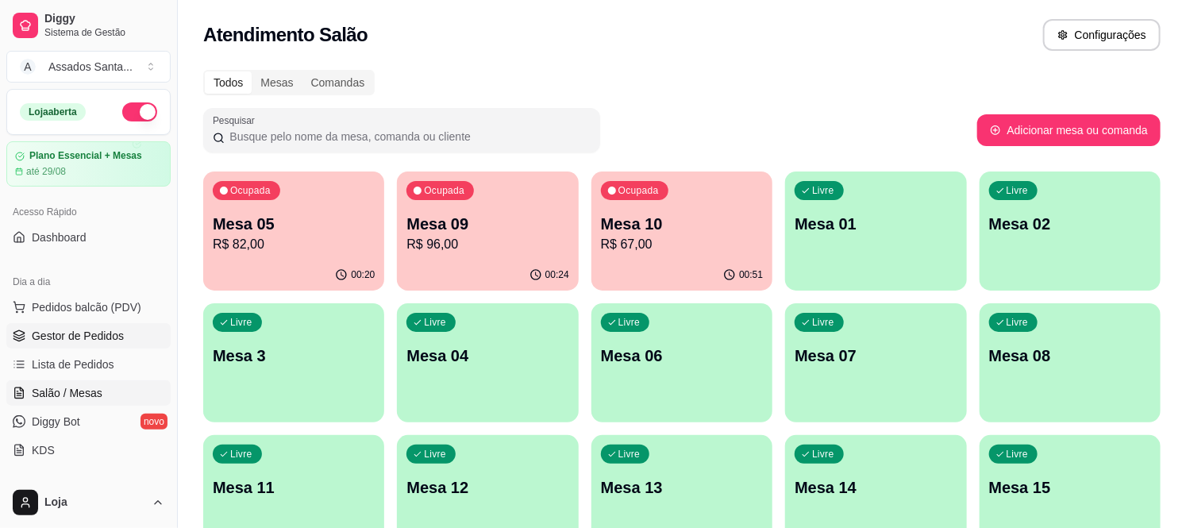
click at [94, 348] on link "Gestor de Pedidos" at bounding box center [88, 335] width 164 height 25
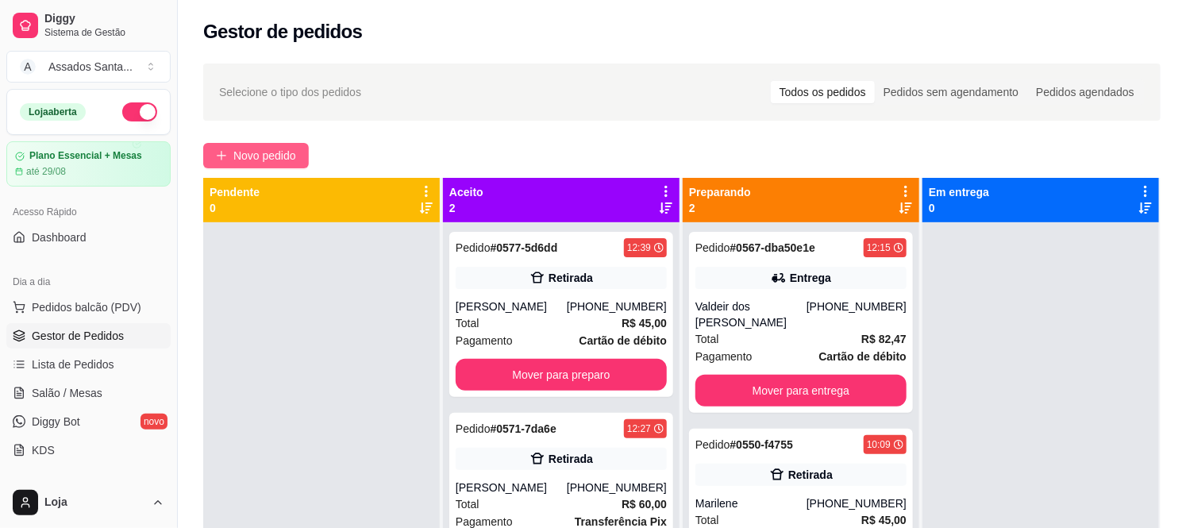
click at [250, 164] on button "Novo pedido" at bounding box center [256, 155] width 106 height 25
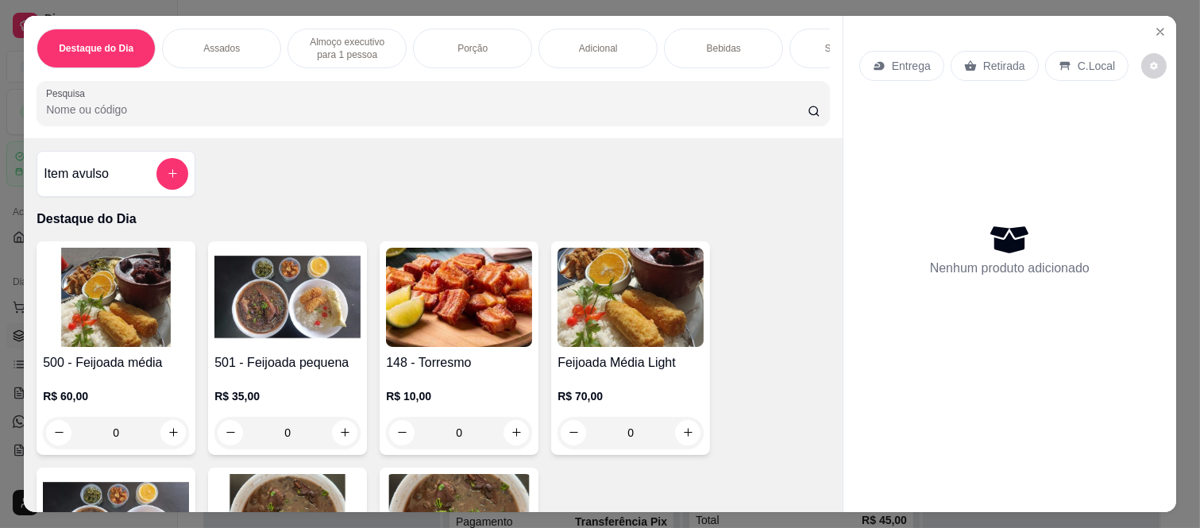
click at [242, 37] on div "Assados" at bounding box center [221, 49] width 119 height 40
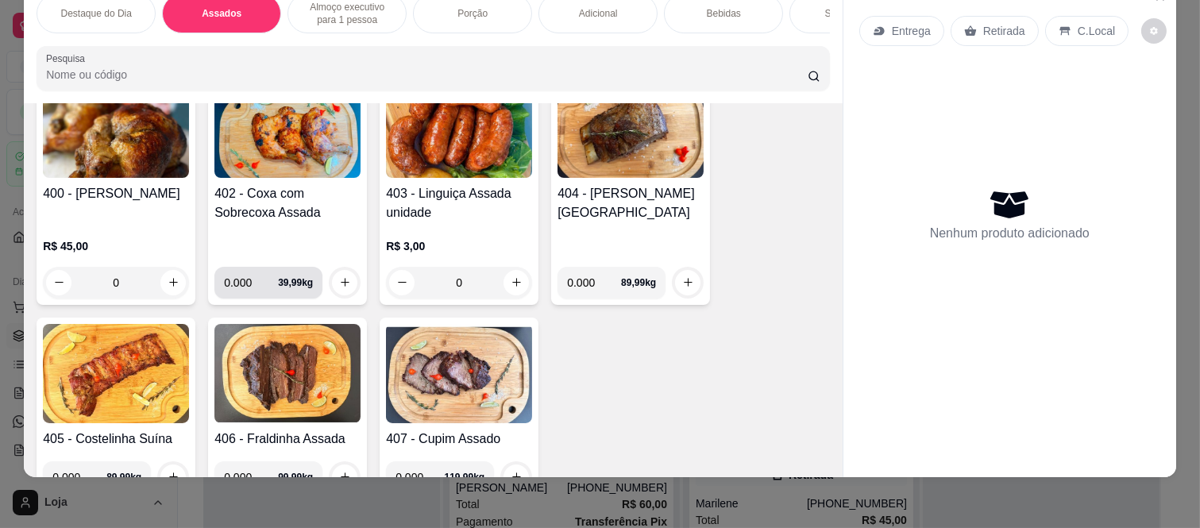
scroll to position [663, 0]
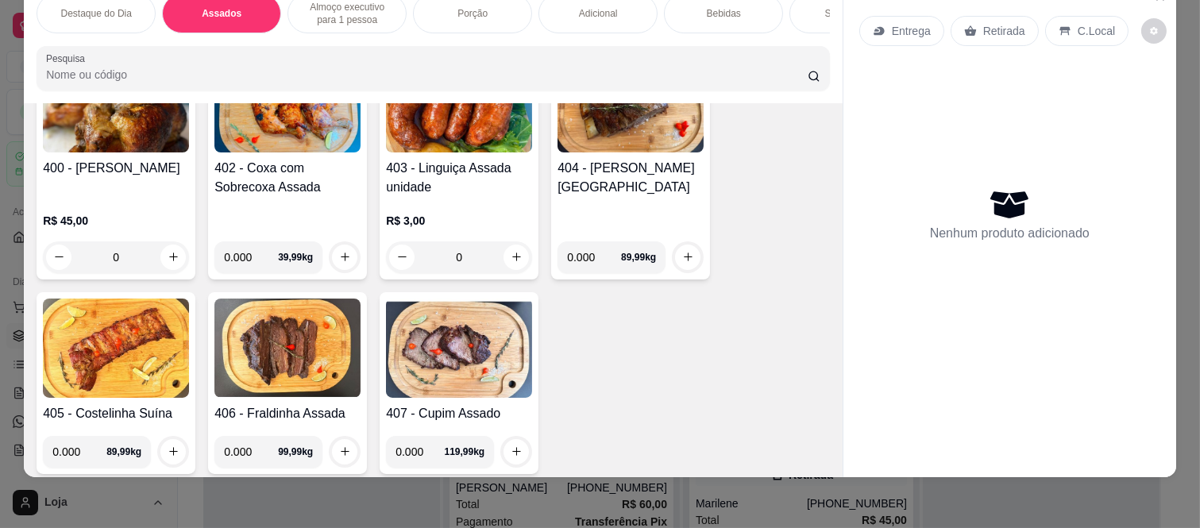
click at [789, 4] on div "Sobremesa" at bounding box center [848, 14] width 119 height 40
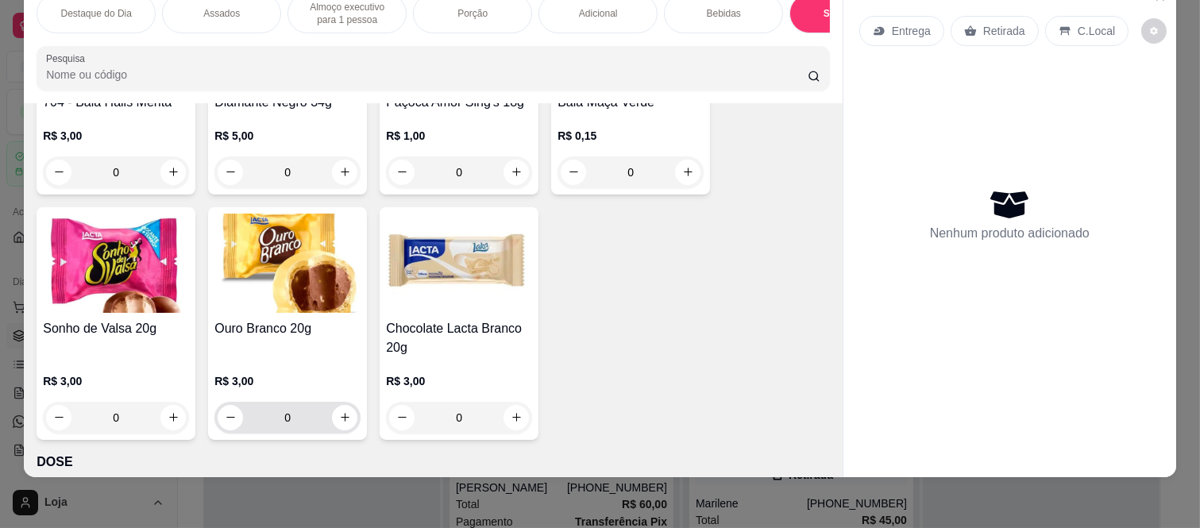
scroll to position [5010, 0]
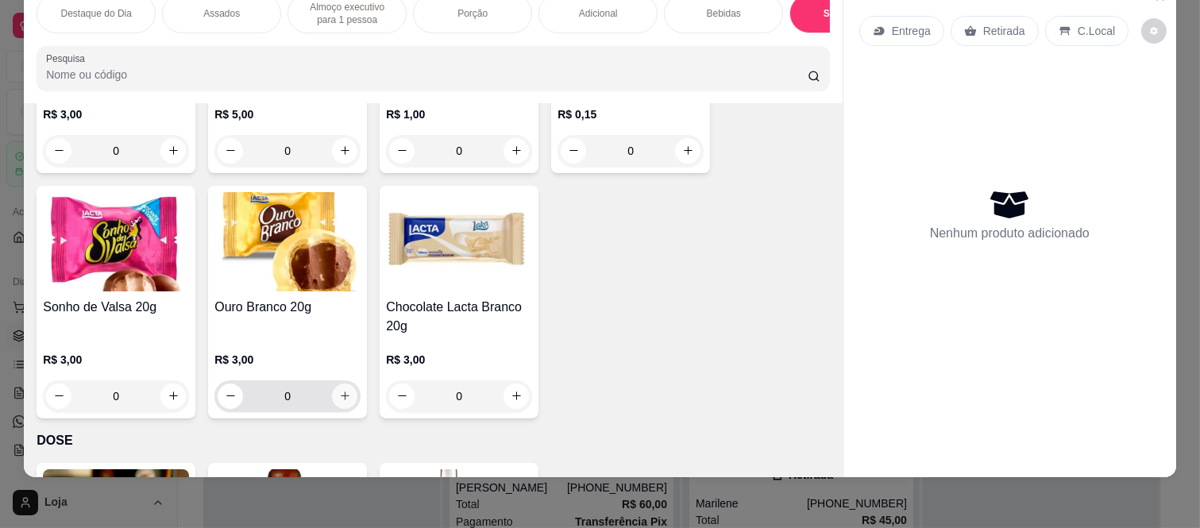
click at [337, 402] on button "increase-product-quantity" at bounding box center [344, 395] width 25 height 25
type input "1"
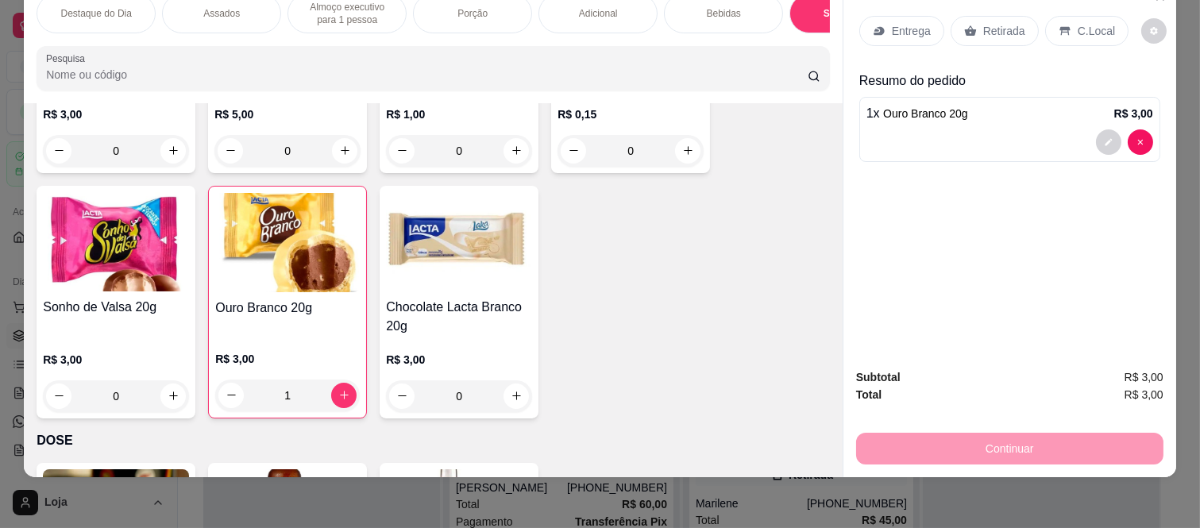
click at [985, 23] on p "Retirada" at bounding box center [1004, 31] width 42 height 16
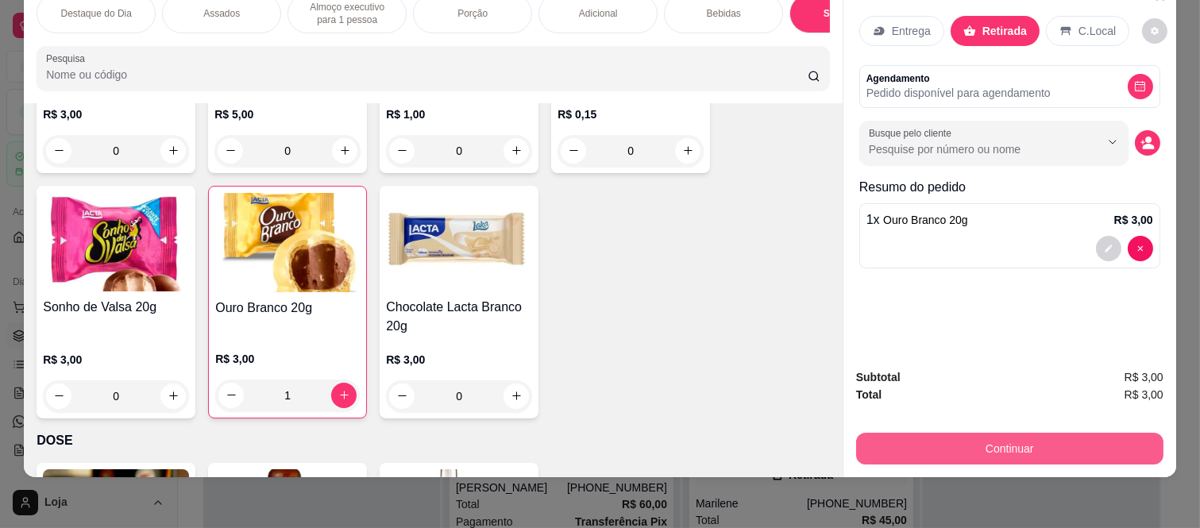
click at [954, 434] on button "Continuar" at bounding box center [1009, 449] width 307 height 32
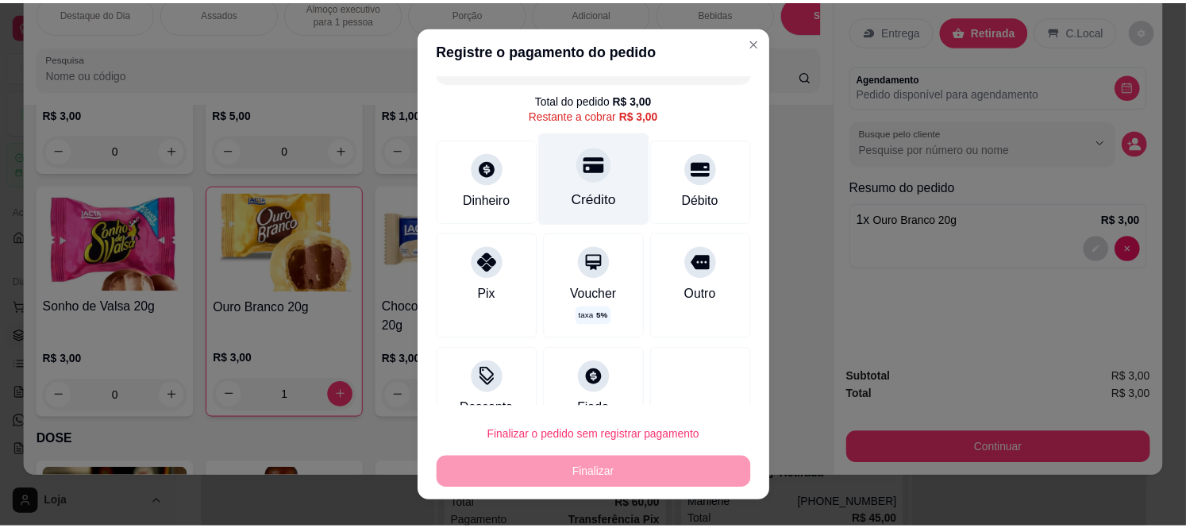
scroll to position [0, 0]
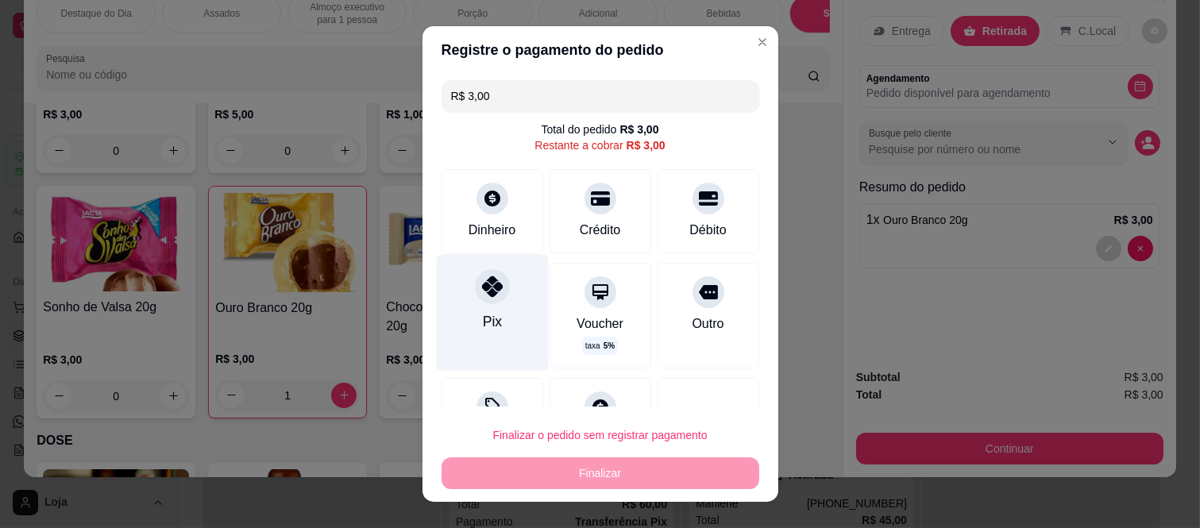
click at [491, 295] on icon at bounding box center [491, 286] width 21 height 21
type input "R$ 0,00"
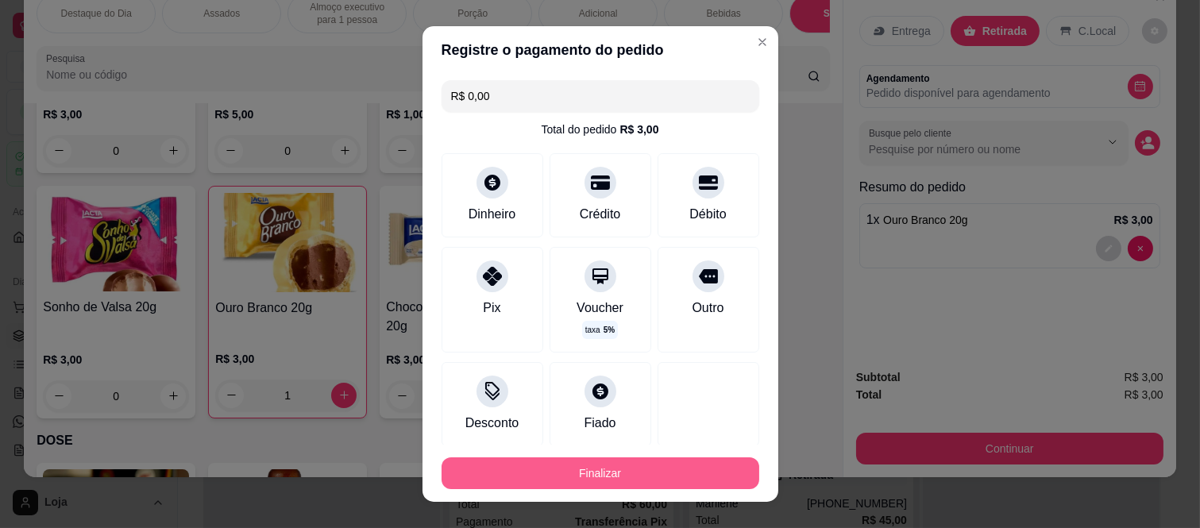
click at [511, 489] on footer "Finalizar" at bounding box center [600, 473] width 356 height 57
click at [487, 476] on button "Finalizar" at bounding box center [600, 473] width 318 height 32
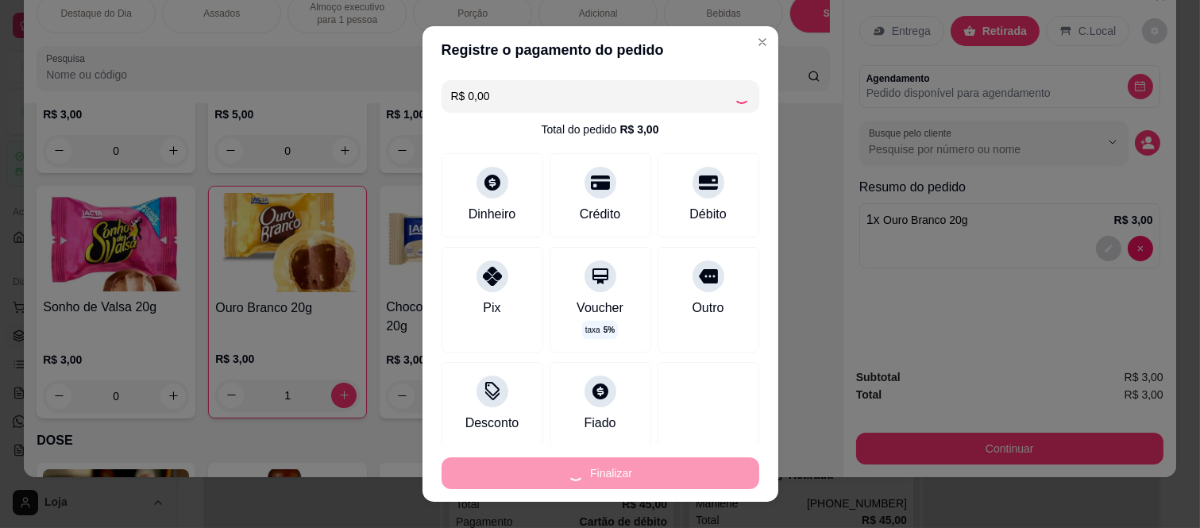
type input "0"
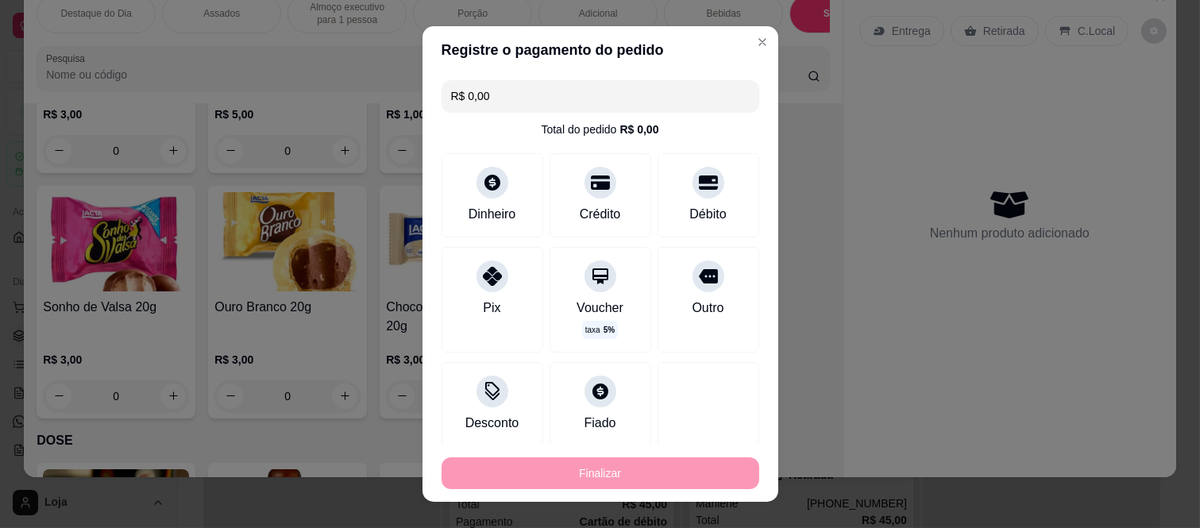
type input "-R$ 3,00"
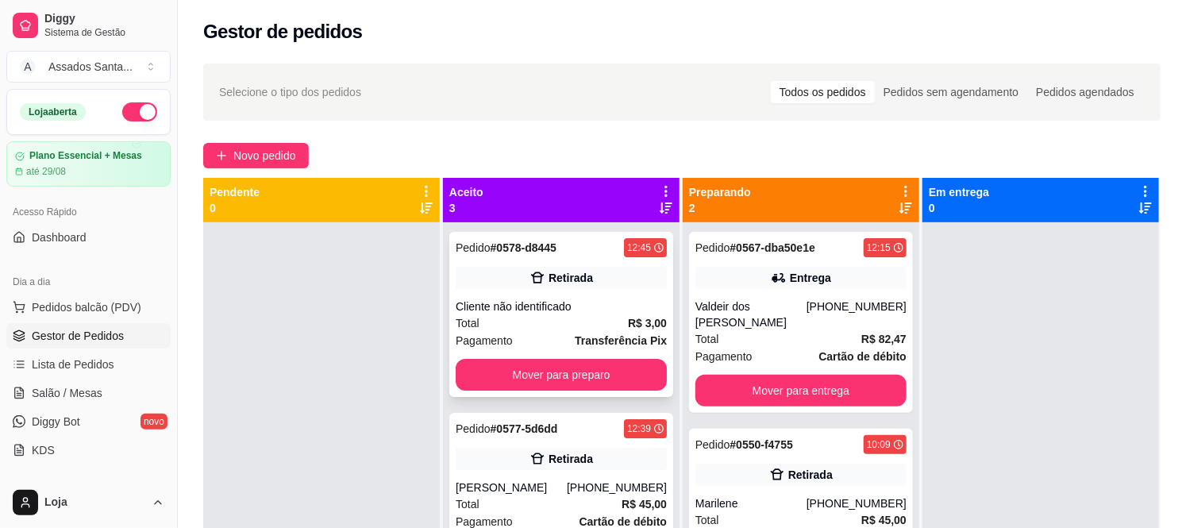
click at [517, 308] on div "Cliente não identificado" at bounding box center [561, 307] width 211 height 16
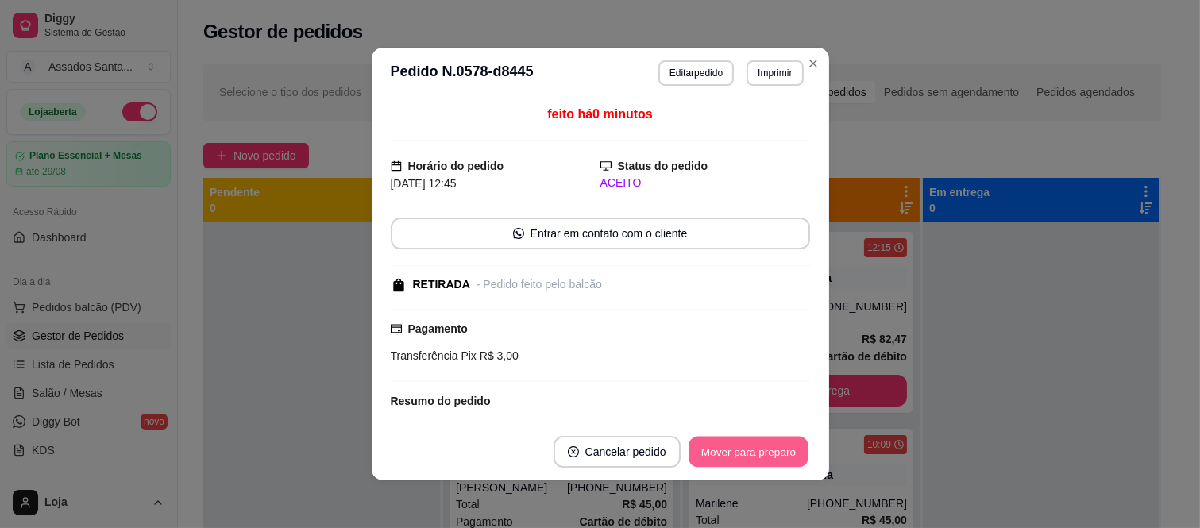
click at [755, 441] on button "Mover para preparo" at bounding box center [747, 452] width 119 height 31
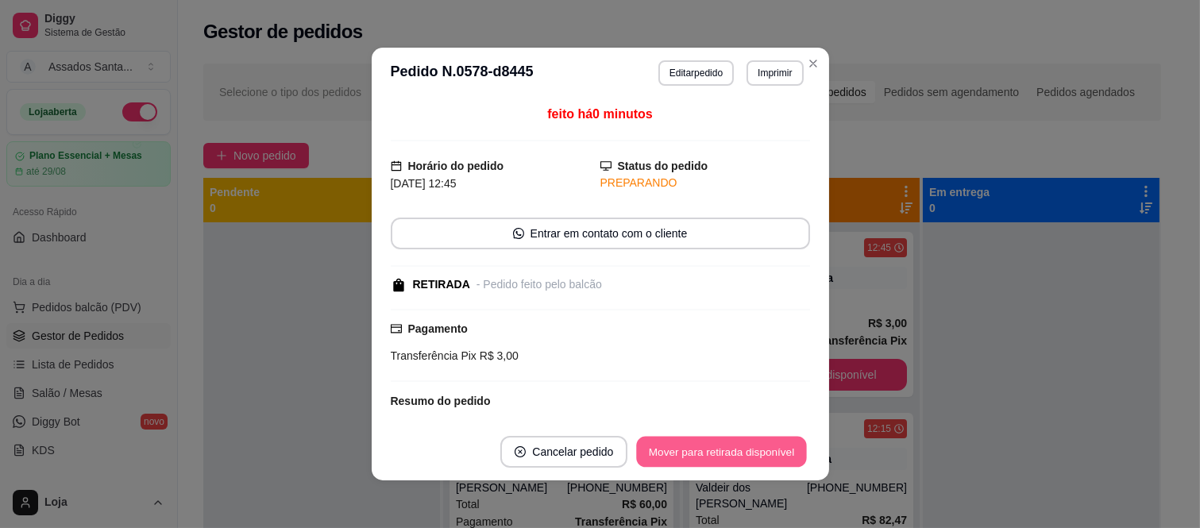
click at [755, 446] on button "Mover para retirada disponível" at bounding box center [722, 452] width 170 height 31
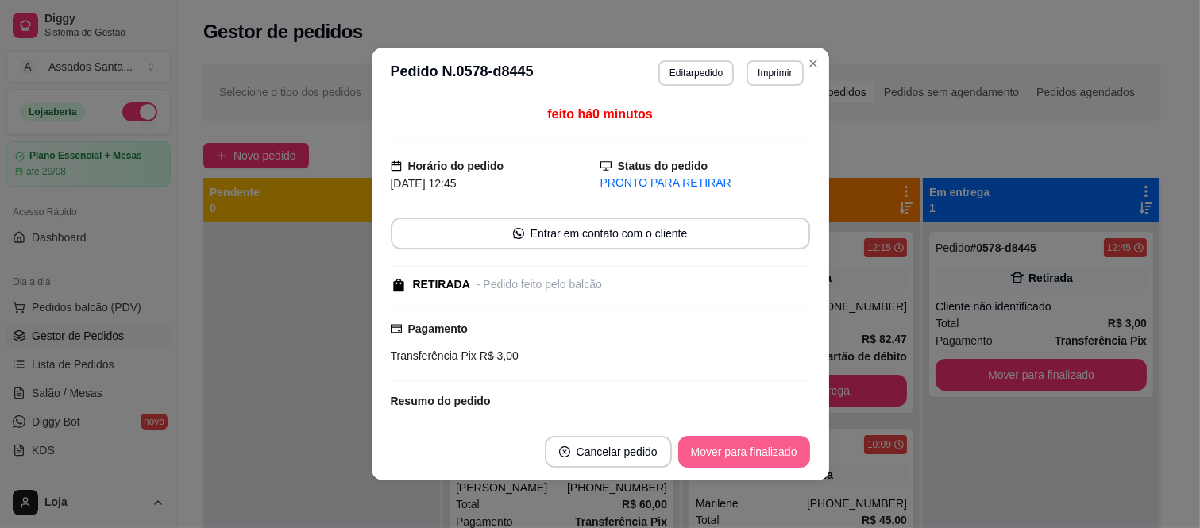
click at [755, 446] on button "Mover para finalizado" at bounding box center [744, 452] width 132 height 32
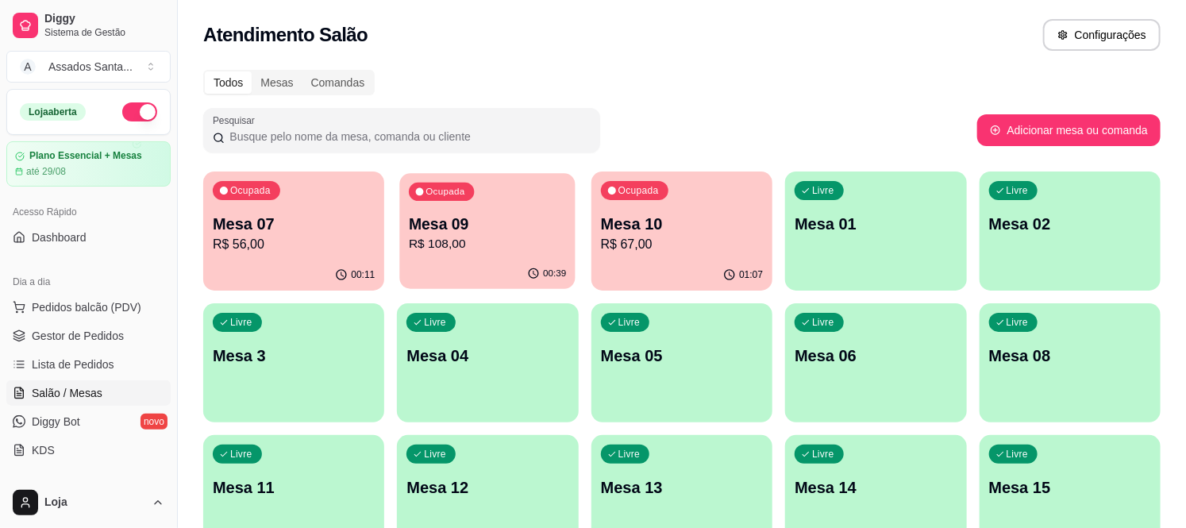
click at [542, 225] on p "Mesa 09" at bounding box center [487, 224] width 157 height 21
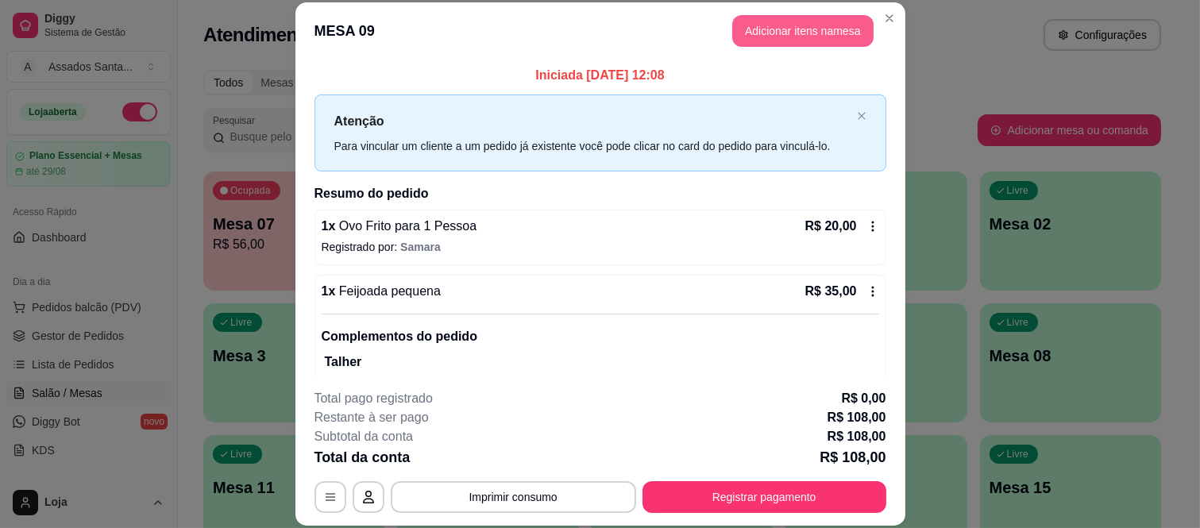
click at [778, 32] on button "Adicionar itens na mesa" at bounding box center [802, 31] width 141 height 32
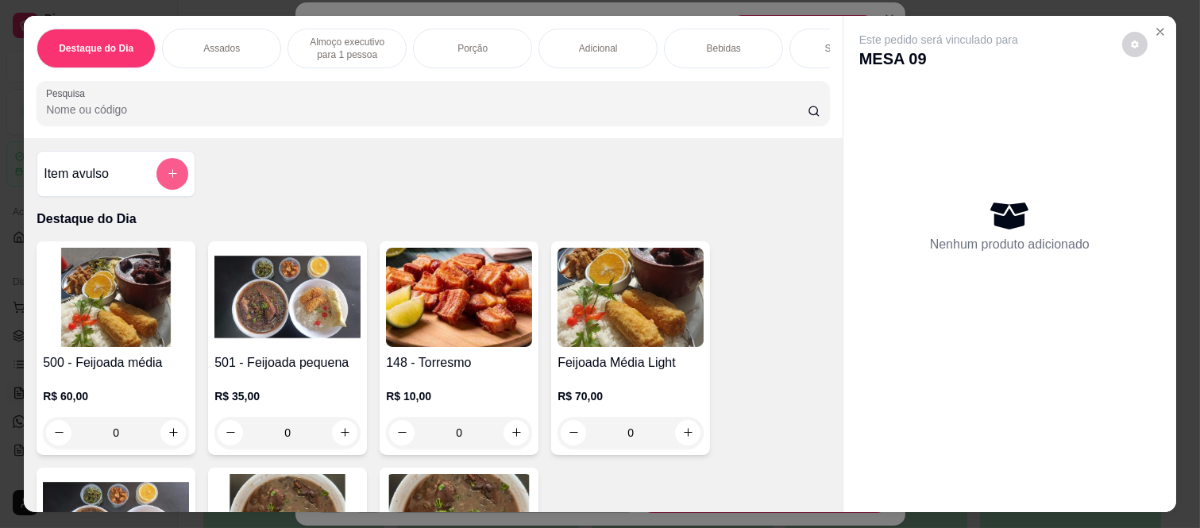
click at [167, 177] on icon "add-separate-item" at bounding box center [173, 174] width 12 height 12
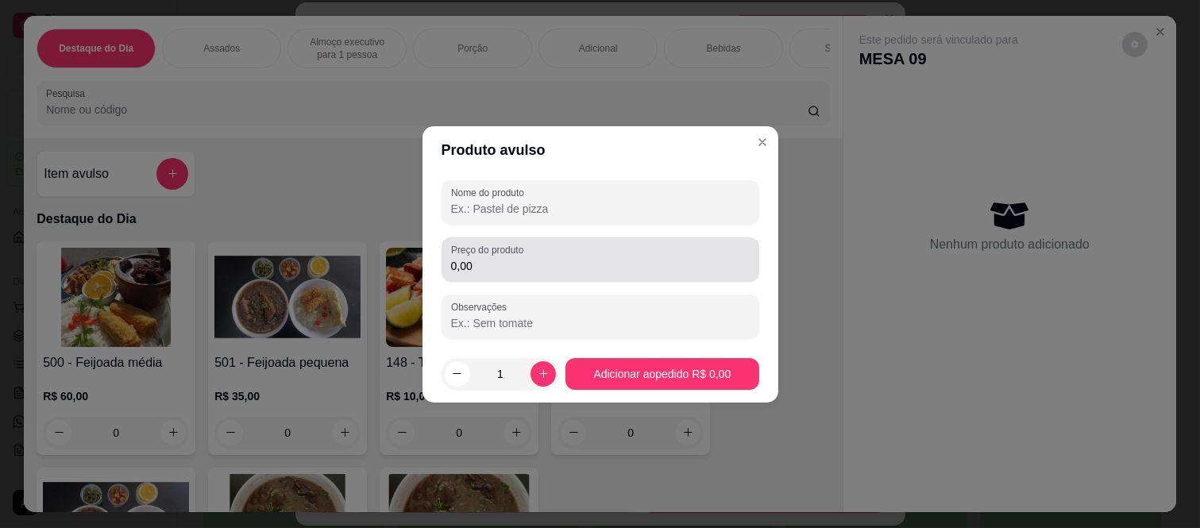
click at [475, 251] on label "Preço do produto" at bounding box center [490, 249] width 78 height 13
click at [475, 258] on input "0,00" at bounding box center [600, 266] width 299 height 16
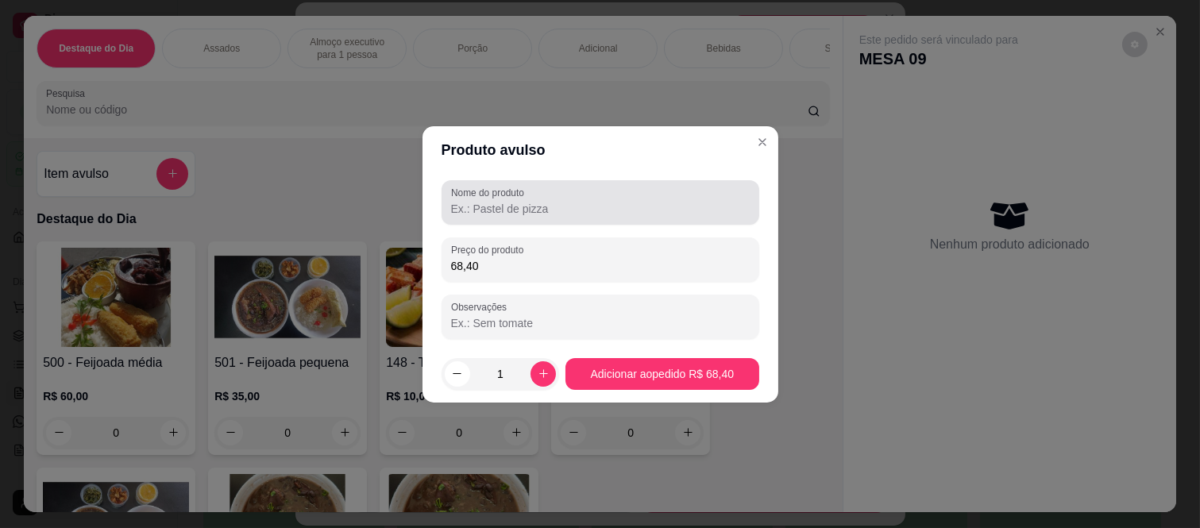
type input "68,40"
click at [542, 221] on div "Nome do produto" at bounding box center [600, 202] width 318 height 44
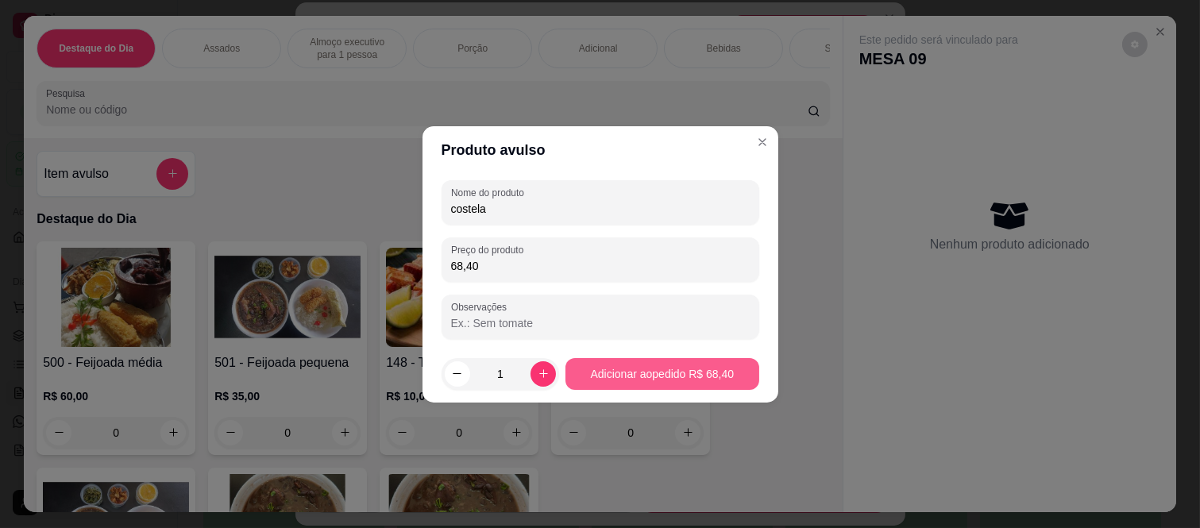
type input "costela"
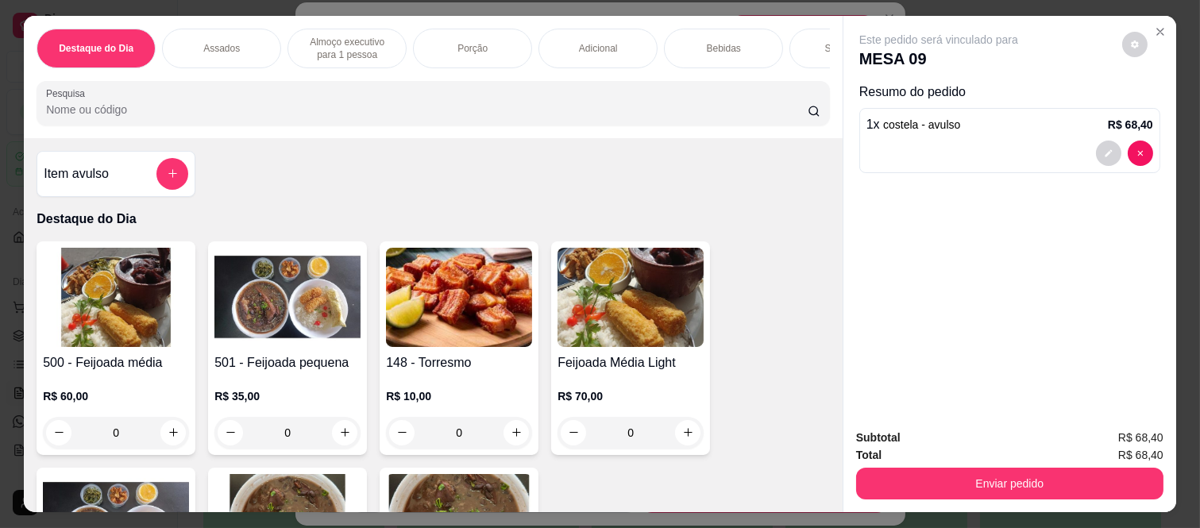
click at [796, 37] on div "Sobremesa" at bounding box center [848, 49] width 119 height 40
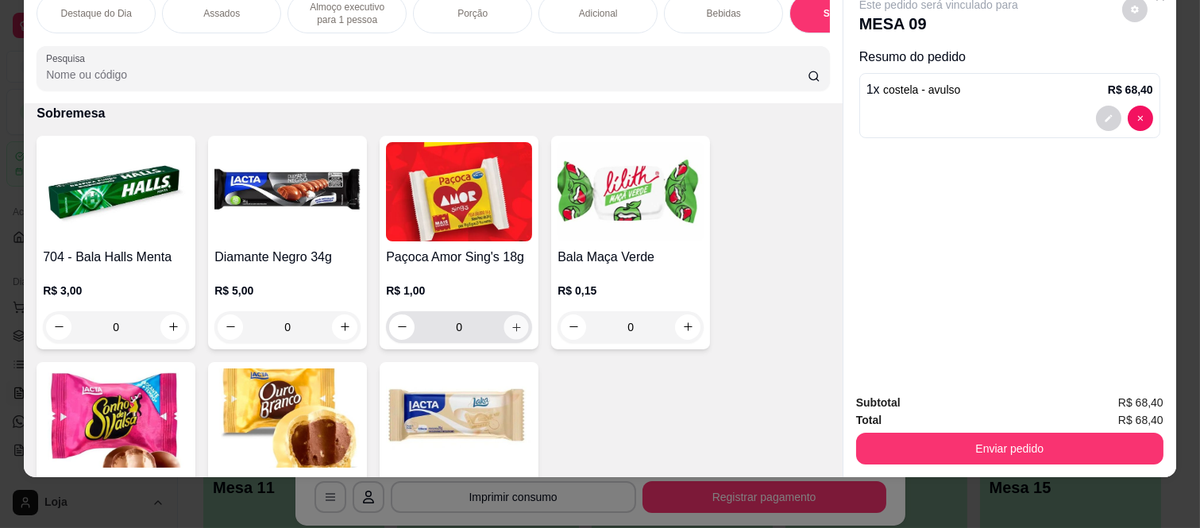
click at [511, 324] on icon "increase-product-quantity" at bounding box center [517, 328] width 12 height 12
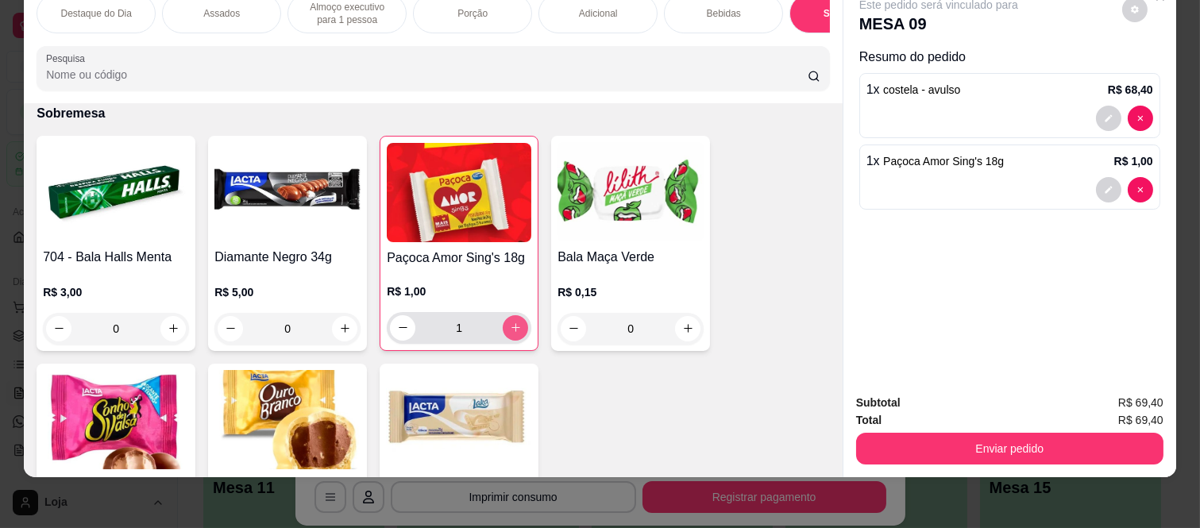
click at [510, 324] on icon "increase-product-quantity" at bounding box center [516, 328] width 12 height 12
type input "2"
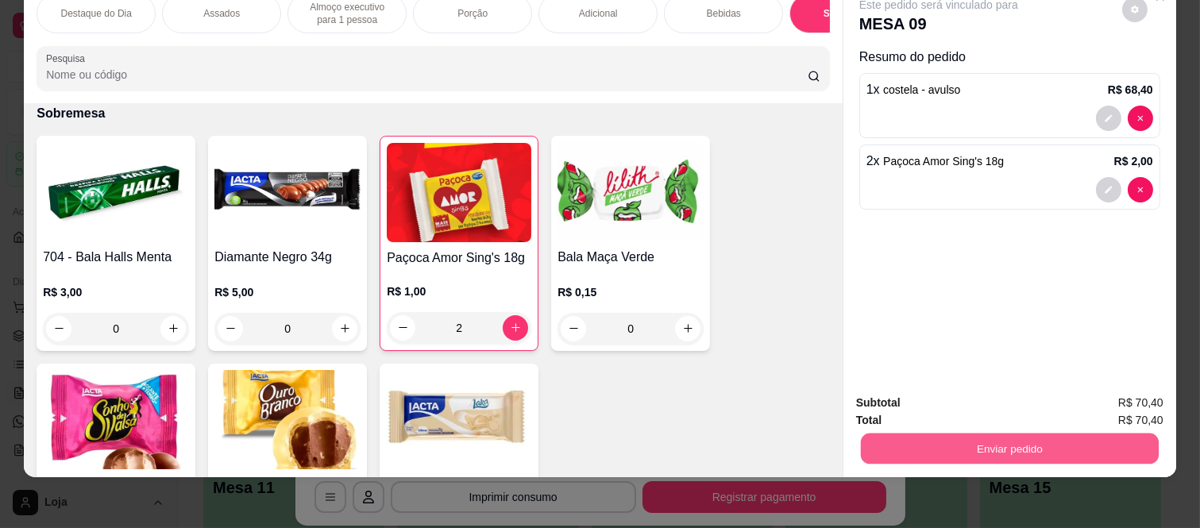
click at [1056, 439] on button "Enviar pedido" at bounding box center [1010, 449] width 298 height 31
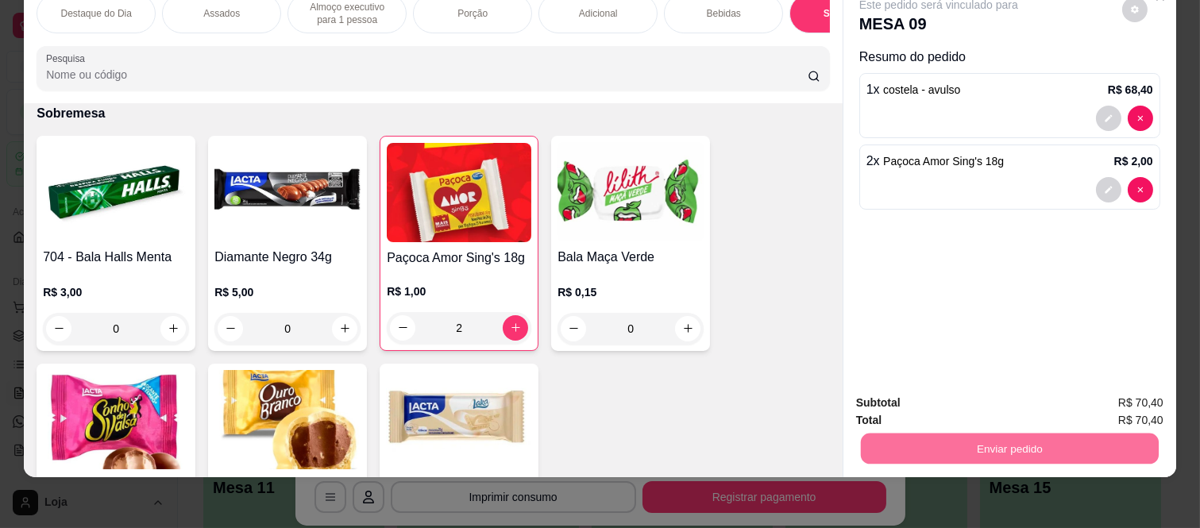
click at [999, 402] on button "Não registrar e enviar pedido" at bounding box center [955, 397] width 165 height 30
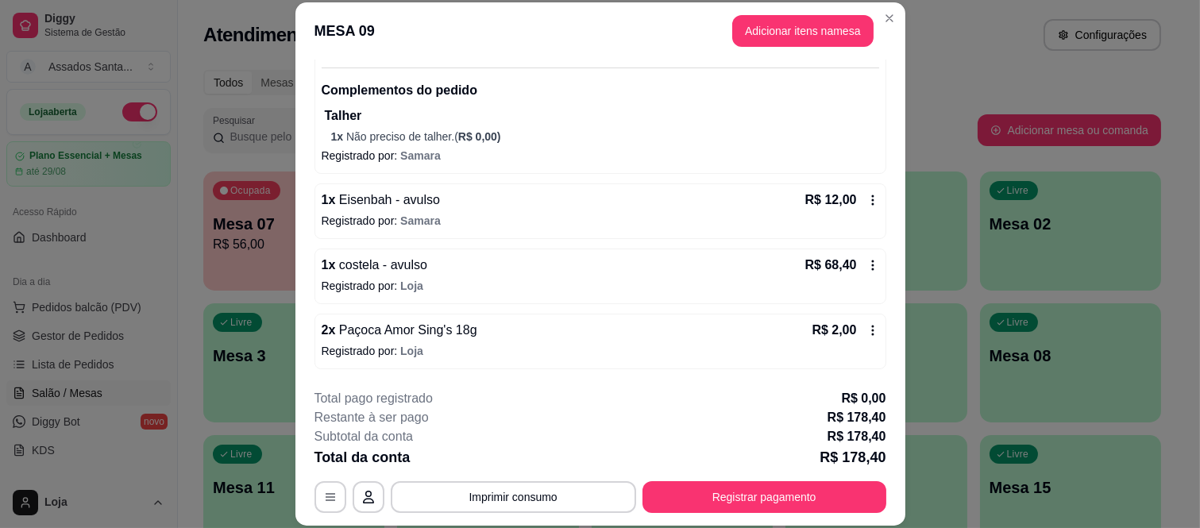
scroll to position [48, 0]
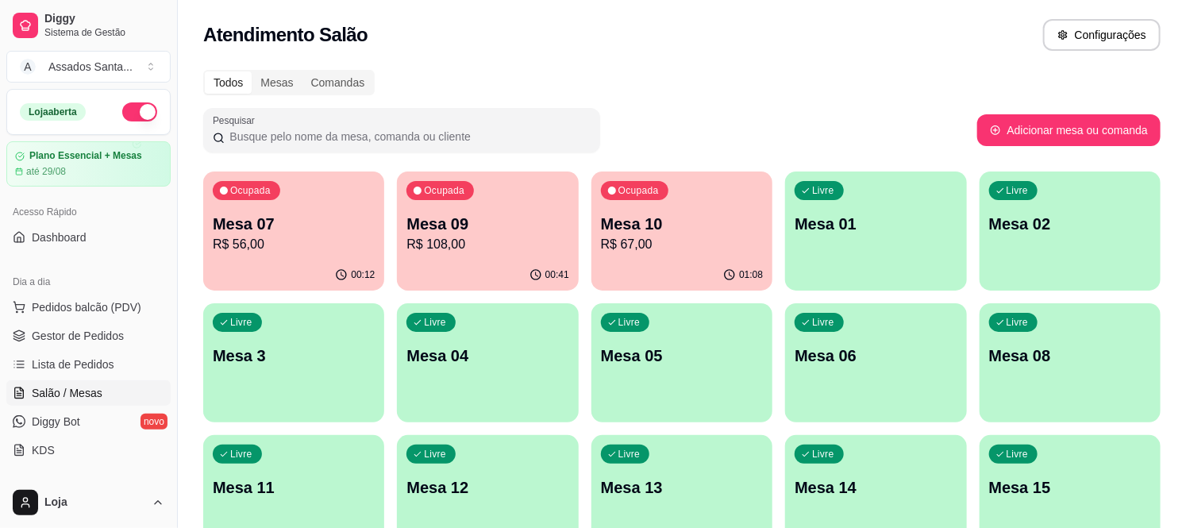
click at [429, 238] on p "R$ 108,00" at bounding box center [488, 244] width 162 height 19
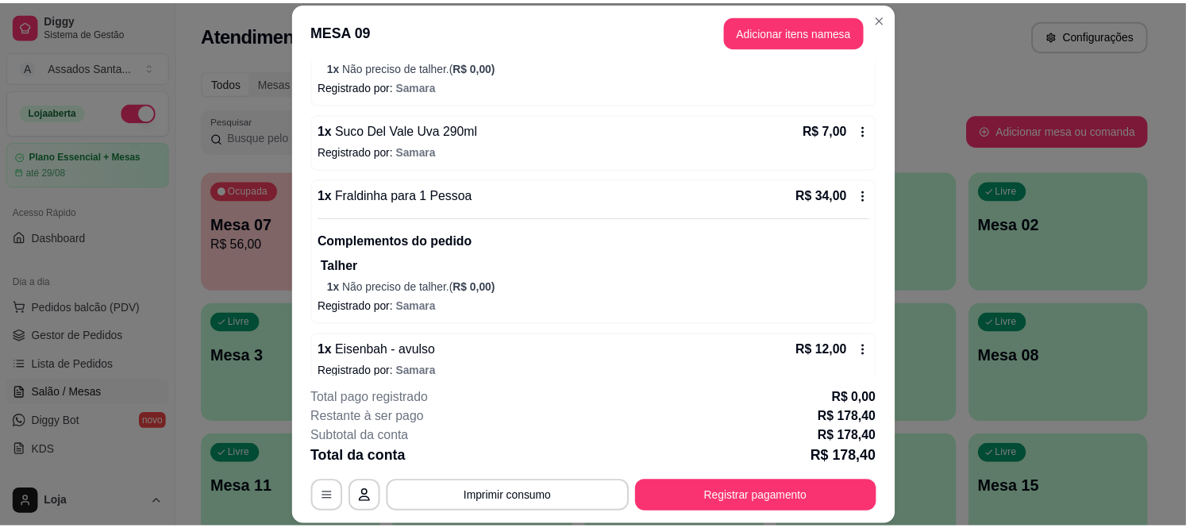
scroll to position [353, 0]
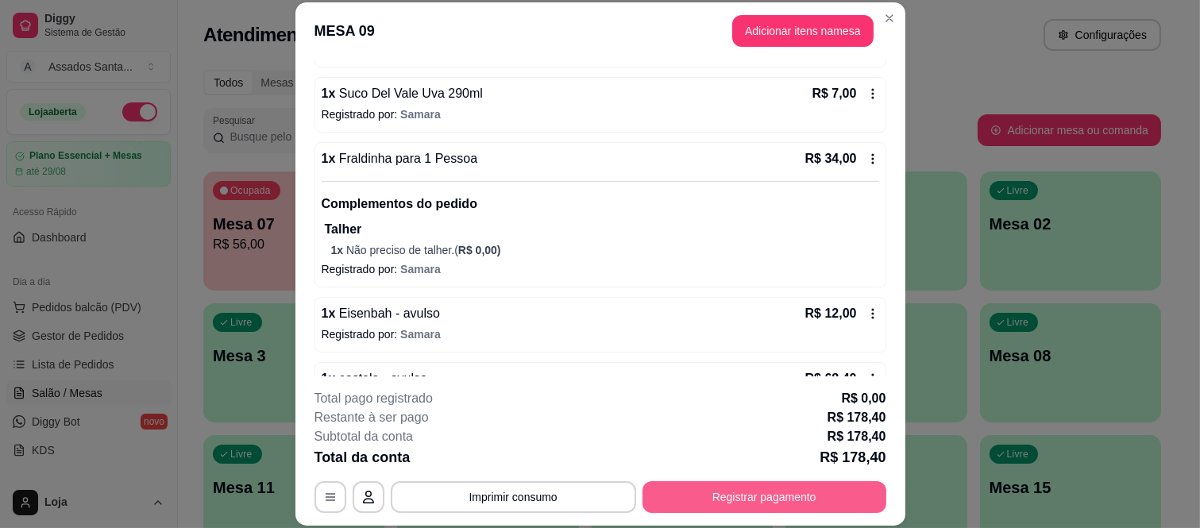
click at [739, 488] on button "Registrar pagamento" at bounding box center [764, 497] width 244 height 32
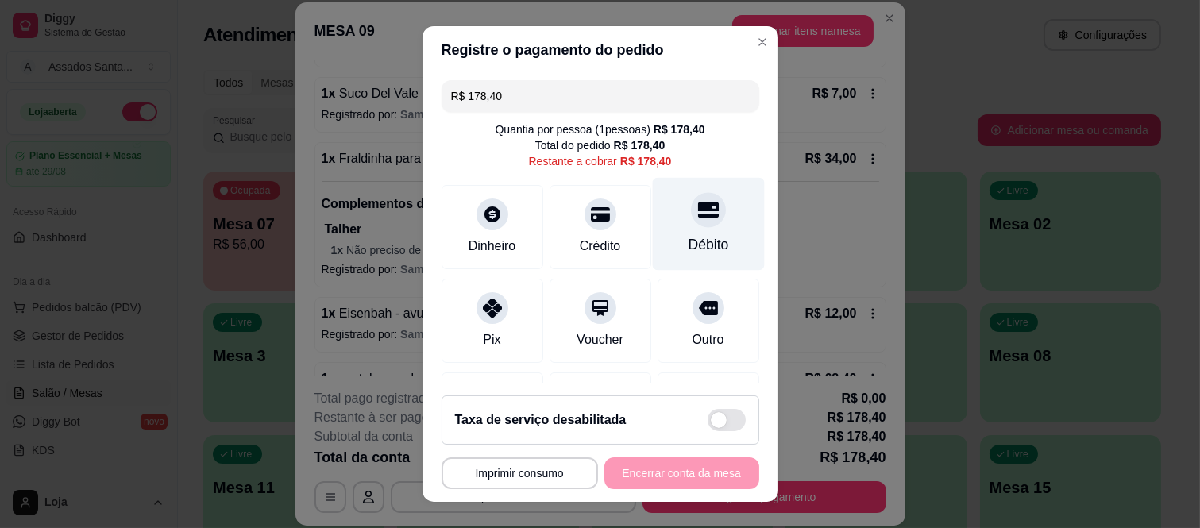
click at [697, 209] on icon at bounding box center [707, 210] width 21 height 16
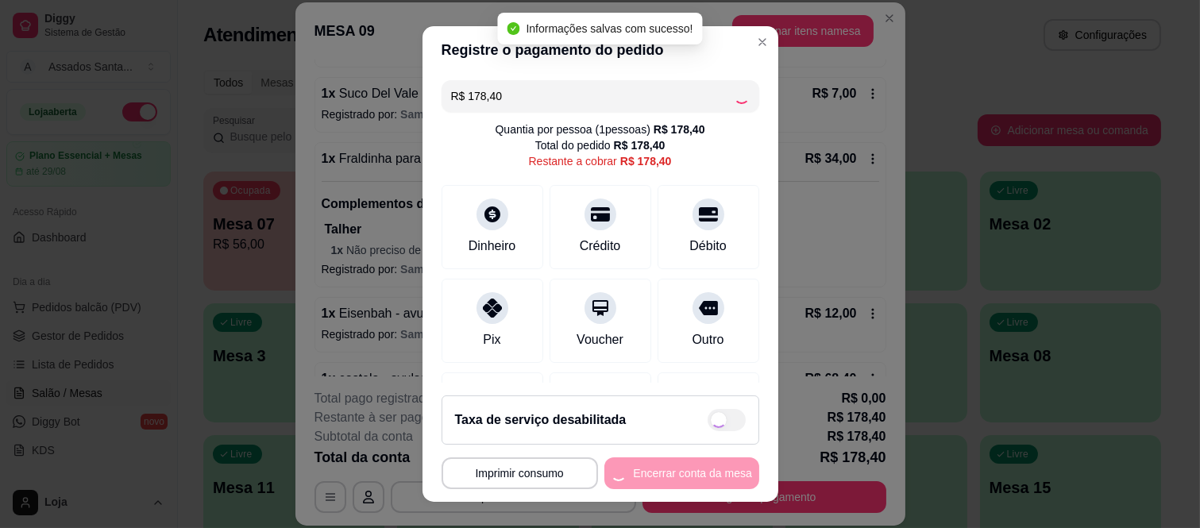
type input "R$ 0,00"
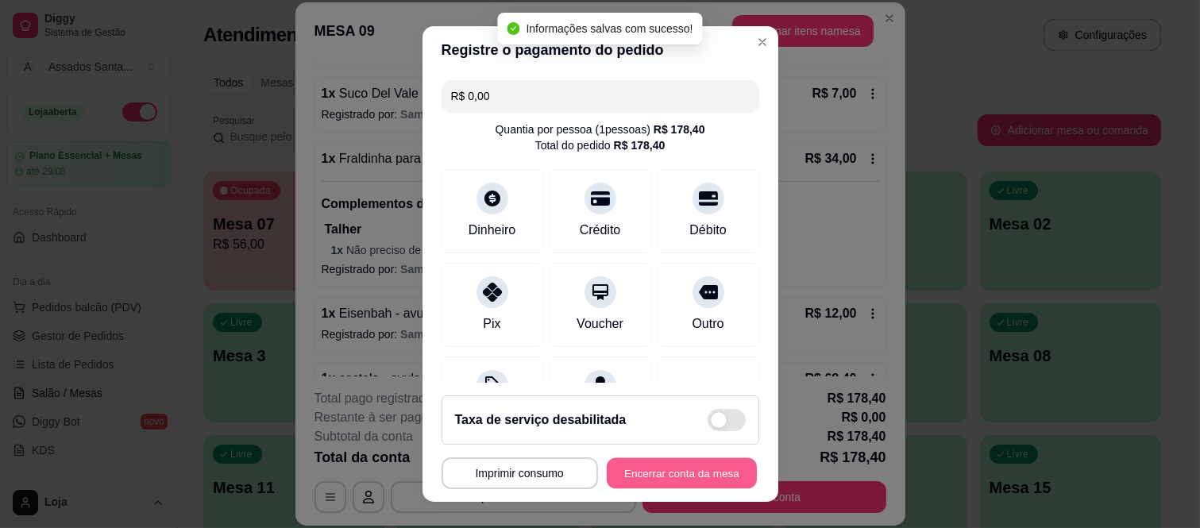
click at [661, 476] on button "Encerrar conta da mesa" at bounding box center [682, 472] width 150 height 31
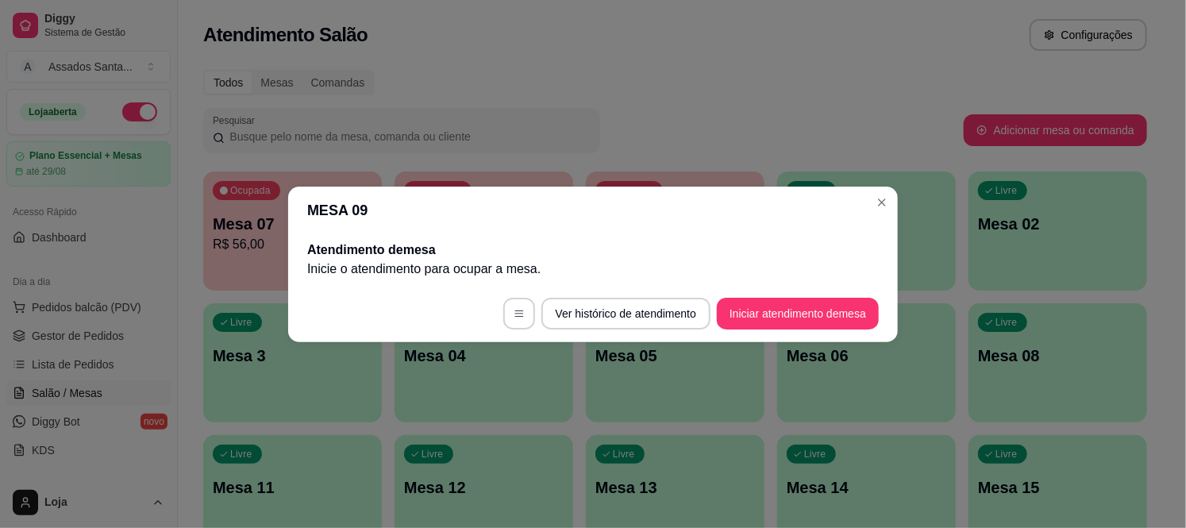
scroll to position [0, 0]
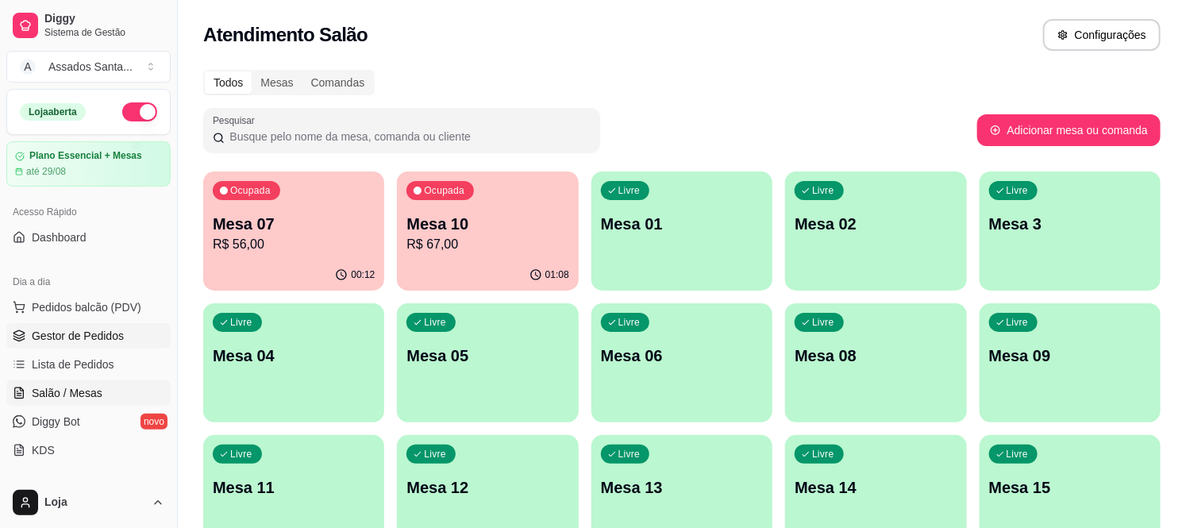
click at [58, 344] on link "Gestor de Pedidos" at bounding box center [88, 335] width 164 height 25
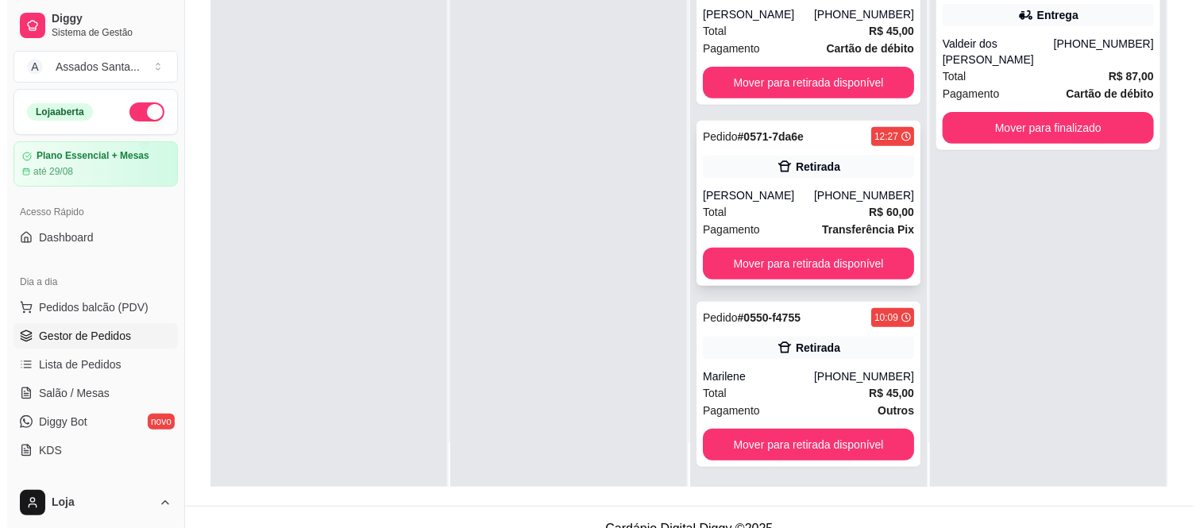
scroll to position [242, 0]
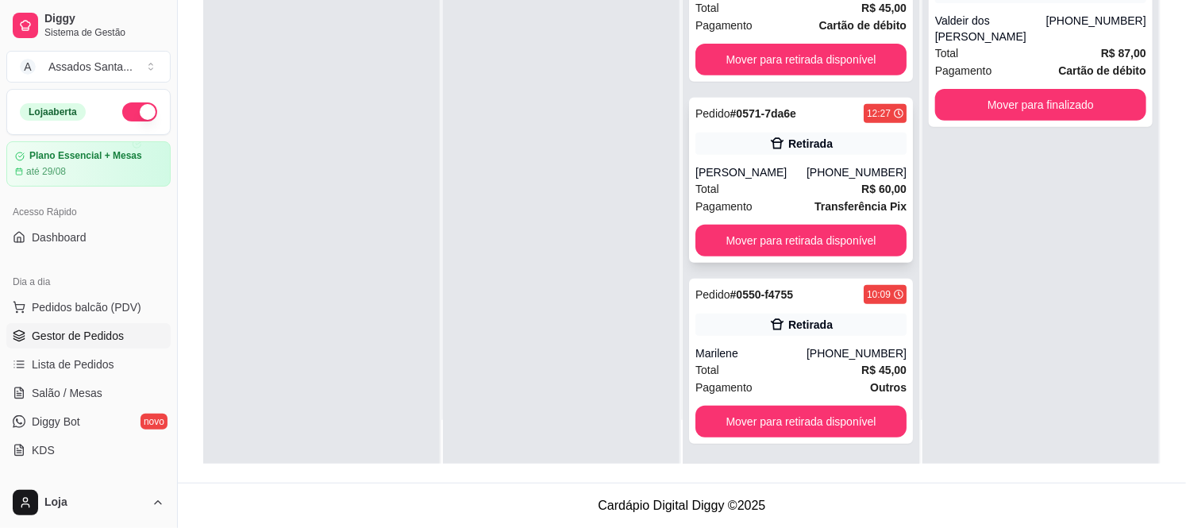
click at [760, 365] on div "Total R$ 45,00" at bounding box center [801, 369] width 211 height 17
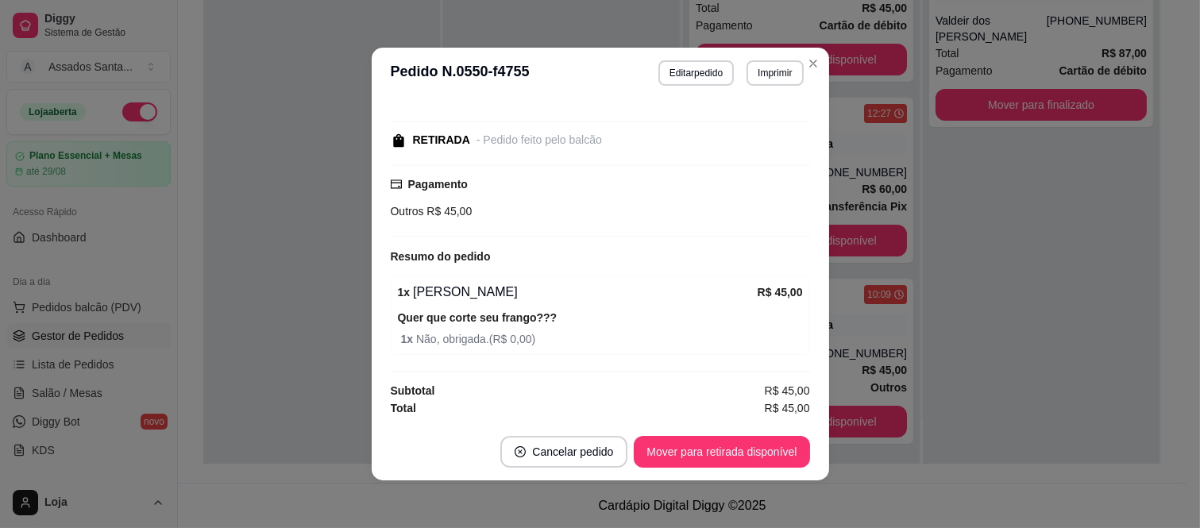
scroll to position [180, 0]
click at [676, 457] on button "Mover para retirada disponível" at bounding box center [722, 452] width 170 height 31
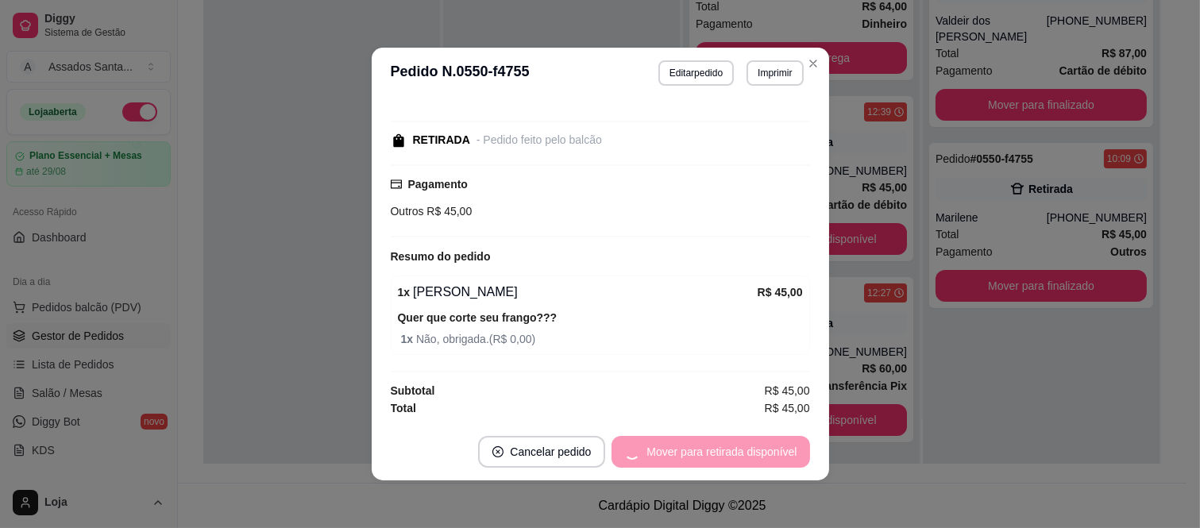
scroll to position [29, 0]
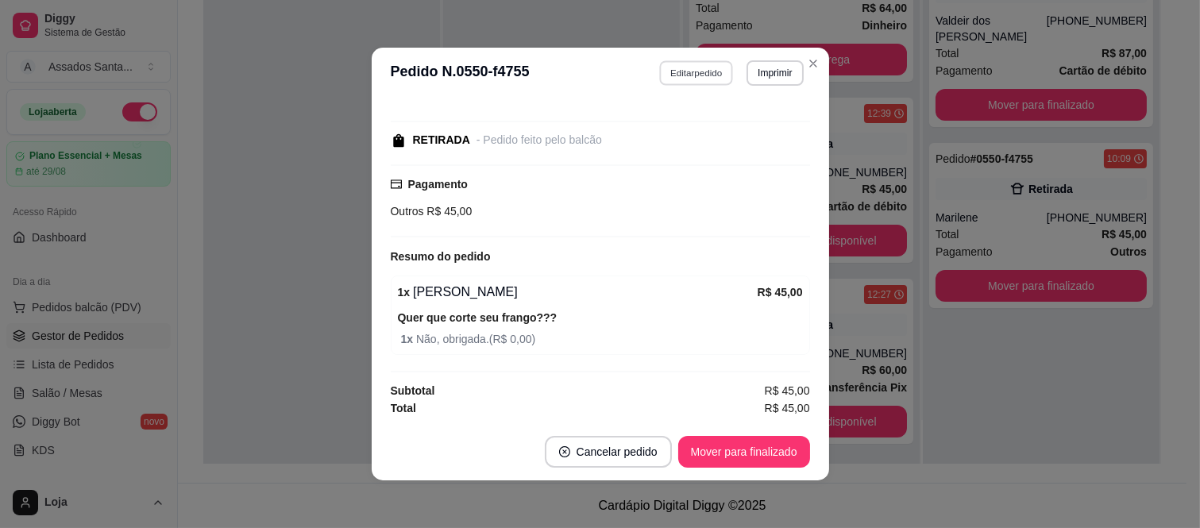
click at [695, 82] on button "Editar pedido" at bounding box center [696, 72] width 74 height 25
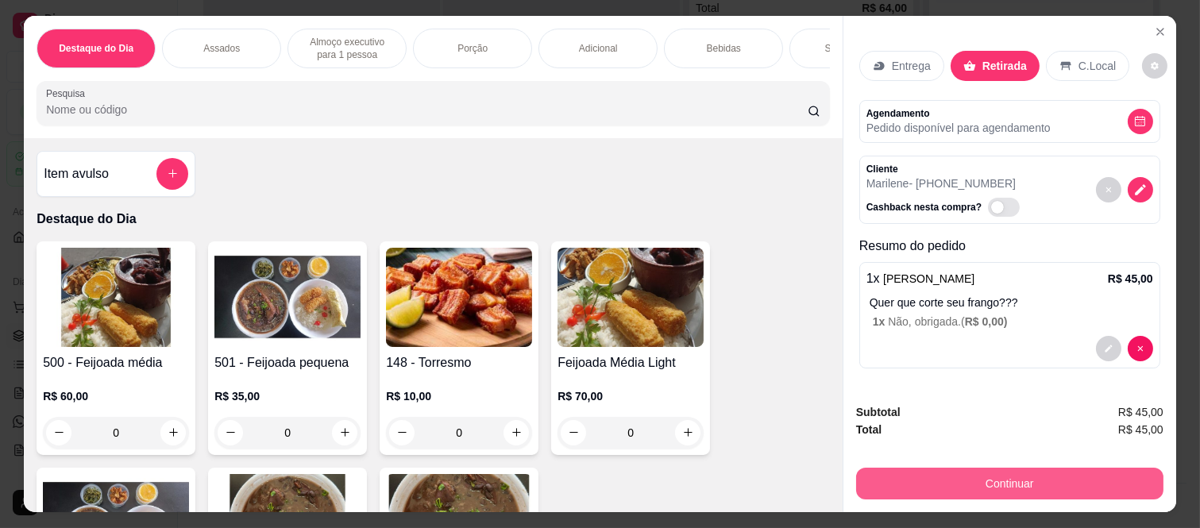
click at [900, 472] on button "Continuar" at bounding box center [1009, 484] width 307 height 32
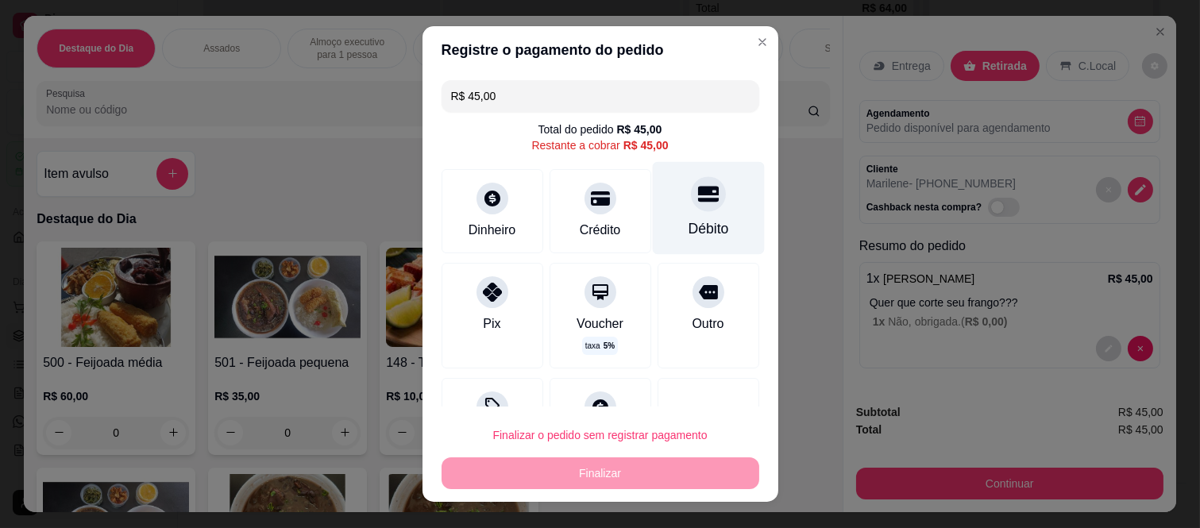
click at [688, 225] on div "Débito" at bounding box center [708, 228] width 40 height 21
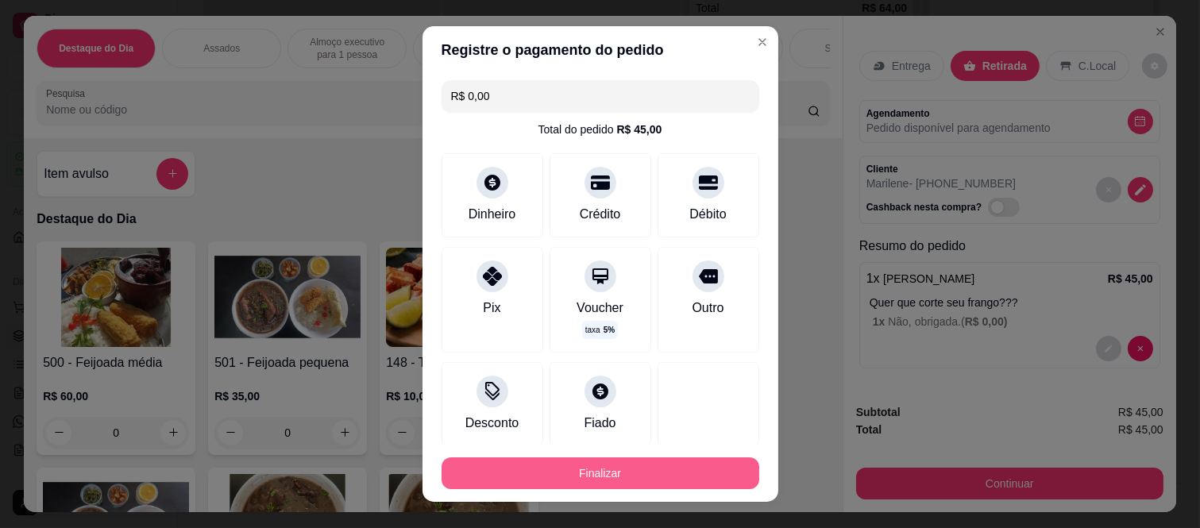
click at [635, 465] on button "Finalizar" at bounding box center [600, 473] width 318 height 32
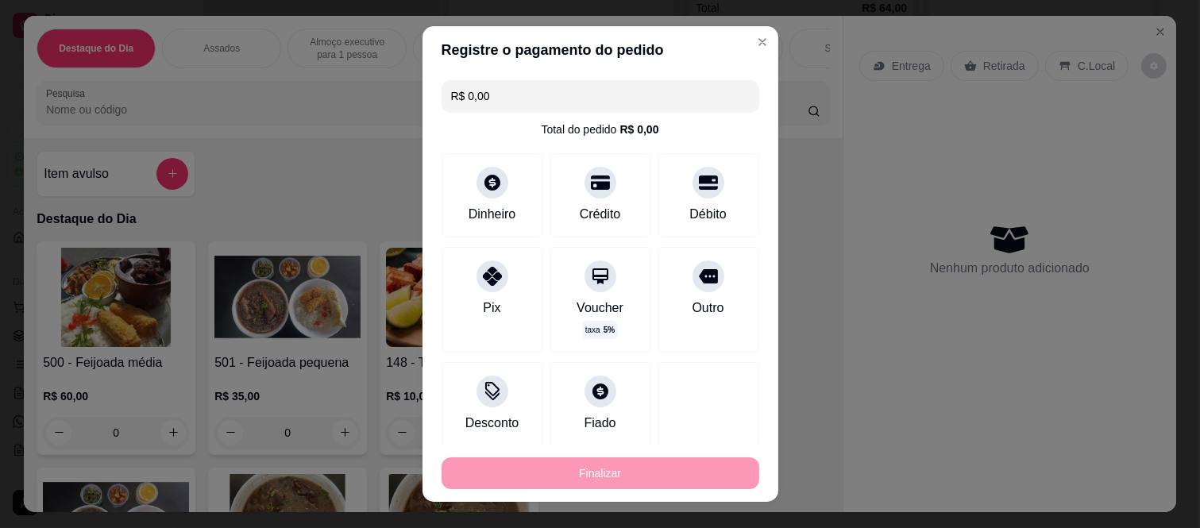
type input "-R$ 45,00"
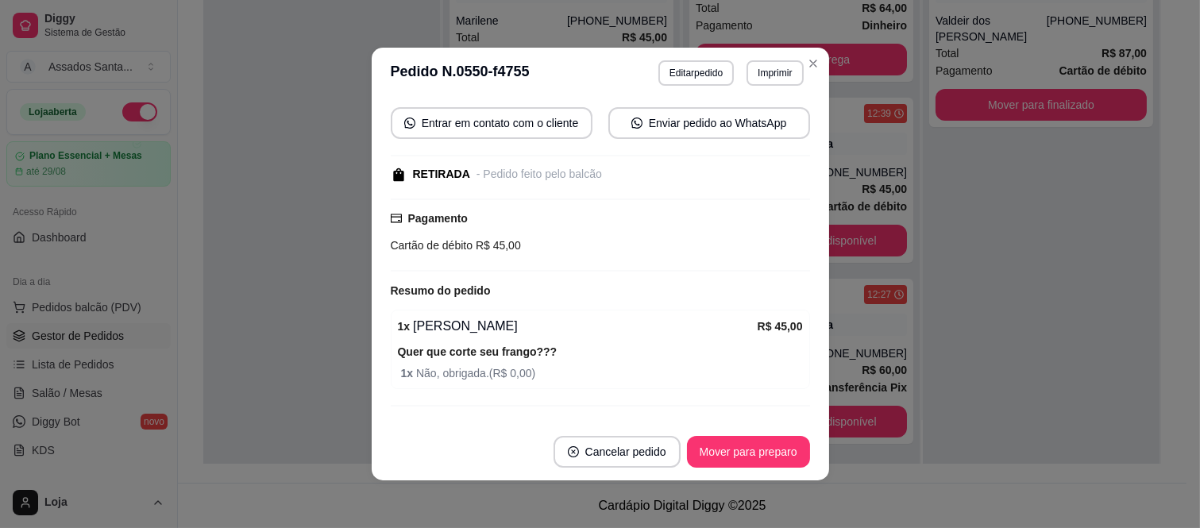
scroll to position [216, 0]
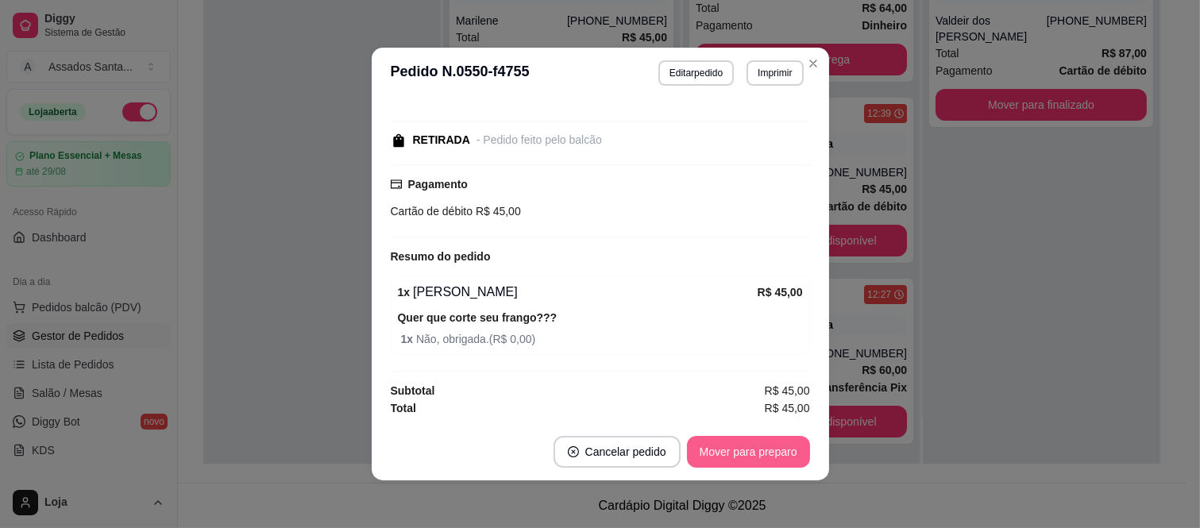
click at [742, 457] on button "Mover para preparo" at bounding box center [748, 452] width 123 height 32
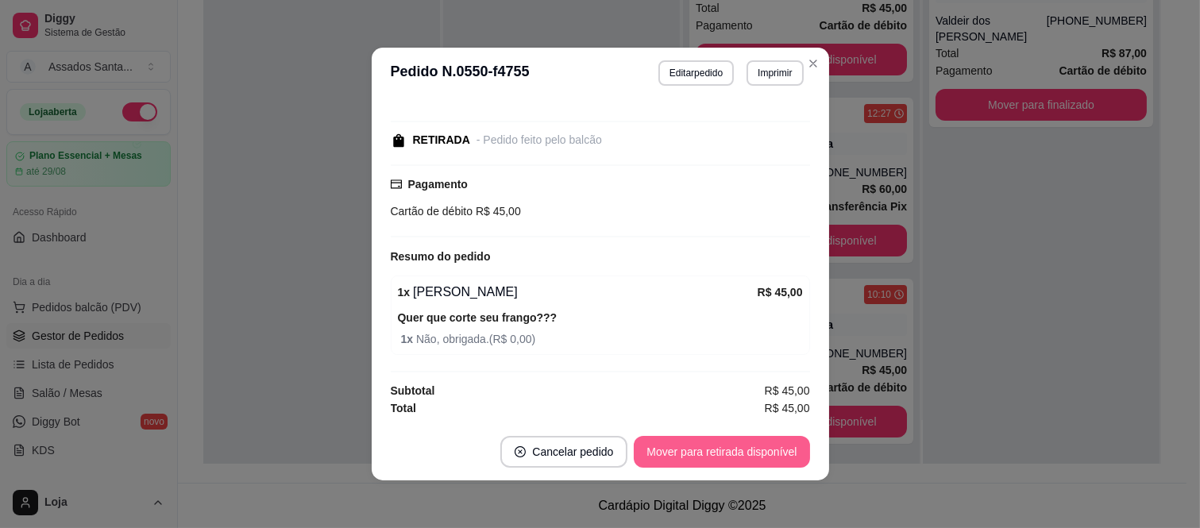
click at [742, 457] on button "Mover para retirada disponível" at bounding box center [721, 452] width 175 height 32
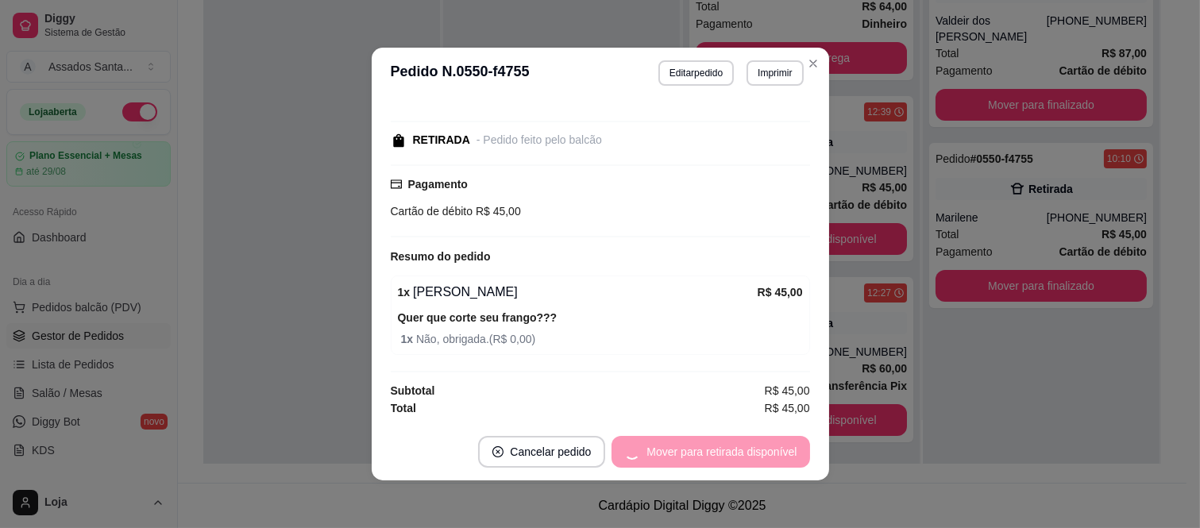
scroll to position [29, 0]
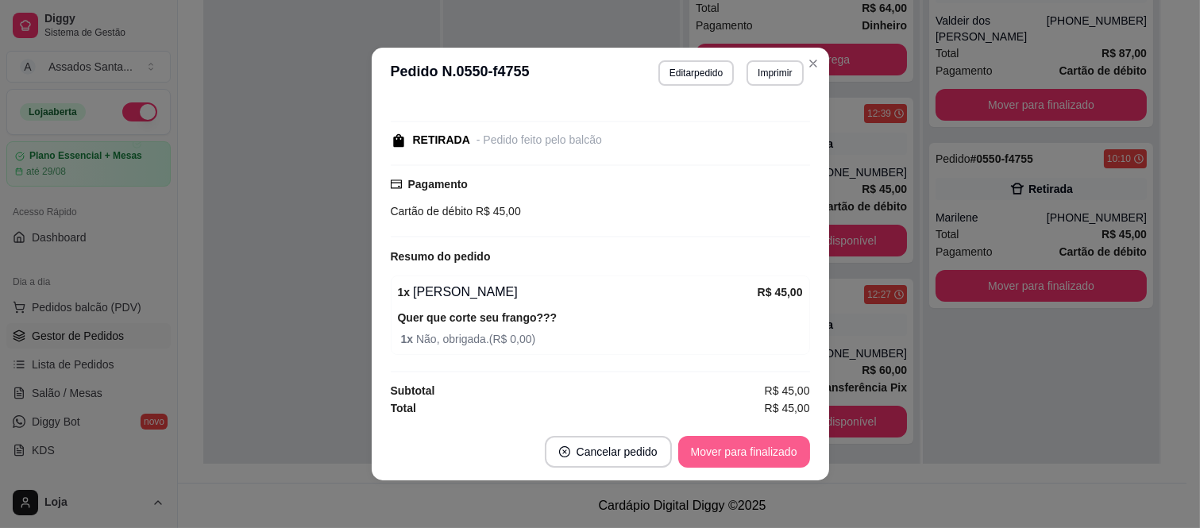
click at [742, 457] on button "Mover para finalizado" at bounding box center [744, 452] width 132 height 32
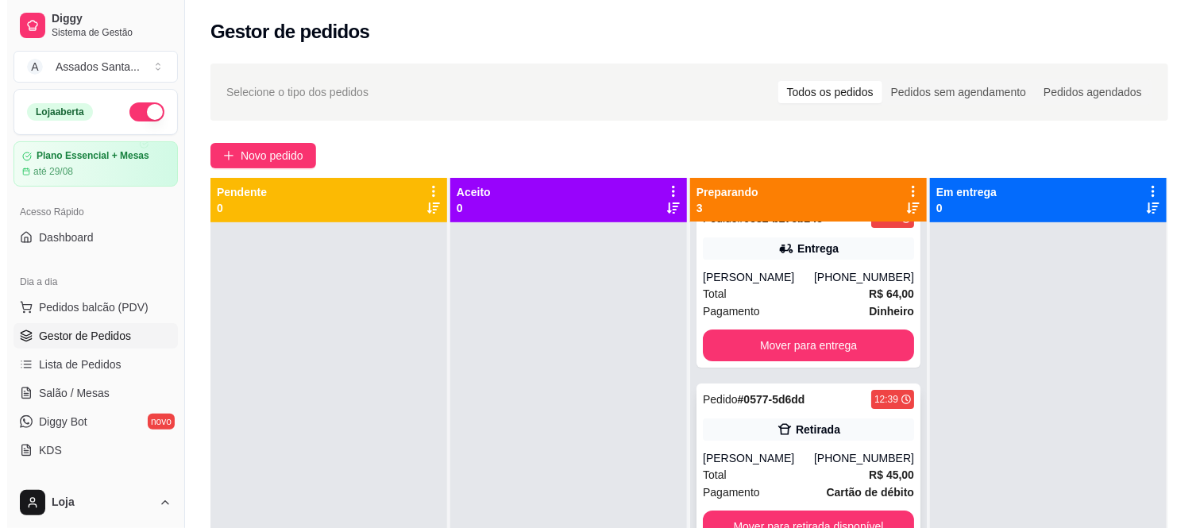
scroll to position [44, 0]
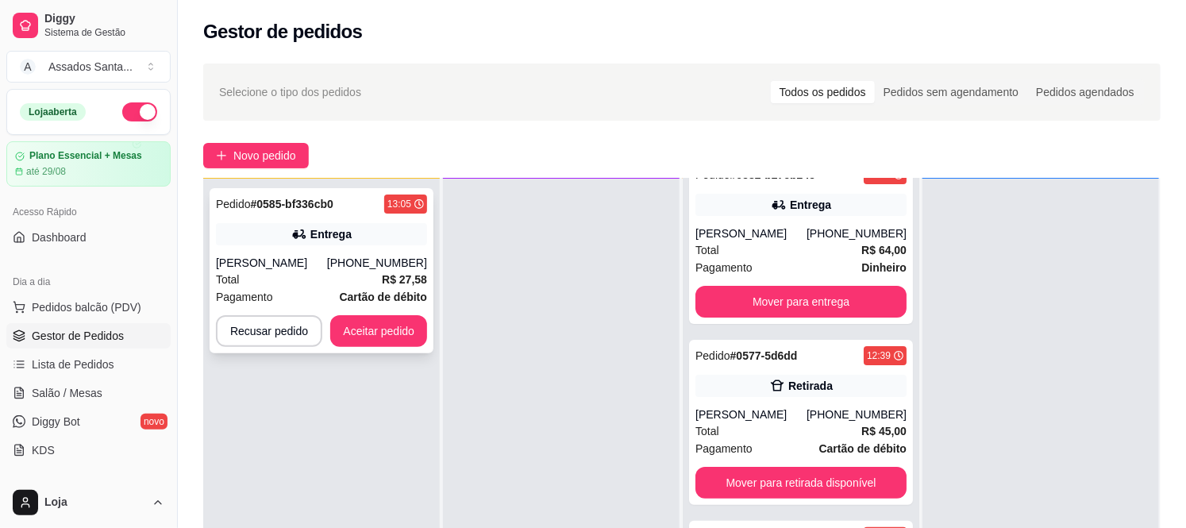
click at [353, 260] on div "[PHONE_NUMBER]" at bounding box center [377, 263] width 100 height 16
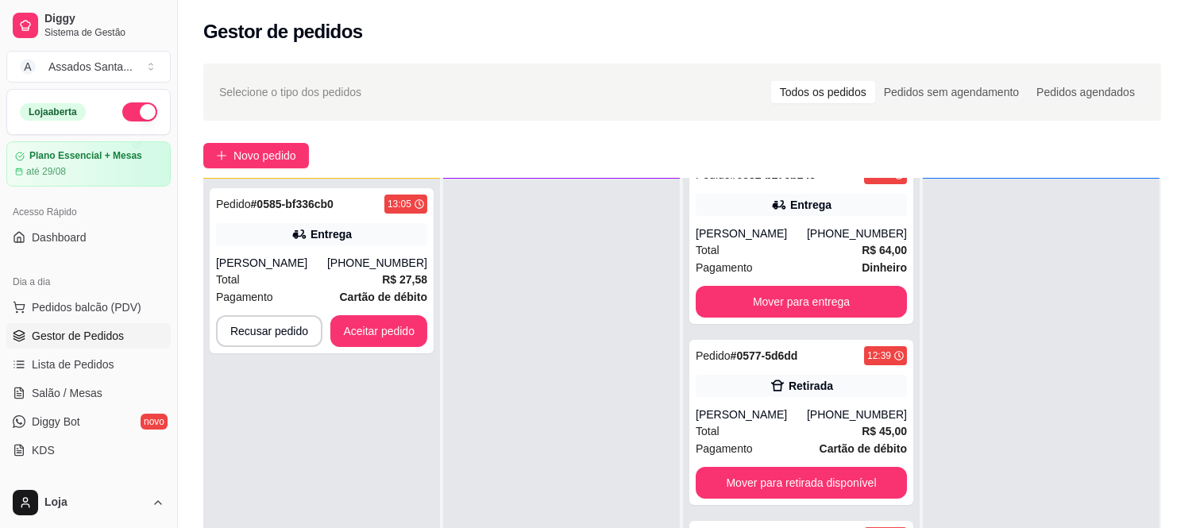
scroll to position [407, 0]
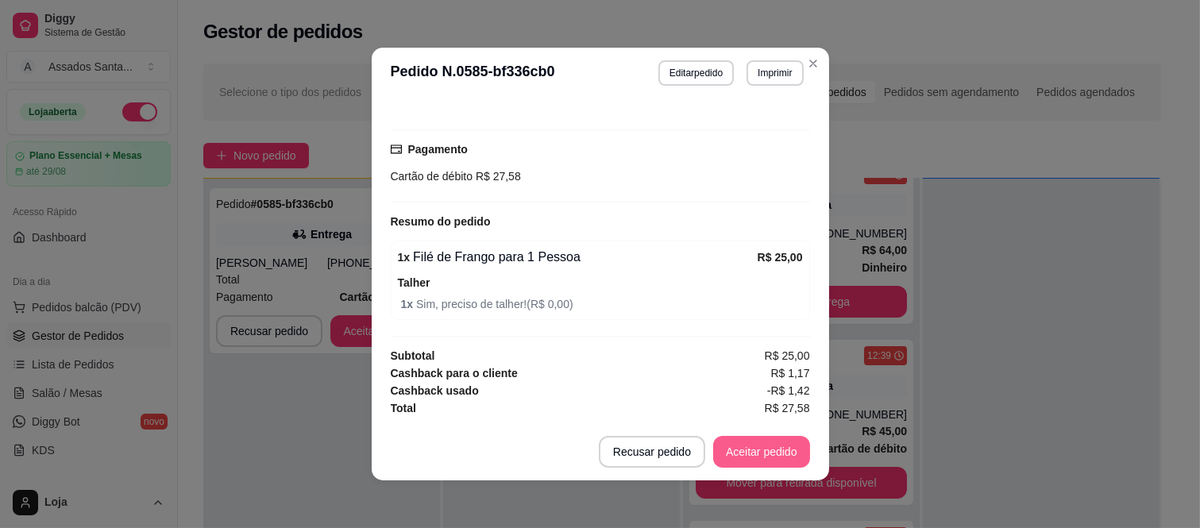
click at [724, 457] on button "Aceitar pedido" at bounding box center [761, 452] width 97 height 32
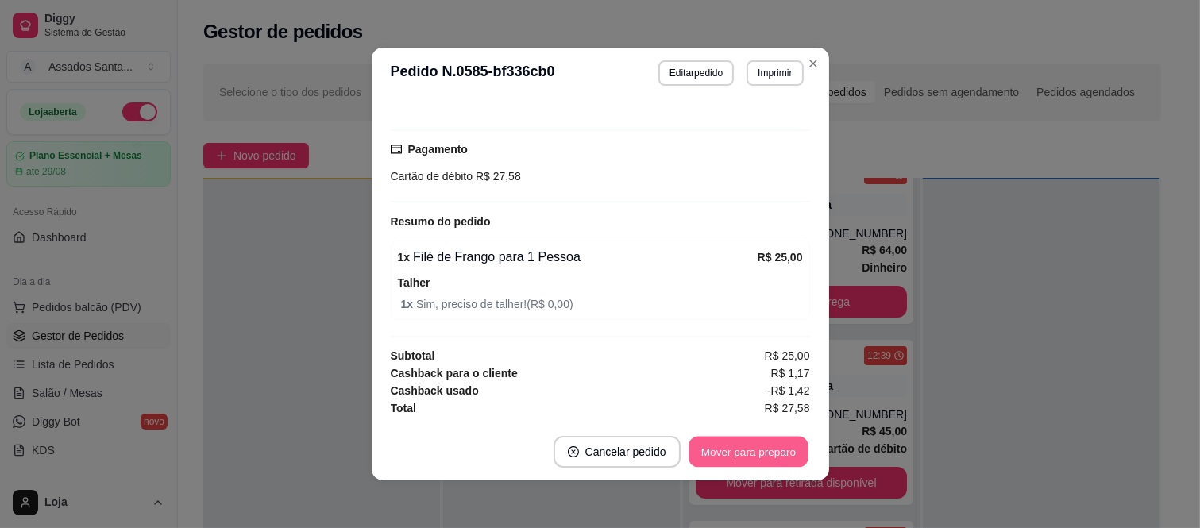
click at [732, 448] on button "Mover para preparo" at bounding box center [747, 452] width 119 height 31
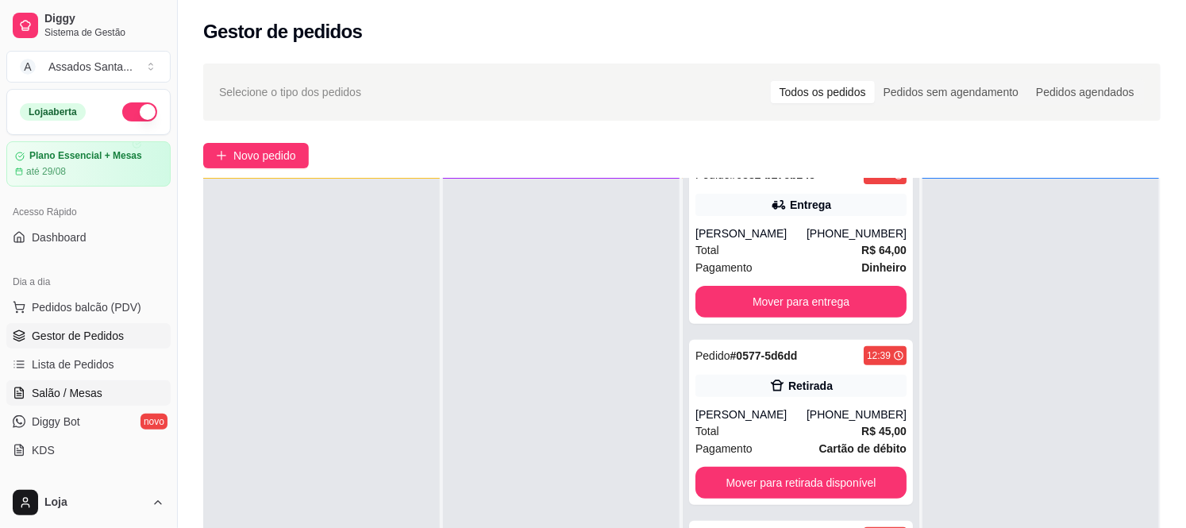
click at [95, 389] on span "Salão / Mesas" at bounding box center [67, 393] width 71 height 16
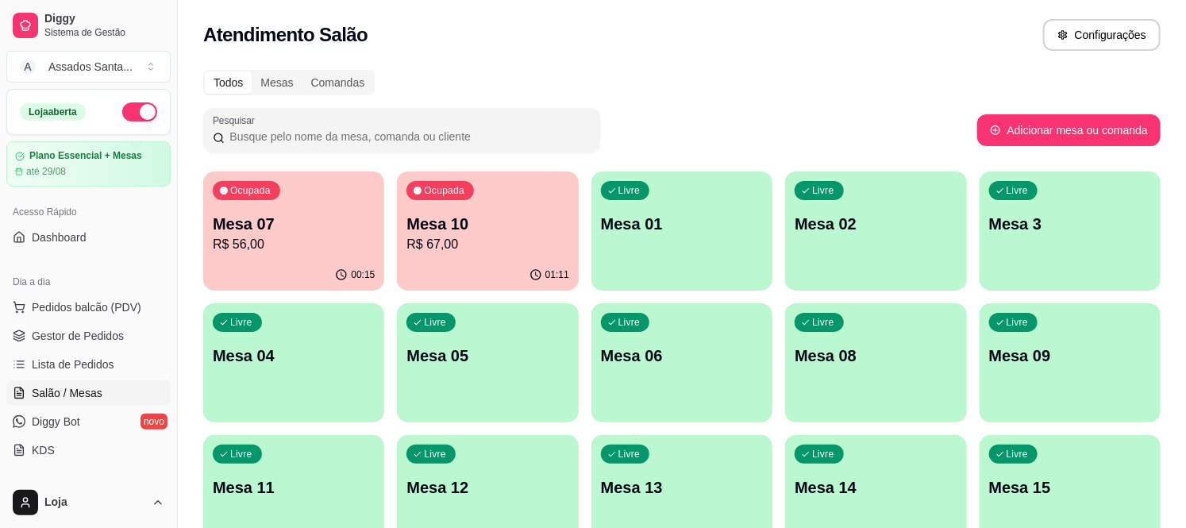
click at [724, 241] on div "Livre Mesa 01" at bounding box center [682, 222] width 181 height 100
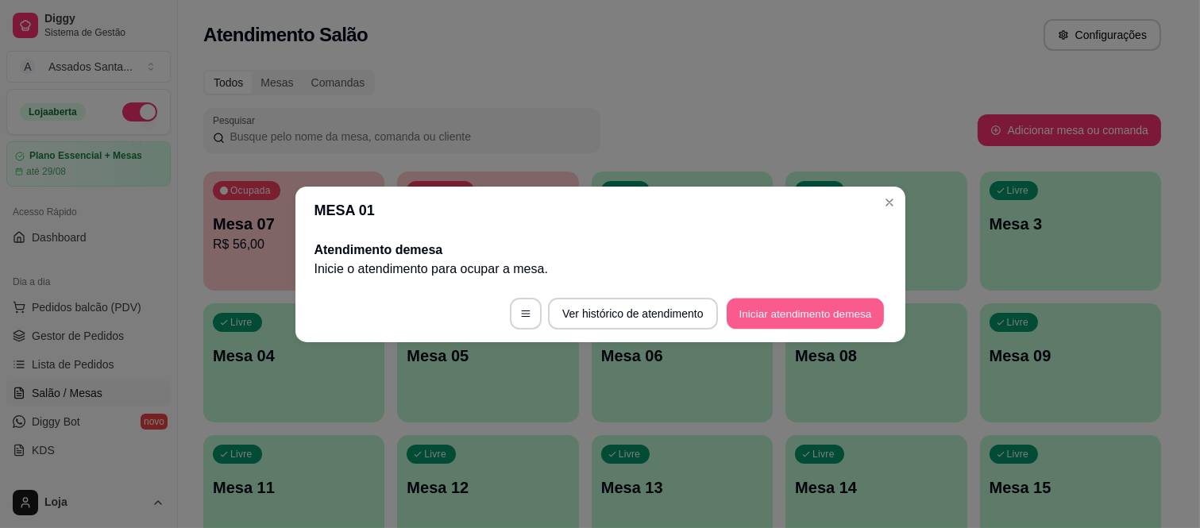
click at [836, 324] on button "Iniciar atendimento de mesa" at bounding box center [804, 313] width 157 height 31
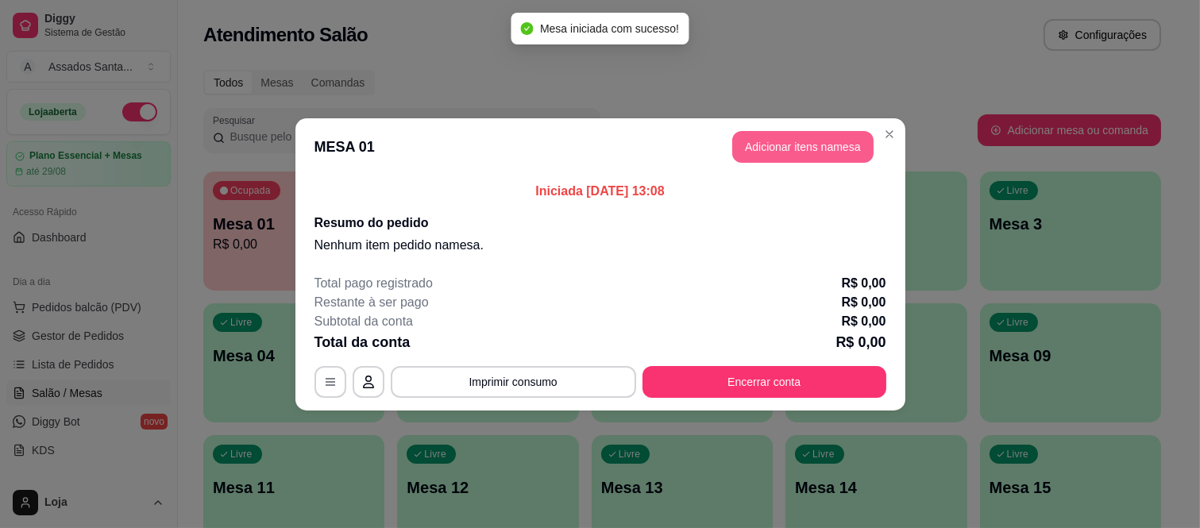
click at [814, 157] on button "Adicionar itens na mesa" at bounding box center [802, 147] width 141 height 32
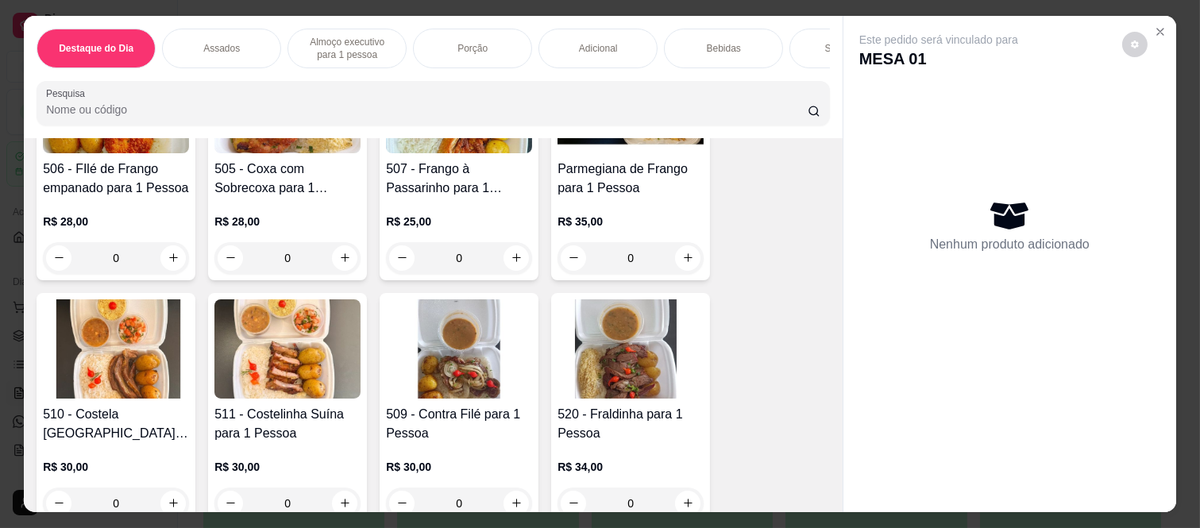
scroll to position [1499, 0]
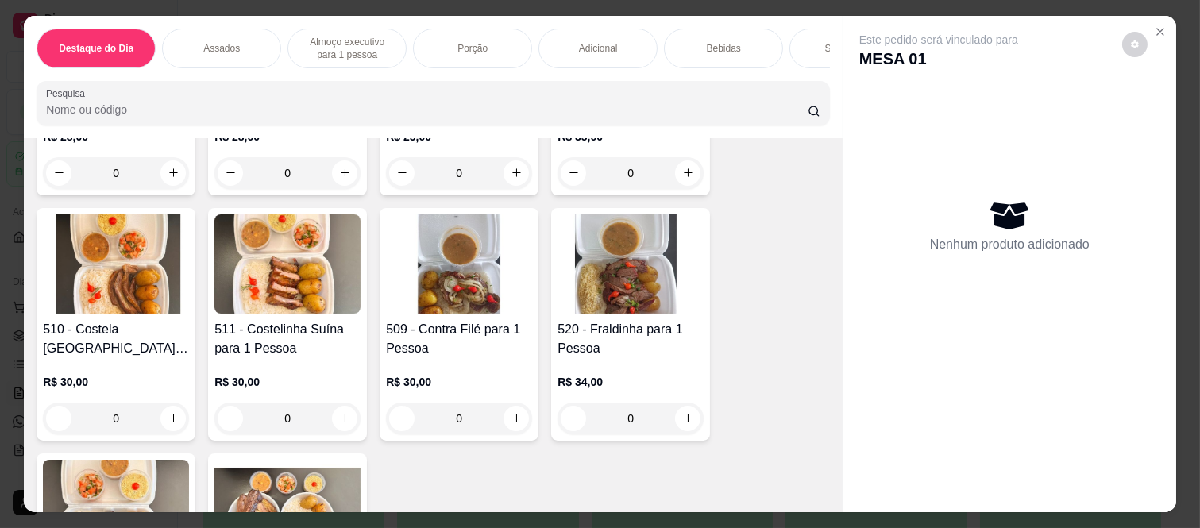
click at [676, 425] on div "0" at bounding box center [630, 419] width 146 height 32
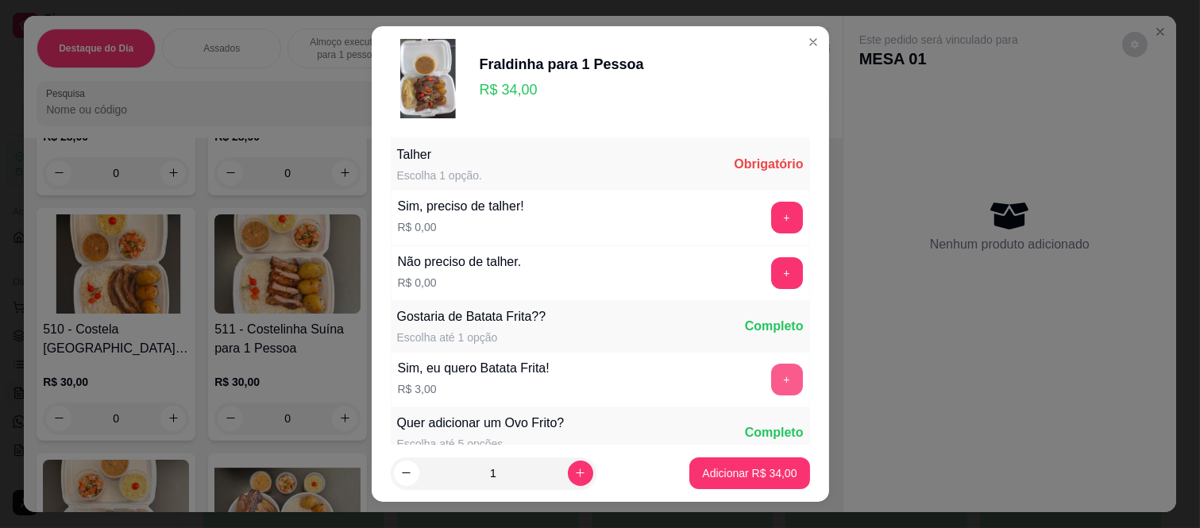
click at [771, 383] on button "+" at bounding box center [787, 380] width 32 height 32
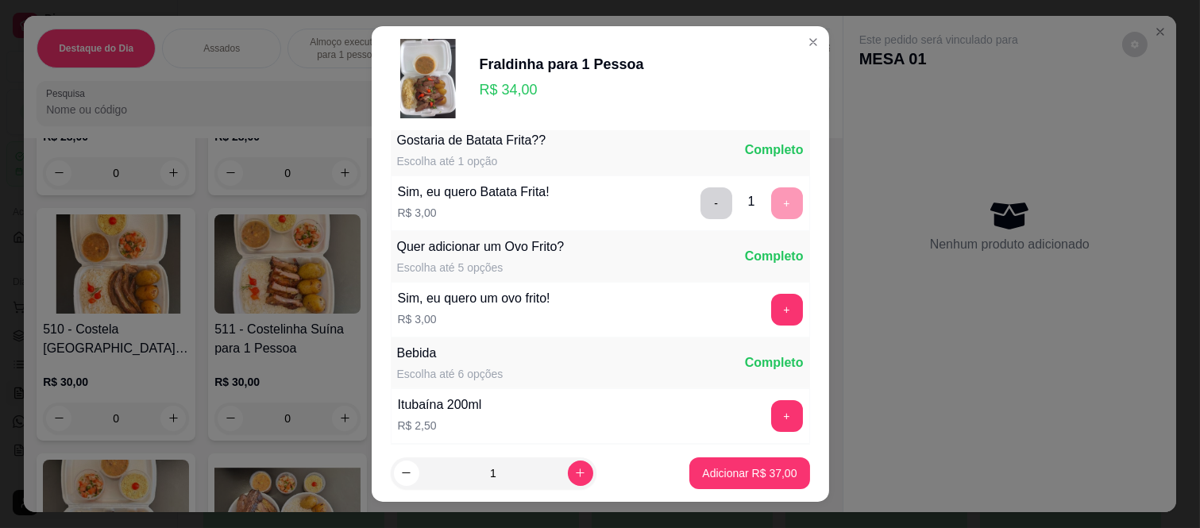
scroll to position [0, 0]
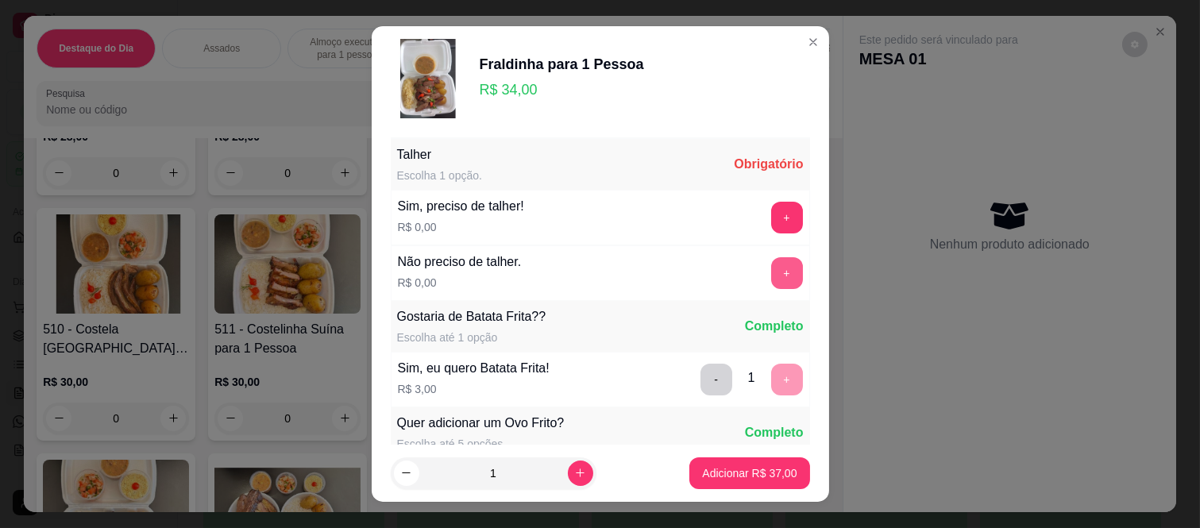
click at [771, 276] on button "+" at bounding box center [787, 273] width 32 height 32
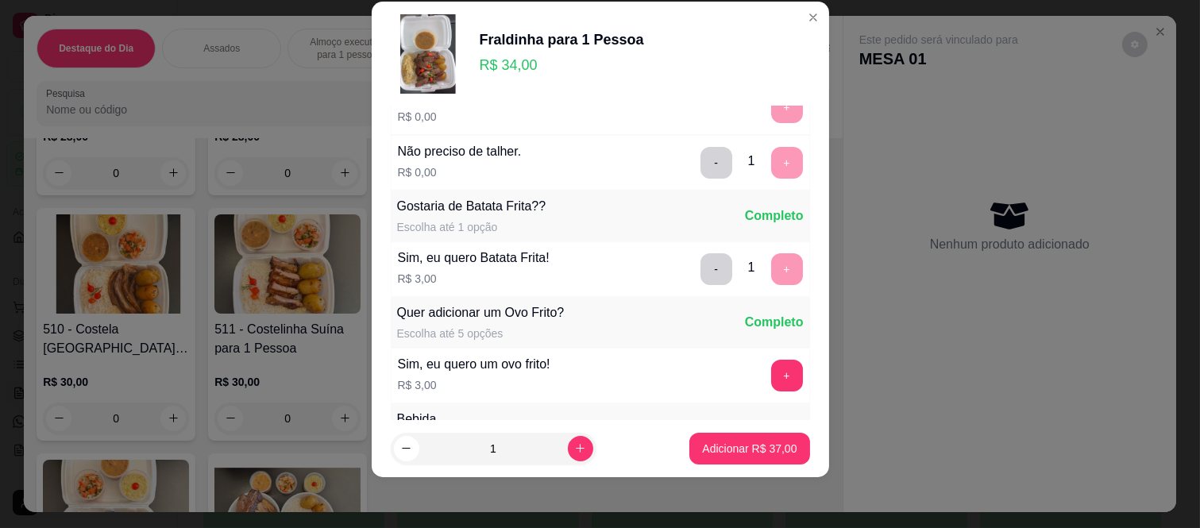
scroll to position [170, 0]
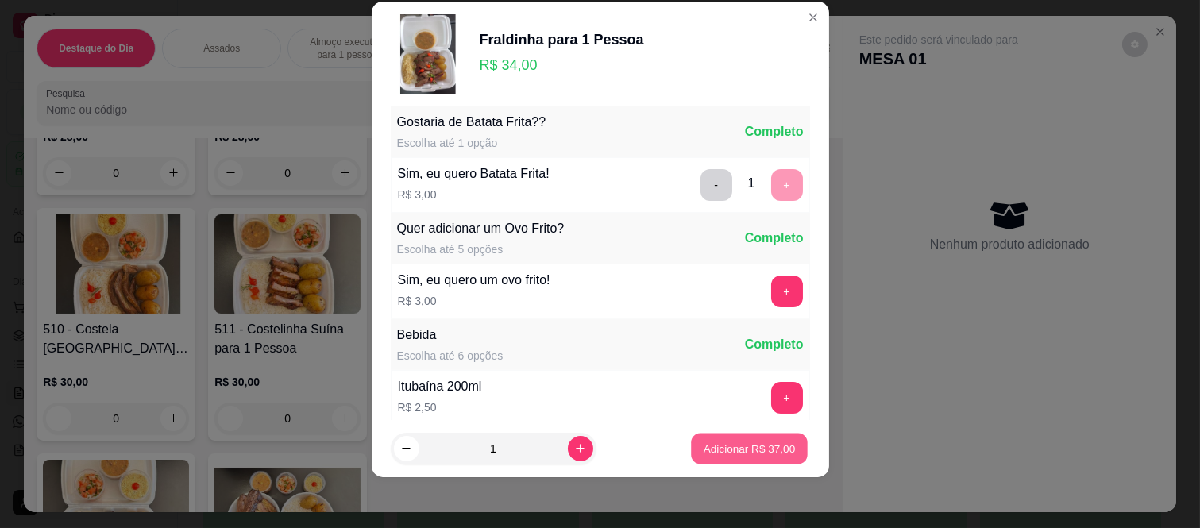
click at [753, 434] on button "Adicionar R$ 37,00" at bounding box center [750, 448] width 117 height 31
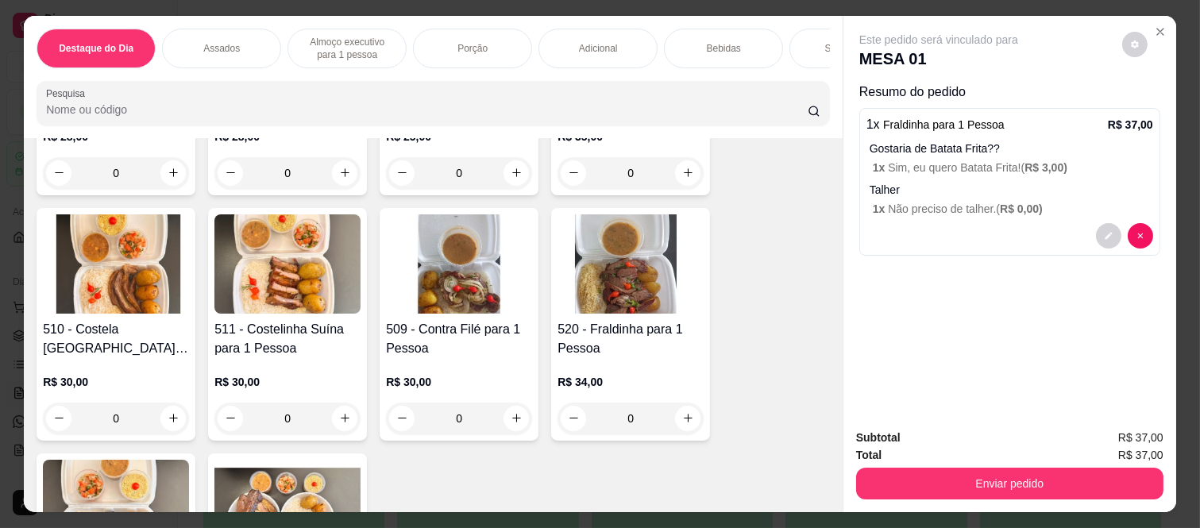
click at [742, 451] on div "Ovo Frito para 1 Pessoa R$ 20,00 0 502 - Calabresa para 1 pessoa R$ 20,00 0 504…" at bounding box center [433, 201] width 793 height 969
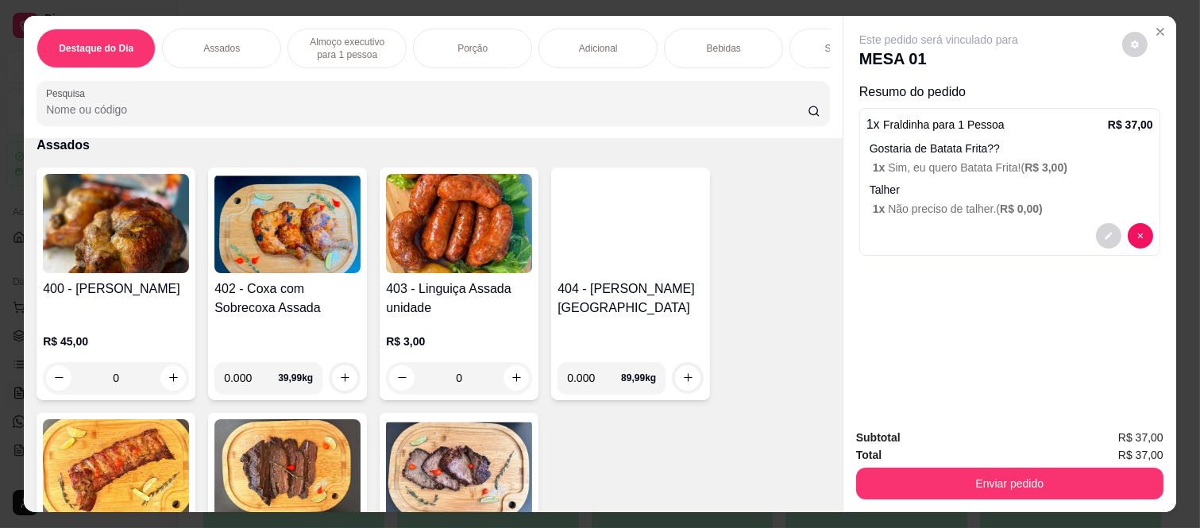
scroll to position [0, 0]
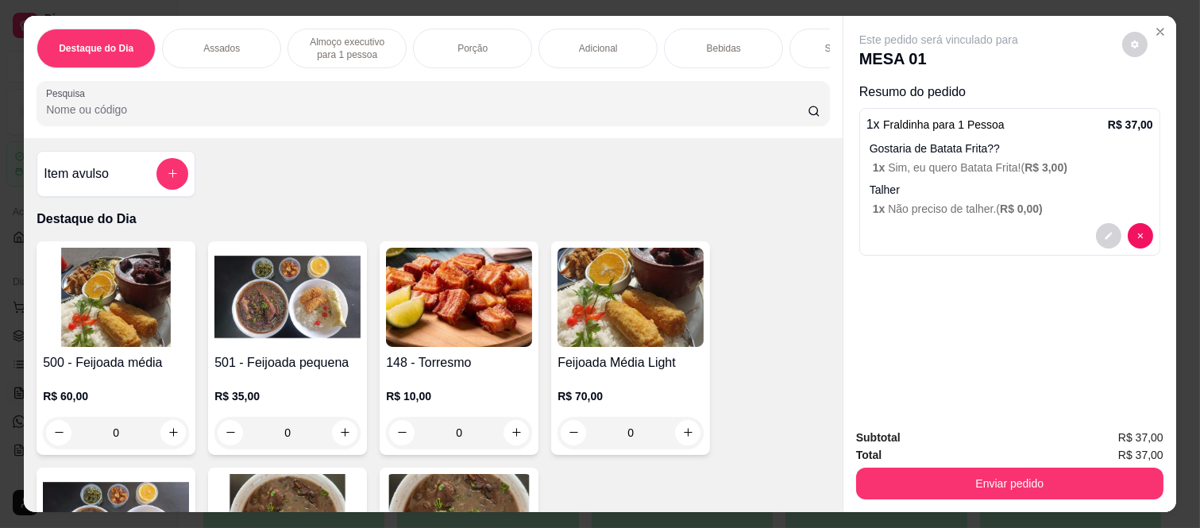
click at [121, 181] on div "Item avulso" at bounding box center [116, 174] width 145 height 32
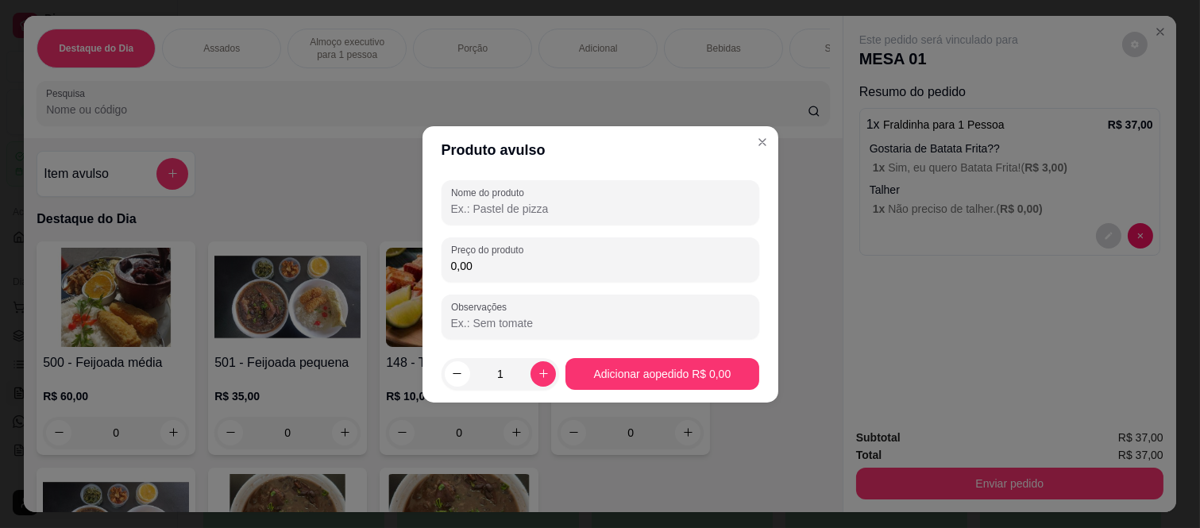
click at [590, 210] on input "Nome do produto" at bounding box center [600, 209] width 299 height 16
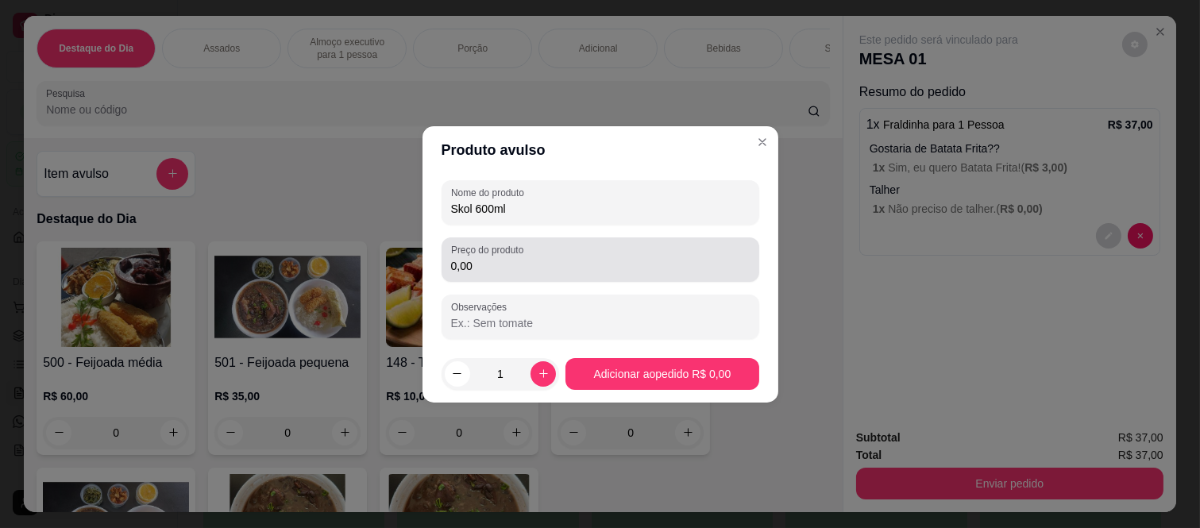
type input "Skol 600ml"
click at [576, 262] on input "0,00" at bounding box center [600, 266] width 299 height 16
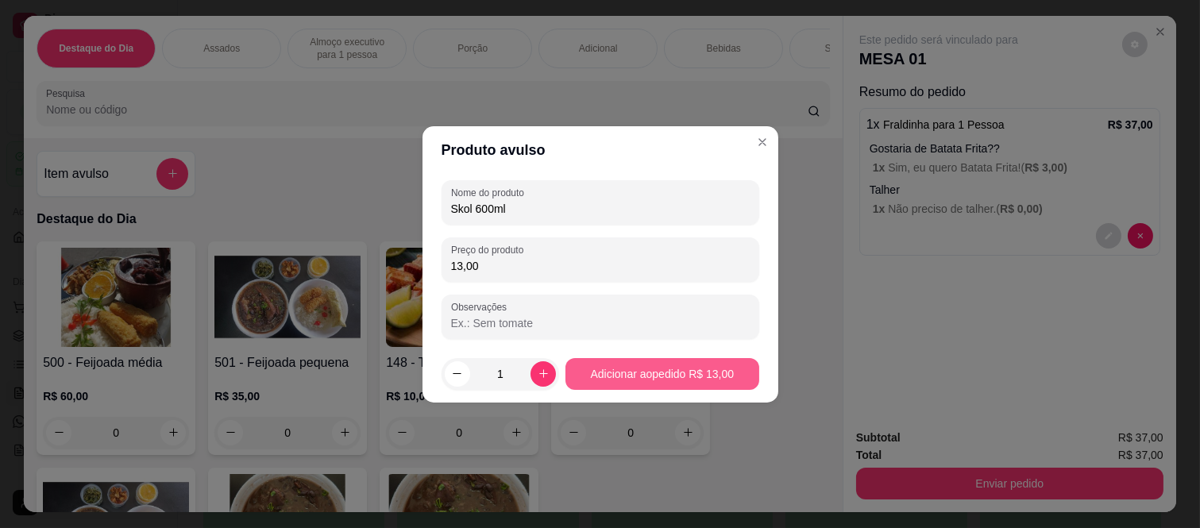
type input "13,00"
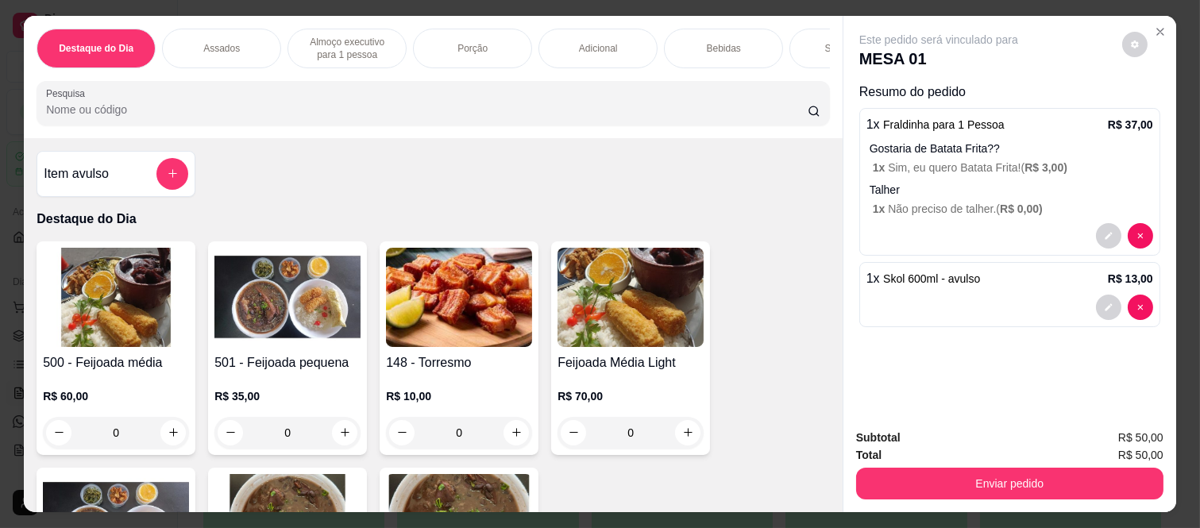
click at [942, 486] on button "Enviar pedido" at bounding box center [1009, 484] width 307 height 32
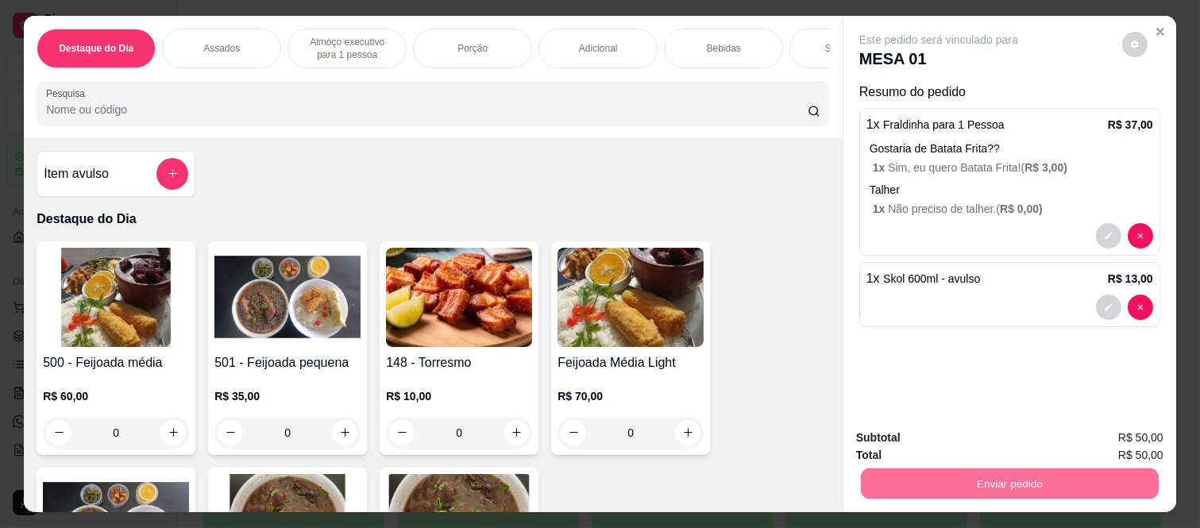
click at [959, 435] on button "Não registrar e enviar pedido" at bounding box center [955, 438] width 165 height 30
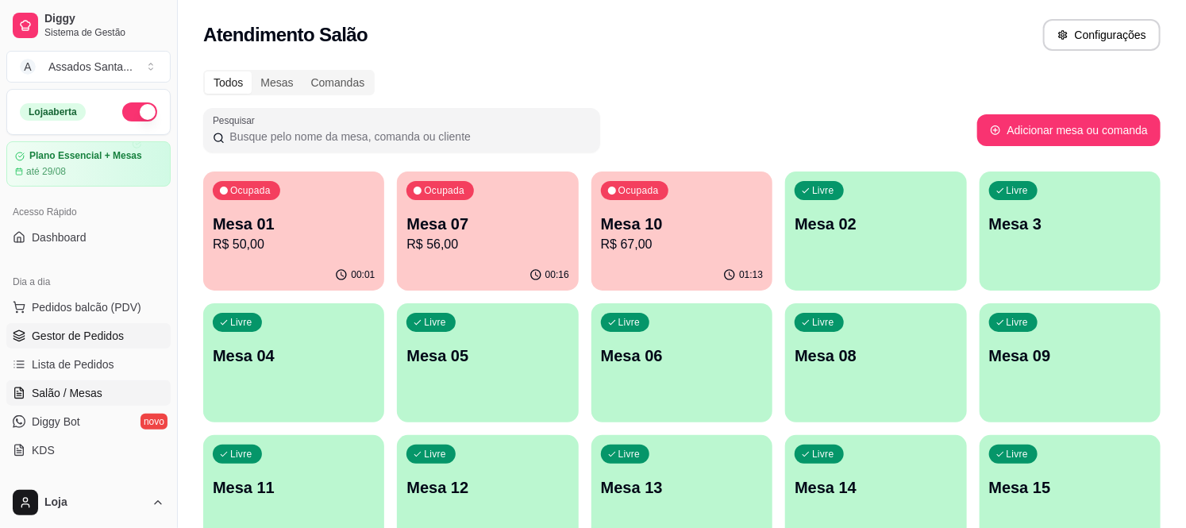
click at [61, 328] on span "Gestor de Pedidos" at bounding box center [78, 336] width 92 height 16
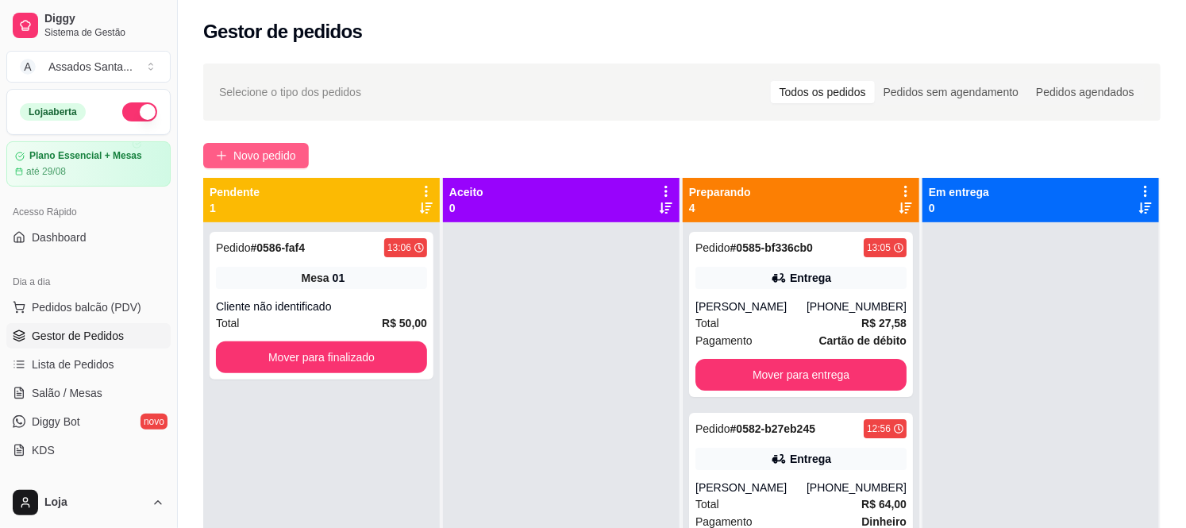
click at [246, 163] on span "Novo pedido" at bounding box center [264, 155] width 63 height 17
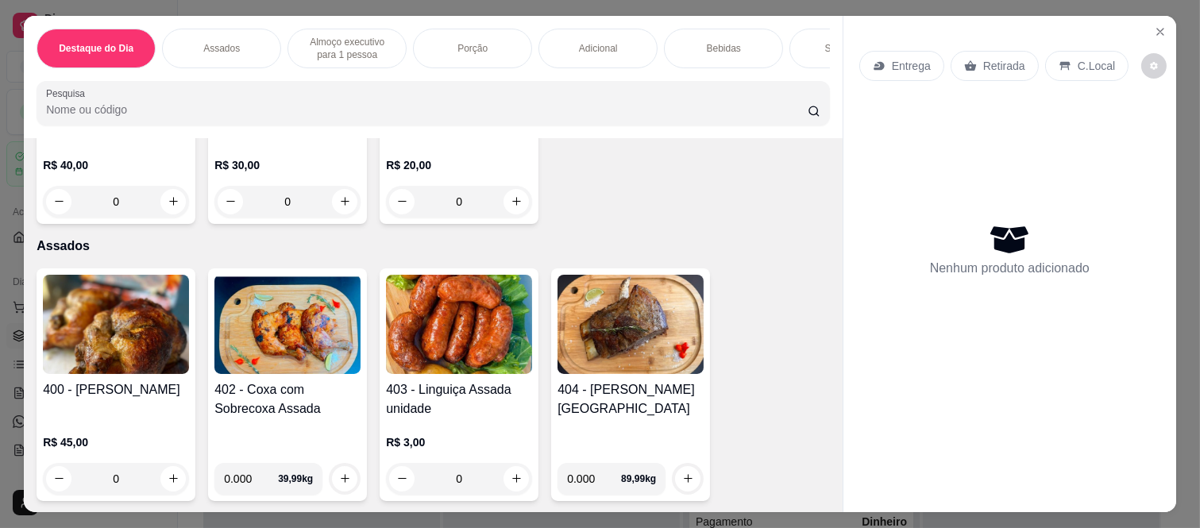
scroll to position [529, 0]
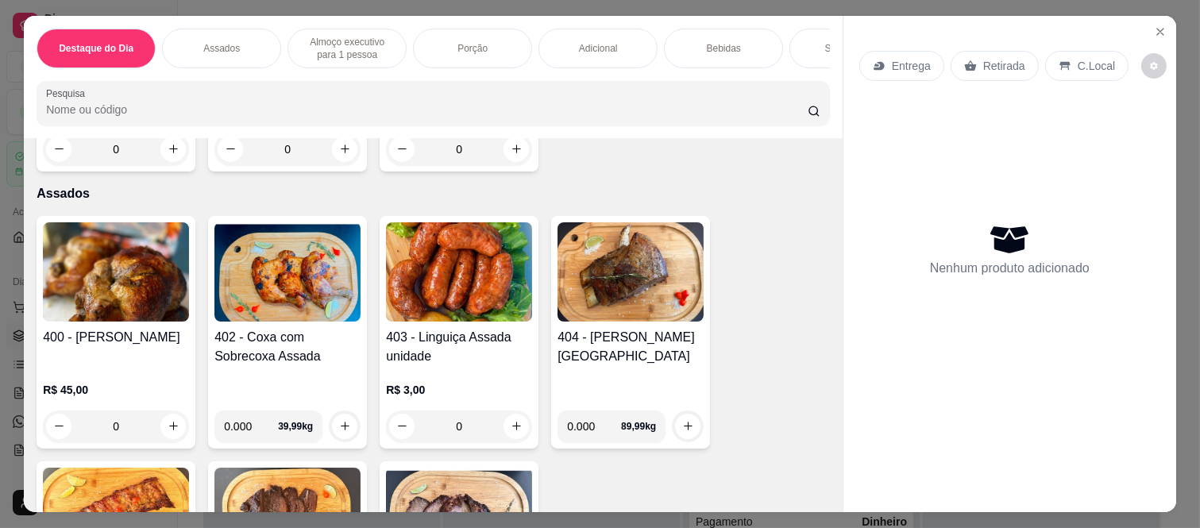
click at [506, 432] on div "0" at bounding box center [459, 426] width 146 height 32
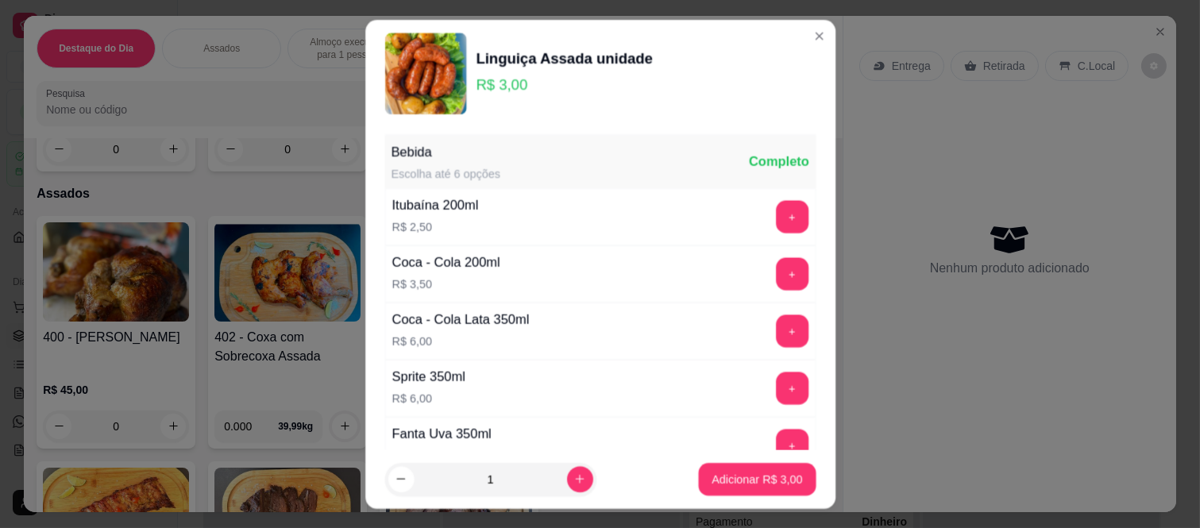
click at [506, 432] on div "Fanta Uva 350ml R$ 6,00 +" at bounding box center [599, 444] width 431 height 57
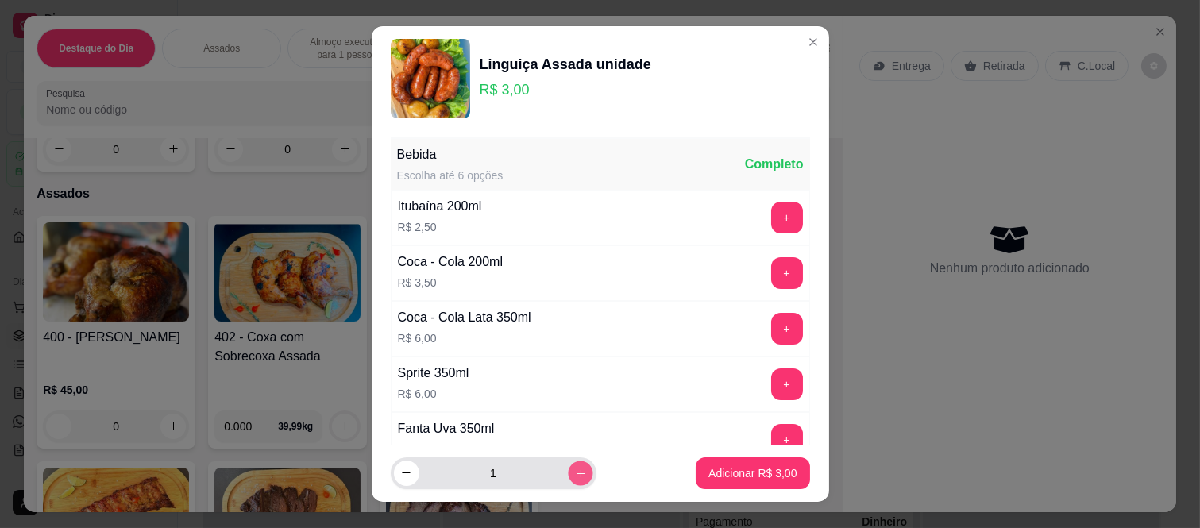
click at [574, 475] on button "increase-product-quantity" at bounding box center [580, 473] width 25 height 25
type input "2"
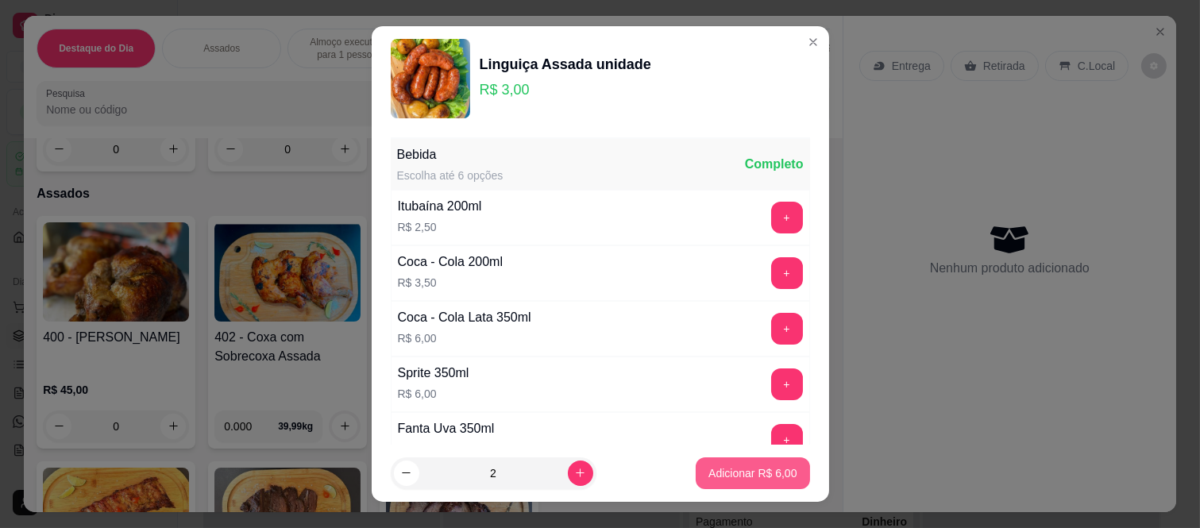
click at [726, 464] on button "Adicionar R$ 6,00" at bounding box center [753, 473] width 114 height 32
type input "2"
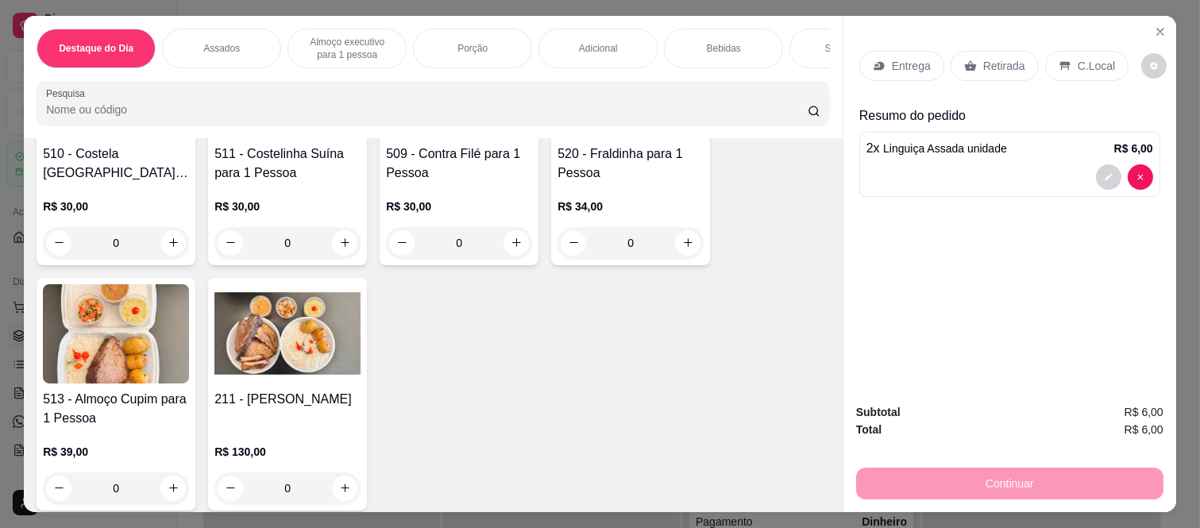
scroll to position [1588, 0]
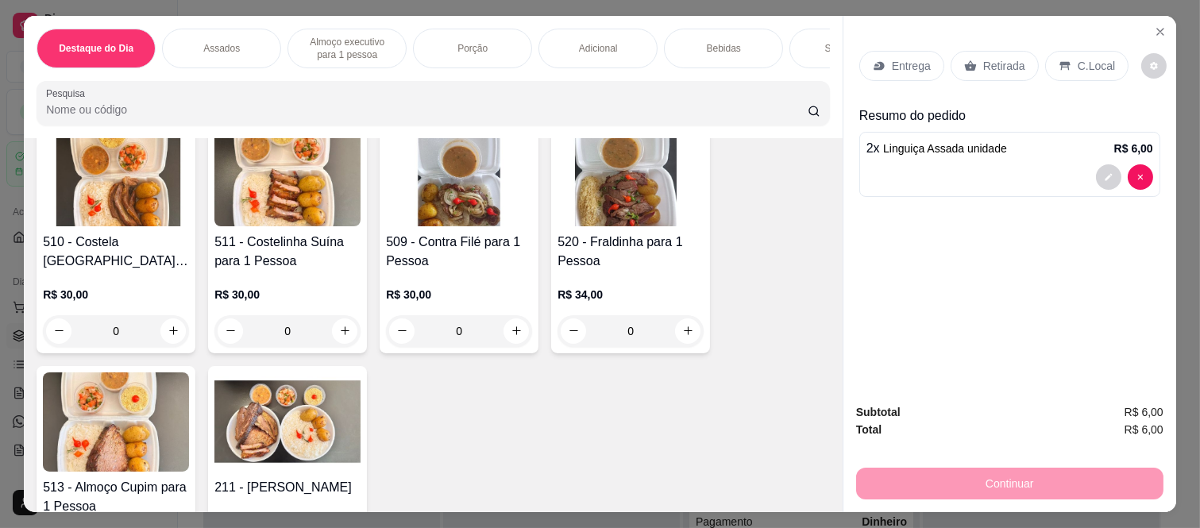
click at [680, 336] on div "0" at bounding box center [630, 331] width 146 height 32
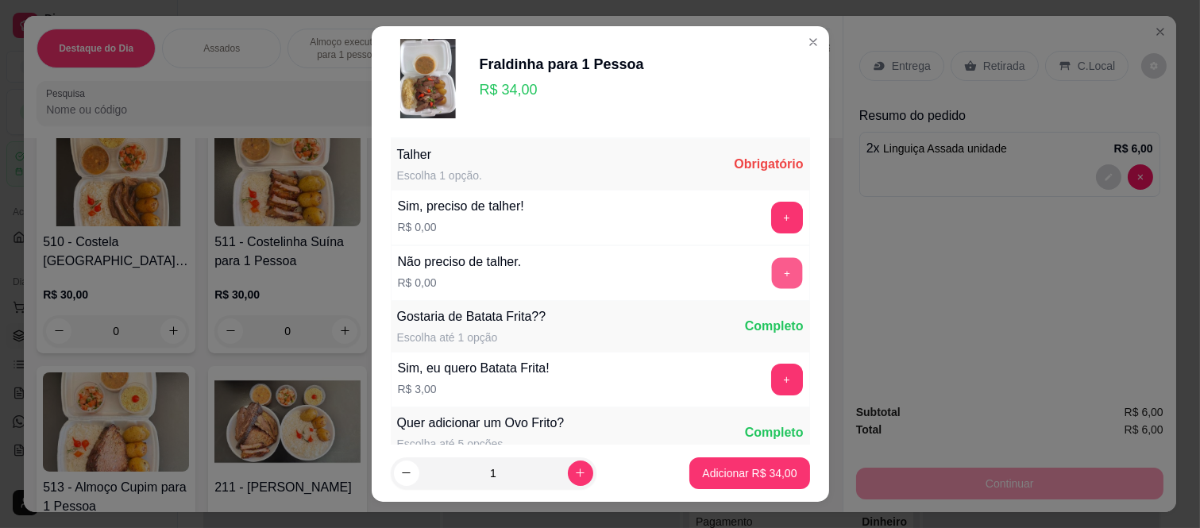
click at [771, 273] on button "+" at bounding box center [786, 273] width 31 height 31
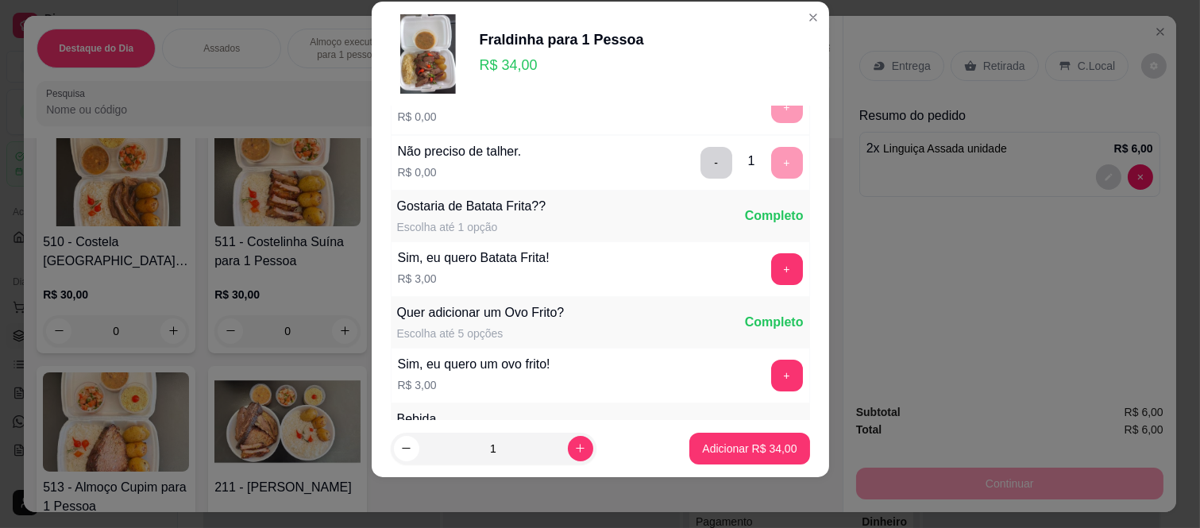
scroll to position [170, 0]
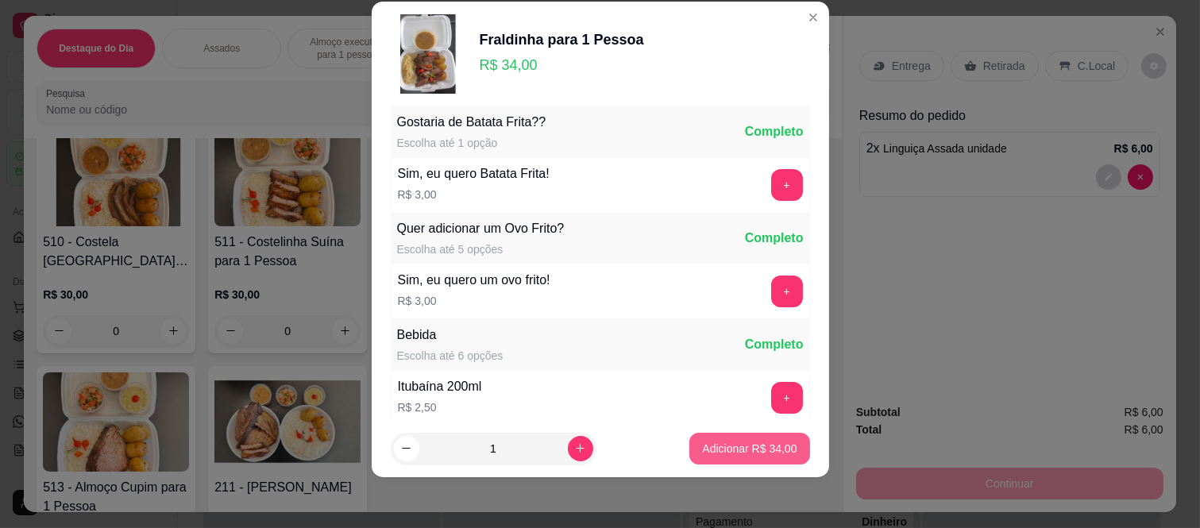
click at [713, 449] on p "Adicionar R$ 34,00" at bounding box center [749, 449] width 94 height 16
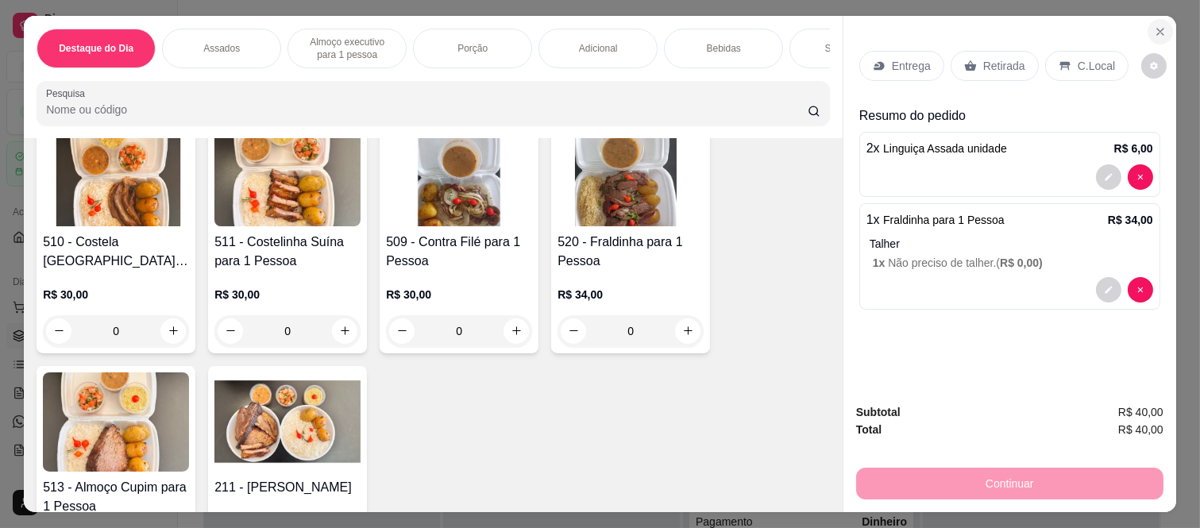
click at [1157, 29] on icon "Close" at bounding box center [1160, 32] width 6 height 6
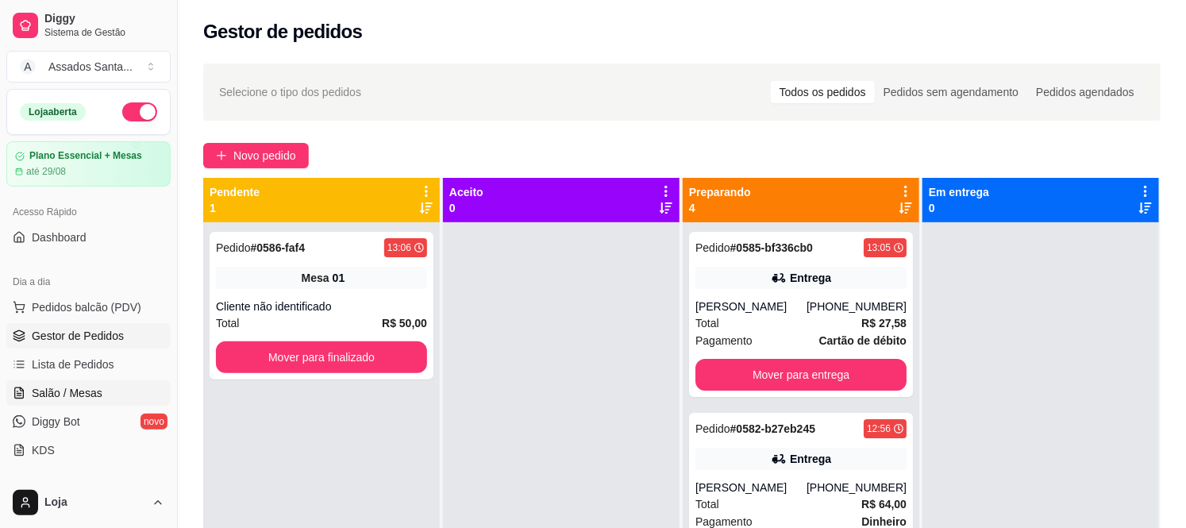
click at [93, 387] on span "Salão / Mesas" at bounding box center [67, 393] width 71 height 16
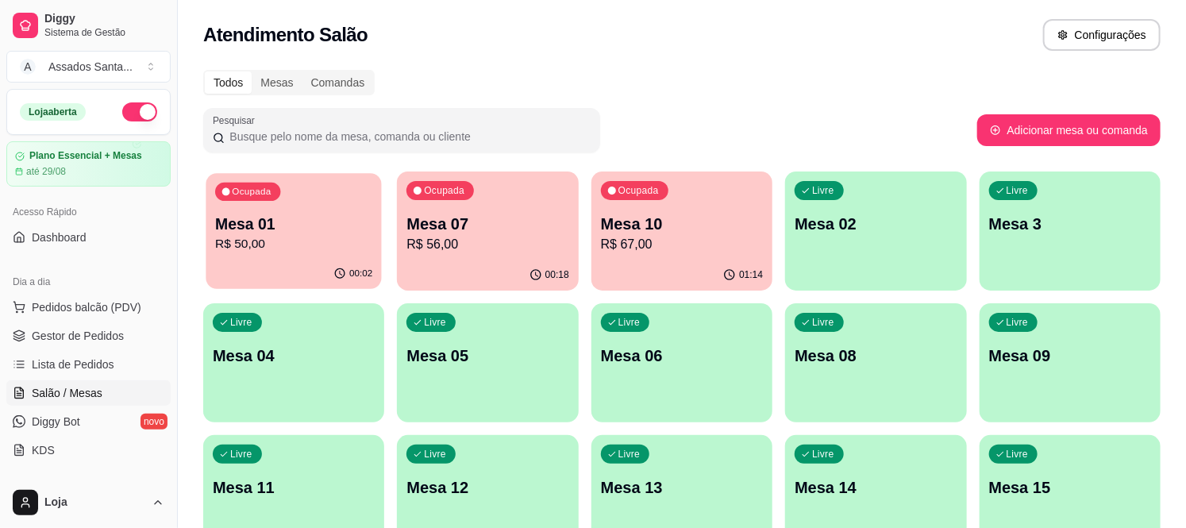
click at [306, 216] on p "Mesa 01" at bounding box center [293, 224] width 157 height 21
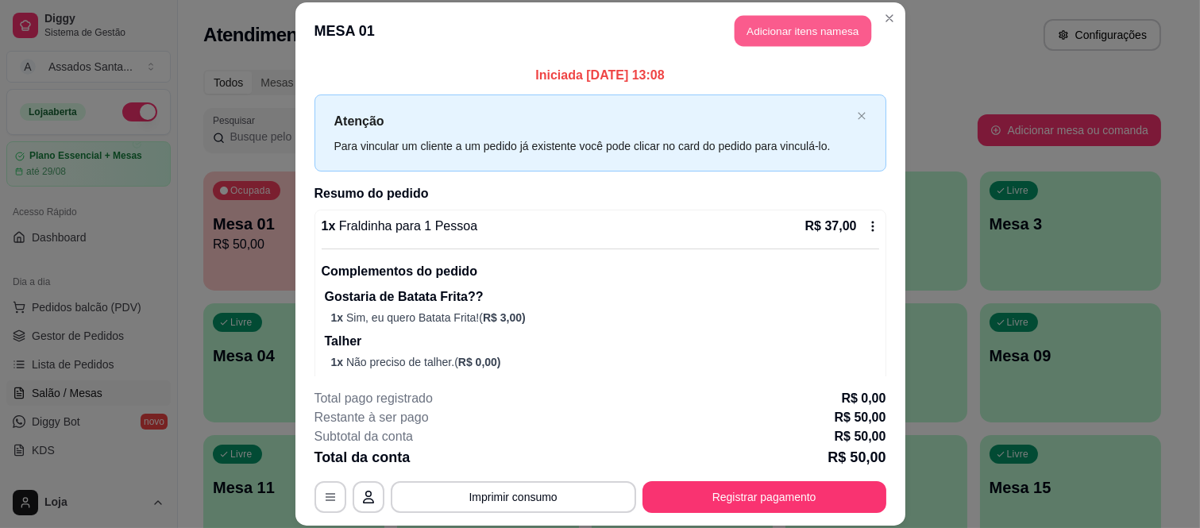
click at [804, 21] on button "Adicionar itens na mesa" at bounding box center [802, 31] width 137 height 31
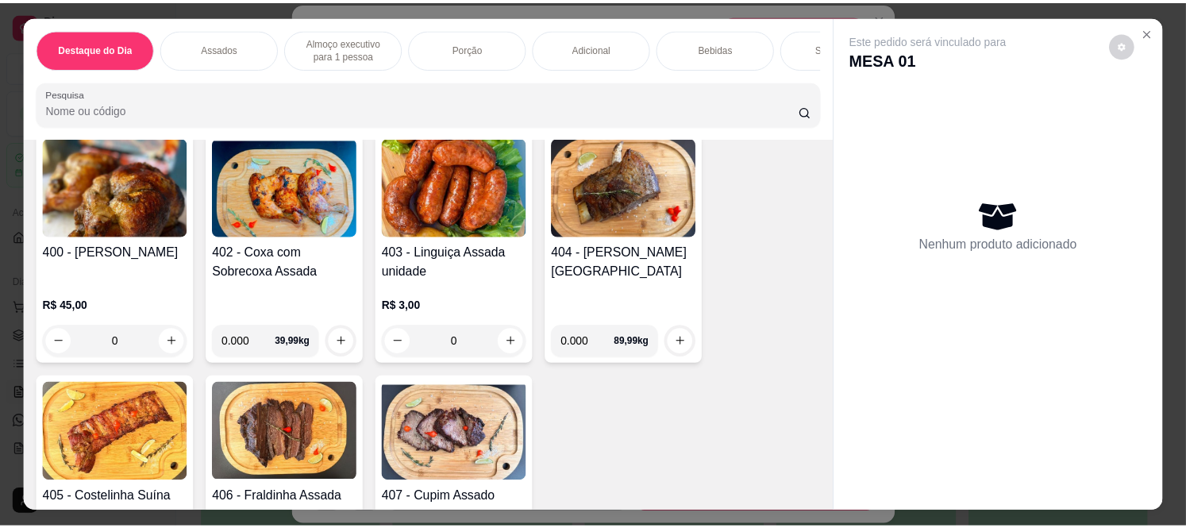
scroll to position [617, 0]
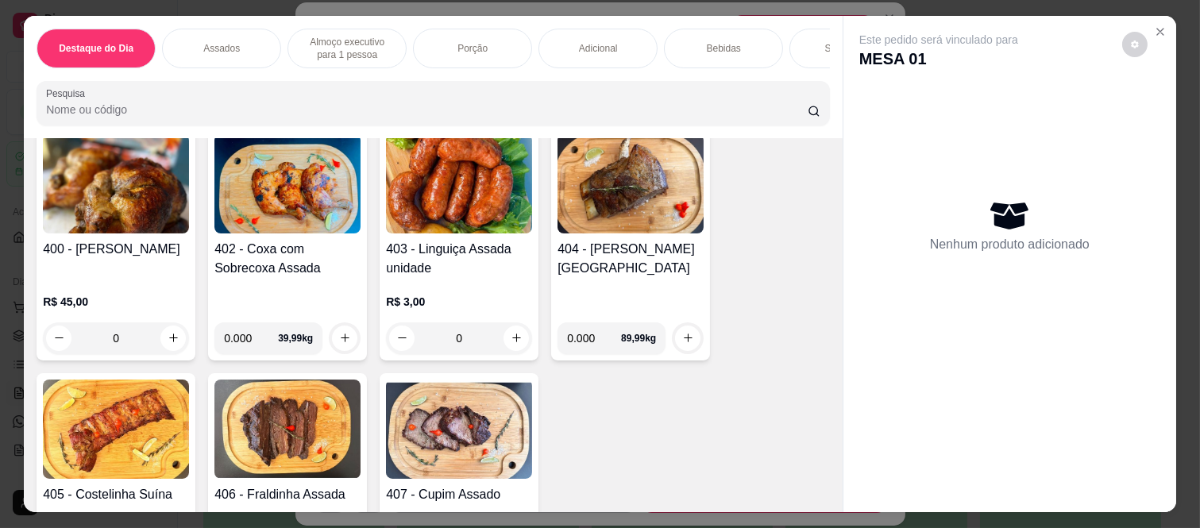
click at [503, 345] on div "0" at bounding box center [459, 338] width 146 height 32
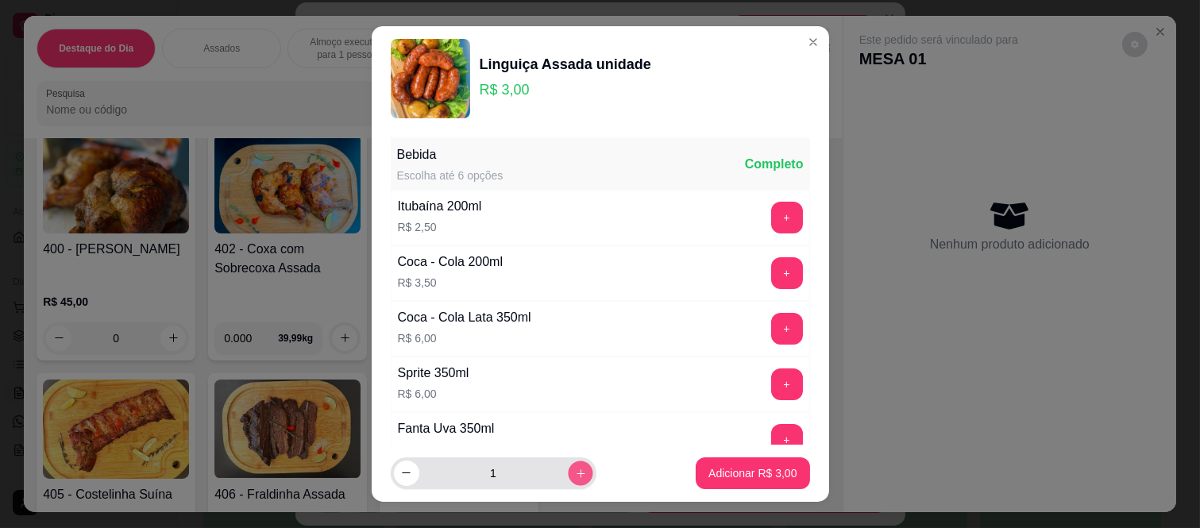
click at [574, 472] on icon "increase-product-quantity" at bounding box center [580, 473] width 12 height 12
type input "2"
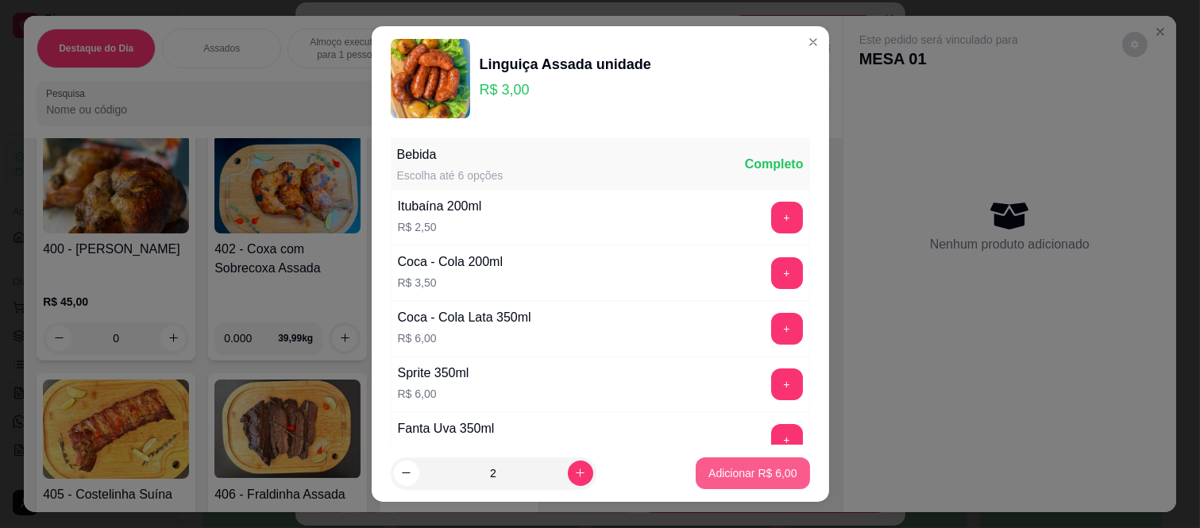
click at [754, 473] on p "Adicionar R$ 6,00" at bounding box center [752, 473] width 88 height 16
type input "2"
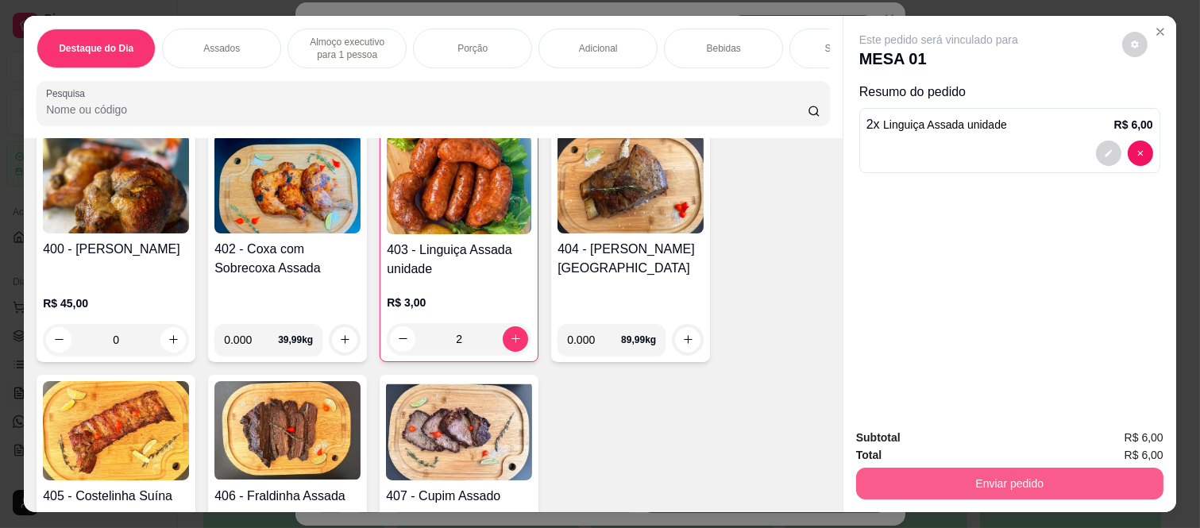
click at [896, 468] on button "Enviar pedido" at bounding box center [1009, 484] width 307 height 32
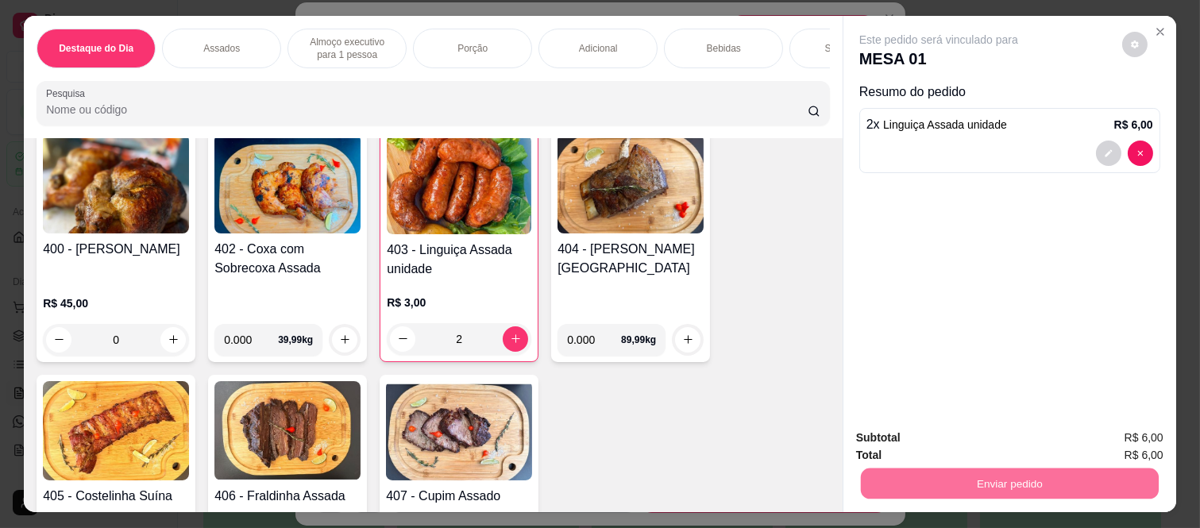
click at [971, 438] on button "Não registrar e enviar pedido" at bounding box center [955, 438] width 165 height 30
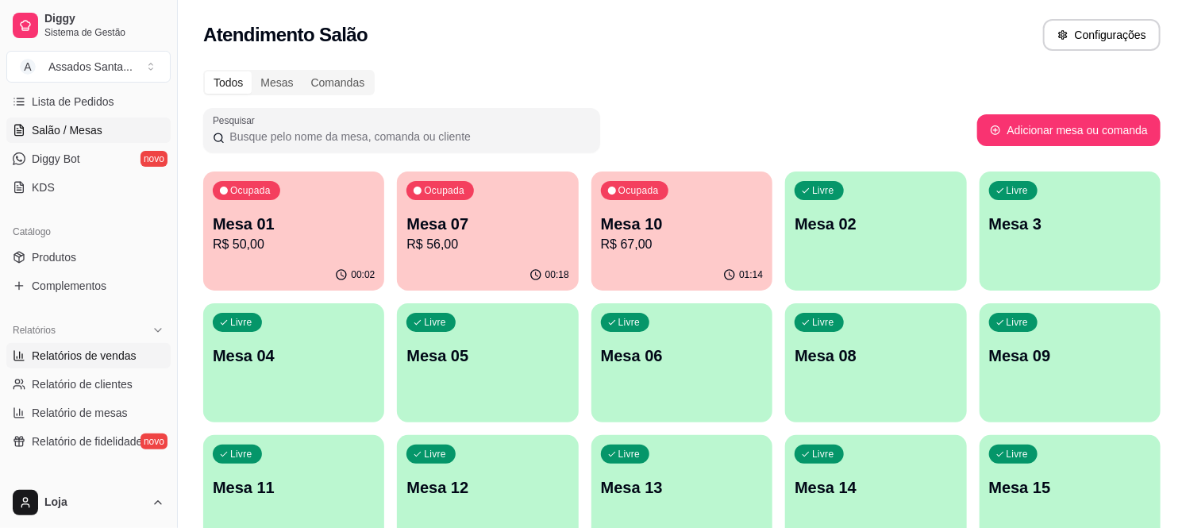
scroll to position [264, 0]
click at [99, 258] on link "Produtos" at bounding box center [88, 255] width 164 height 25
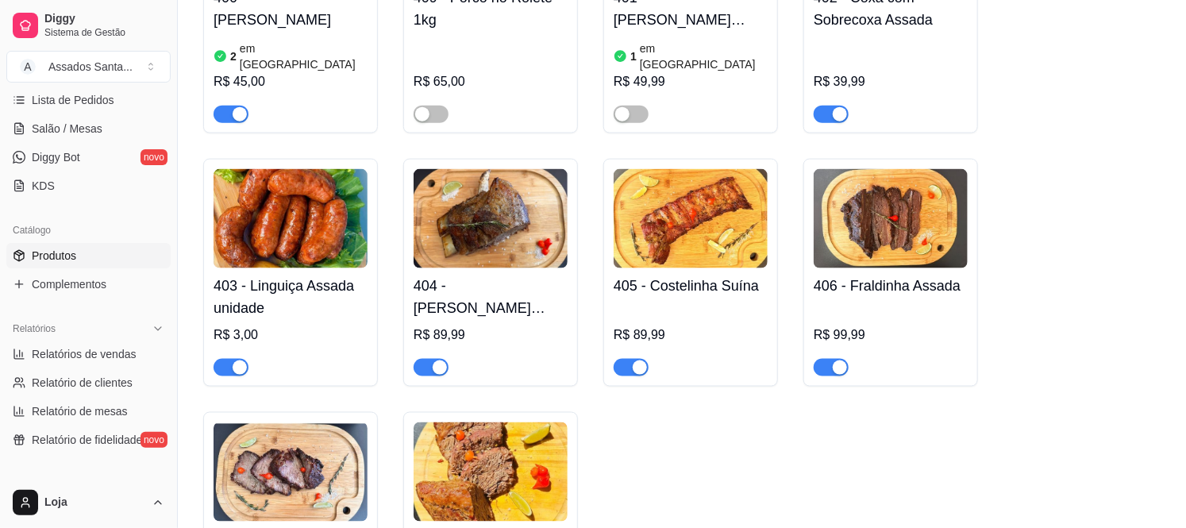
scroll to position [882, 0]
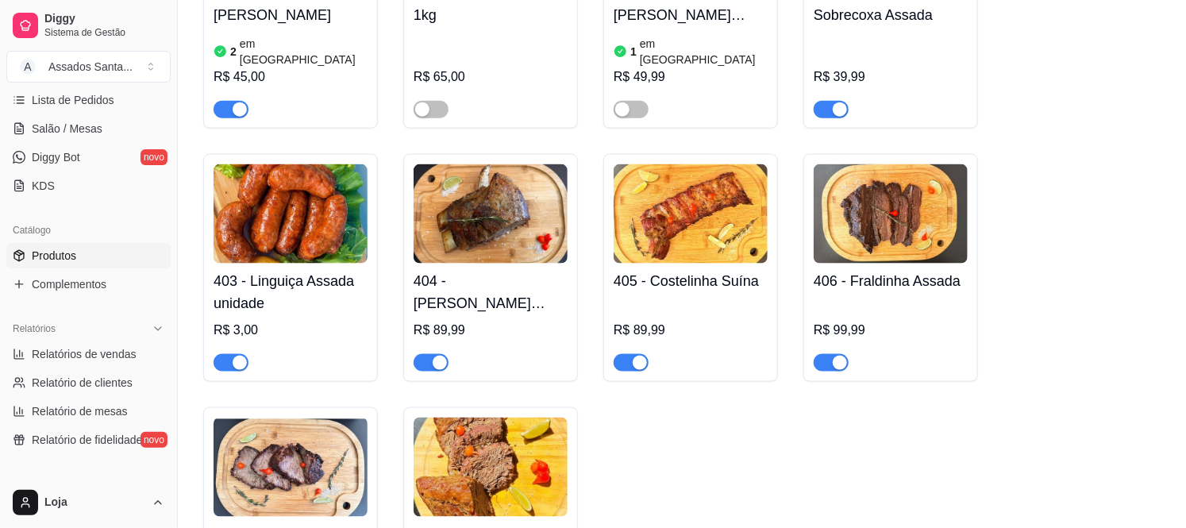
click at [634, 356] on div "button" at bounding box center [640, 363] width 14 height 14
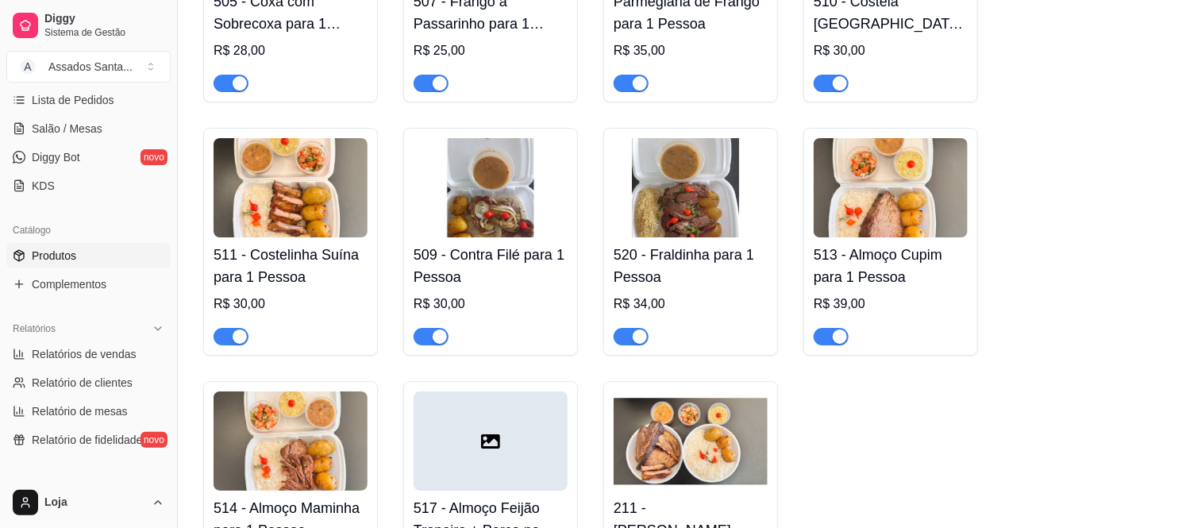
scroll to position [2470, 0]
click at [234, 329] on div "button" at bounding box center [240, 336] width 14 height 14
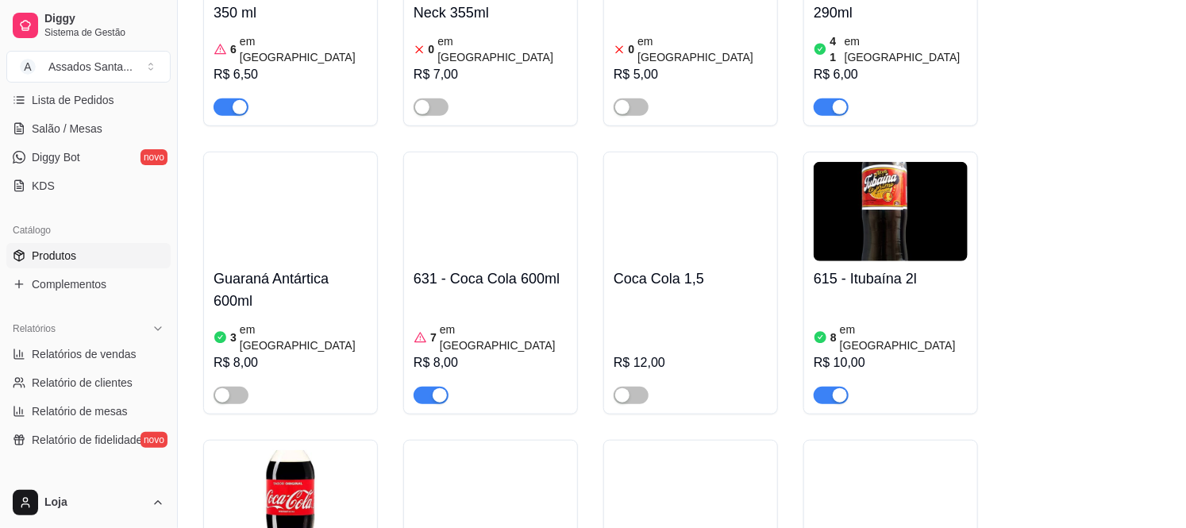
scroll to position [8469, 0]
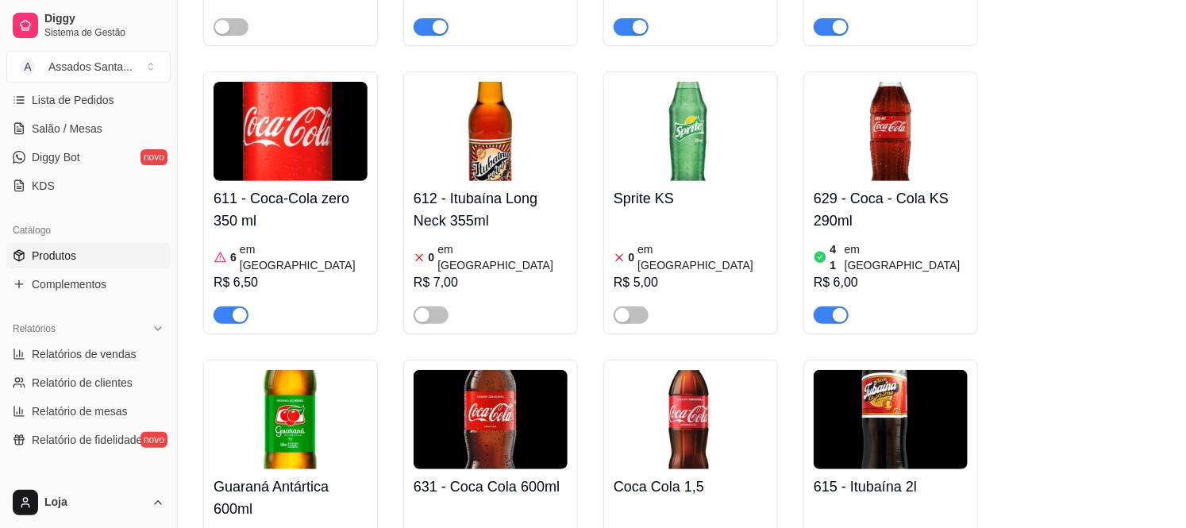
scroll to position [8204, 0]
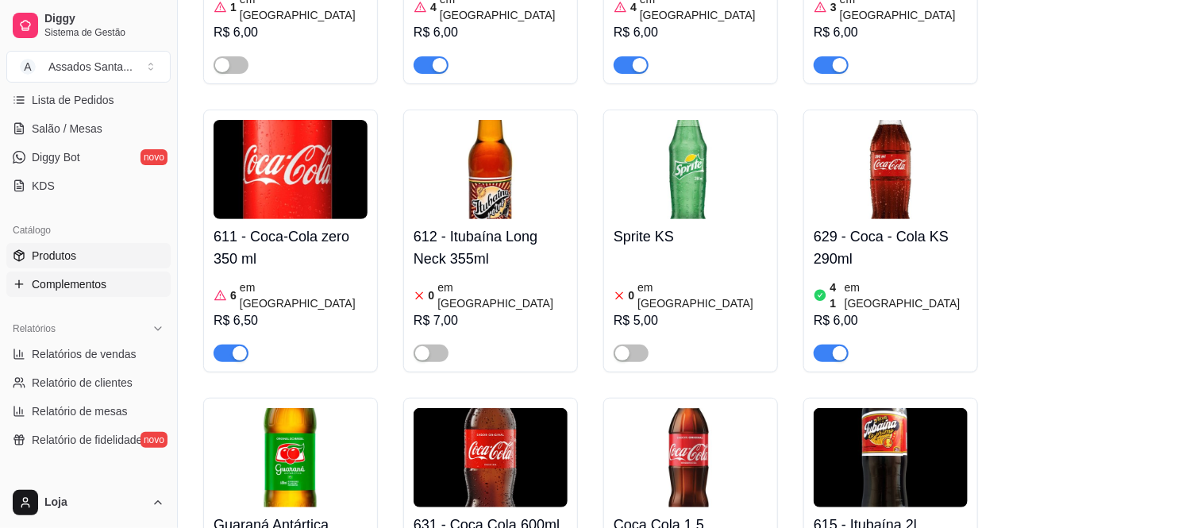
click at [108, 282] on link "Complementos" at bounding box center [88, 284] width 164 height 25
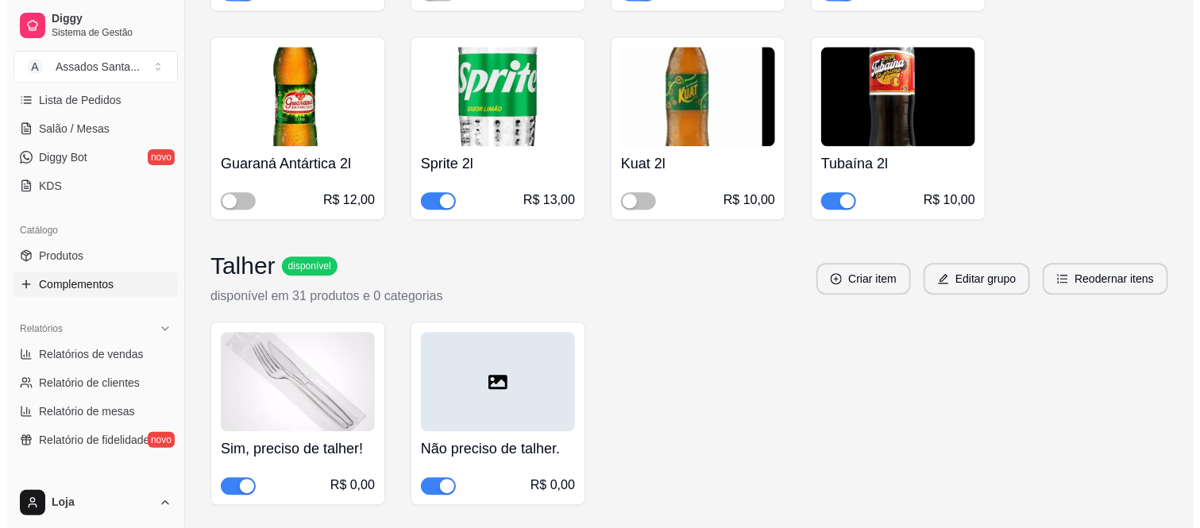
scroll to position [1588, 0]
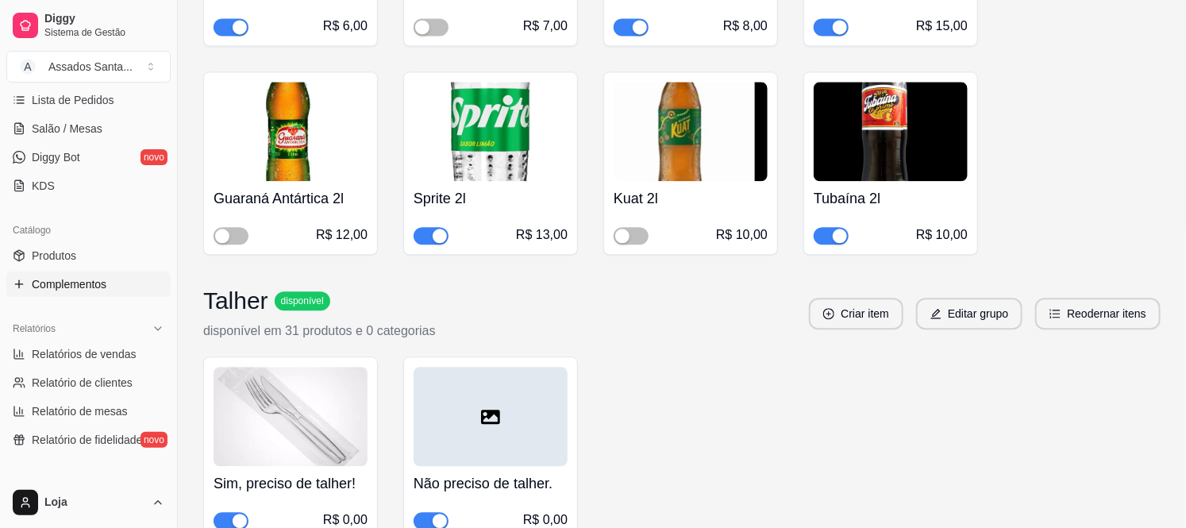
click at [504, 216] on div "Sprite 2l R$ 13,00" at bounding box center [491, 213] width 154 height 64
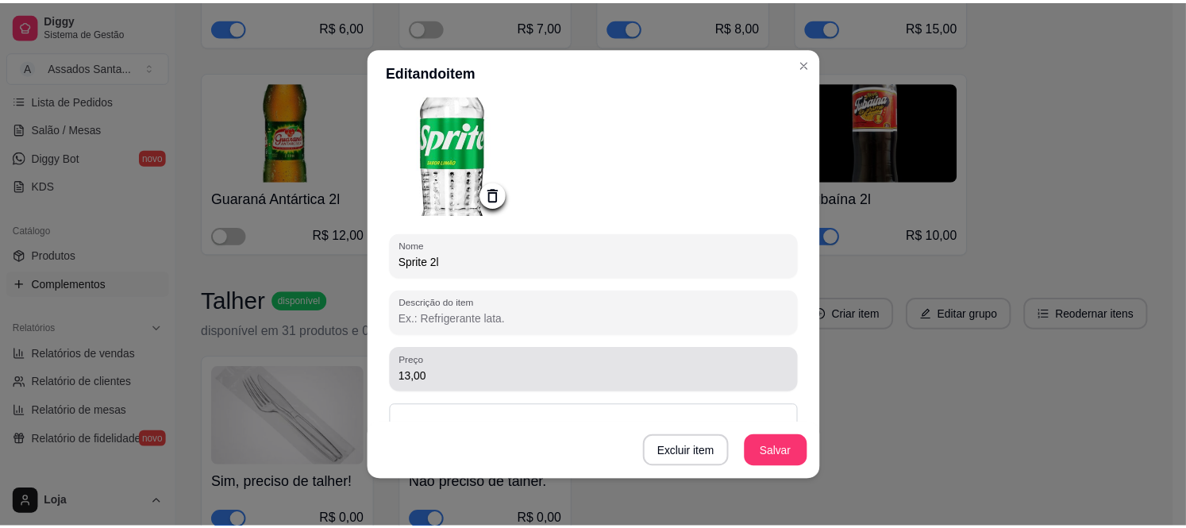
scroll to position [176, 0]
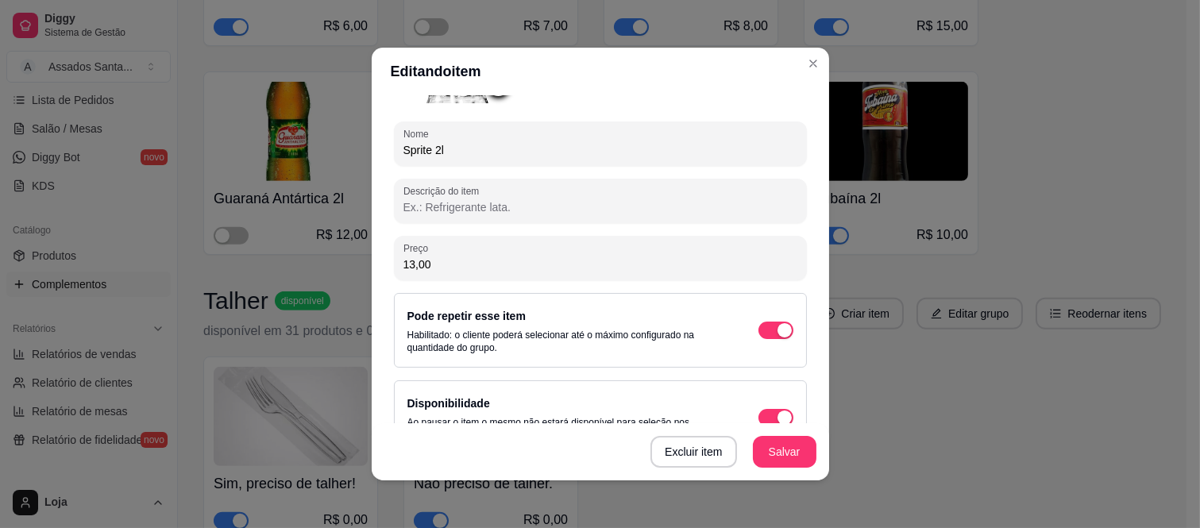
click at [504, 259] on input "13,00" at bounding box center [600, 264] width 394 height 16
type input "14,00"
click at [758, 450] on button "Salvar" at bounding box center [785, 452] width 64 height 32
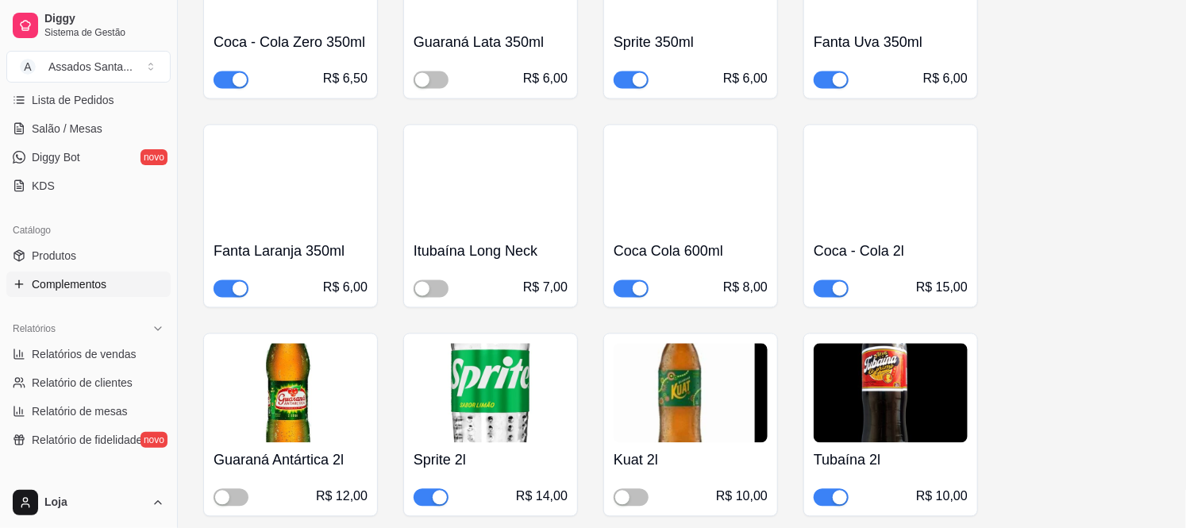
scroll to position [1323, 0]
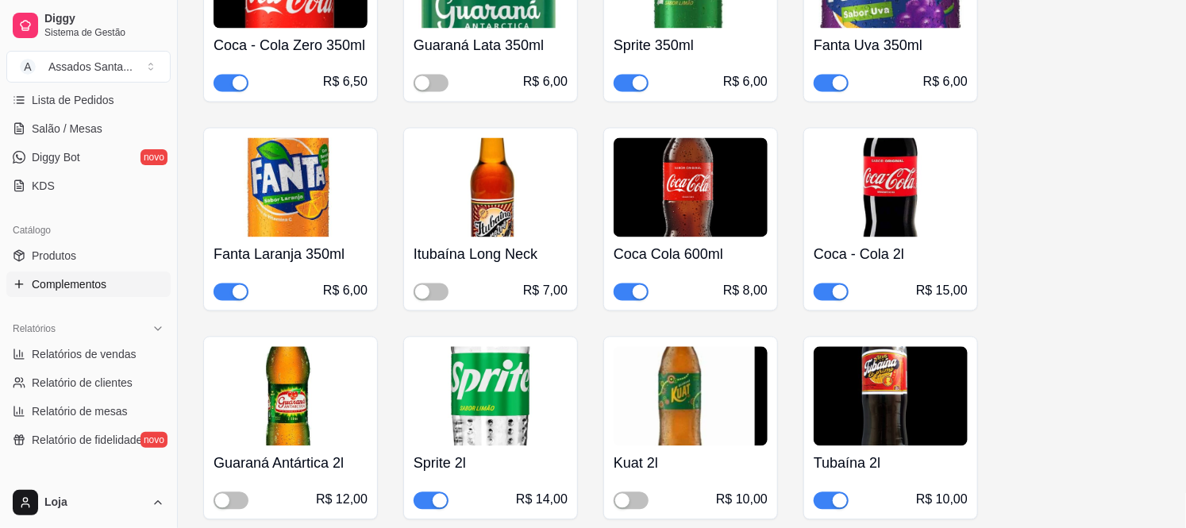
click at [422, 501] on span "button" at bounding box center [431, 500] width 35 height 17
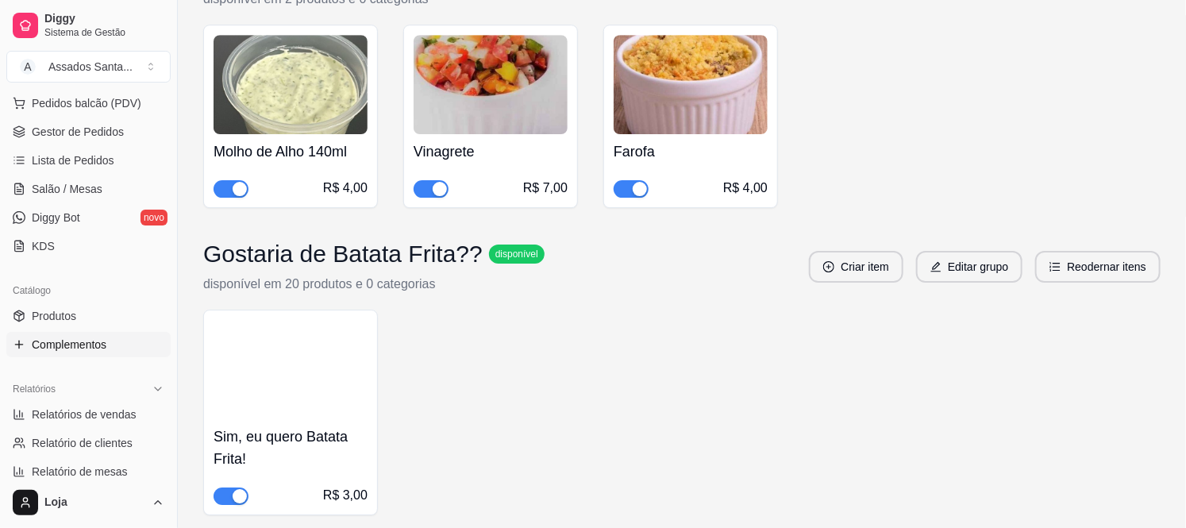
scroll to position [0, 0]
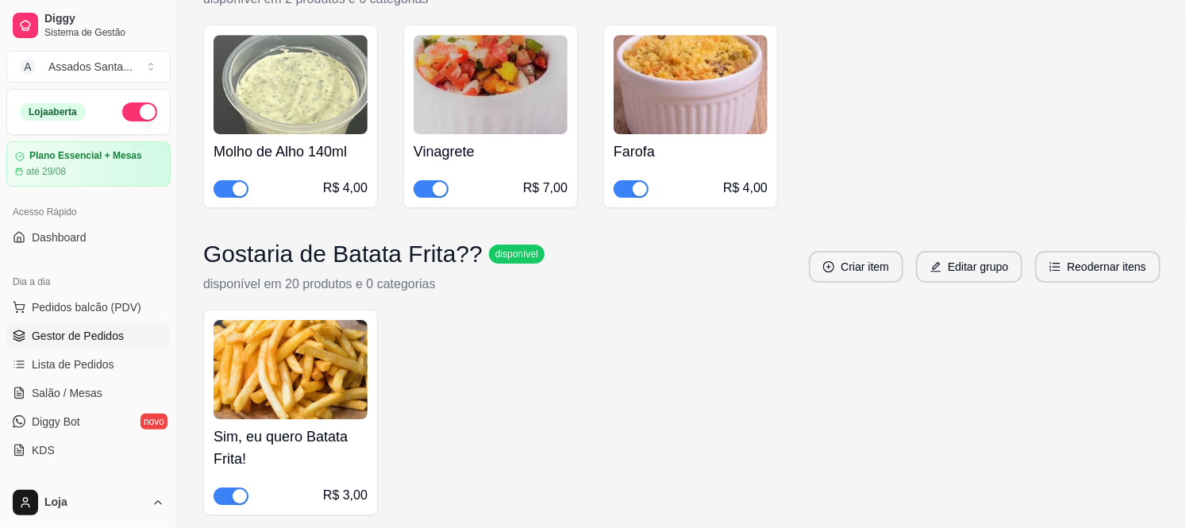
click at [64, 328] on span "Gestor de Pedidos" at bounding box center [78, 336] width 92 height 16
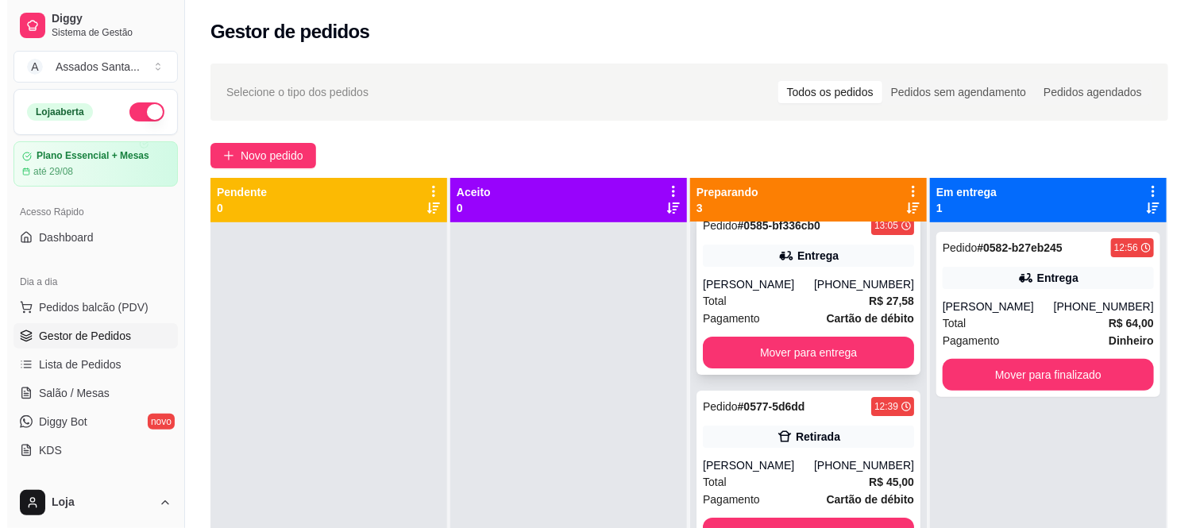
scroll to position [29, 0]
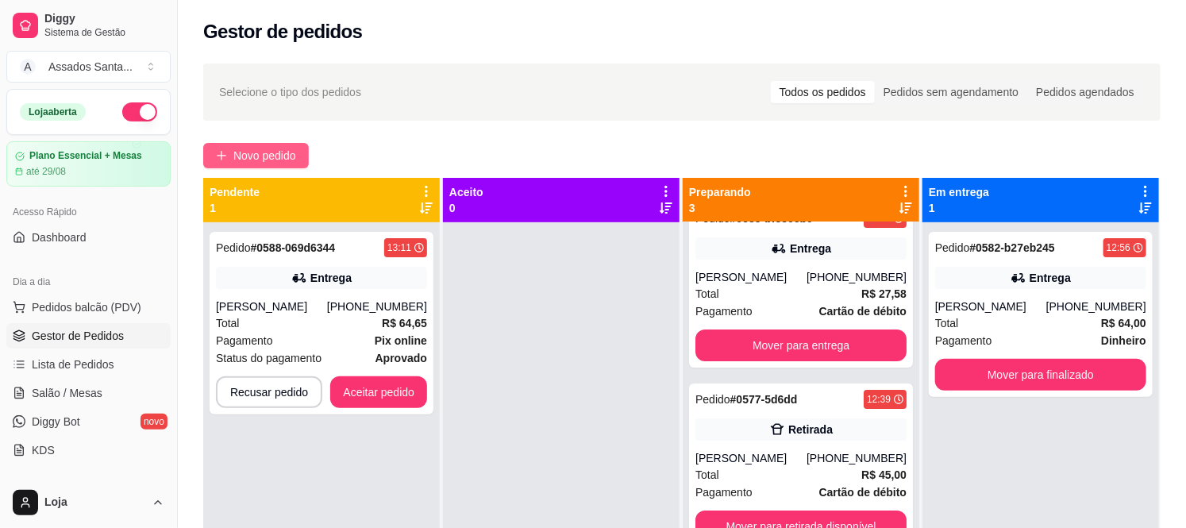
click at [276, 155] on span "Novo pedido" at bounding box center [264, 155] width 63 height 17
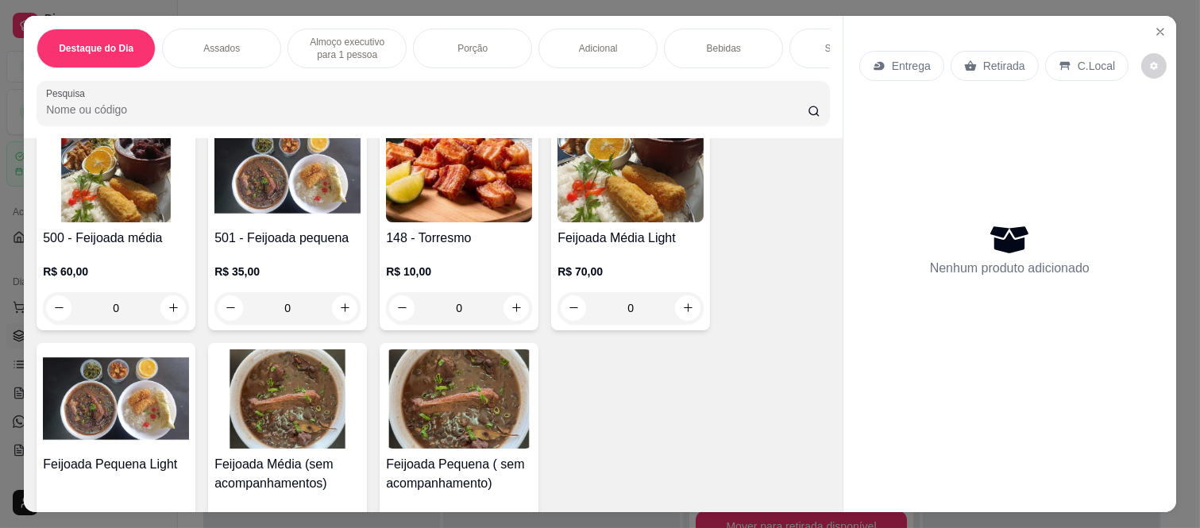
scroll to position [176, 0]
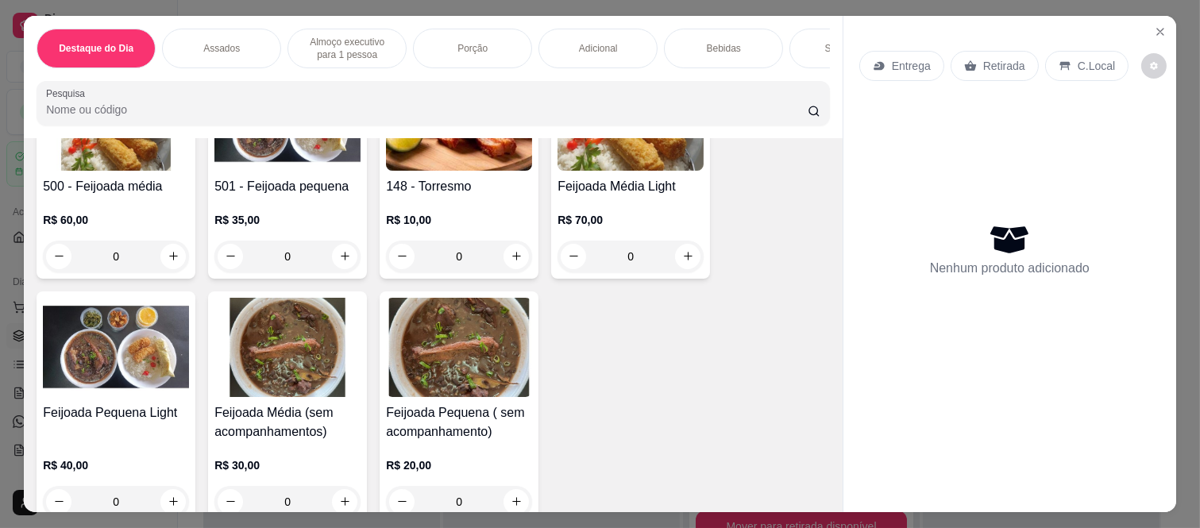
click at [170, 264] on div "0" at bounding box center [116, 257] width 146 height 32
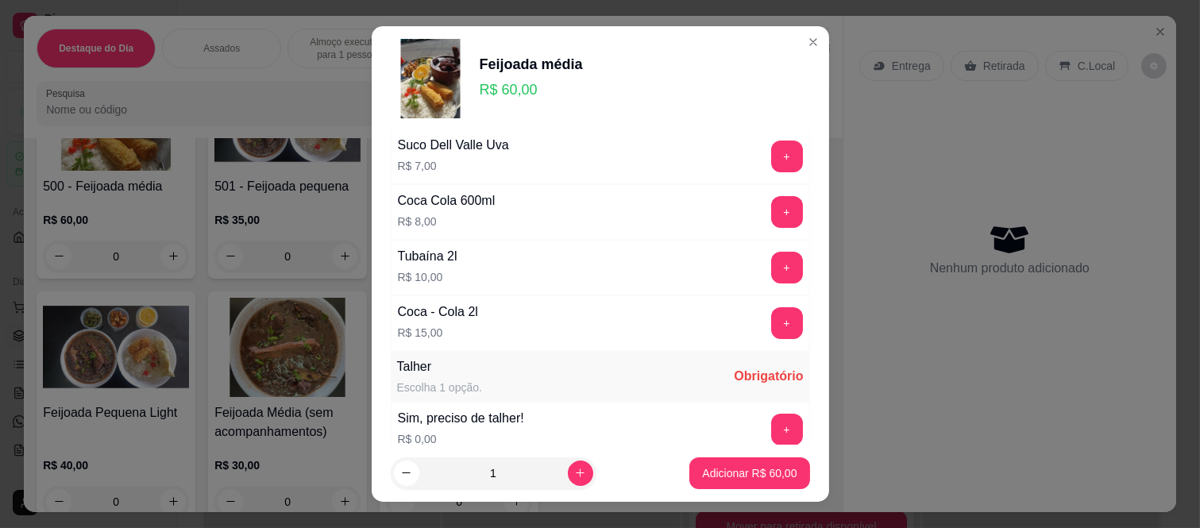
scroll to position [806, 0]
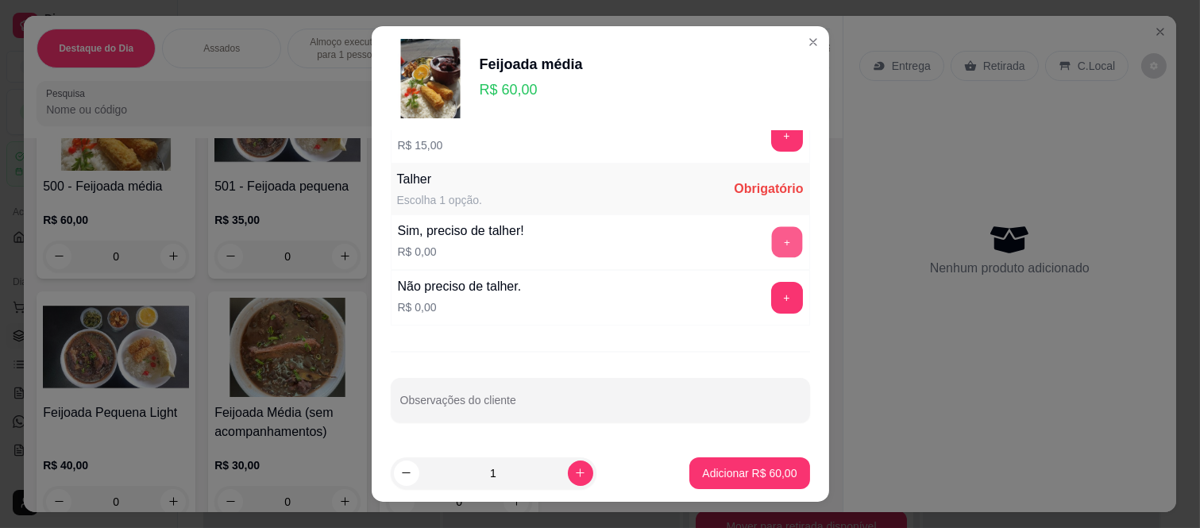
click at [771, 247] on button "+" at bounding box center [786, 242] width 31 height 31
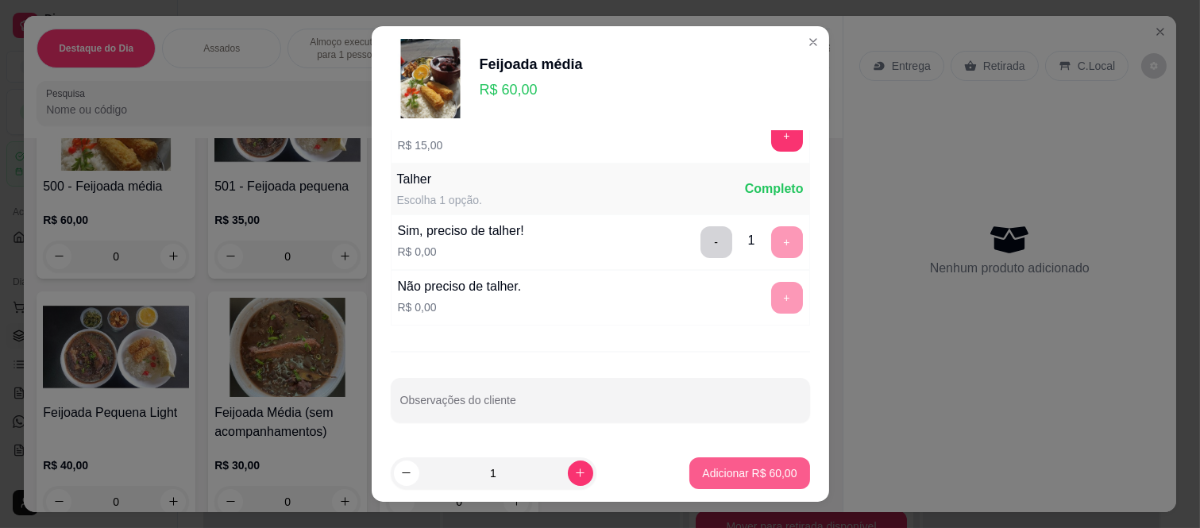
click at [710, 463] on button "Adicionar R$ 60,00" at bounding box center [749, 473] width 120 height 32
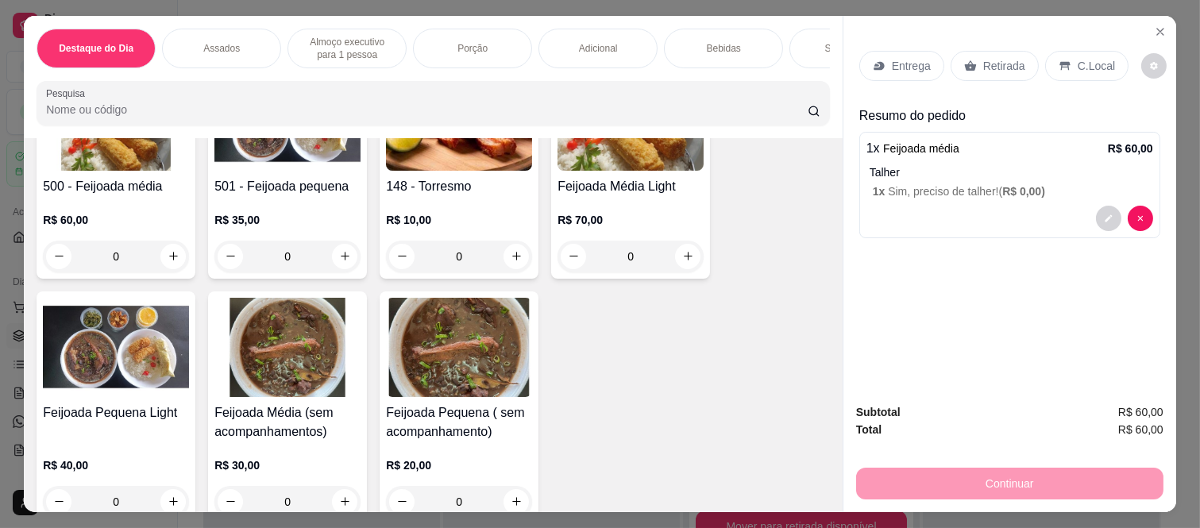
click at [969, 61] on div "Retirada" at bounding box center [994, 66] width 88 height 30
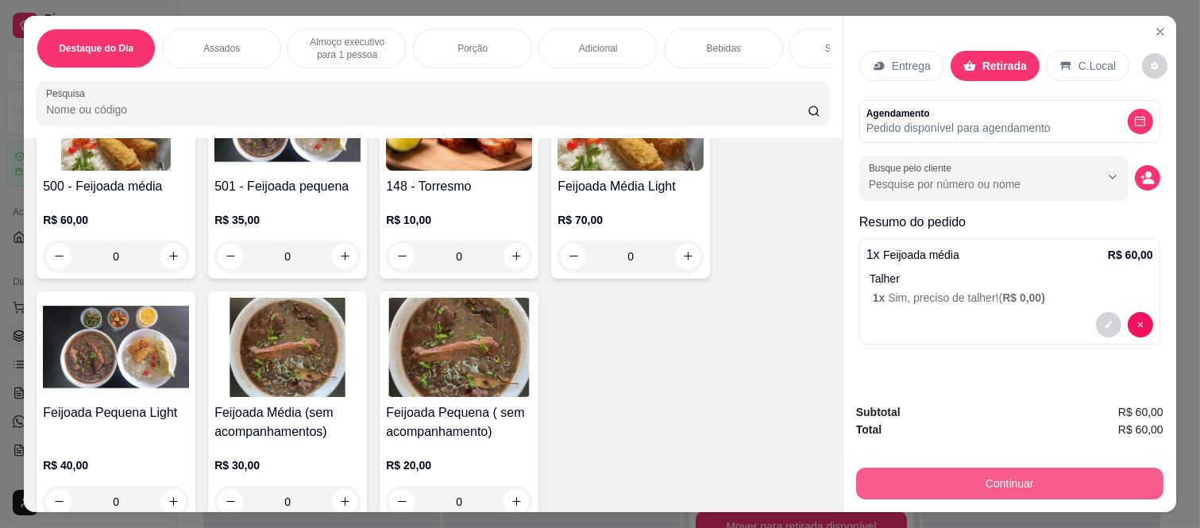
click at [973, 480] on button "Continuar" at bounding box center [1009, 484] width 307 height 32
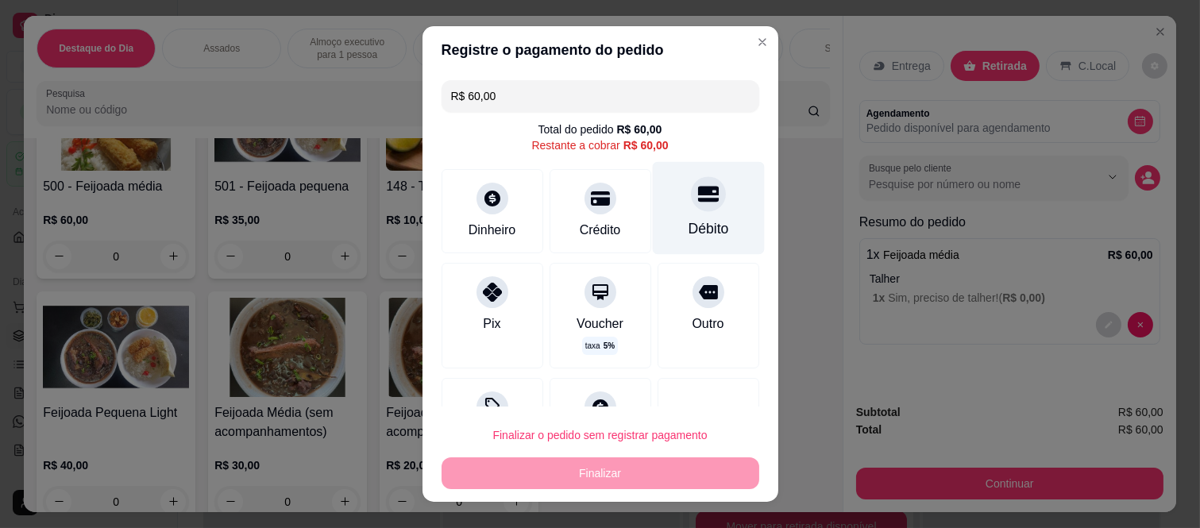
click at [691, 208] on div at bounding box center [708, 194] width 35 height 35
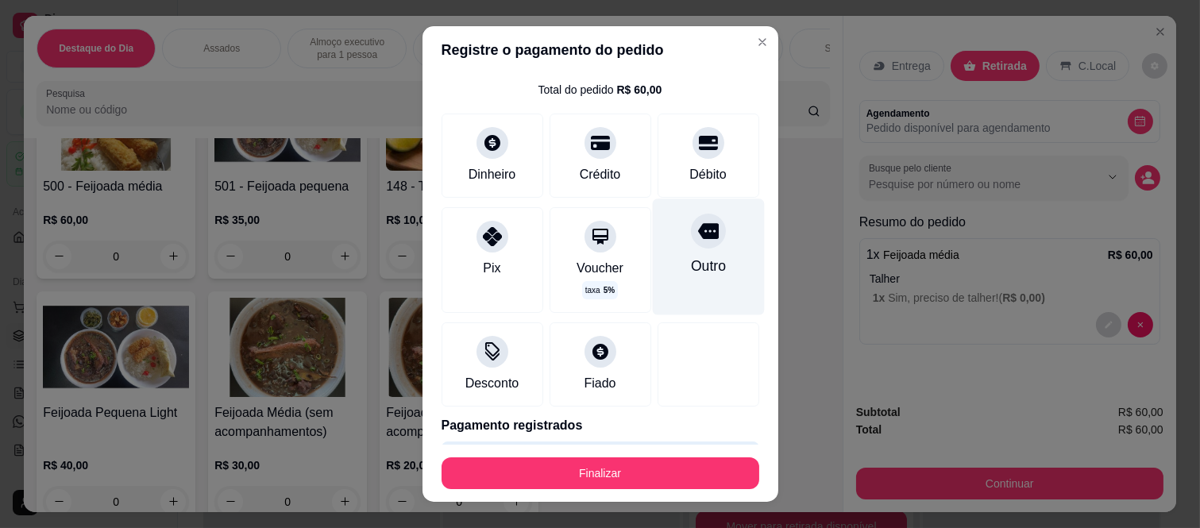
scroll to position [91, 0]
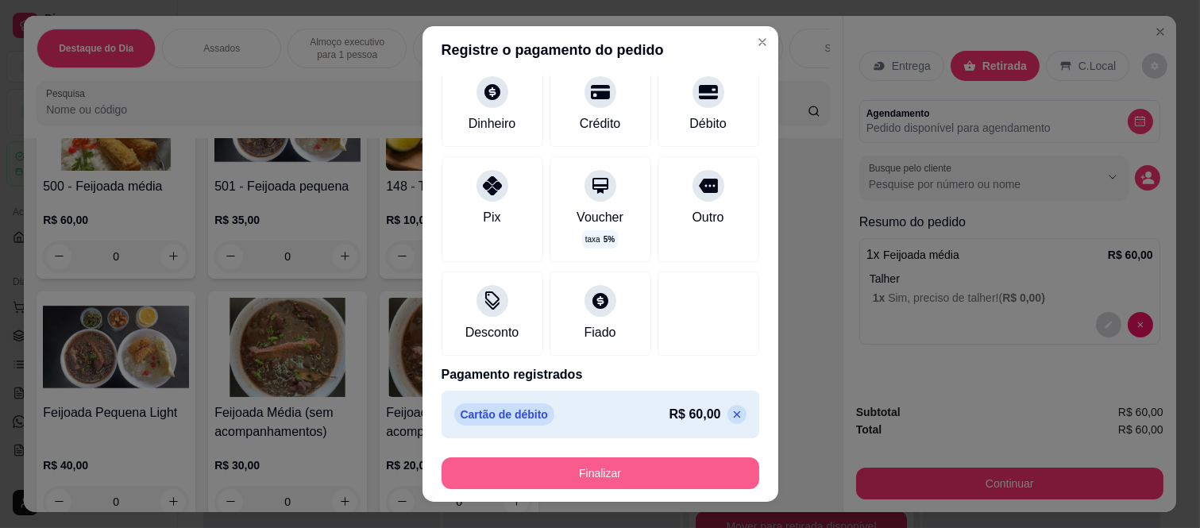
click at [632, 469] on button "Finalizar" at bounding box center [600, 473] width 318 height 32
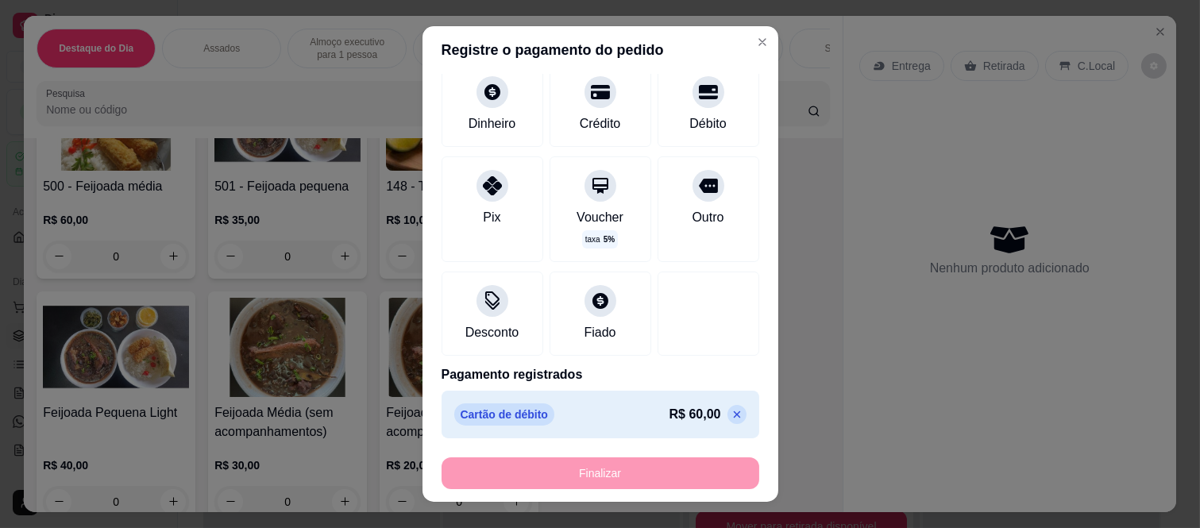
type input "-R$ 60,00"
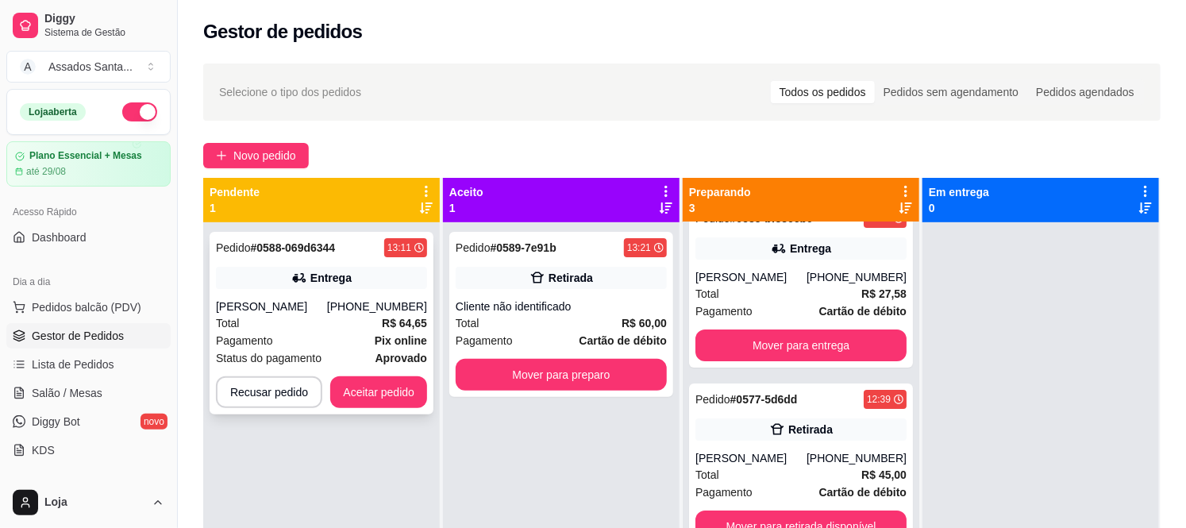
click at [306, 347] on div "Pagamento Pix online" at bounding box center [321, 340] width 211 height 17
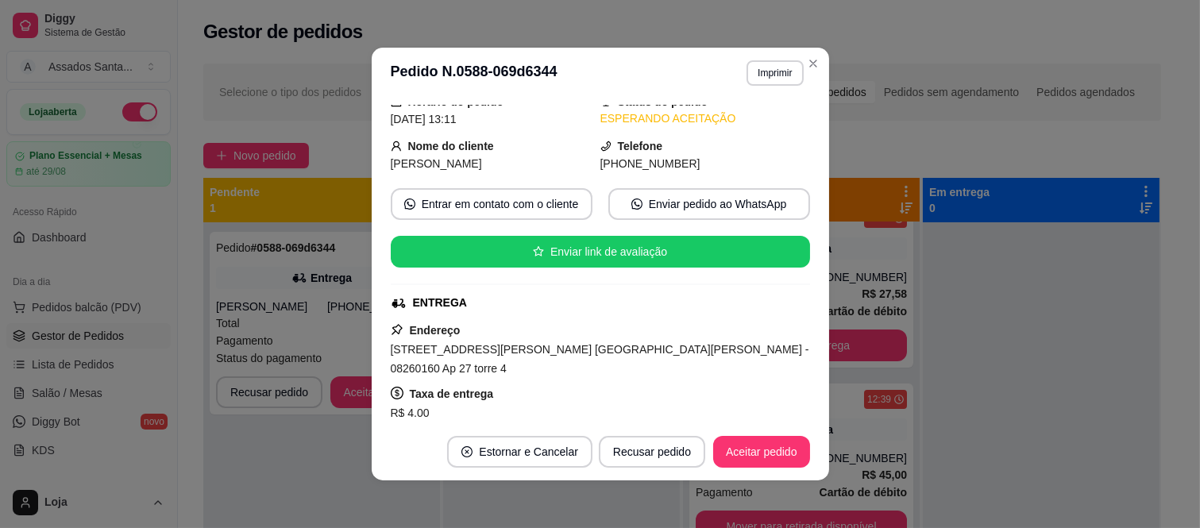
scroll to position [176, 0]
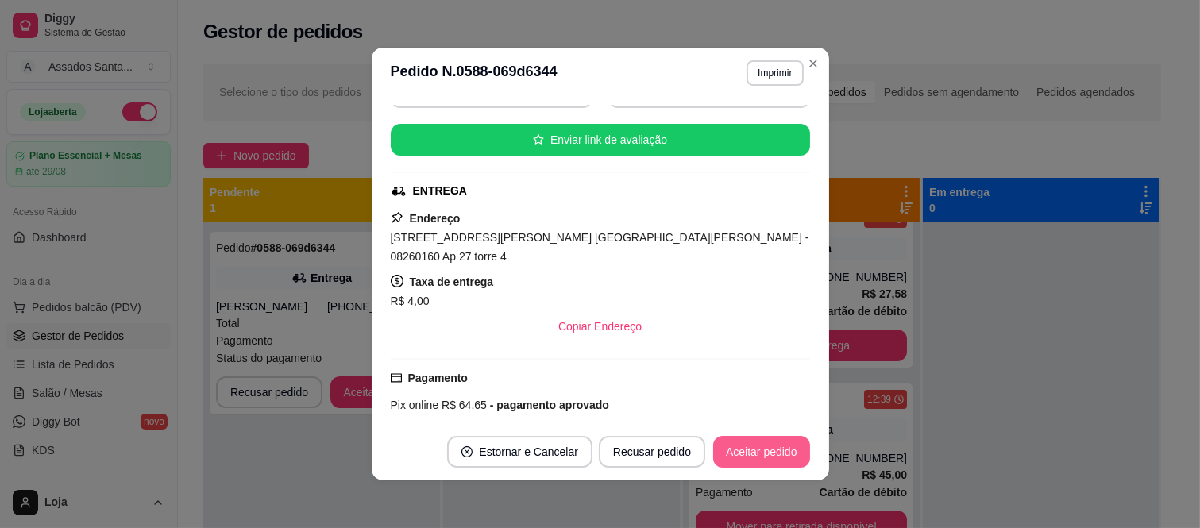
click at [757, 458] on button "Aceitar pedido" at bounding box center [761, 452] width 97 height 32
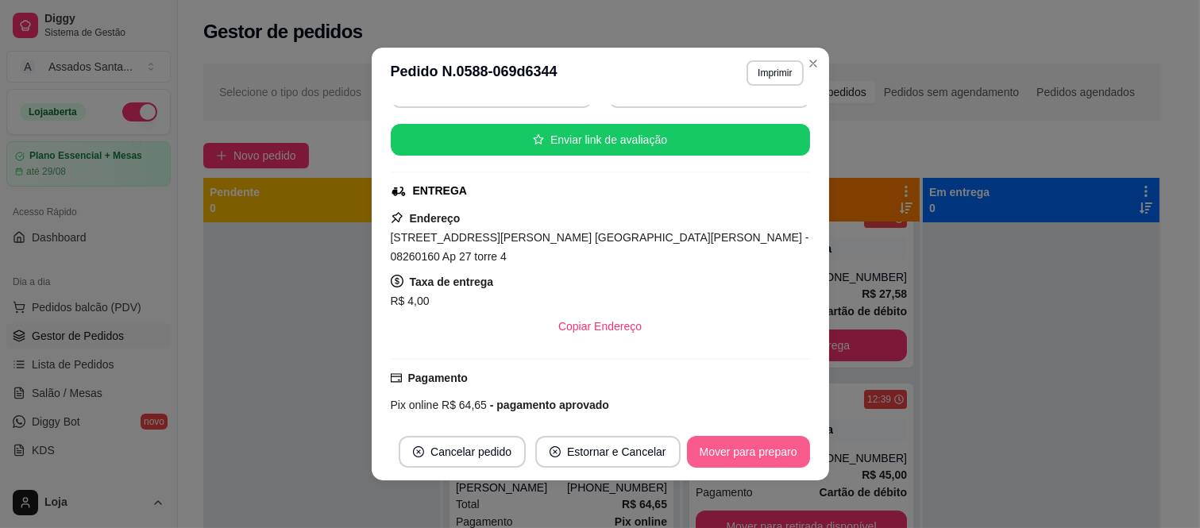
click at [780, 445] on button "Mover para preparo" at bounding box center [748, 452] width 123 height 32
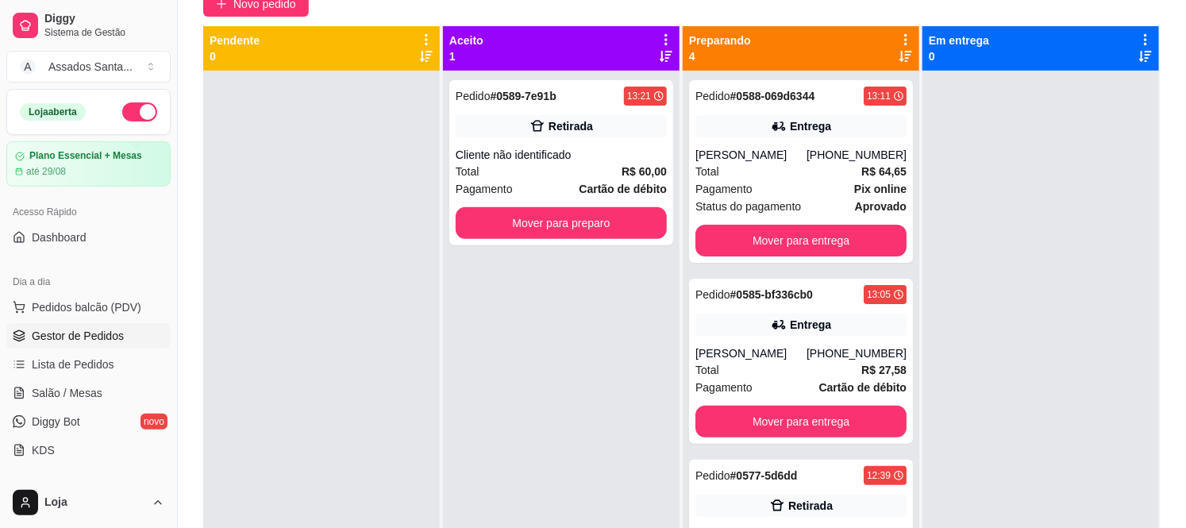
scroll to position [148, 0]
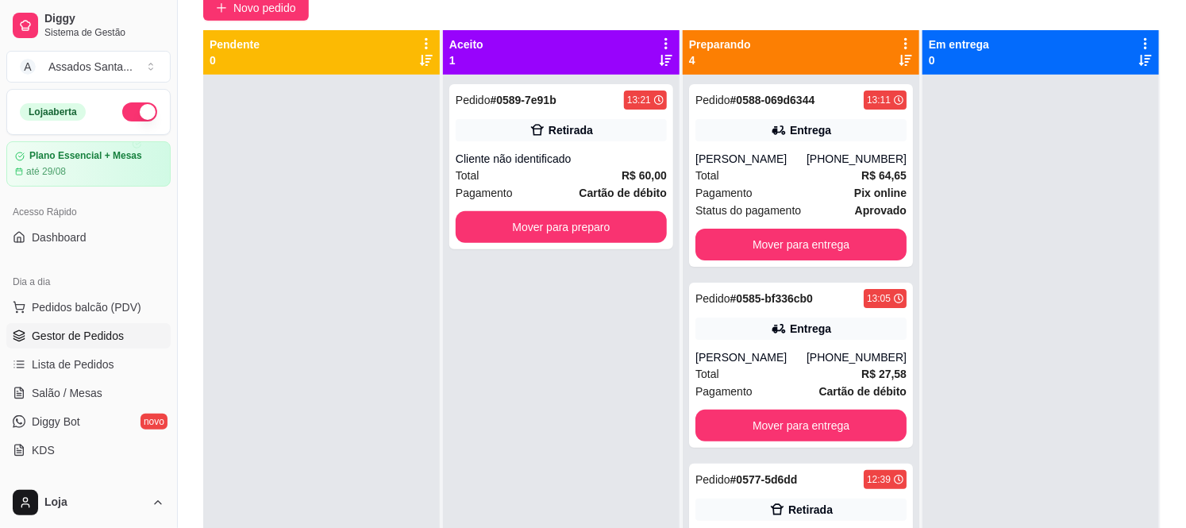
drag, startPoint x: 1143, startPoint y: 209, endPoint x: 1167, endPoint y: 156, distance: 57.6
click at [1161, 172] on div "Pendente 0 Aceito 1 Pedido # 0589-7e91b 13:21 Retirada Cliente não identificado…" at bounding box center [682, 294] width 958 height 528
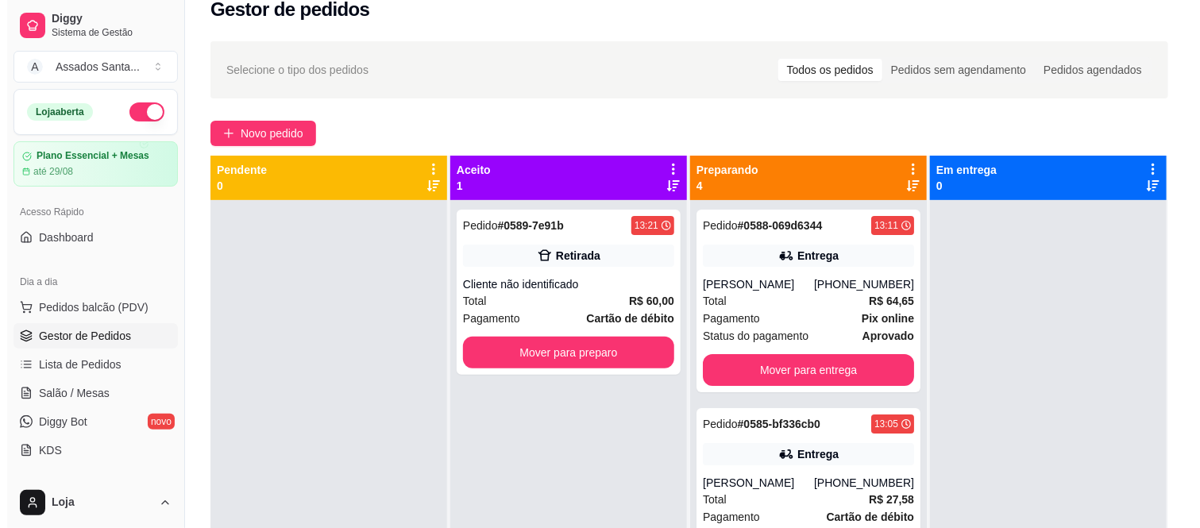
scroll to position [0, 0]
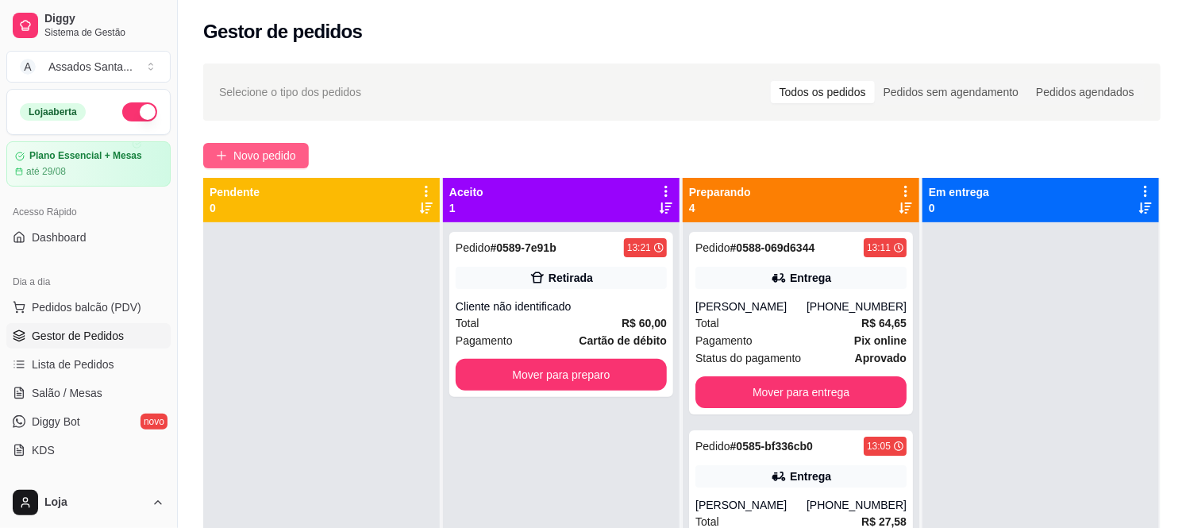
click at [231, 161] on button "Novo pedido" at bounding box center [256, 155] width 106 height 25
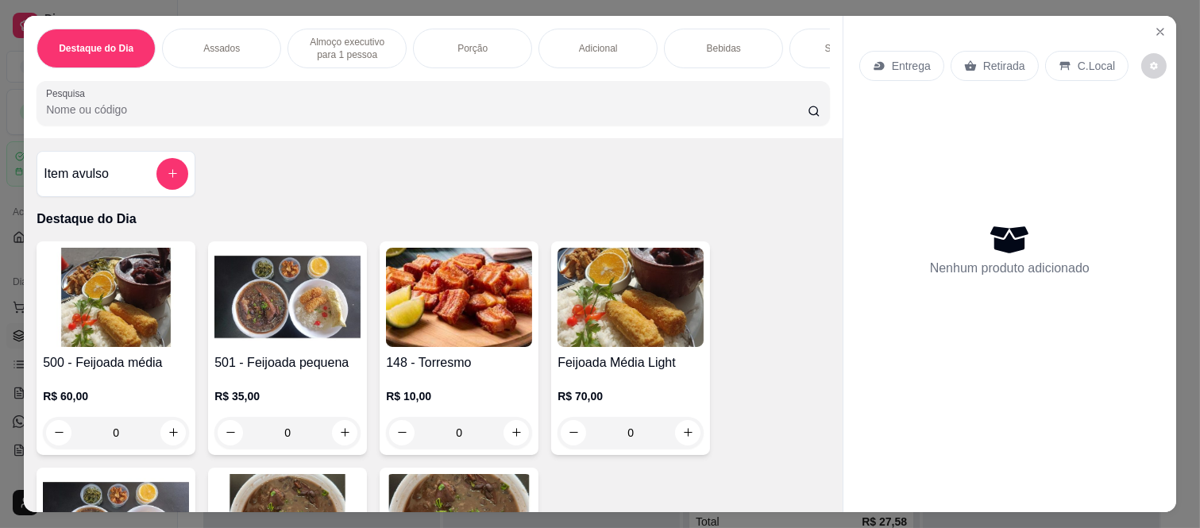
click at [199, 30] on div "Assados" at bounding box center [221, 49] width 119 height 40
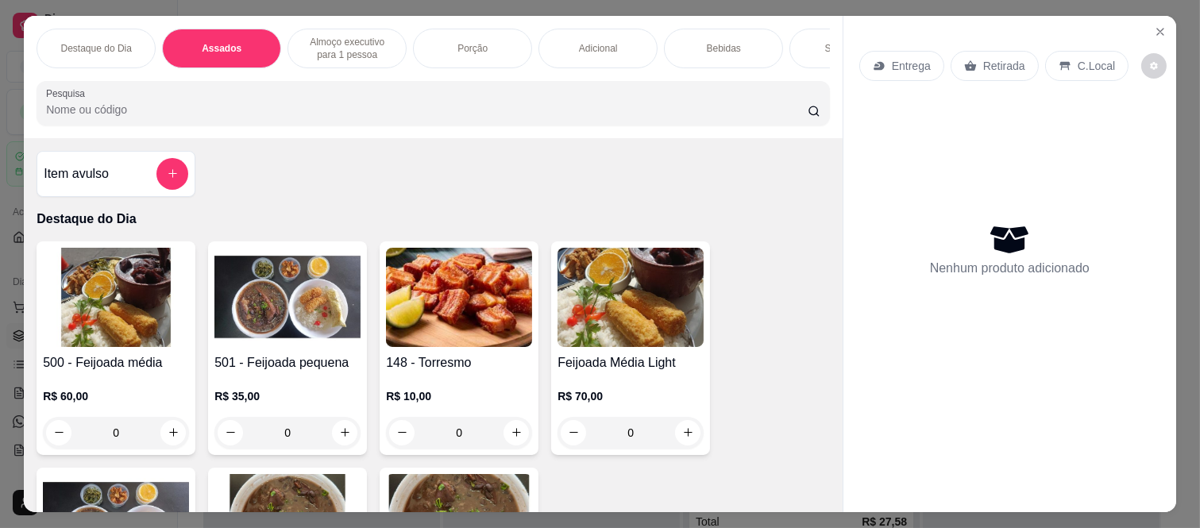
scroll to position [41, 0]
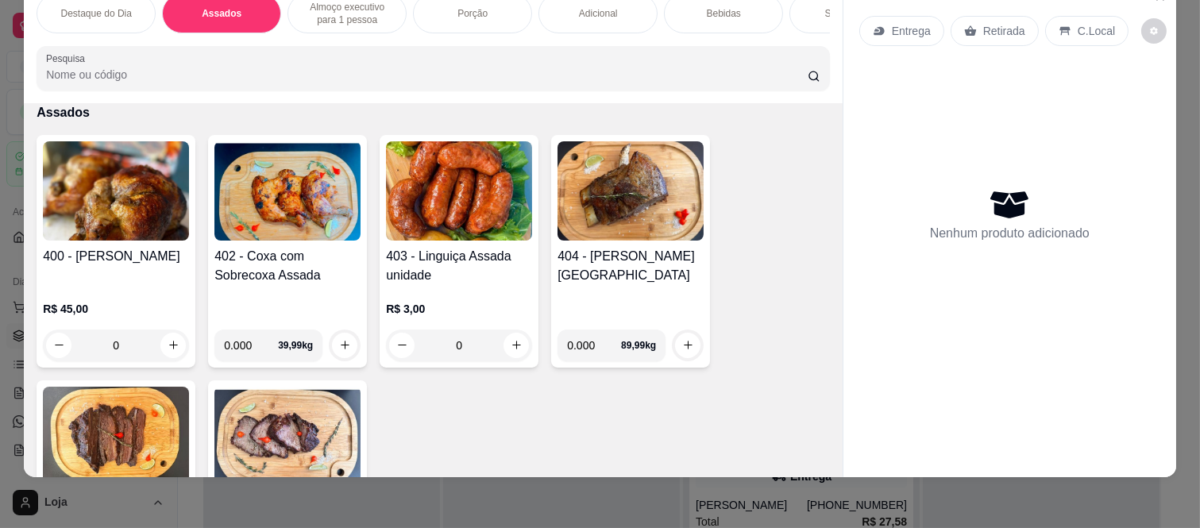
click at [168, 343] on div "0" at bounding box center [116, 346] width 146 height 32
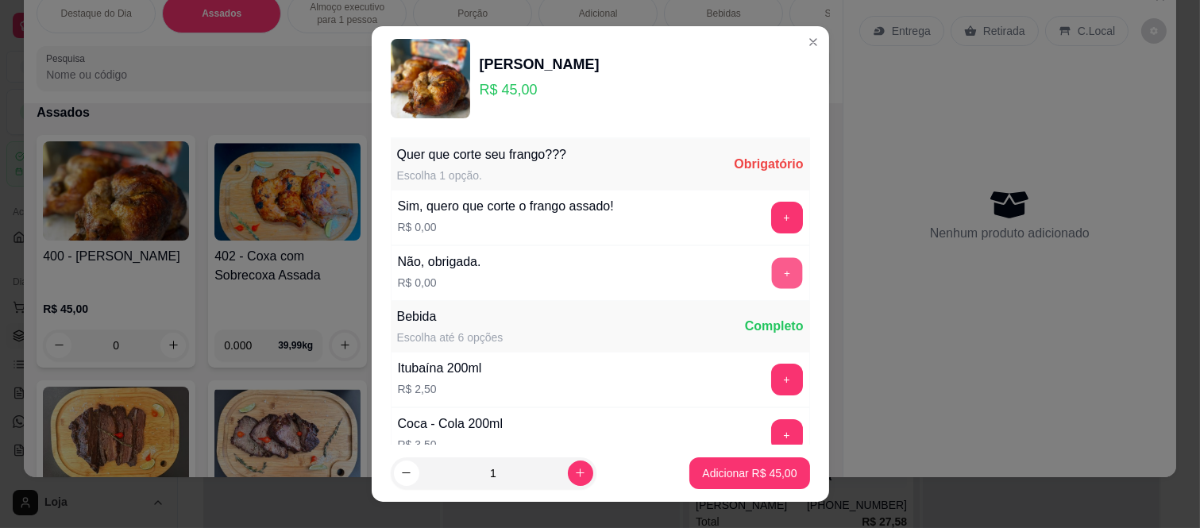
click at [771, 283] on button "+" at bounding box center [786, 273] width 31 height 31
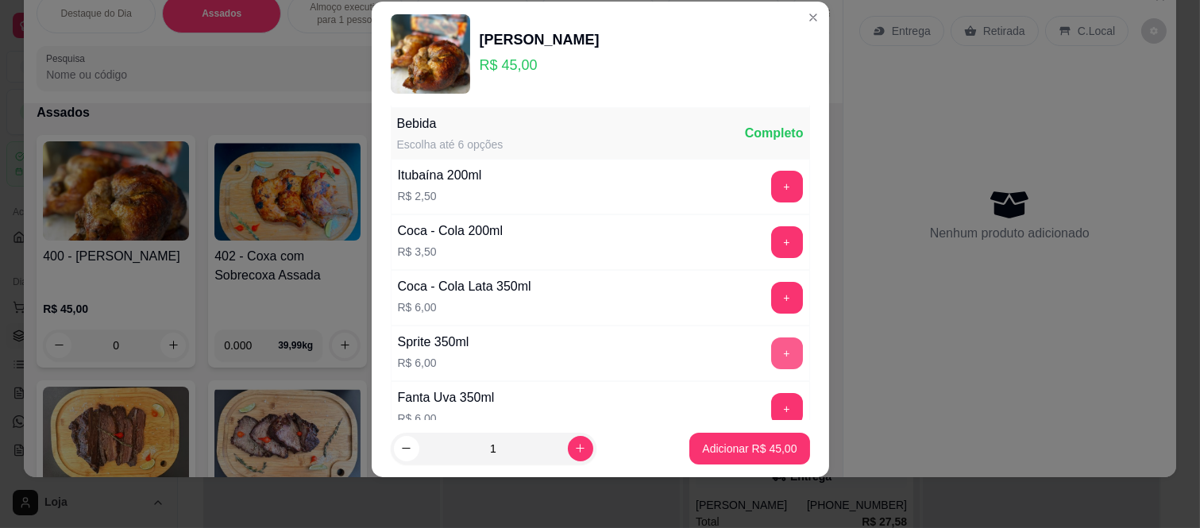
scroll to position [170, 0]
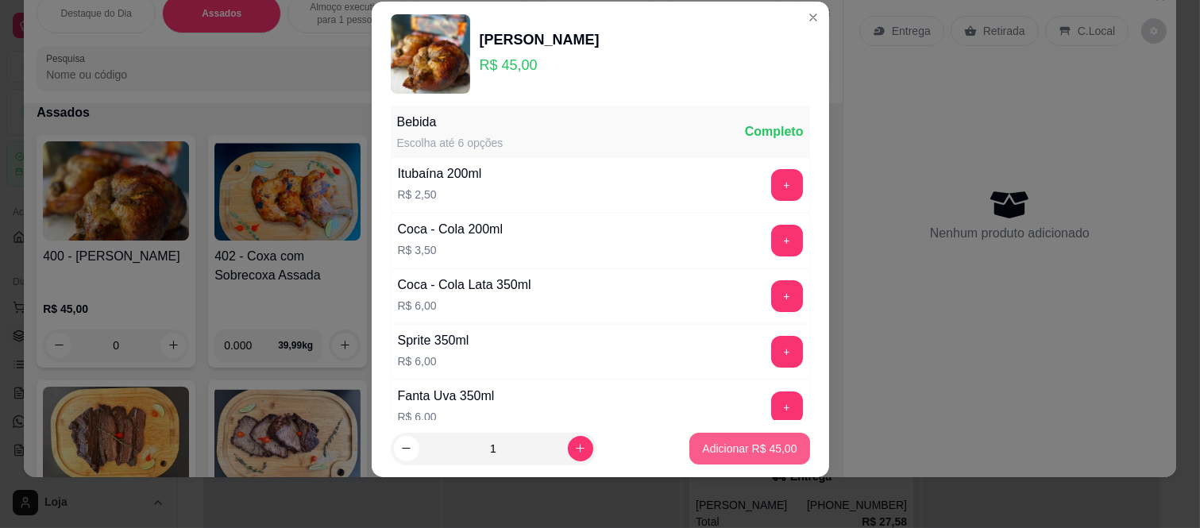
click at [738, 455] on p "Adicionar R$ 45,00" at bounding box center [749, 449] width 94 height 16
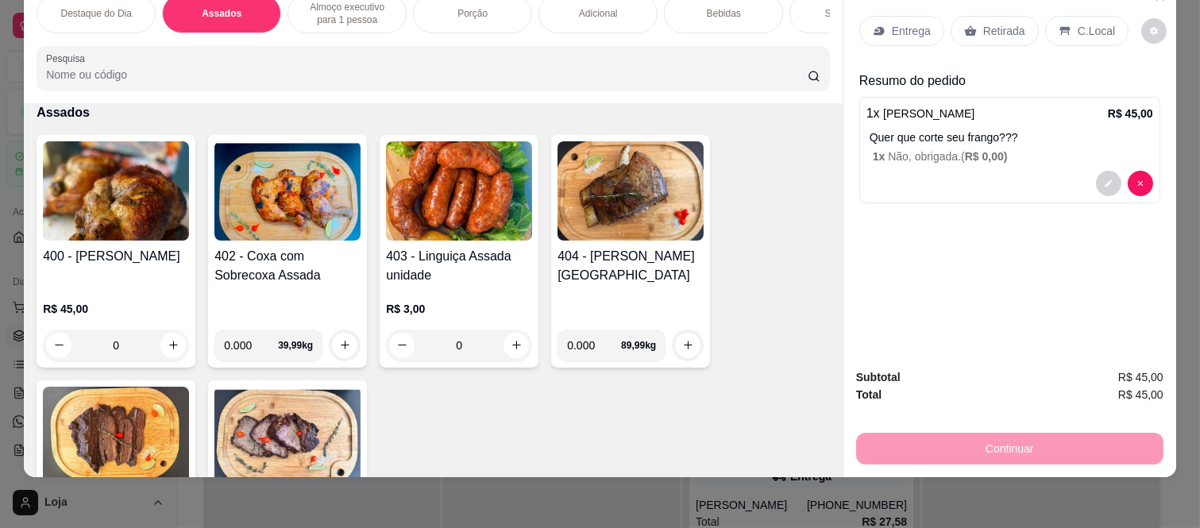
click at [965, 25] on icon at bounding box center [970, 31] width 13 height 13
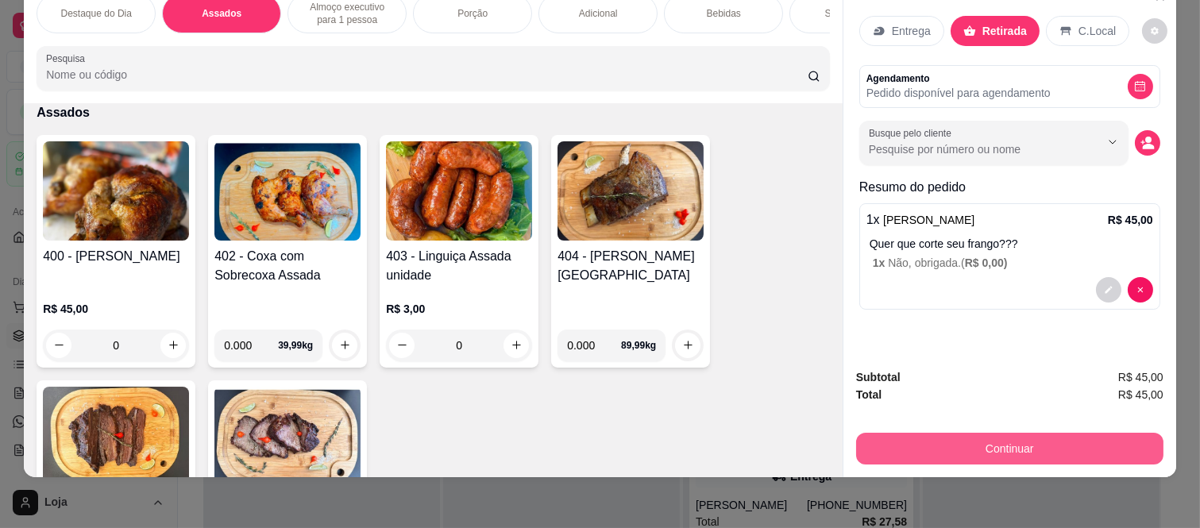
click at [918, 433] on button "Continuar" at bounding box center [1009, 449] width 307 height 32
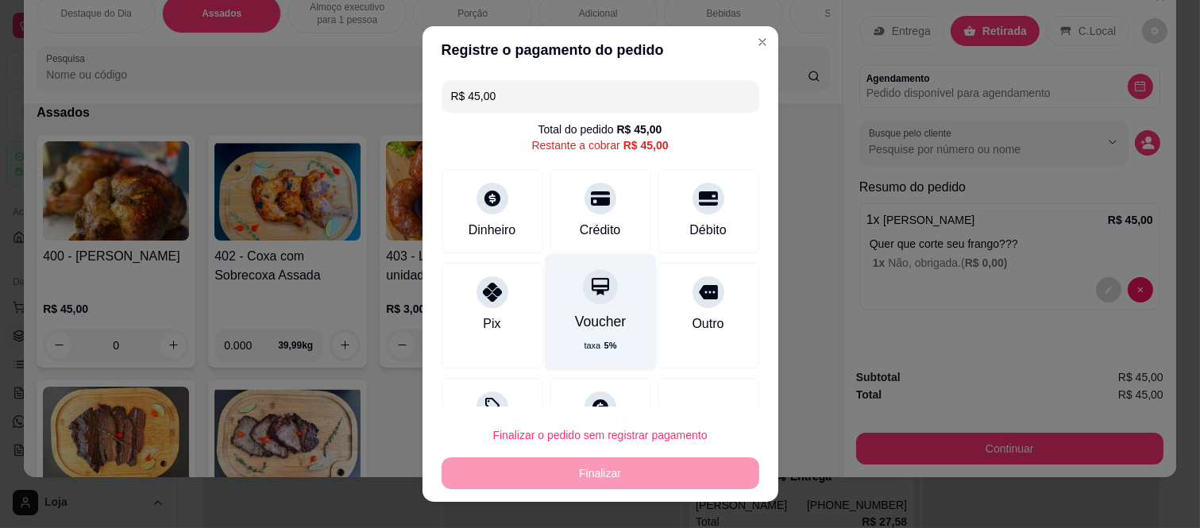
click at [595, 311] on div "Voucher" at bounding box center [600, 321] width 52 height 21
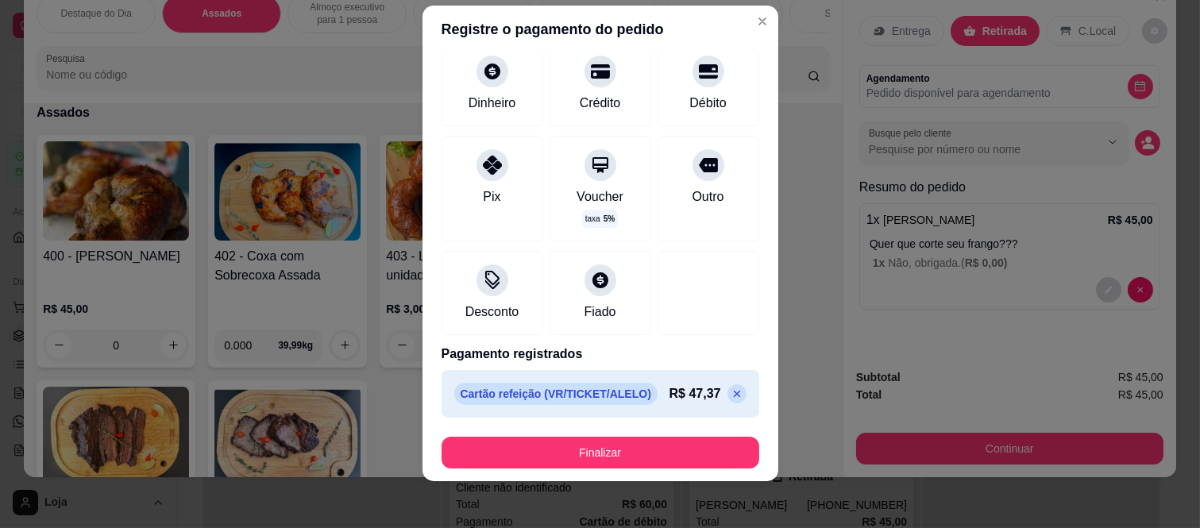
scroll to position [25, 0]
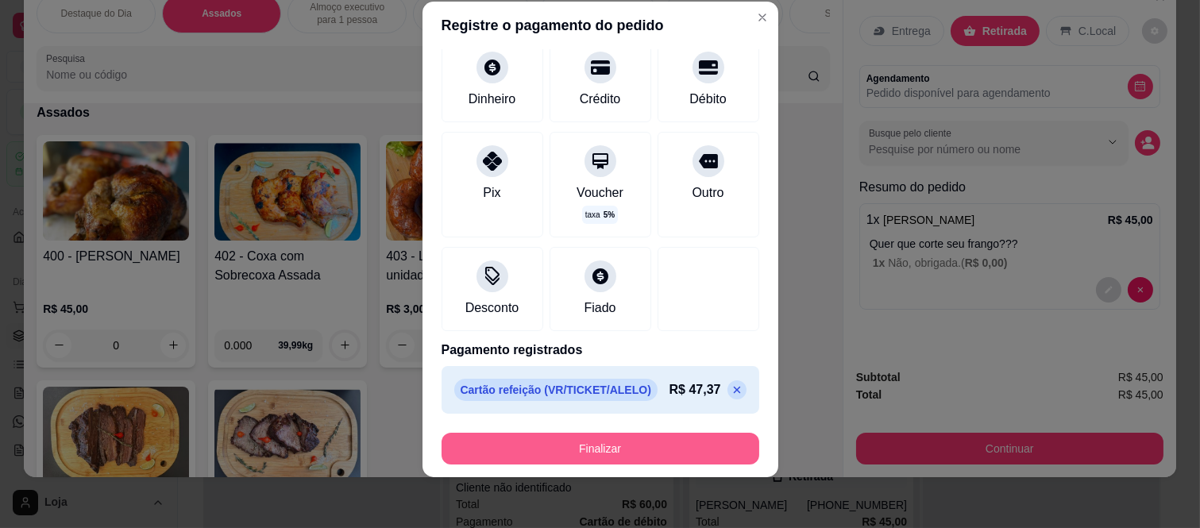
click at [581, 457] on button "Finalizar" at bounding box center [600, 449] width 318 height 32
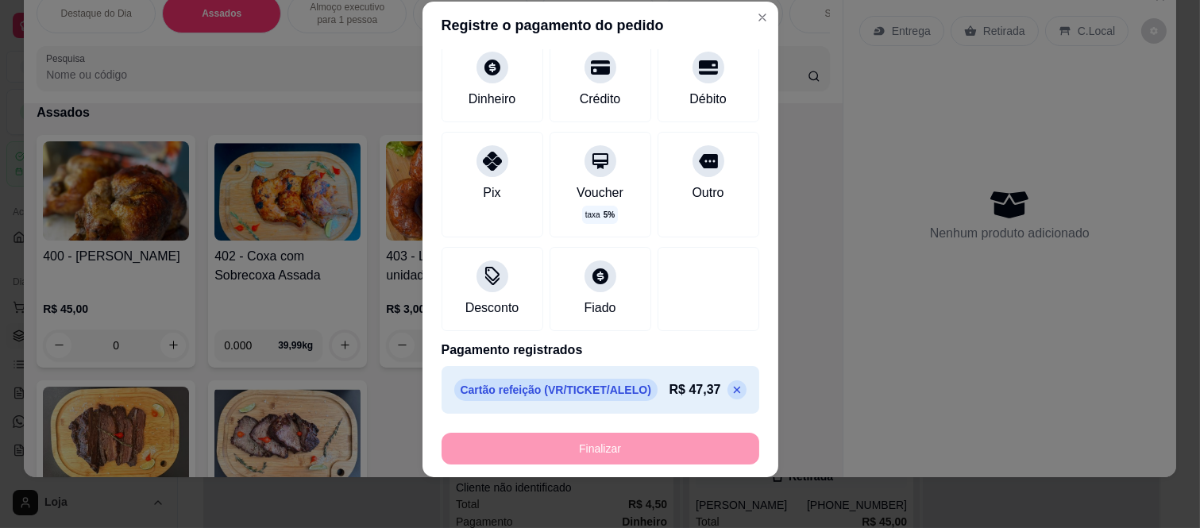
type input "-R$ 45,00"
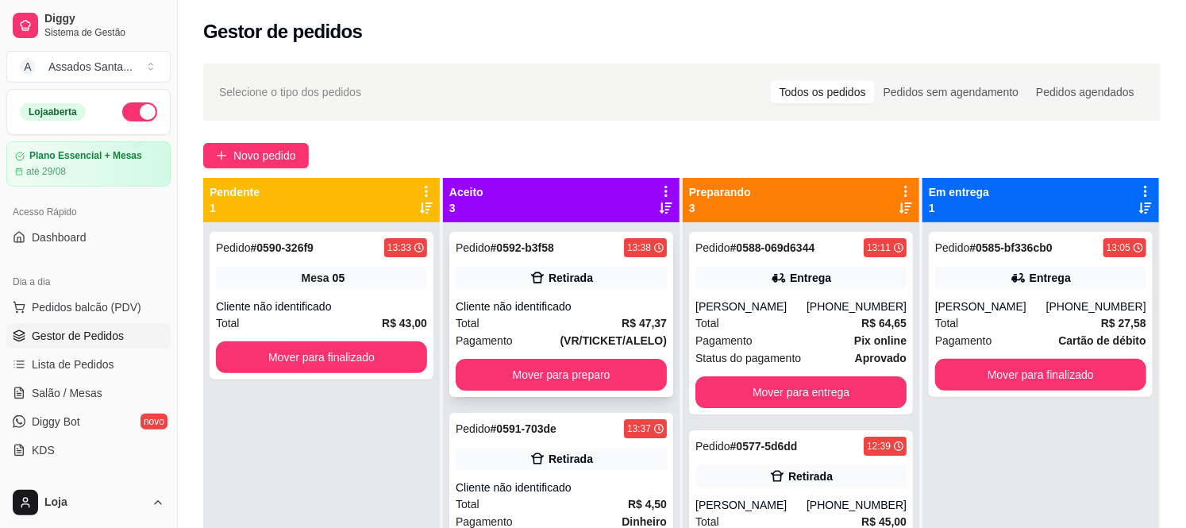
click at [522, 304] on div "Cliente não identificado" at bounding box center [561, 307] width 211 height 16
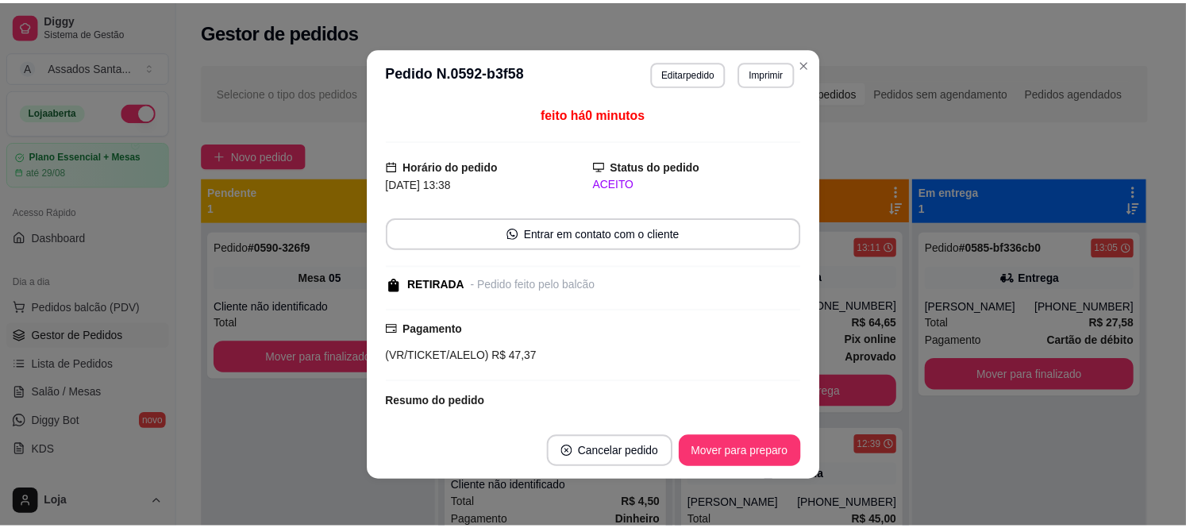
scroll to position [146, 0]
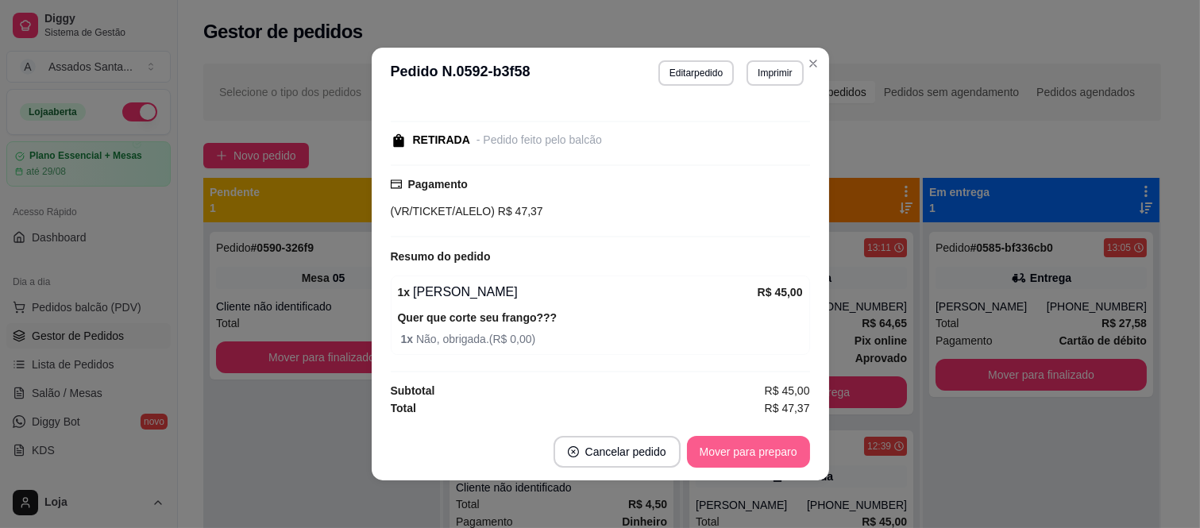
click at [773, 443] on button "Mover para preparo" at bounding box center [748, 452] width 123 height 32
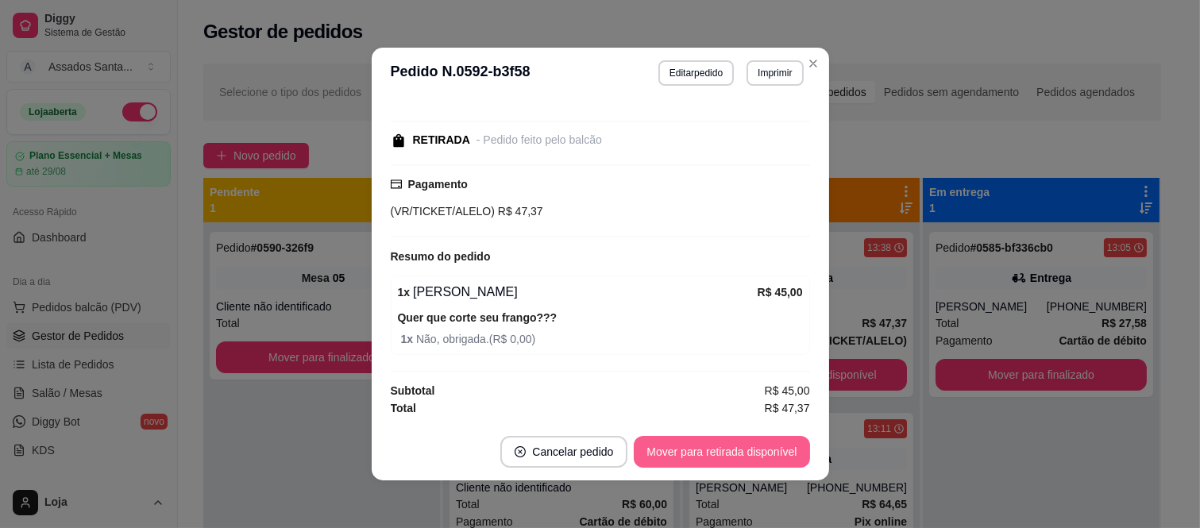
click at [773, 443] on button "Mover para retirada disponível" at bounding box center [721, 452] width 175 height 32
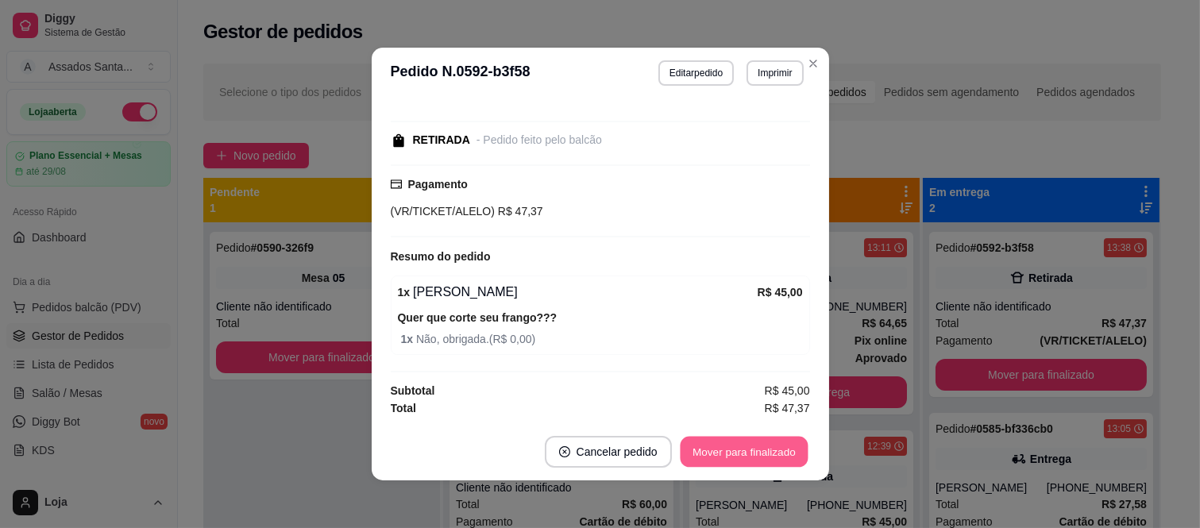
click at [773, 443] on button "Mover para finalizado" at bounding box center [744, 452] width 128 height 31
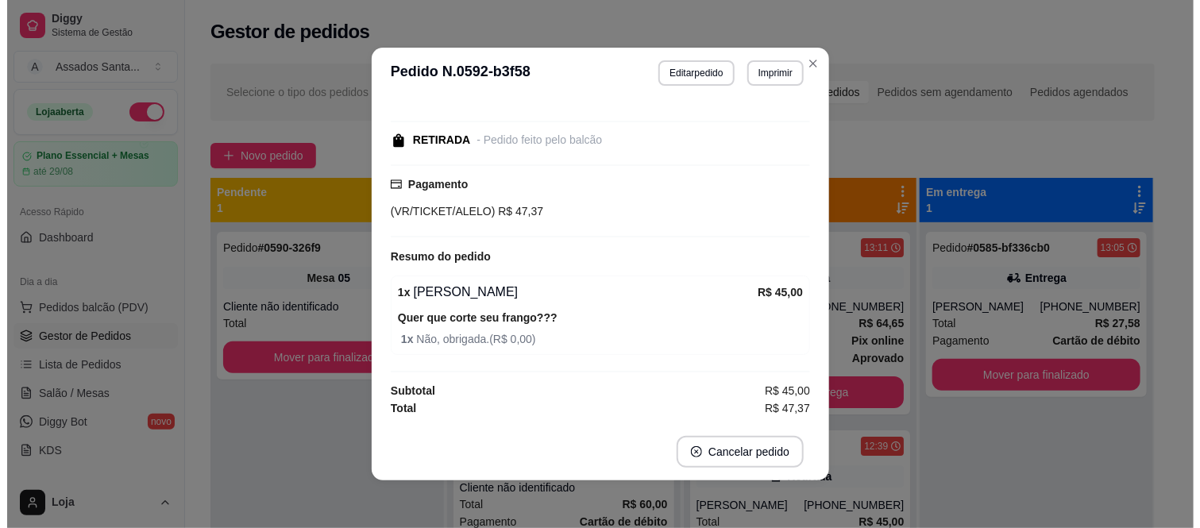
scroll to position [0, 0]
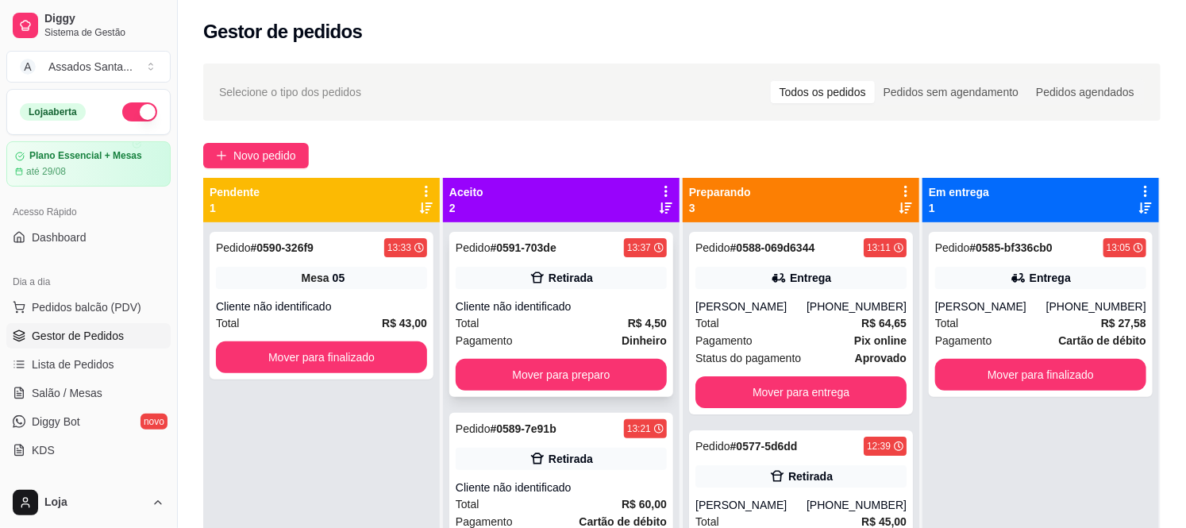
click at [497, 306] on div "Cliente não identificado" at bounding box center [561, 307] width 211 height 16
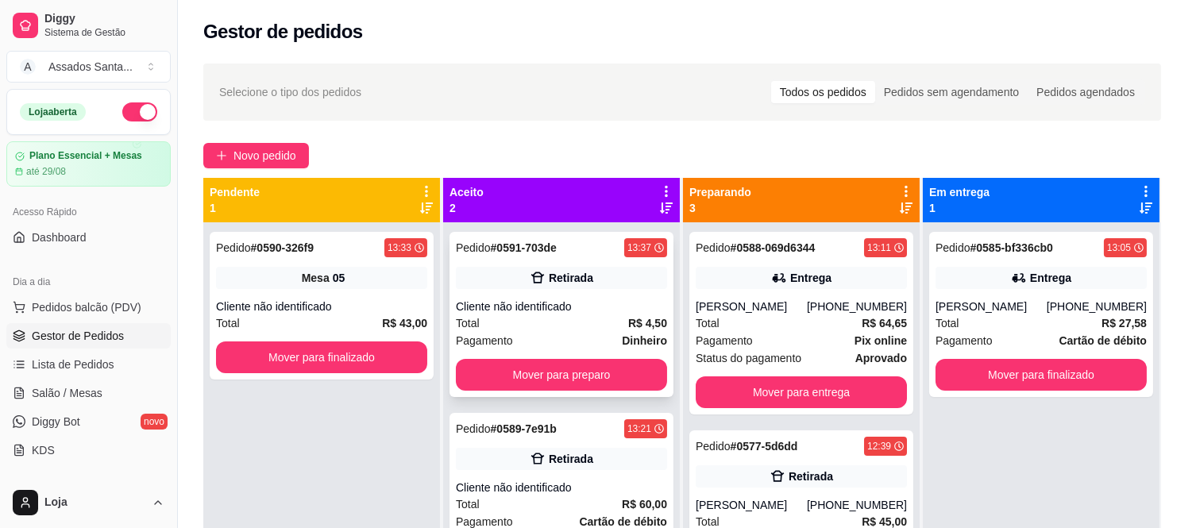
scroll to position [135, 0]
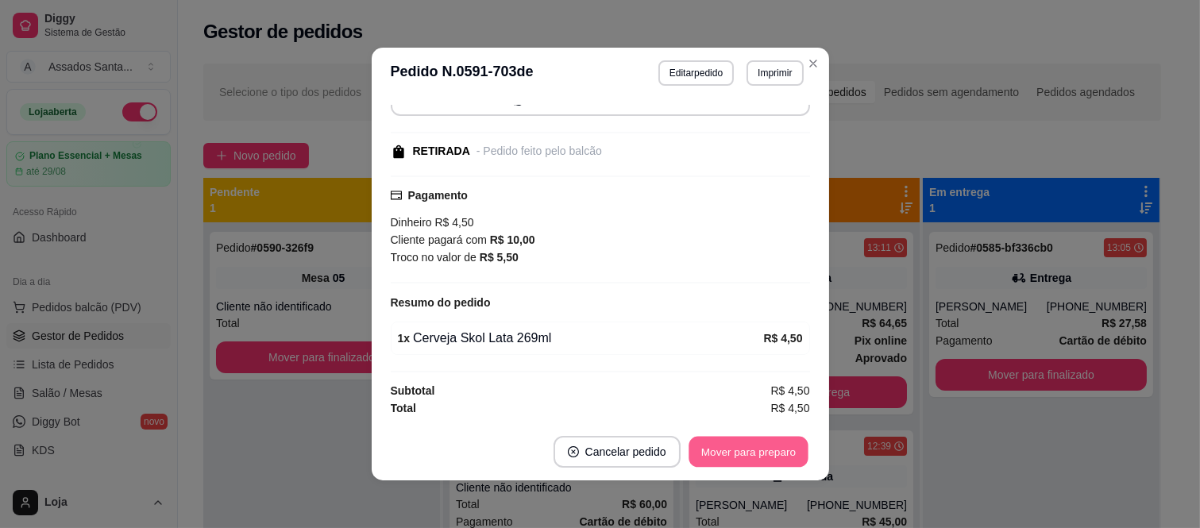
click at [733, 453] on button "Mover para preparo" at bounding box center [747, 452] width 119 height 31
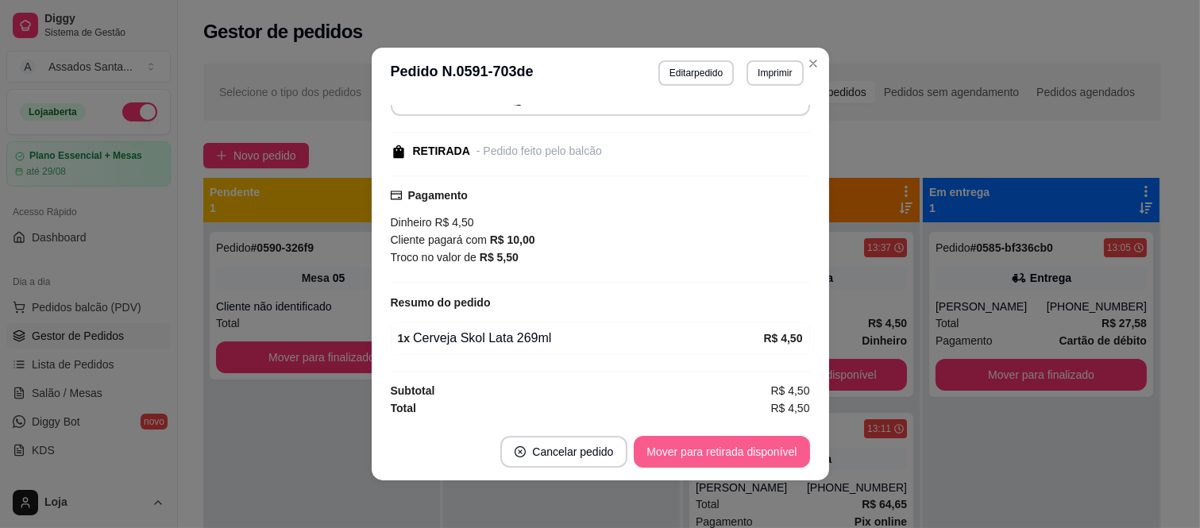
click at [733, 453] on button "Mover para retirada disponível" at bounding box center [721, 452] width 175 height 32
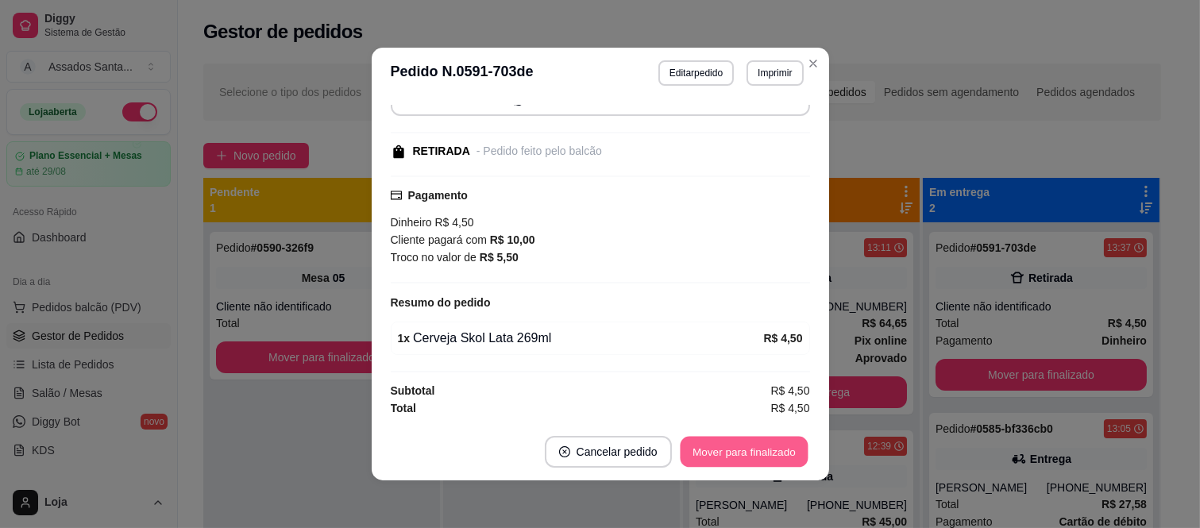
click at [733, 453] on button "Mover para finalizado" at bounding box center [744, 452] width 128 height 31
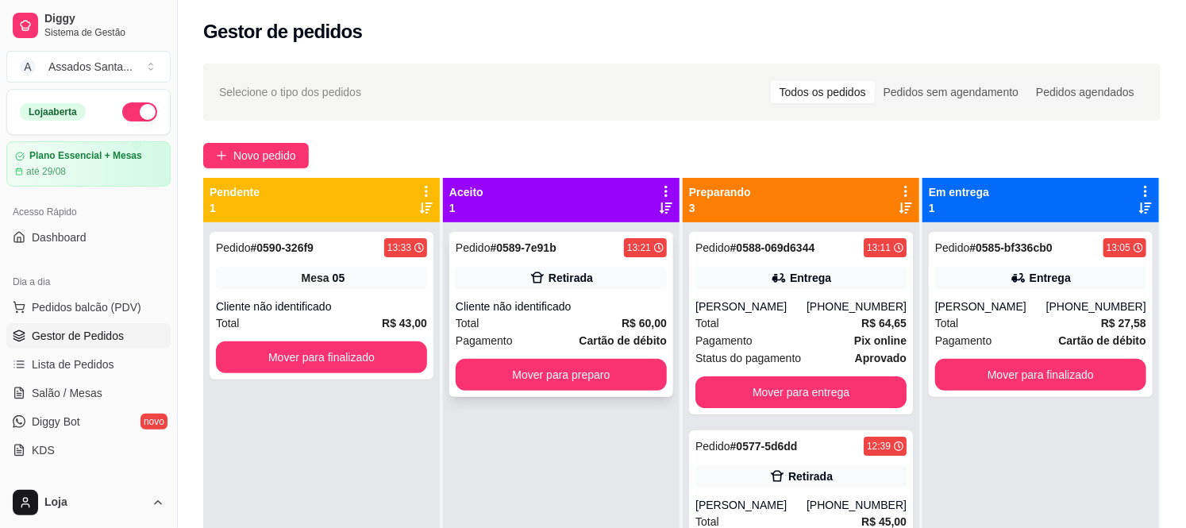
click at [556, 274] on div "Retirada" at bounding box center [571, 278] width 44 height 16
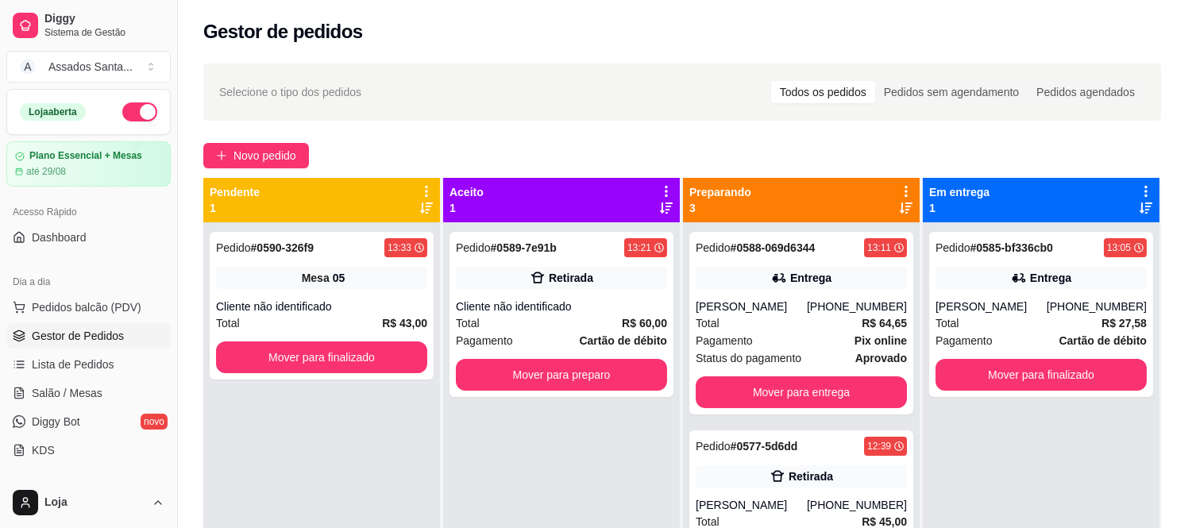
scroll to position [146, 0]
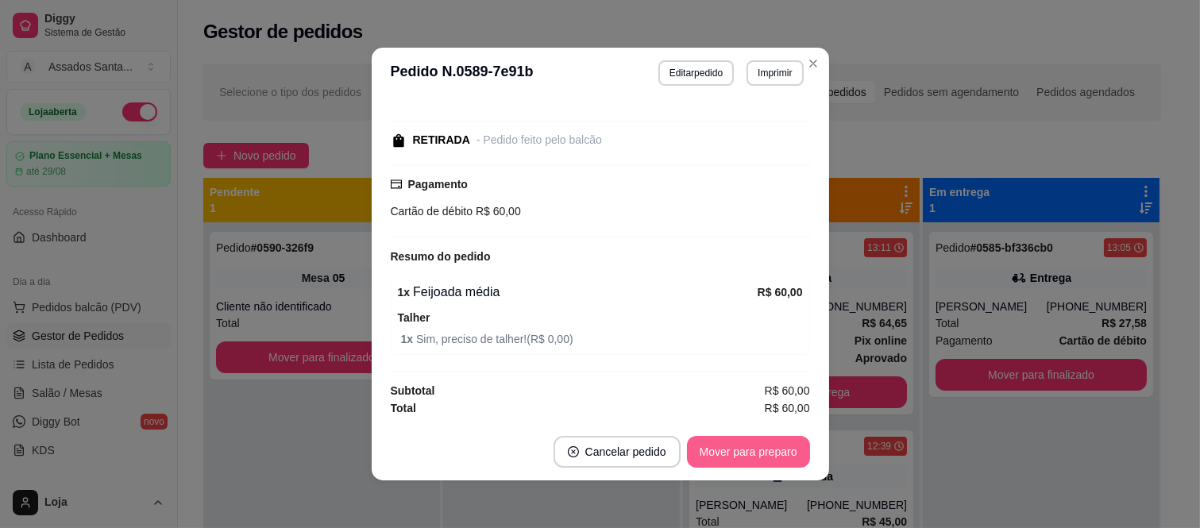
click at [735, 461] on button "Mover para preparo" at bounding box center [748, 452] width 123 height 32
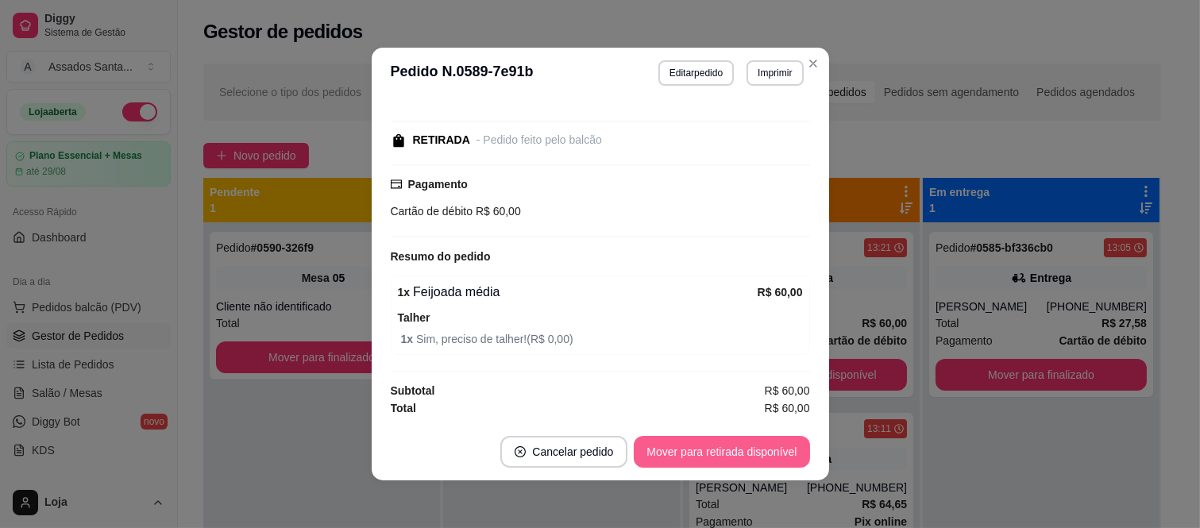
click at [734, 461] on button "Mover para retirada disponível" at bounding box center [721, 452] width 175 height 32
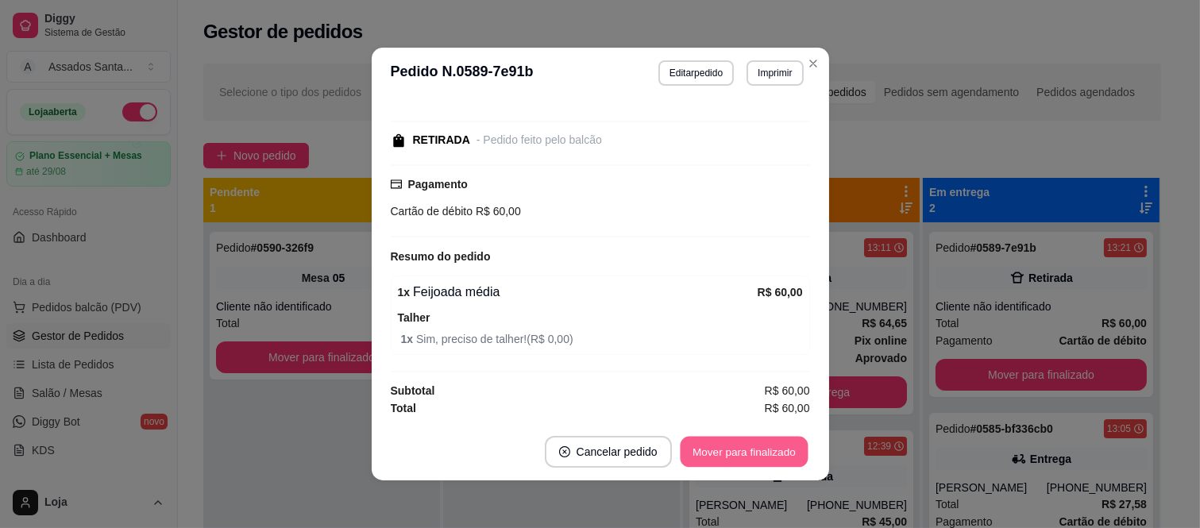
click at [734, 461] on button "Mover para finalizado" at bounding box center [744, 452] width 128 height 31
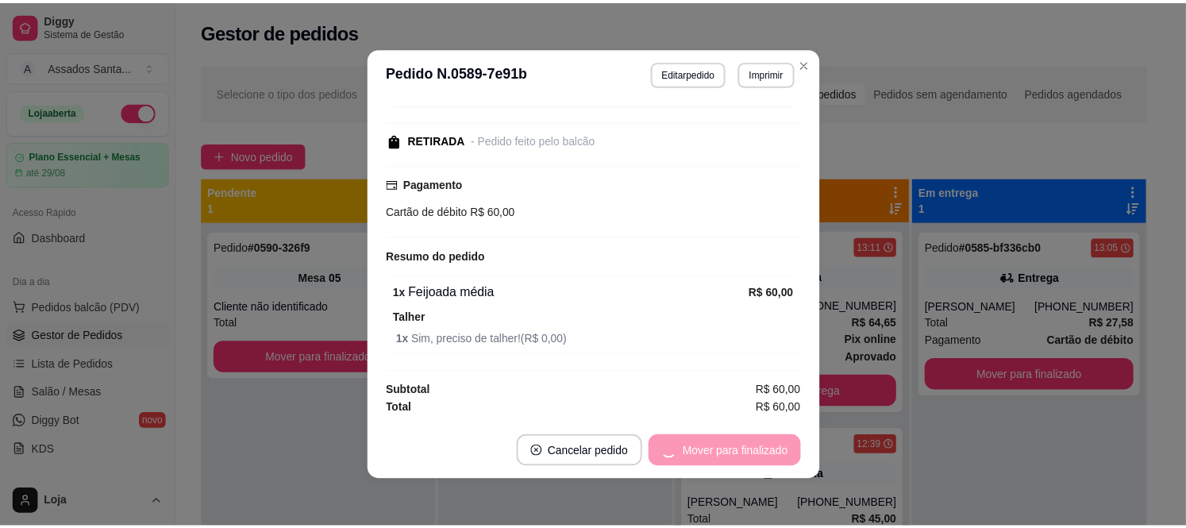
scroll to position [77, 0]
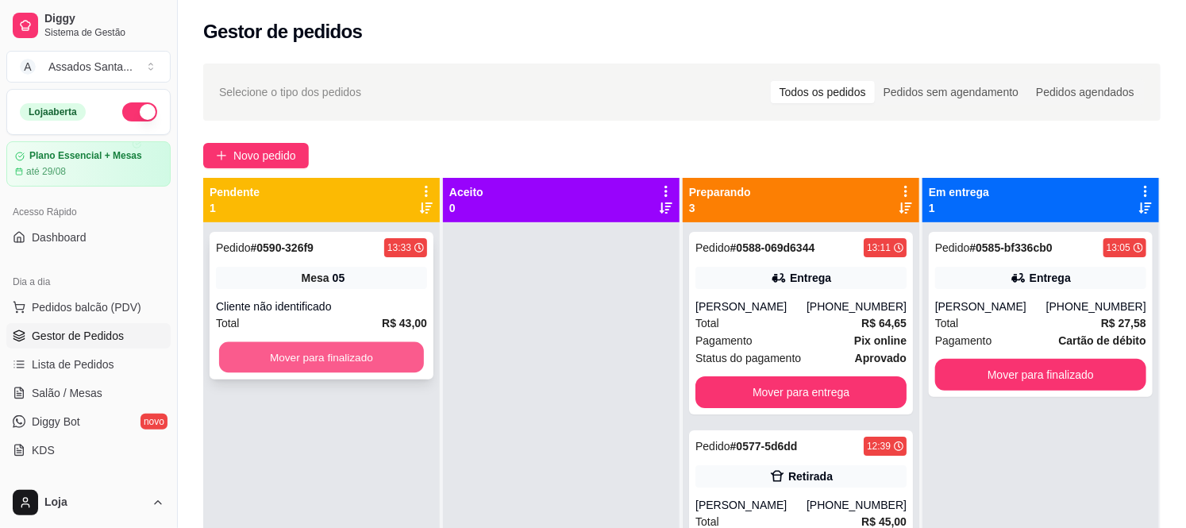
click at [323, 348] on button "Mover para finalizado" at bounding box center [321, 357] width 205 height 31
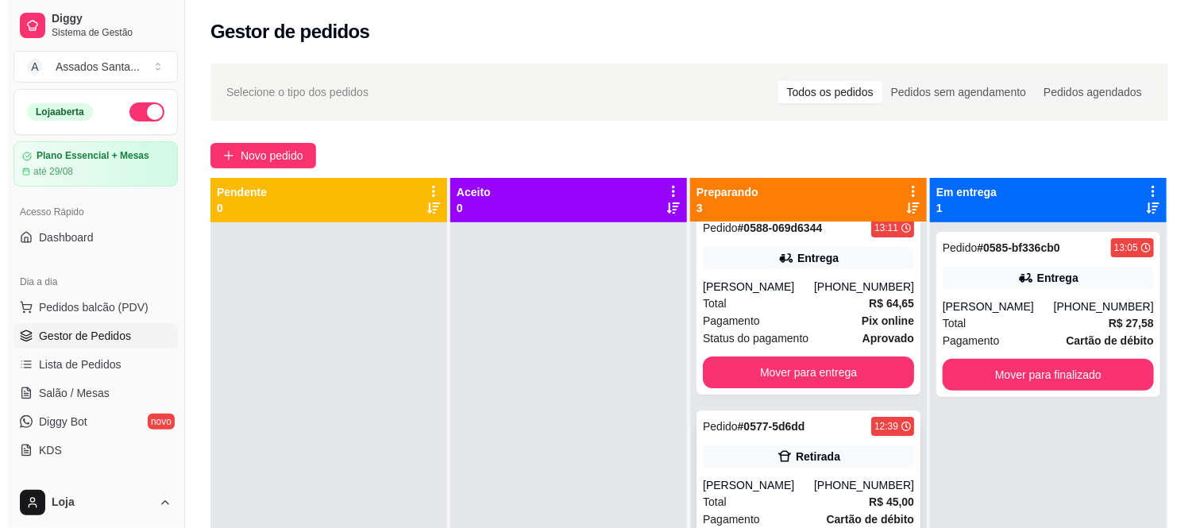
scroll to position [48, 0]
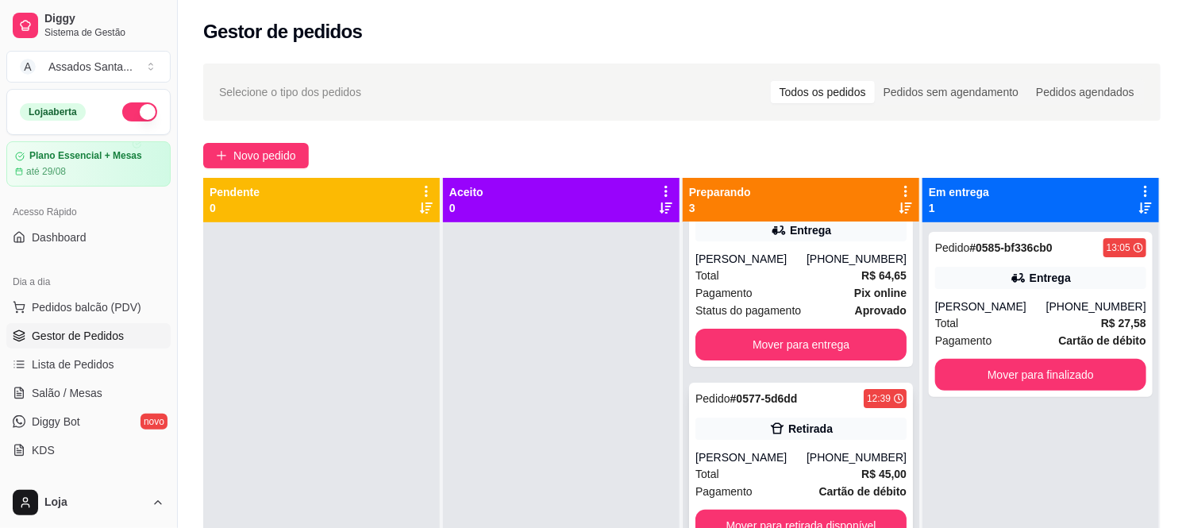
click at [832, 426] on div "Retirada" at bounding box center [801, 429] width 211 height 22
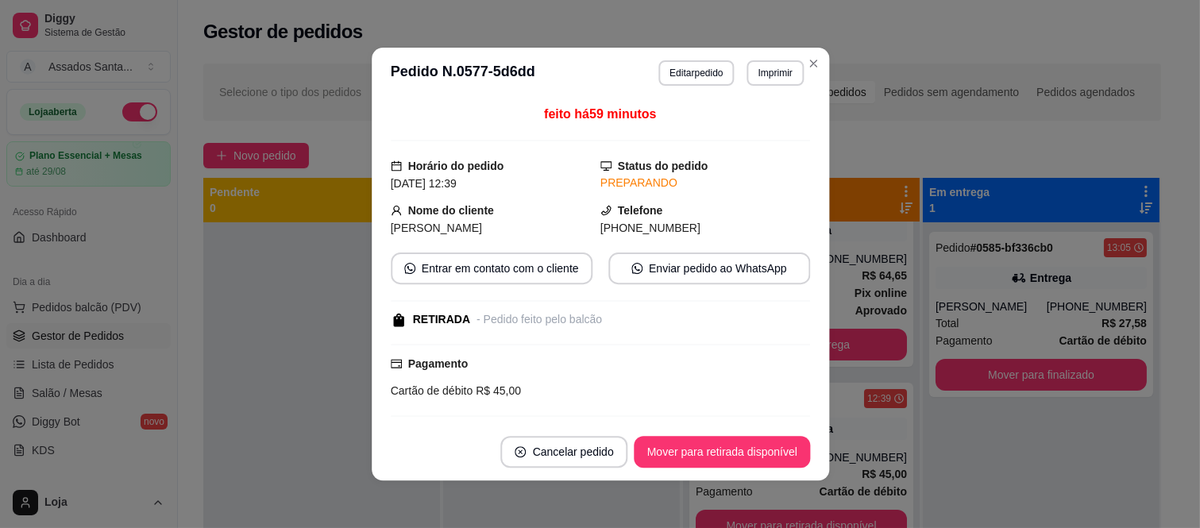
scroll to position [3, 0]
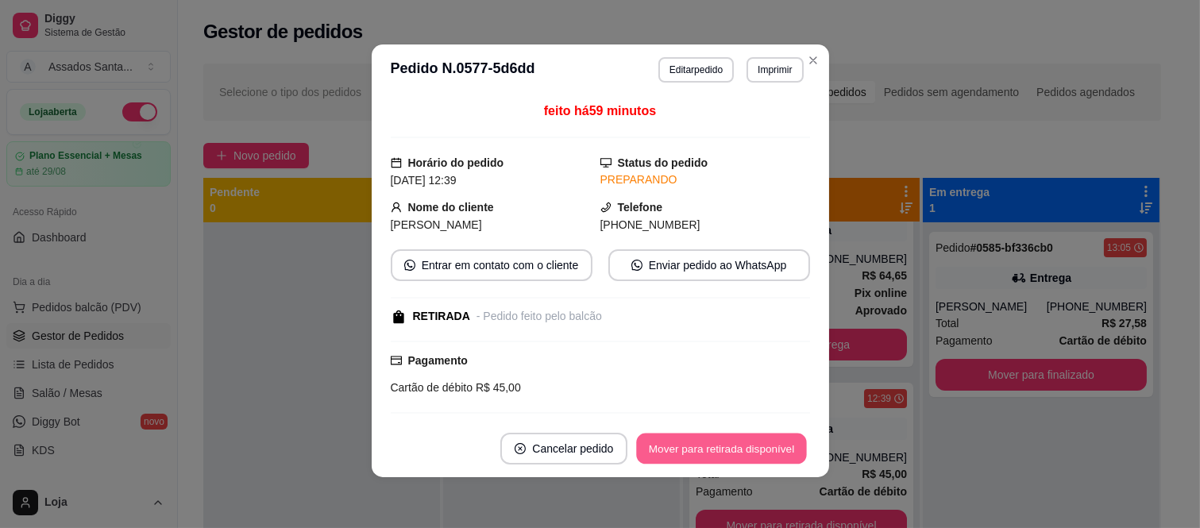
click at [780, 434] on button "Mover para retirada disponível" at bounding box center [722, 449] width 170 height 31
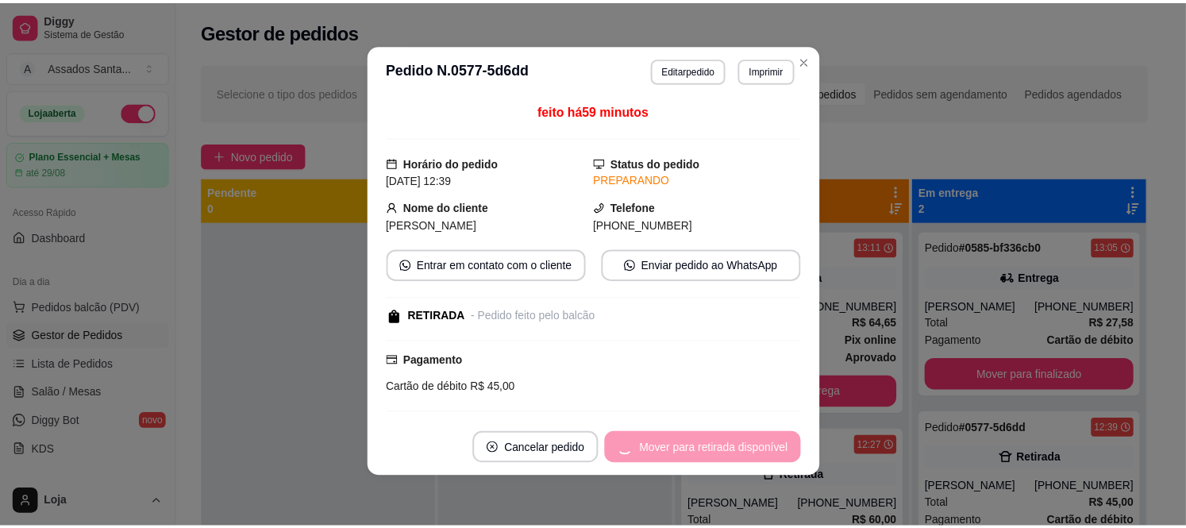
scroll to position [0, 0]
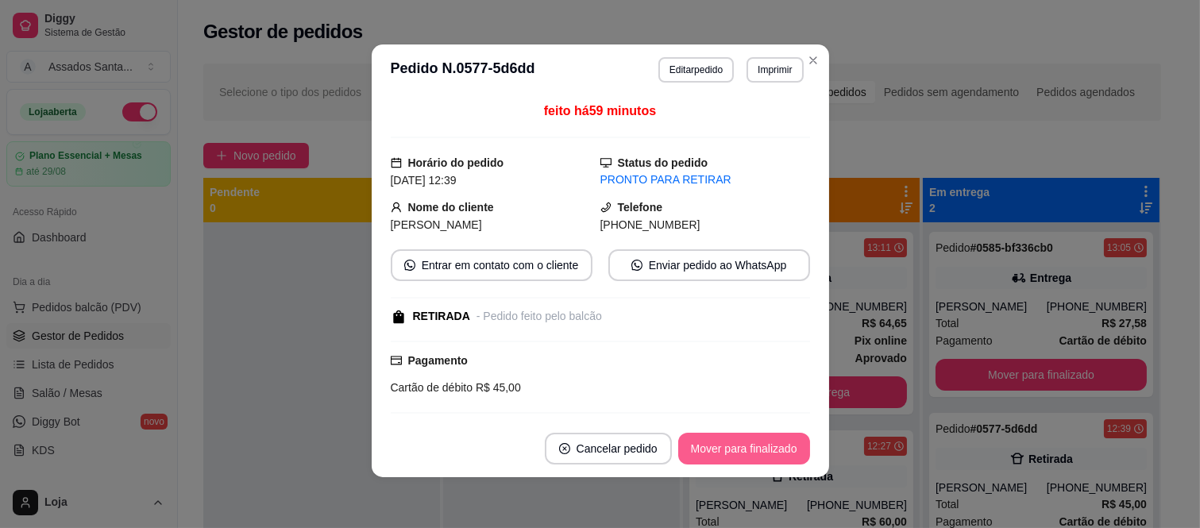
click at [771, 449] on button "Mover para finalizado" at bounding box center [744, 449] width 132 height 32
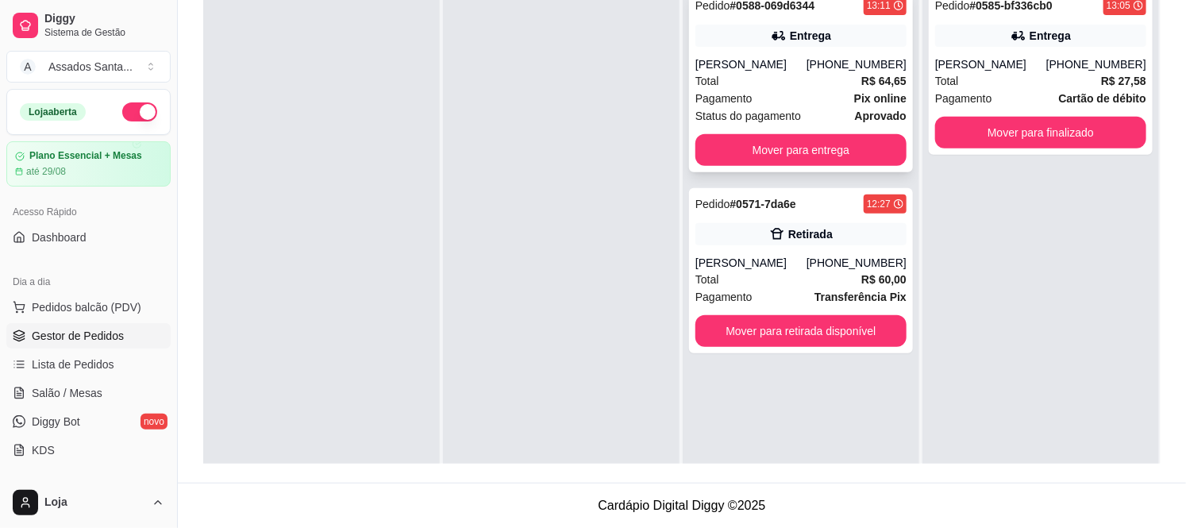
click at [788, 83] on div "Total R$ 64,65" at bounding box center [801, 80] width 211 height 17
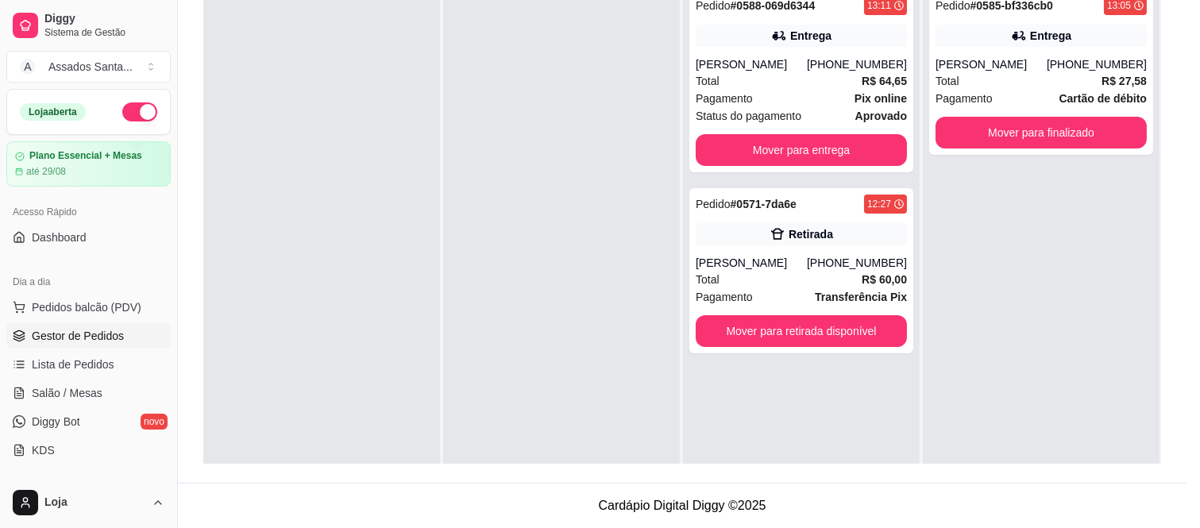
scroll to position [3, 0]
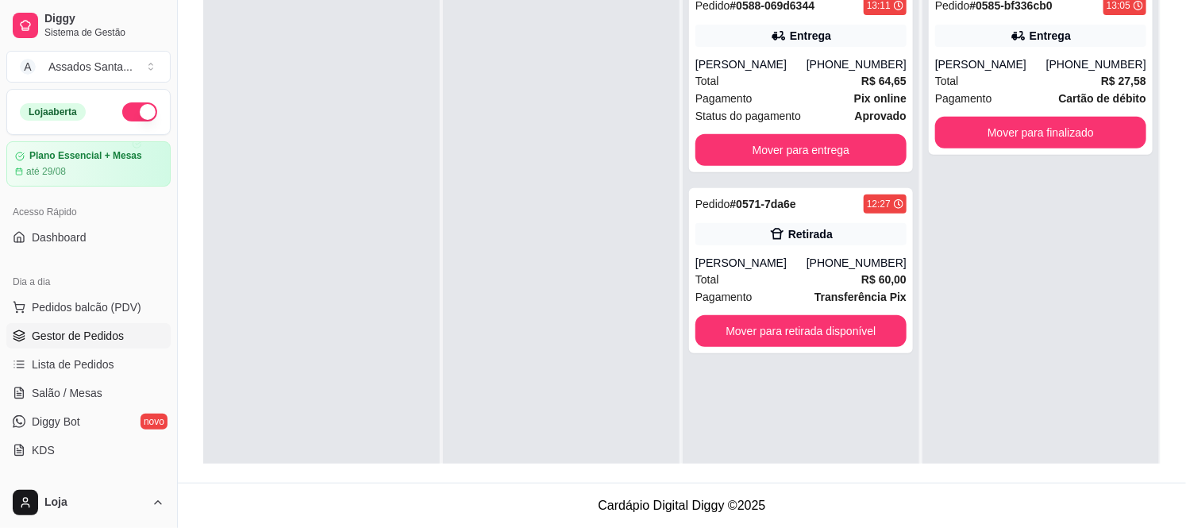
click at [636, 207] on div at bounding box center [561, 244] width 237 height 528
drag, startPoint x: 676, startPoint y: 225, endPoint x: 731, endPoint y: 242, distance: 57.5
click at [683, 225] on div "Pedido # 0588-069d6344 13:11 Entrega Lucas (11) 93132-1500 Total R$ 64,65 Pagam…" at bounding box center [801, 244] width 237 height 528
click at [745, 244] on div "Retirada" at bounding box center [801, 234] width 211 height 22
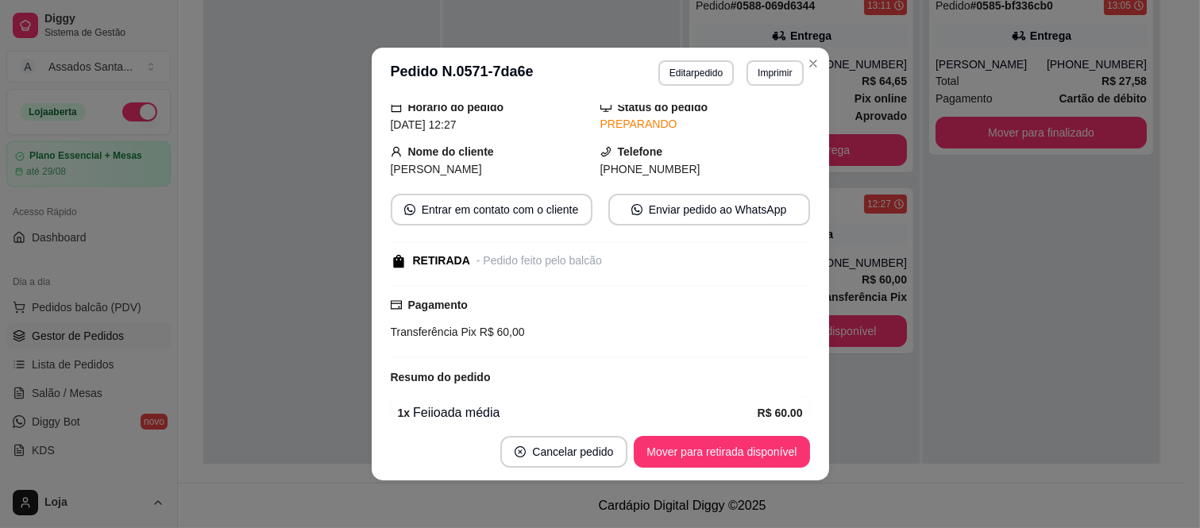
scroll to position [180, 0]
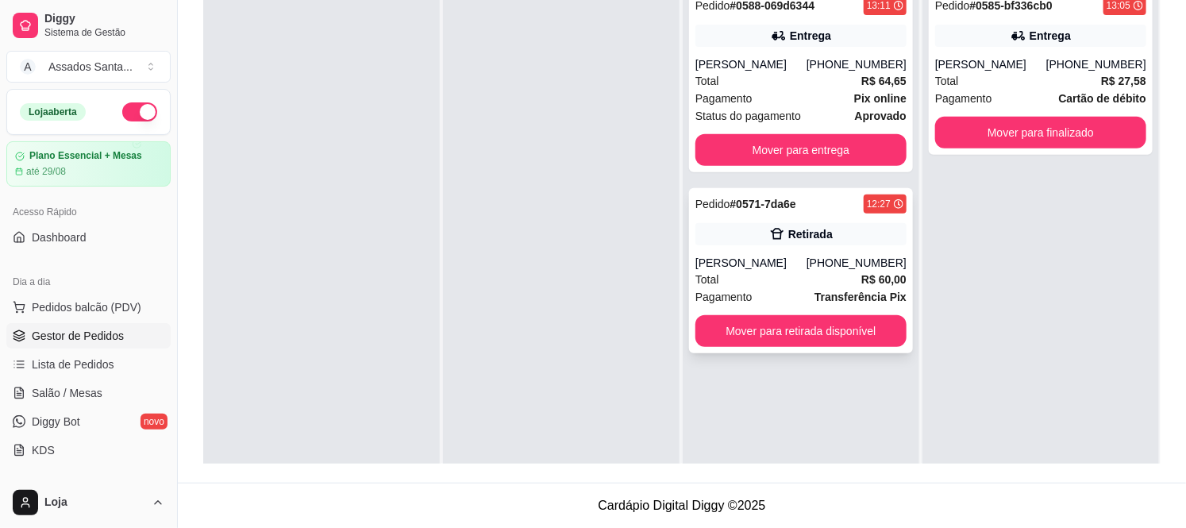
click at [835, 256] on div "[PHONE_NUMBER]" at bounding box center [857, 263] width 100 height 16
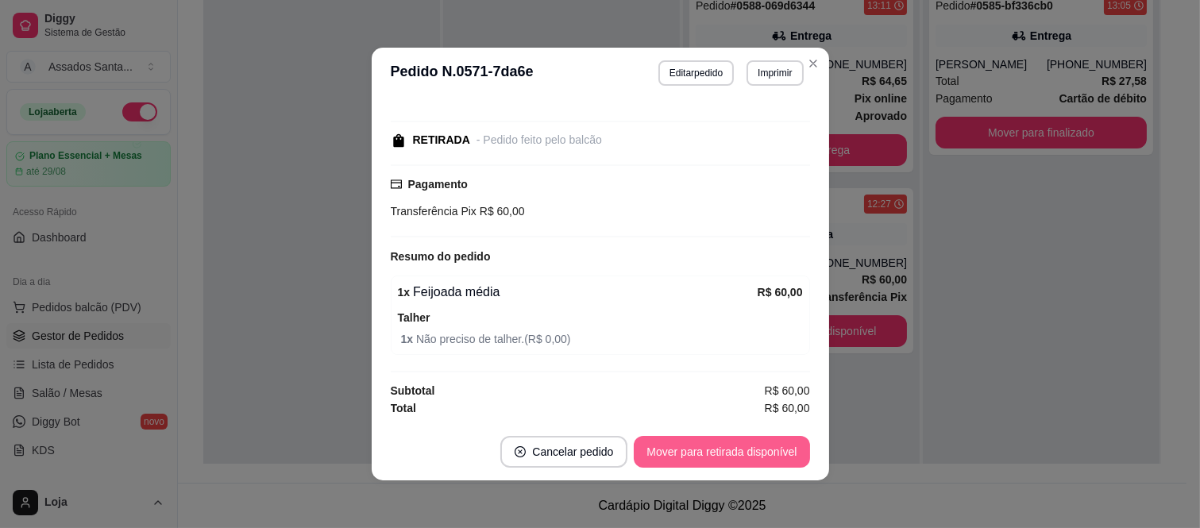
click at [711, 463] on button "Mover para retirada disponível" at bounding box center [721, 452] width 175 height 32
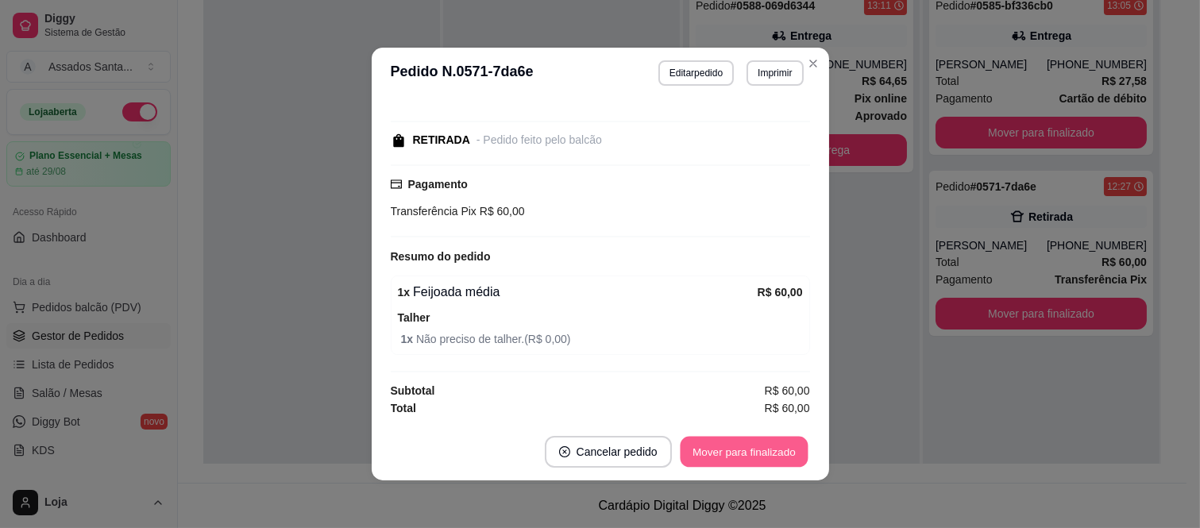
click at [711, 463] on button "Mover para finalizado" at bounding box center [744, 452] width 128 height 31
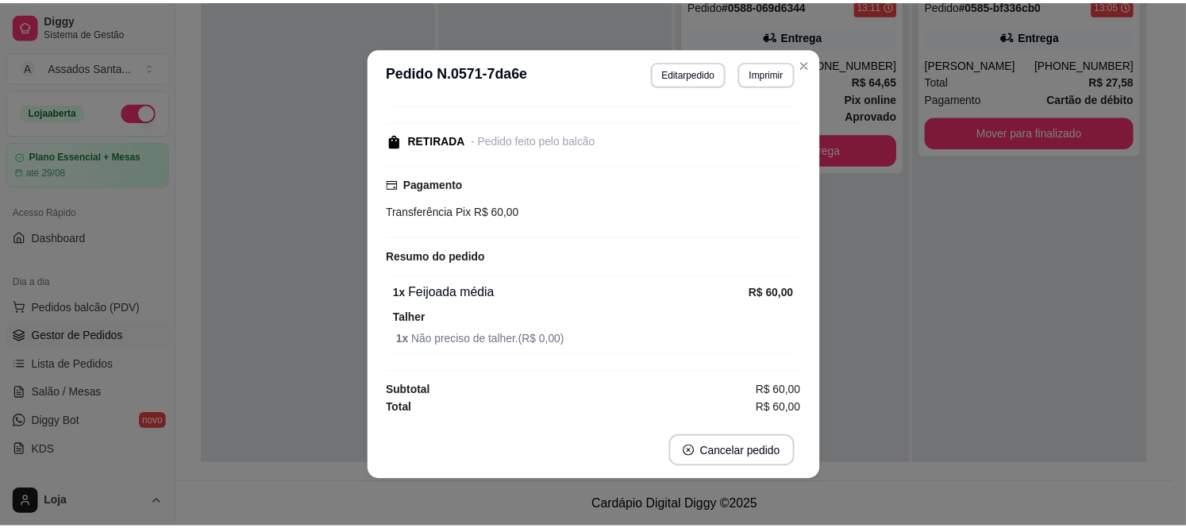
scroll to position [144, 0]
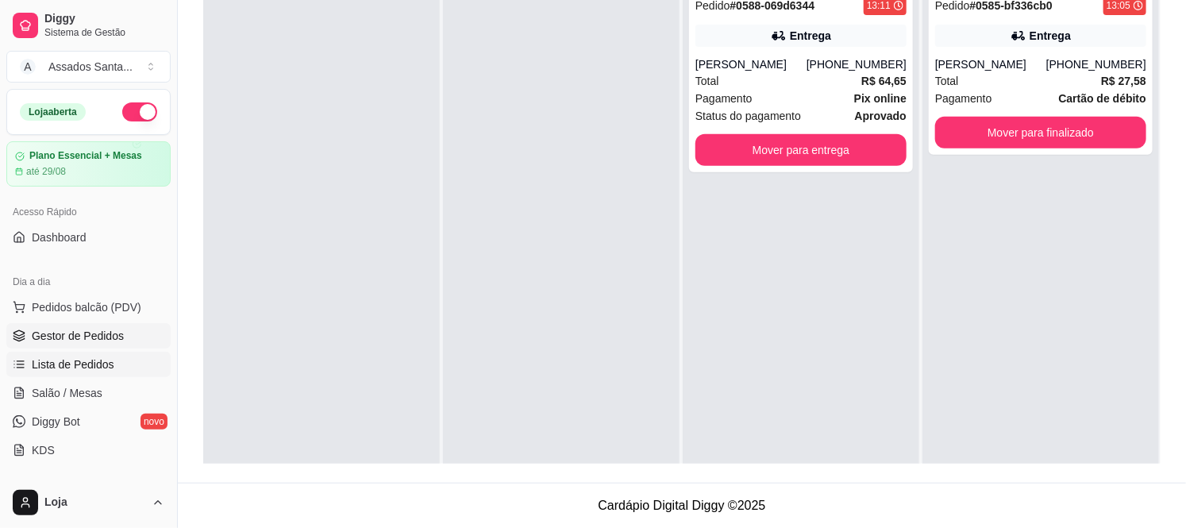
click at [75, 364] on span "Lista de Pedidos" at bounding box center [73, 365] width 83 height 16
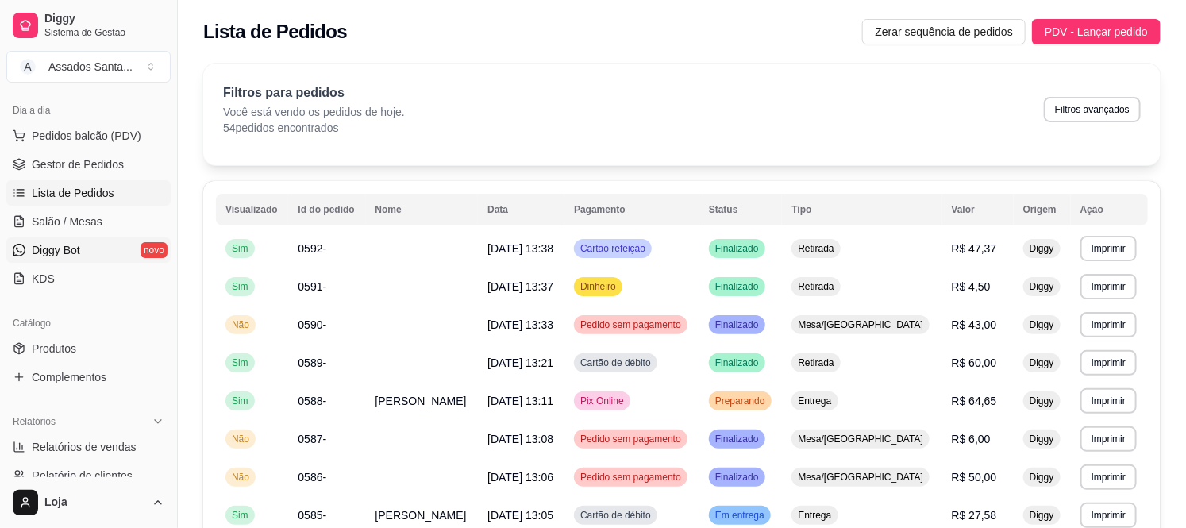
scroll to position [176, 0]
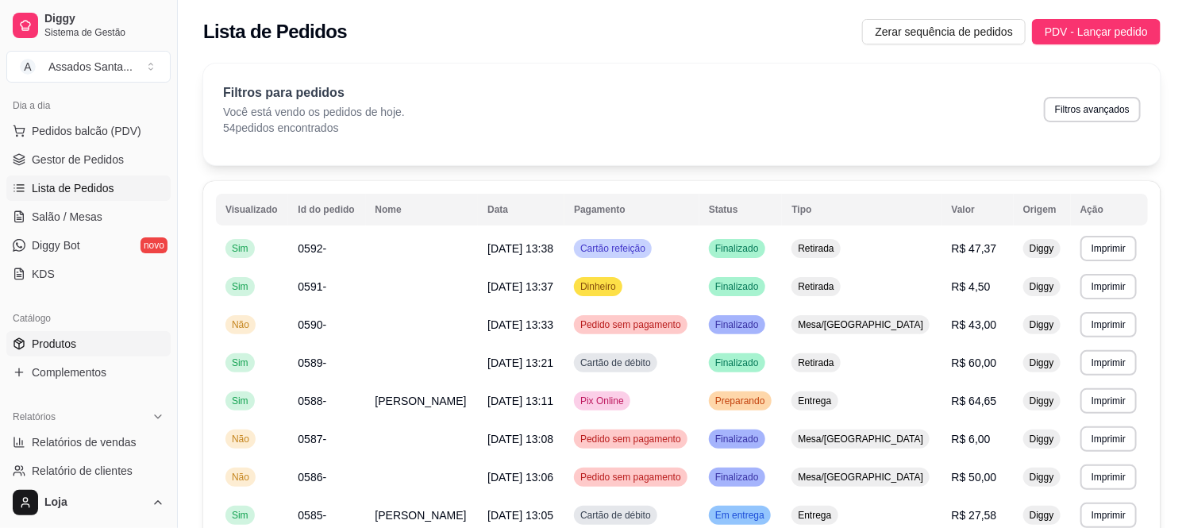
click at [73, 342] on span "Produtos" at bounding box center [54, 344] width 44 height 16
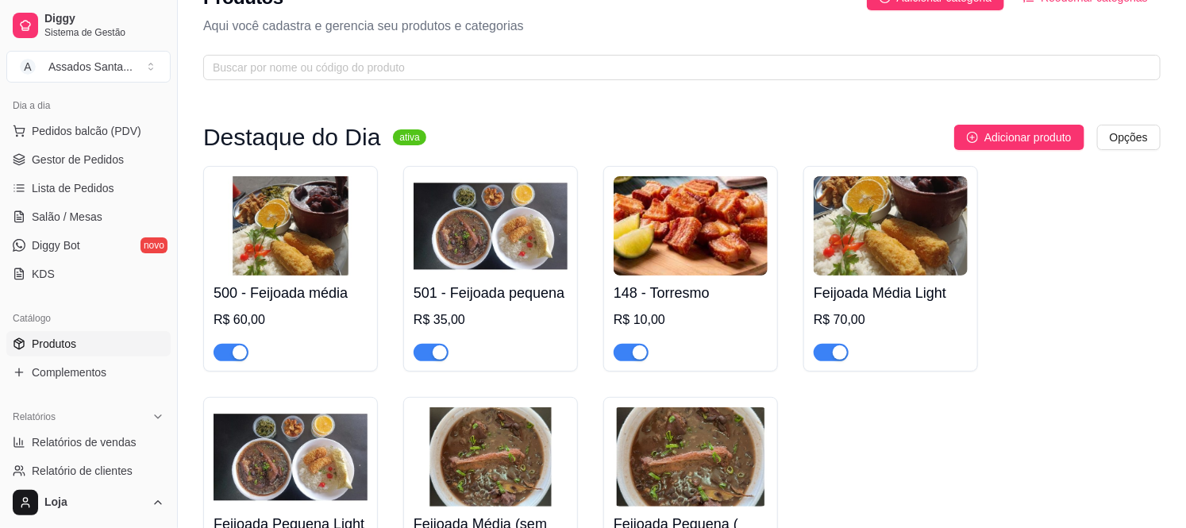
scroll to position [88, 0]
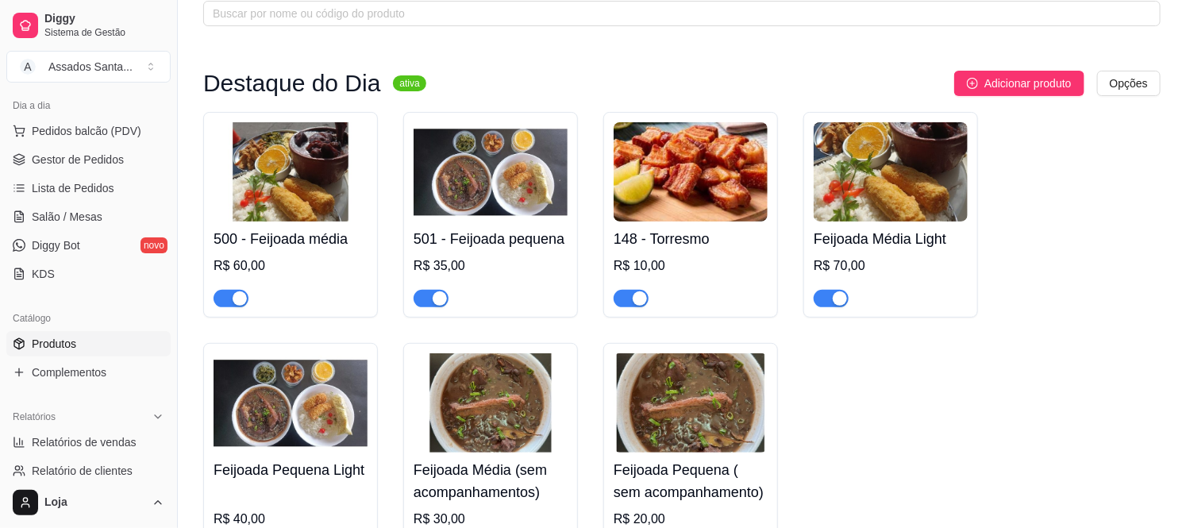
click at [218, 299] on span "button" at bounding box center [231, 298] width 35 height 17
click at [426, 299] on span "button" at bounding box center [431, 298] width 35 height 17
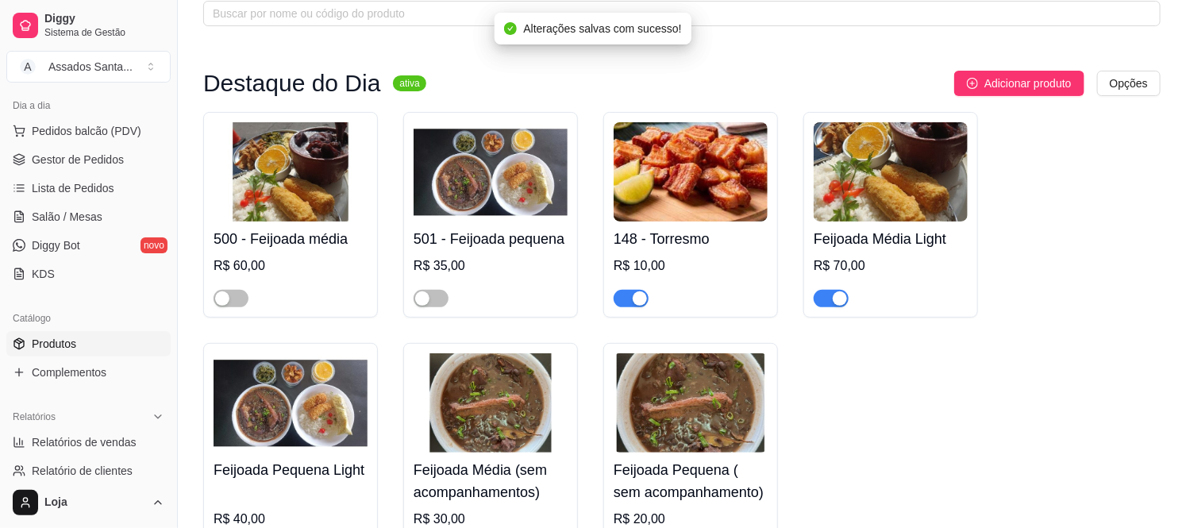
click at [820, 302] on span "button" at bounding box center [831, 298] width 35 height 17
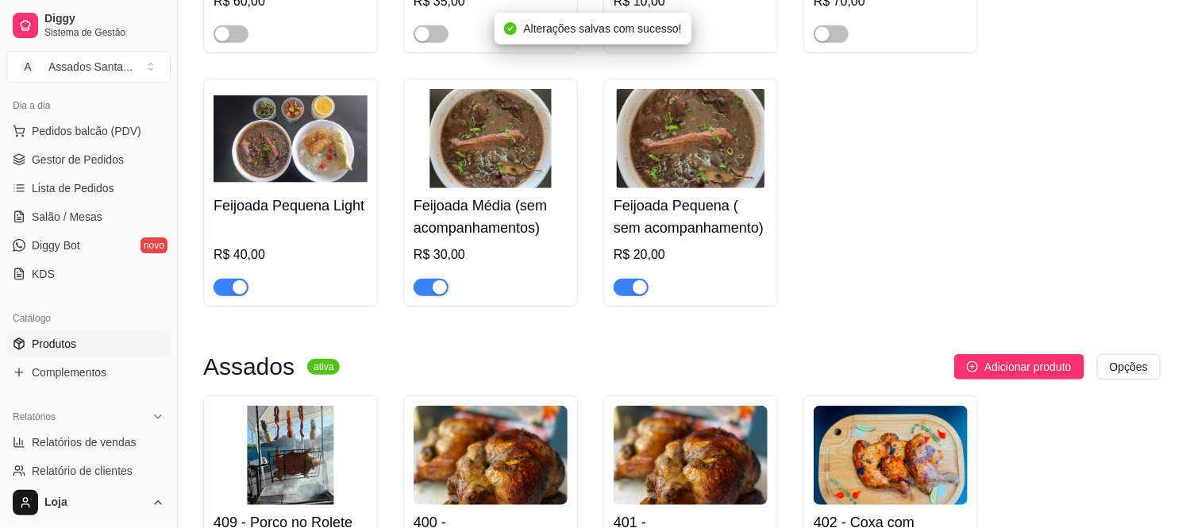
click at [219, 291] on span "button" at bounding box center [231, 287] width 35 height 17
click at [422, 289] on span "button" at bounding box center [431, 287] width 35 height 17
click at [634, 290] on div "button" at bounding box center [640, 287] width 14 height 14
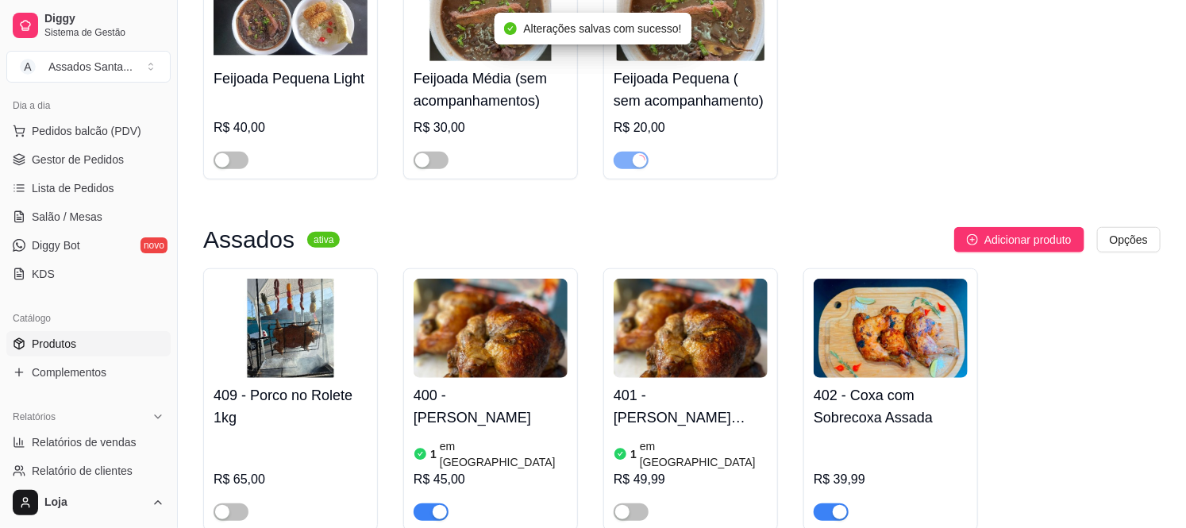
scroll to position [617, 0]
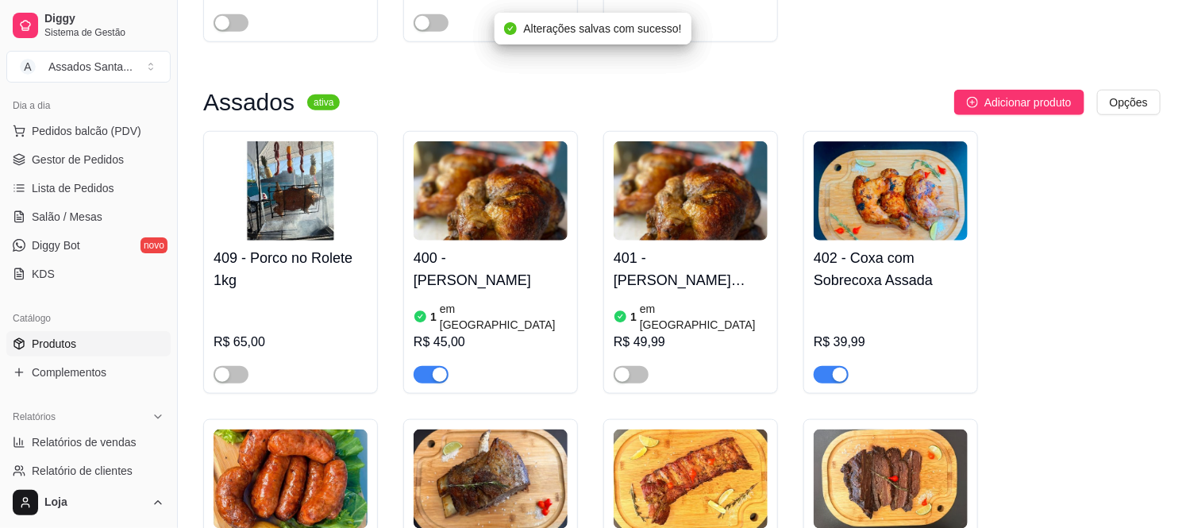
click at [437, 368] on div "button" at bounding box center [440, 375] width 14 height 14
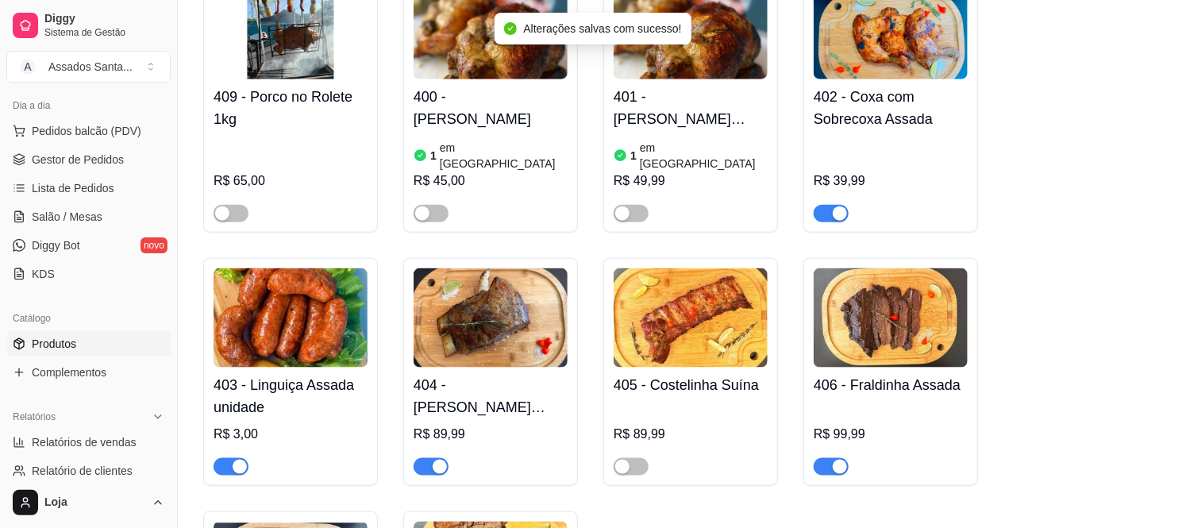
scroll to position [794, 0]
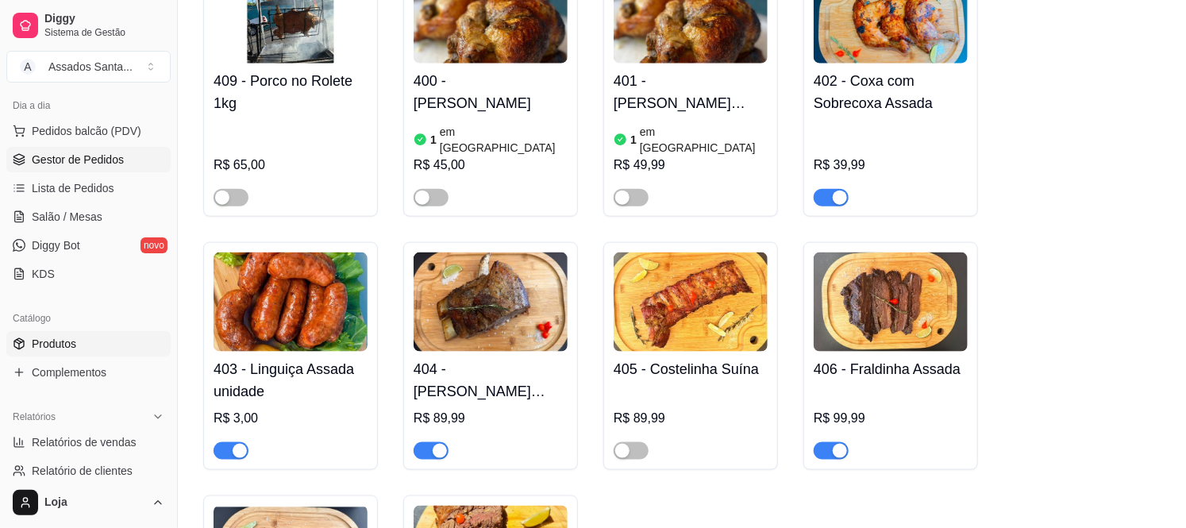
click at [82, 160] on span "Gestor de Pedidos" at bounding box center [78, 160] width 92 height 16
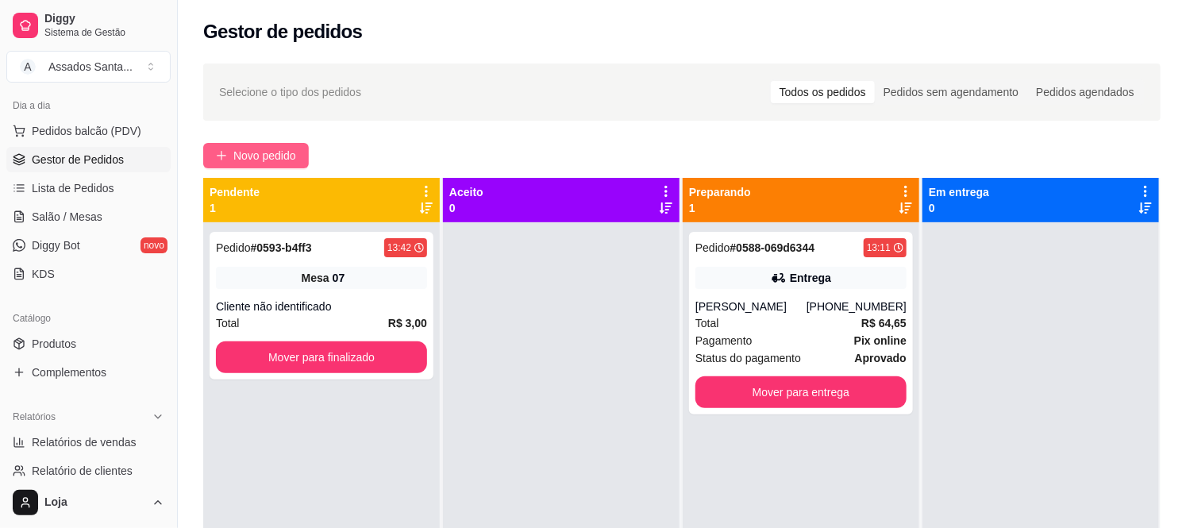
click at [286, 147] on span "Novo pedido" at bounding box center [264, 155] width 63 height 17
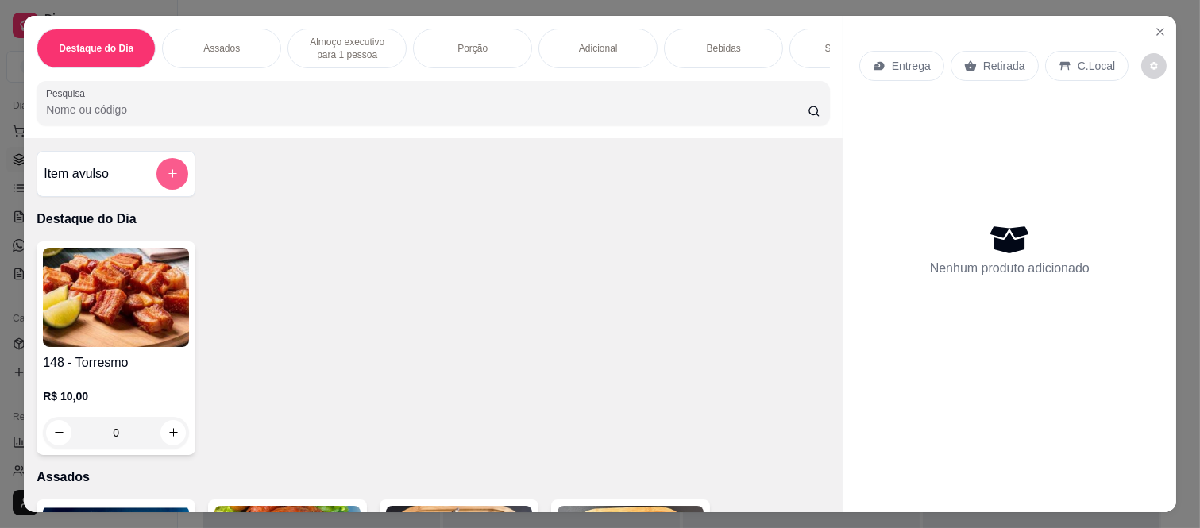
click at [156, 175] on div at bounding box center [172, 174] width 32 height 32
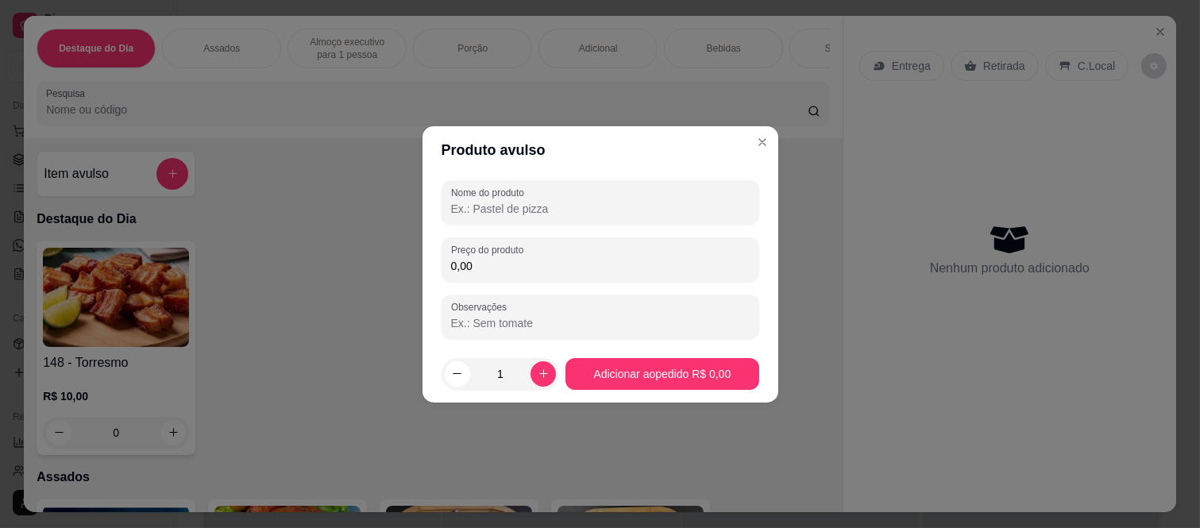
click at [602, 263] on input "0,00" at bounding box center [600, 266] width 299 height 16
type input "0,08"
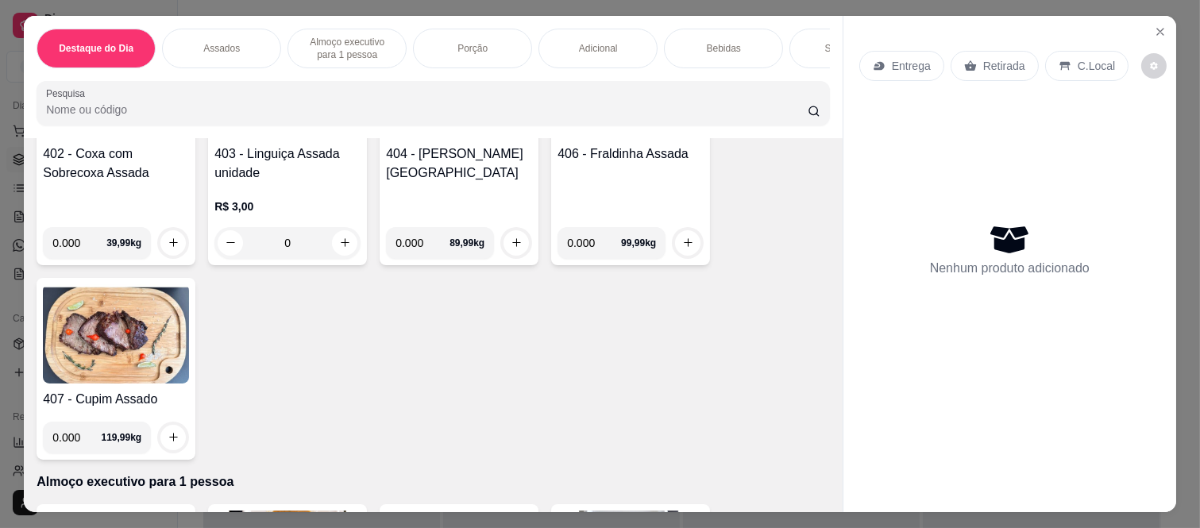
scroll to position [441, 0]
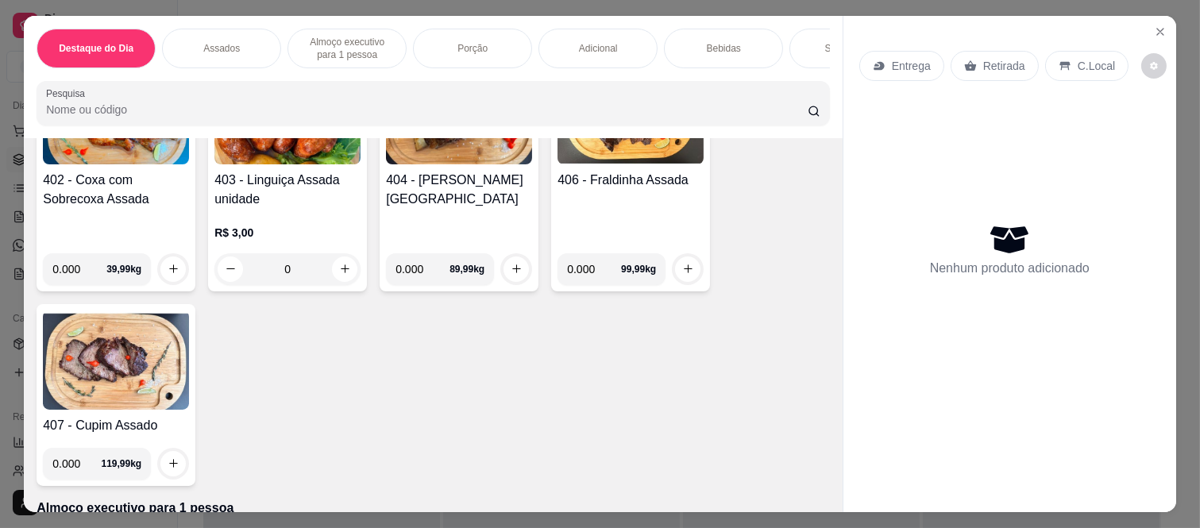
click at [414, 275] on input "0.000" at bounding box center [422, 269] width 54 height 32
type input "0.940"
click at [511, 275] on icon "increase-product-quantity" at bounding box center [517, 269] width 12 height 12
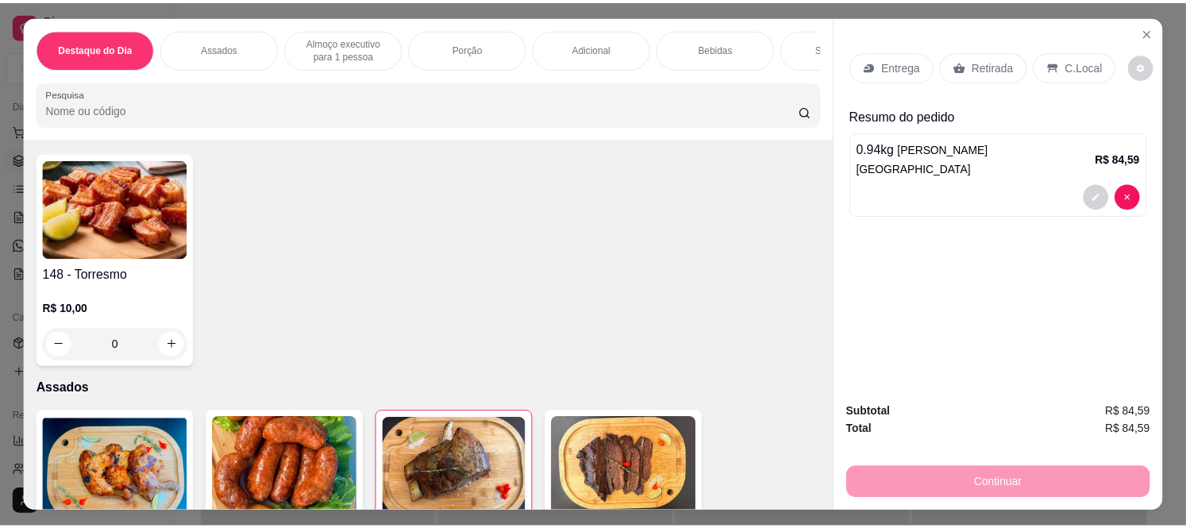
scroll to position [0, 0]
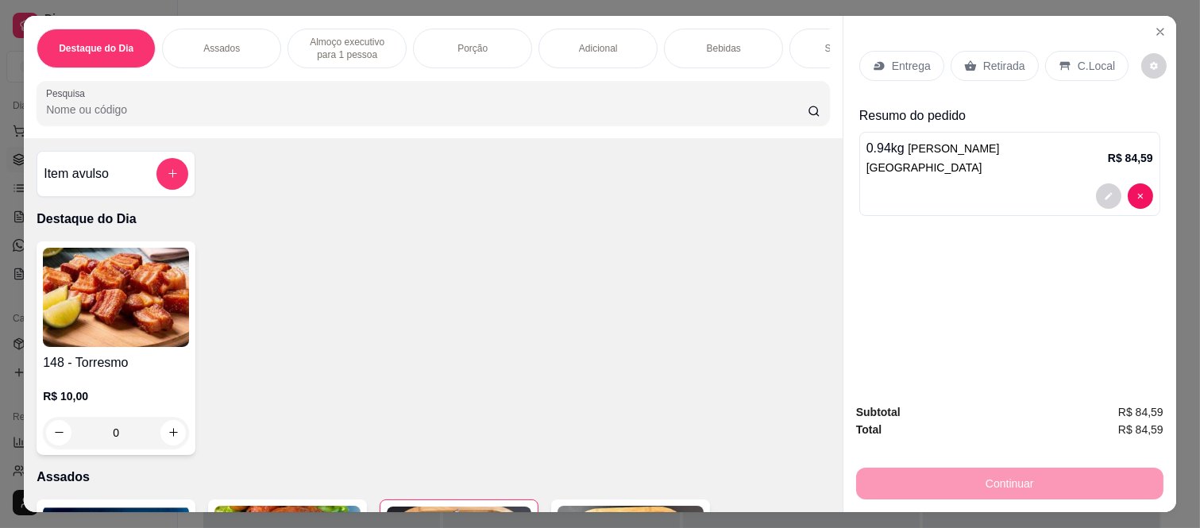
click at [994, 60] on p "Retirada" at bounding box center [1004, 66] width 42 height 16
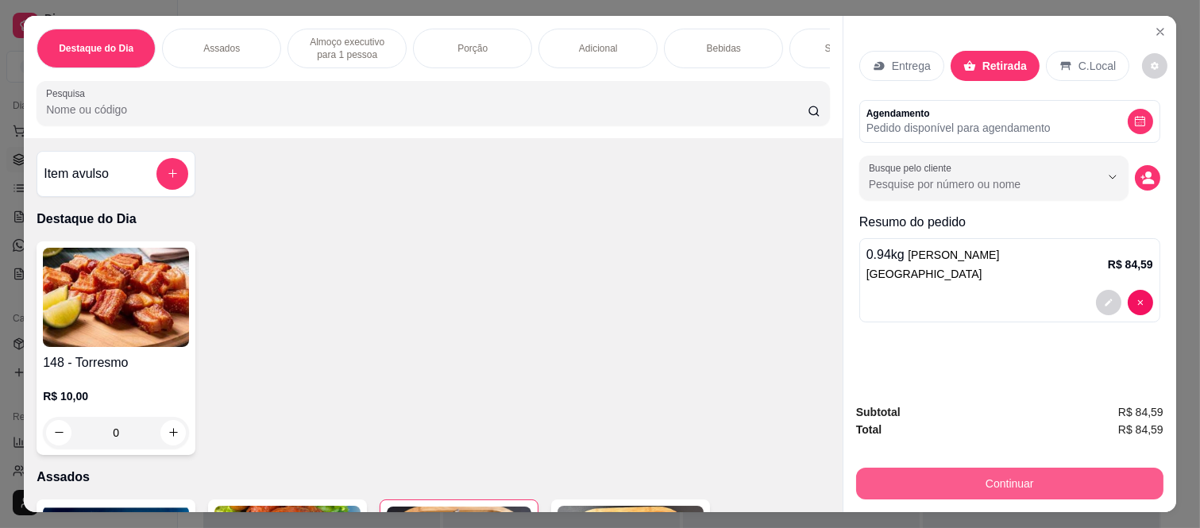
click at [992, 477] on button "Continuar" at bounding box center [1009, 484] width 307 height 32
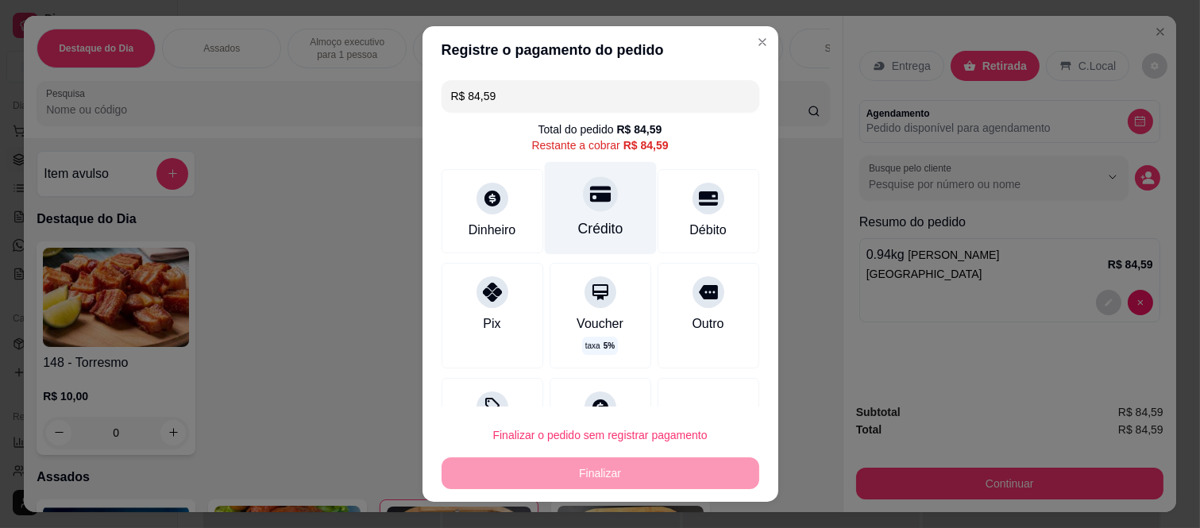
click at [589, 200] on icon at bounding box center [599, 195] width 21 height 16
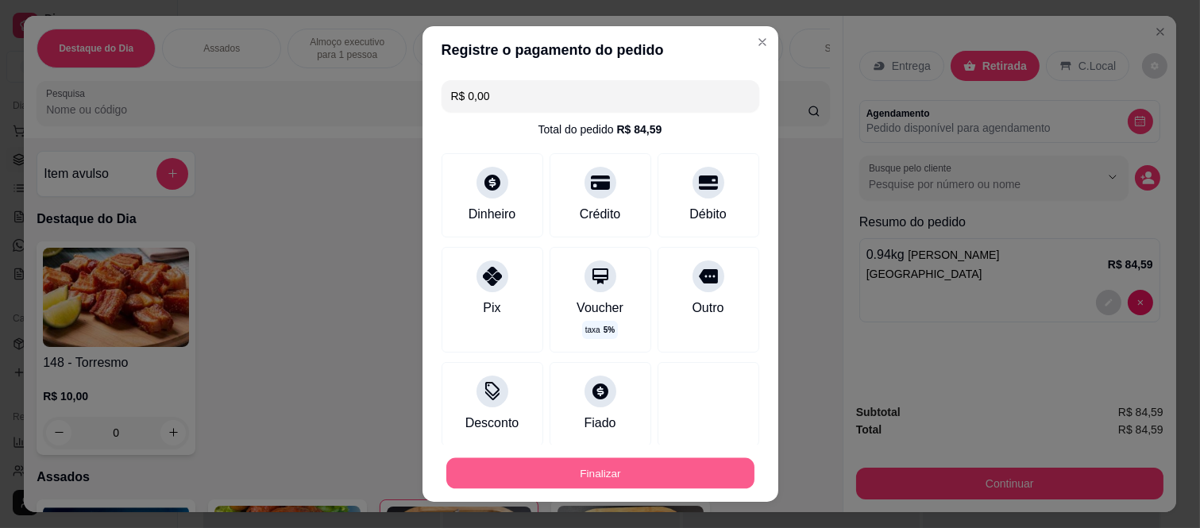
click at [609, 482] on button "Finalizar" at bounding box center [600, 472] width 308 height 31
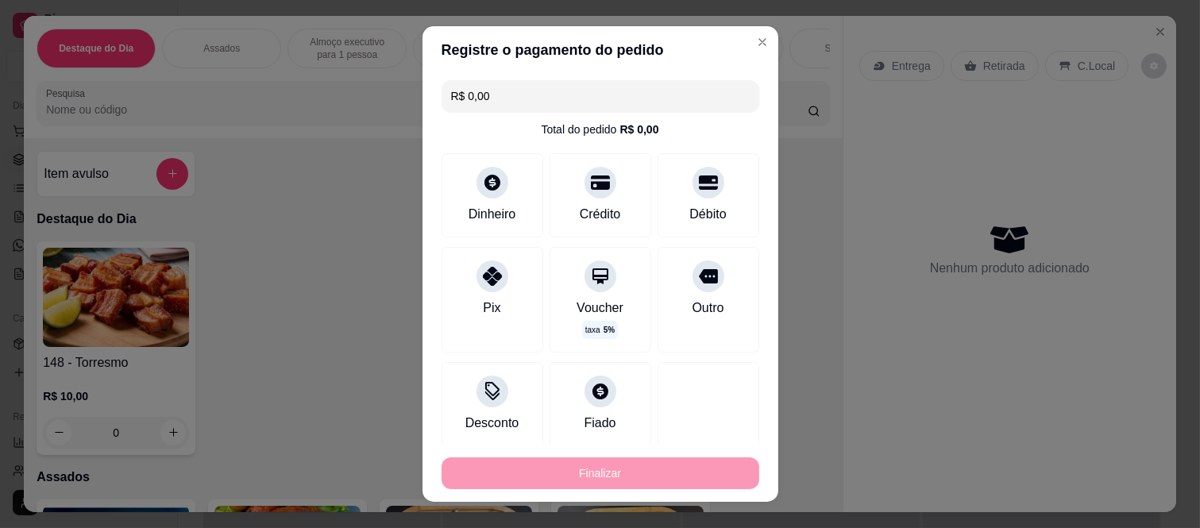
type input "-R$ 84,59"
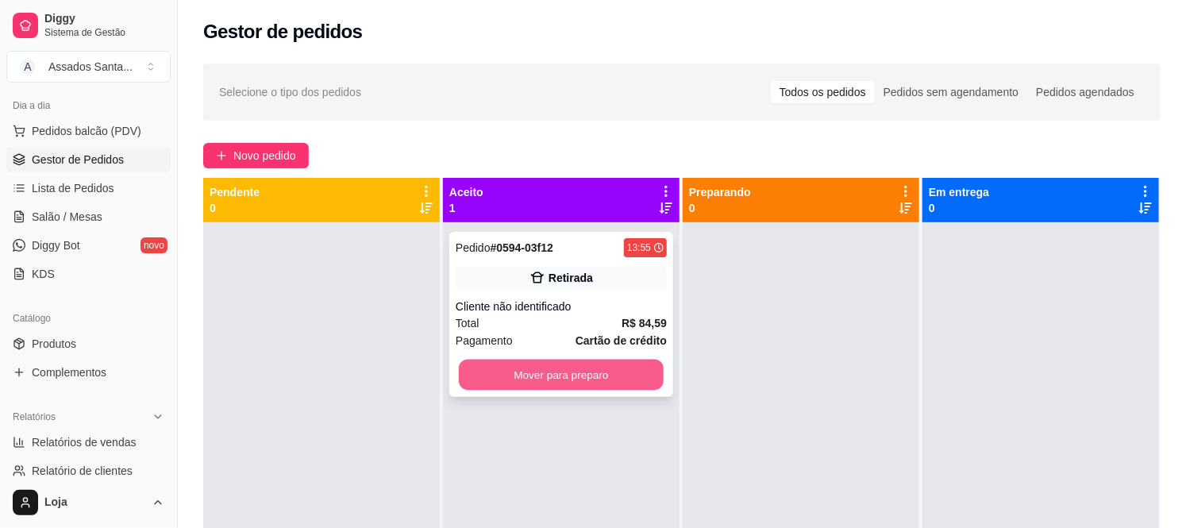
click at [589, 377] on button "Mover para preparo" at bounding box center [561, 375] width 205 height 31
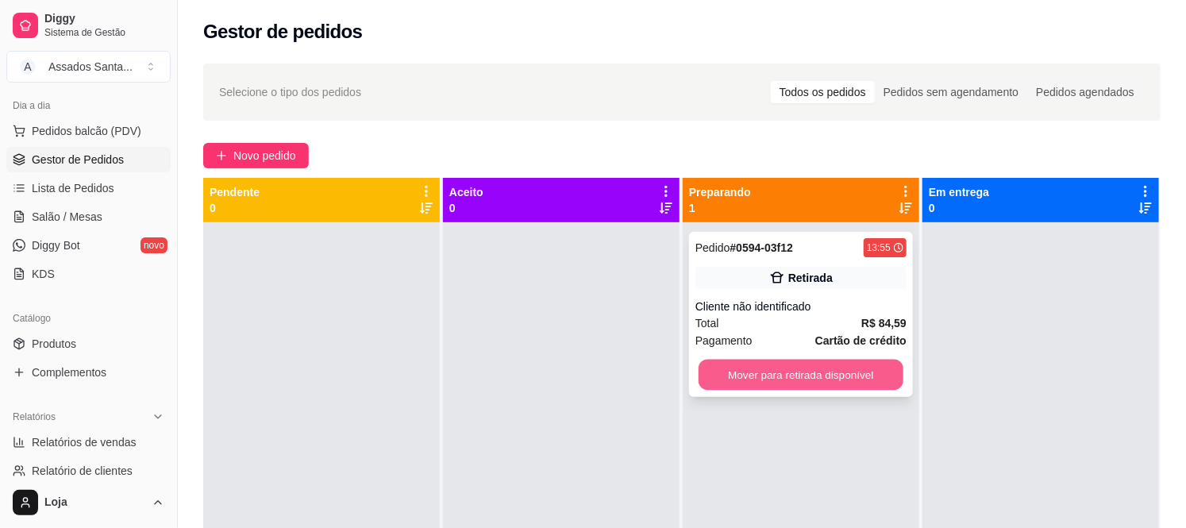
click at [784, 372] on button "Mover para retirada disponível" at bounding box center [801, 375] width 205 height 31
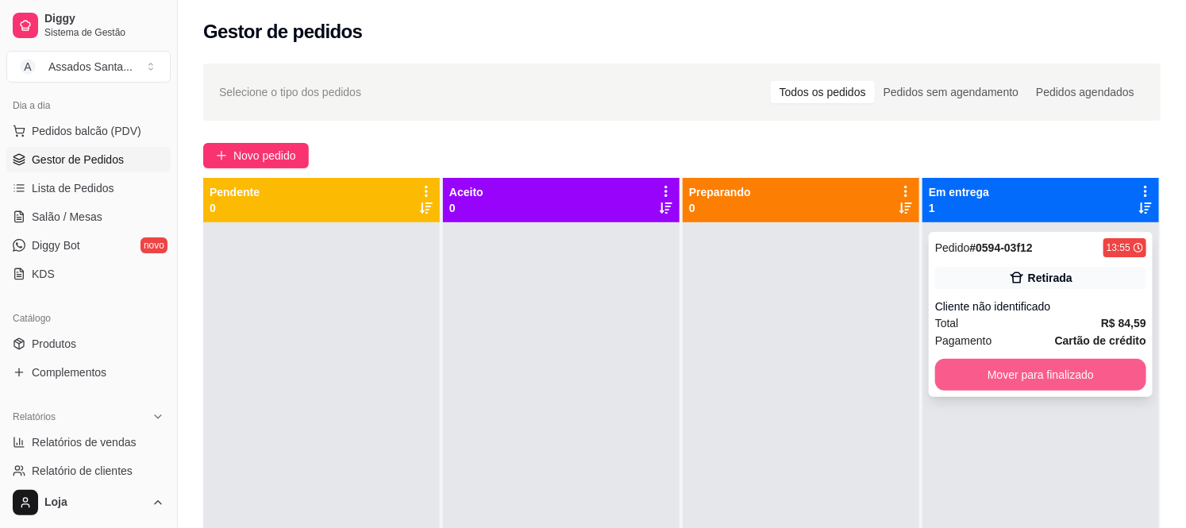
click at [977, 373] on button "Mover para finalizado" at bounding box center [1040, 375] width 211 height 32
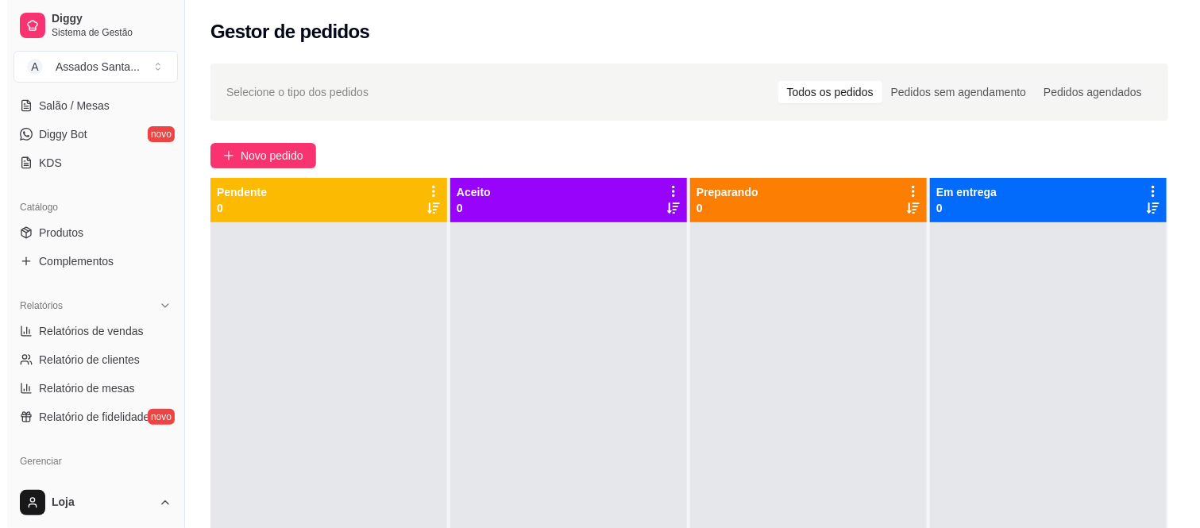
scroll to position [264, 0]
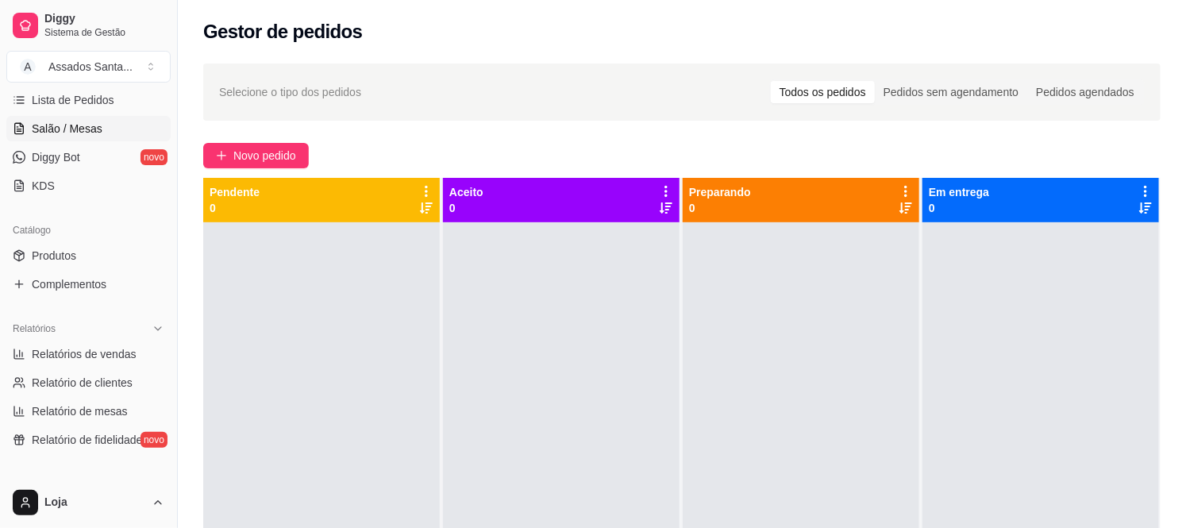
click at [66, 124] on span "Salão / Mesas" at bounding box center [67, 129] width 71 height 16
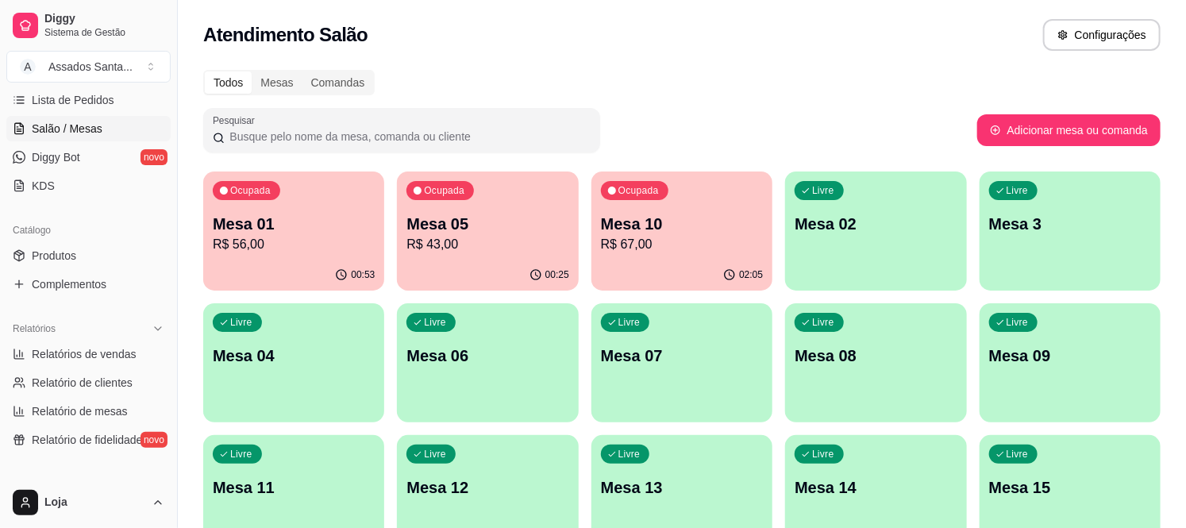
click at [529, 186] on div "Ocupada Mesa 05 R$ 43,00" at bounding box center [487, 216] width 181 height 88
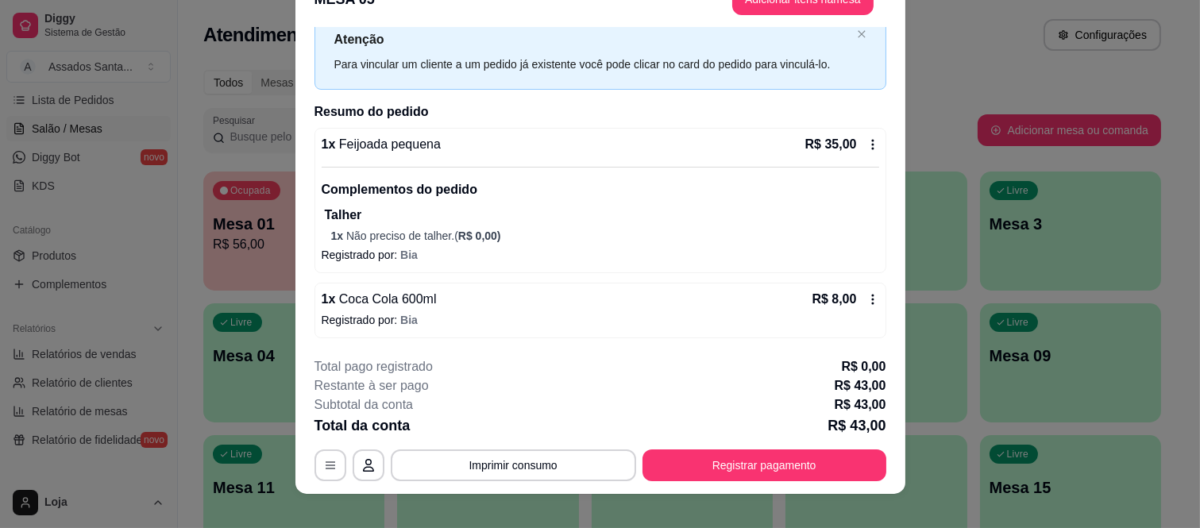
scroll to position [48, 0]
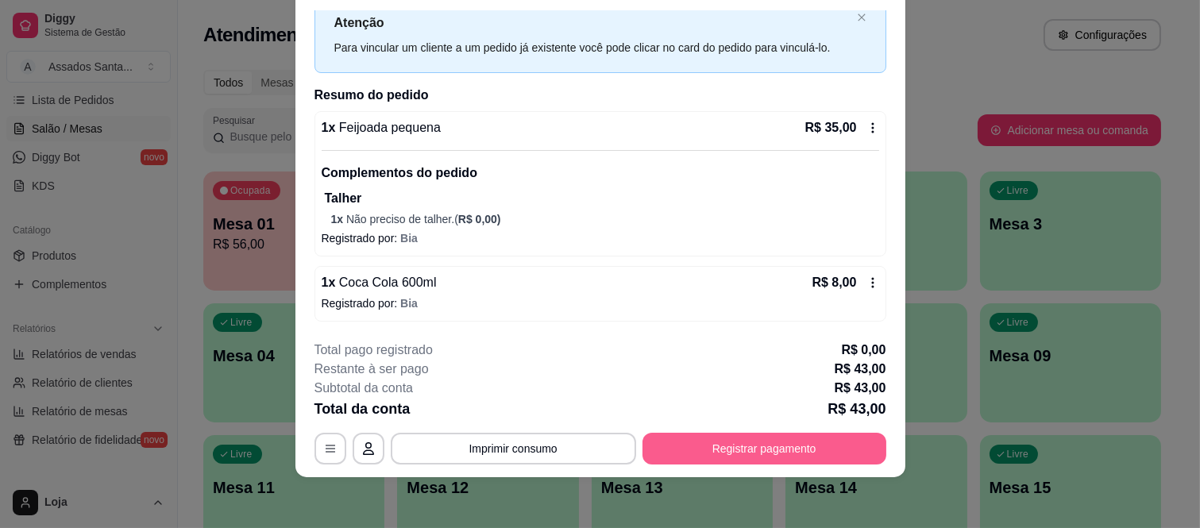
click at [771, 453] on button "Registrar pagamento" at bounding box center [764, 449] width 244 height 32
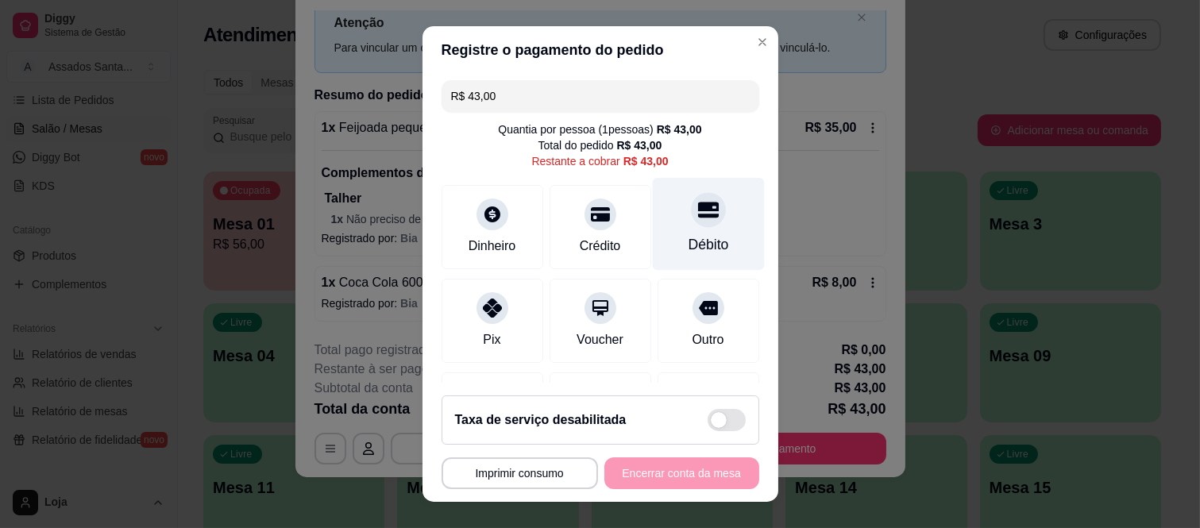
click at [688, 228] on div "Débito" at bounding box center [708, 224] width 112 height 93
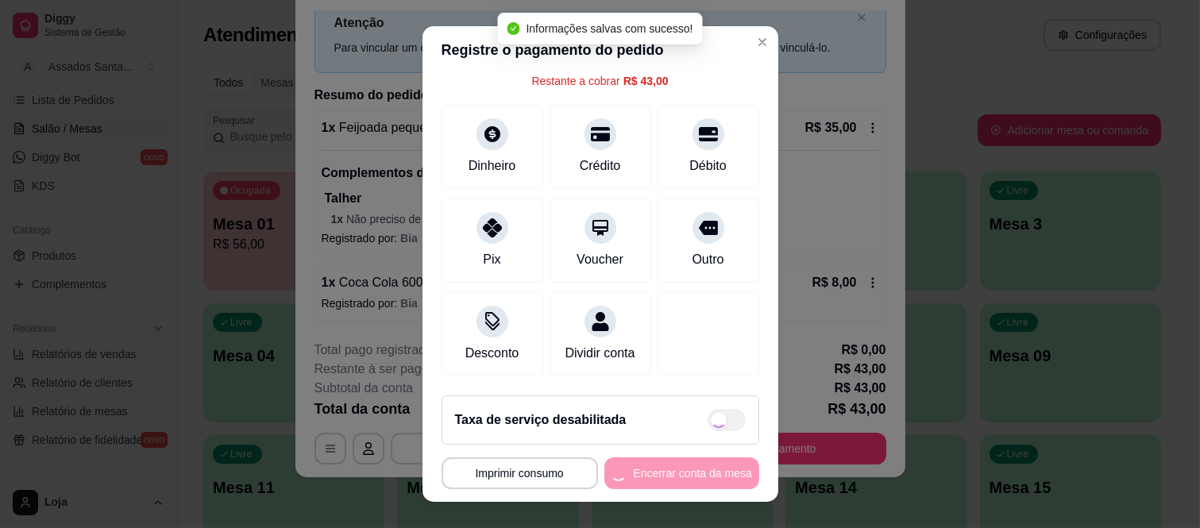
type input "R$ 0,00"
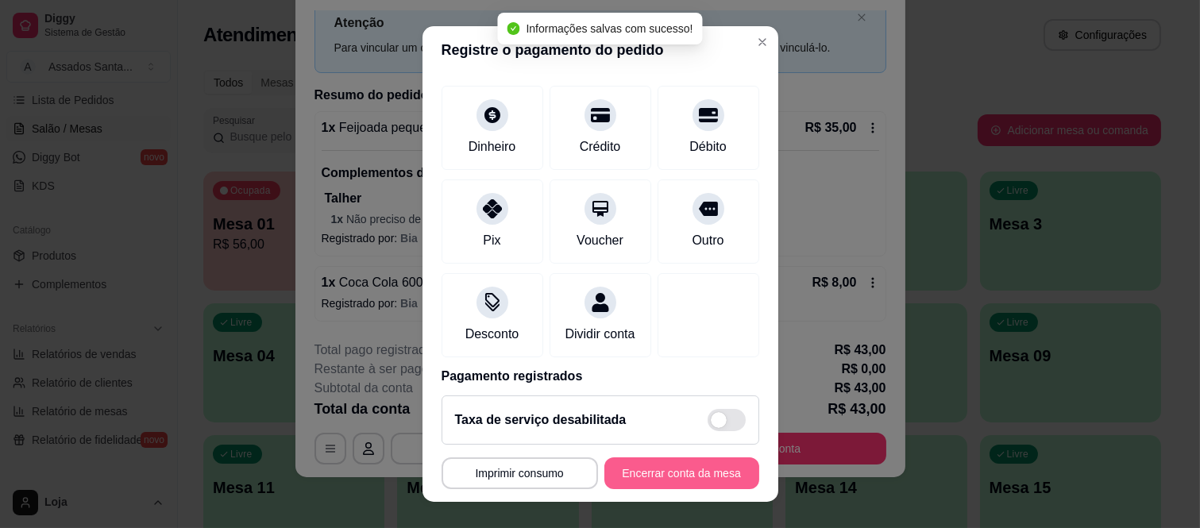
click at [672, 472] on button "Encerrar conta da mesa" at bounding box center [681, 473] width 155 height 32
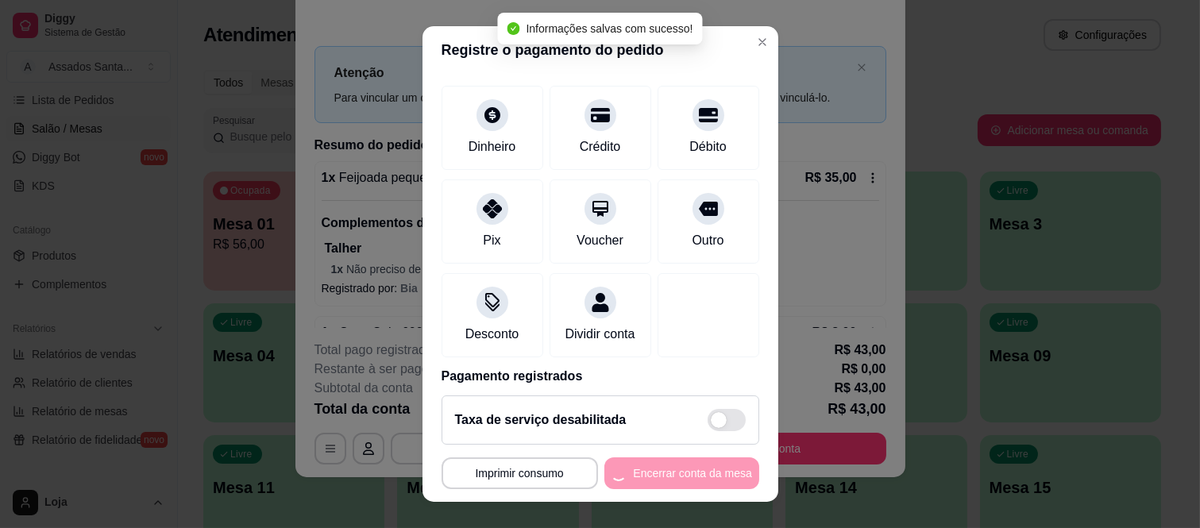
scroll to position [0, 0]
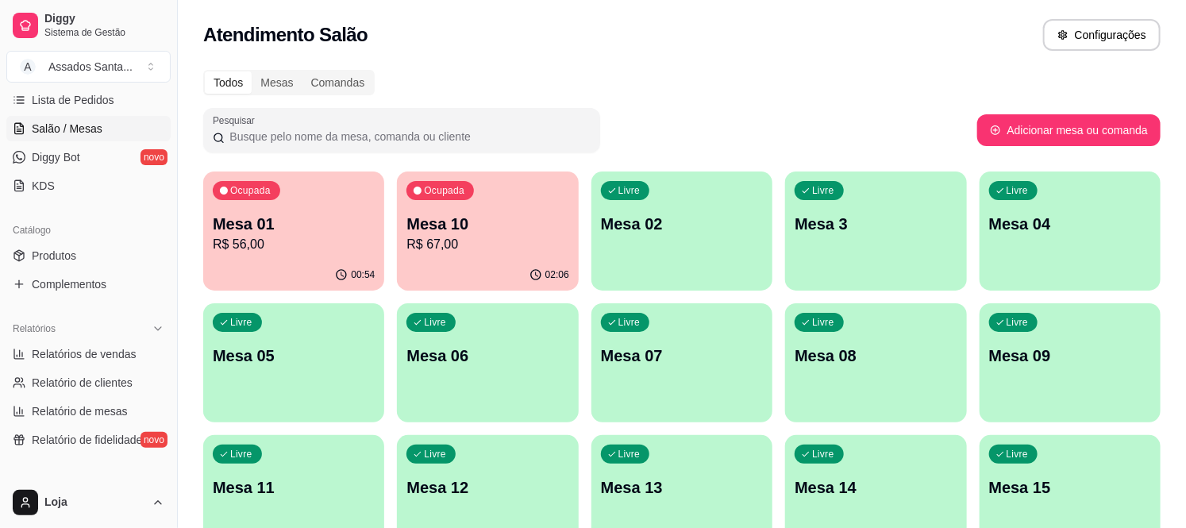
click at [453, 247] on p "R$ 67,00" at bounding box center [488, 244] width 162 height 19
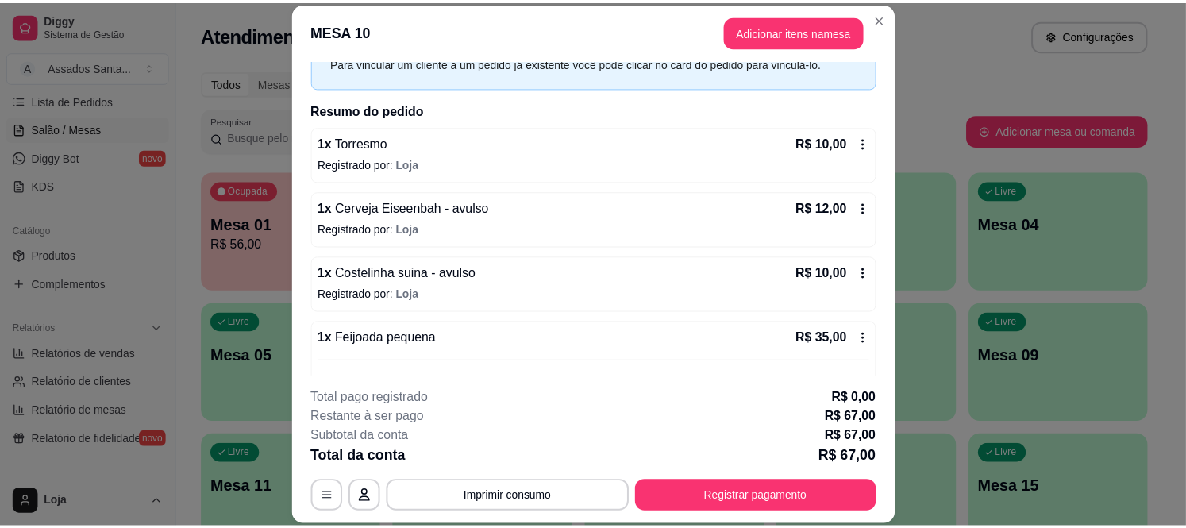
scroll to position [180, 0]
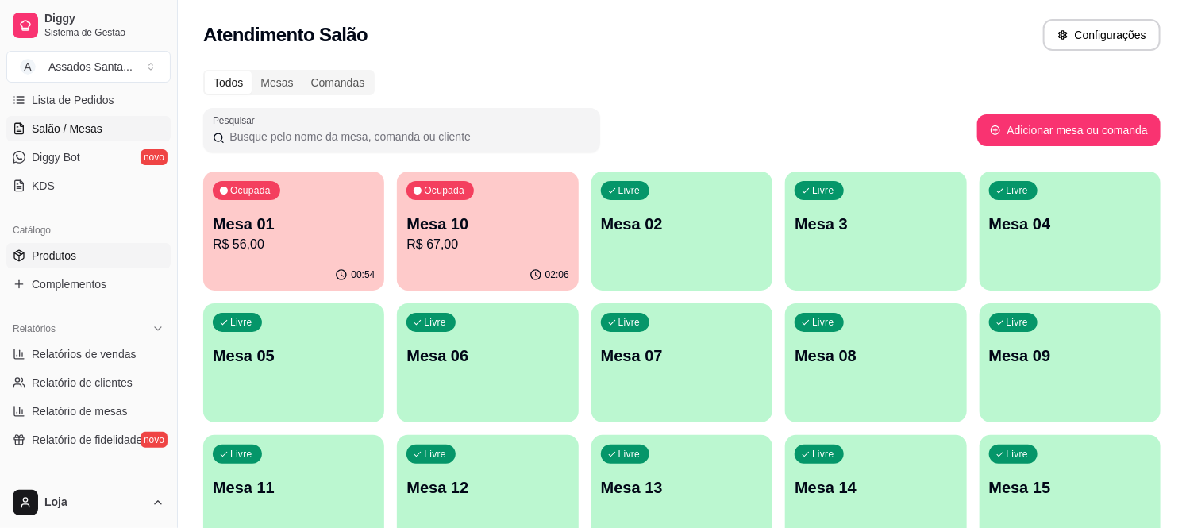
click at [99, 245] on link "Produtos" at bounding box center [88, 255] width 164 height 25
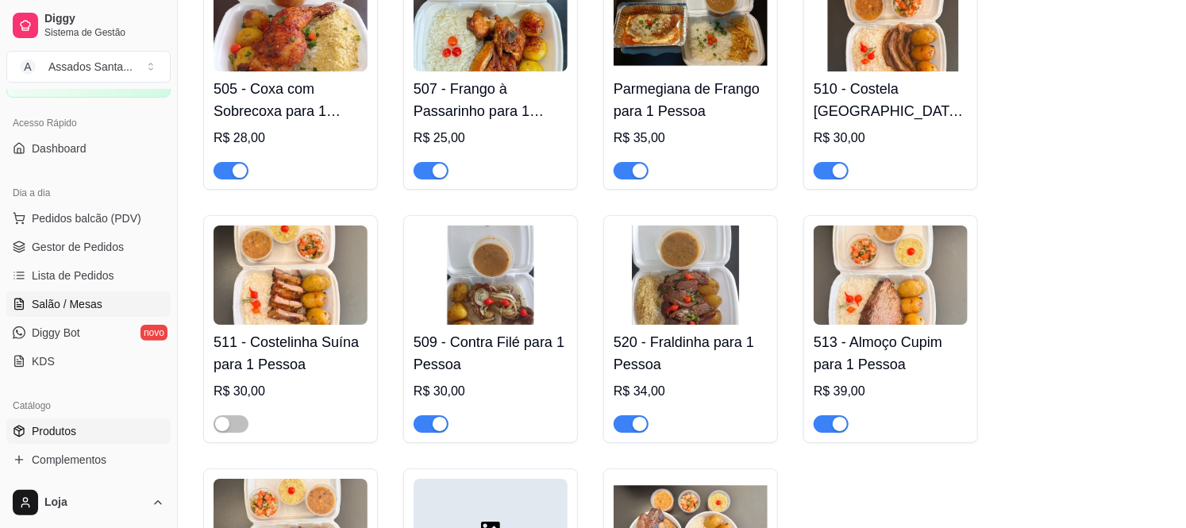
scroll to position [88, 0]
click at [93, 244] on span "Gestor de Pedidos" at bounding box center [78, 248] width 92 height 16
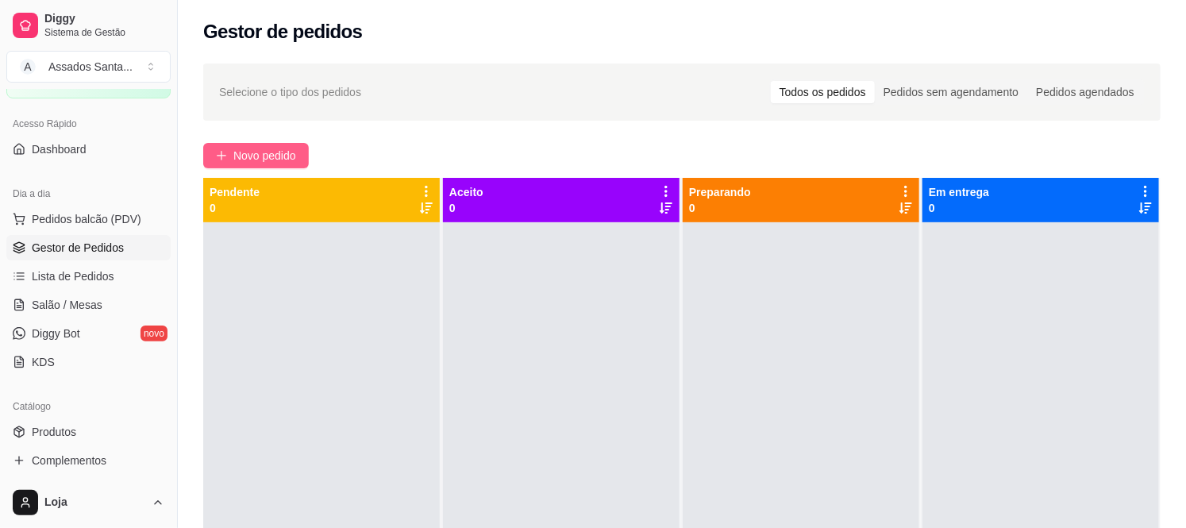
click at [252, 162] on span "Novo pedido" at bounding box center [264, 155] width 63 height 17
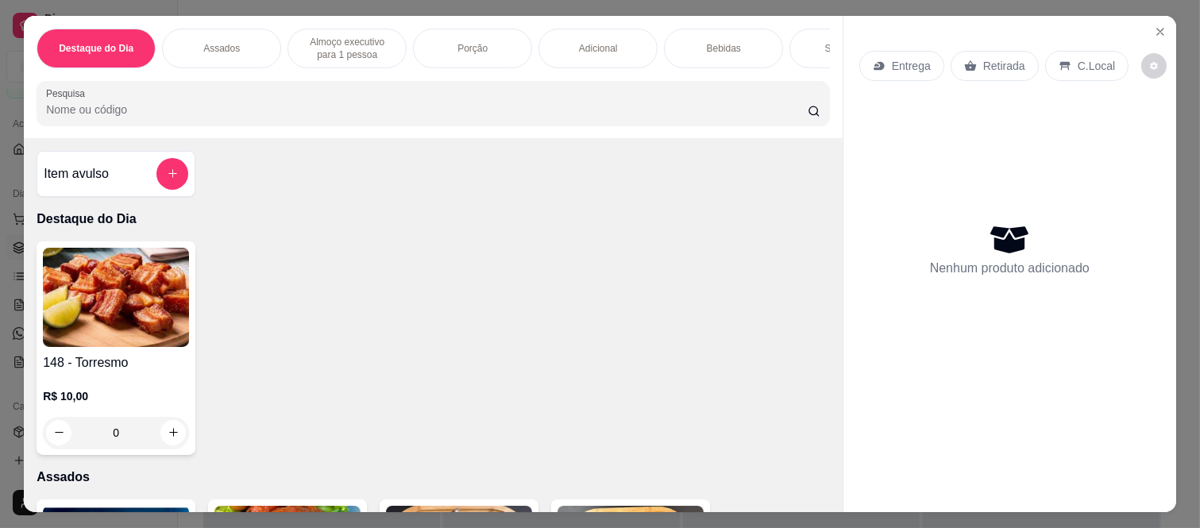
click at [315, 42] on p "Almoço executivo para 1 pessoa" at bounding box center [347, 48] width 92 height 25
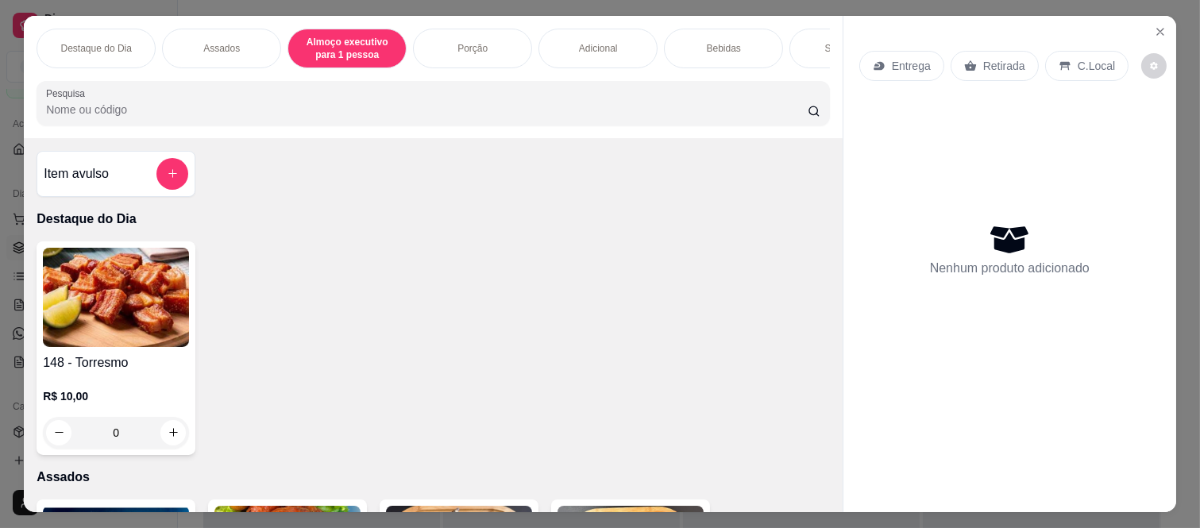
scroll to position [41, 0]
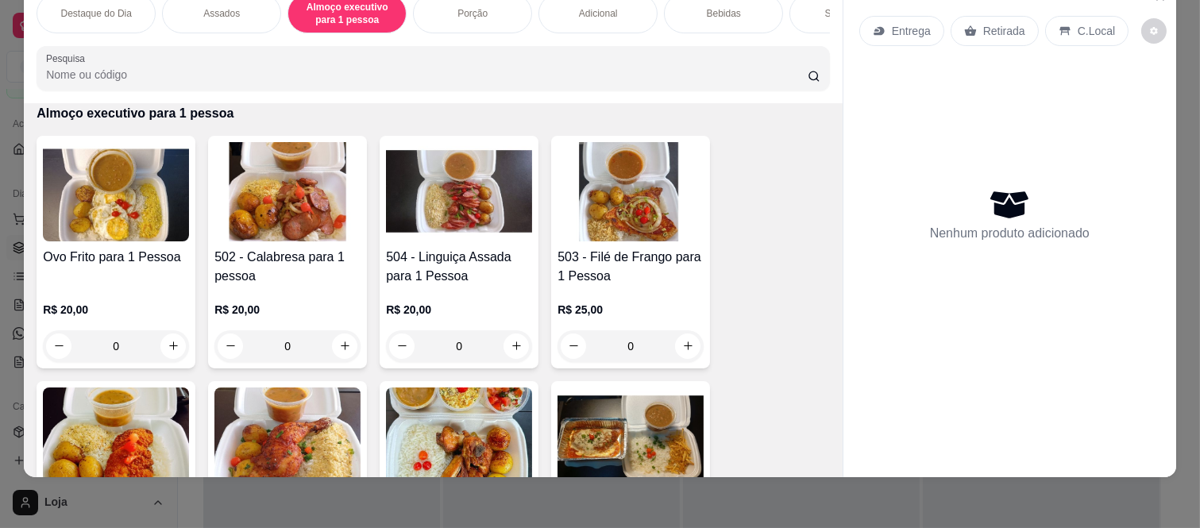
click at [503, 349] on div "0" at bounding box center [459, 346] width 146 height 32
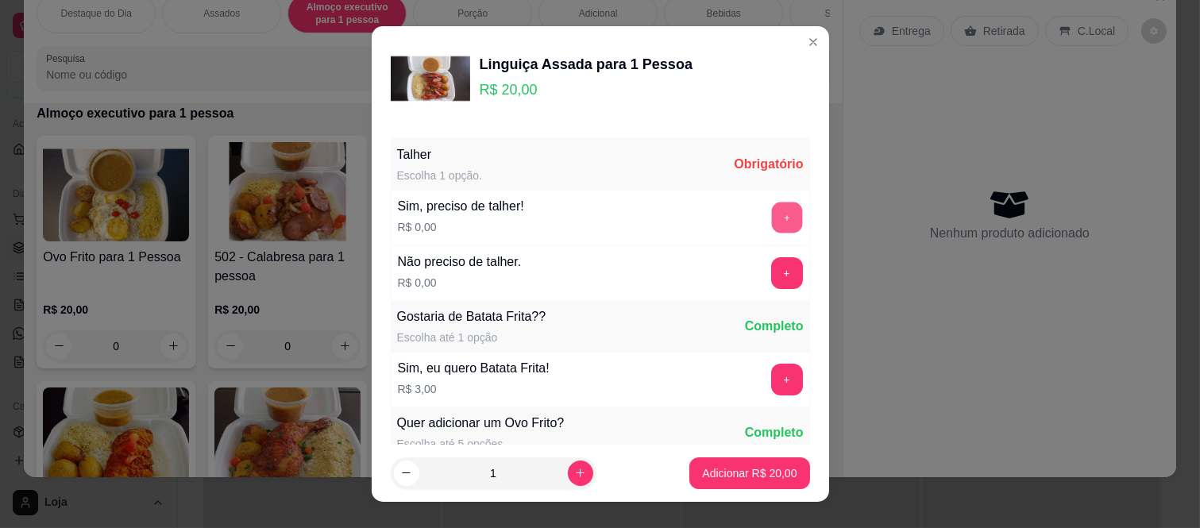
click at [771, 224] on button "+" at bounding box center [786, 217] width 31 height 31
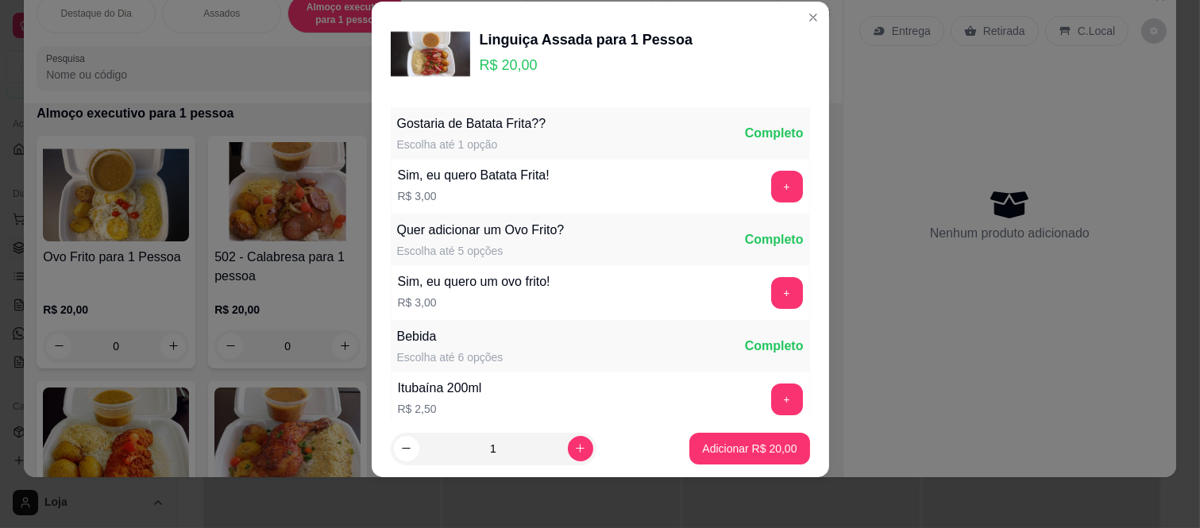
scroll to position [170, 0]
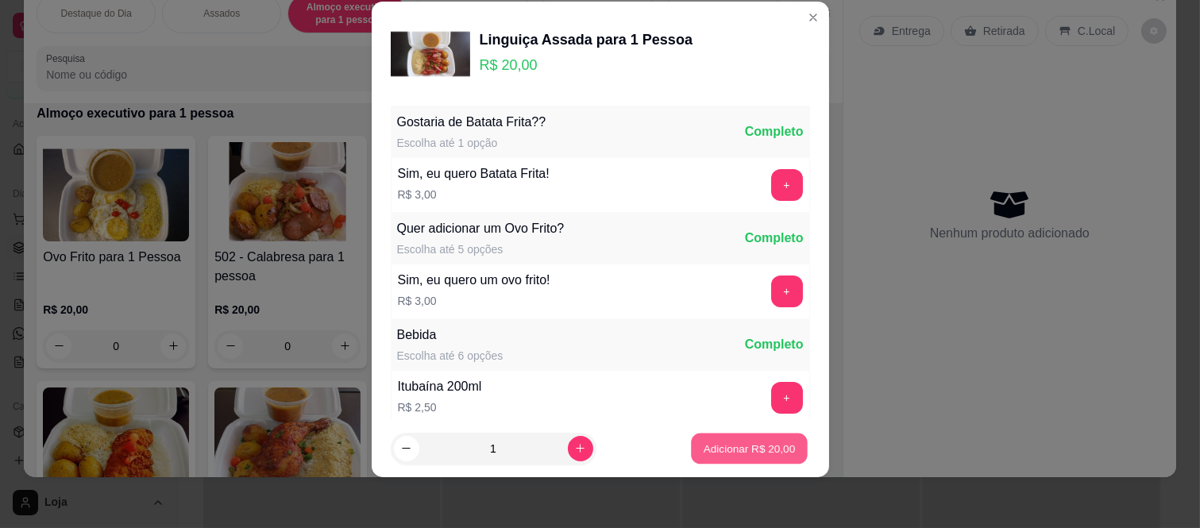
click at [703, 442] on p "Adicionar R$ 20,00" at bounding box center [749, 448] width 92 height 15
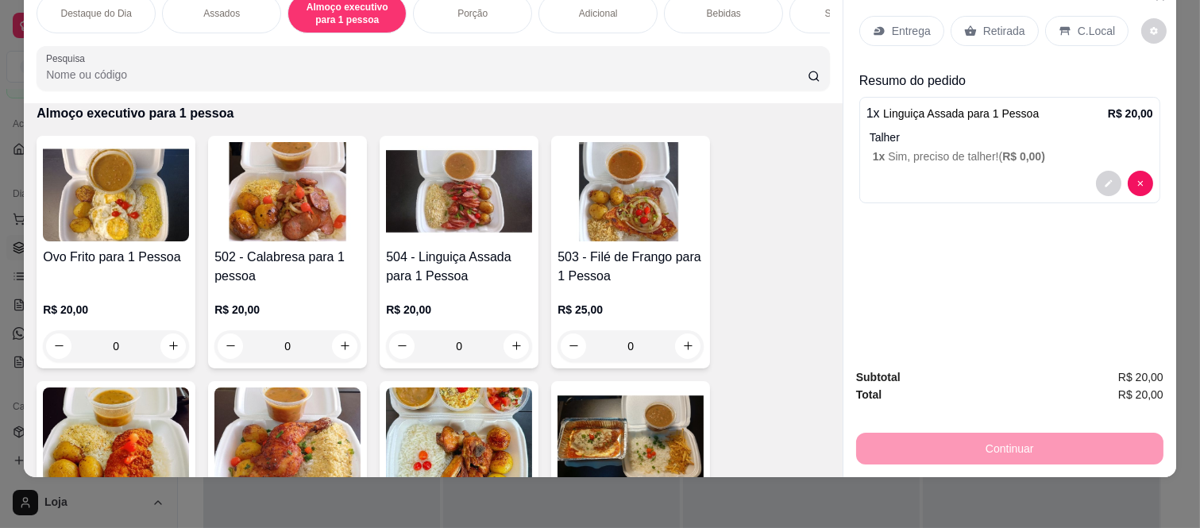
drag, startPoint x: 983, startPoint y: 2, endPoint x: 985, endPoint y: 48, distance: 46.1
click at [983, 16] on div "Retirada" at bounding box center [994, 31] width 88 height 30
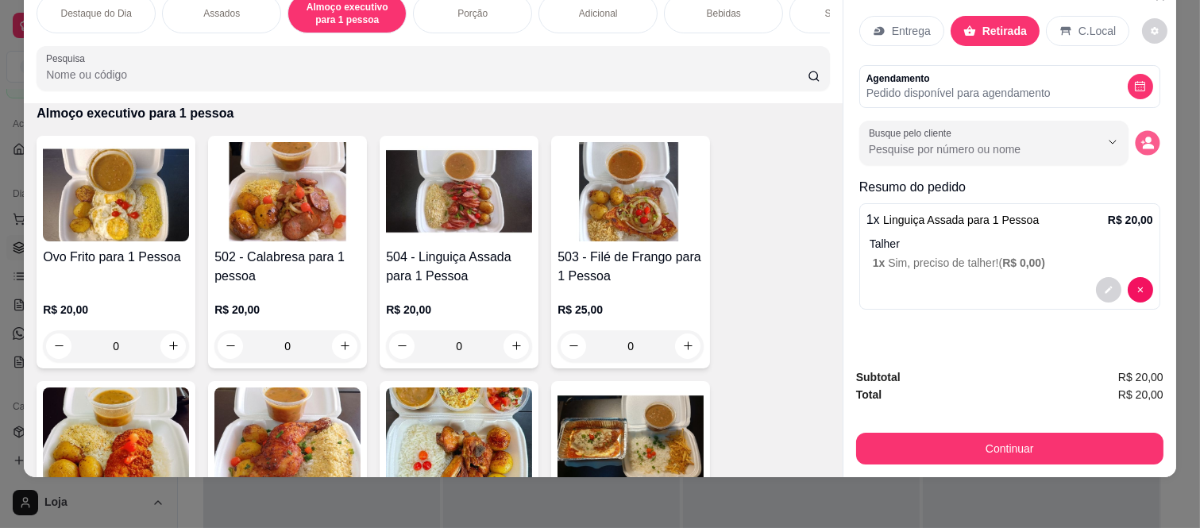
click at [1143, 144] on icon "decrease-product-quantity" at bounding box center [1148, 147] width 11 height 6
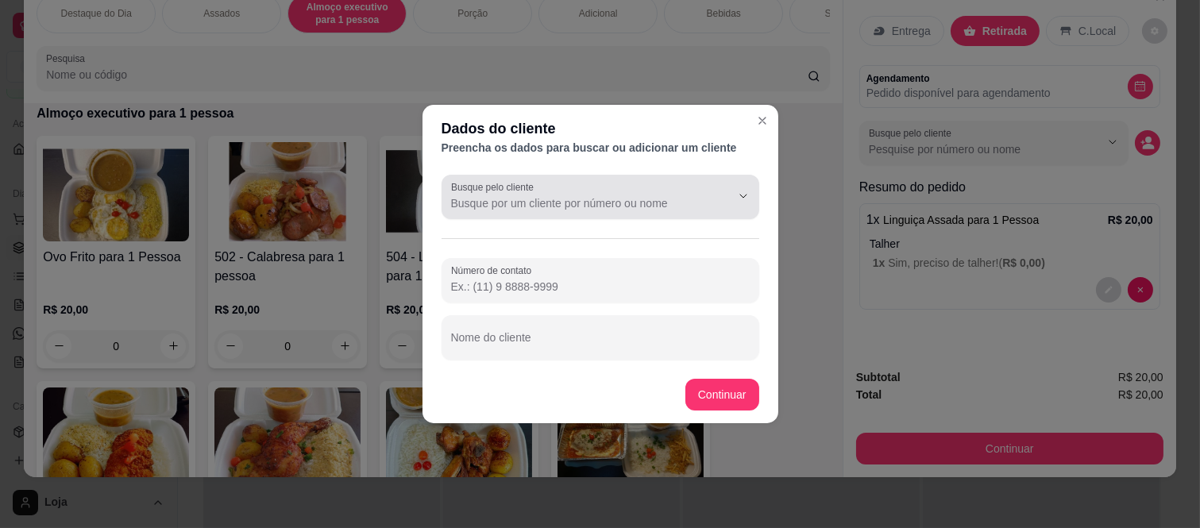
click at [642, 218] on div "Busque pelo cliente" at bounding box center [600, 197] width 318 height 44
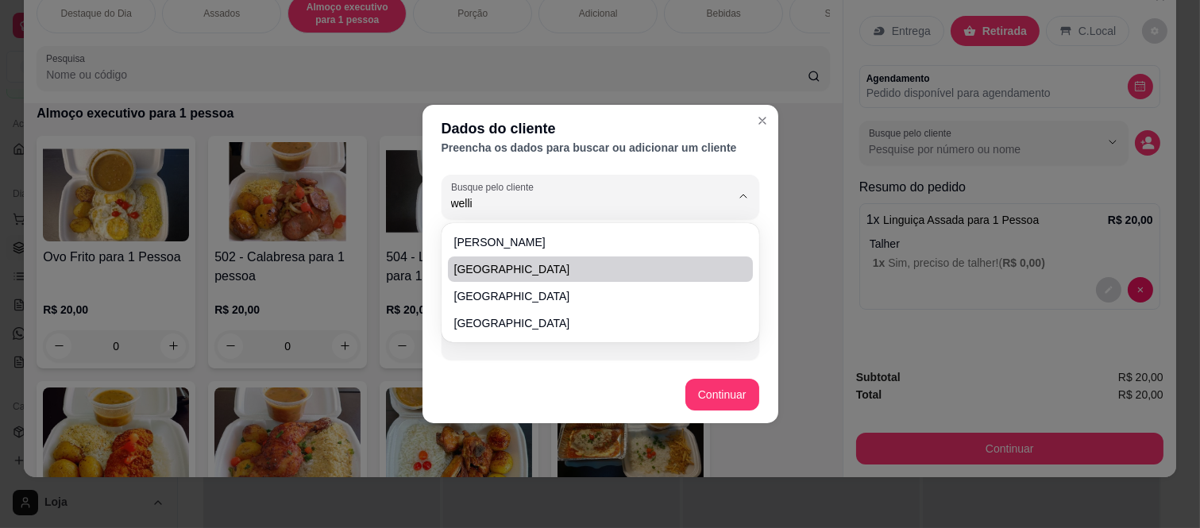
click at [592, 280] on li "Wellington" at bounding box center [600, 268] width 305 height 25
type input "Wellington"
type input "(11) 9 7627-1653"
type input "Wellington"
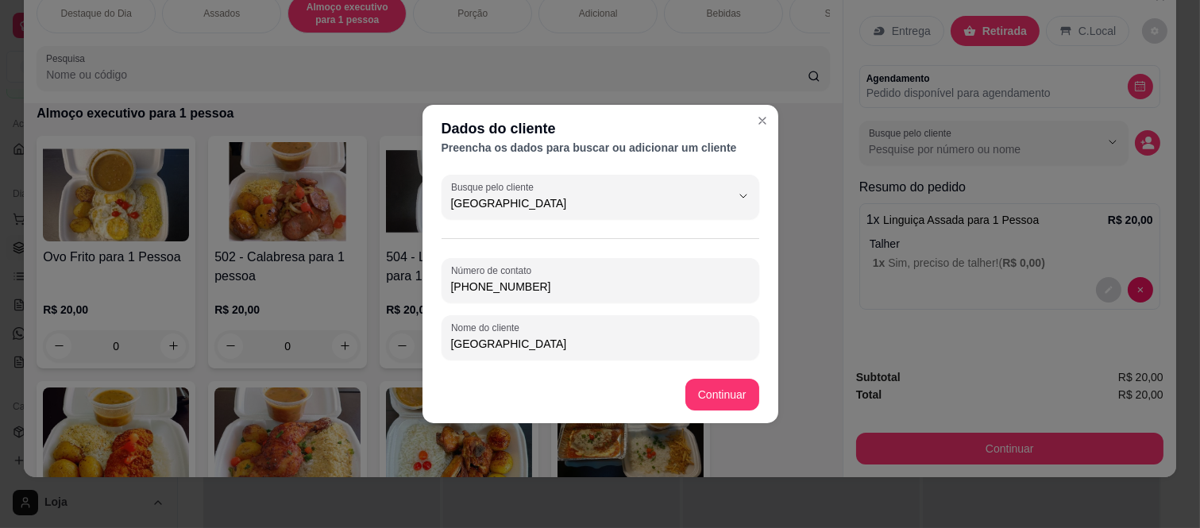
type input "Wellington"
click at [746, 193] on icon "Show suggestions" at bounding box center [743, 196] width 13 height 13
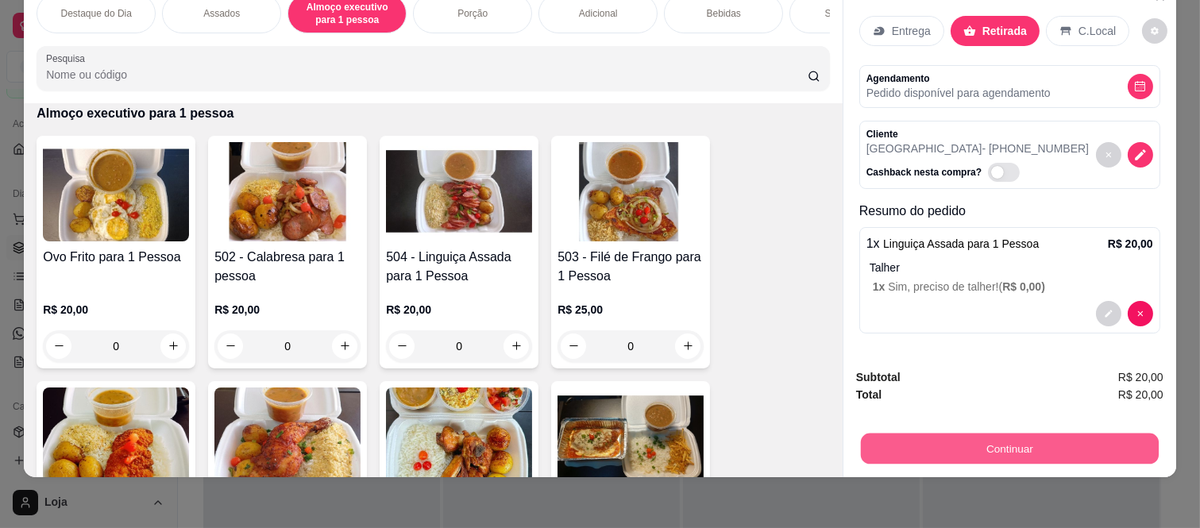
click at [945, 449] on button "Continuar" at bounding box center [1010, 449] width 298 height 31
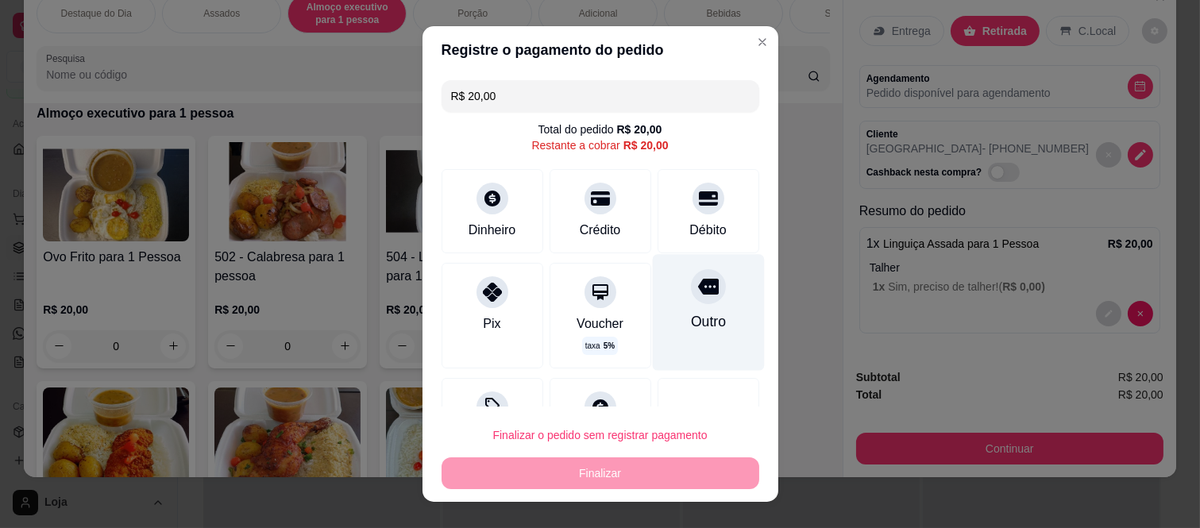
click at [697, 294] on icon at bounding box center [707, 287] width 21 height 16
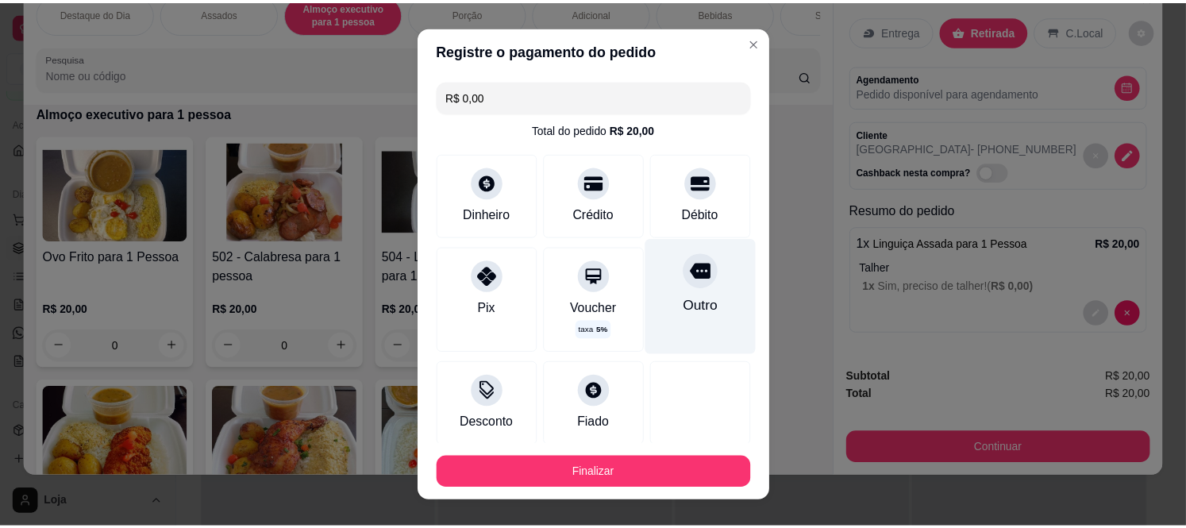
scroll to position [91, 0]
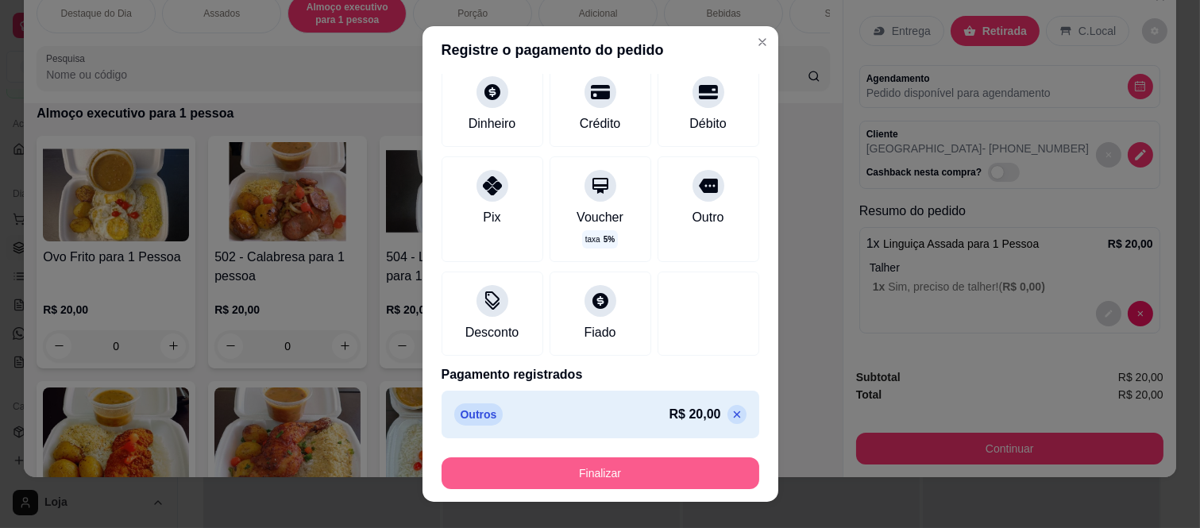
click at [638, 483] on button "Finalizar" at bounding box center [600, 473] width 318 height 32
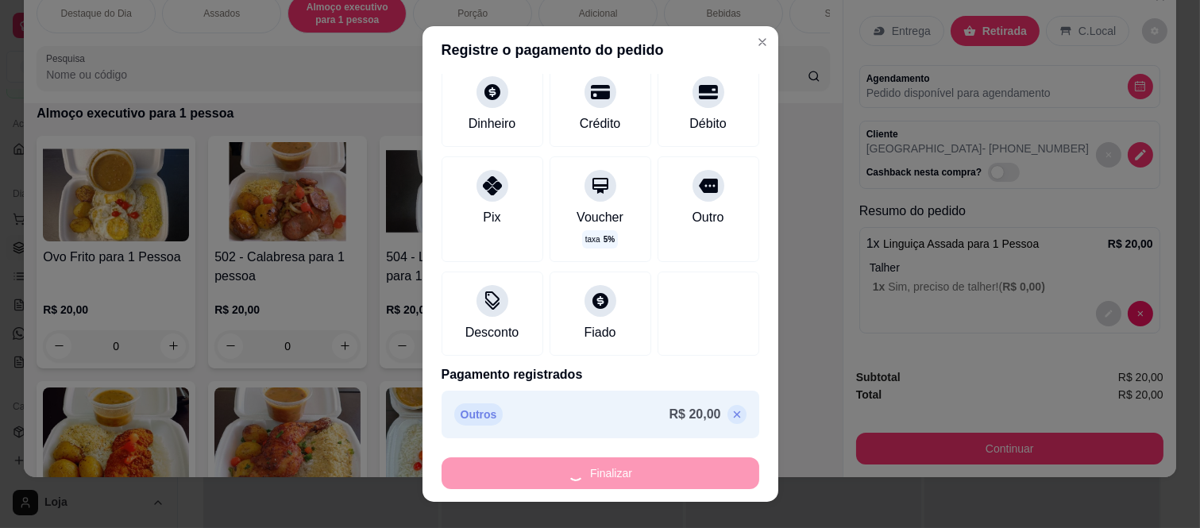
type input "-R$ 20,00"
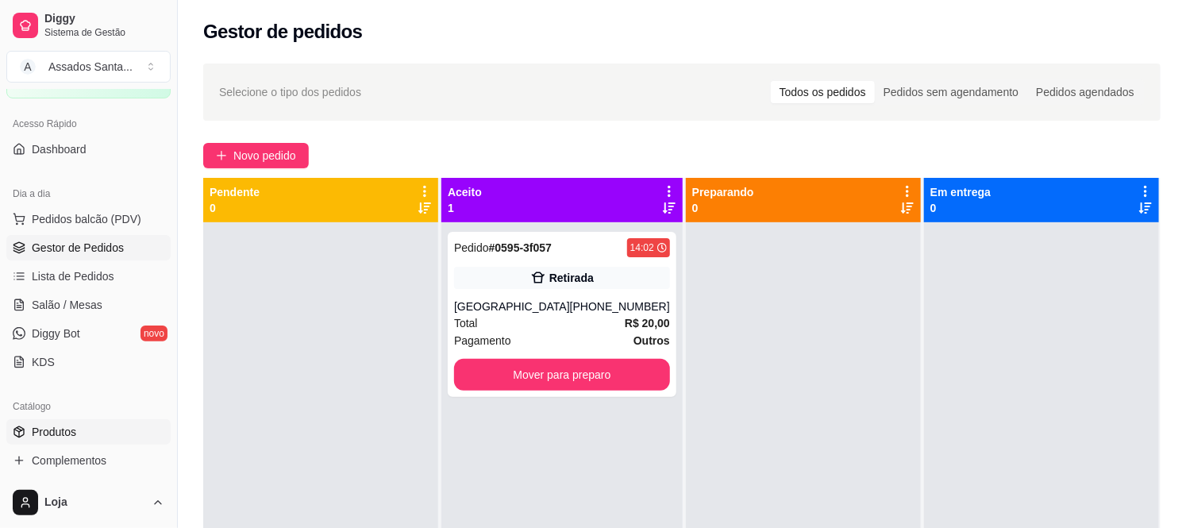
click at [73, 443] on link "Produtos" at bounding box center [88, 431] width 164 height 25
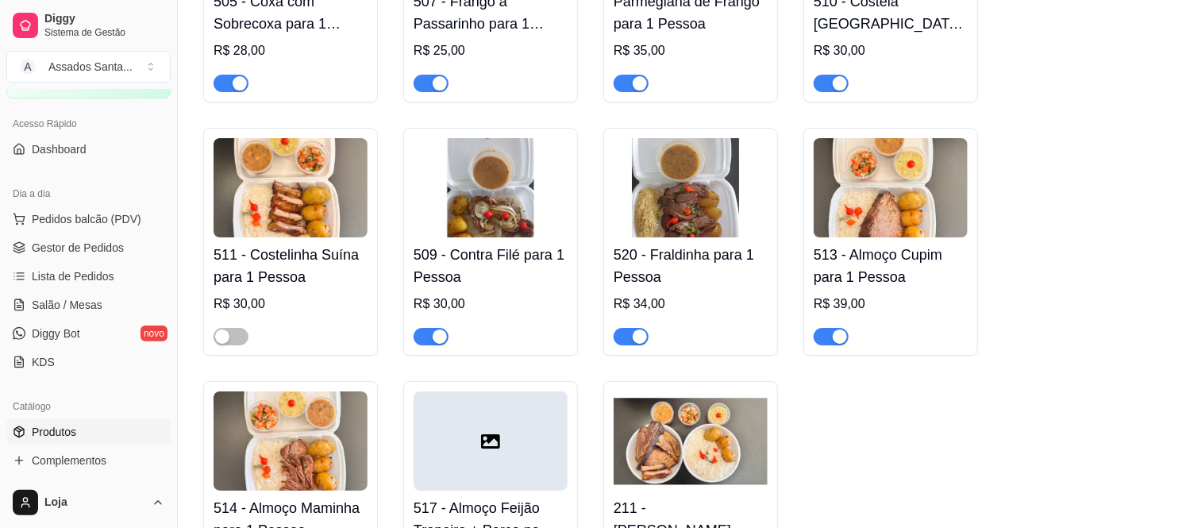
scroll to position [2470, 0]
click at [66, 250] on span "Gestor de Pedidos" at bounding box center [78, 248] width 92 height 16
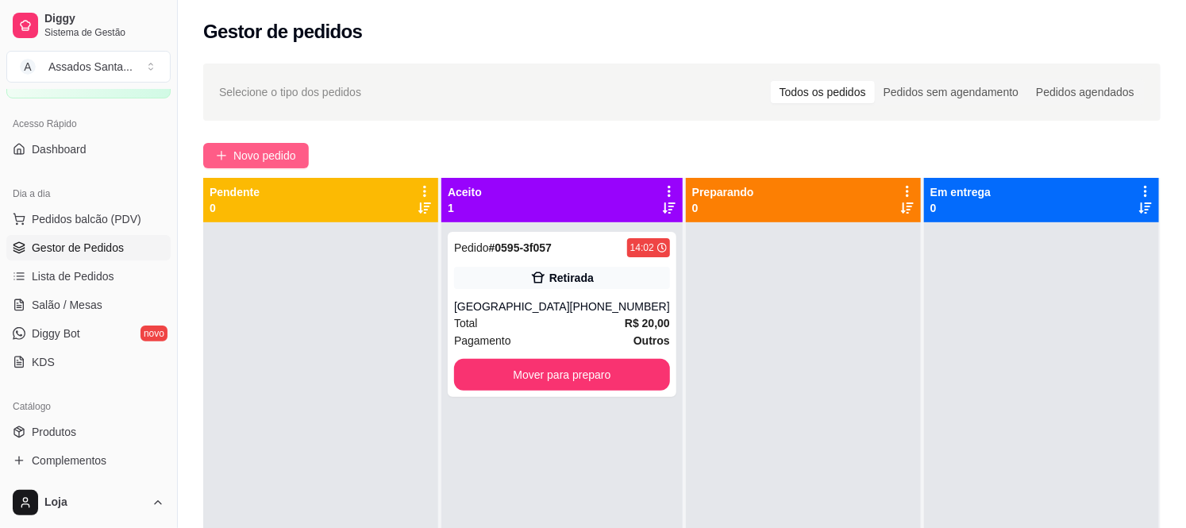
click at [260, 145] on button "Novo pedido" at bounding box center [256, 155] width 106 height 25
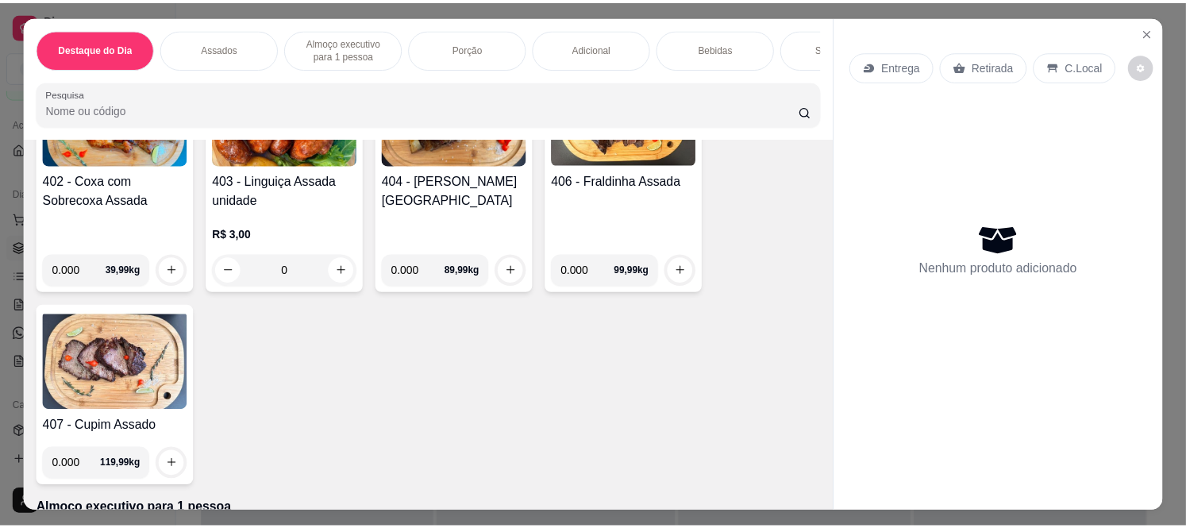
scroll to position [441, 0]
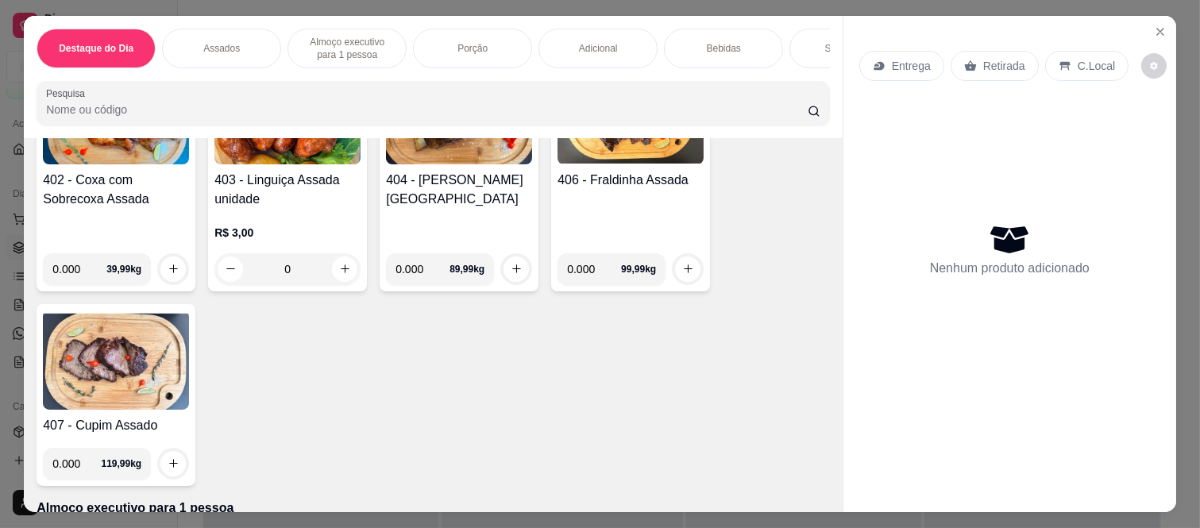
click at [586, 271] on input "0.000" at bounding box center [594, 269] width 54 height 32
type input "0.430"
click at [682, 276] on icon "increase-product-quantity" at bounding box center [688, 270] width 12 height 12
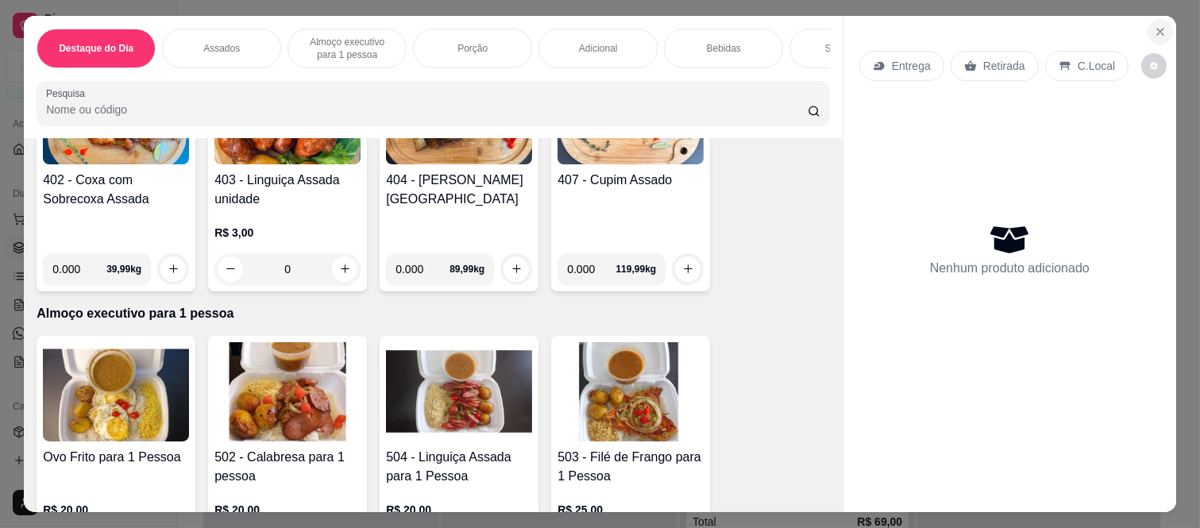
click at [1155, 32] on button "Close" at bounding box center [1159, 31] width 25 height 25
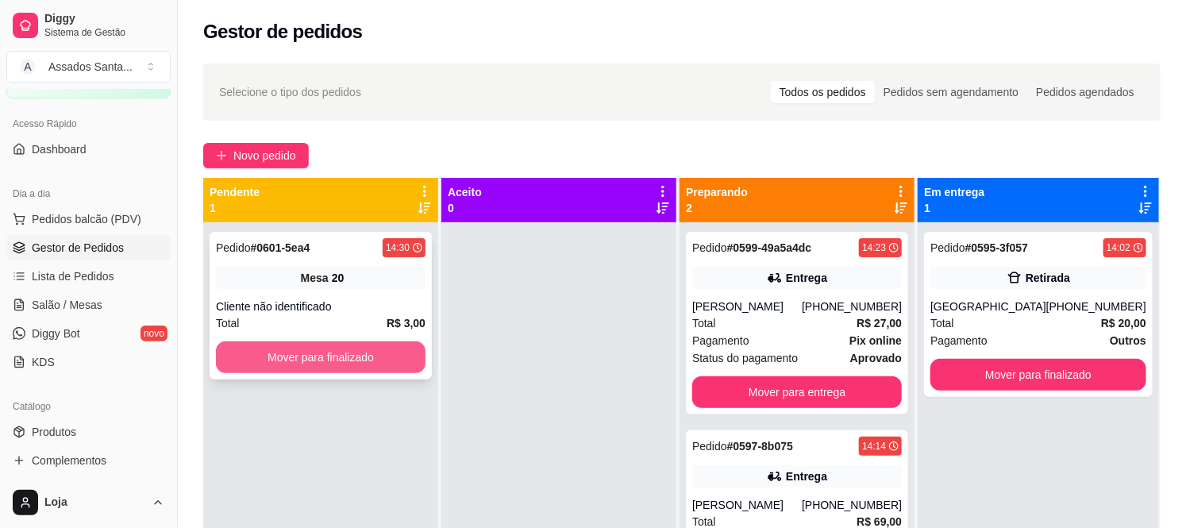
click at [341, 367] on button "Mover para finalizado" at bounding box center [321, 357] width 210 height 32
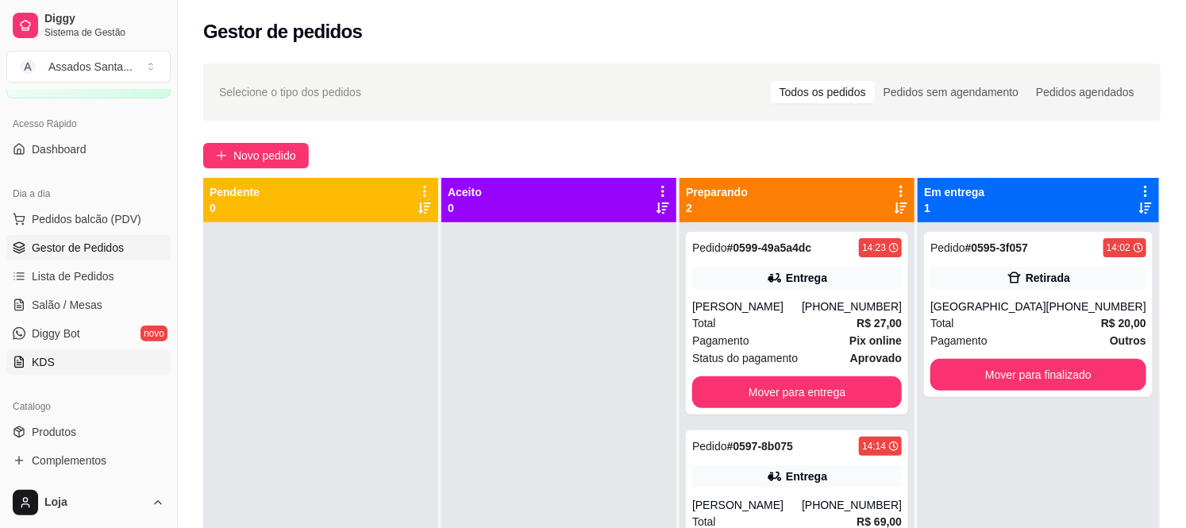
scroll to position [264, 0]
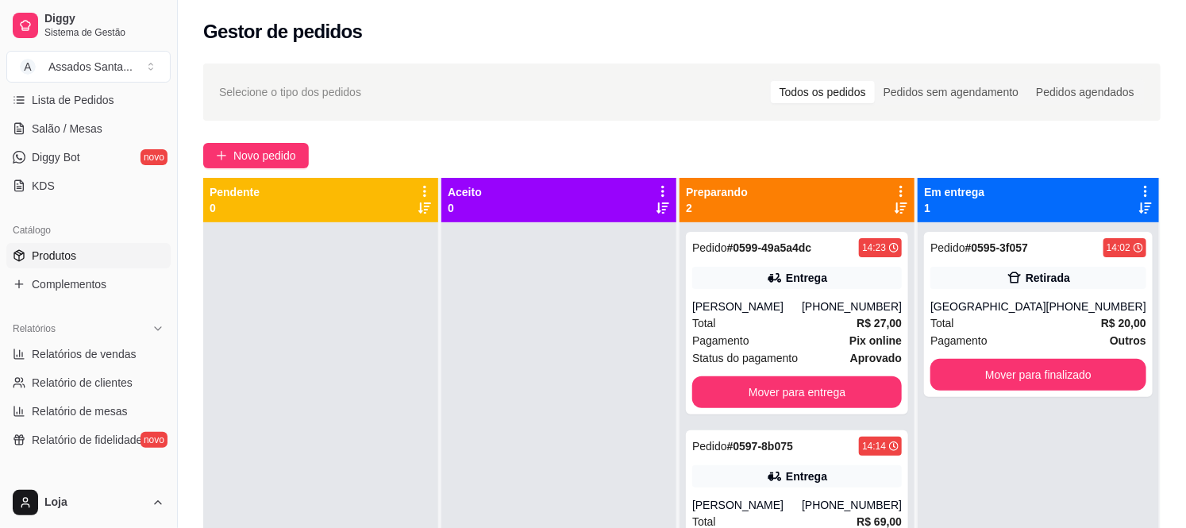
click at [100, 263] on link "Produtos" at bounding box center [88, 255] width 164 height 25
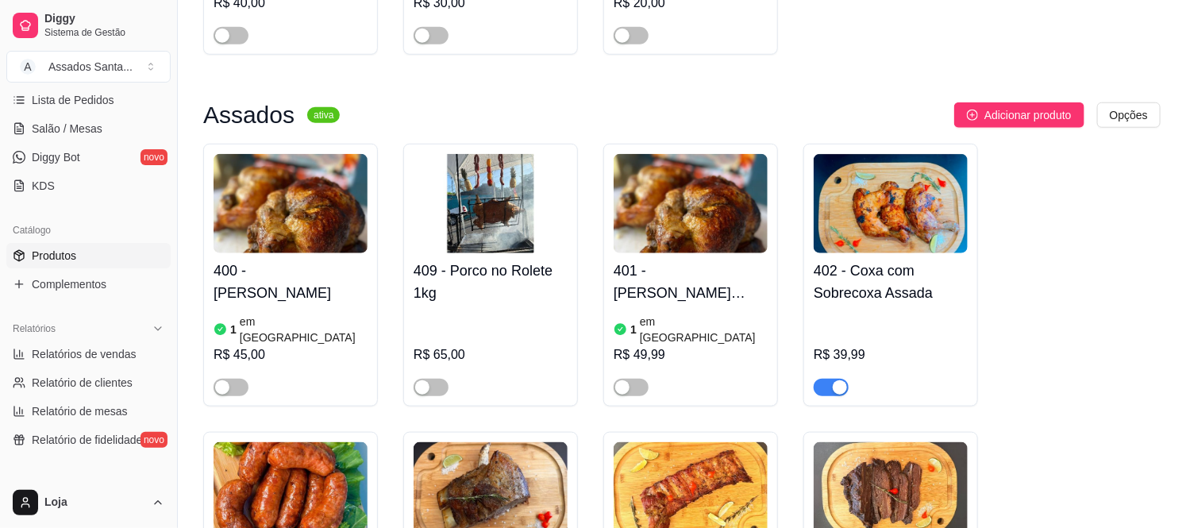
scroll to position [617, 0]
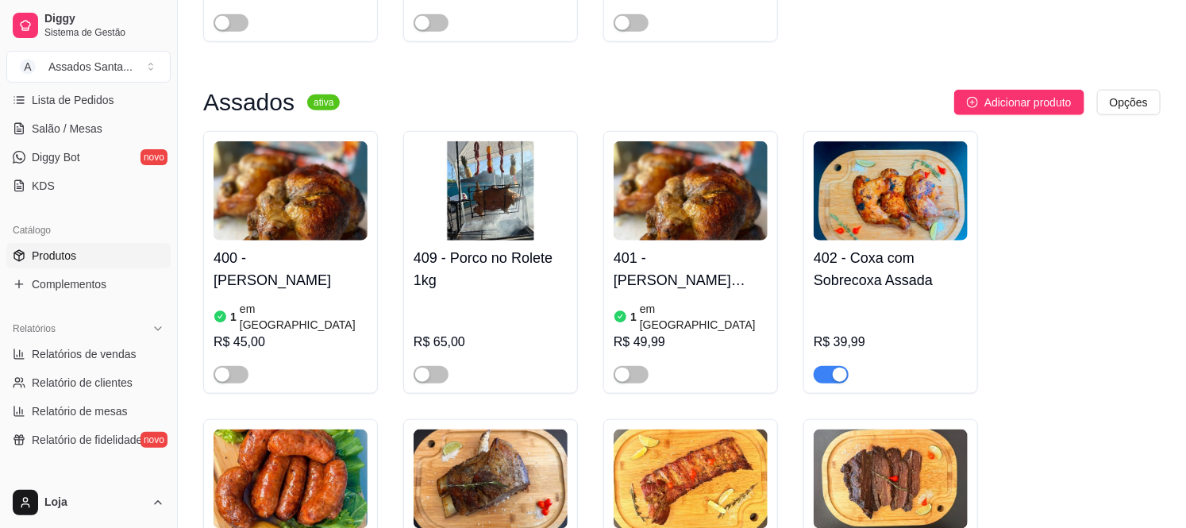
click at [831, 366] on button "button" at bounding box center [831, 374] width 35 height 17
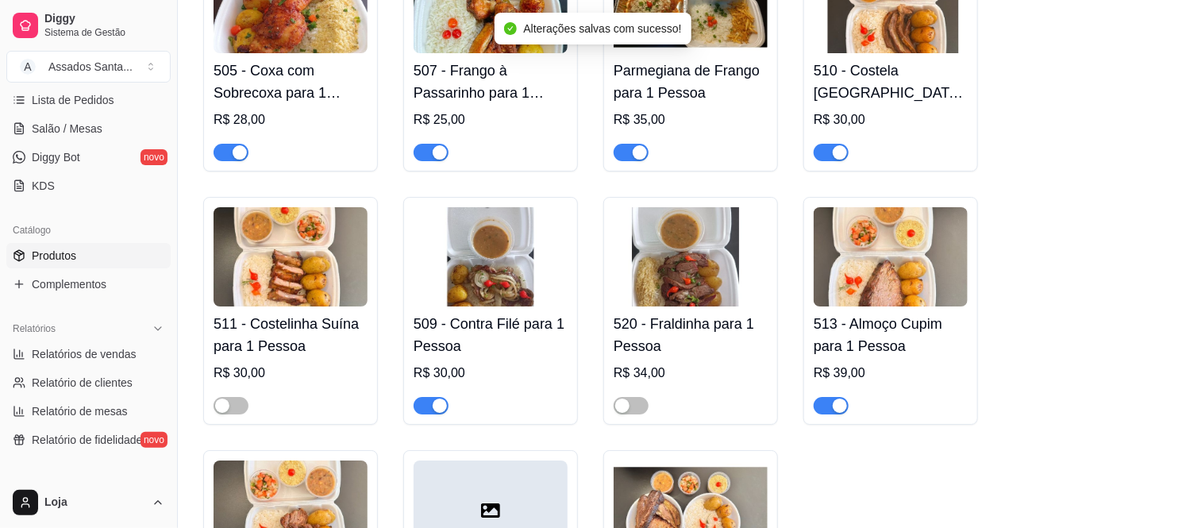
scroll to position [2470, 0]
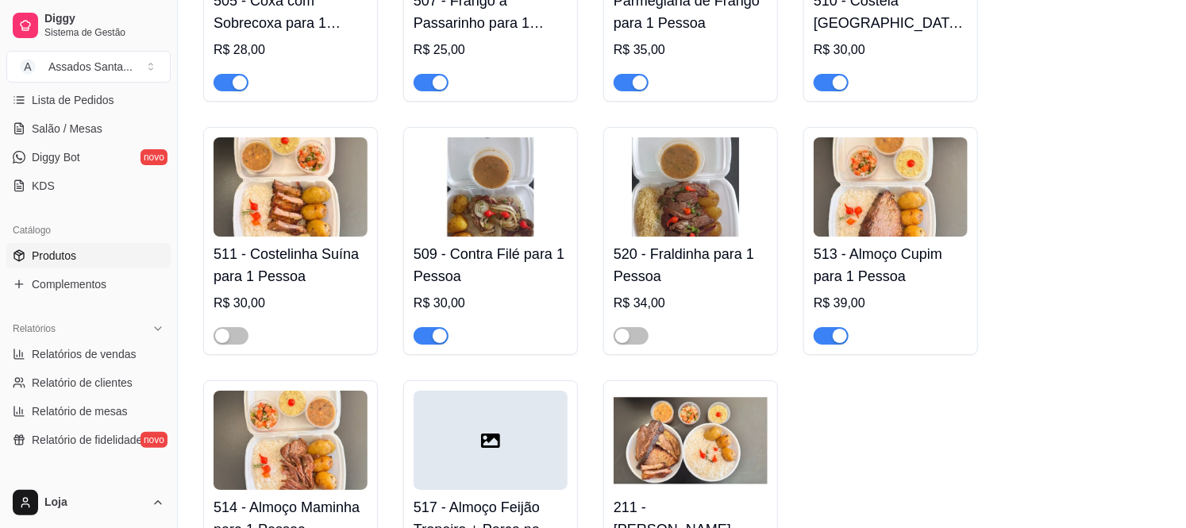
click at [243, 75] on div "button" at bounding box center [240, 82] width 14 height 14
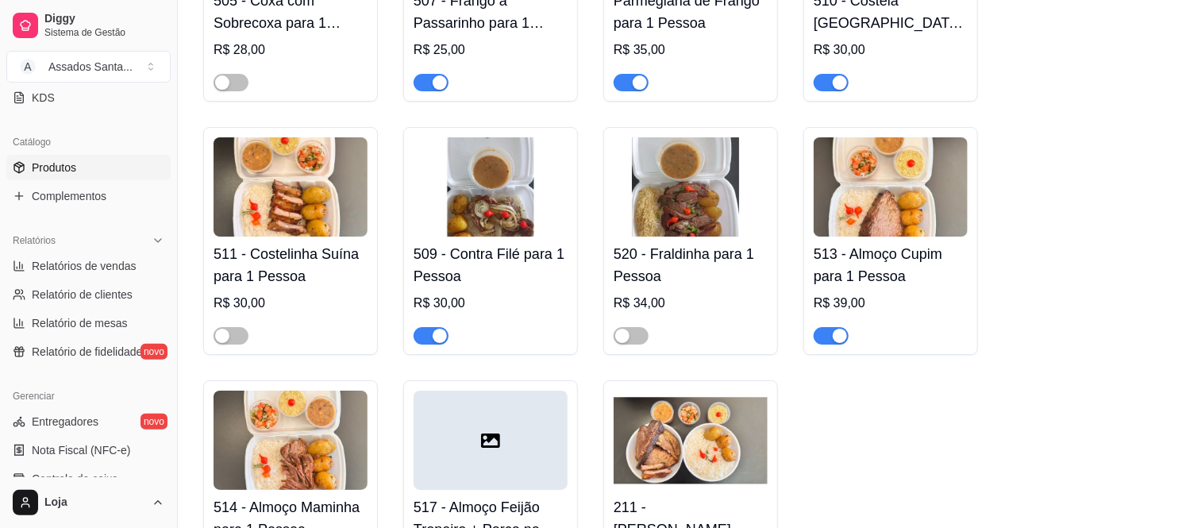
scroll to position [264, 0]
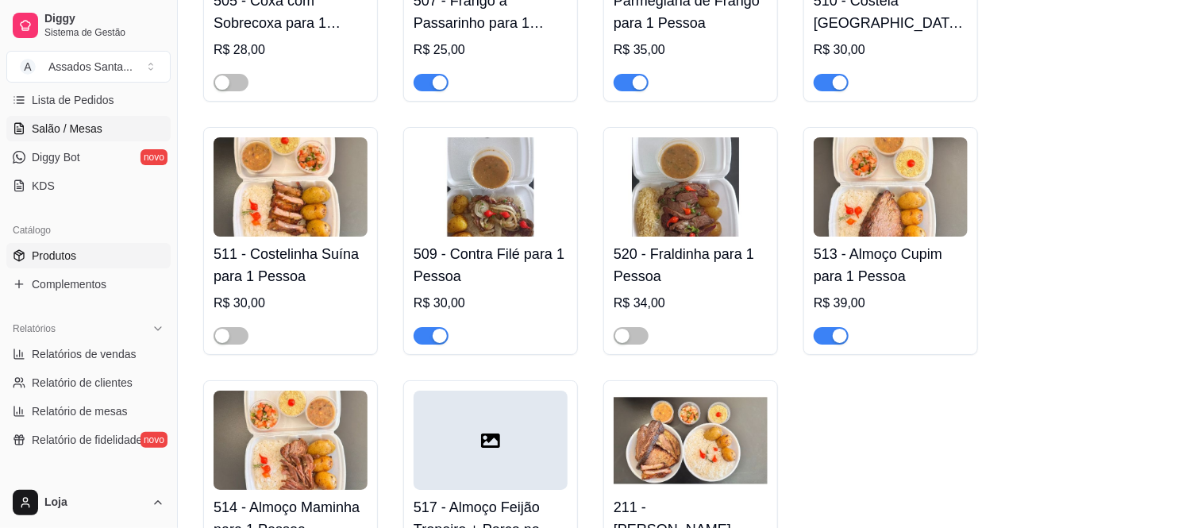
click at [68, 137] on link "Salão / Mesas" at bounding box center [88, 128] width 164 height 25
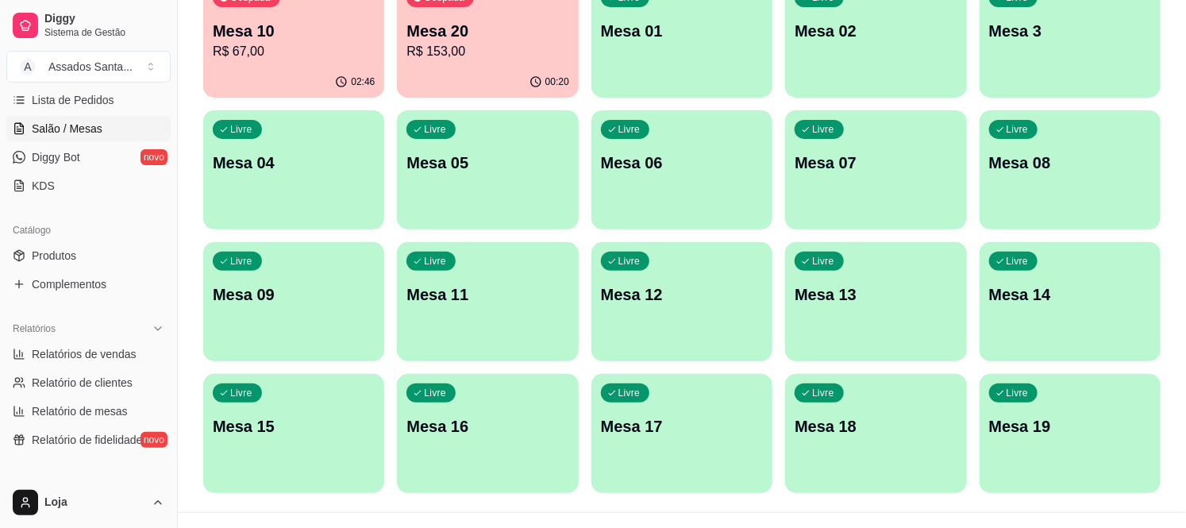
scroll to position [222, 0]
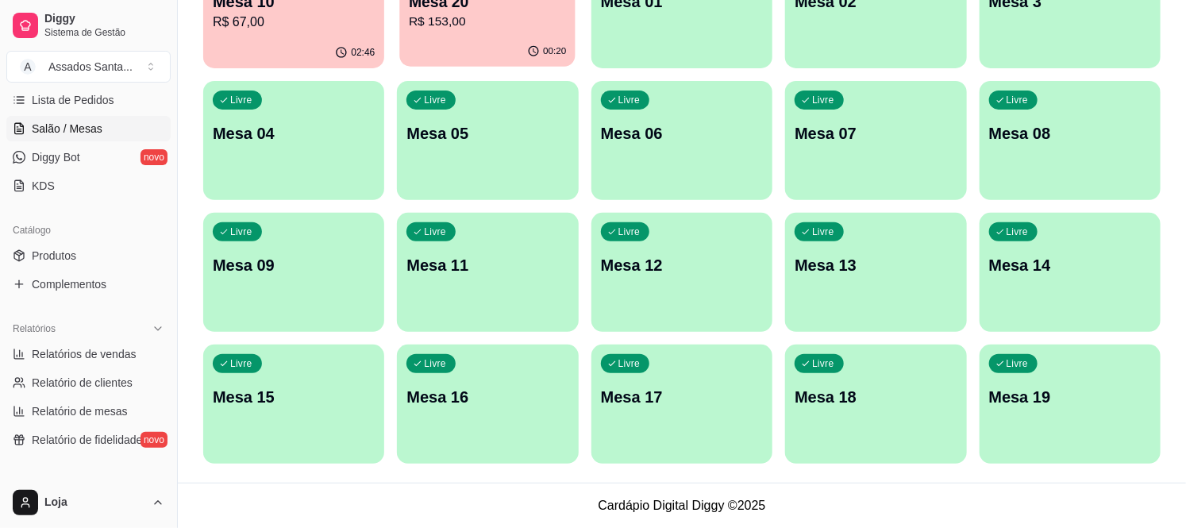
click at [476, 42] on div "00:20" at bounding box center [488, 52] width 176 height 30
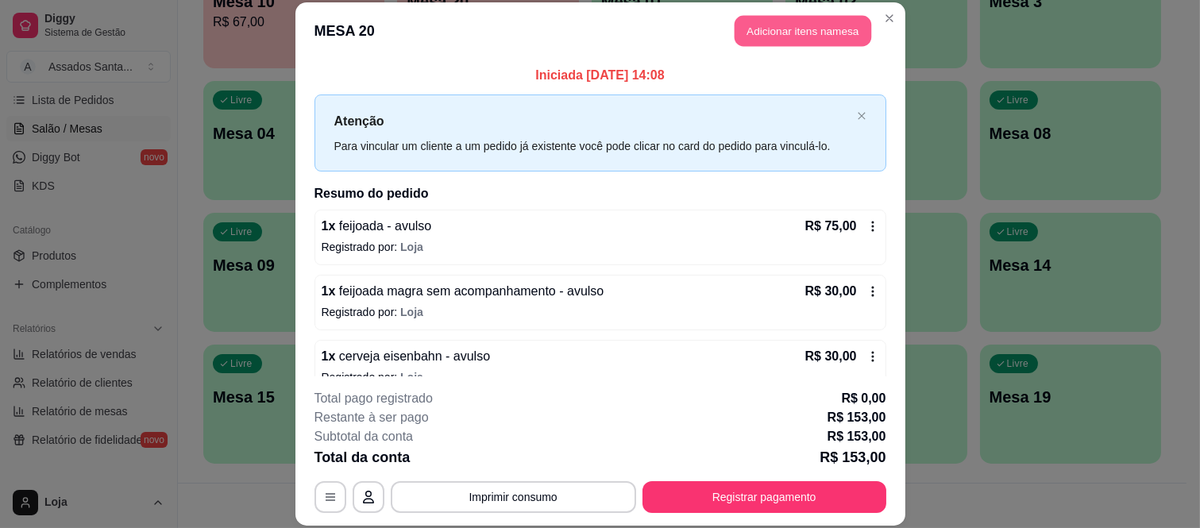
click at [830, 35] on button "Adicionar itens na mesa" at bounding box center [802, 31] width 137 height 31
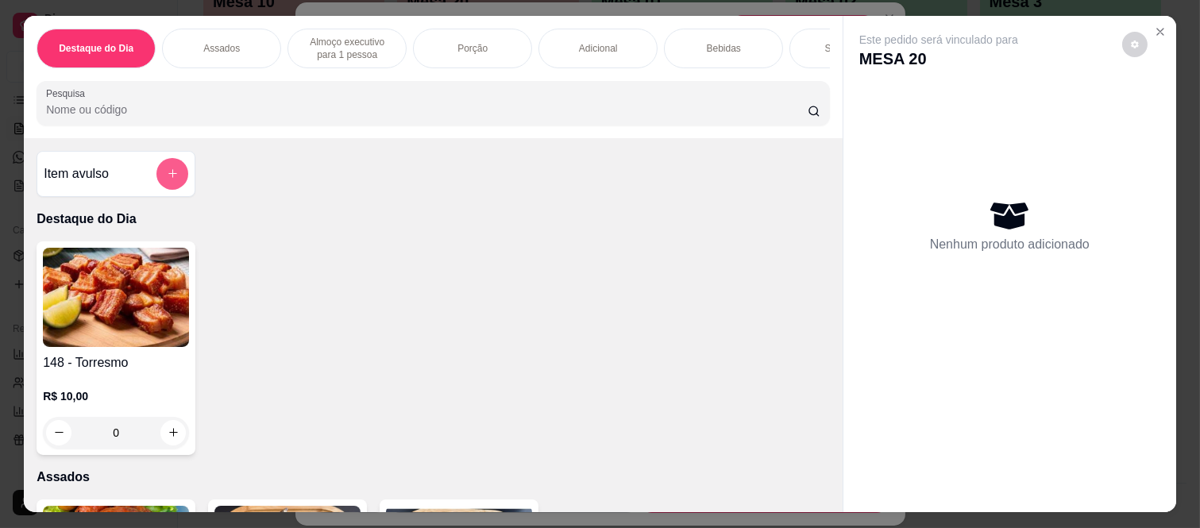
click at [167, 179] on icon "add-separate-item" at bounding box center [173, 174] width 12 height 12
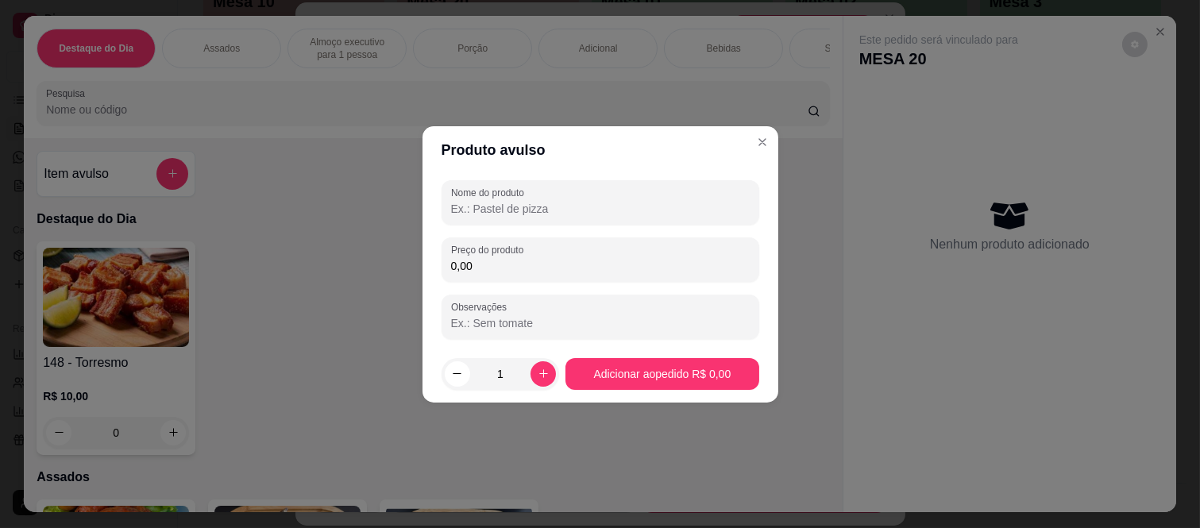
click at [488, 266] on input "0,00" at bounding box center [600, 266] width 299 height 16
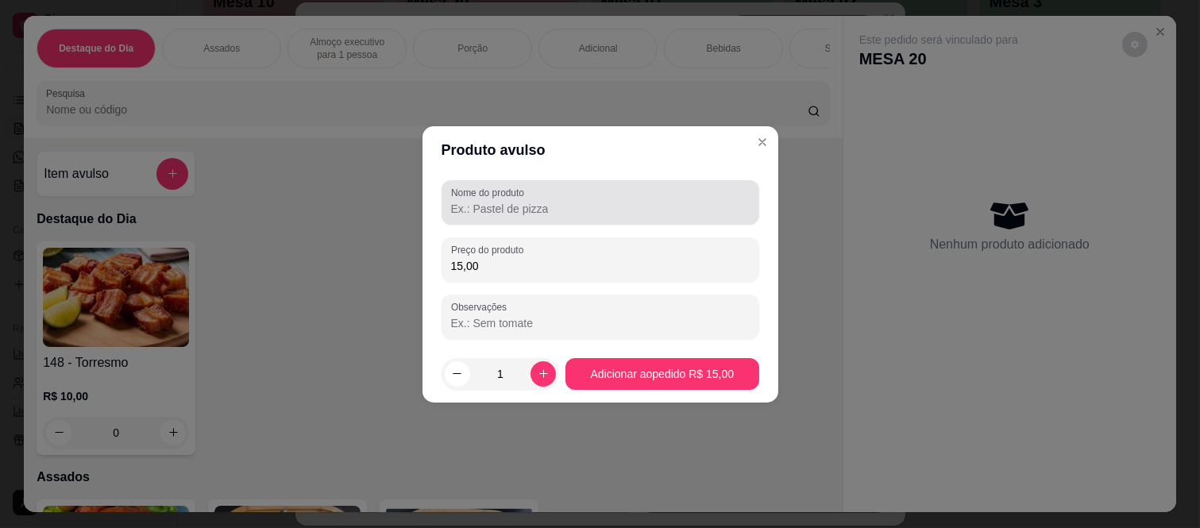
type input "15,00"
click at [490, 218] on div "Nome do produto" at bounding box center [600, 202] width 318 height 44
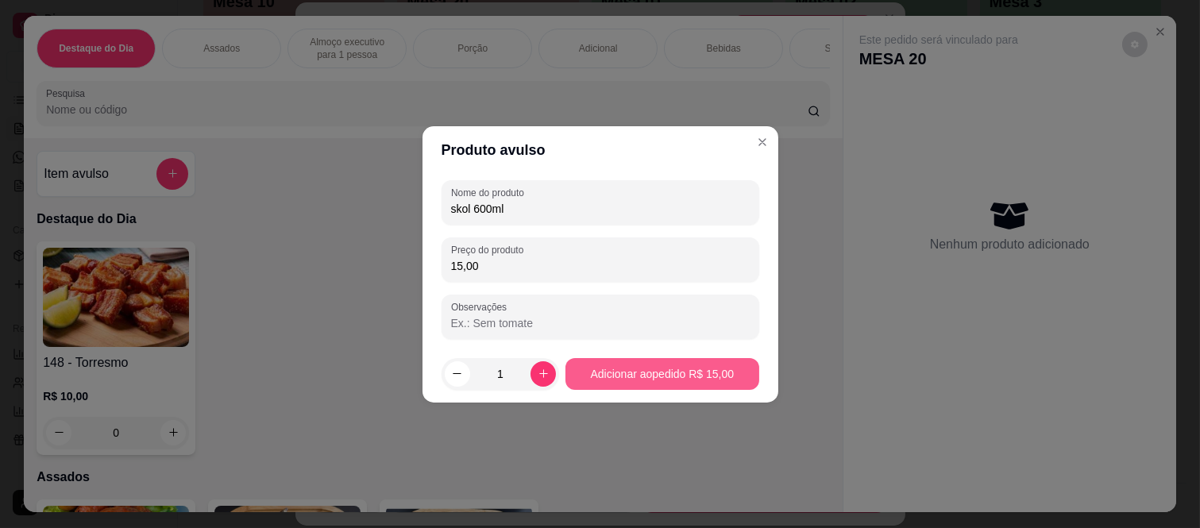
type input "skol 600ml"
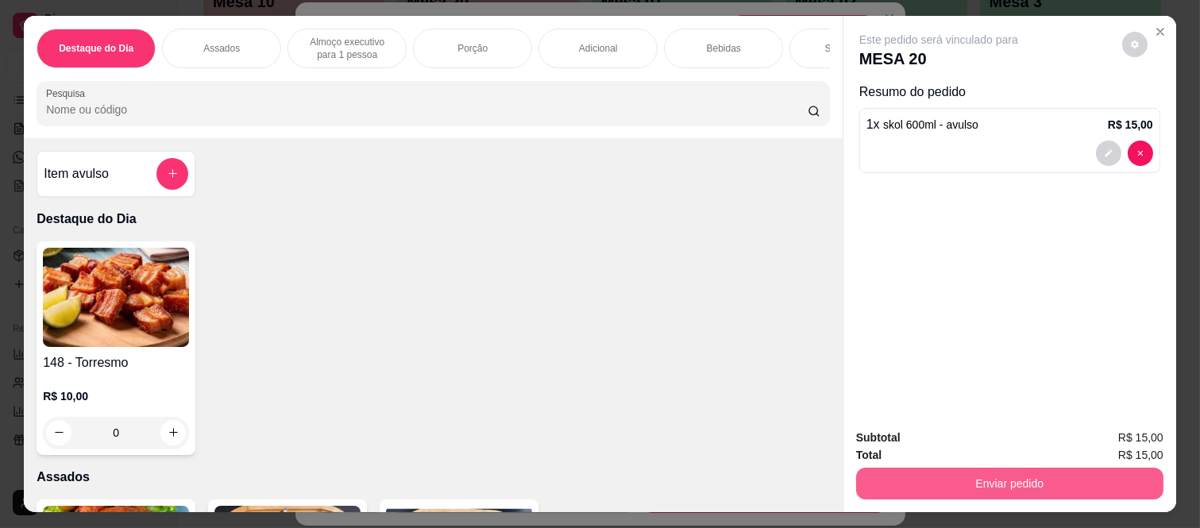
click at [938, 490] on button "Enviar pedido" at bounding box center [1009, 484] width 307 height 32
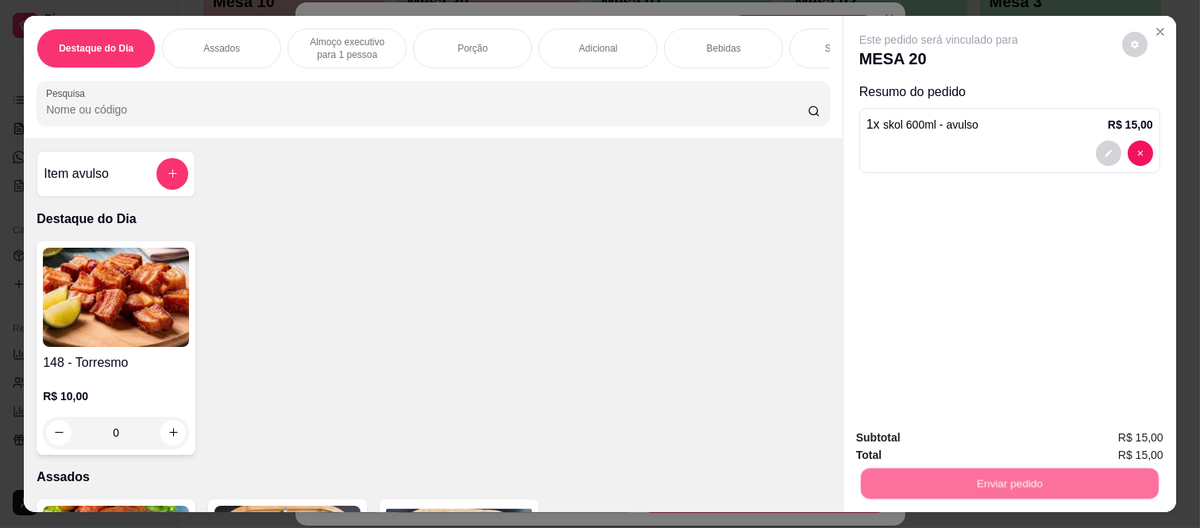
click at [894, 437] on button "Não registrar e enviar pedido" at bounding box center [955, 438] width 165 height 30
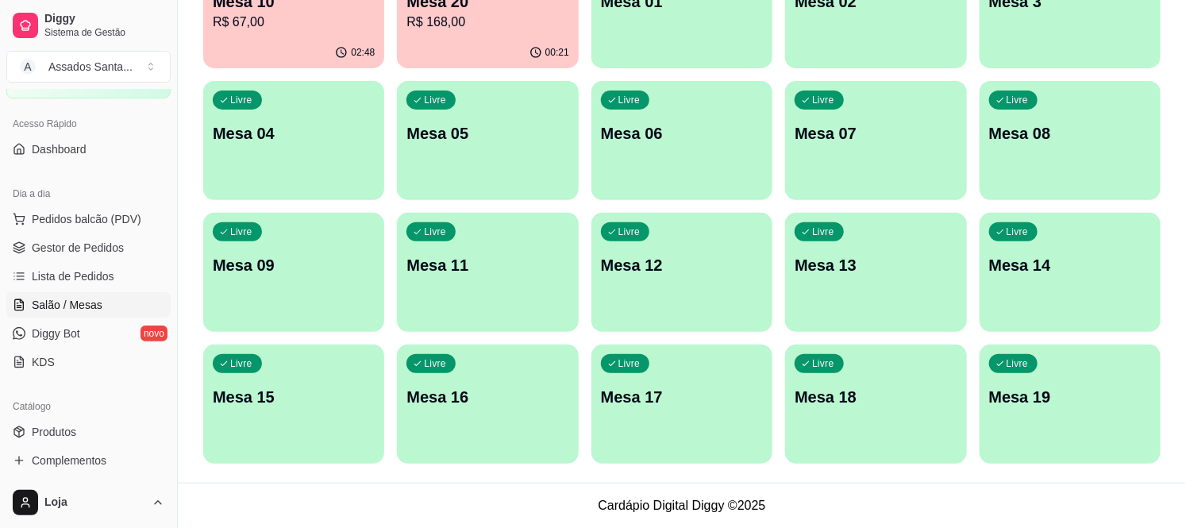
scroll to position [0, 0]
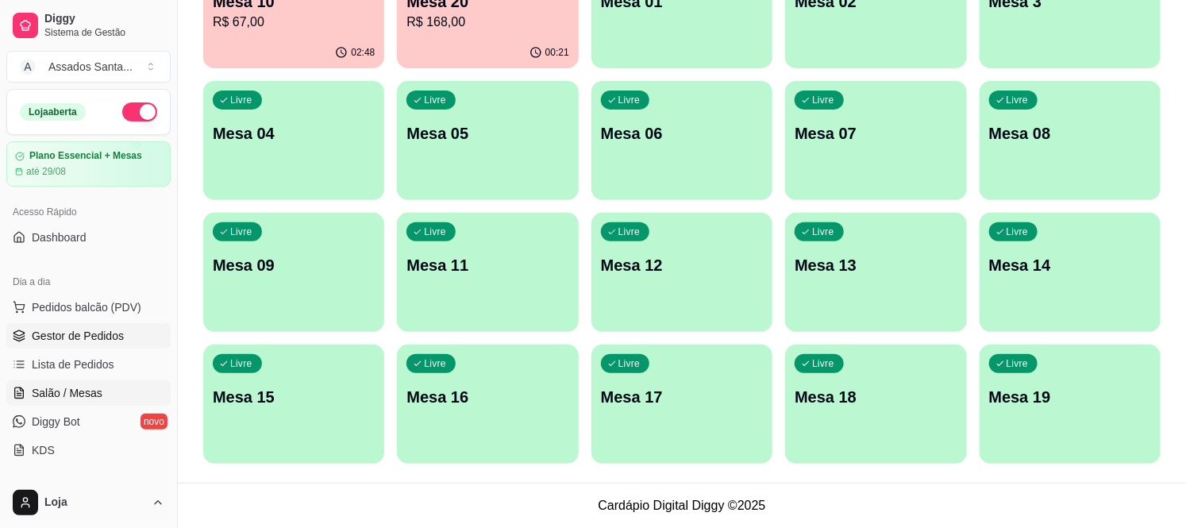
click at [53, 334] on span "Gestor de Pedidos" at bounding box center [78, 336] width 92 height 16
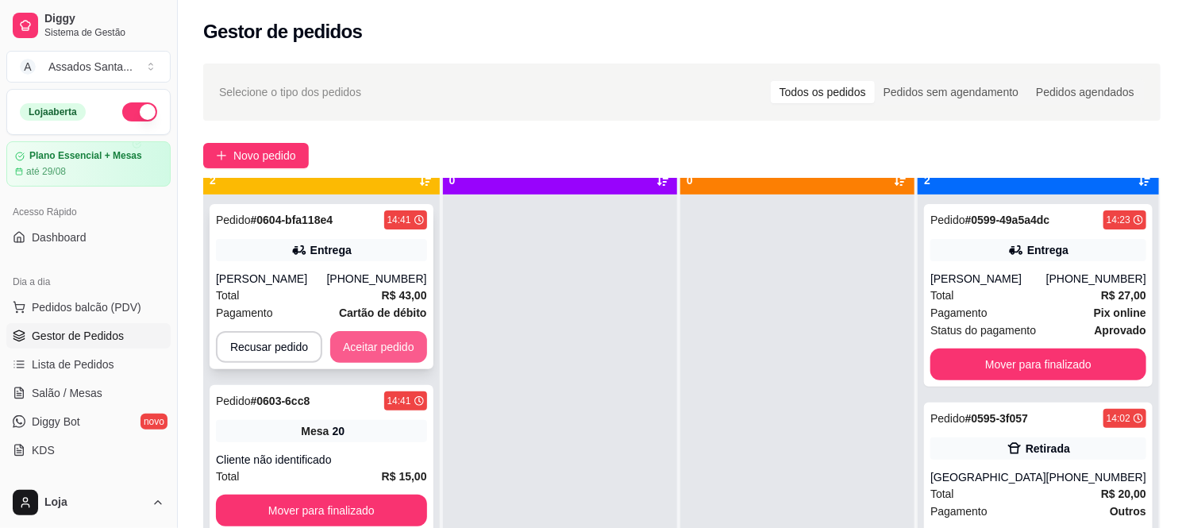
scroll to position [44, 0]
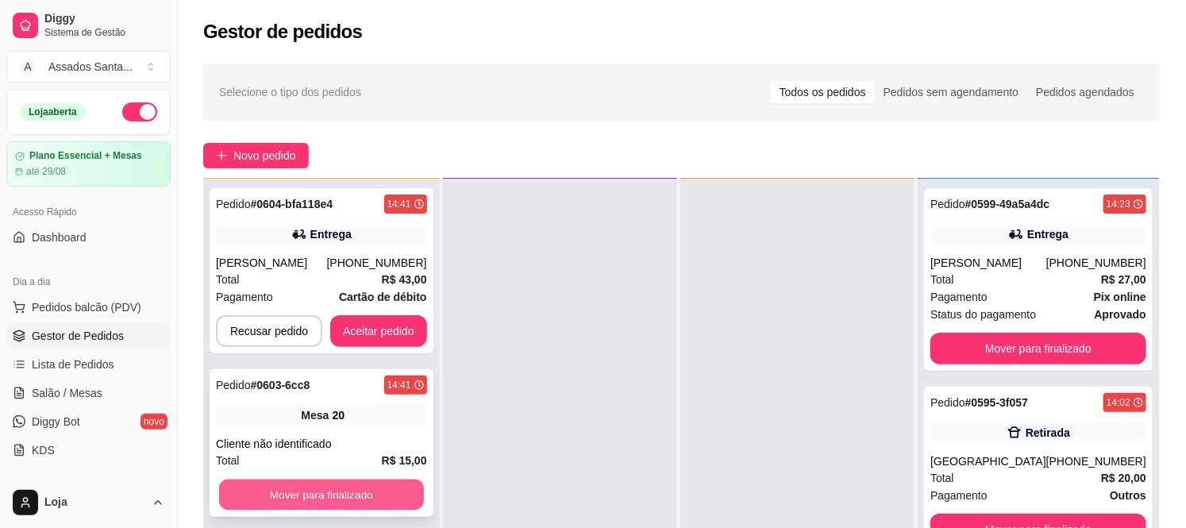
click at [321, 481] on button "Mover para finalizado" at bounding box center [321, 495] width 205 height 31
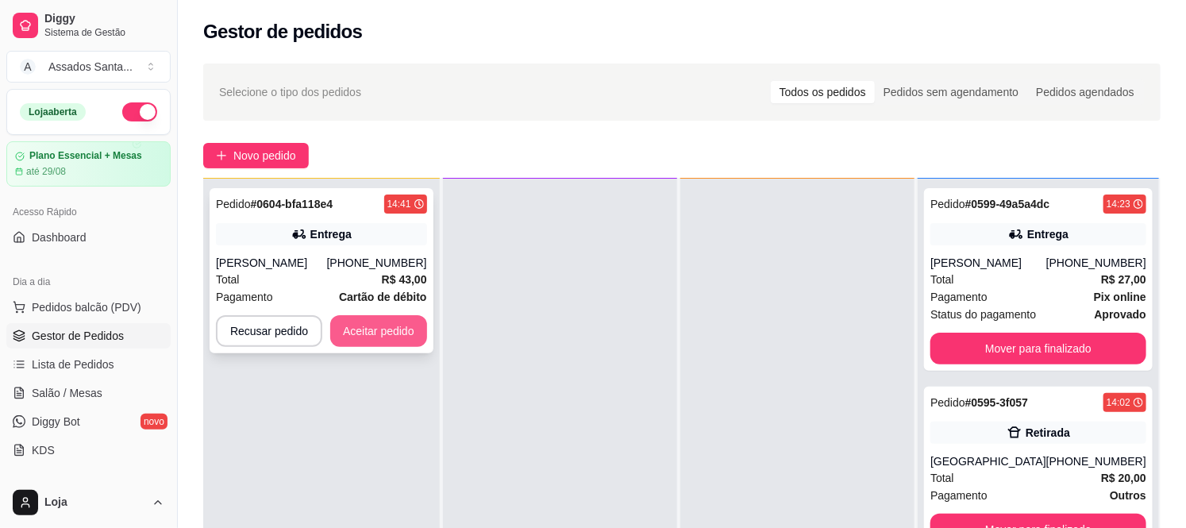
click at [379, 332] on button "Aceitar pedido" at bounding box center [378, 331] width 97 height 32
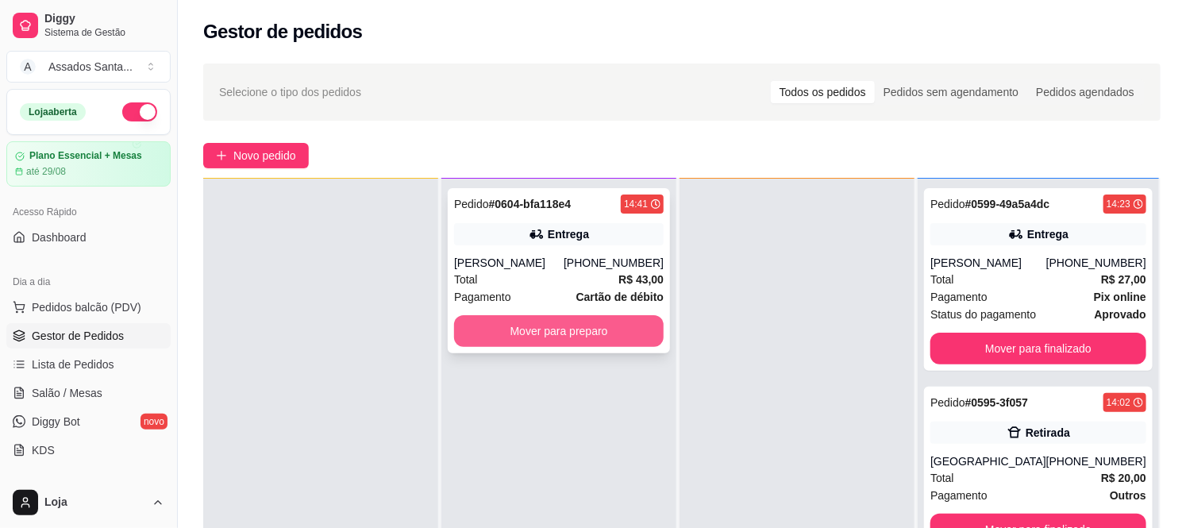
click at [481, 324] on button "Mover para preparo" at bounding box center [559, 331] width 210 height 32
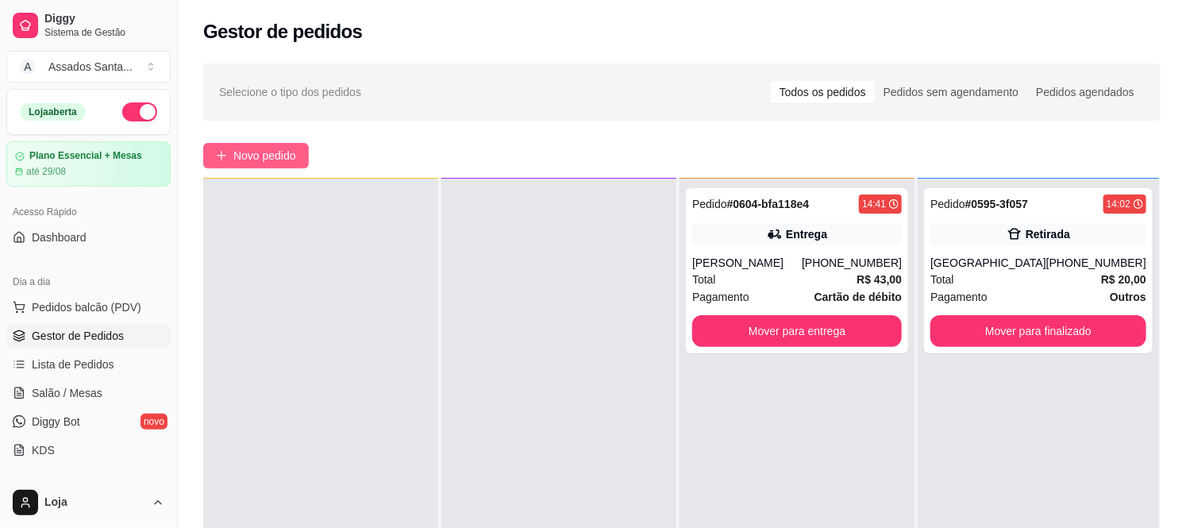
click at [272, 164] on button "Novo pedido" at bounding box center [256, 155] width 106 height 25
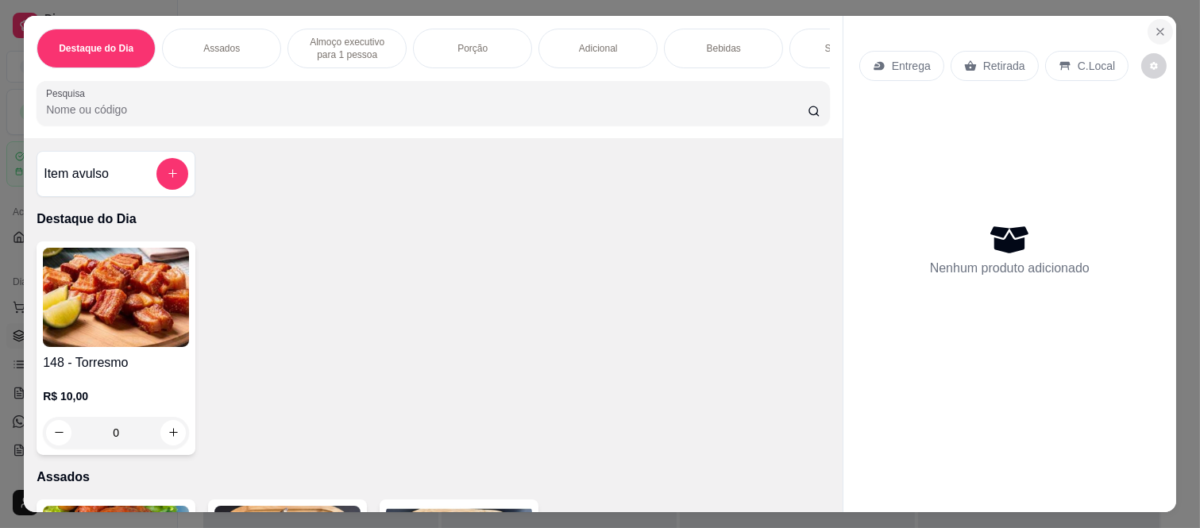
click at [1161, 21] on button "Close" at bounding box center [1159, 31] width 25 height 25
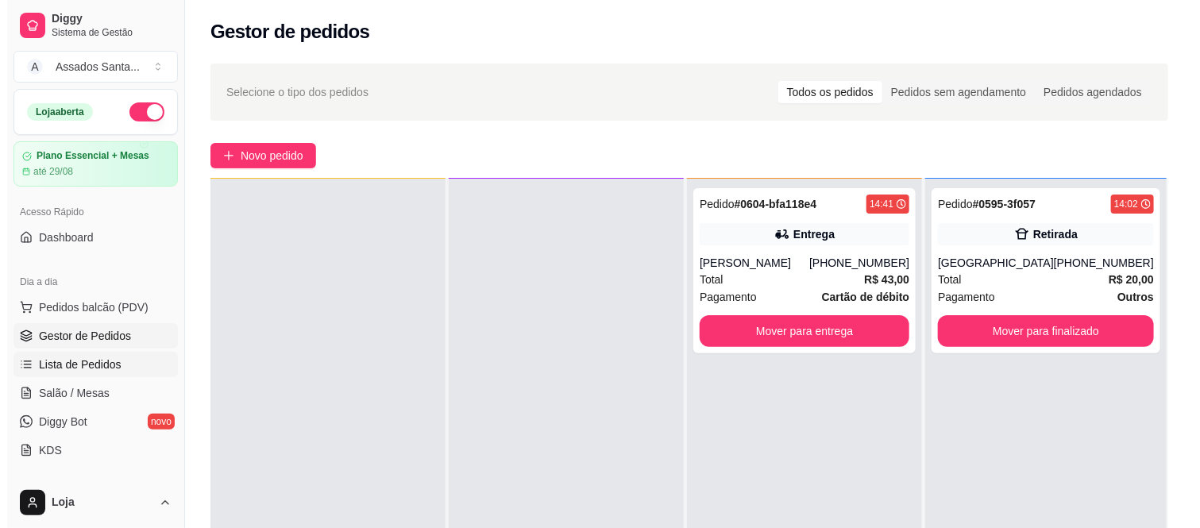
scroll to position [264, 0]
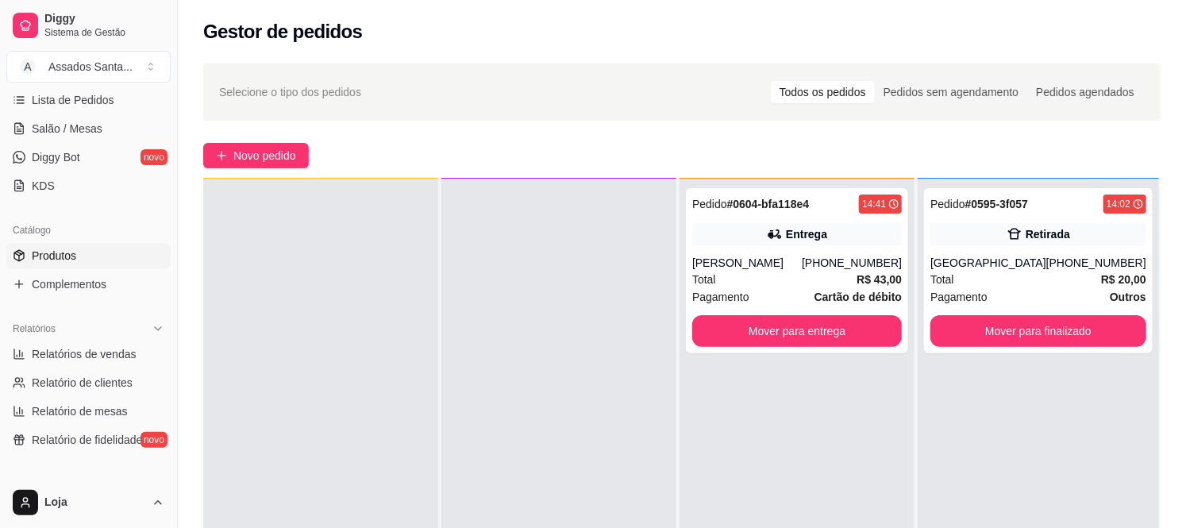
click at [78, 249] on link "Produtos" at bounding box center [88, 255] width 164 height 25
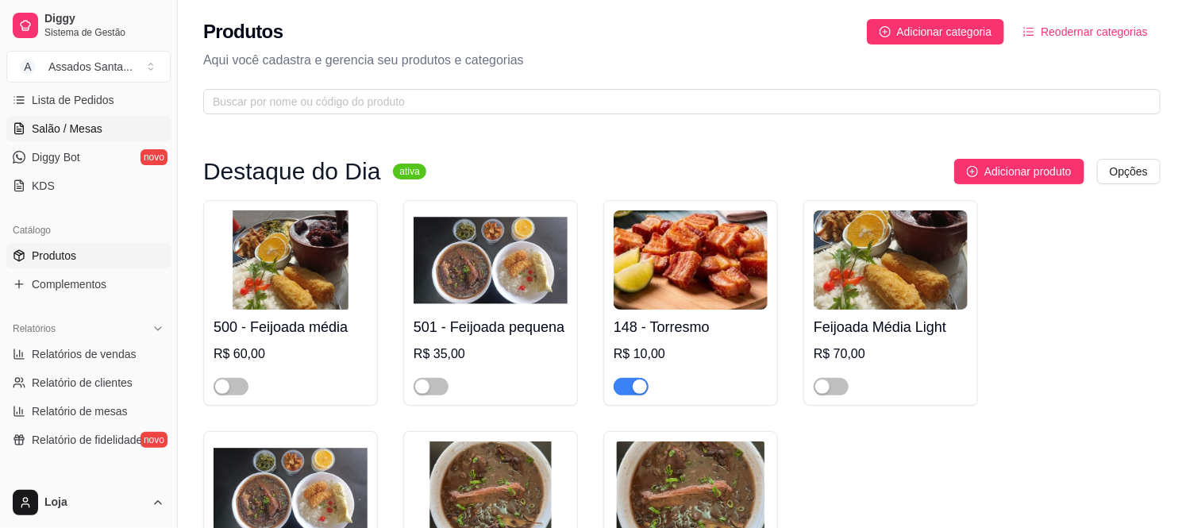
click at [96, 121] on span "Salão / Mesas" at bounding box center [67, 129] width 71 height 16
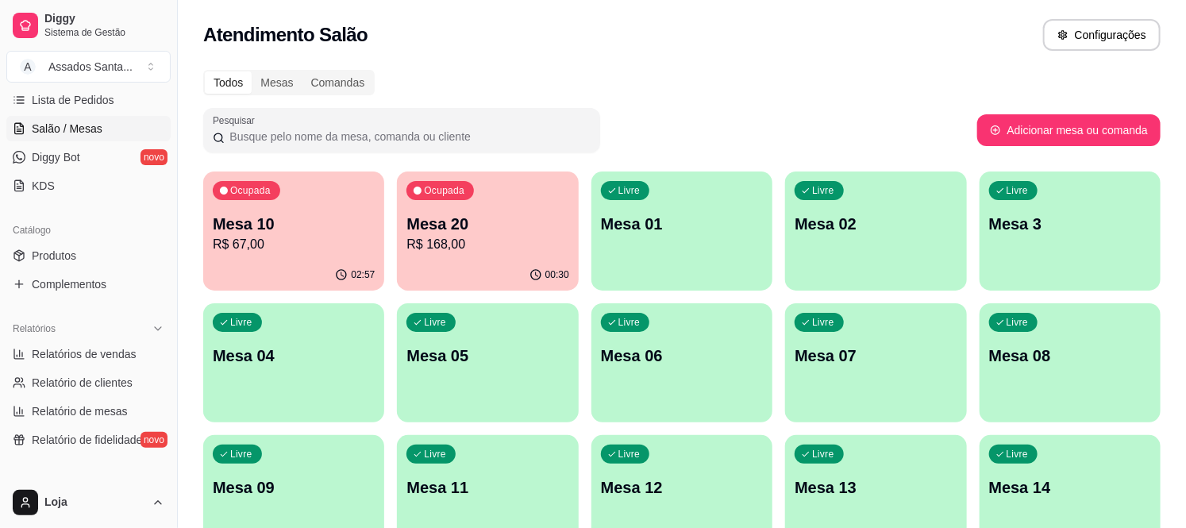
click at [505, 193] on div "Ocupada Mesa 20 R$ 168,00" at bounding box center [487, 216] width 181 height 88
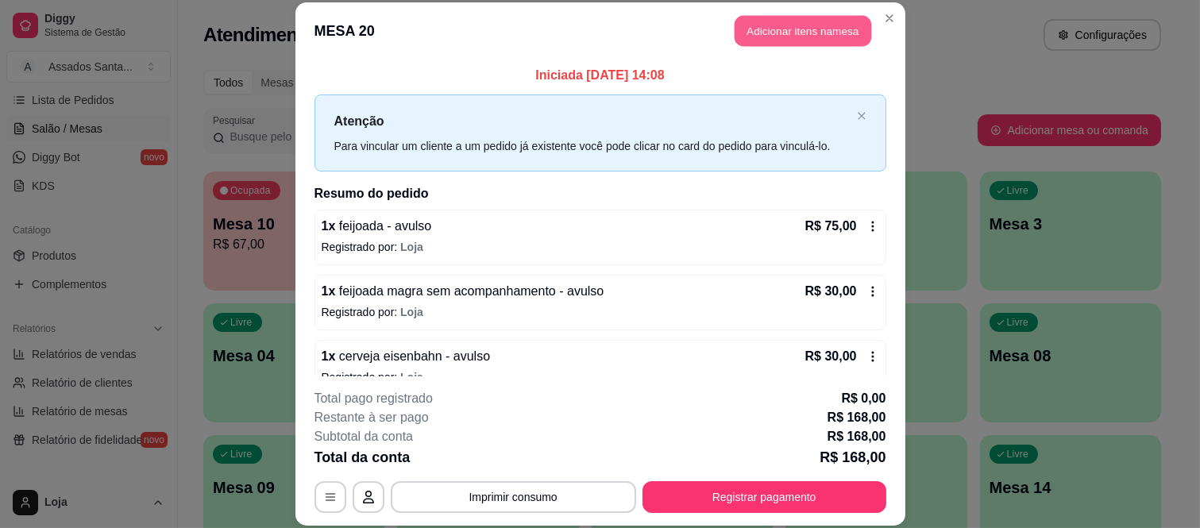
click at [741, 25] on button "Adicionar itens na mesa" at bounding box center [802, 31] width 137 height 31
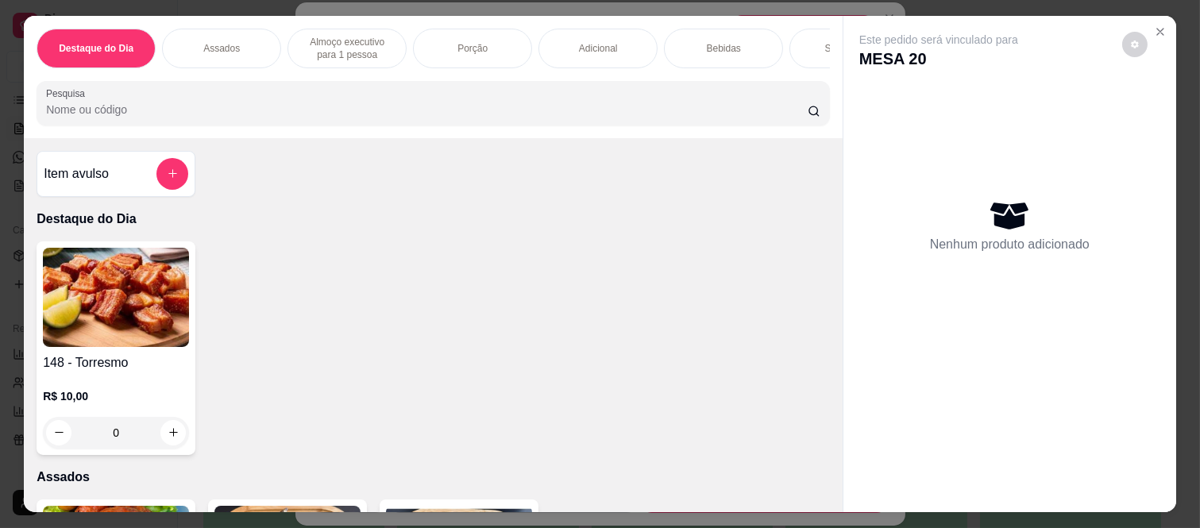
click at [723, 42] on p "Bebidas" at bounding box center [724, 48] width 34 height 13
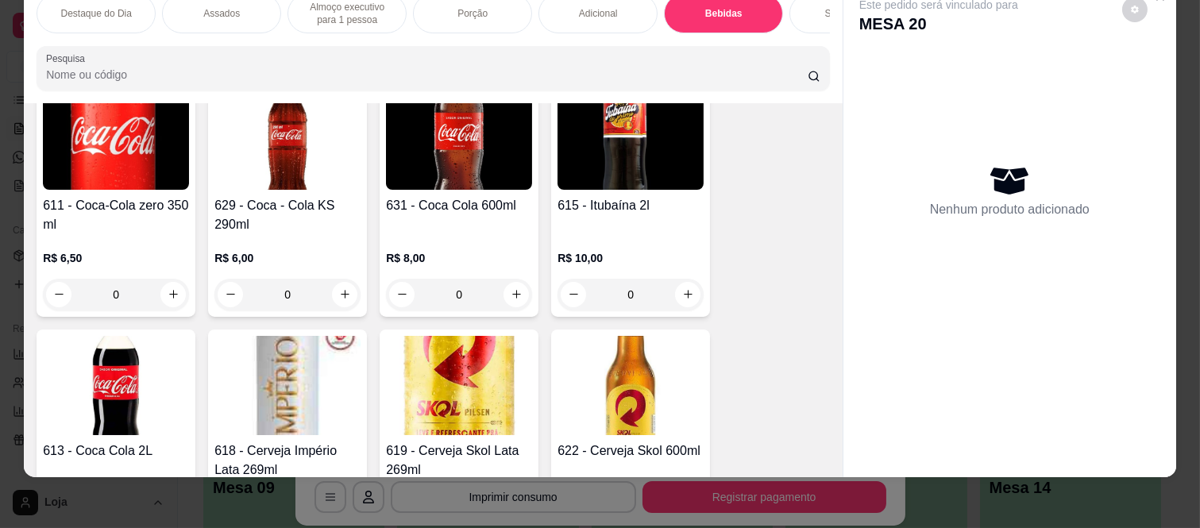
scroll to position [3282, 0]
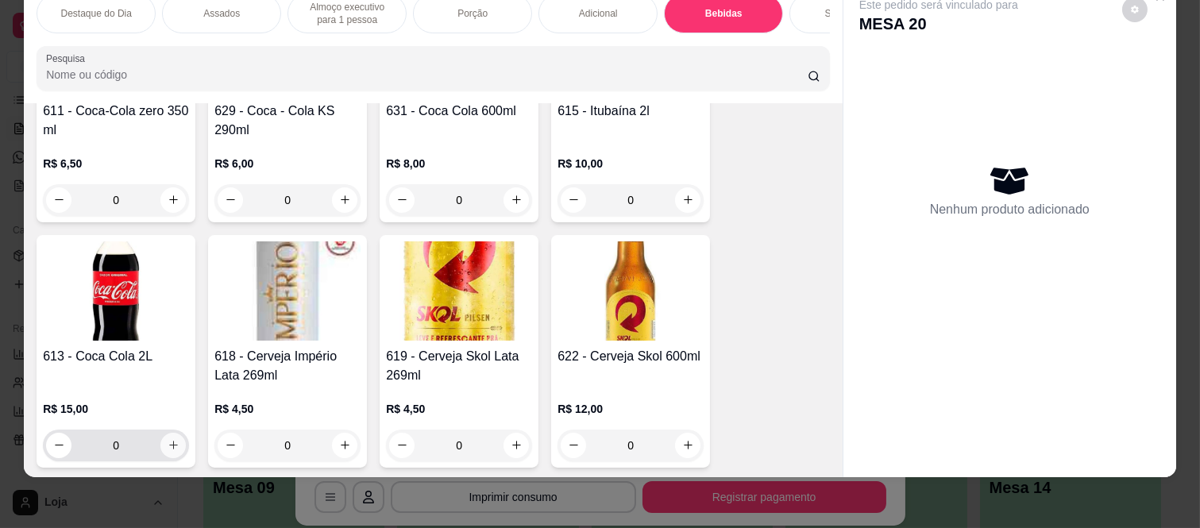
click at [170, 453] on button "increase-product-quantity" at bounding box center [172, 445] width 25 height 25
type input "1"
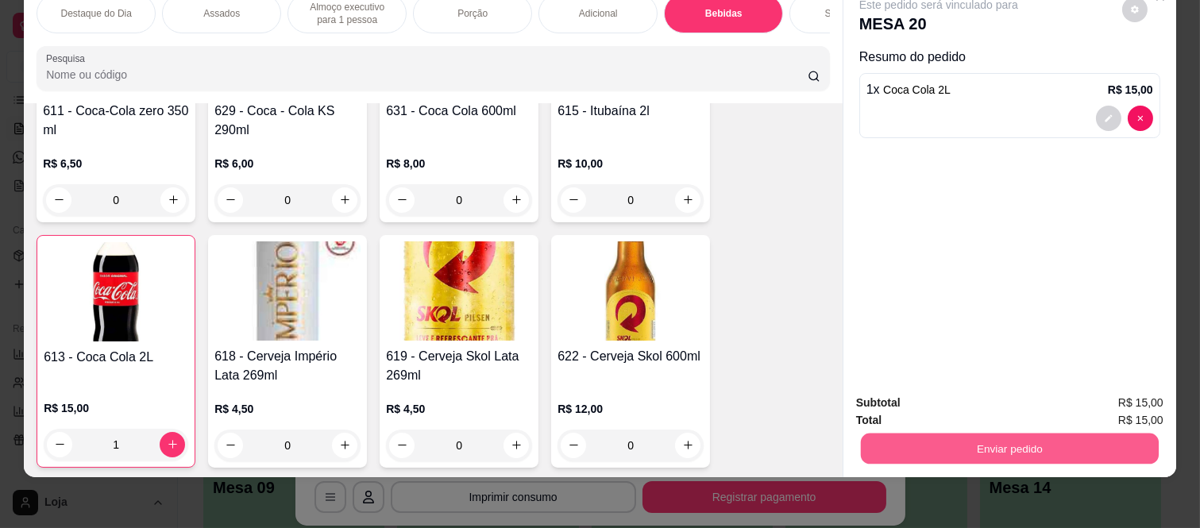
click at [996, 446] on button "Enviar pedido" at bounding box center [1010, 449] width 298 height 31
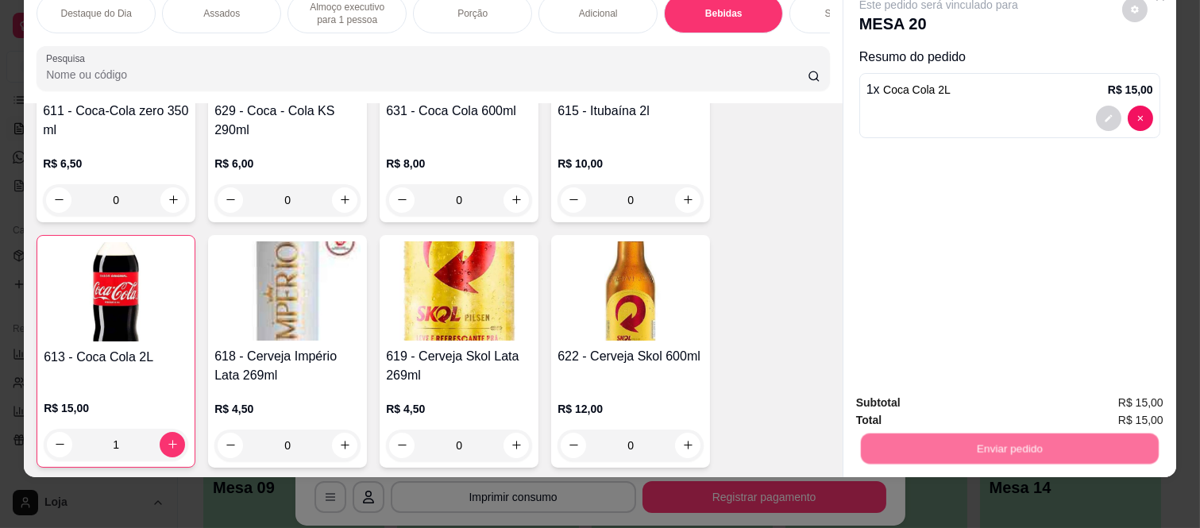
click at [951, 398] on button "Não registrar e enviar pedido" at bounding box center [955, 397] width 165 height 30
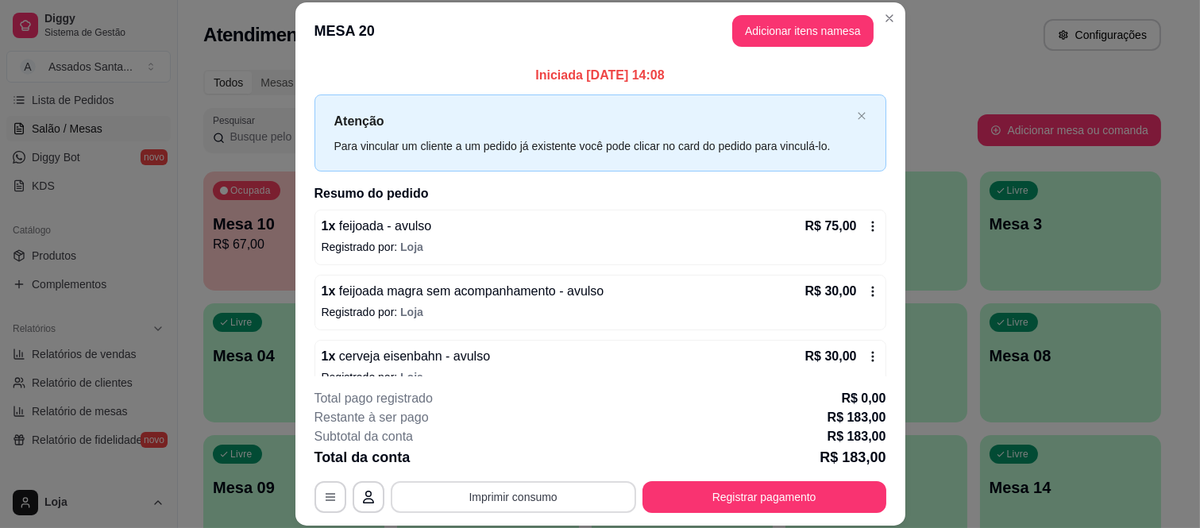
click at [530, 501] on button "Imprimir consumo" at bounding box center [513, 497] width 245 height 32
click at [536, 458] on button "IMPRESSORA caixa" at bounding box center [511, 460] width 111 height 25
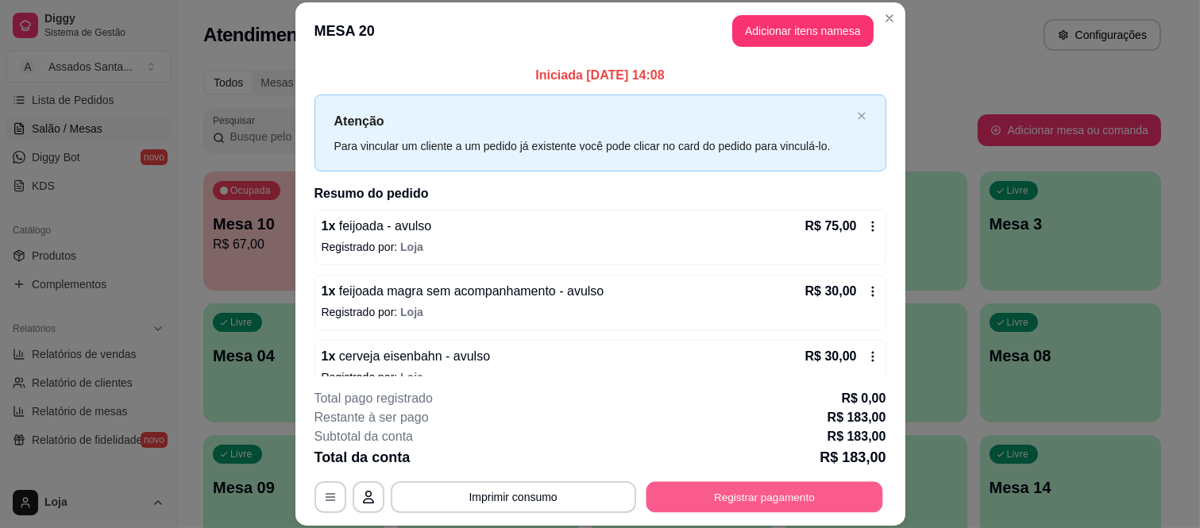
click at [692, 484] on button "Registrar pagamento" at bounding box center [764, 496] width 237 height 31
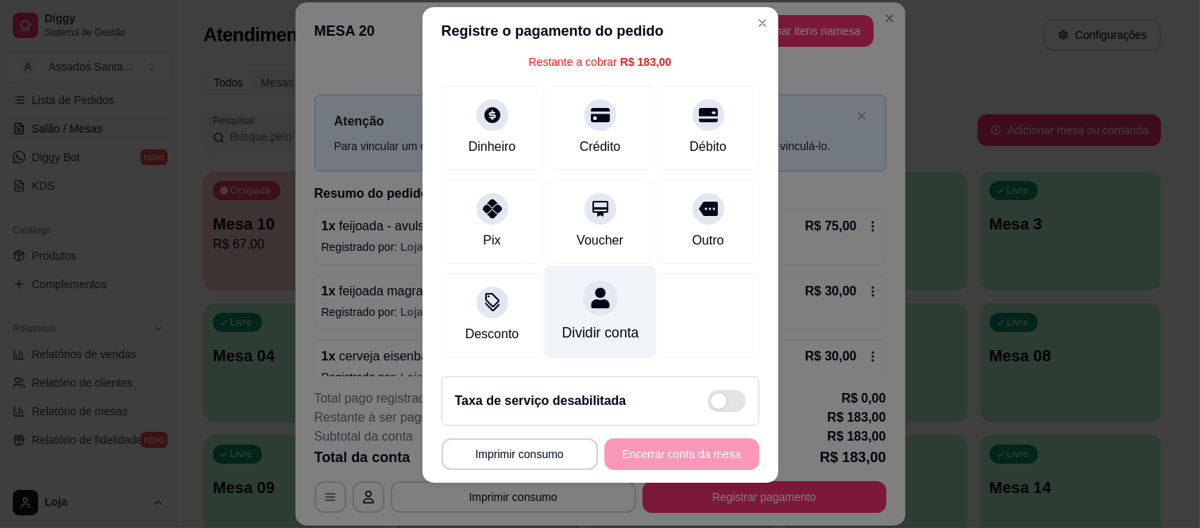
scroll to position [25, 0]
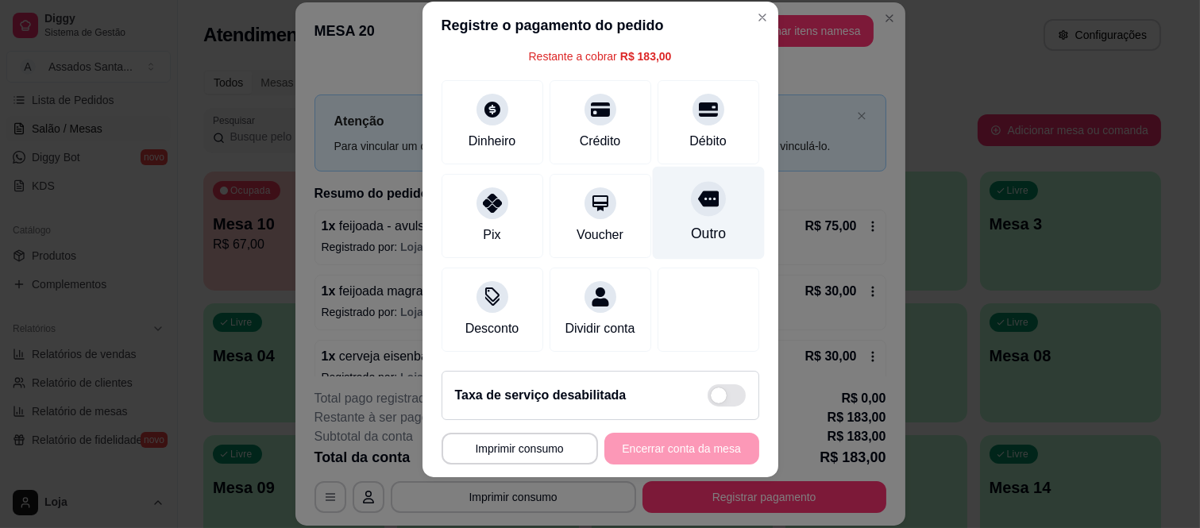
click at [652, 186] on div "Outro" at bounding box center [708, 213] width 112 height 93
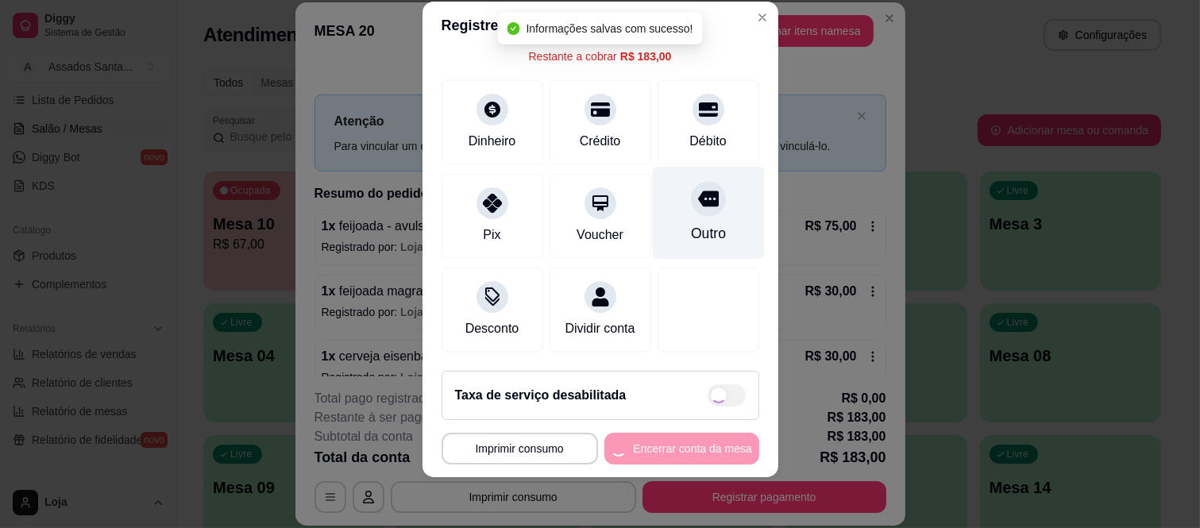
type input "R$ 0,00"
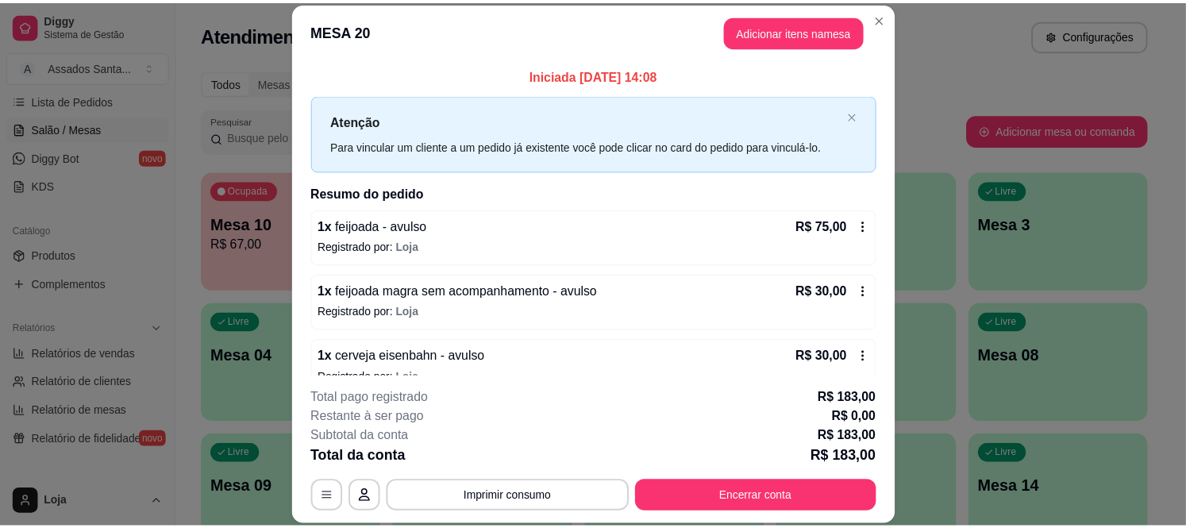
scroll to position [287, 0]
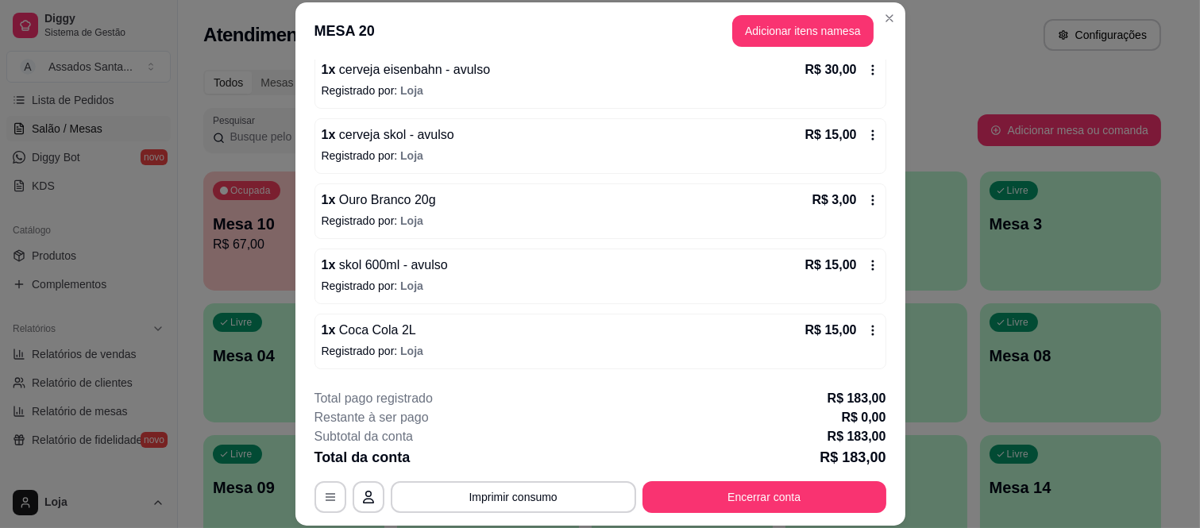
click at [589, 368] on div "1 x Coca Cola 2L R$ 15,00 Registrado por: Loja" at bounding box center [600, 342] width 572 height 56
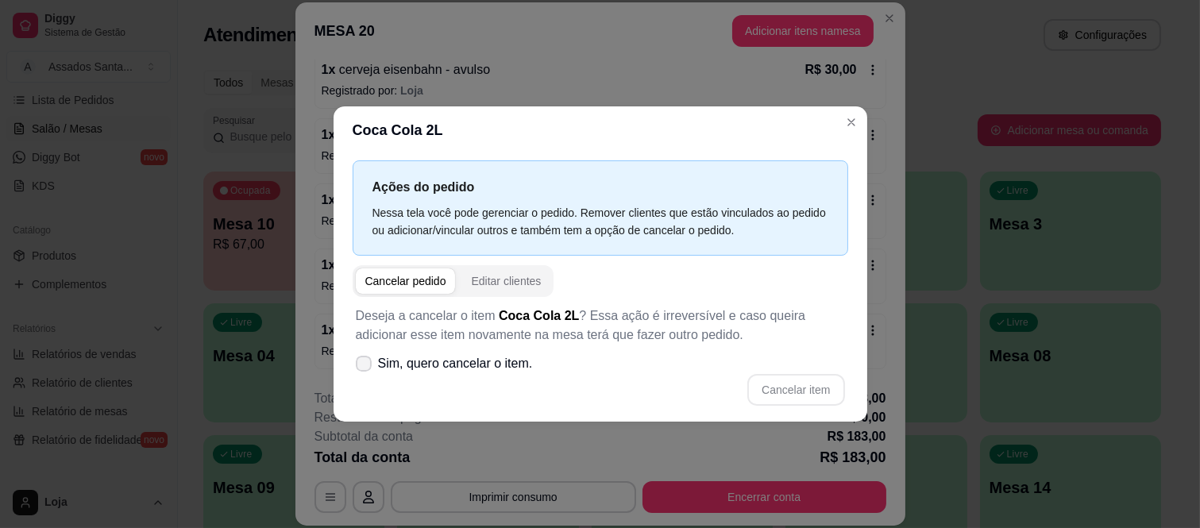
click at [360, 359] on icon at bounding box center [363, 364] width 13 height 10
click at [360, 366] on input "Sim, quero cancelar o item." at bounding box center [360, 371] width 10 height 10
checkbox input "true"
click at [792, 383] on button "Cancelar item" at bounding box center [795, 390] width 97 height 32
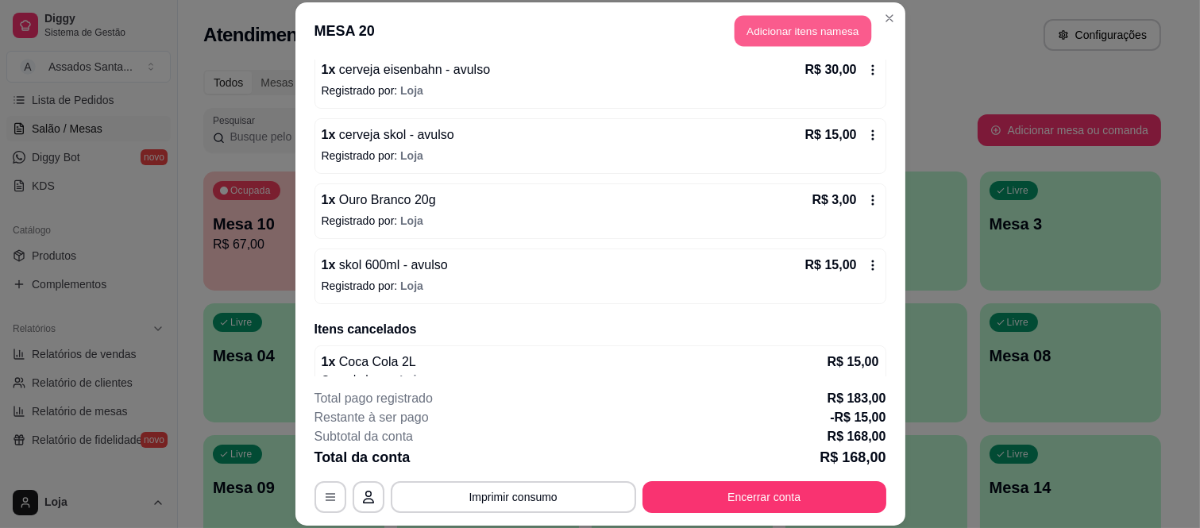
click at [787, 29] on button "Adicionar itens na mesa" at bounding box center [802, 31] width 137 height 31
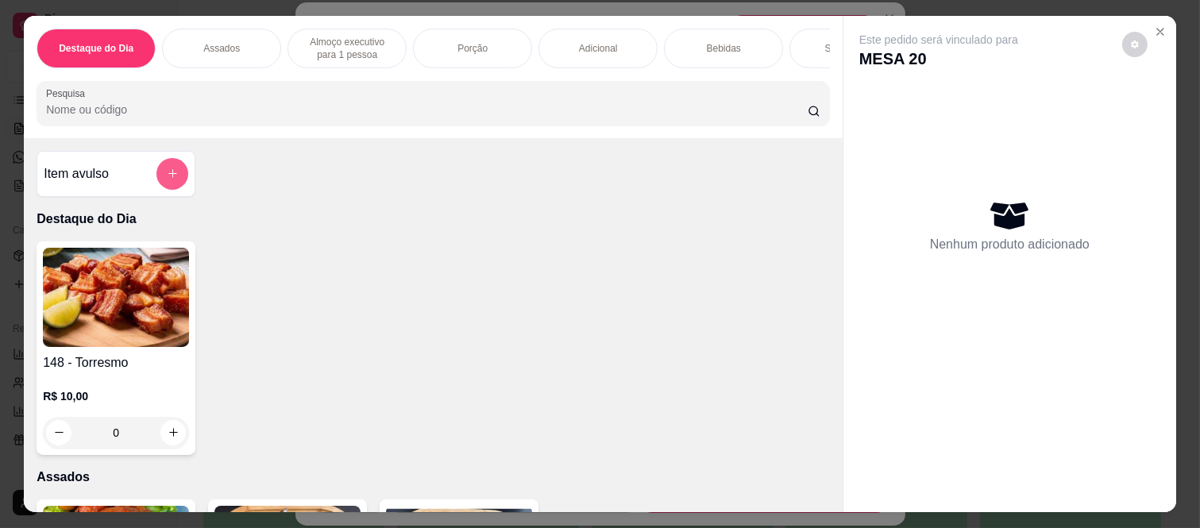
click at [167, 178] on icon "add-separate-item" at bounding box center [173, 174] width 12 height 12
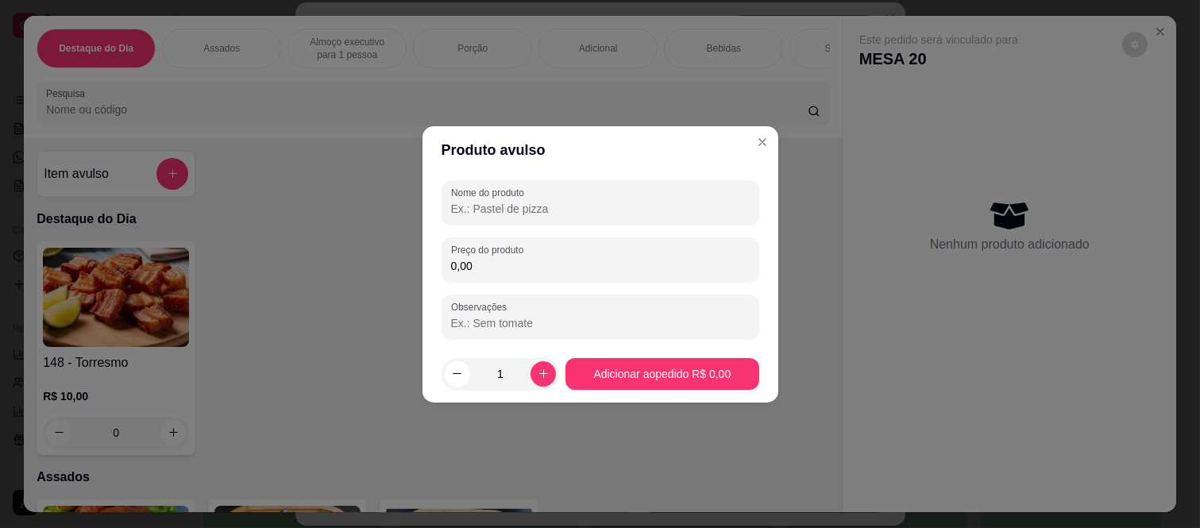
click at [530, 260] on input "0,00" at bounding box center [600, 266] width 299 height 16
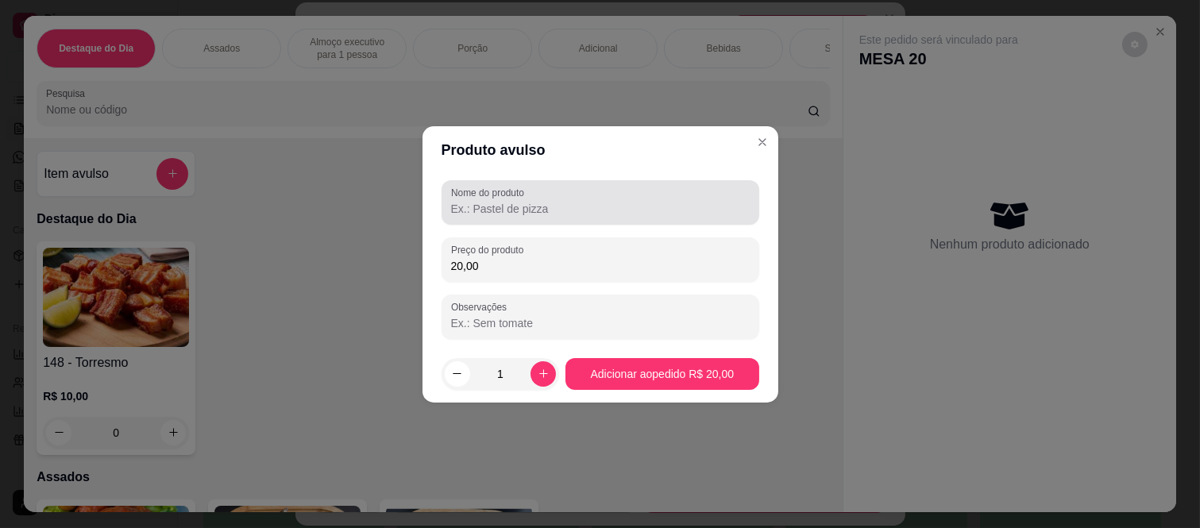
type input "20,00"
click at [626, 196] on div at bounding box center [600, 203] width 299 height 32
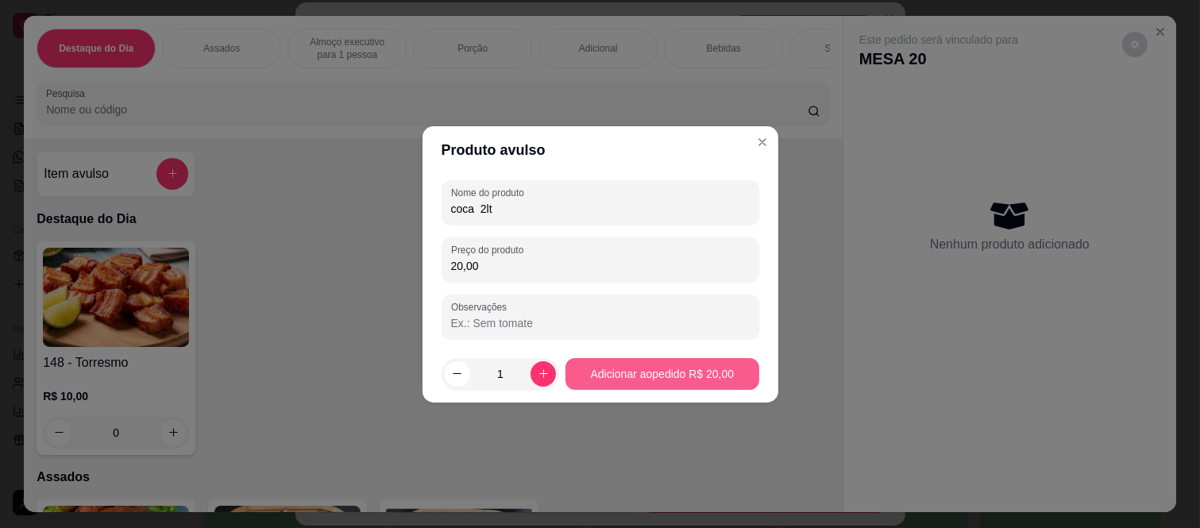
type input "coca 2lt"
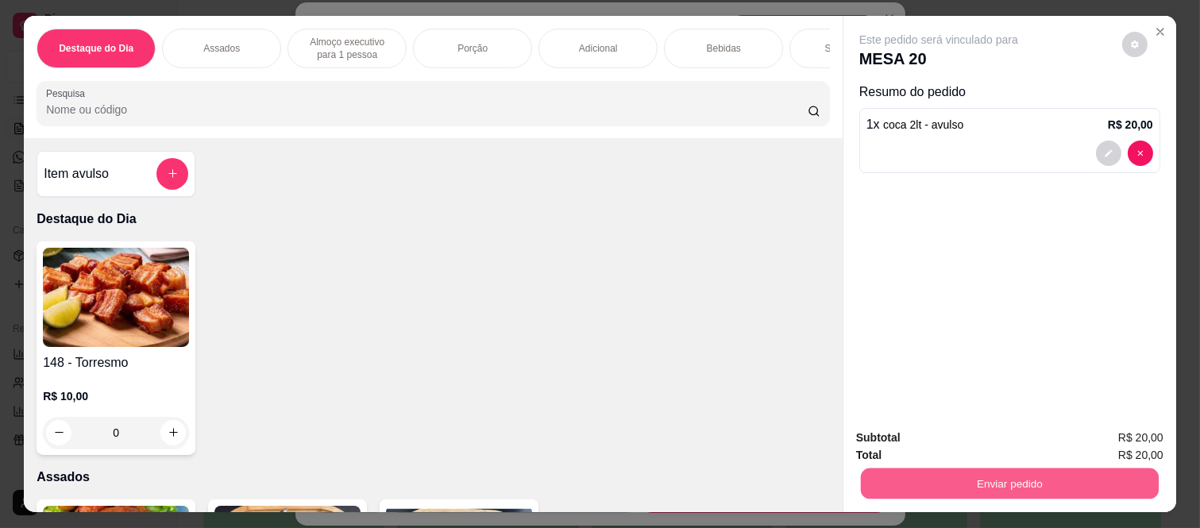
click at [964, 474] on button "Enviar pedido" at bounding box center [1010, 483] width 298 height 31
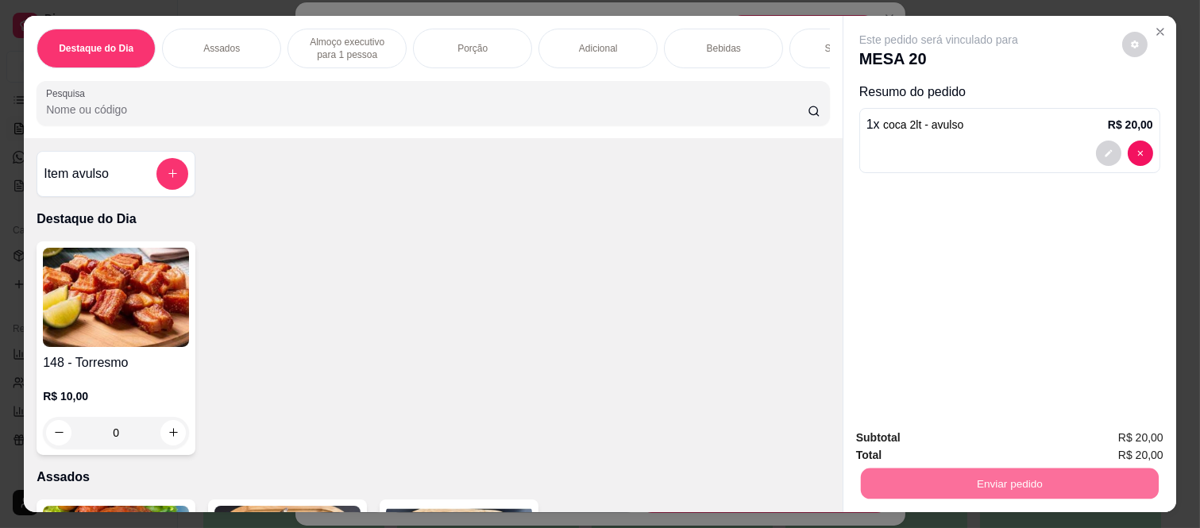
click at [940, 433] on button "Não registrar e enviar pedido" at bounding box center [955, 438] width 165 height 30
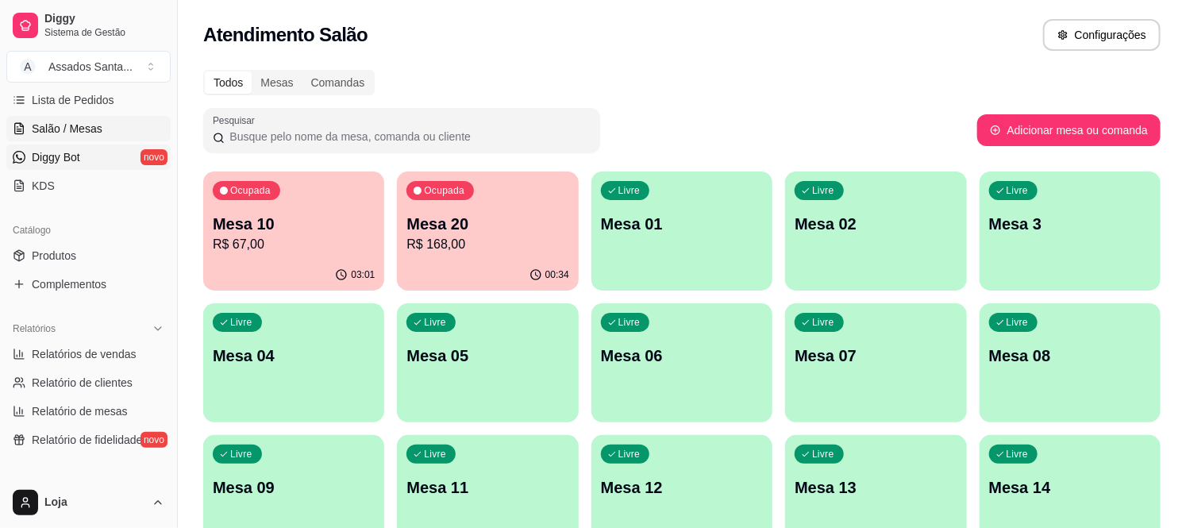
scroll to position [88, 0]
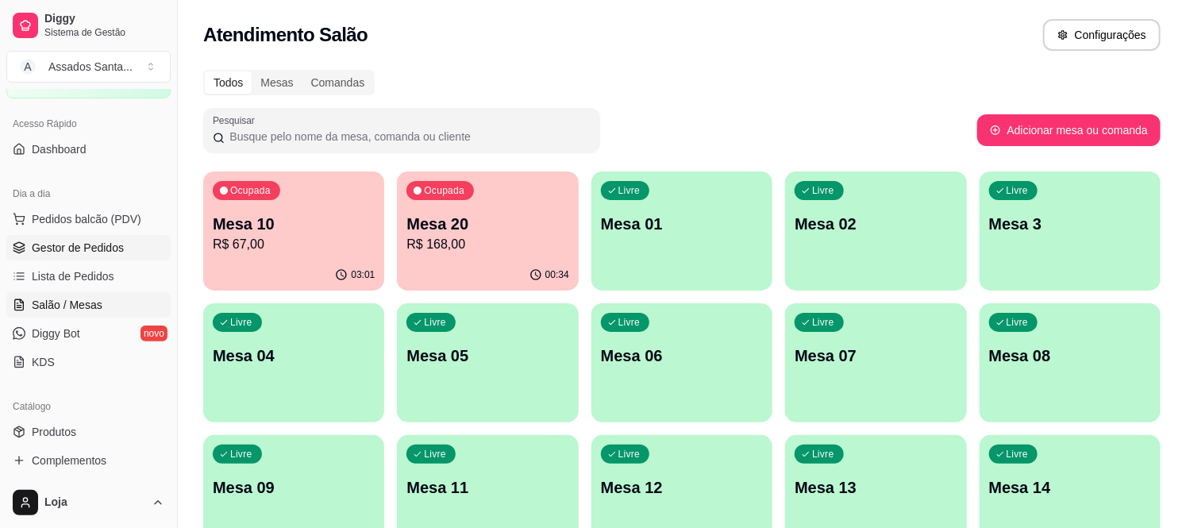
click at [58, 236] on link "Gestor de Pedidos" at bounding box center [88, 247] width 164 height 25
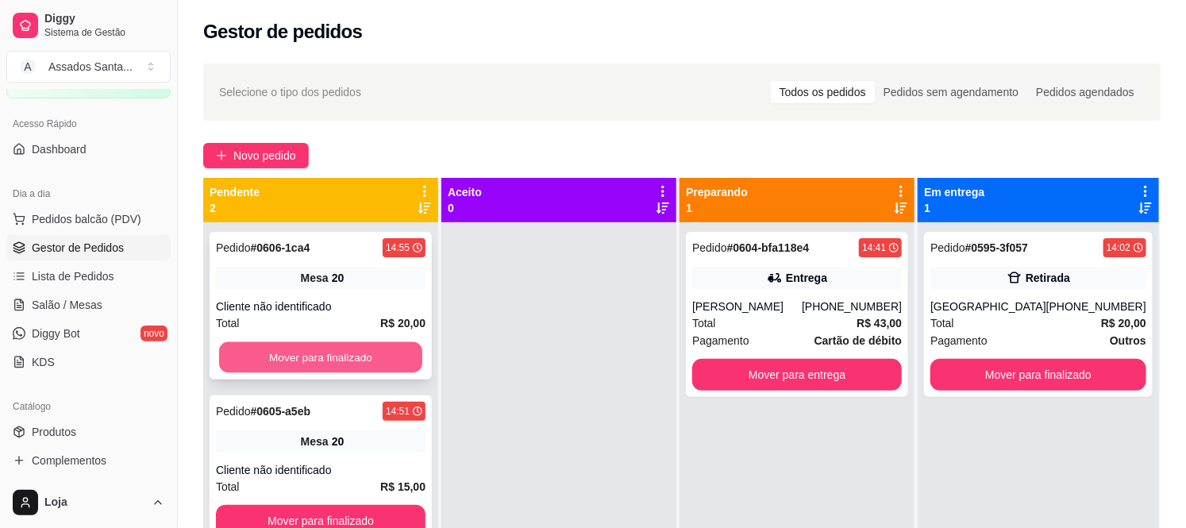
click at [329, 352] on button "Mover para finalizado" at bounding box center [320, 357] width 203 height 31
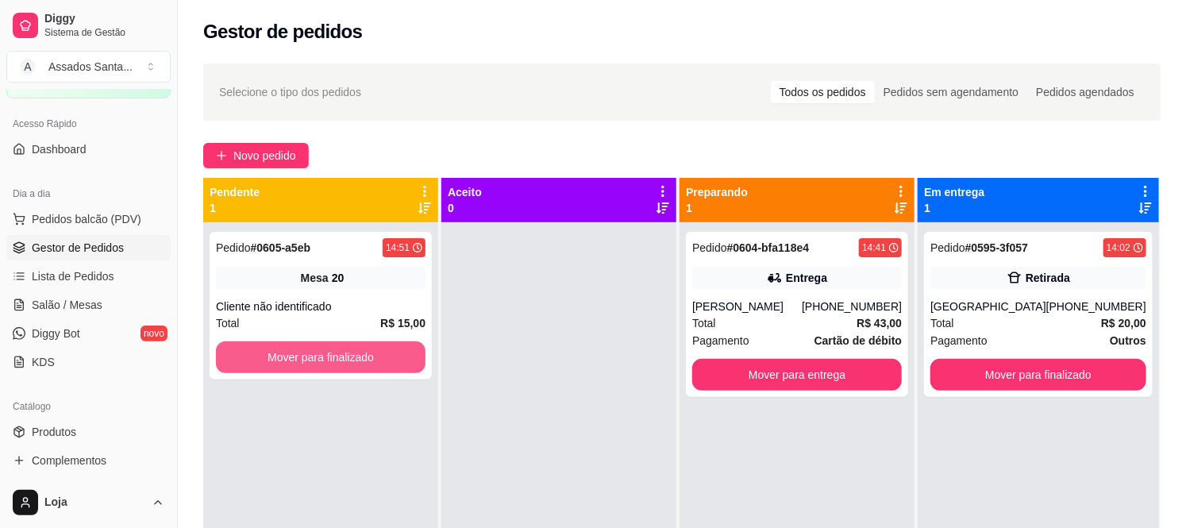
click at [329, 352] on button "Mover para finalizado" at bounding box center [321, 357] width 210 height 32
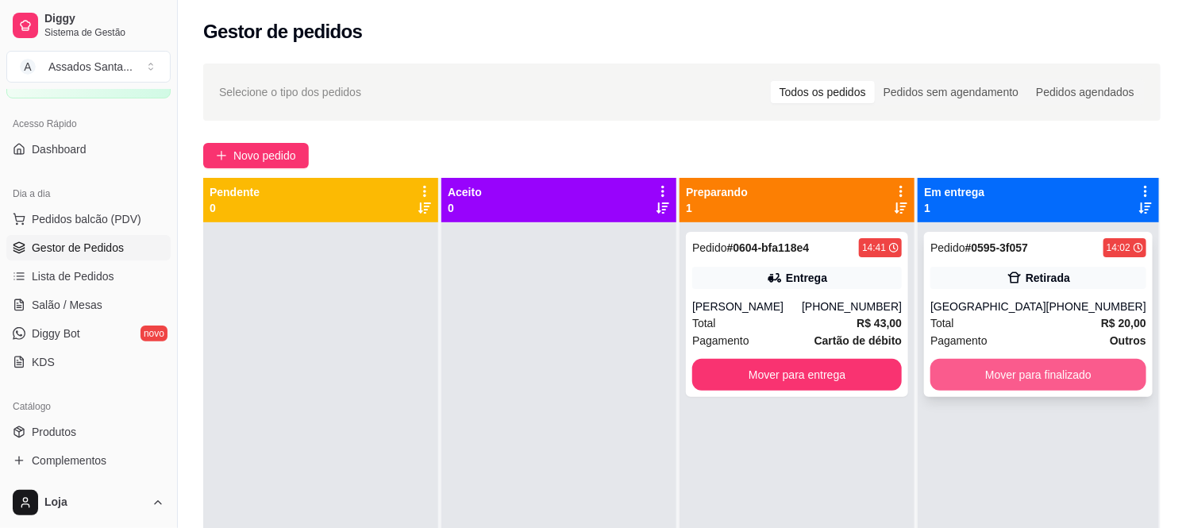
click at [1001, 387] on button "Mover para finalizado" at bounding box center [1039, 375] width 216 height 32
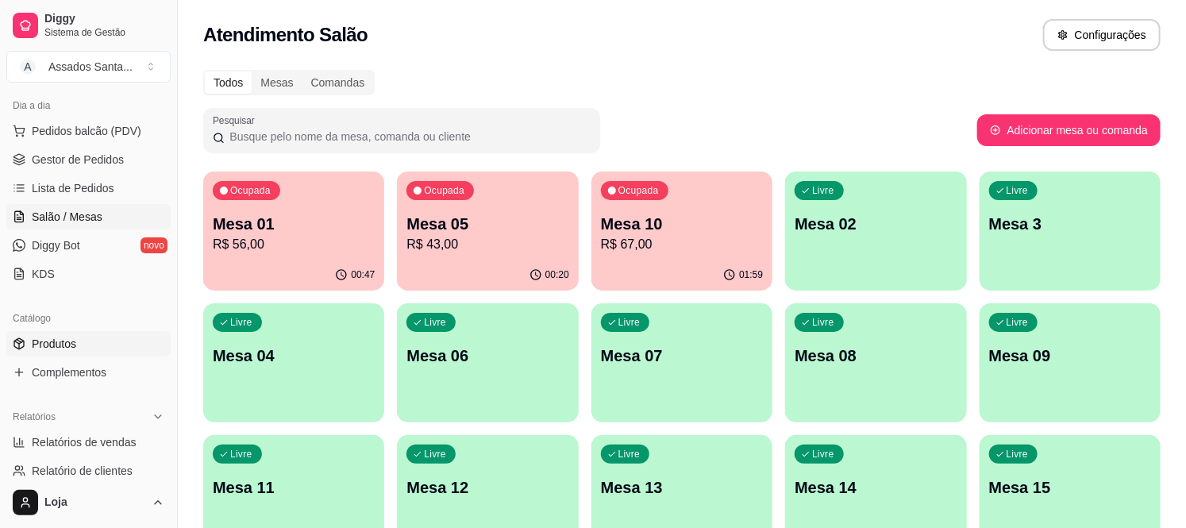
click at [46, 343] on span "Produtos" at bounding box center [54, 344] width 44 height 16
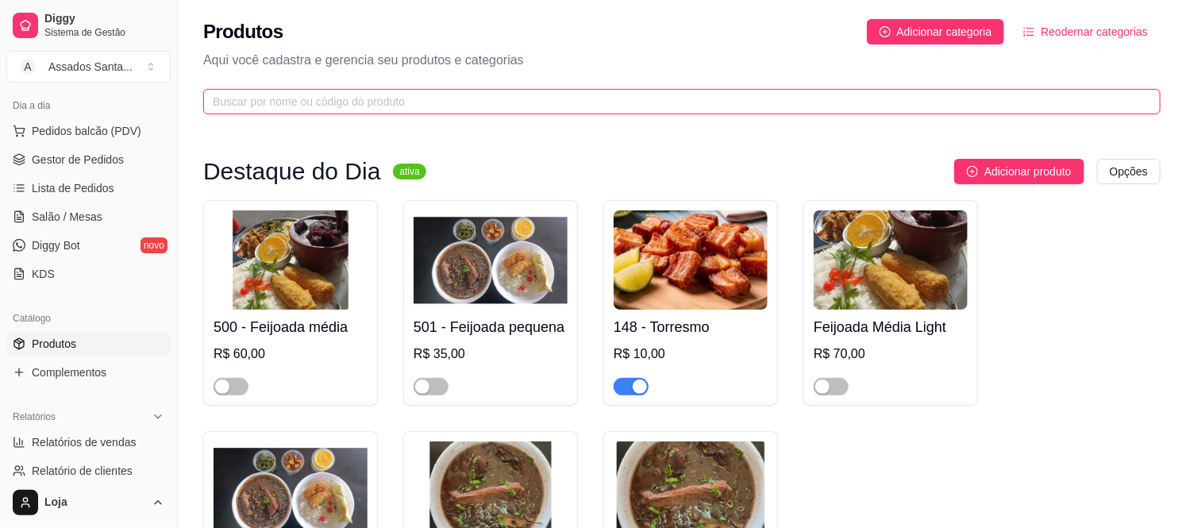
click at [506, 103] on input "text" at bounding box center [676, 101] width 926 height 17
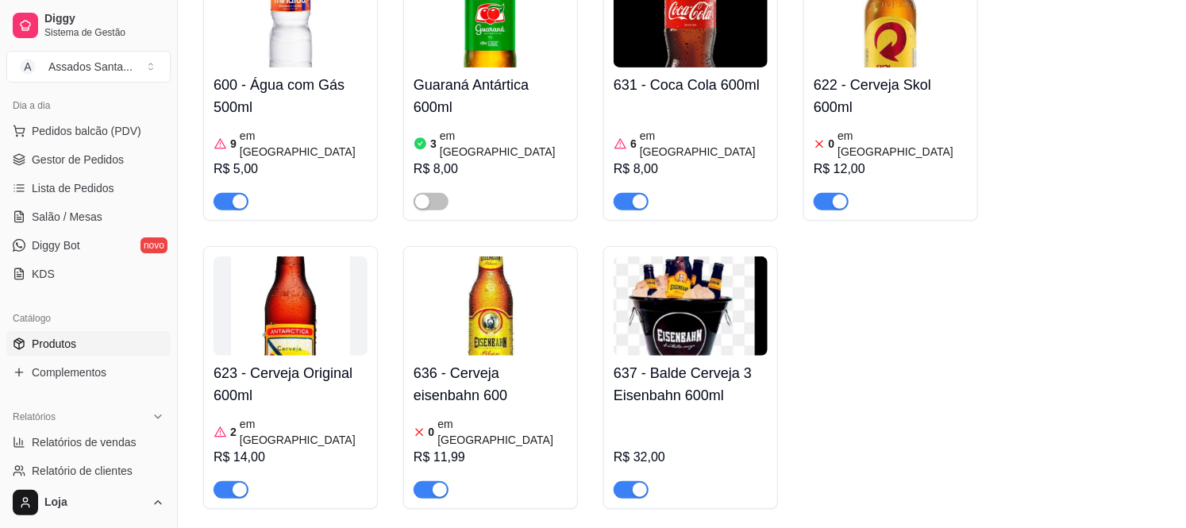
scroll to position [272, 0]
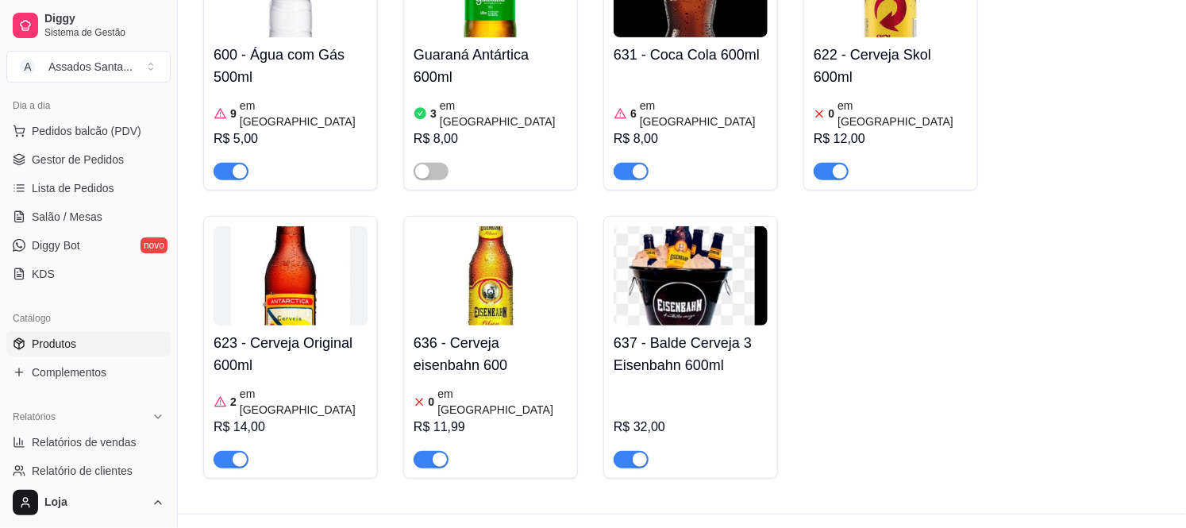
type input "600"
click at [435, 386] on div "0 em estoque" at bounding box center [491, 402] width 154 height 32
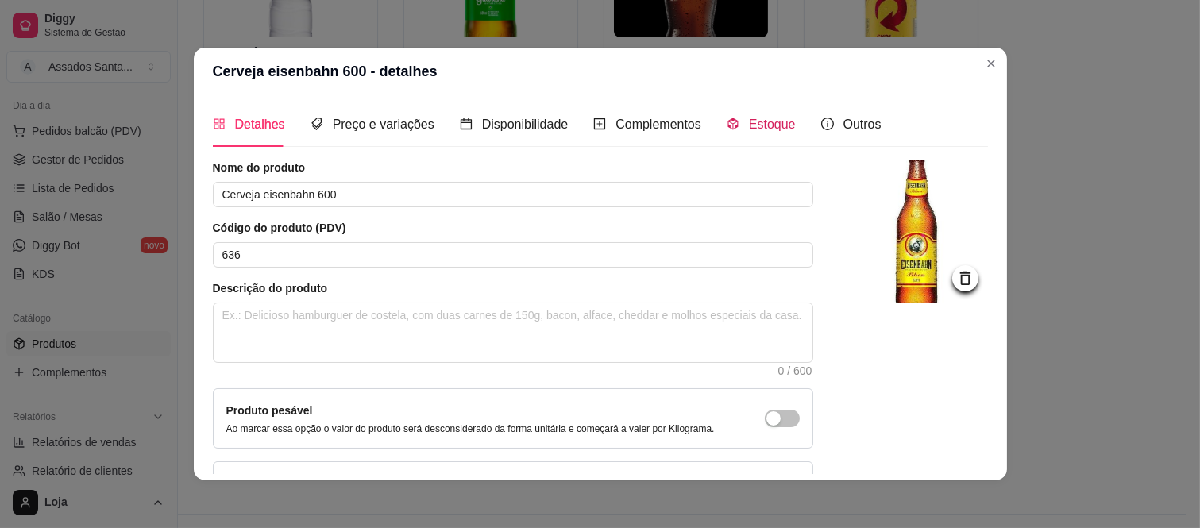
click at [734, 125] on div "Estoque" at bounding box center [760, 124] width 69 height 20
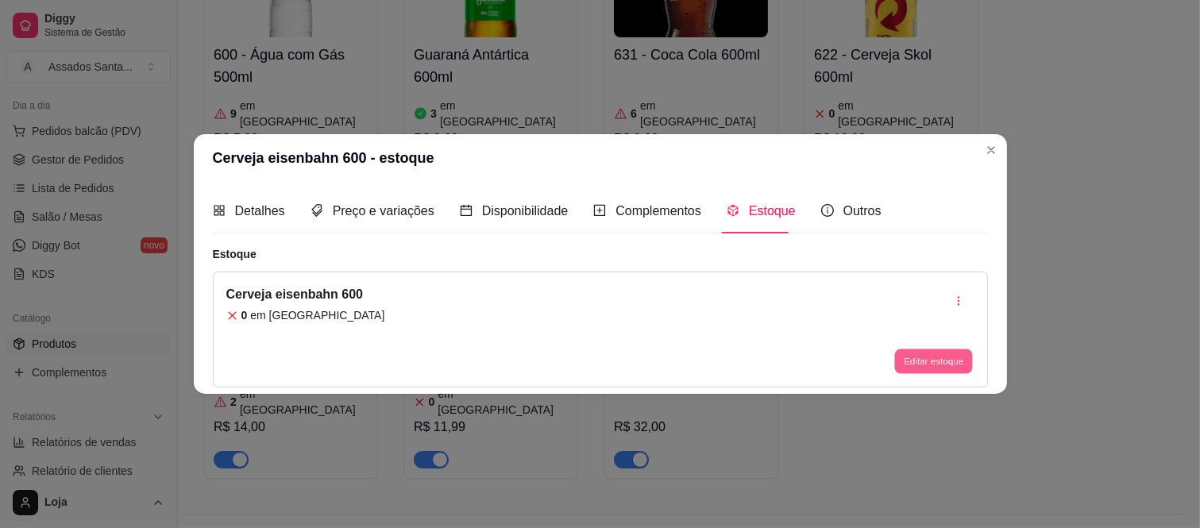
click at [930, 364] on button "Editar estoque" at bounding box center [934, 361] width 78 height 25
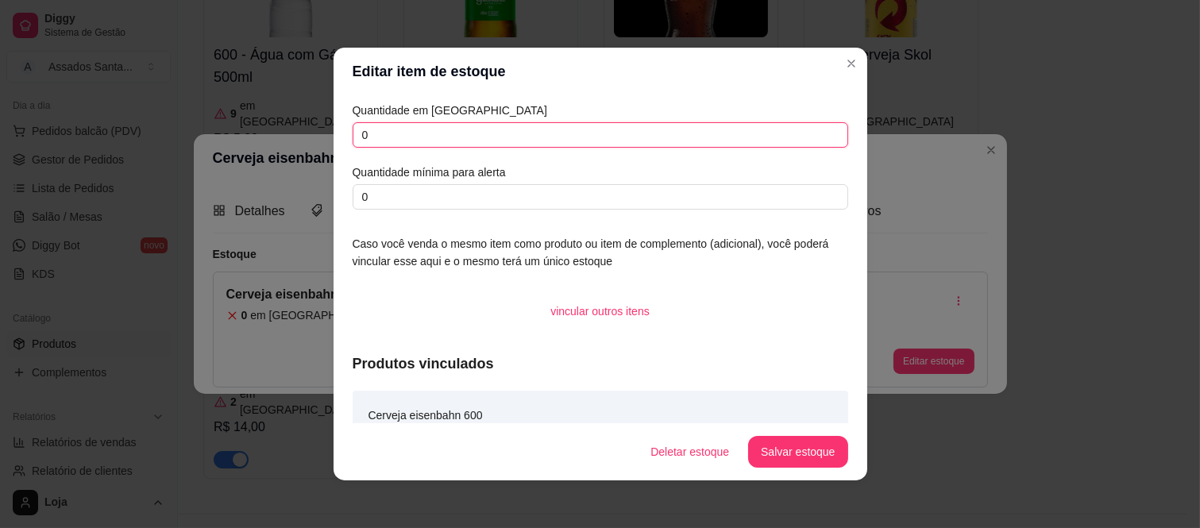
click at [437, 136] on input "0" at bounding box center [600, 134] width 495 height 25
type input "0"
type input "26"
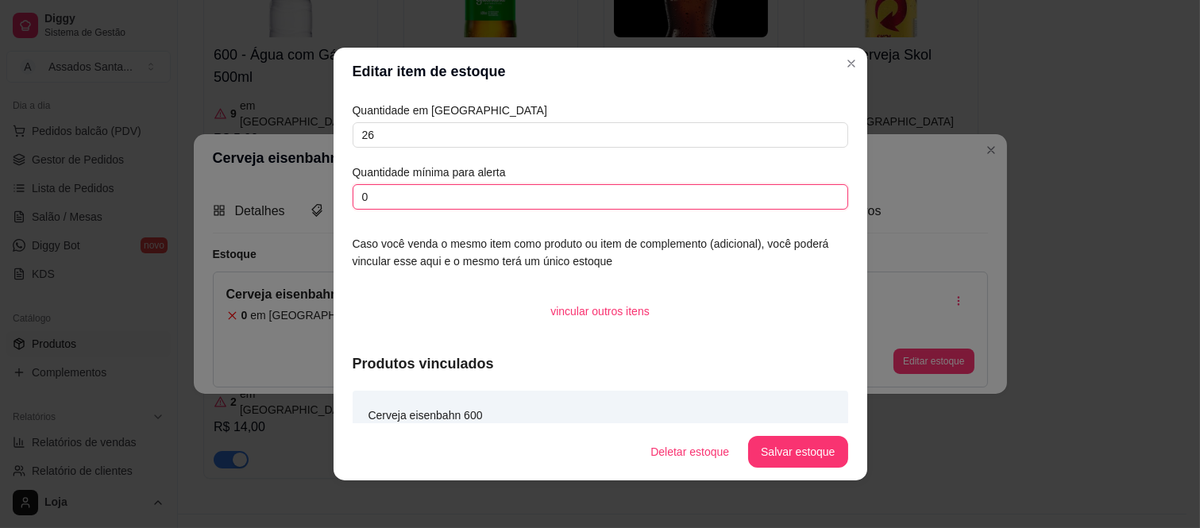
click at [403, 203] on input "0" at bounding box center [600, 196] width 495 height 25
type input "0"
type input "20"
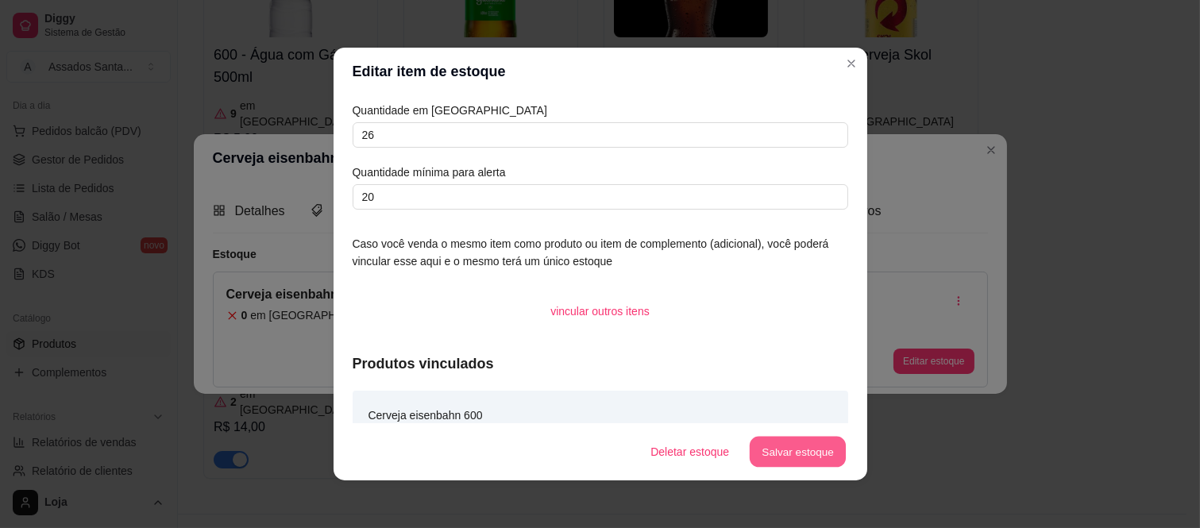
click at [782, 446] on button "Salvar estoque" at bounding box center [798, 452] width 97 height 31
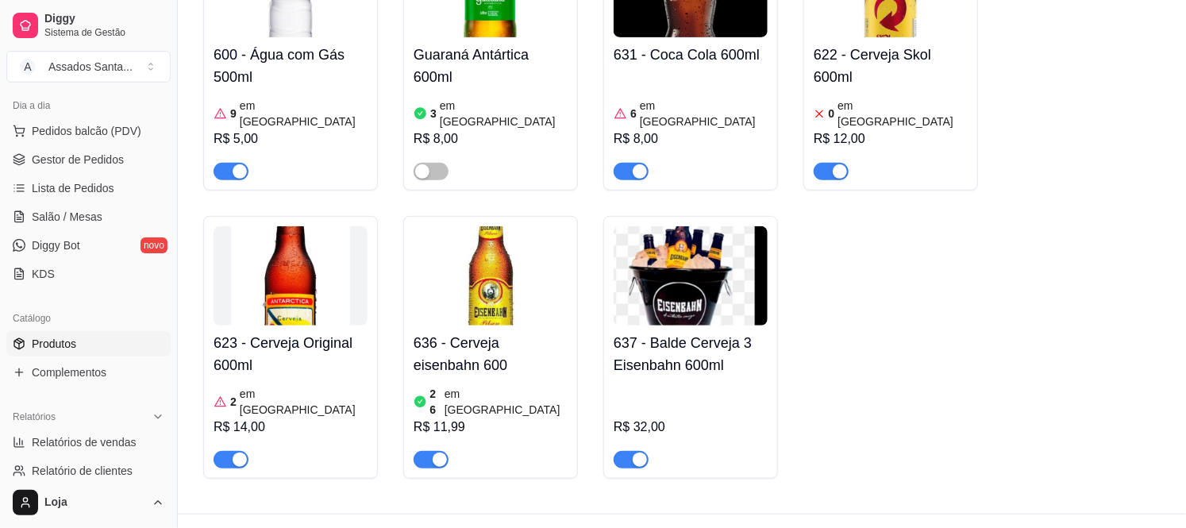
click at [93, 172] on ul "Pedidos balcão (PDV) Gestor de Pedidos Lista de Pedidos Salão / Mesas Diggy Bot…" at bounding box center [88, 202] width 164 height 168
click at [99, 164] on span "Gestor de Pedidos" at bounding box center [78, 160] width 92 height 16
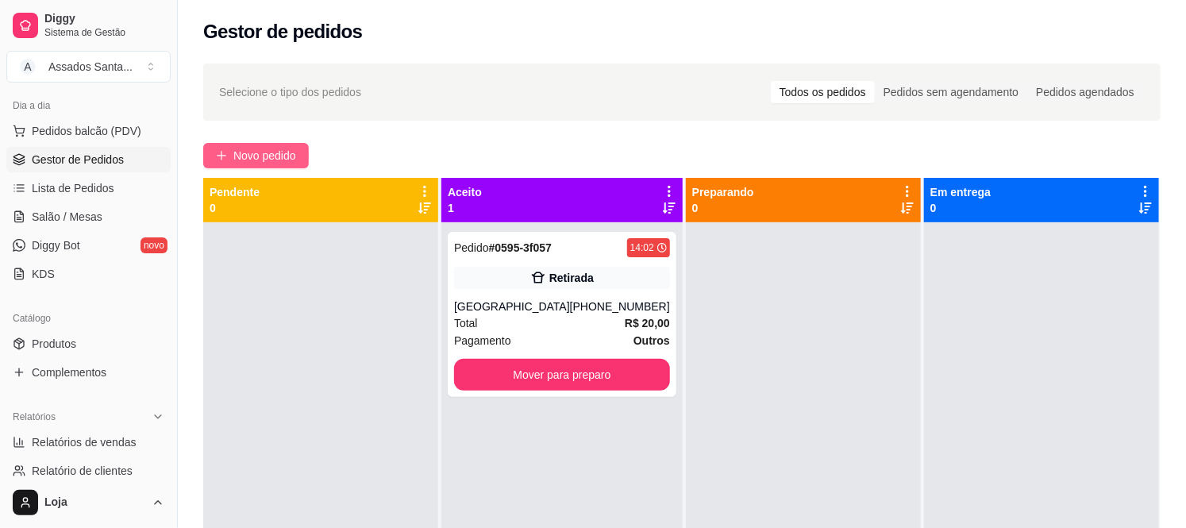
click at [256, 155] on span "Novo pedido" at bounding box center [264, 155] width 63 height 17
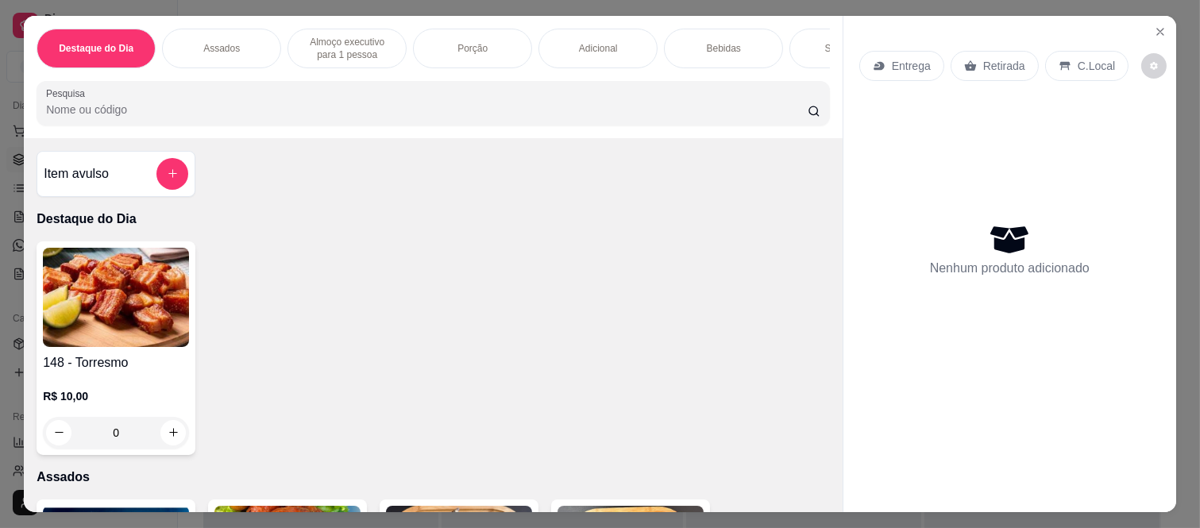
click at [553, 38] on div "Adicional" at bounding box center [597, 49] width 119 height 40
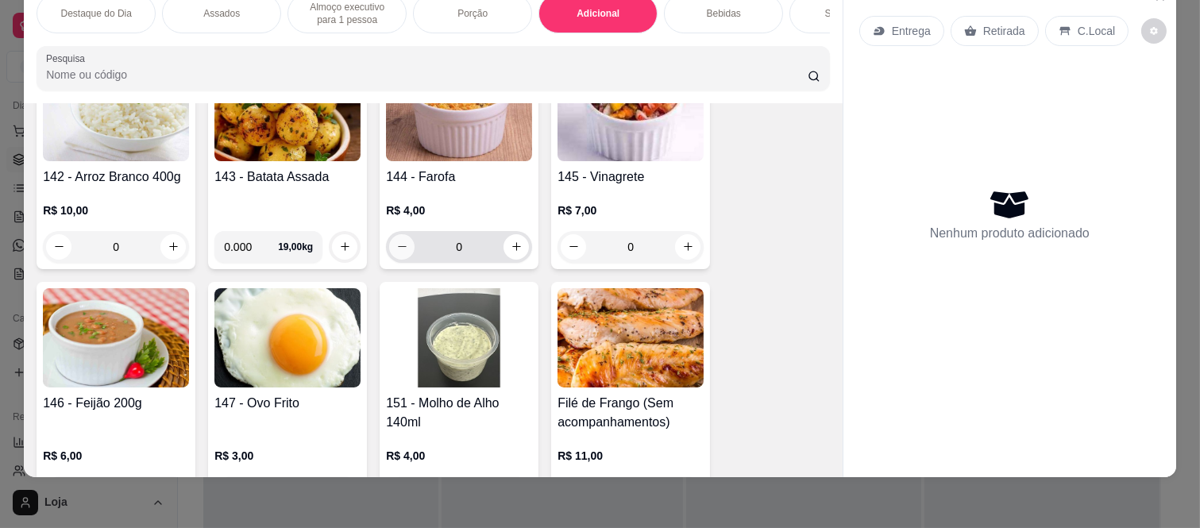
scroll to position [2249, 0]
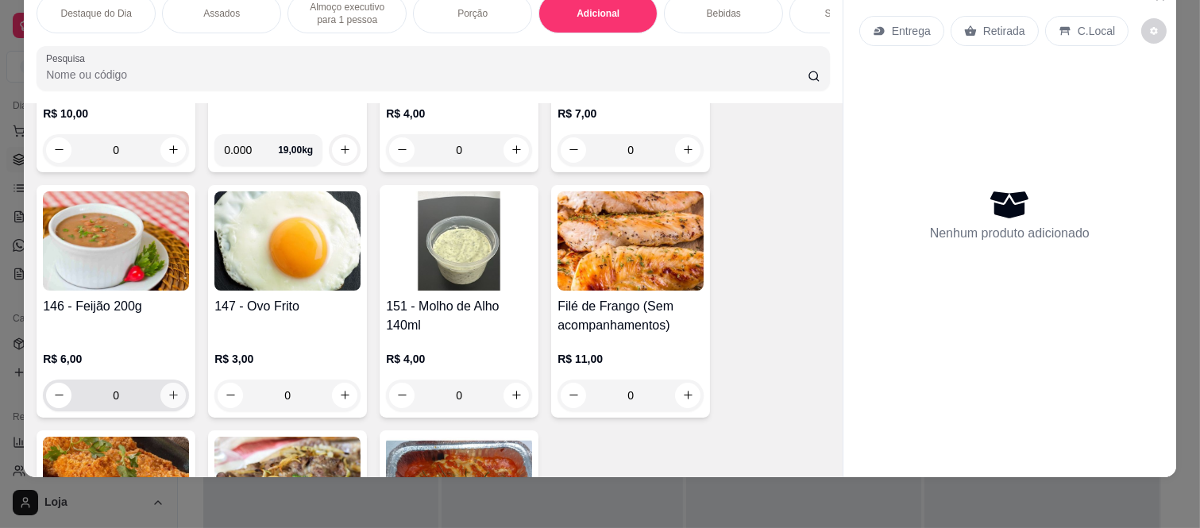
click at [168, 399] on icon "increase-product-quantity" at bounding box center [174, 395] width 12 height 12
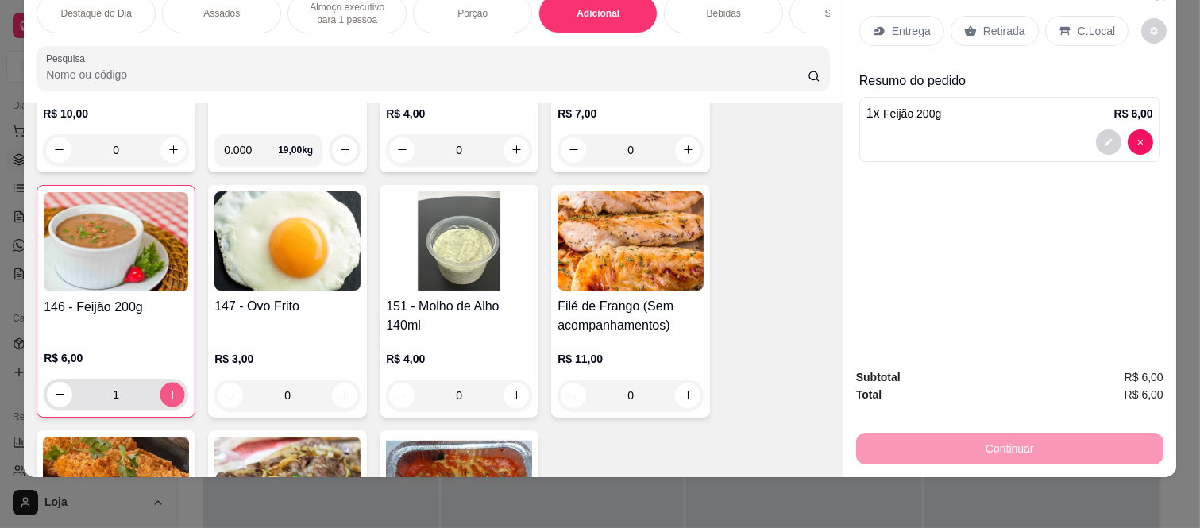
click at [167, 399] on icon "increase-product-quantity" at bounding box center [173, 395] width 12 height 12
type input "2"
click at [983, 23] on p "Retirada" at bounding box center [1004, 31] width 42 height 16
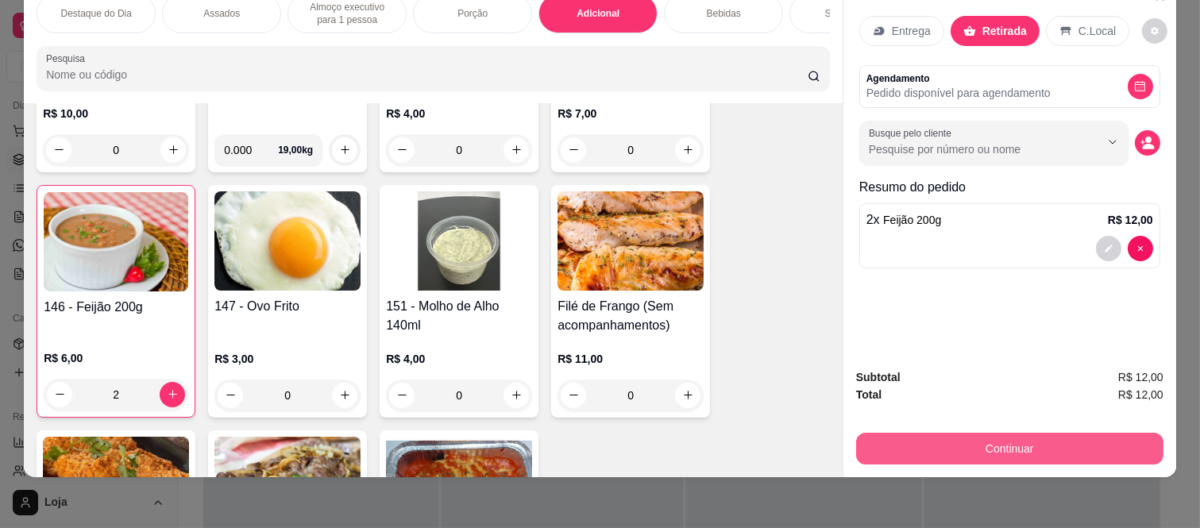
click at [906, 433] on button "Continuar" at bounding box center [1009, 449] width 307 height 32
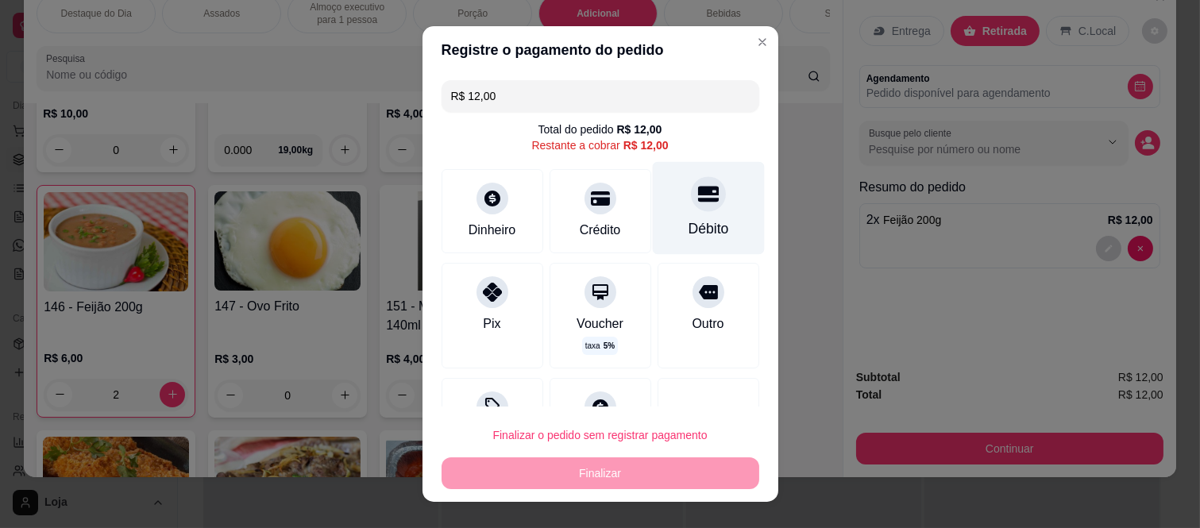
click at [677, 215] on div "Débito" at bounding box center [708, 208] width 112 height 93
type input "R$ 0,00"
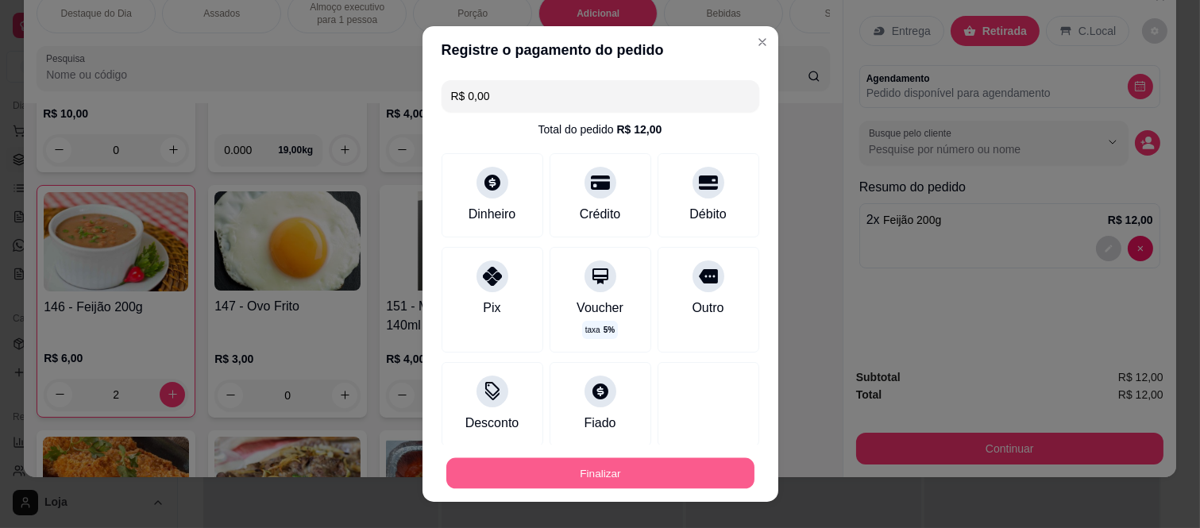
click at [608, 470] on button "Finalizar" at bounding box center [600, 472] width 308 height 31
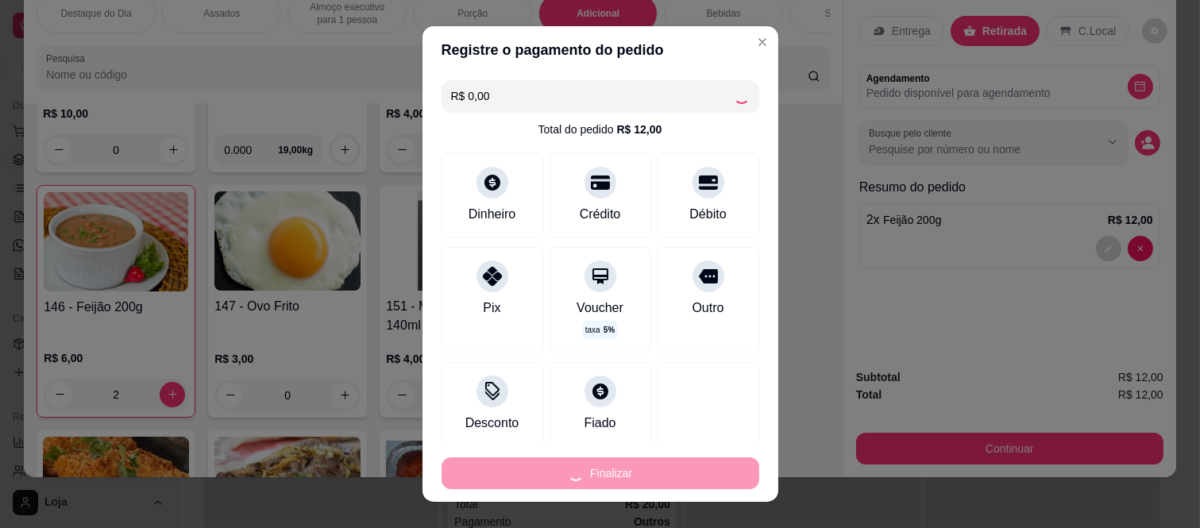
type input "0"
type input "-R$ 12,00"
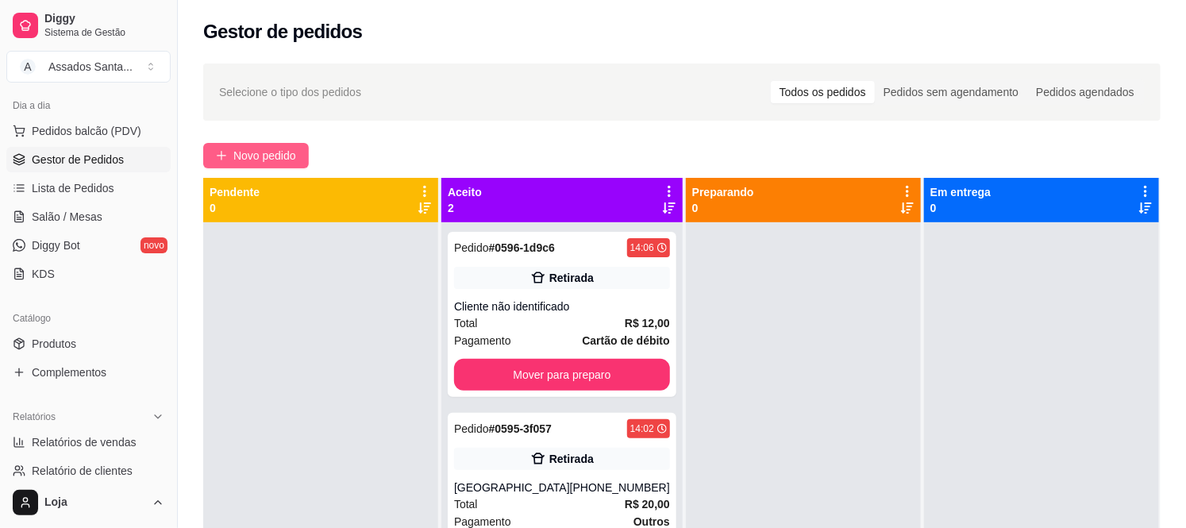
click at [252, 163] on span "Novo pedido" at bounding box center [264, 155] width 63 height 17
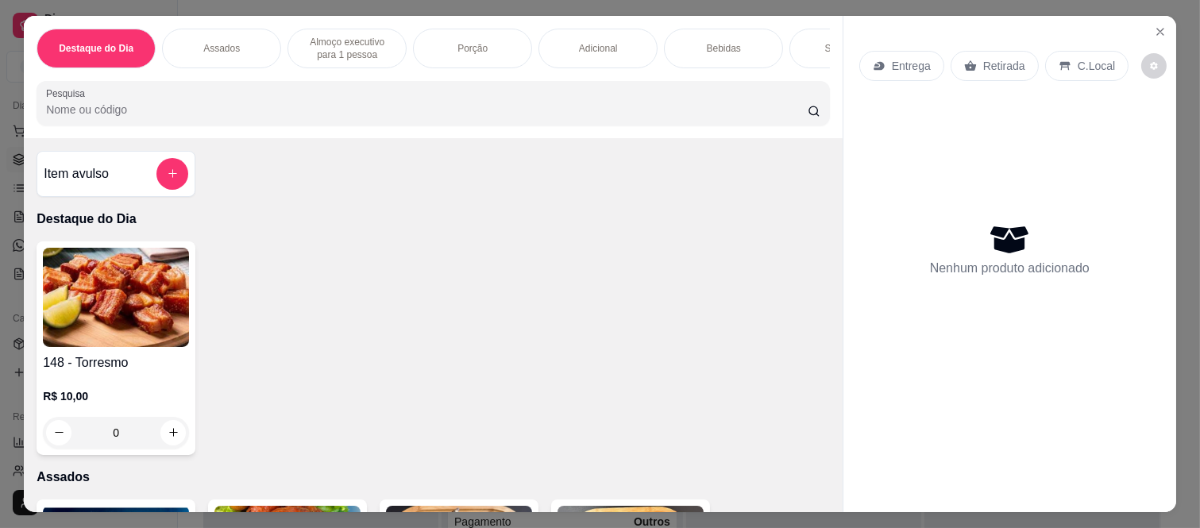
click at [496, 51] on div "Porção" at bounding box center [472, 49] width 119 height 40
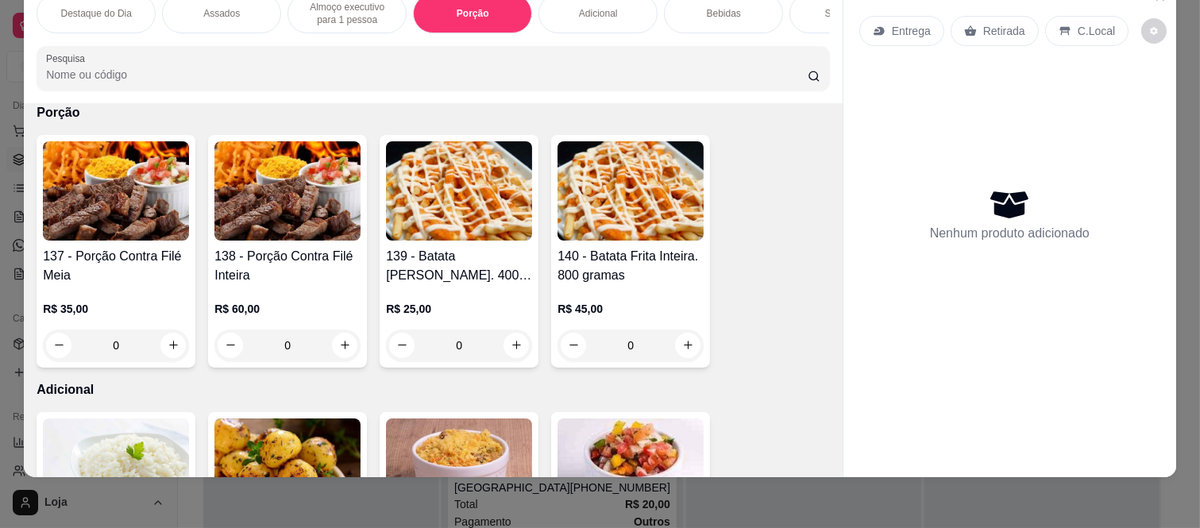
click at [341, 337] on div "0" at bounding box center [287, 346] width 146 height 32
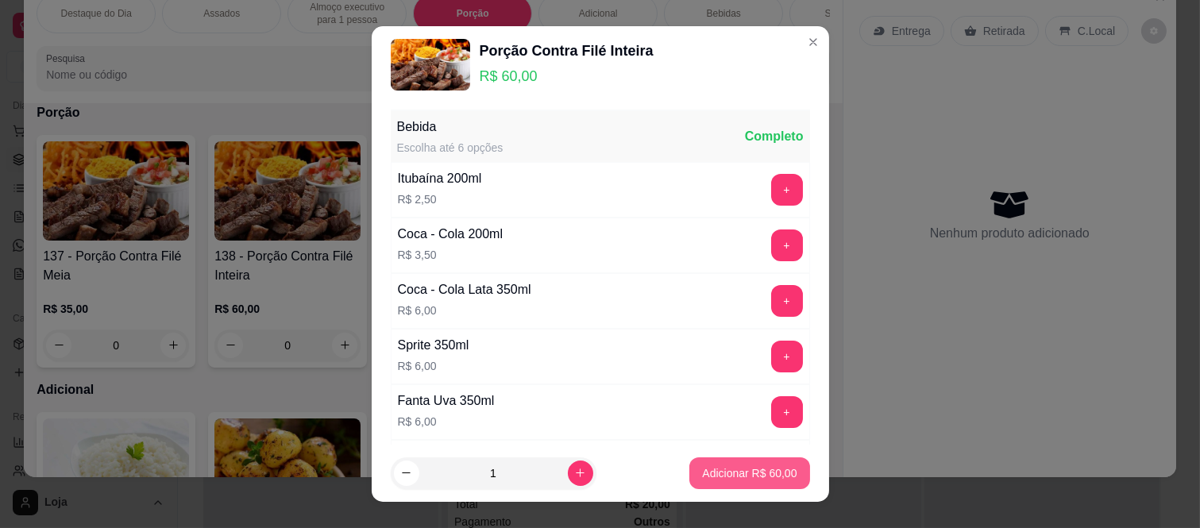
click at [689, 463] on button "Adicionar R$ 60,00" at bounding box center [749, 473] width 120 height 32
type input "1"
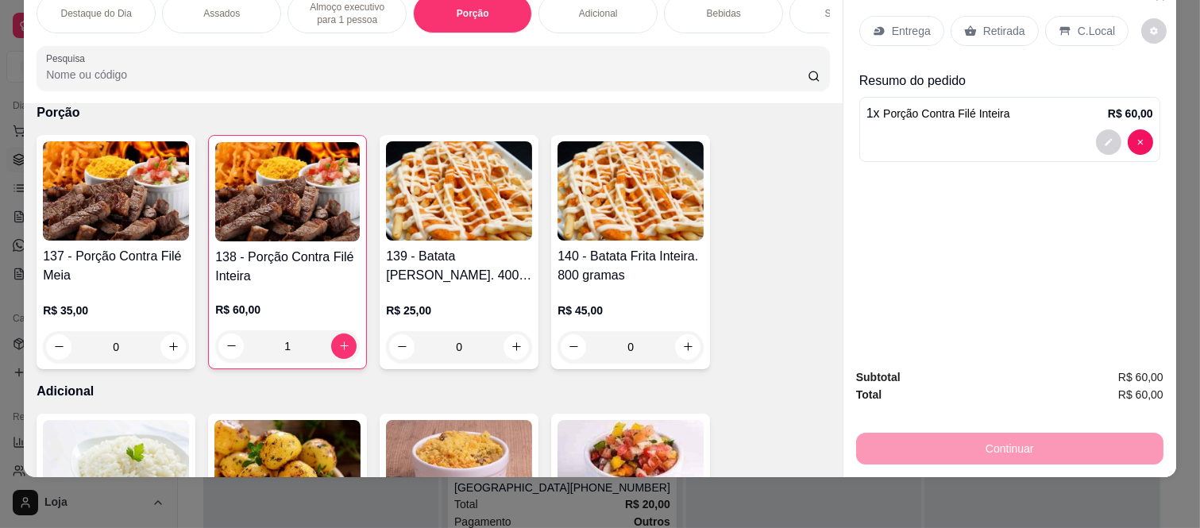
click at [594, 13] on div "Adicional" at bounding box center [597, 14] width 119 height 40
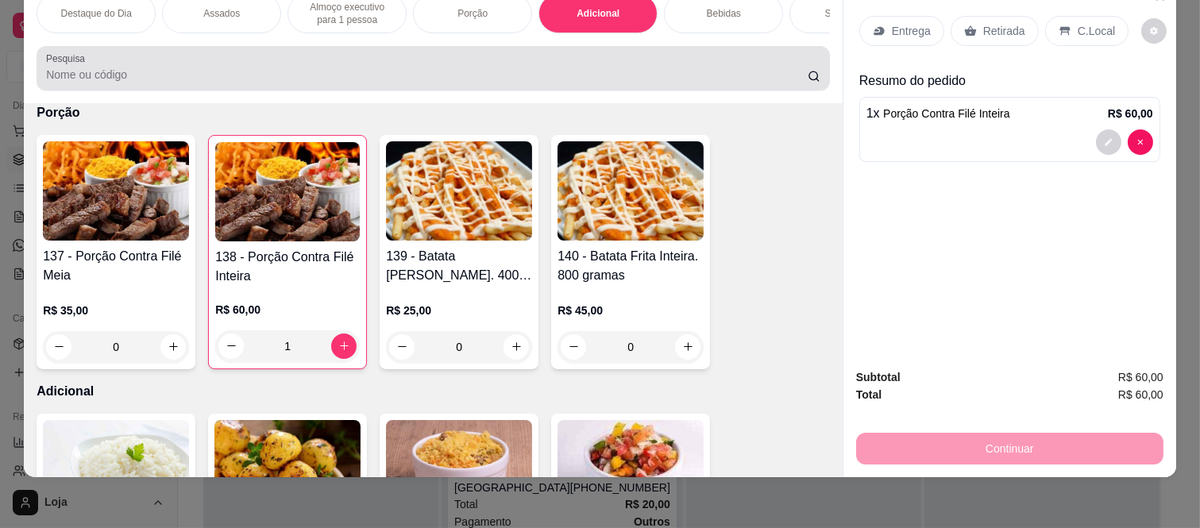
scroll to position [2074, 0]
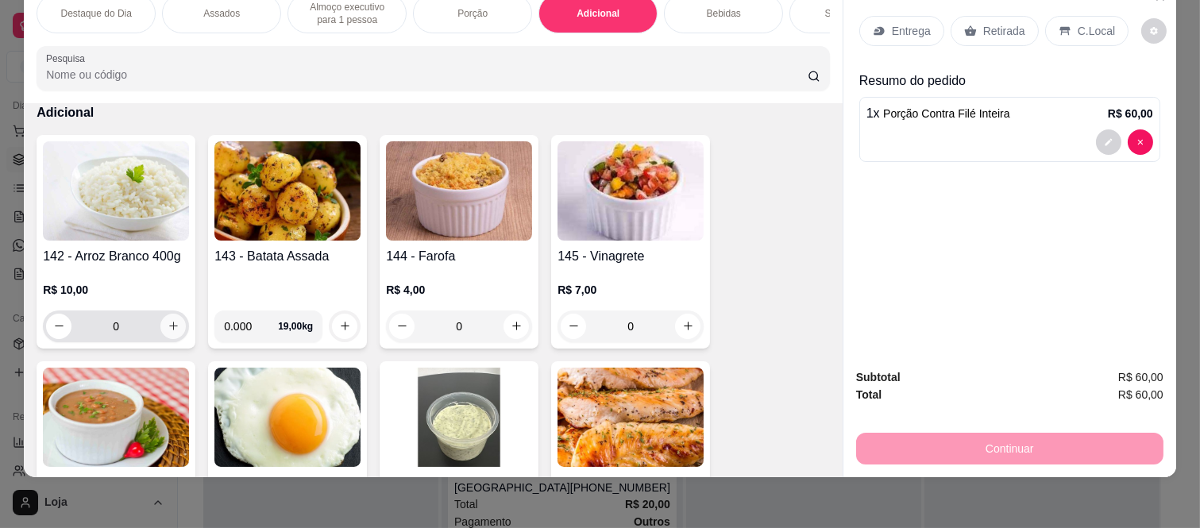
click at [172, 326] on icon "increase-product-quantity" at bounding box center [174, 326] width 12 height 12
type input "1"
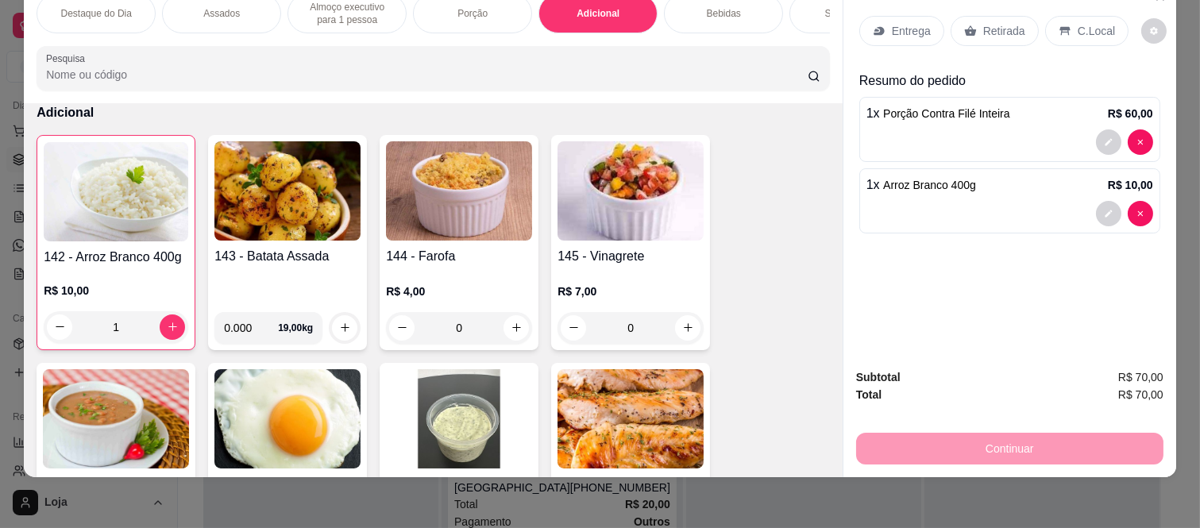
click at [899, 23] on p "Entrega" at bounding box center [911, 31] width 39 height 16
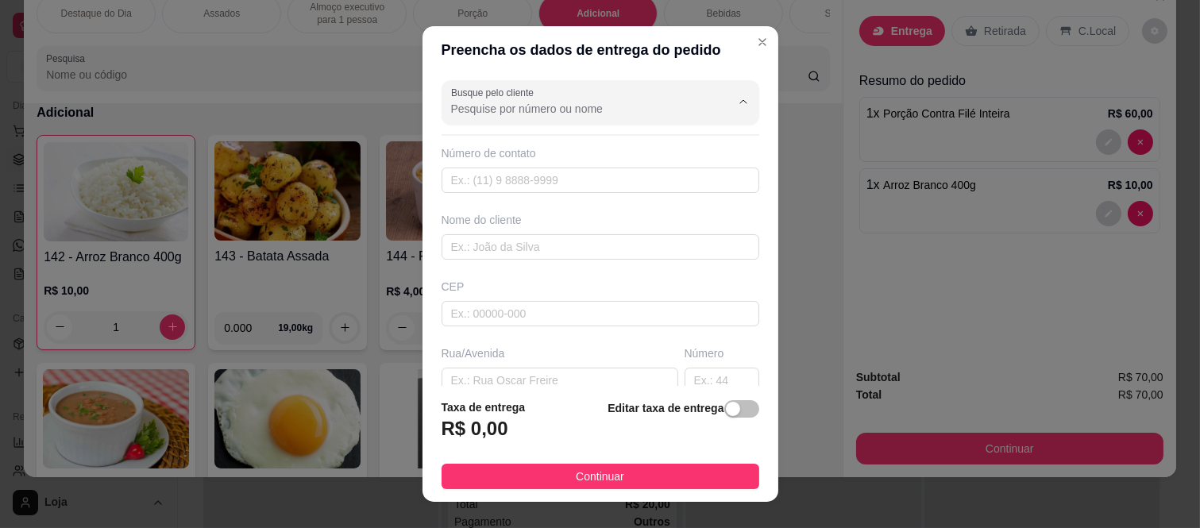
click at [613, 106] on input "Busque pelo cliente" at bounding box center [578, 109] width 254 height 16
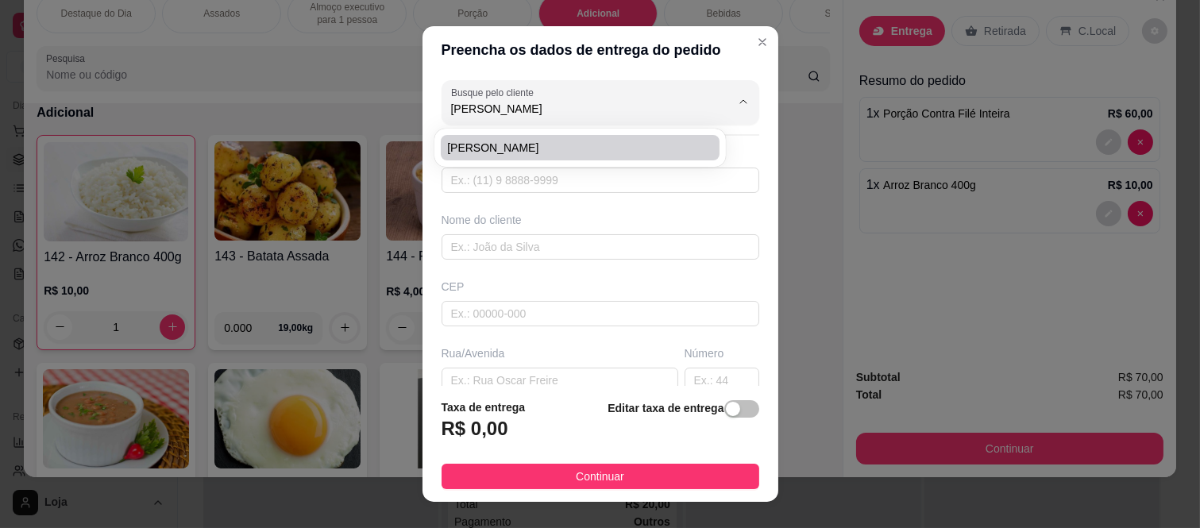
click at [511, 148] on span "pedro almeida" at bounding box center [572, 148] width 250 height 16
type input "pedro almeida"
type input "11947491452"
type input "pedro almeida"
type input "08260200"
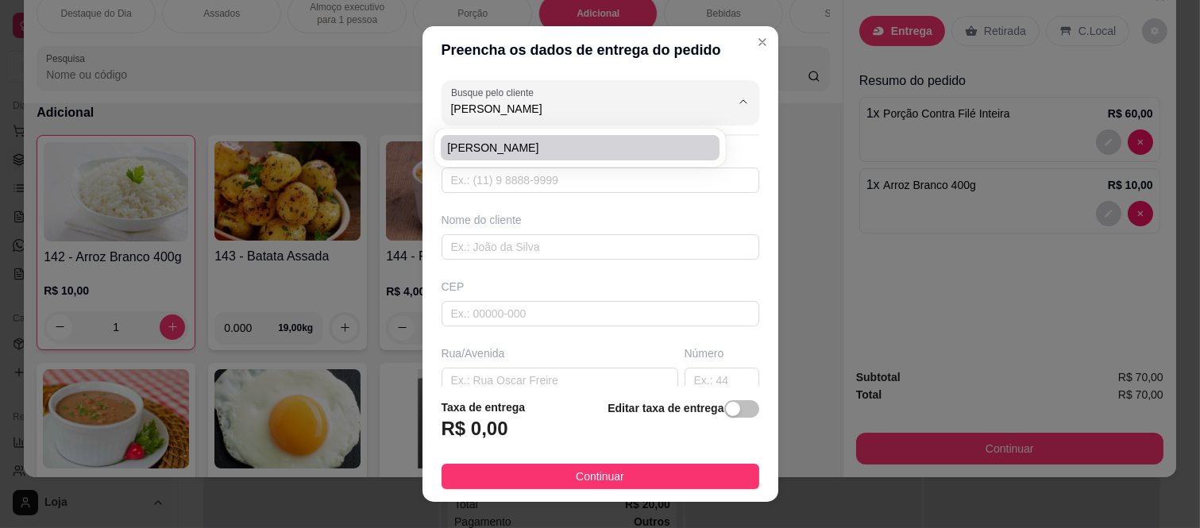
type input "Rua Augusto Enna"
type input "79"
type input "[GEOGRAPHIC_DATA]"
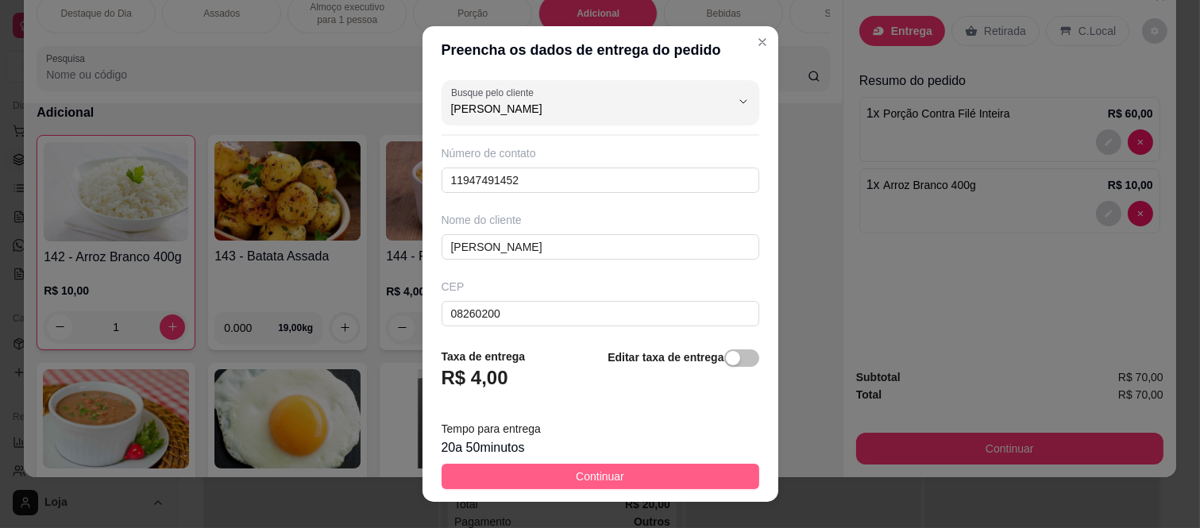
type input "pedro almeida"
click at [521, 480] on button "Continuar" at bounding box center [600, 476] width 318 height 25
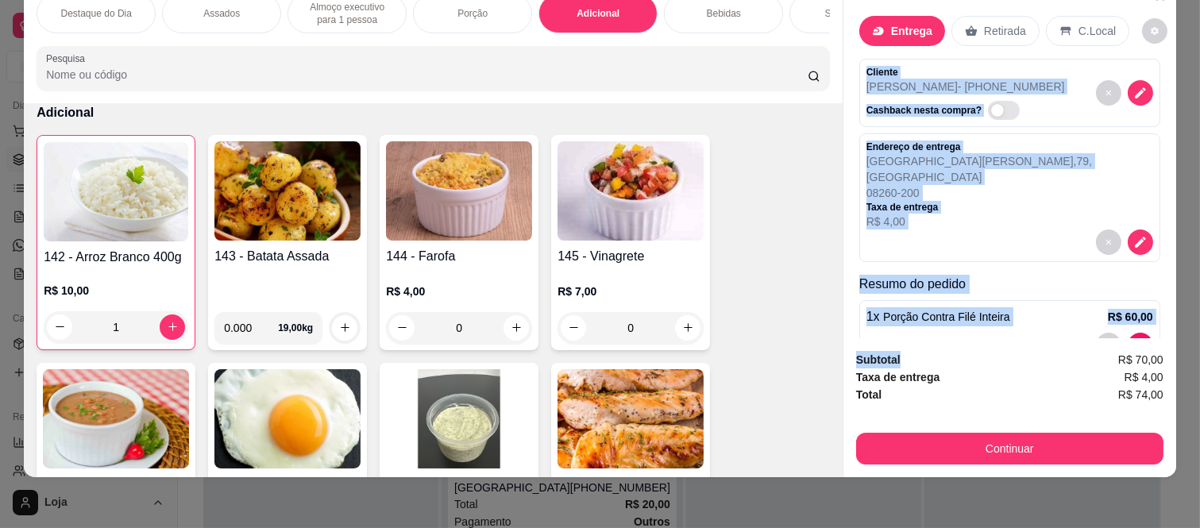
scroll to position [105, 0]
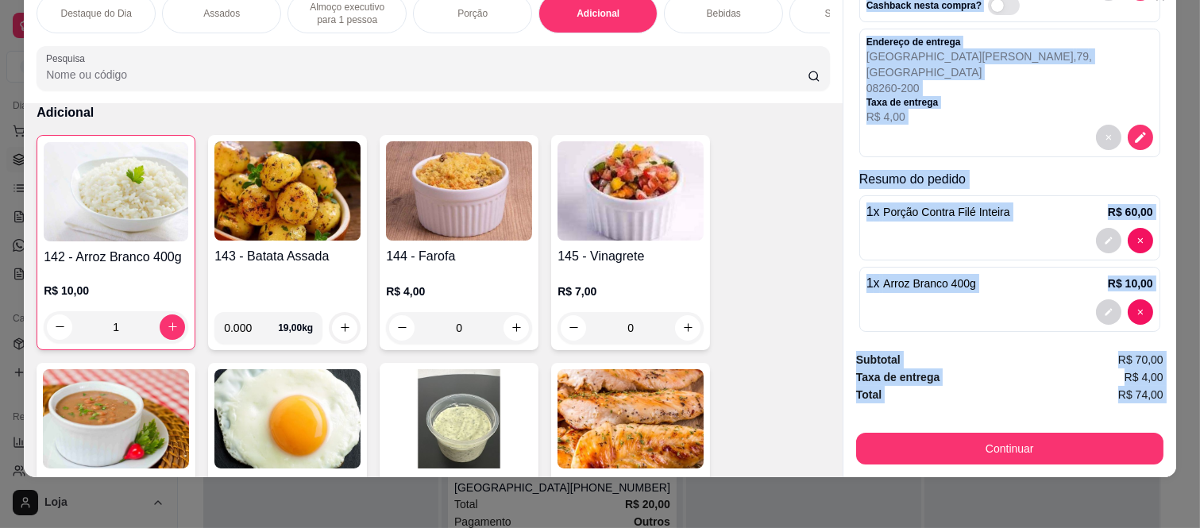
drag, startPoint x: 844, startPoint y: 49, endPoint x: 911, endPoint y: 489, distance: 445.0
click at [911, 489] on div "Destaque do Dia Assados Almoço executivo para 1 pessoa Porção Adicional Bebidas…" at bounding box center [600, 264] width 1200 height 528
copy div "Cliente pedro almeida - (11) 94749-1452 Cashback nesta compra? Endereço de entr…"
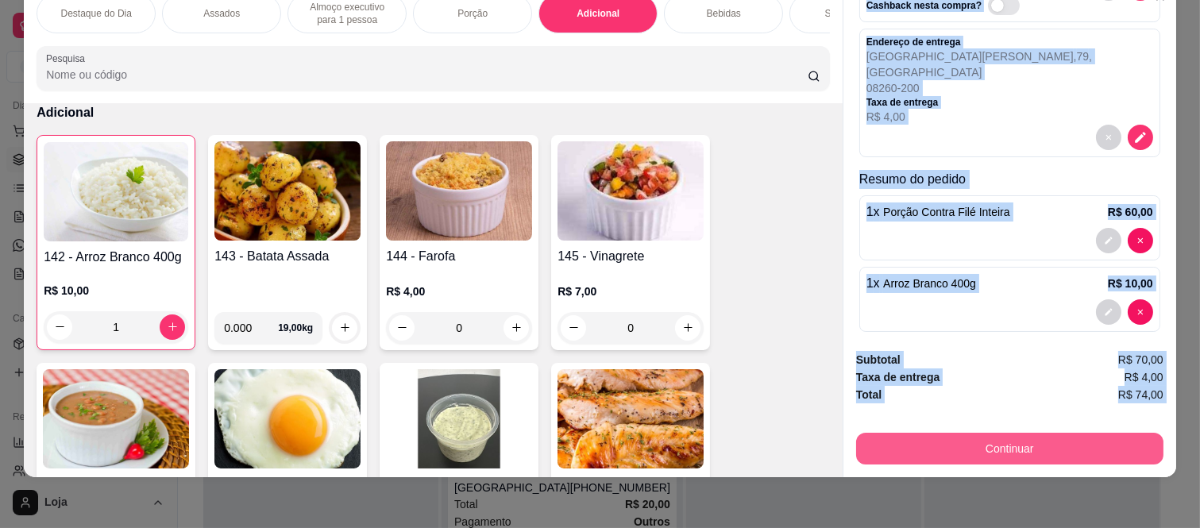
click at [980, 433] on button "Continuar" at bounding box center [1009, 449] width 307 height 32
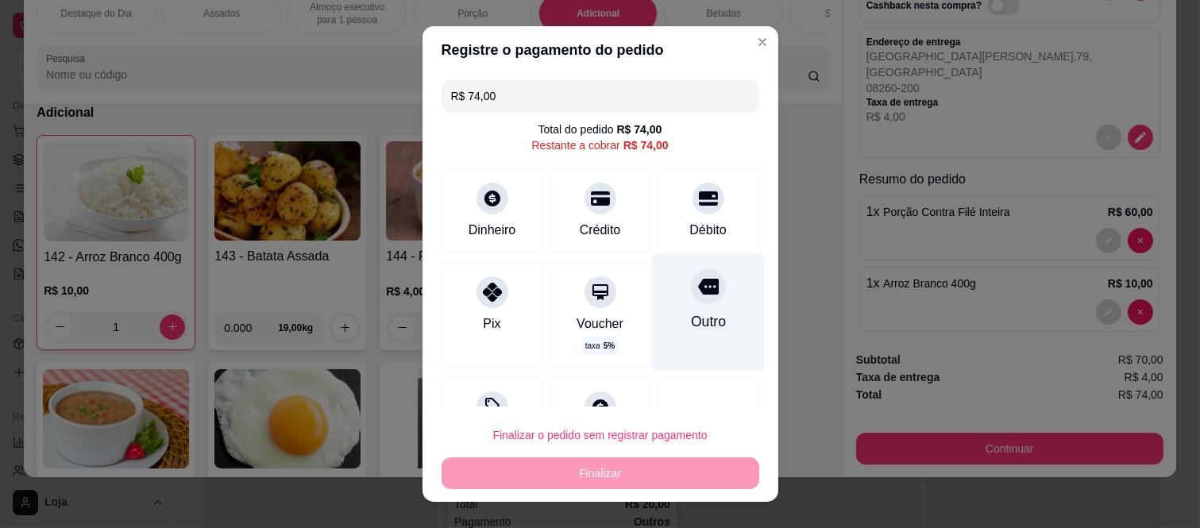
click at [697, 295] on icon at bounding box center [707, 286] width 21 height 21
type input "R$ 0,00"
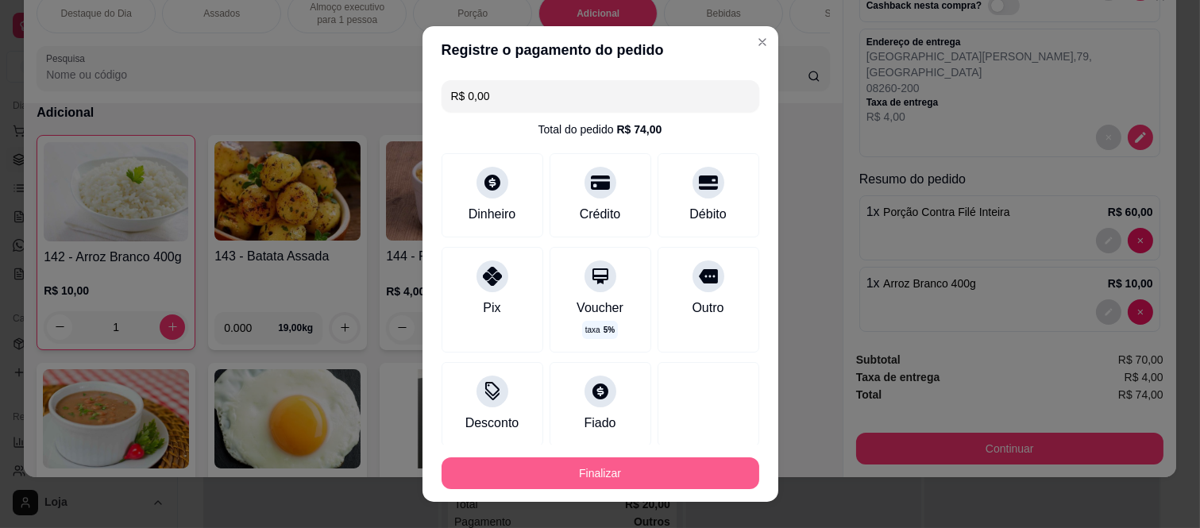
click at [656, 464] on button "Finalizar" at bounding box center [600, 473] width 318 height 32
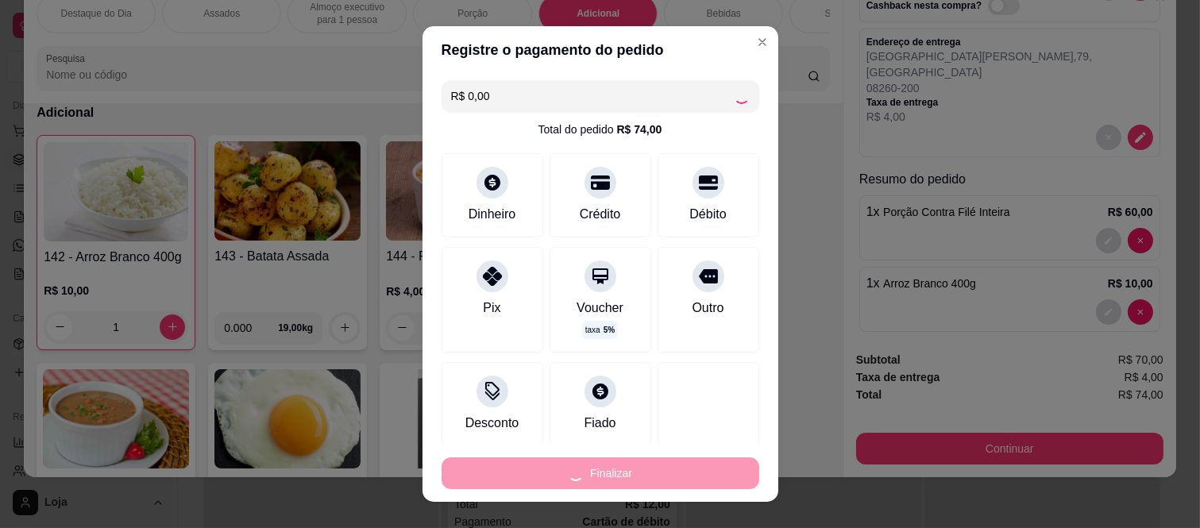
type input "0"
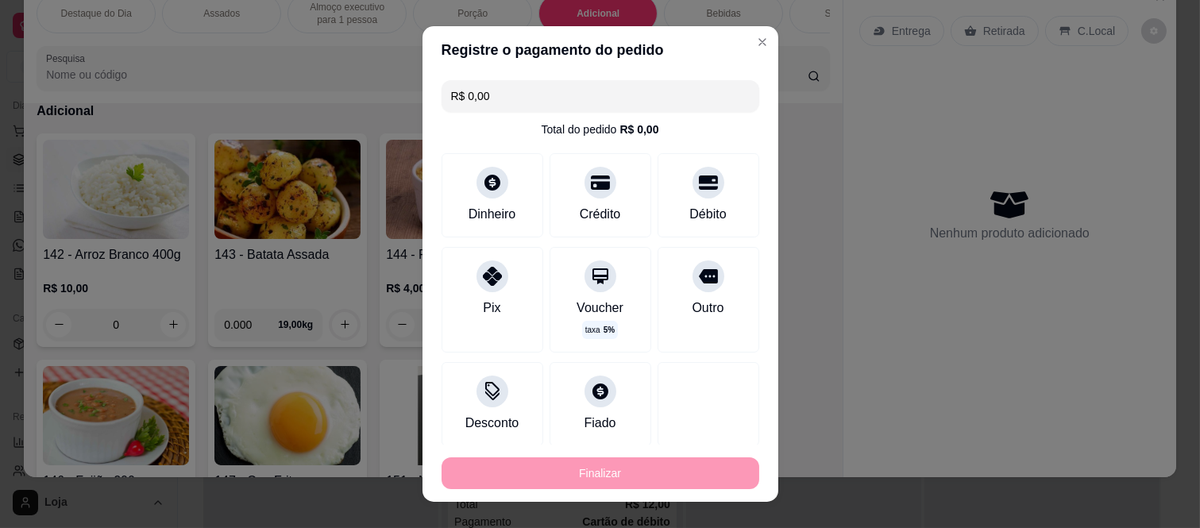
type input "-R$ 74,00"
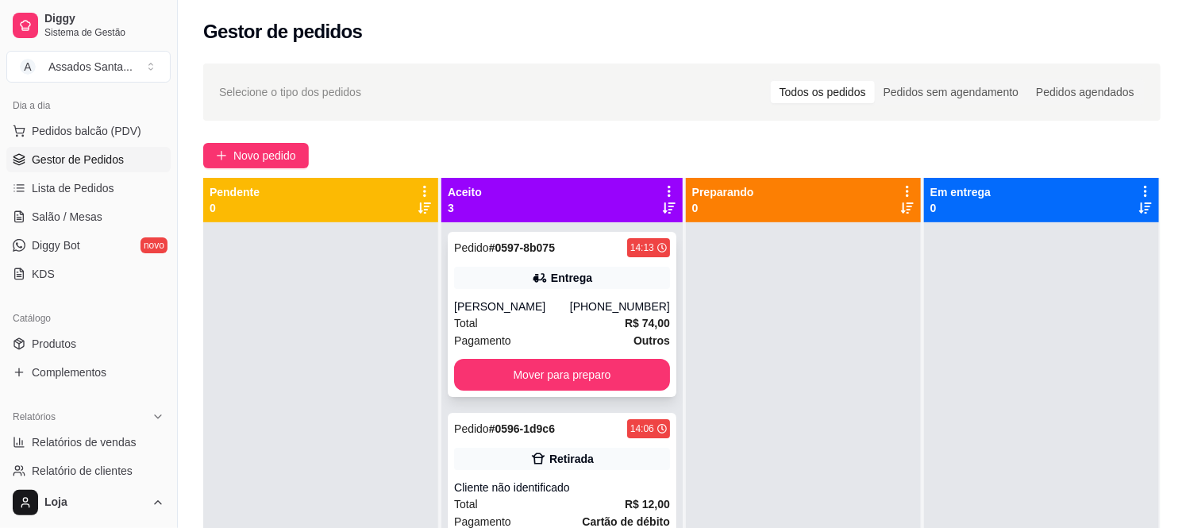
click at [522, 249] on strong "# 0597-8b075" at bounding box center [522, 247] width 66 height 13
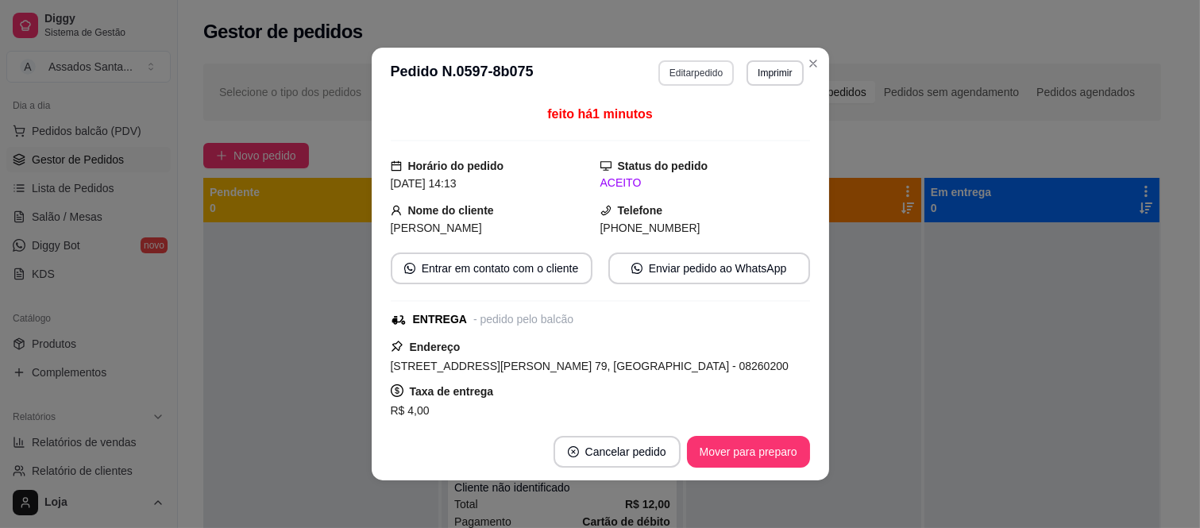
click at [703, 70] on button "Editar pedido" at bounding box center [695, 72] width 75 height 25
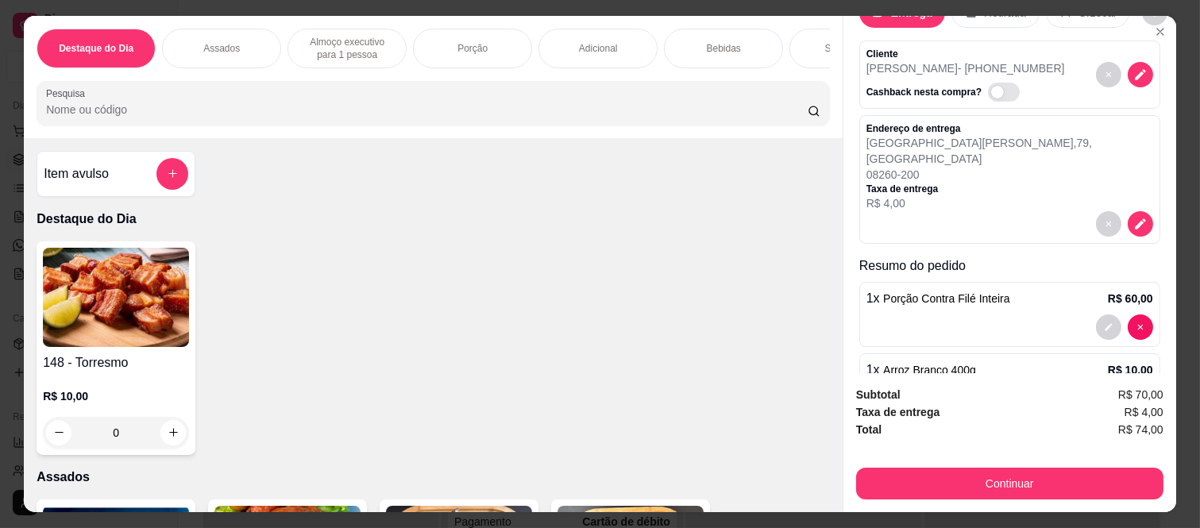
scroll to position [105, 0]
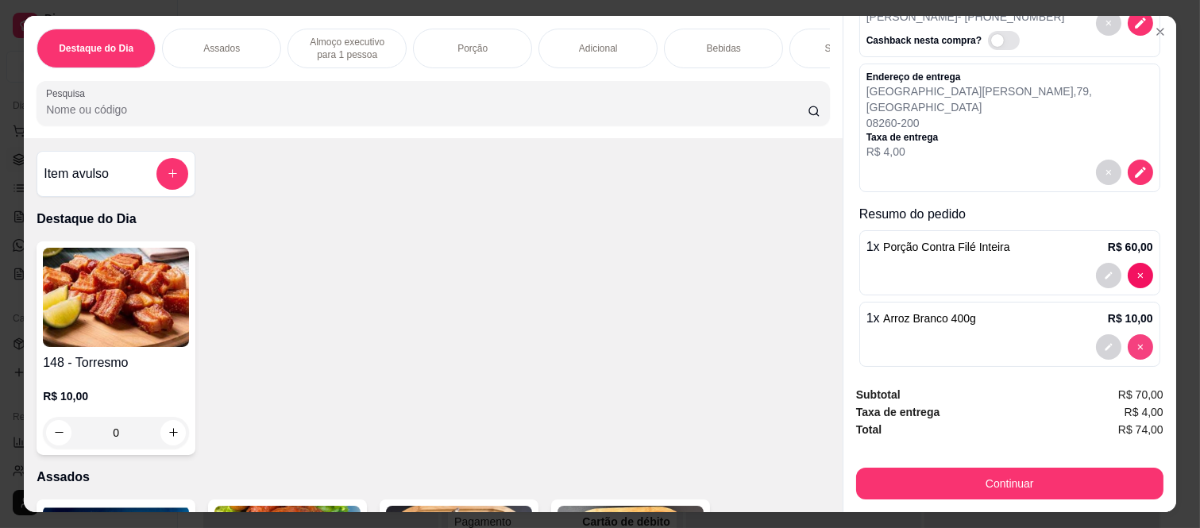
type input "0"
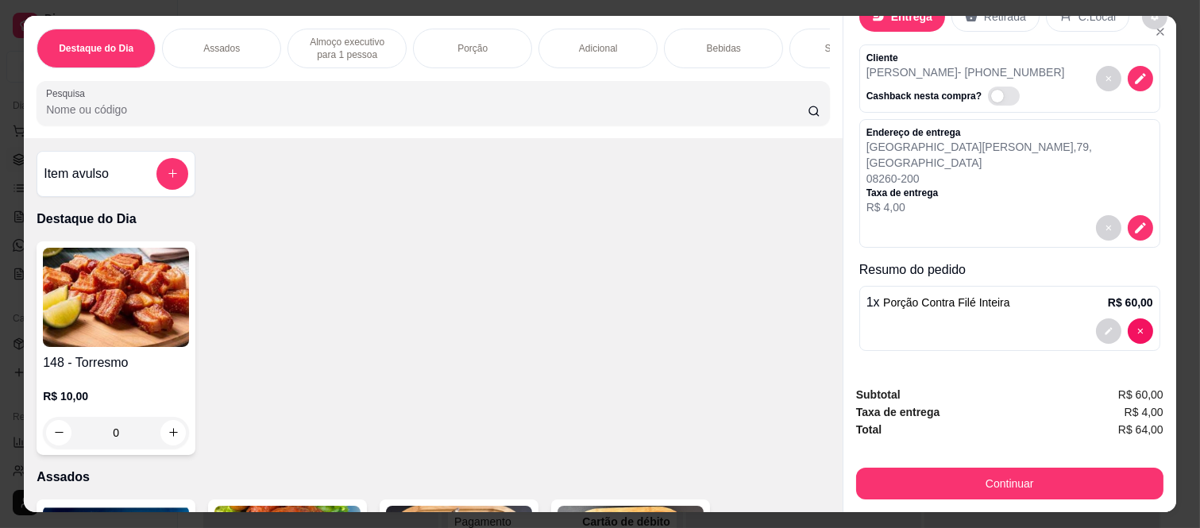
scroll to position [33, 0]
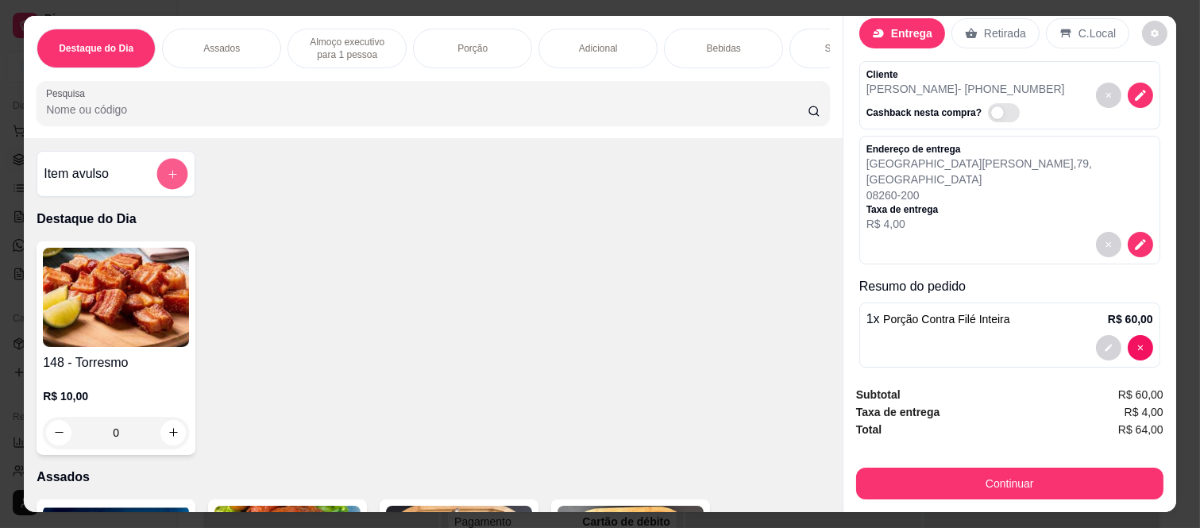
click at [157, 175] on button "add-separate-item" at bounding box center [172, 174] width 31 height 31
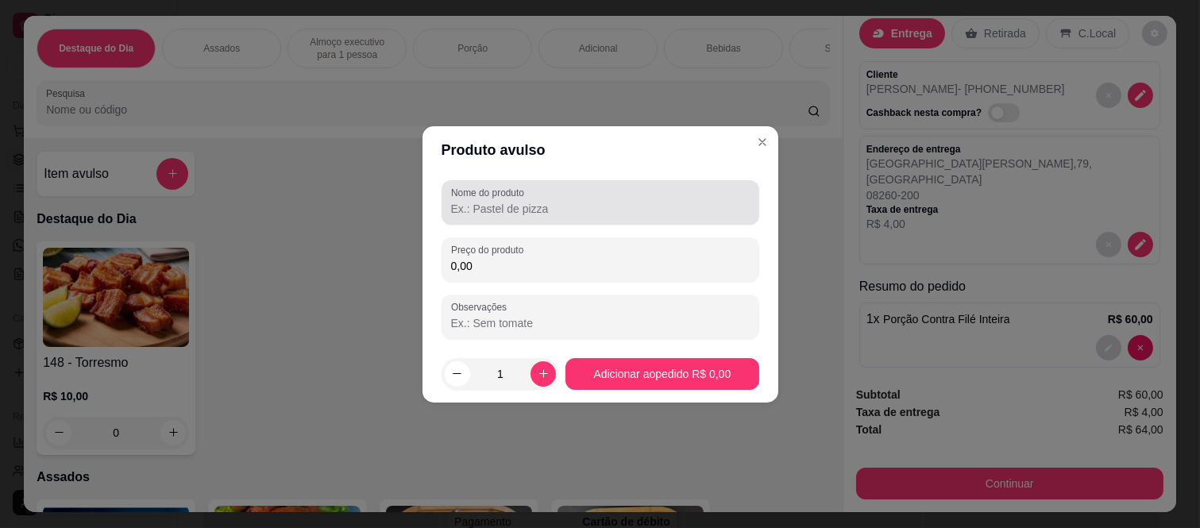
click at [515, 220] on div "Nome do produto" at bounding box center [600, 202] width 318 height 44
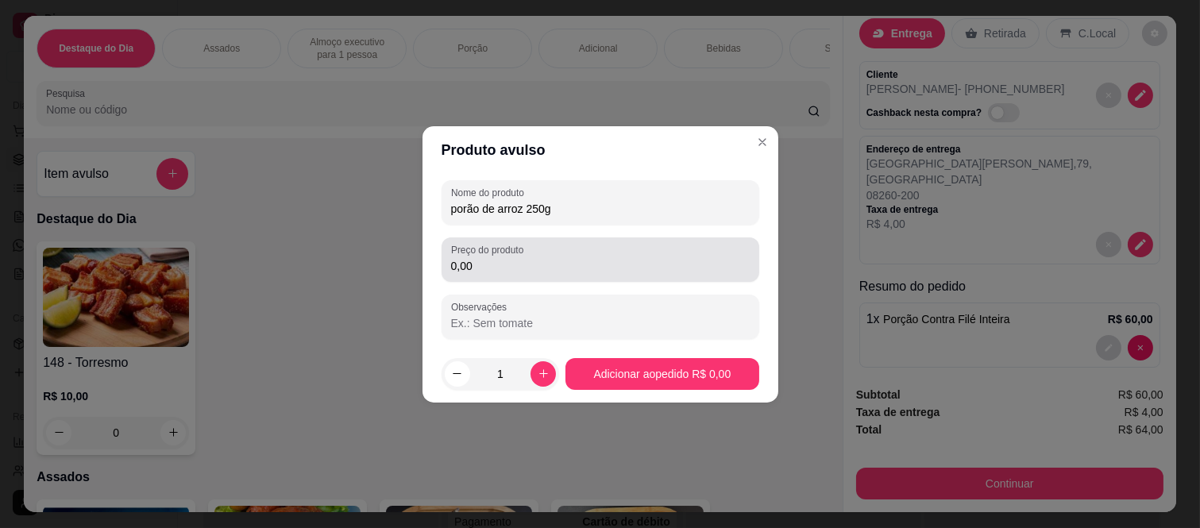
type input "porão de arroz 250g"
click at [492, 272] on input "0,00" at bounding box center [600, 266] width 299 height 16
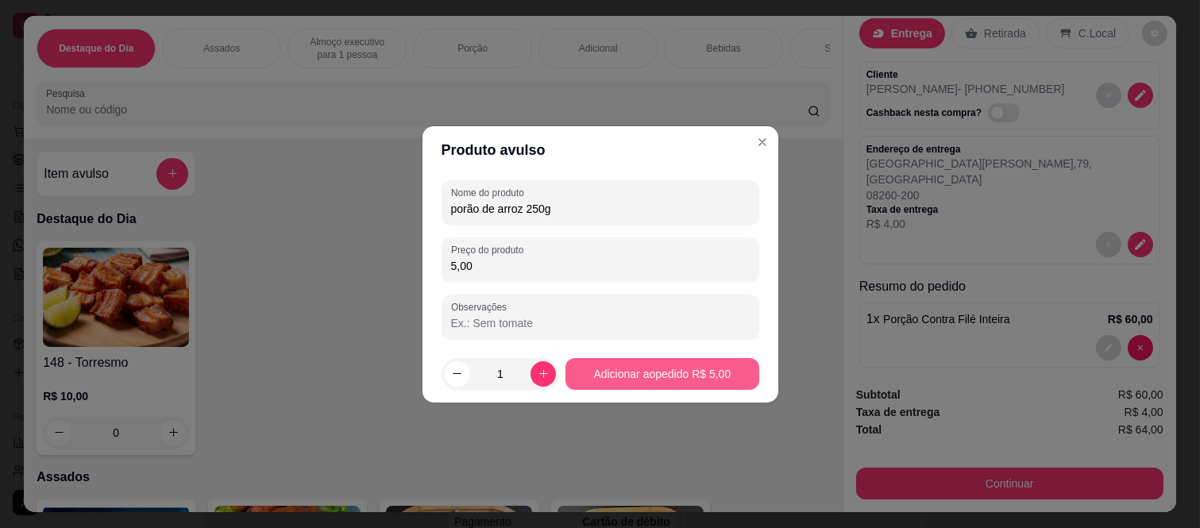
type input "5,00"
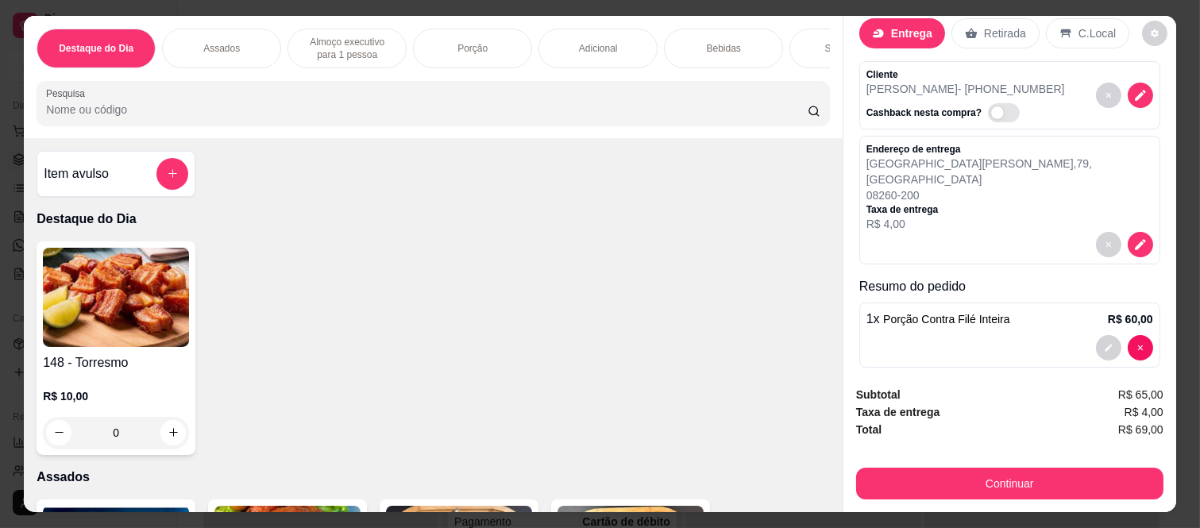
scroll to position [105, 0]
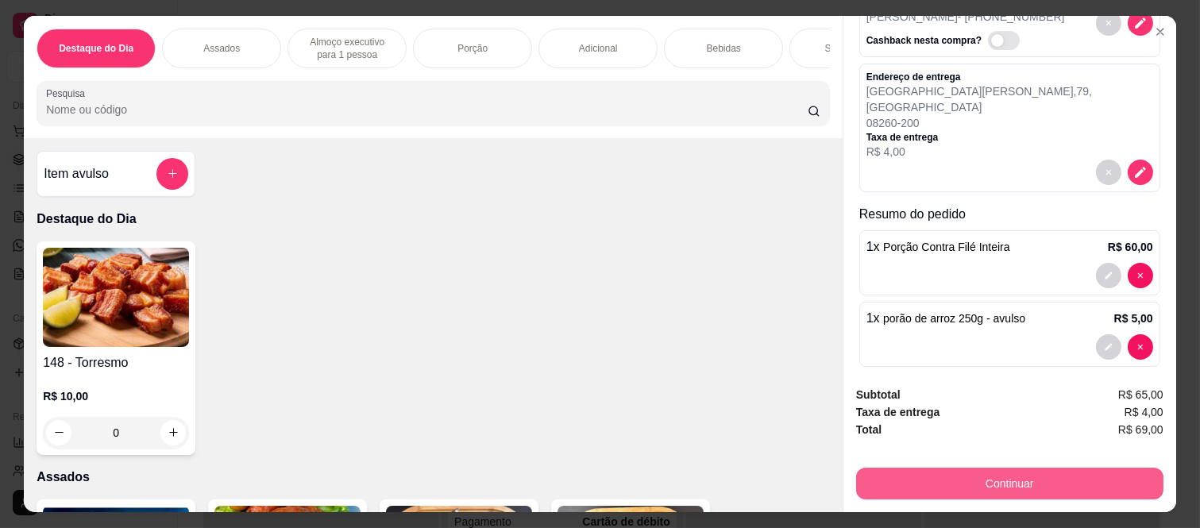
click at [915, 479] on button "Continuar" at bounding box center [1009, 484] width 307 height 32
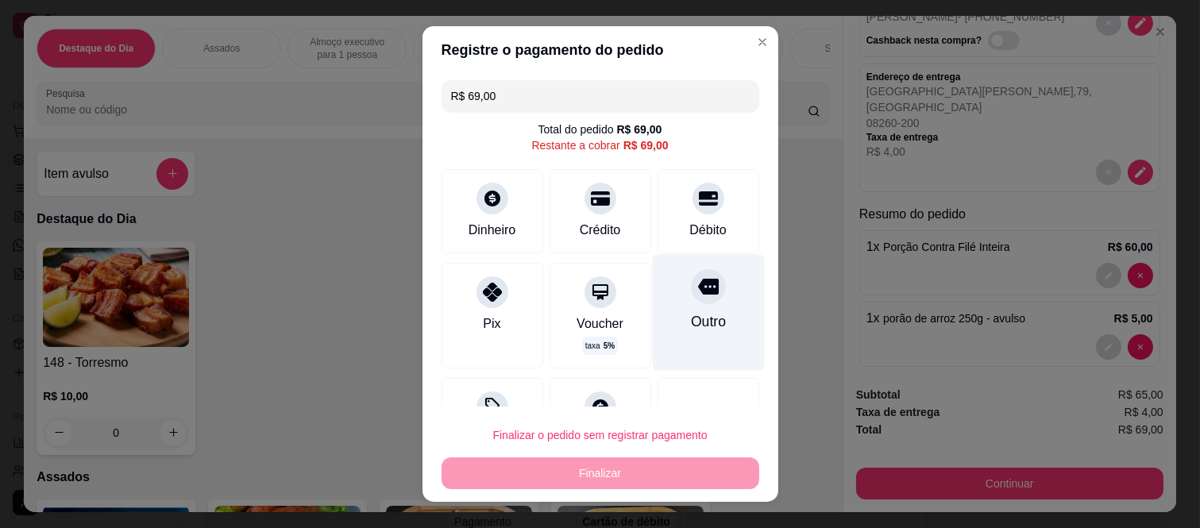
click at [697, 291] on icon at bounding box center [707, 287] width 21 height 16
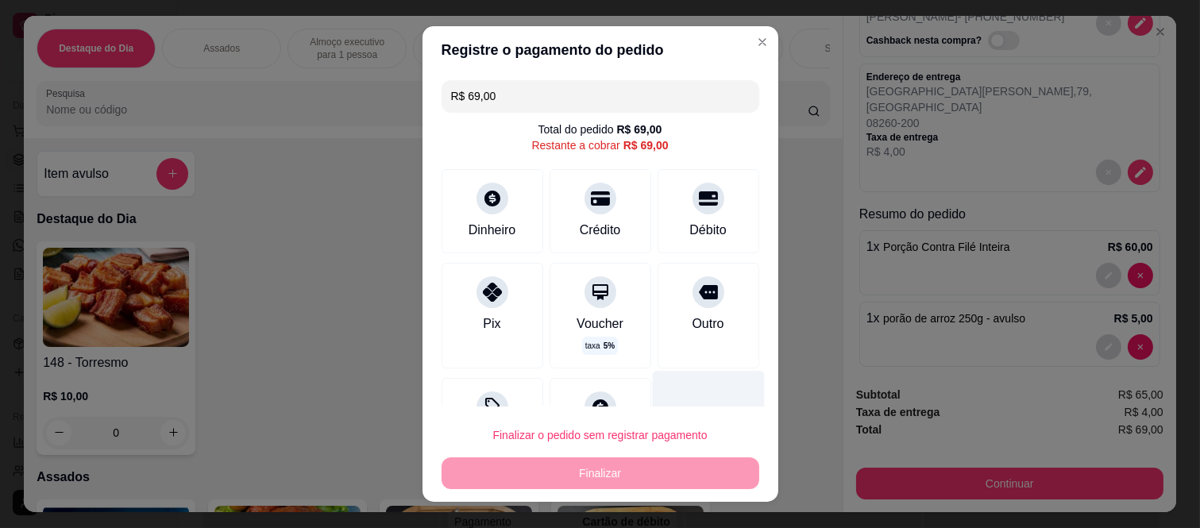
type input "R$ 0,00"
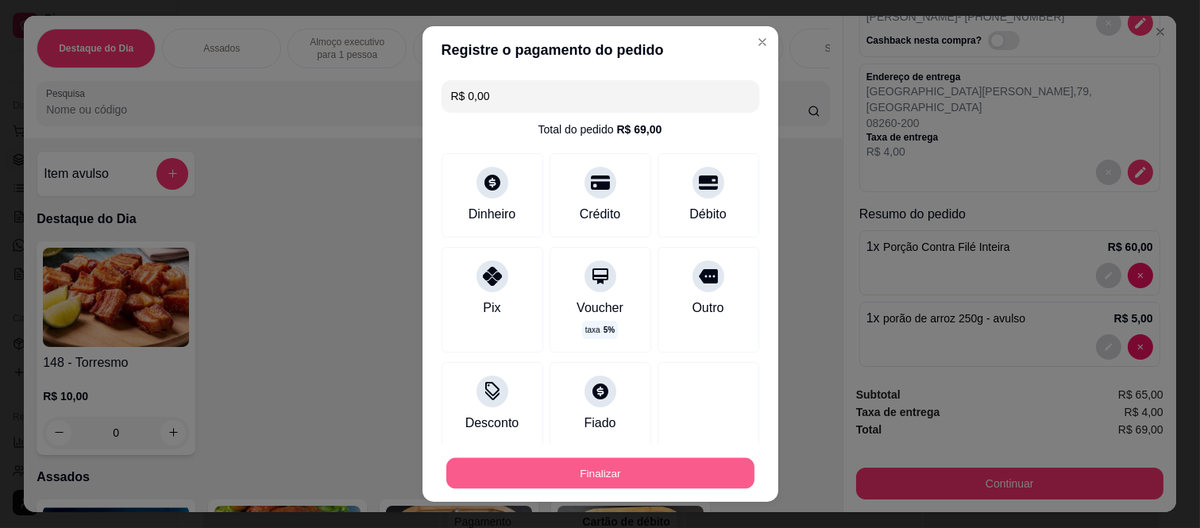
click at [675, 461] on button "Finalizar" at bounding box center [600, 472] width 308 height 31
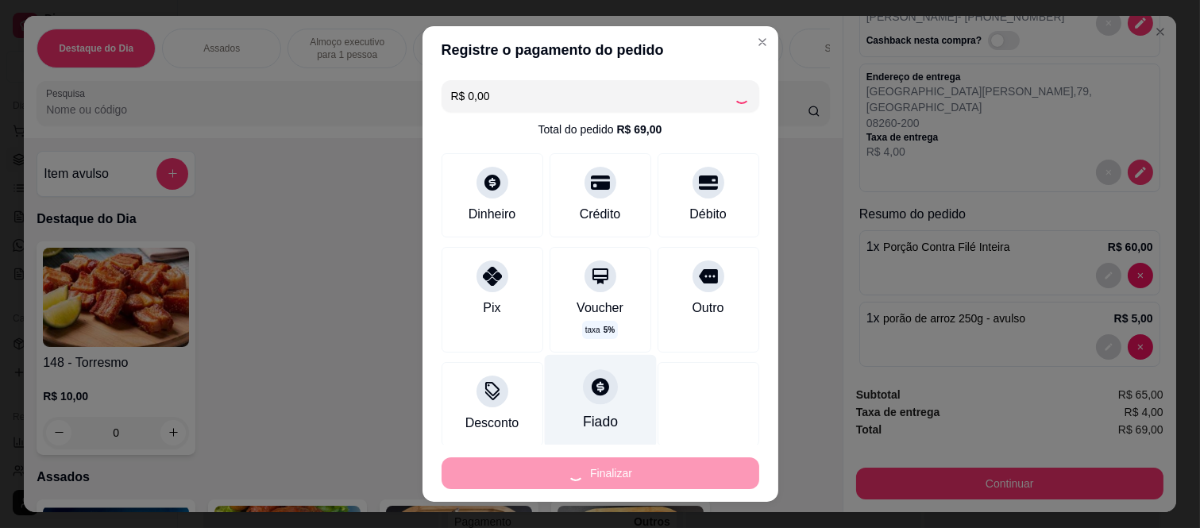
type input "0"
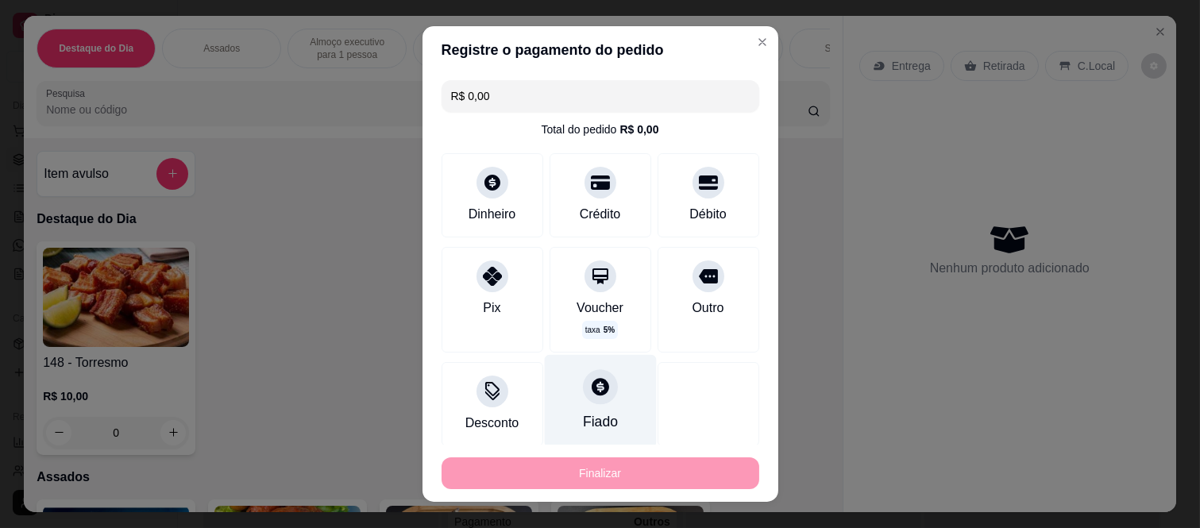
type input "-R$ 69,00"
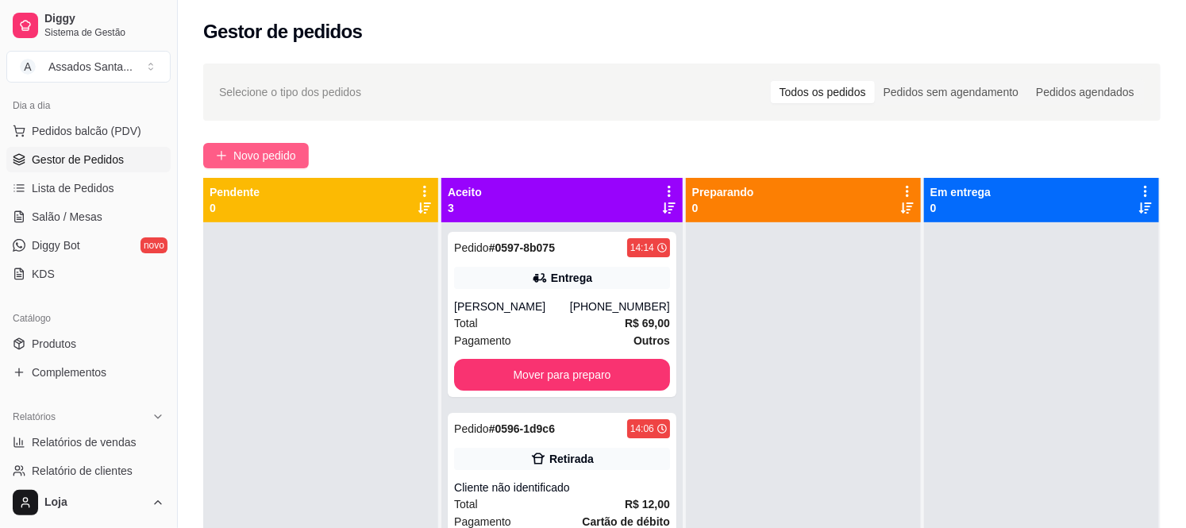
click at [241, 157] on span "Novo pedido" at bounding box center [264, 155] width 63 height 17
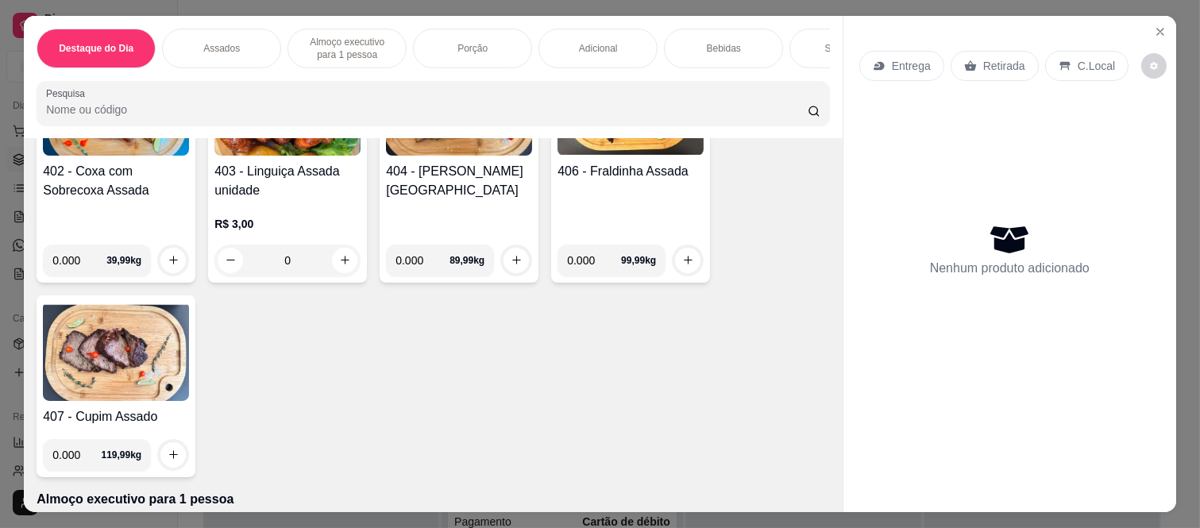
scroll to position [617, 0]
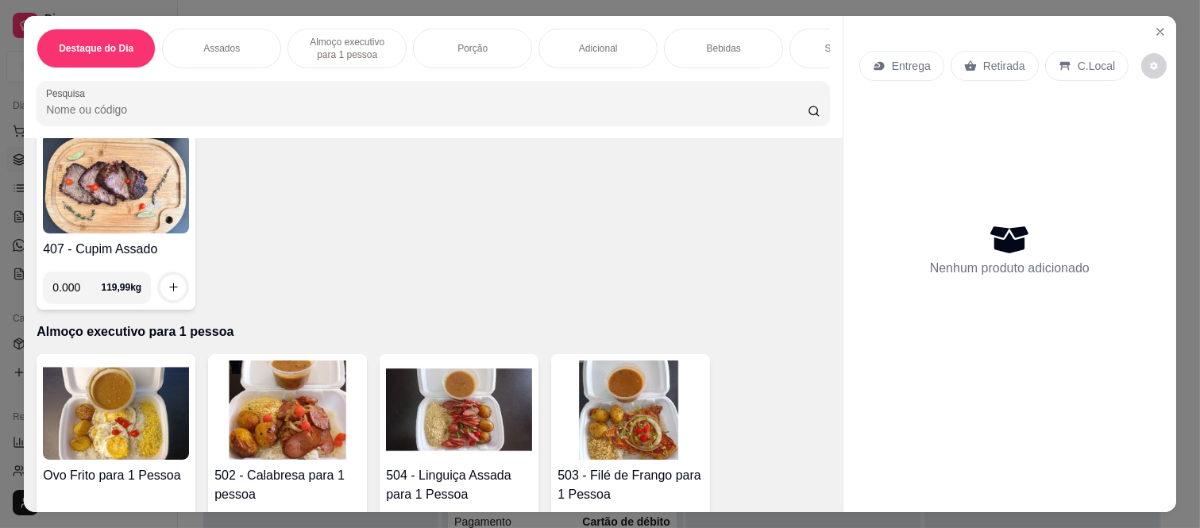
click at [78, 290] on input "0.000" at bounding box center [76, 288] width 48 height 32
type input "0.500"
click at [172, 292] on icon "increase-product-quantity" at bounding box center [174, 288] width 12 height 12
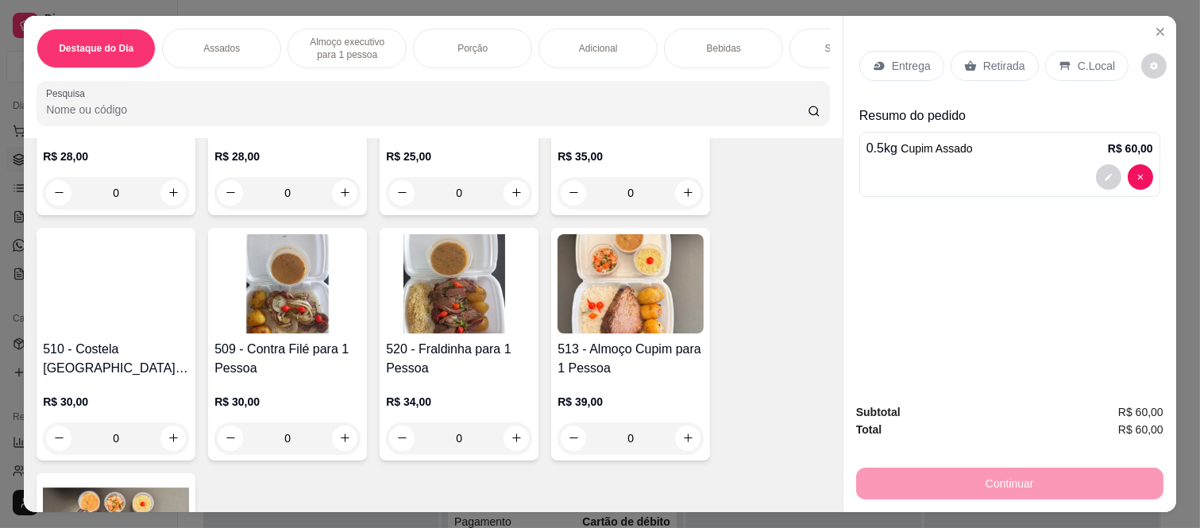
scroll to position [1324, 0]
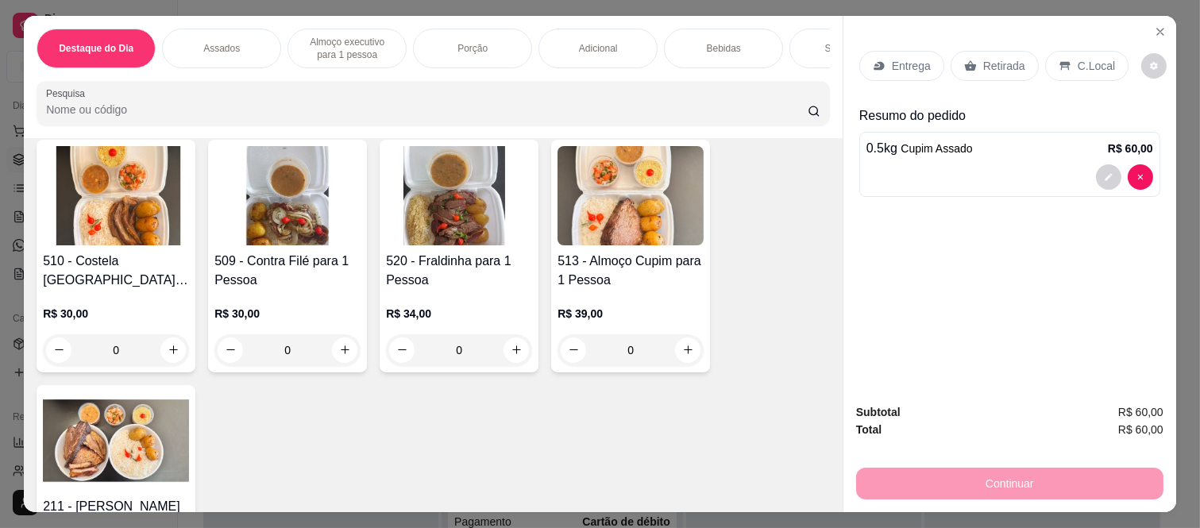
click at [210, 49] on div "Assados" at bounding box center [221, 49] width 119 height 40
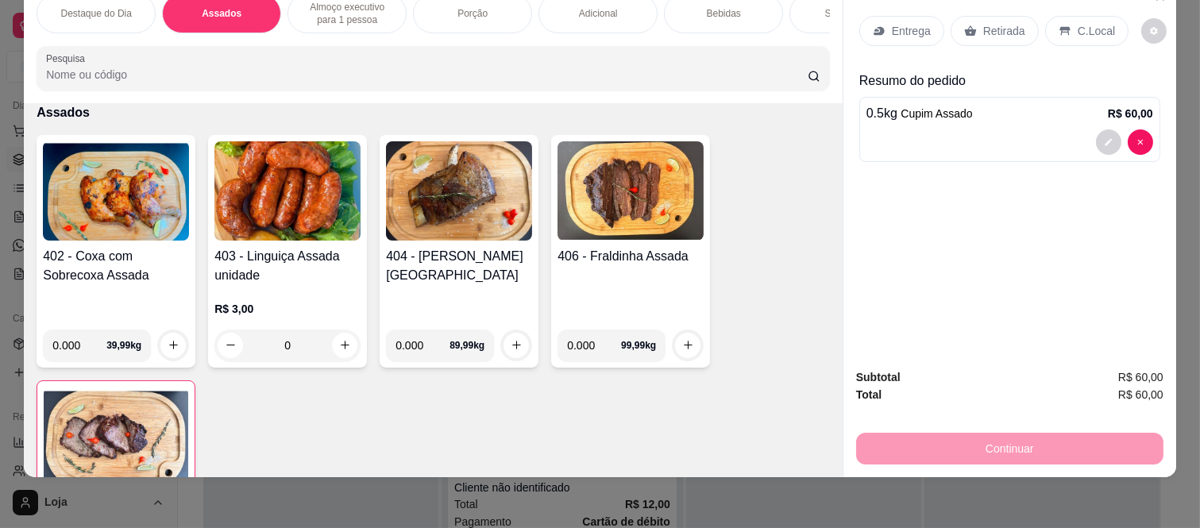
scroll to position [418, 0]
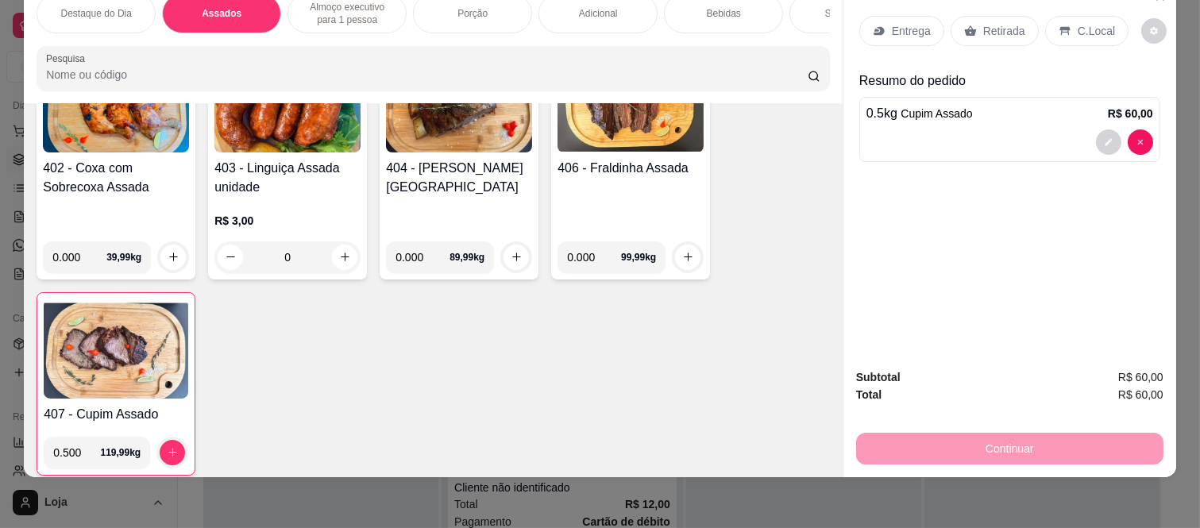
click at [80, 251] on input "0.000" at bounding box center [79, 257] width 54 height 32
type input "0.475"
click at [168, 262] on icon "increase-product-quantity" at bounding box center [174, 257] width 12 height 12
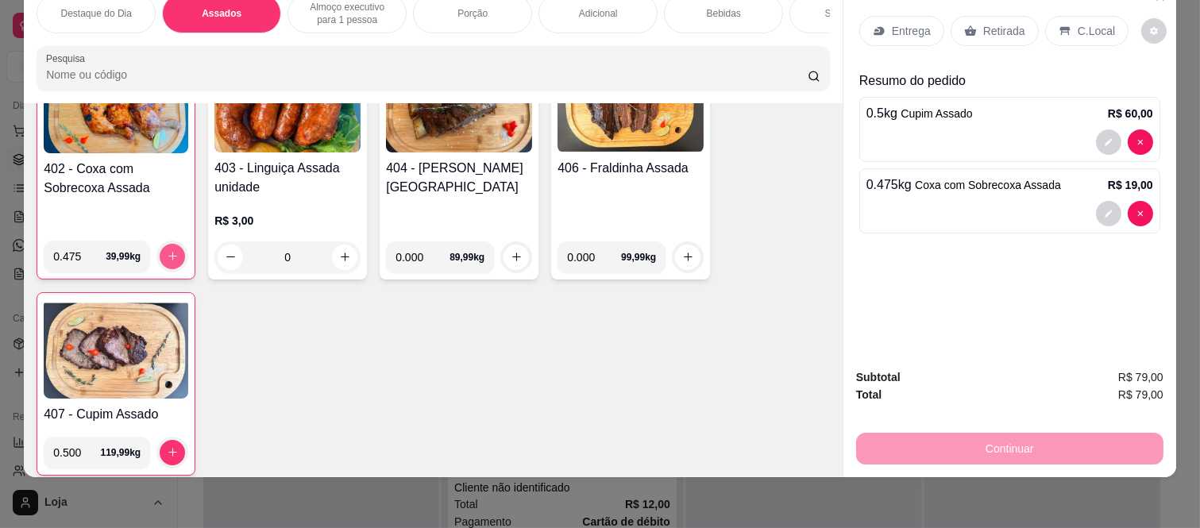
scroll to position [418, 0]
click at [339, 252] on div "0" at bounding box center [287, 257] width 146 height 32
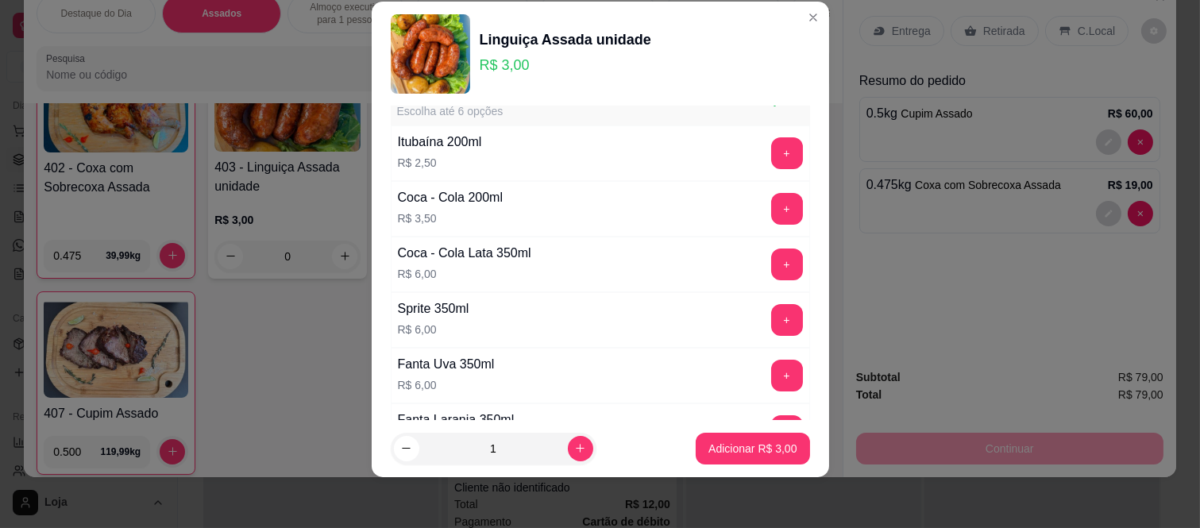
scroll to position [0, 0]
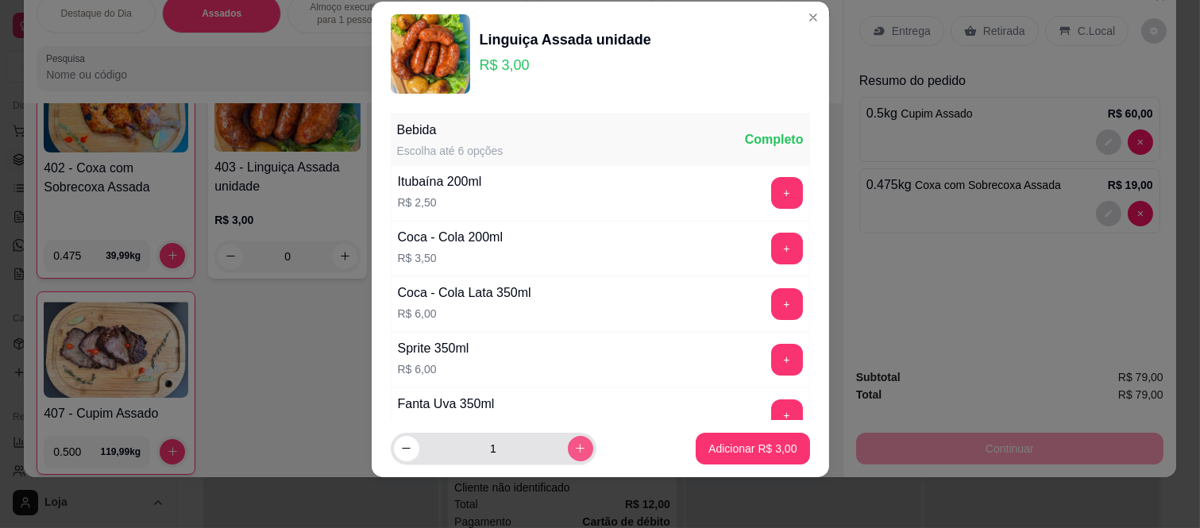
click at [574, 453] on icon "increase-product-quantity" at bounding box center [580, 448] width 12 height 12
type input "4"
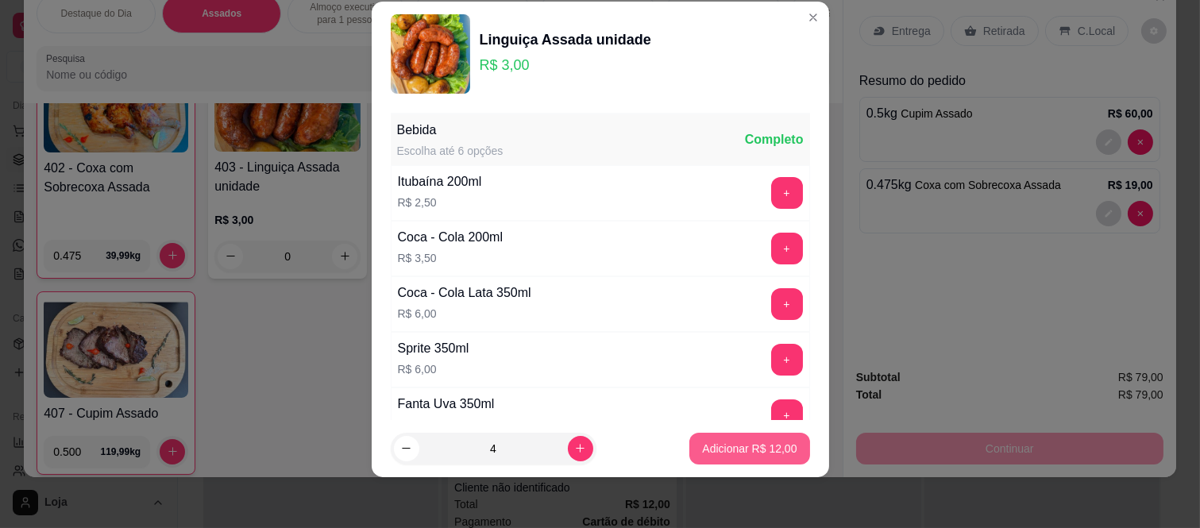
click at [705, 439] on button "Adicionar R$ 12,00" at bounding box center [749, 449] width 120 height 32
type input "4"
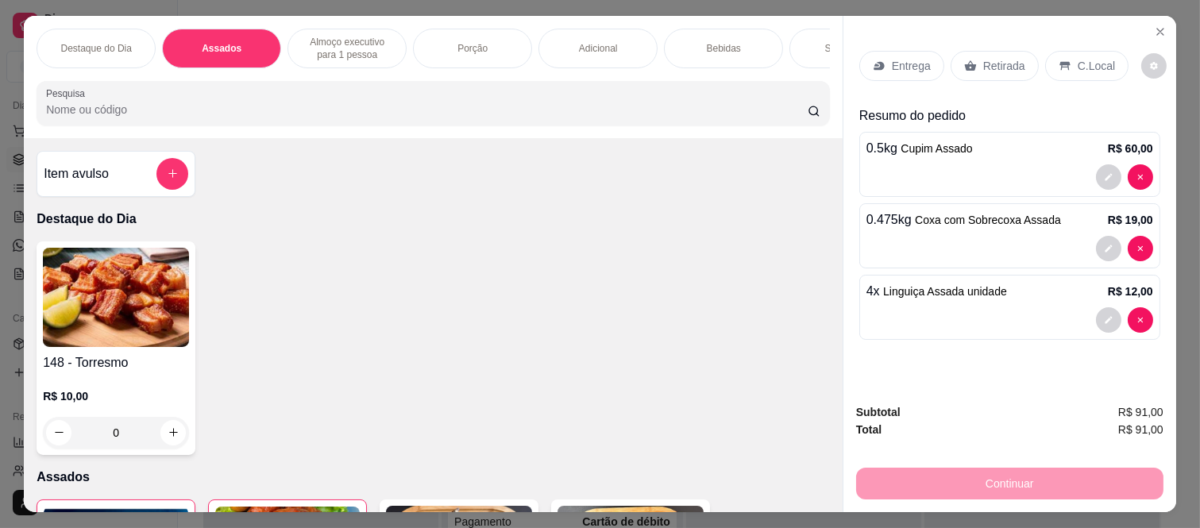
click at [703, 33] on div "Bebidas" at bounding box center [723, 49] width 119 height 40
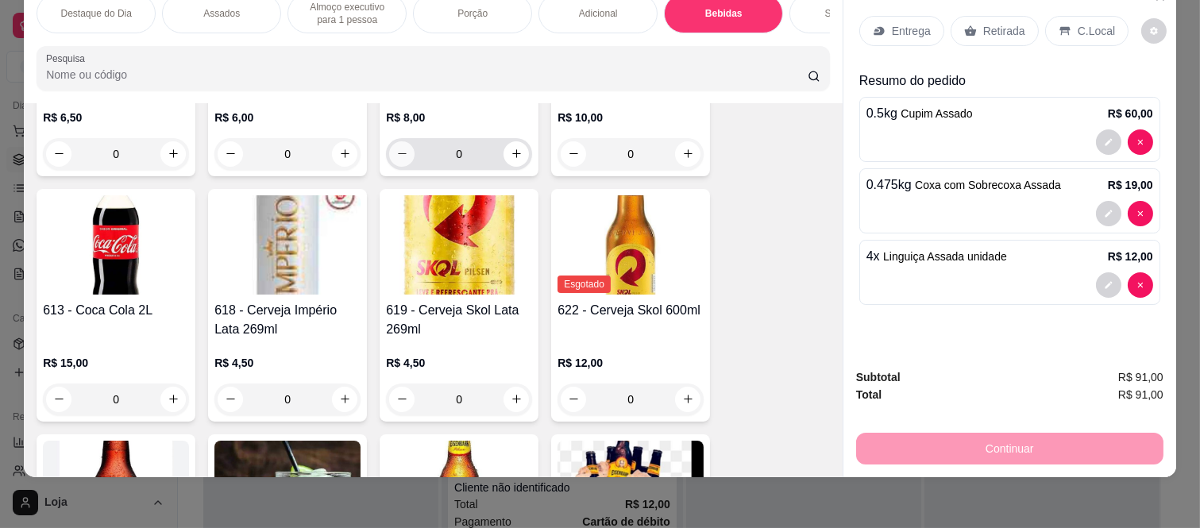
scroll to position [3794, 0]
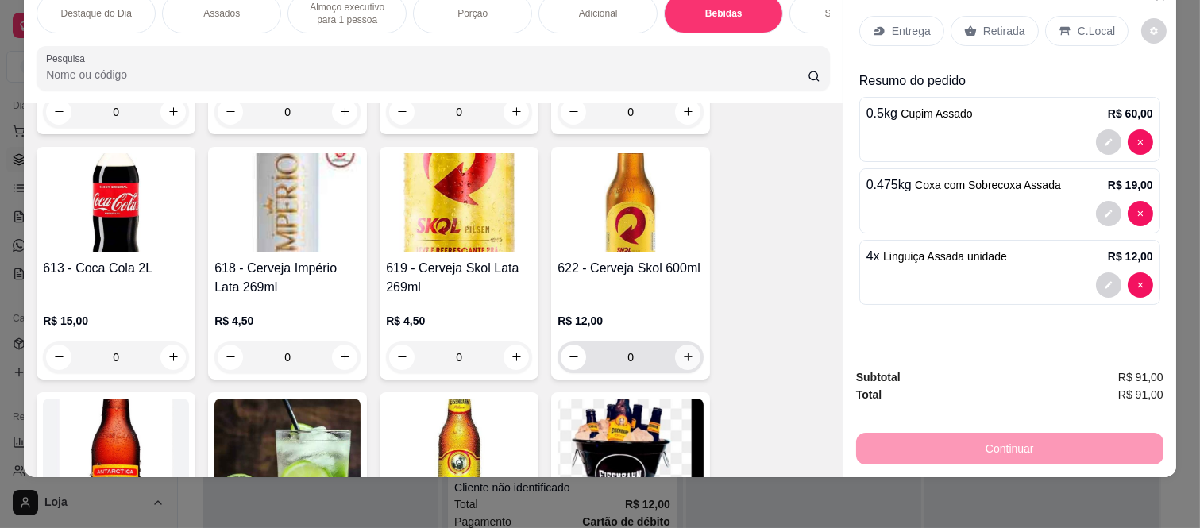
click at [682, 360] on icon "increase-product-quantity" at bounding box center [688, 357] width 12 height 12
type input "1"
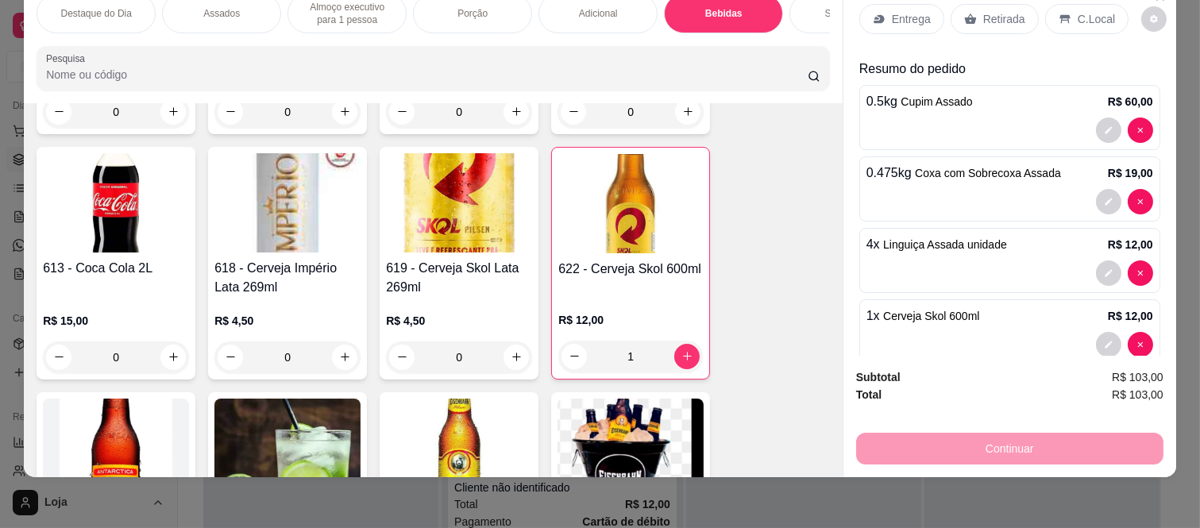
scroll to position [0, 0]
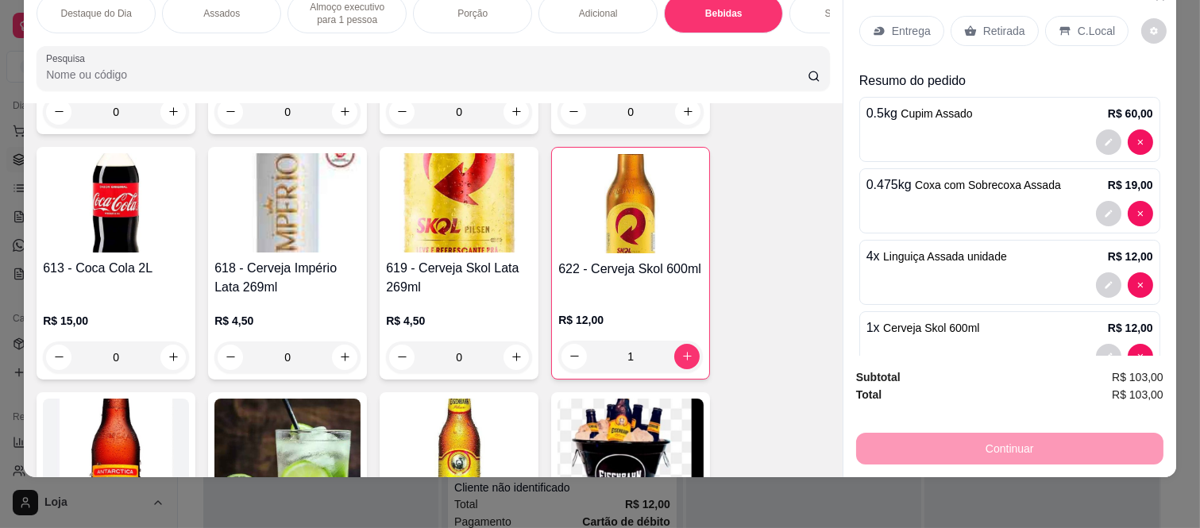
click at [989, 23] on p "Retirada" at bounding box center [1004, 31] width 42 height 16
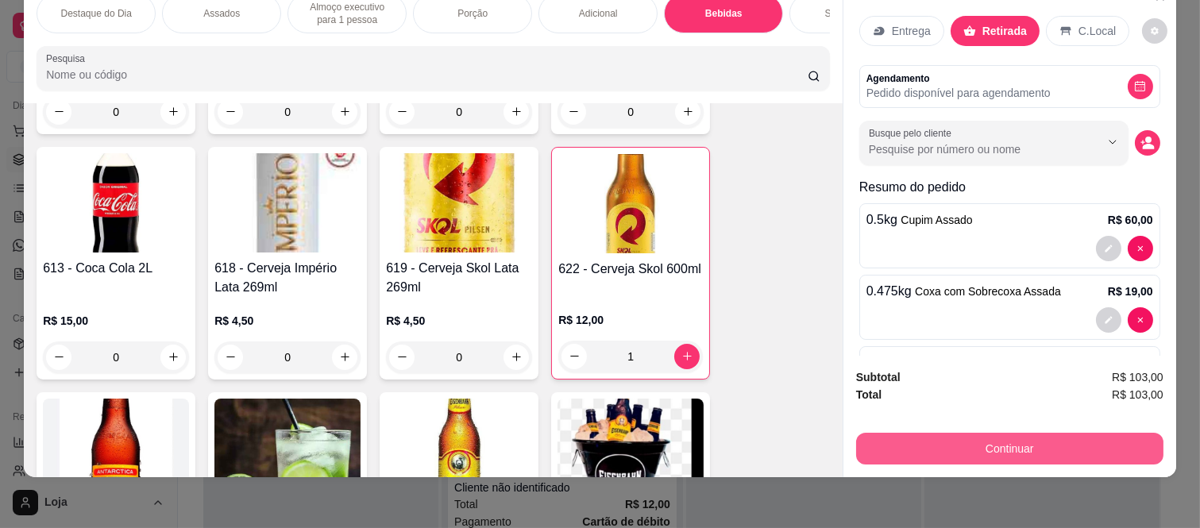
click at [902, 433] on button "Continuar" at bounding box center [1009, 449] width 307 height 32
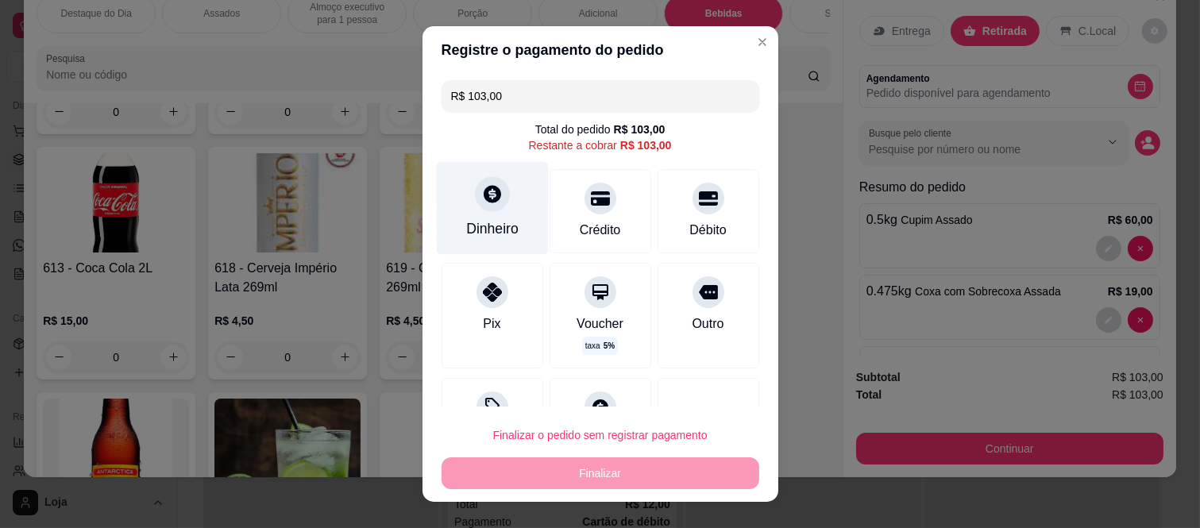
click at [484, 202] on icon at bounding box center [491, 193] width 21 height 21
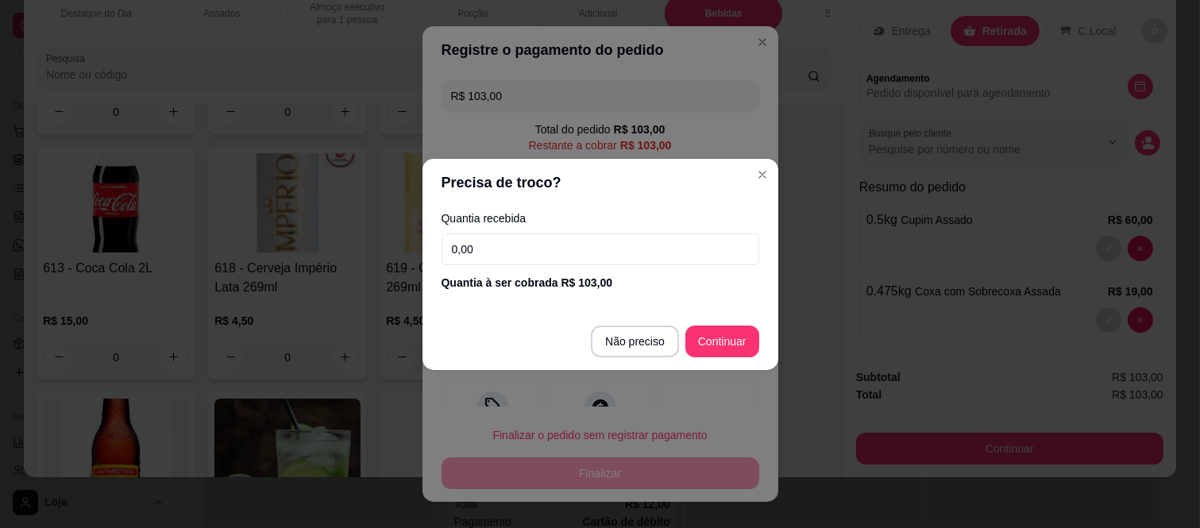
drag, startPoint x: 508, startPoint y: 254, endPoint x: 510, endPoint y: 229, distance: 25.5
click at [508, 249] on input "0,00" at bounding box center [600, 249] width 318 height 32
type input "100,00"
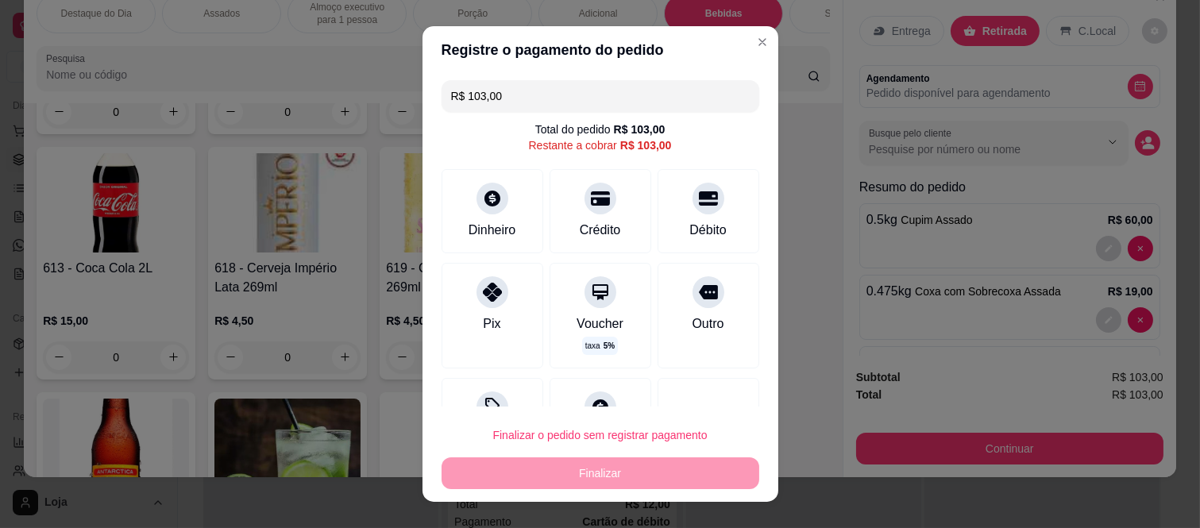
click at [586, 110] on input "R$ 103,00" at bounding box center [600, 96] width 299 height 32
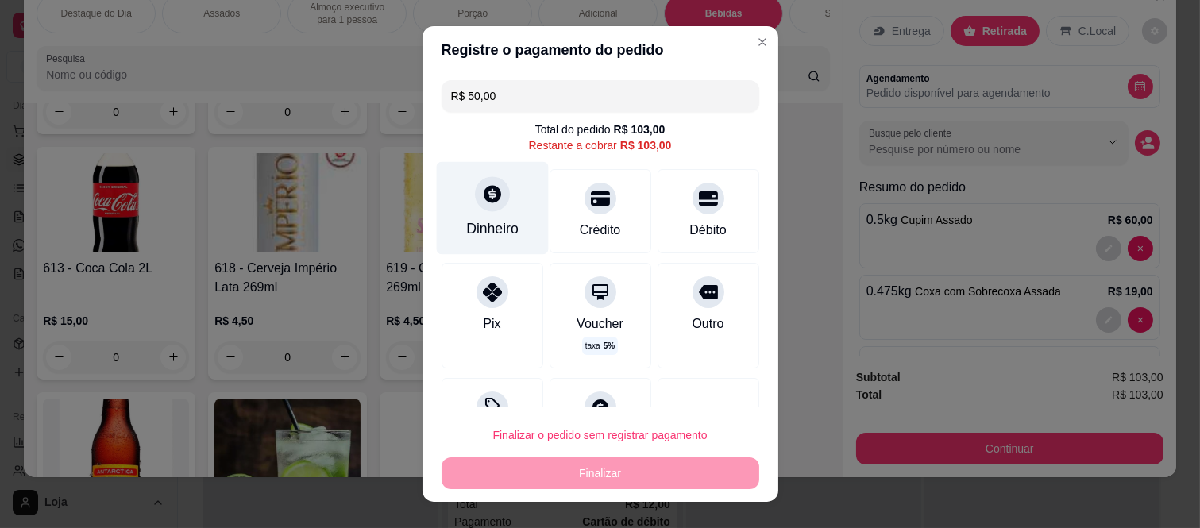
type input "R$ 50,00"
click at [484, 195] on icon at bounding box center [492, 194] width 17 height 17
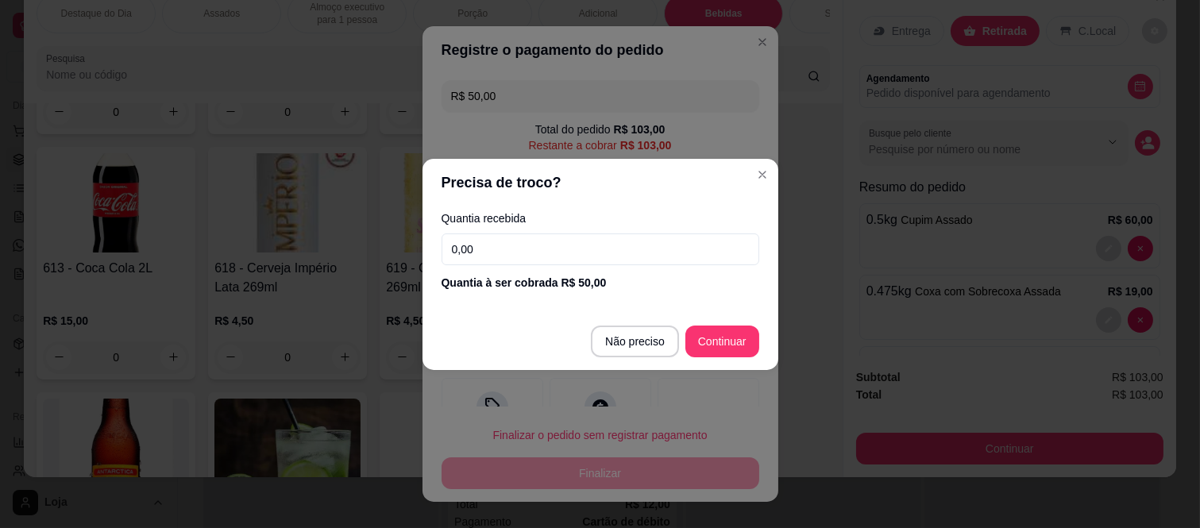
click at [474, 256] on input "0,00" at bounding box center [600, 249] width 318 height 32
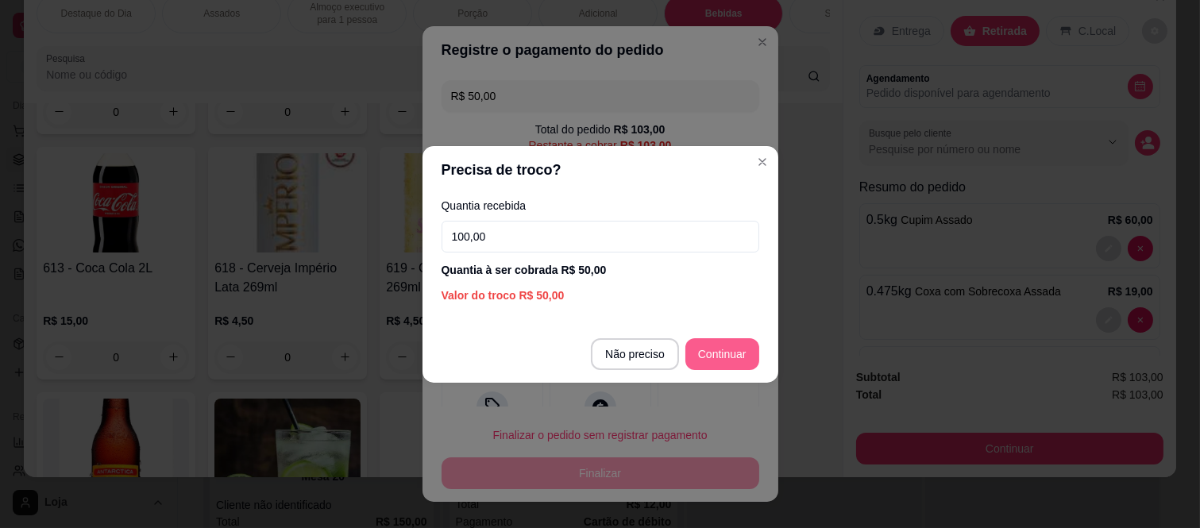
type input "100,00"
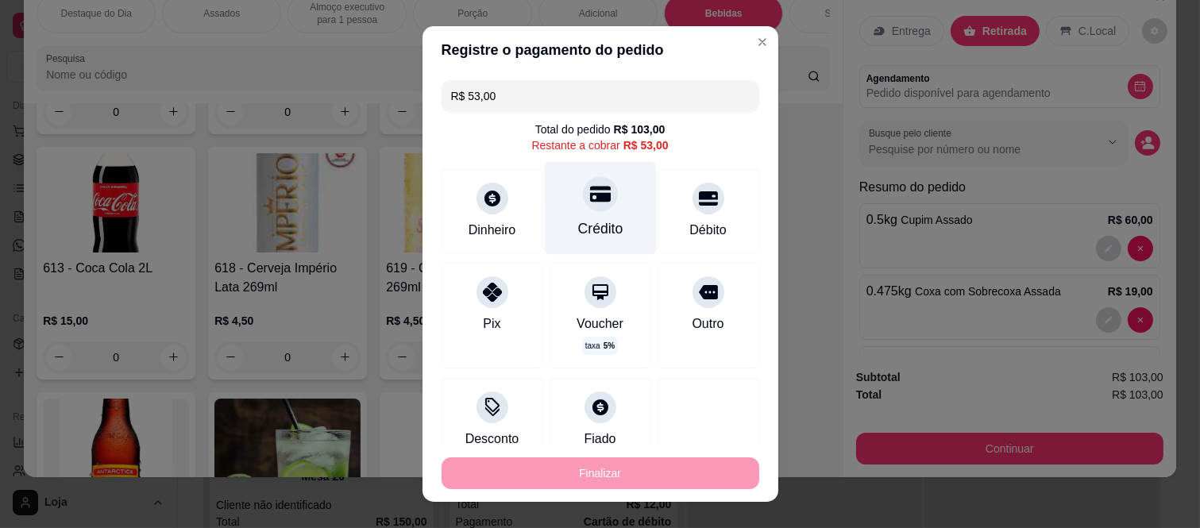
click at [592, 210] on div "Crédito" at bounding box center [600, 208] width 112 height 93
type input "R$ 0,00"
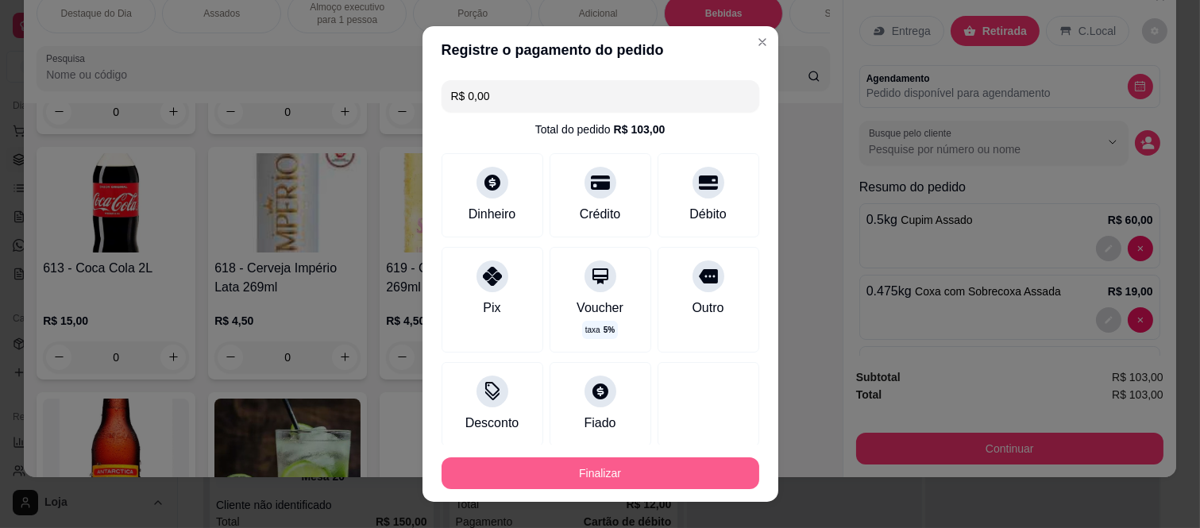
click at [507, 461] on button "Finalizar" at bounding box center [600, 473] width 318 height 32
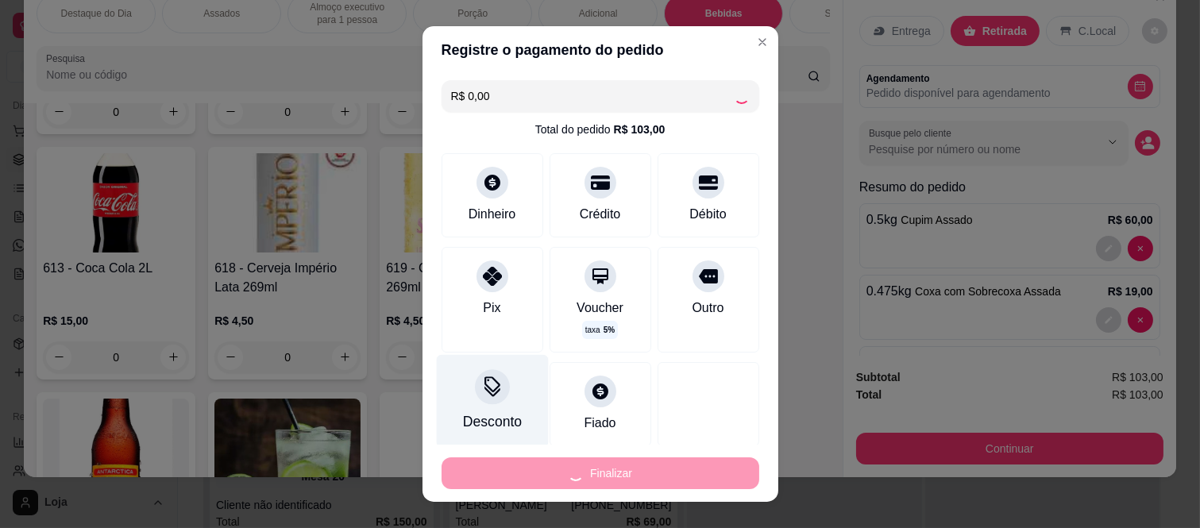
type input "0"
type input "-R$ 103,00"
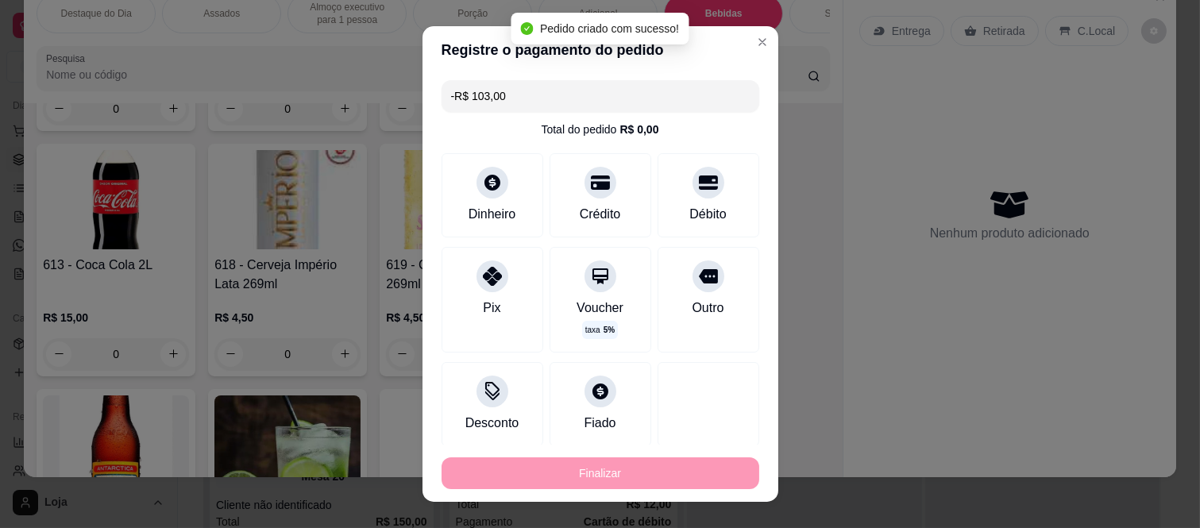
scroll to position [3790, 0]
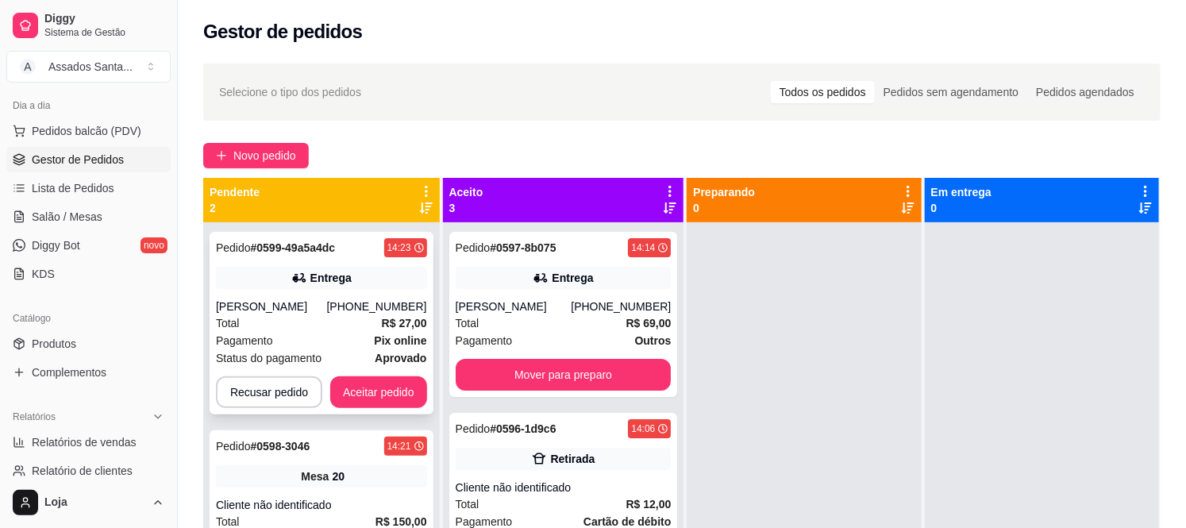
click at [327, 313] on div "Marcia" at bounding box center [271, 307] width 111 height 16
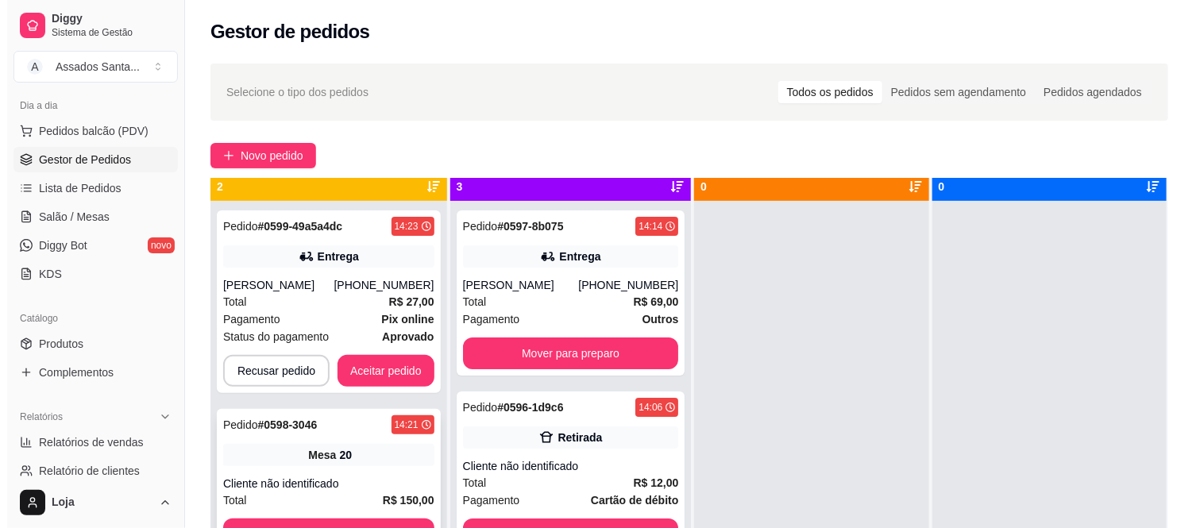
scroll to position [44, 0]
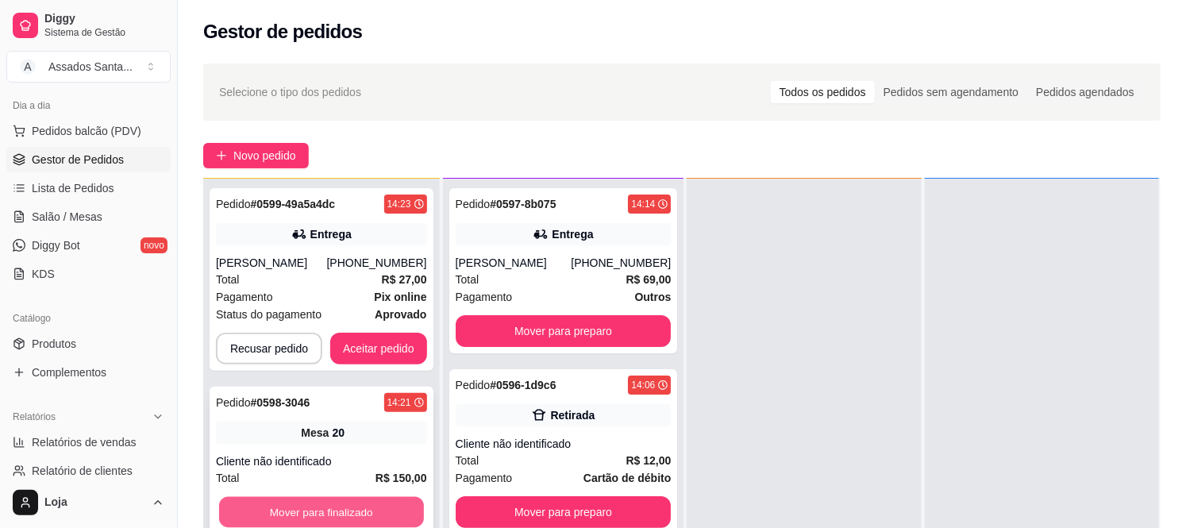
click at [304, 519] on button "Mover para finalizado" at bounding box center [321, 512] width 205 height 31
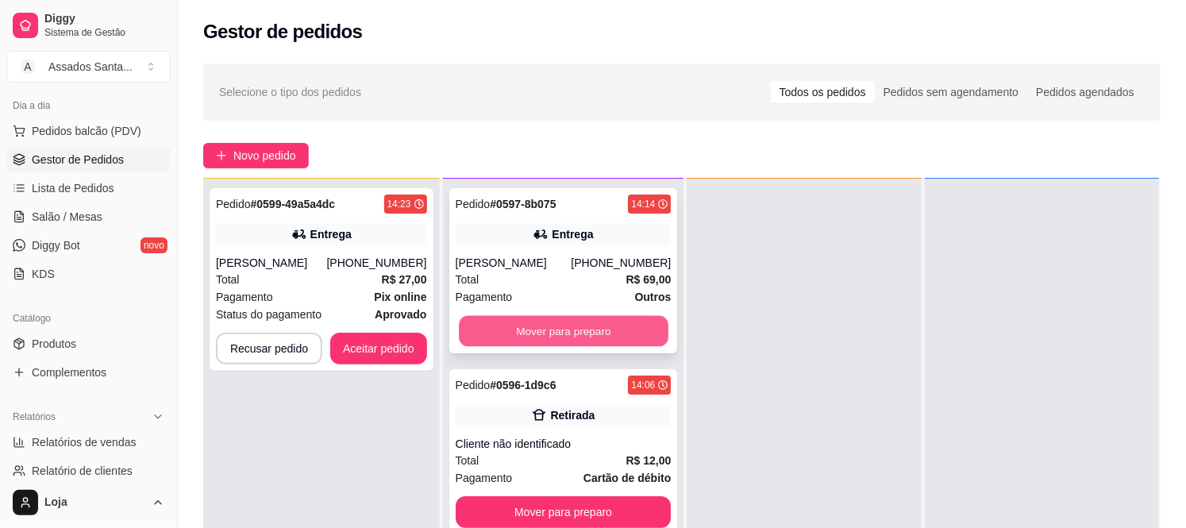
click at [550, 330] on button "Mover para preparo" at bounding box center [564, 331] width 210 height 31
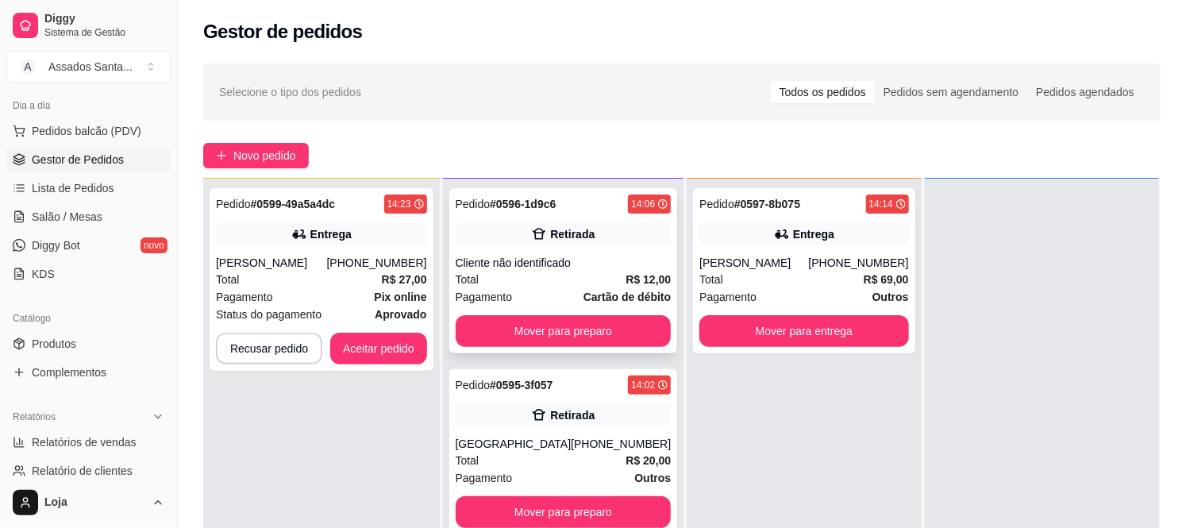
click at [556, 202] on div "Pedido # 0596-1d9c6 14:06" at bounding box center [564, 204] width 216 height 19
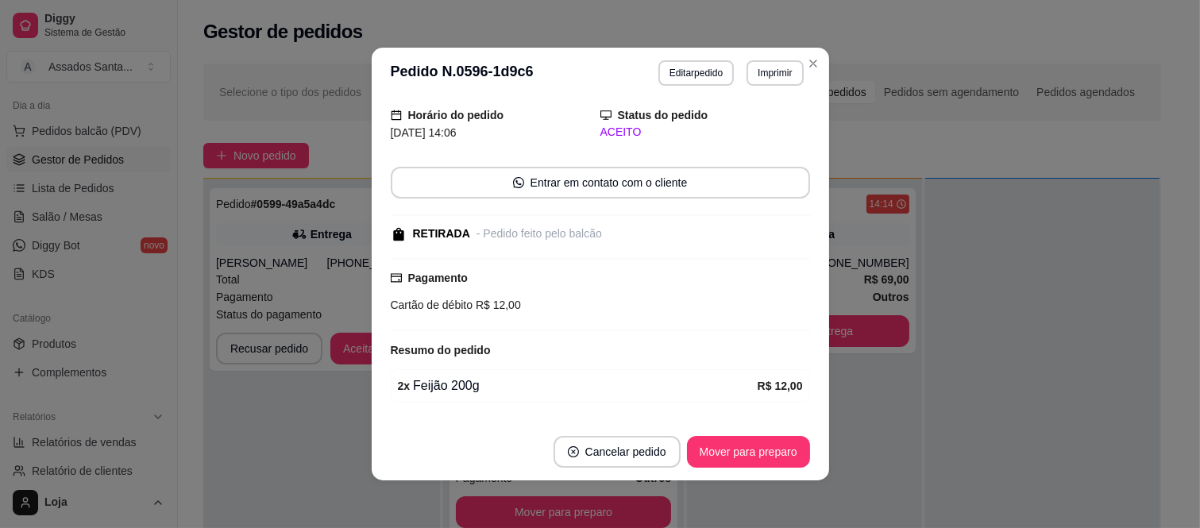
scroll to position [99, 0]
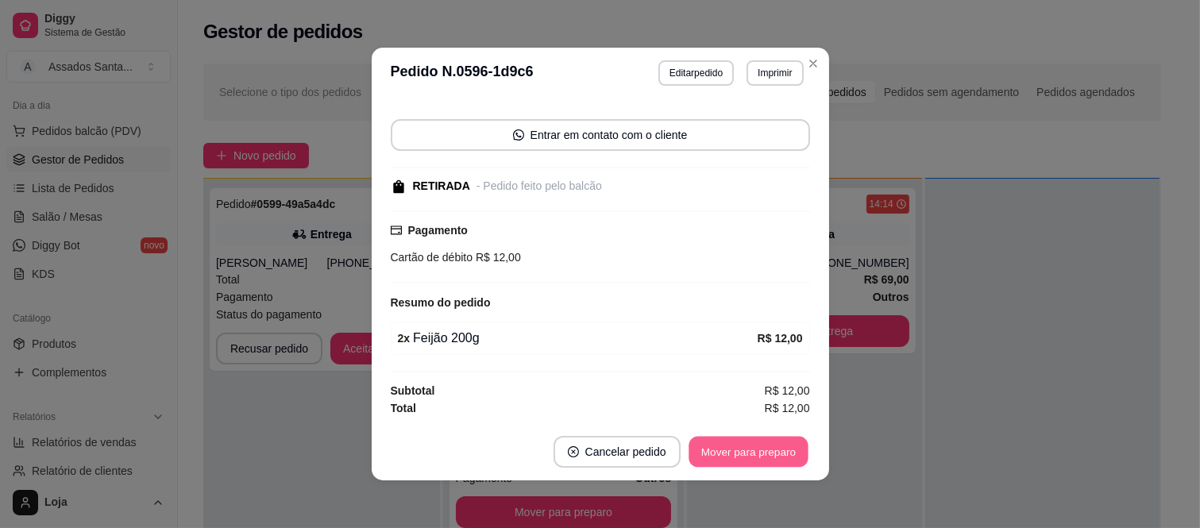
click at [789, 441] on button "Mover para preparo" at bounding box center [747, 452] width 119 height 31
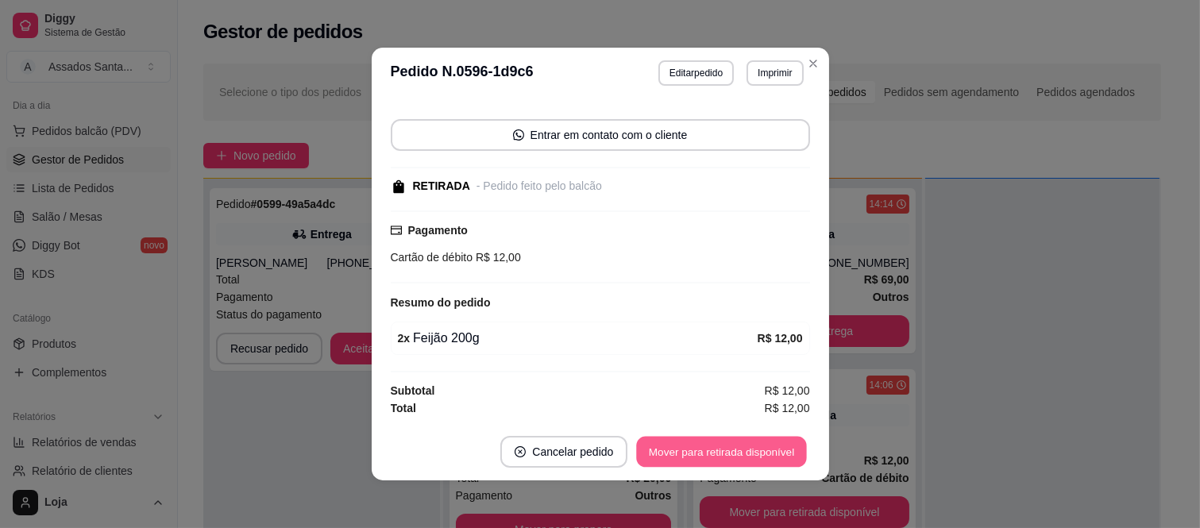
click at [789, 441] on button "Mover para retirada disponível" at bounding box center [722, 452] width 170 height 31
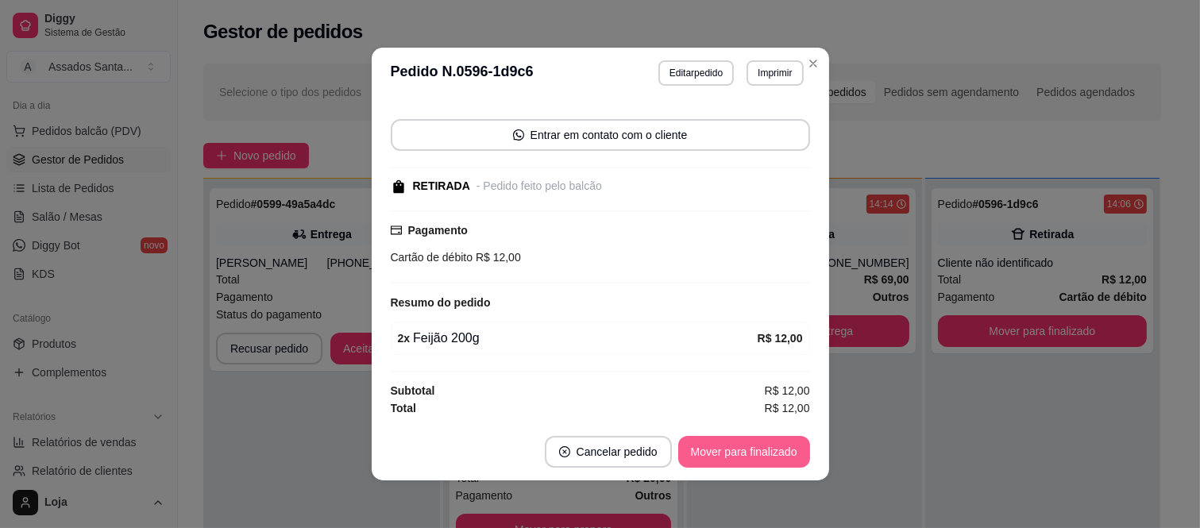
click at [789, 441] on button "Mover para finalizado" at bounding box center [744, 452] width 132 height 32
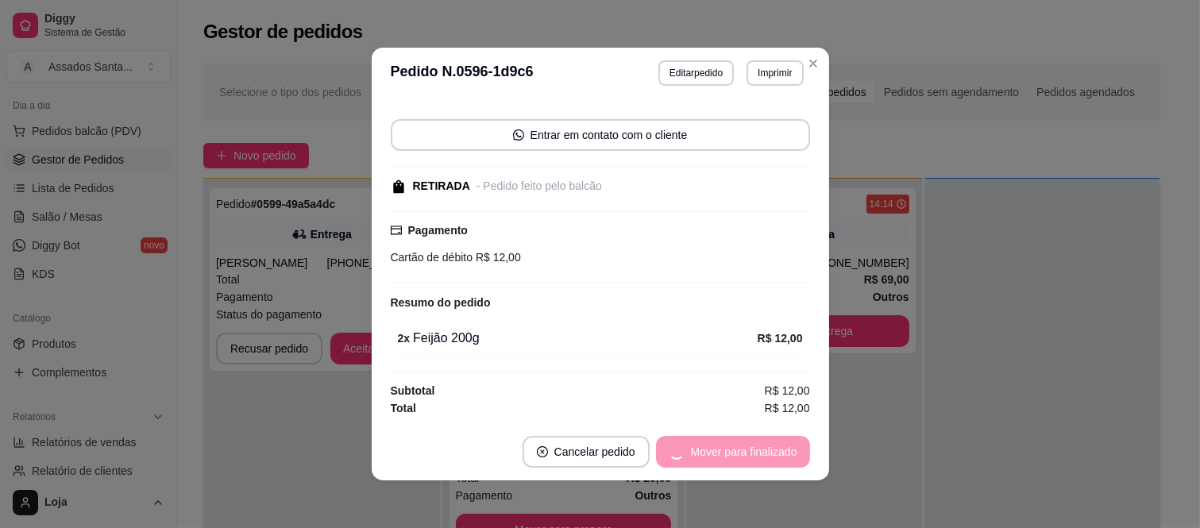
scroll to position [32, 0]
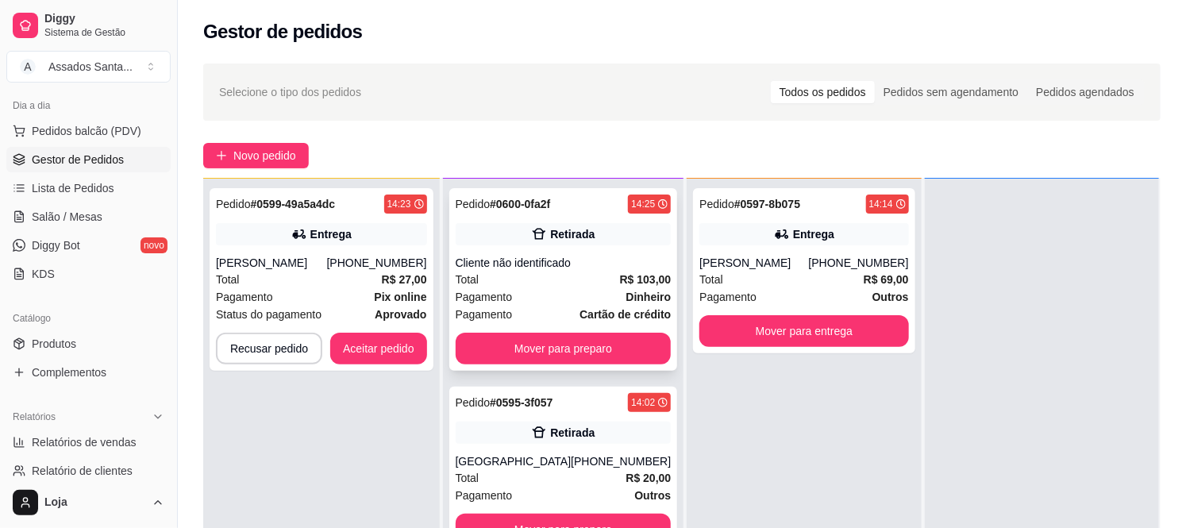
click at [510, 264] on div "Cliente não identificado" at bounding box center [564, 263] width 216 height 16
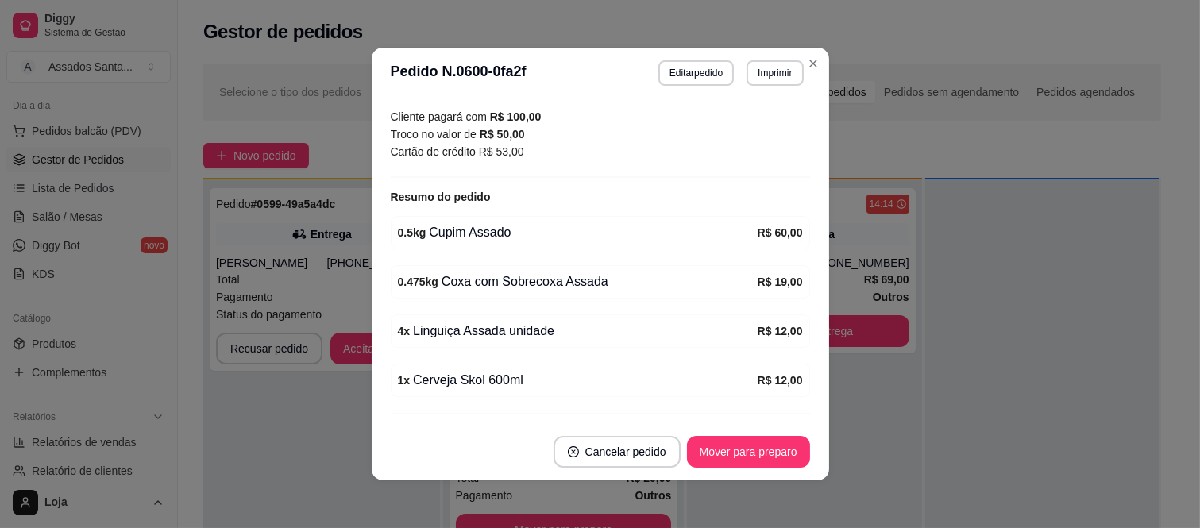
scroll to position [300, 0]
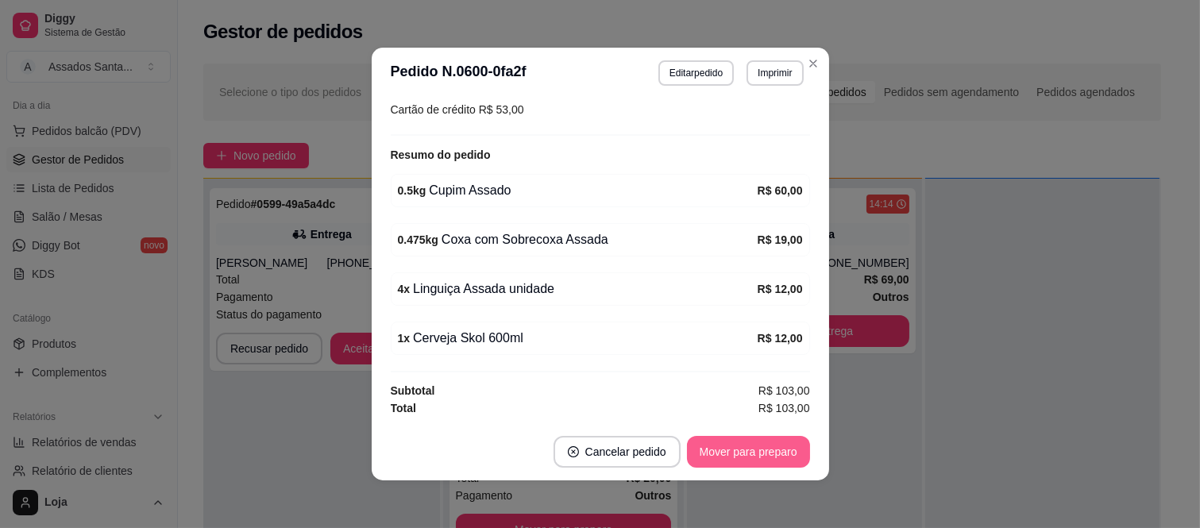
click at [761, 466] on button "Mover para preparo" at bounding box center [748, 452] width 123 height 32
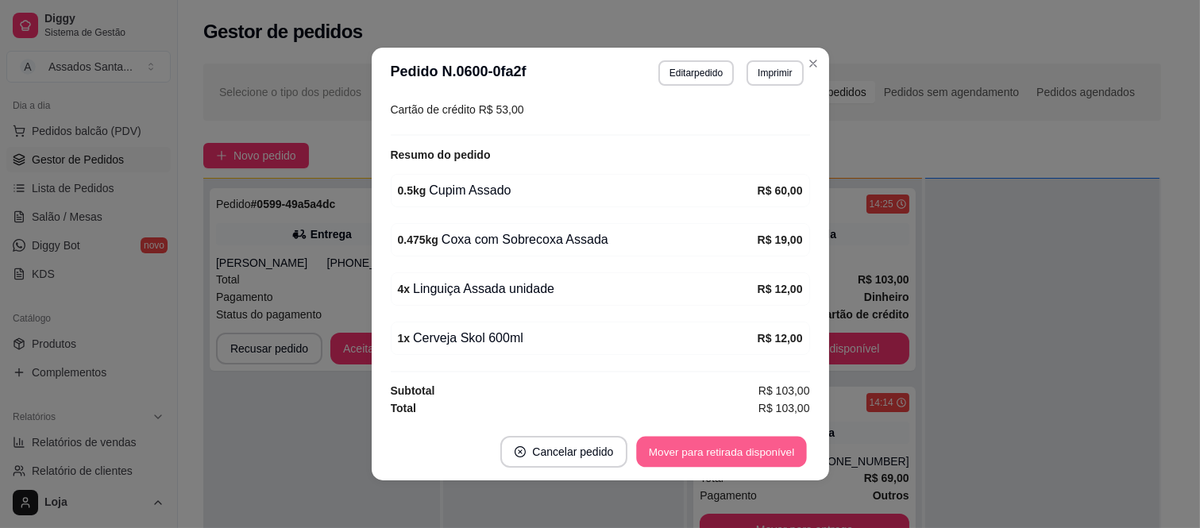
click at [761, 466] on button "Mover para retirada disponível" at bounding box center [722, 452] width 170 height 31
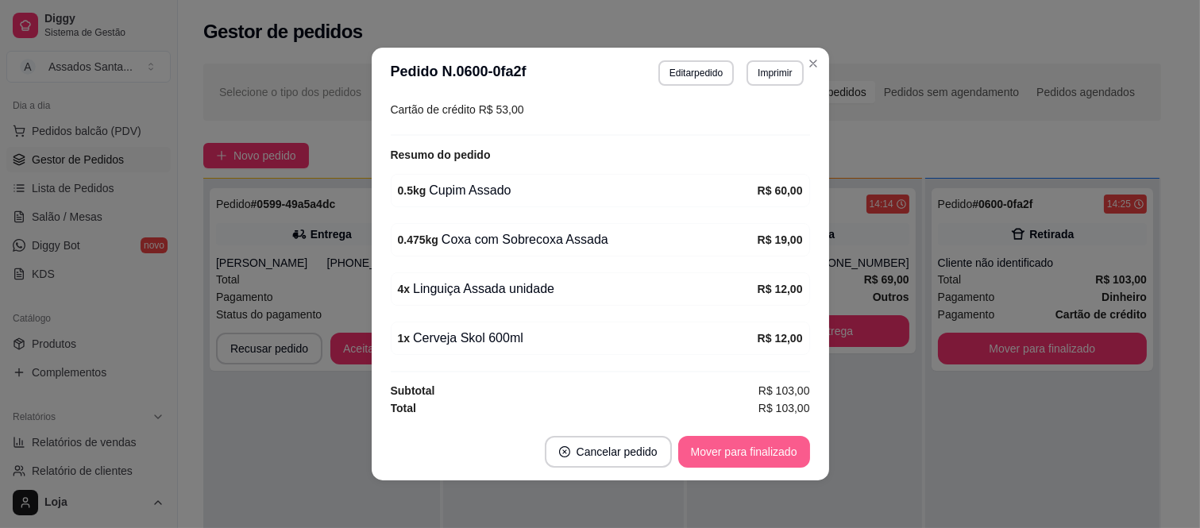
click at [761, 466] on button "Mover para finalizado" at bounding box center [744, 452] width 132 height 32
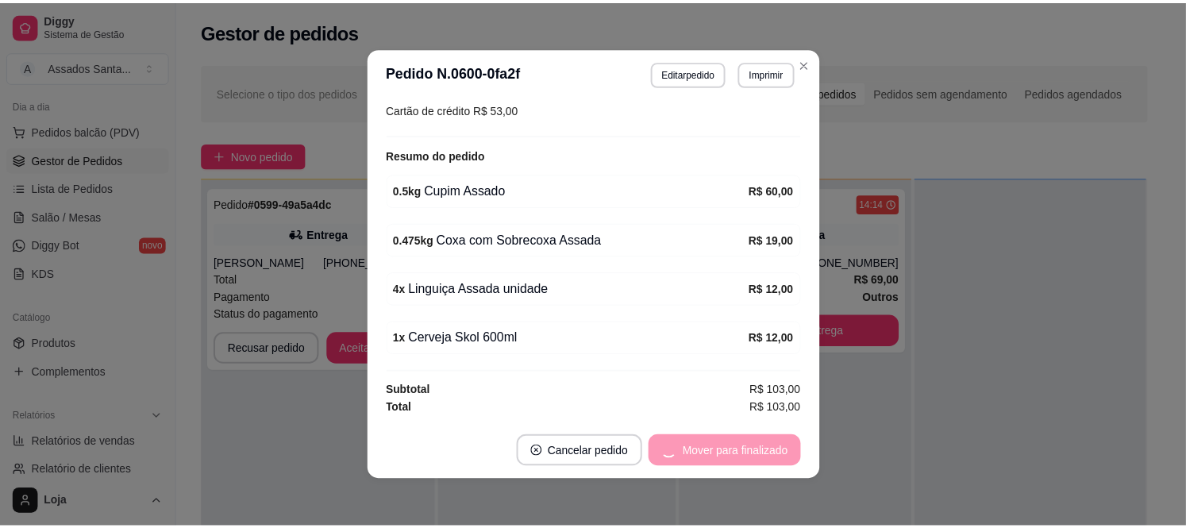
scroll to position [232, 0]
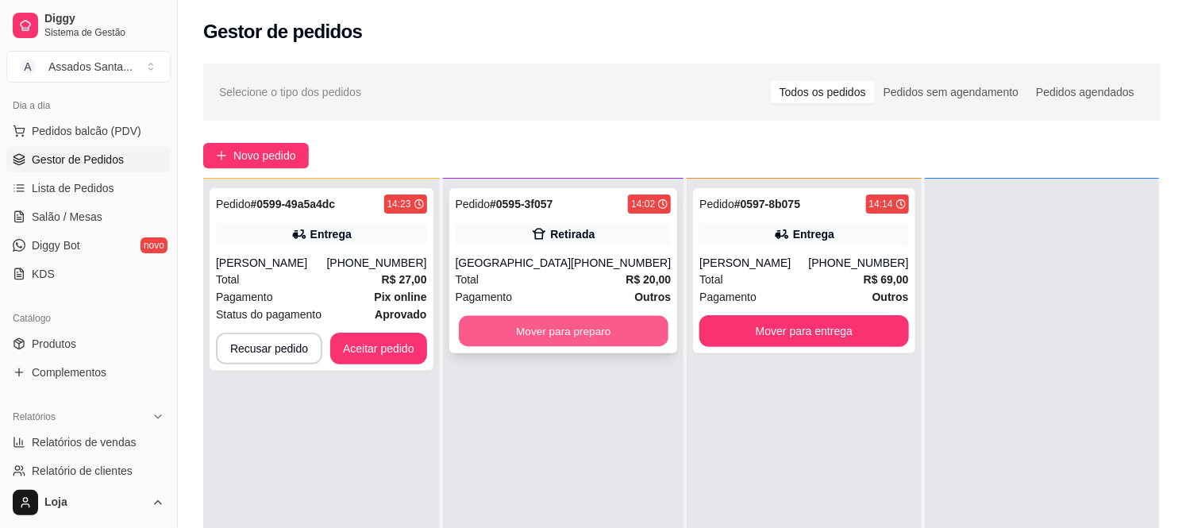
click at [526, 327] on button "Mover para preparo" at bounding box center [564, 331] width 210 height 31
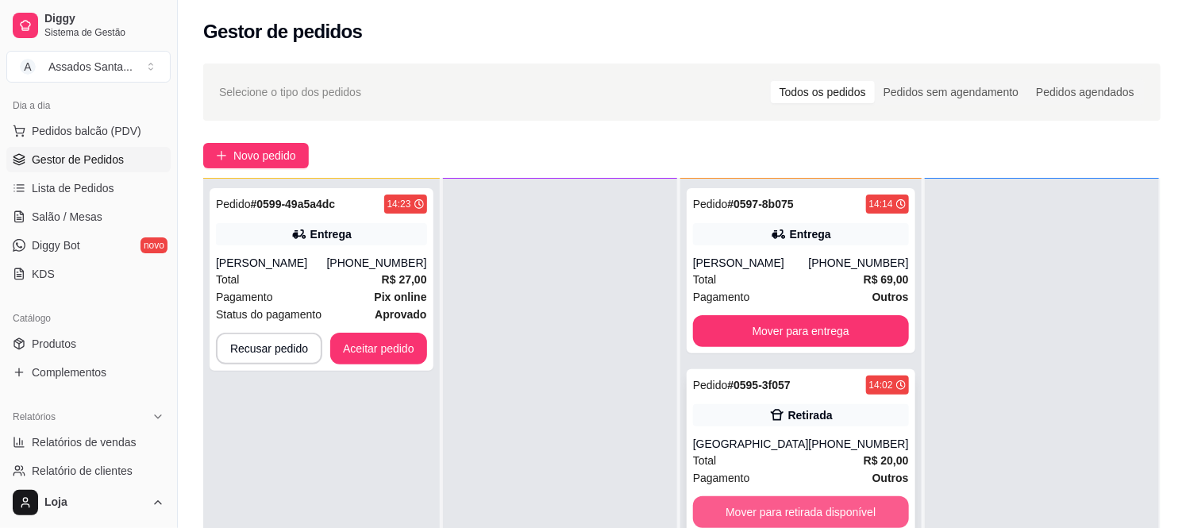
click at [736, 503] on button "Mover para retirada disponível" at bounding box center [801, 512] width 216 height 32
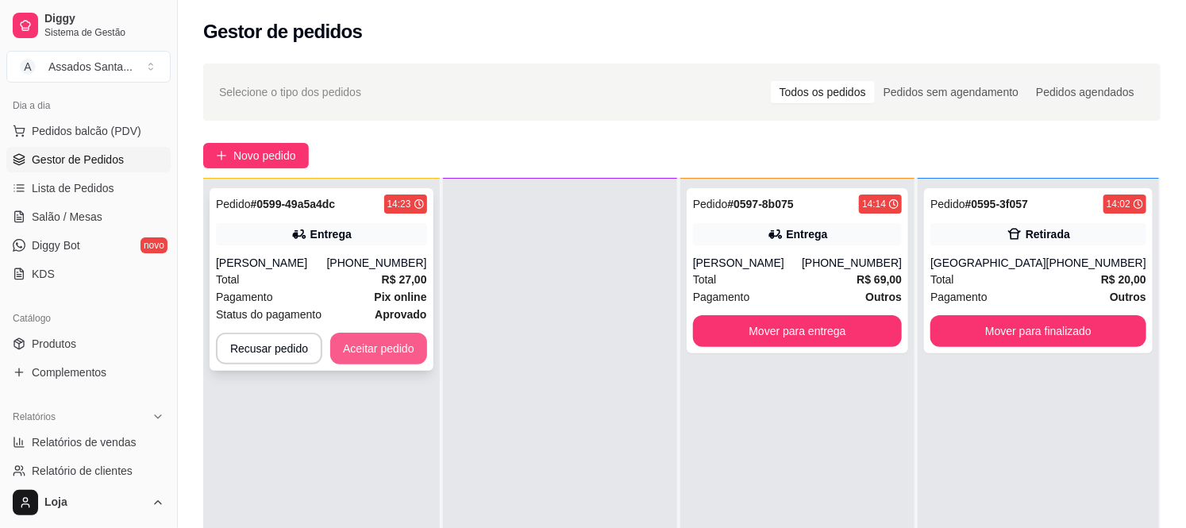
click at [399, 352] on button "Aceitar pedido" at bounding box center [378, 349] width 97 height 32
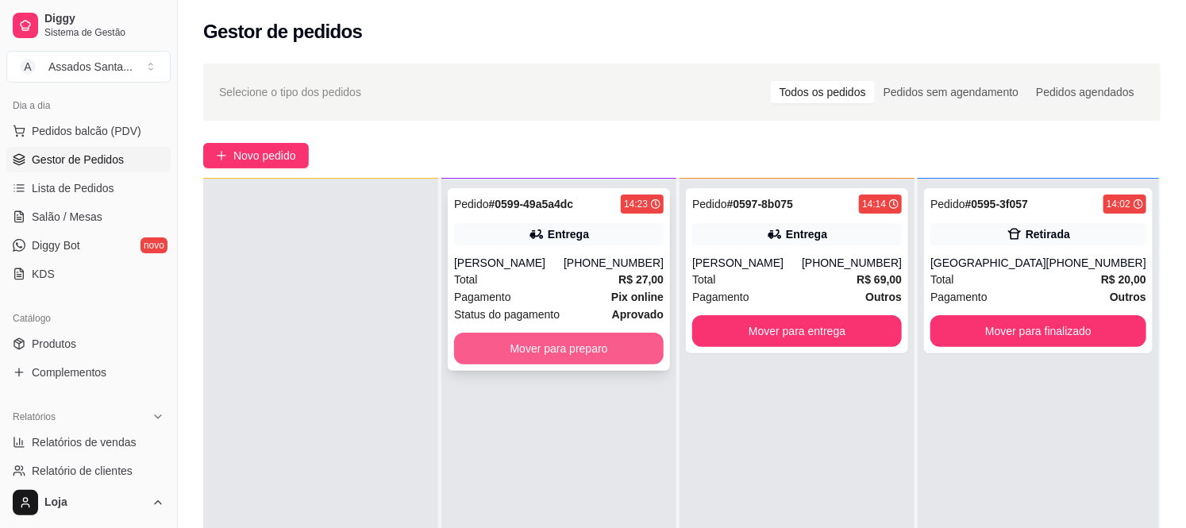
click at [496, 342] on button "Mover para preparo" at bounding box center [559, 349] width 210 height 32
